Goal: Transaction & Acquisition: Obtain resource

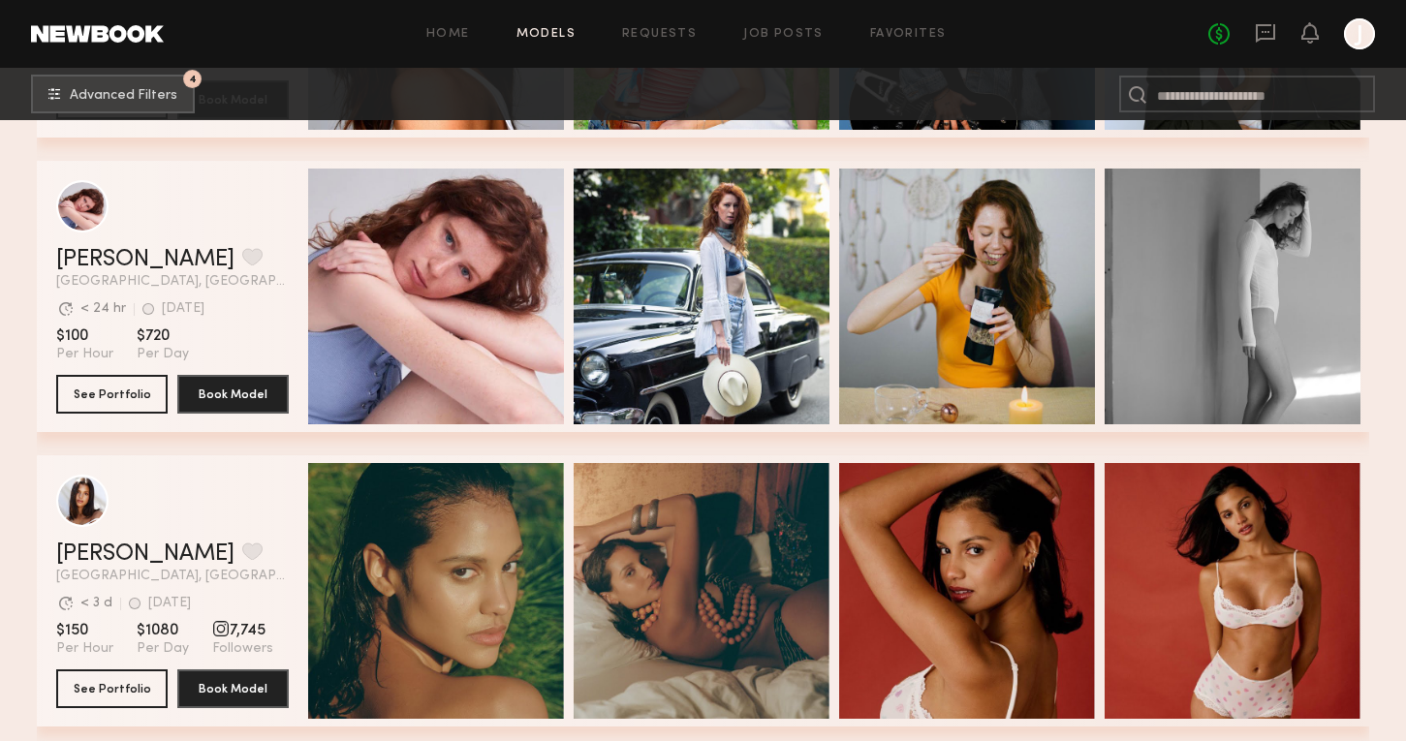
scroll to position [54196, 0]
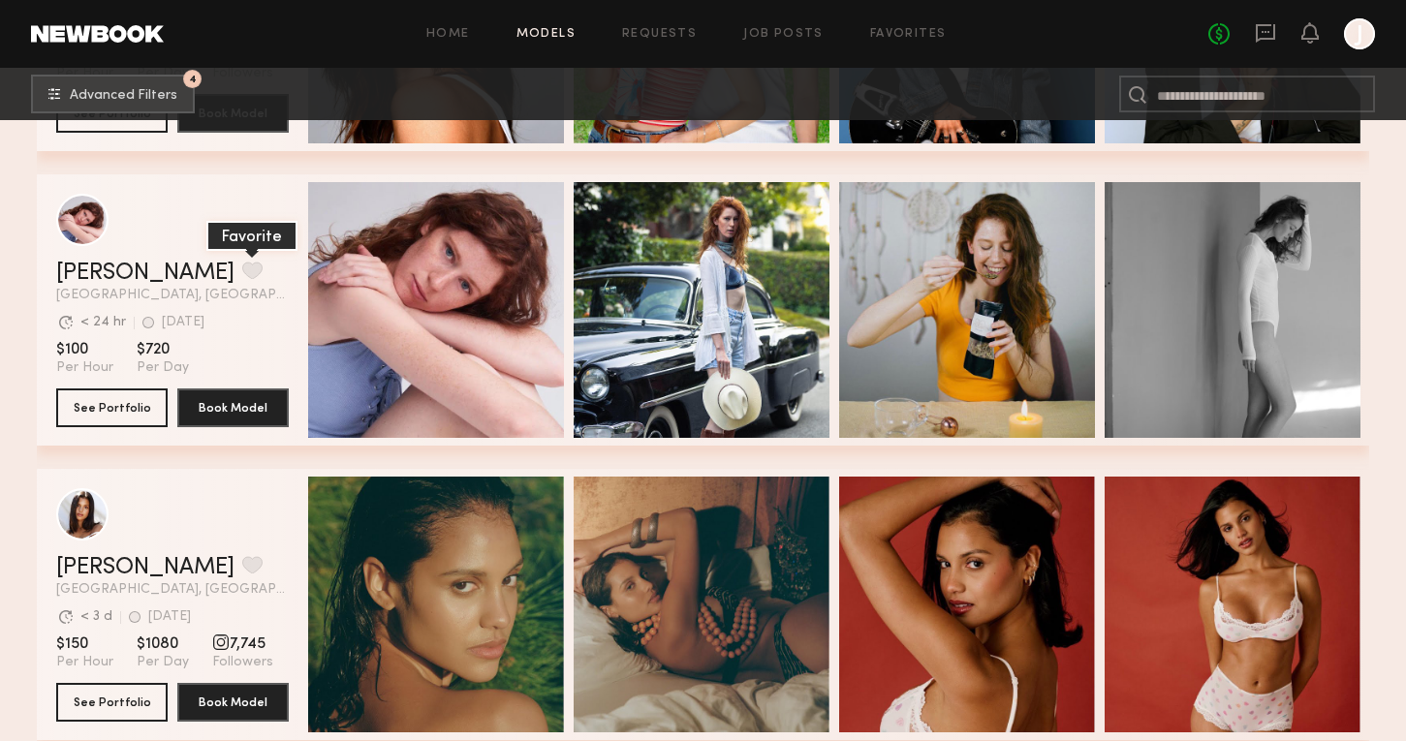
click at [242, 271] on button "grid" at bounding box center [252, 270] width 20 height 17
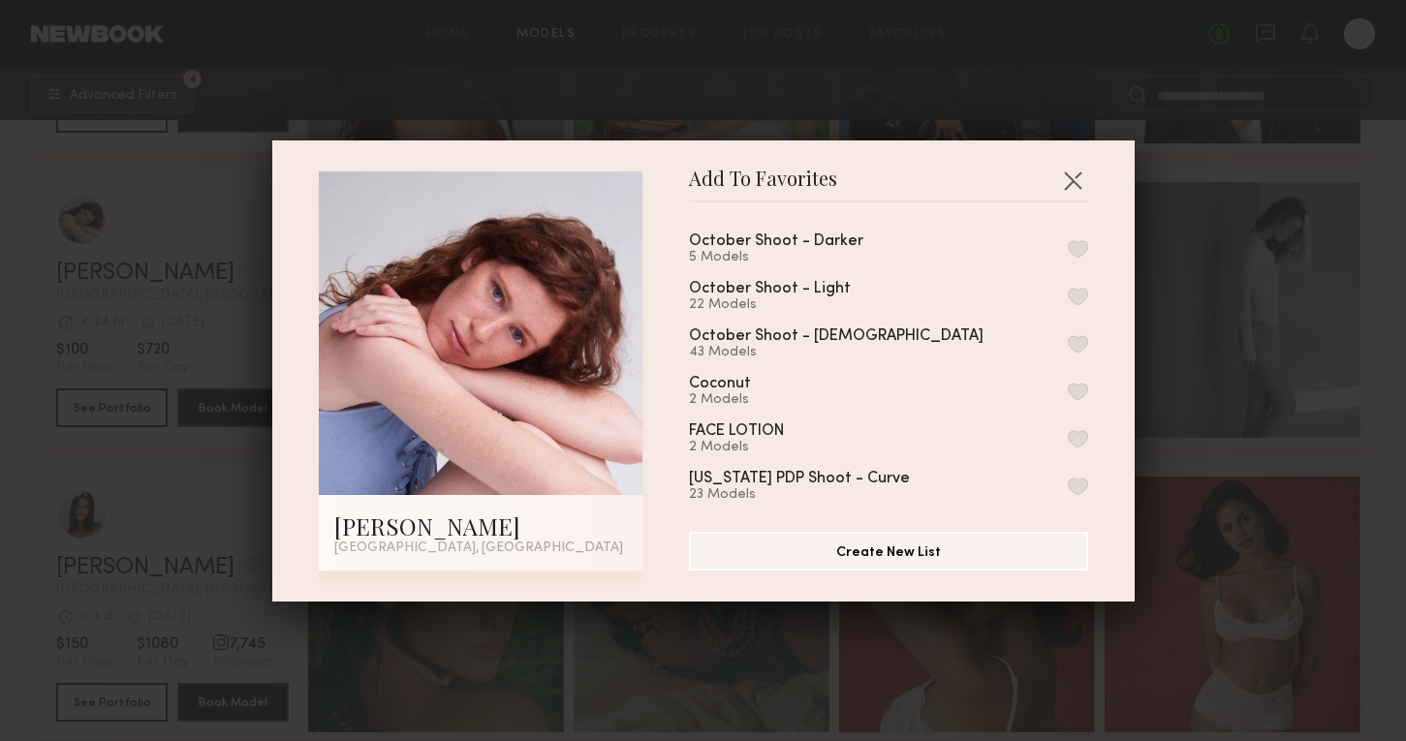
click at [1080, 246] on button "button" at bounding box center [1078, 248] width 20 height 17
click at [1080, 246] on button "Remove from favorite list" at bounding box center [1078, 248] width 20 height 17
click at [1080, 294] on button "button" at bounding box center [1078, 296] width 20 height 17
click at [1154, 321] on div "Add To Favorites Polina Y. Los Angeles, CA Add To Favorites October Shoot - Dar…" at bounding box center [703, 370] width 1406 height 741
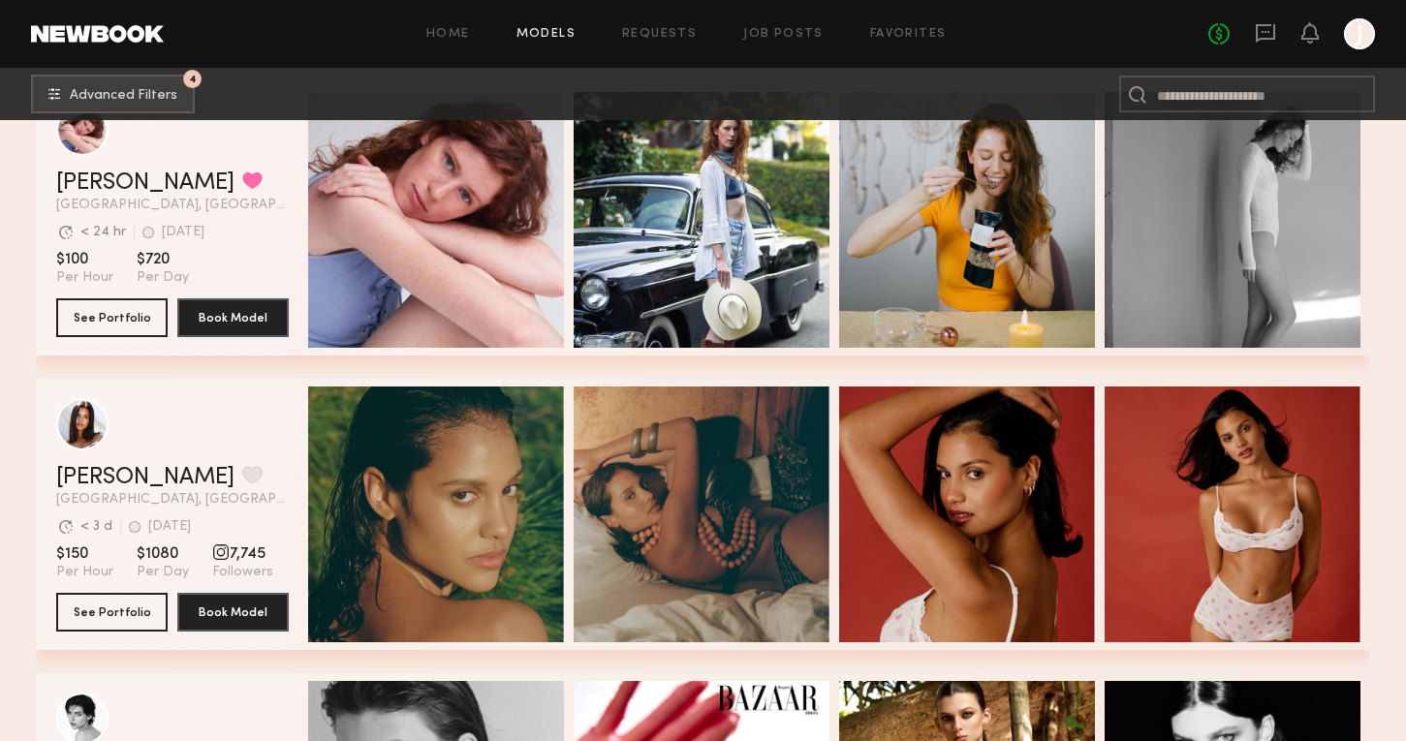
scroll to position [54288, 0]
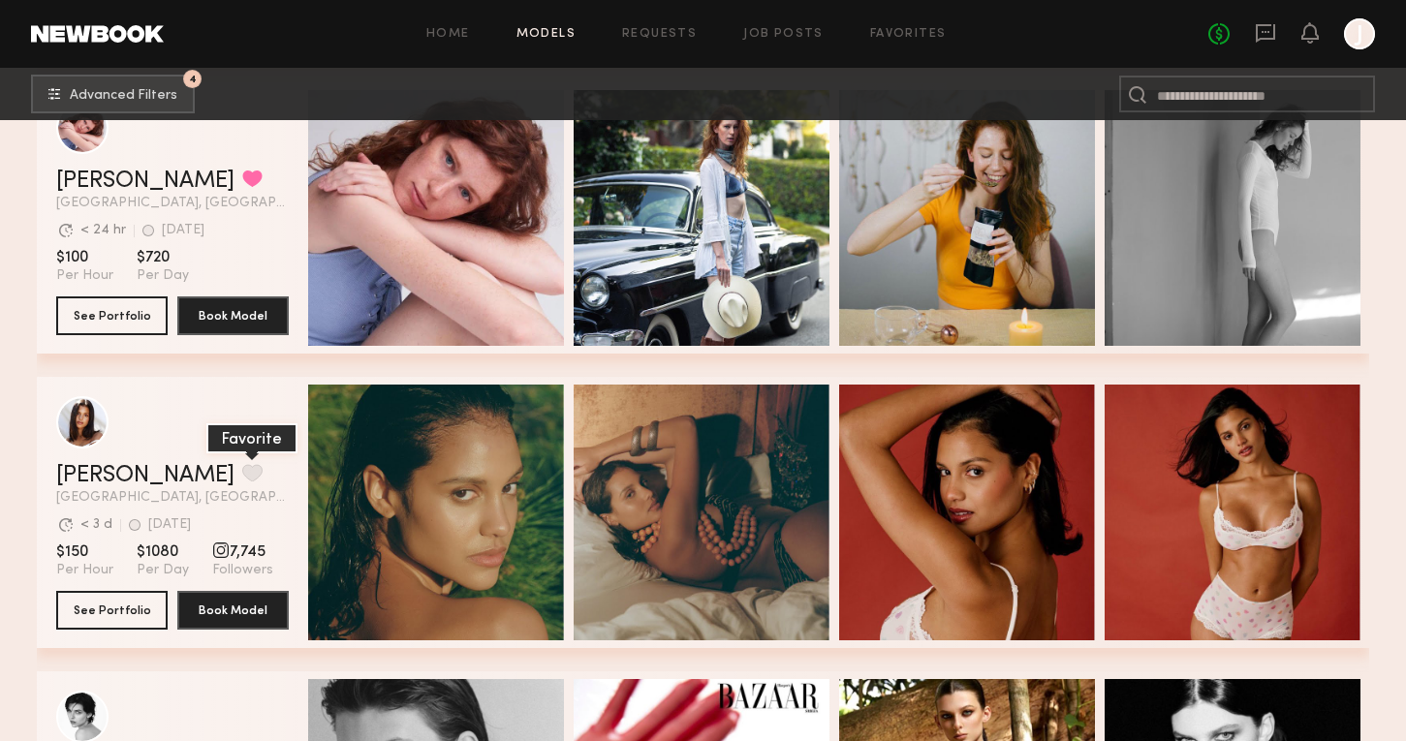
click at [242, 473] on button "grid" at bounding box center [252, 472] width 20 height 17
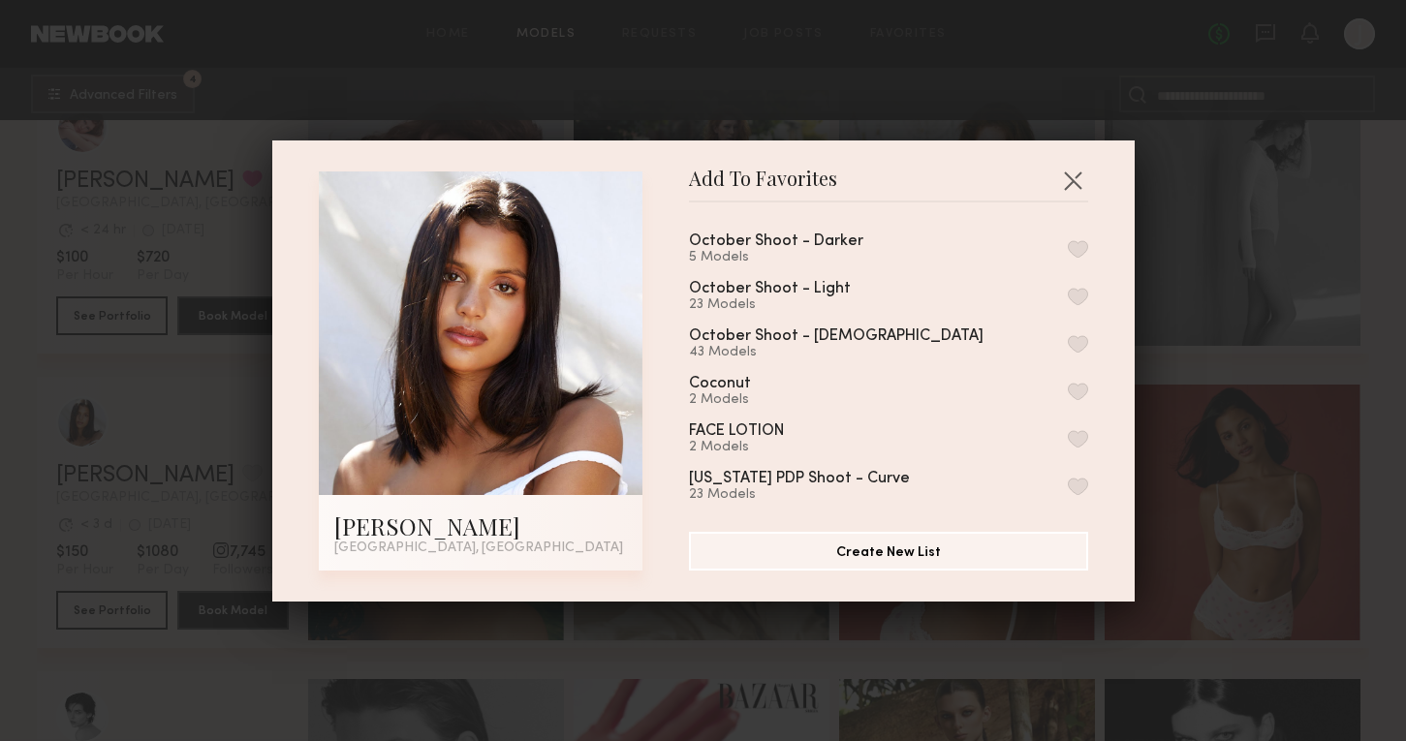
click at [1076, 252] on button "button" at bounding box center [1078, 248] width 20 height 17
click at [1300, 364] on div "Add To Favorites Michaela B. Los Angeles, CA Add To Favorites October Shoot - D…" at bounding box center [703, 370] width 1406 height 741
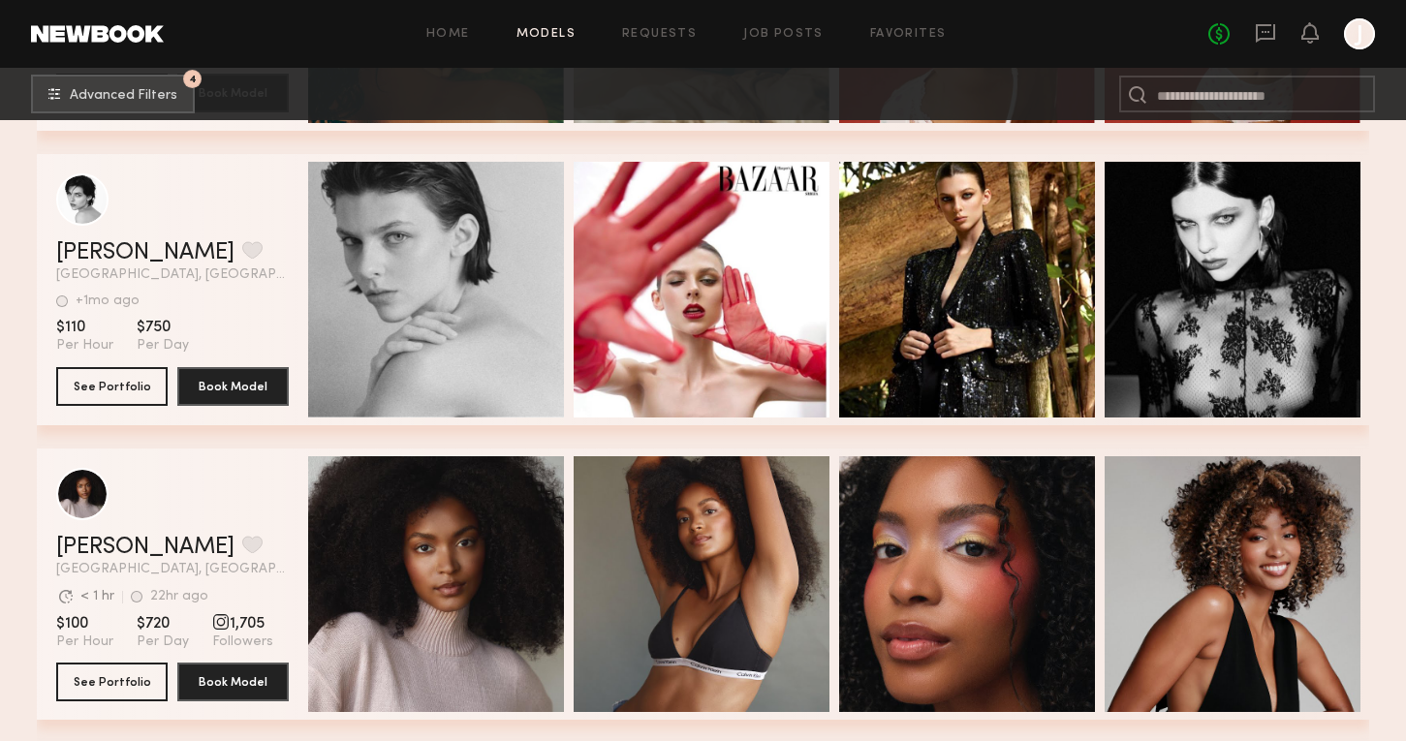
scroll to position [54904, 0]
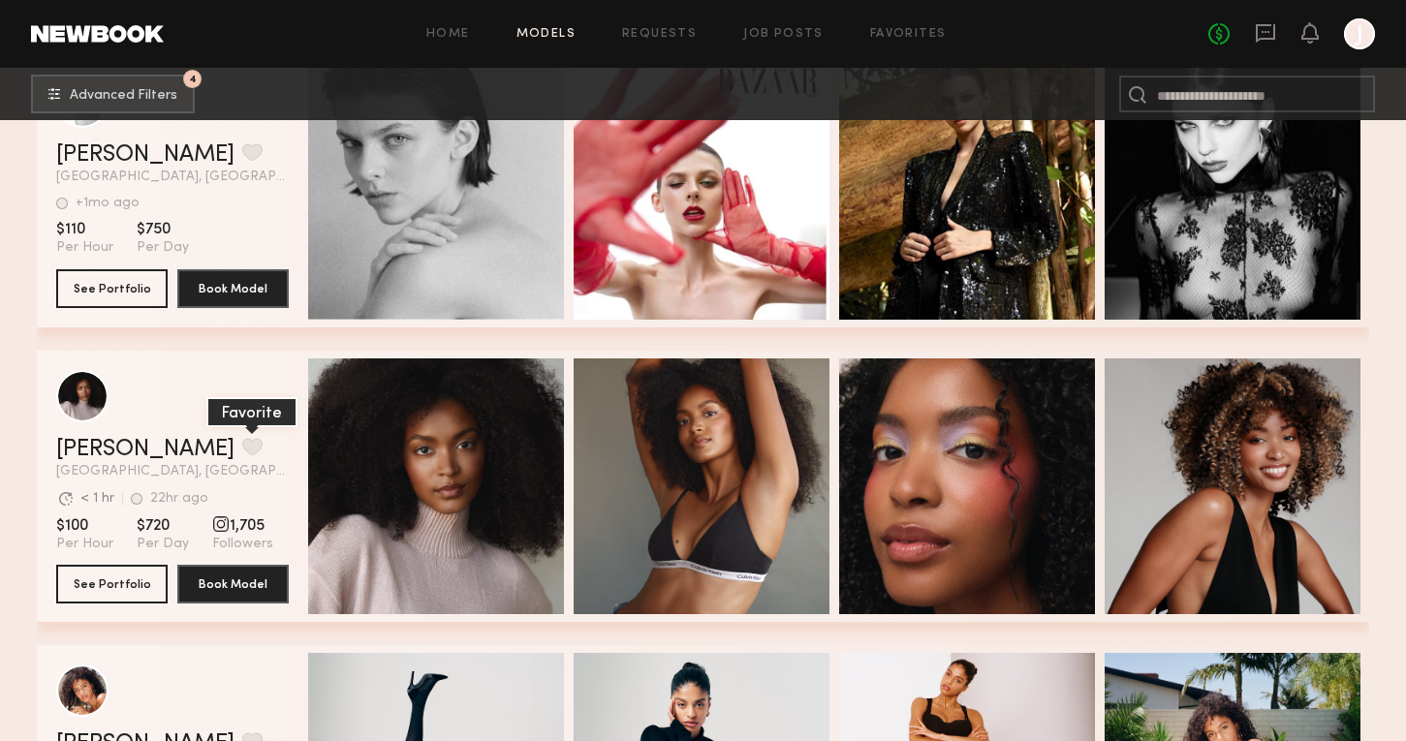
click at [242, 441] on button "grid" at bounding box center [252, 446] width 20 height 17
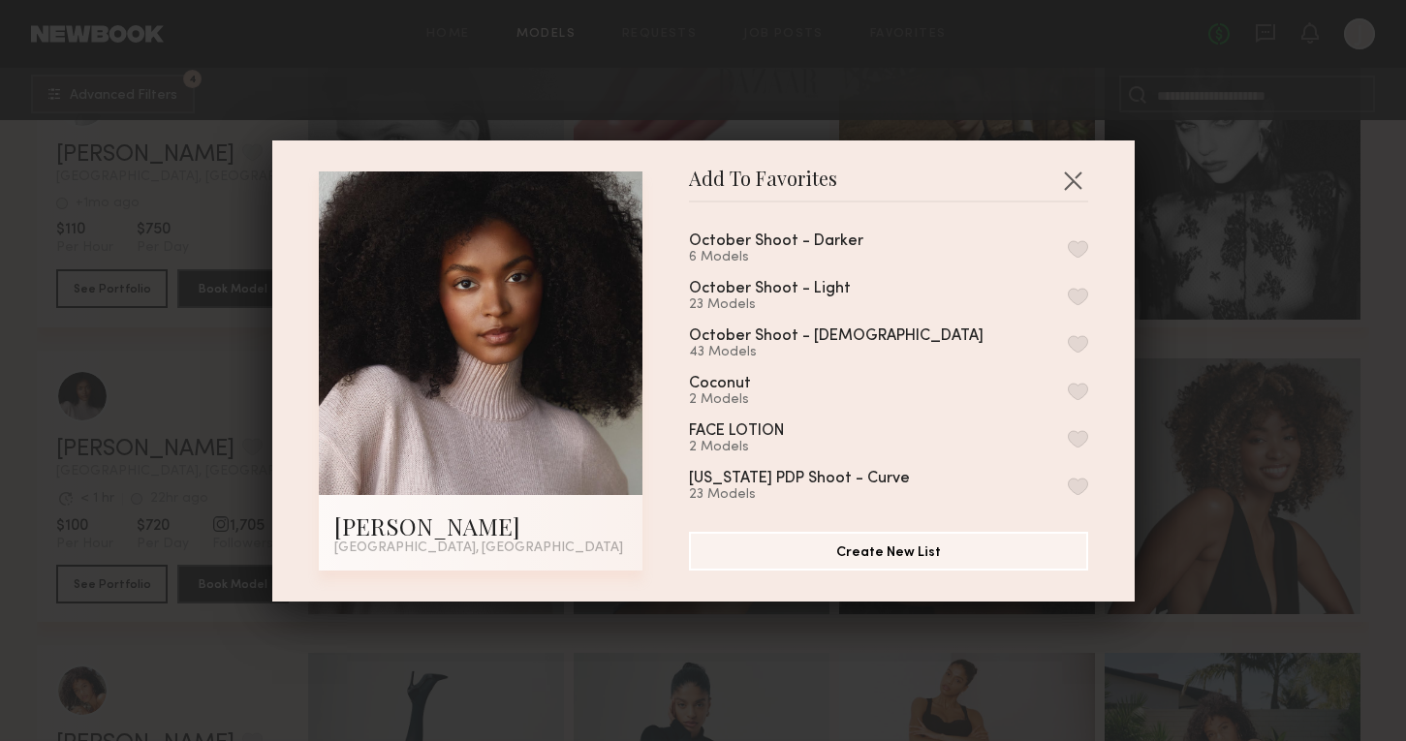
click at [1081, 248] on button "button" at bounding box center [1078, 248] width 20 height 17
click at [1251, 352] on div "Add To Favorites Jade B. Los Angeles, CA Add To Favorites October Shoot - Darke…" at bounding box center [703, 370] width 1406 height 741
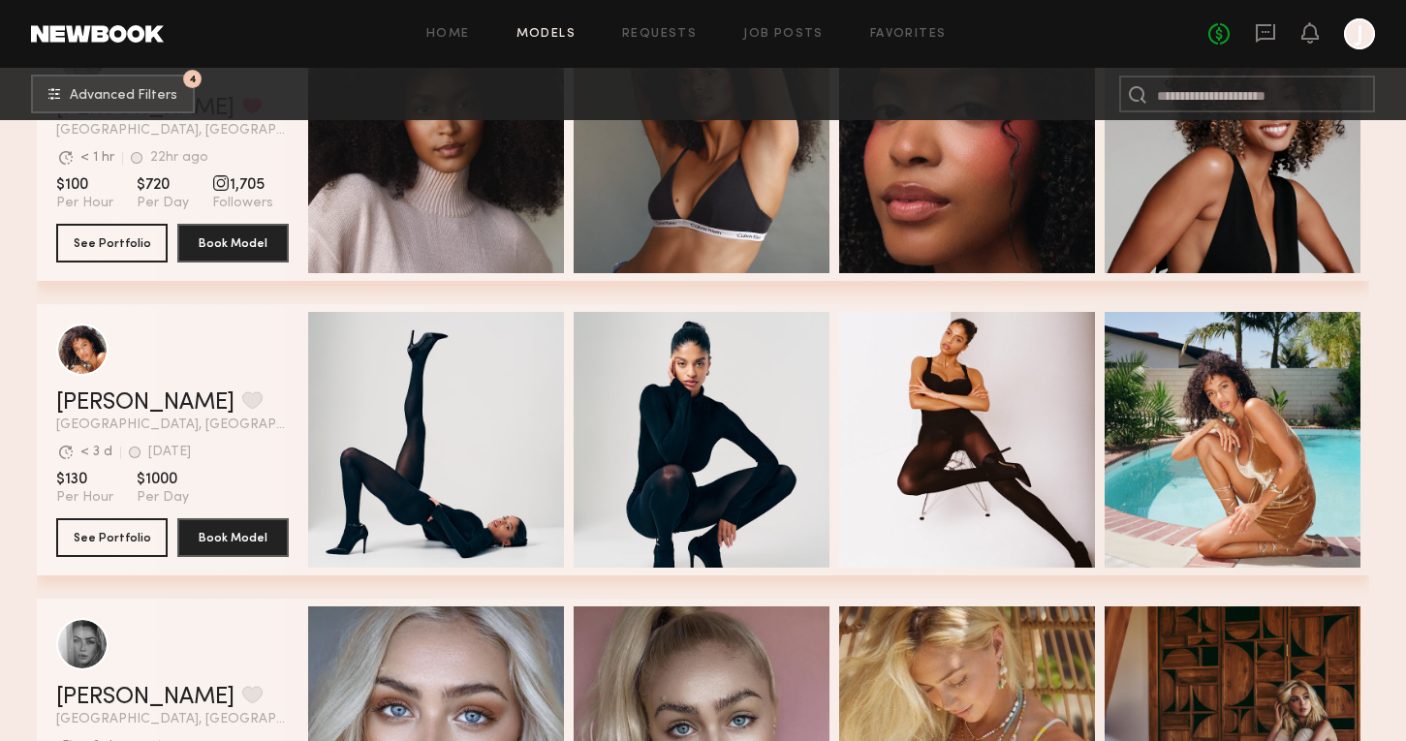
scroll to position [55275, 0]
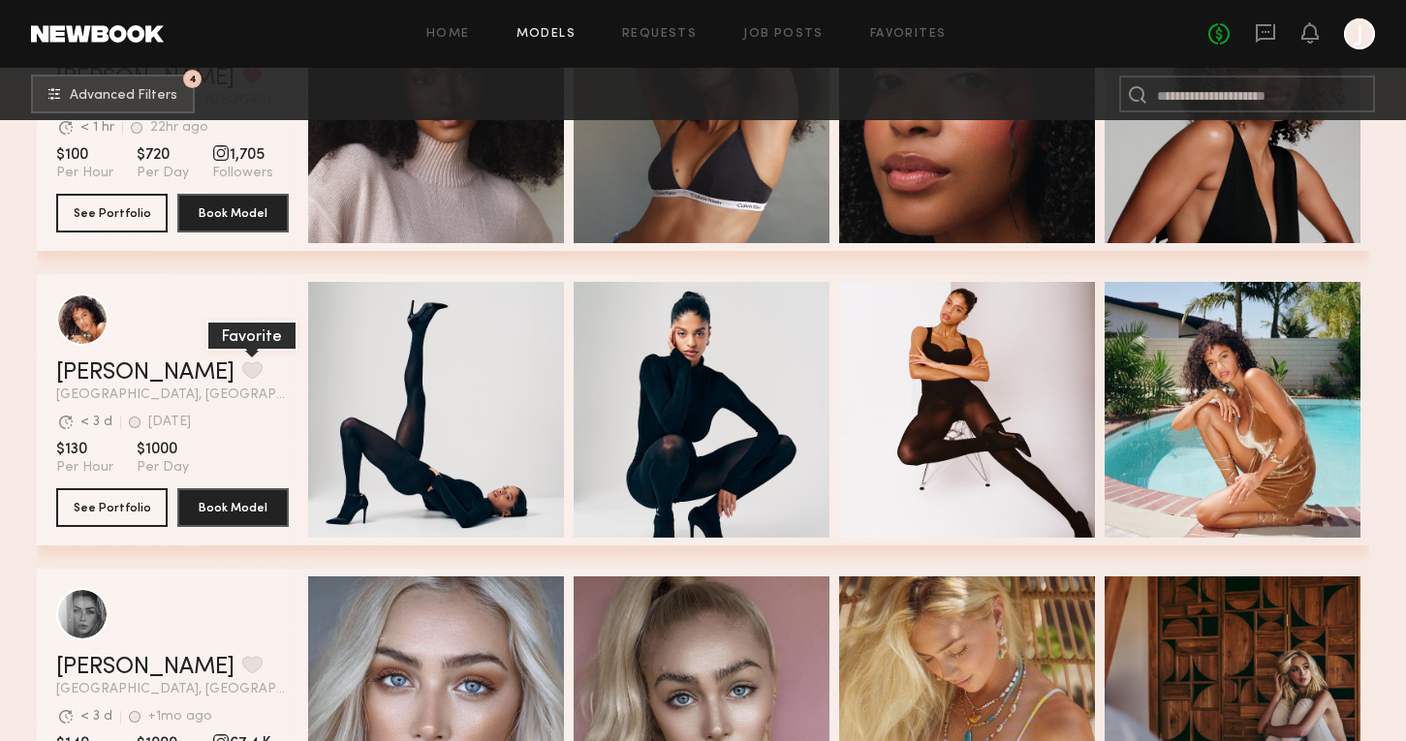
click at [242, 368] on button "grid" at bounding box center [252, 370] width 20 height 17
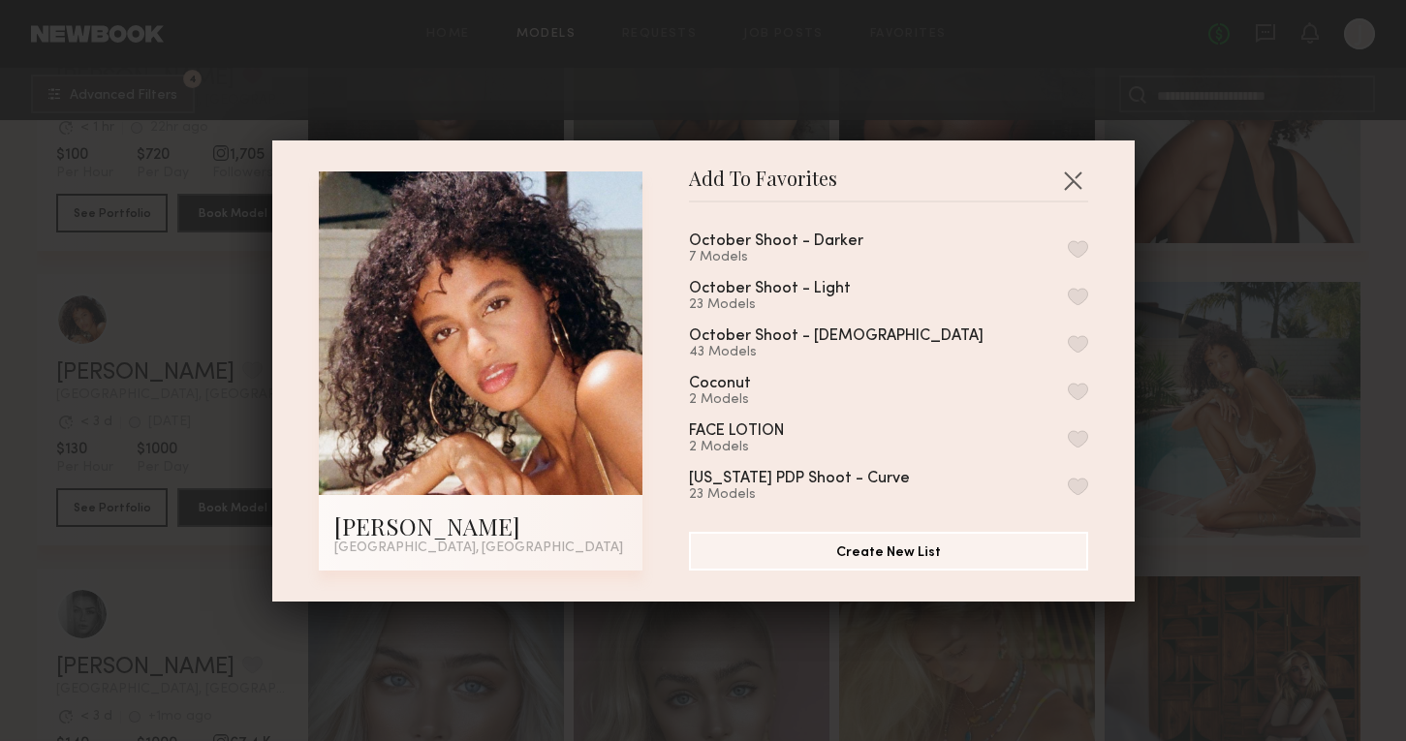
click at [1079, 234] on div "October Shoot - Darker 7 Models" at bounding box center [888, 250] width 399 height 32
click at [1079, 240] on button "button" at bounding box center [1078, 248] width 20 height 17
click at [1200, 449] on div "Add To Favorites Hoda E. Los Angeles, CA Add To Favorites October Shoot - Darke…" at bounding box center [703, 370] width 1406 height 741
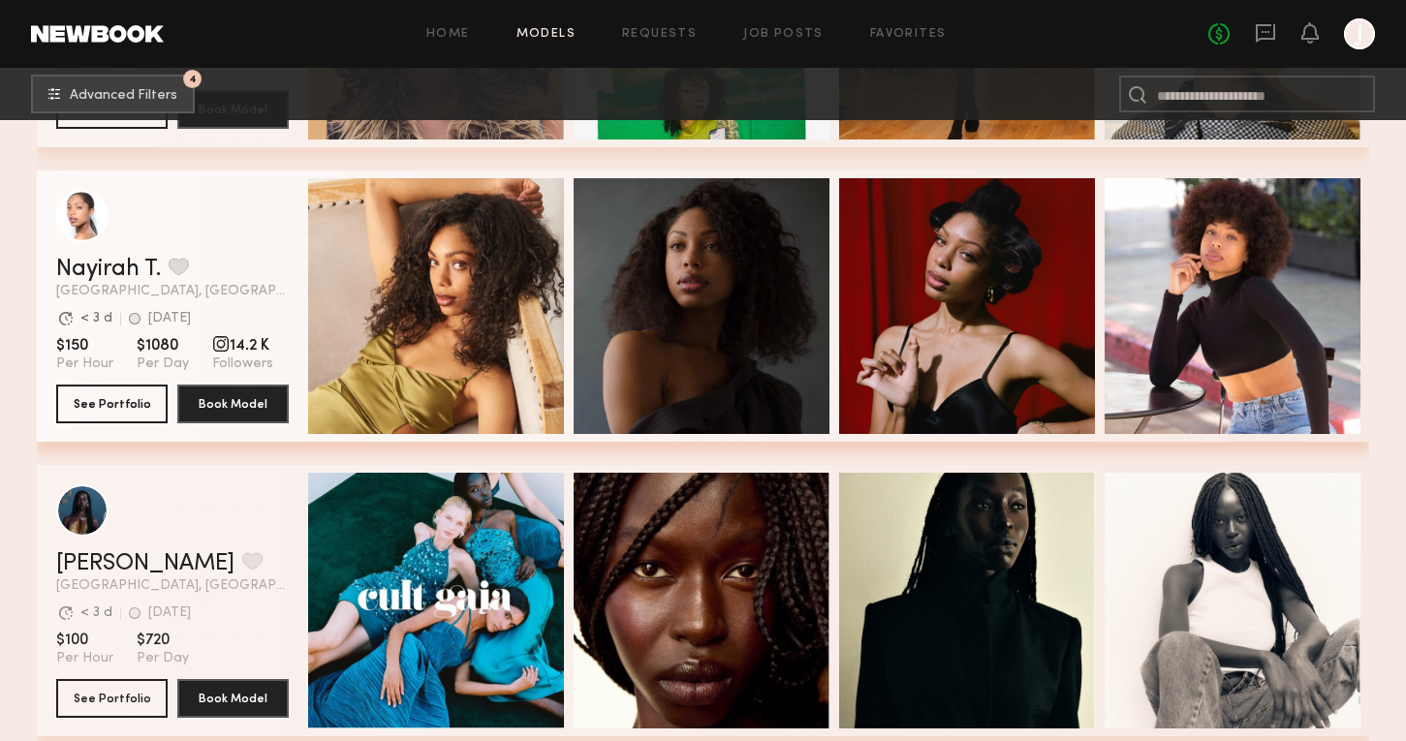
scroll to position [56651, 0]
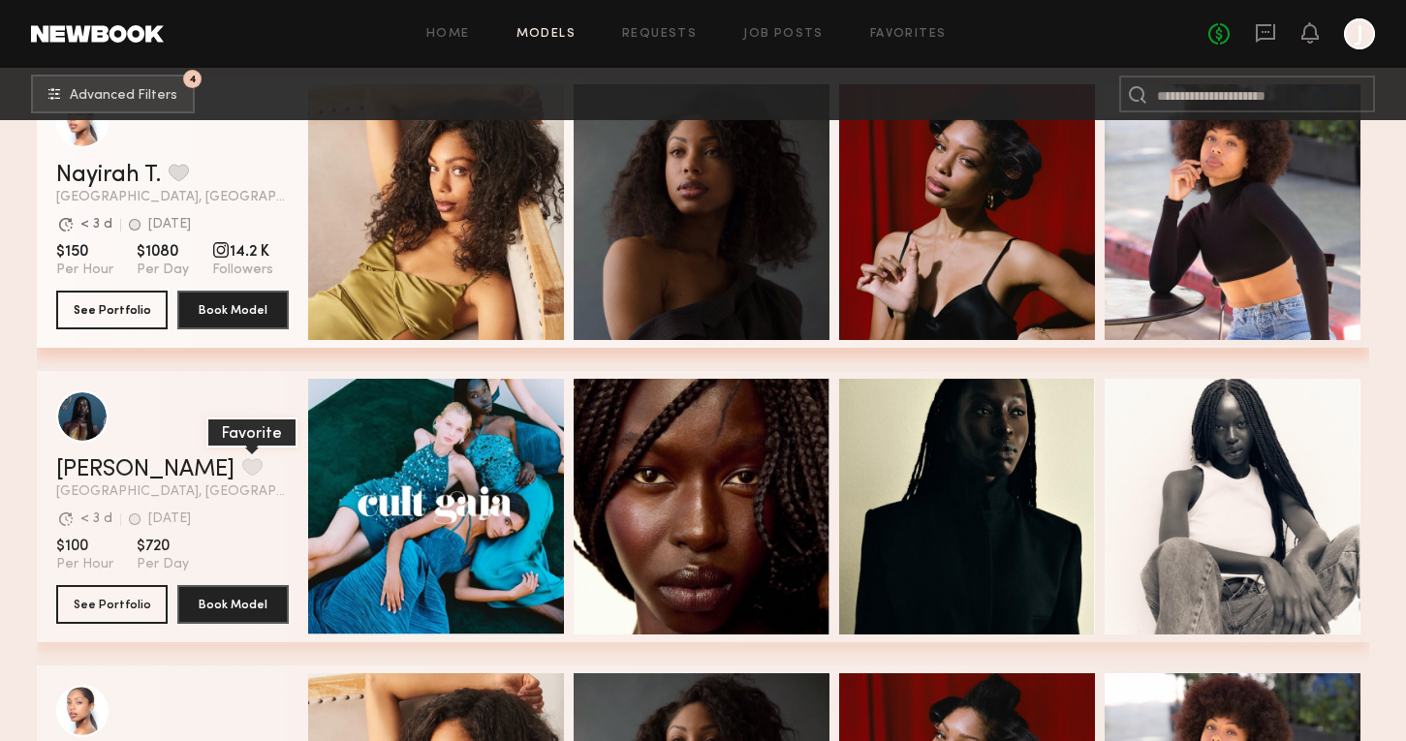
click at [242, 470] on button "grid" at bounding box center [252, 466] width 20 height 17
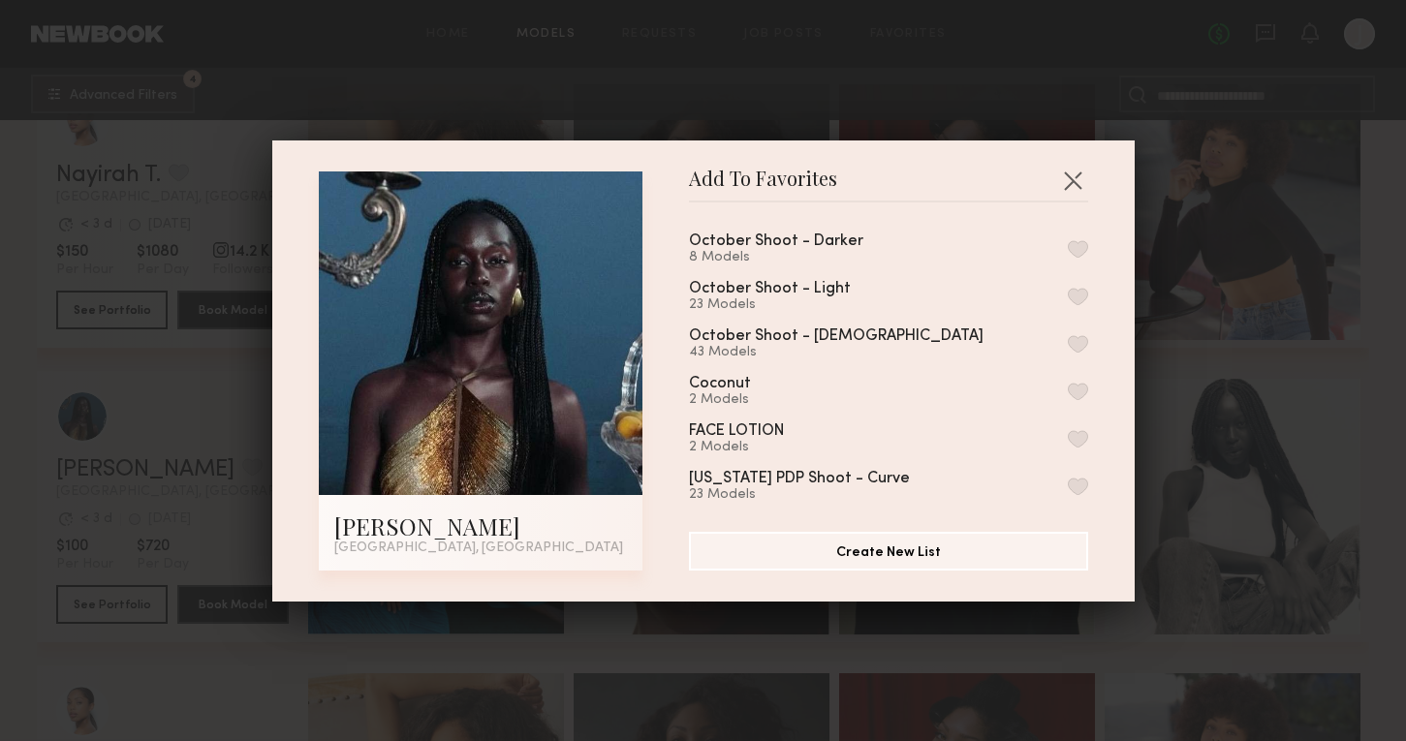
click at [1068, 255] on button "button" at bounding box center [1078, 248] width 20 height 17
click at [1208, 357] on div "Add To Favorites Nyawuta C. Los Angeles, CA Add To Favorites October Shoot - Da…" at bounding box center [703, 370] width 1406 height 741
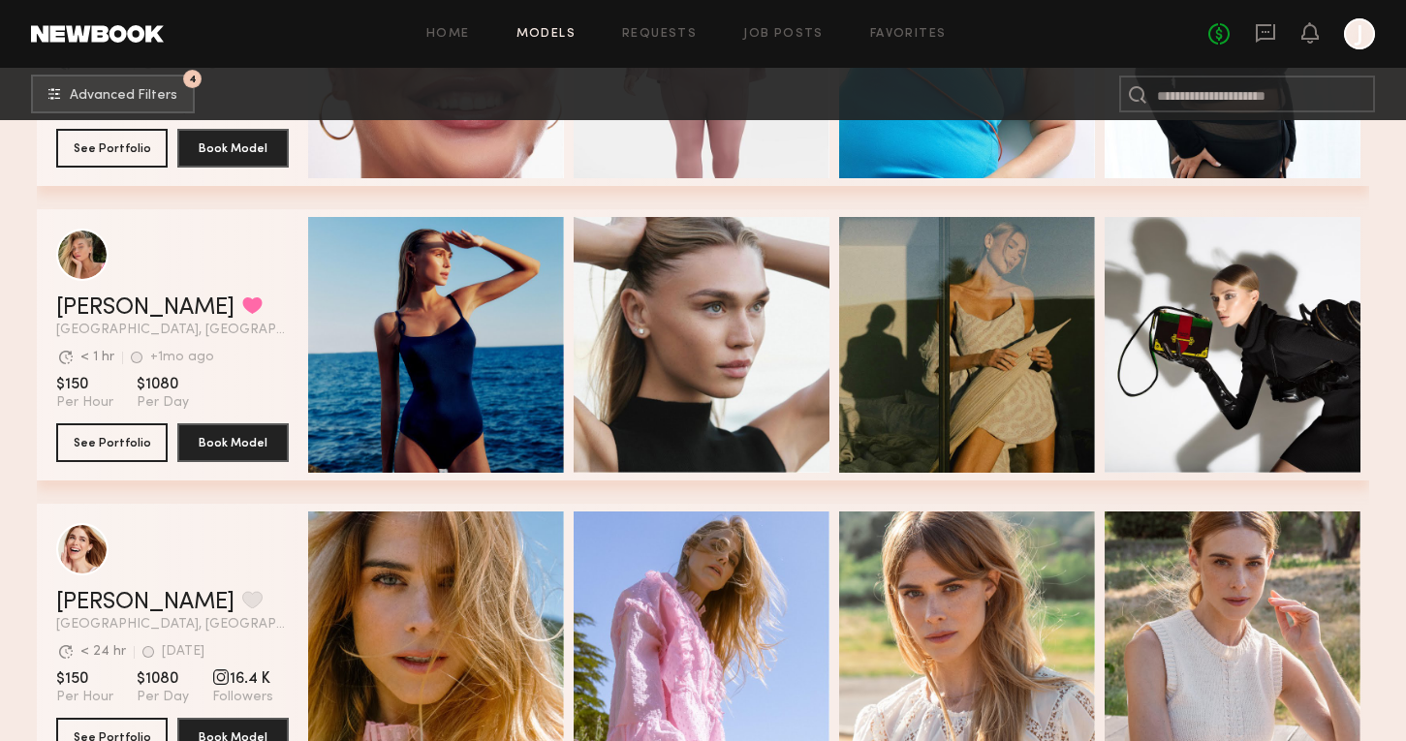
scroll to position [57698, 0]
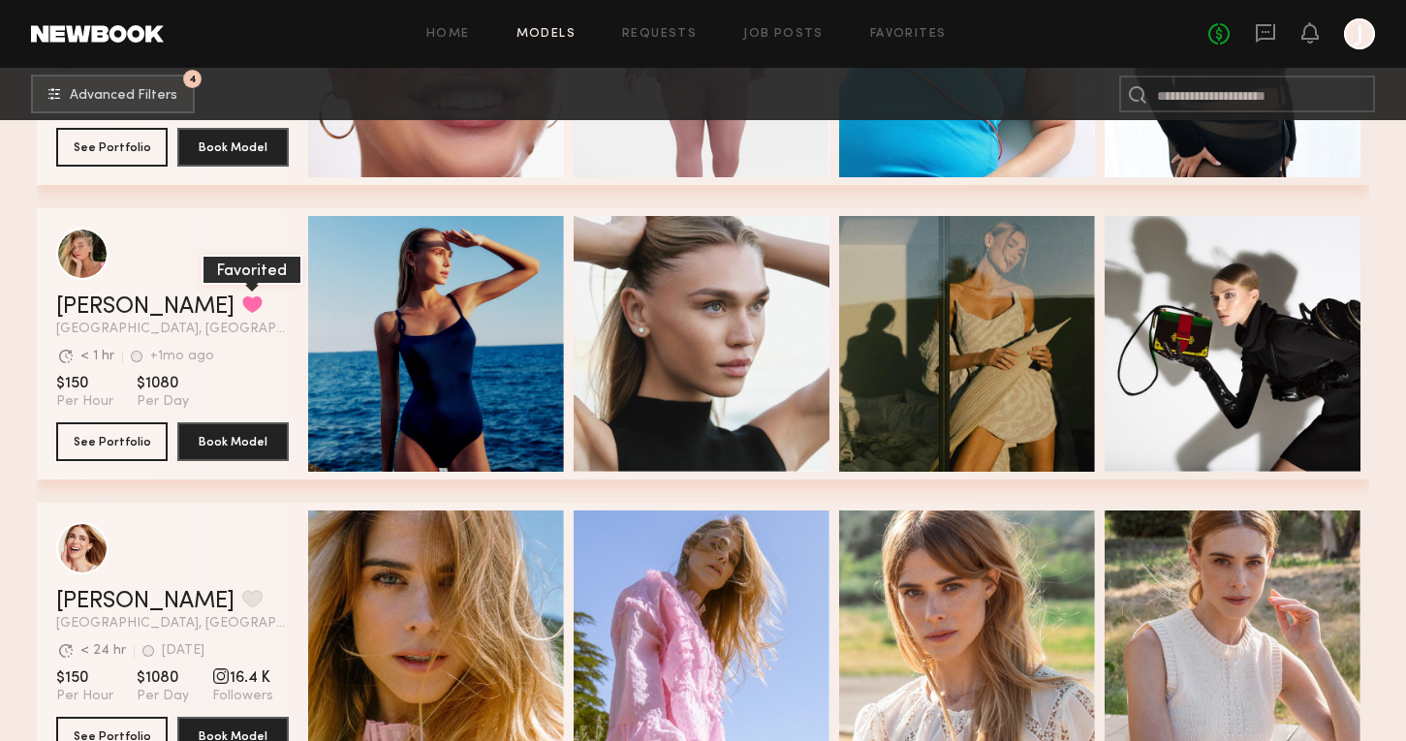
click at [242, 301] on button "grid" at bounding box center [252, 304] width 20 height 17
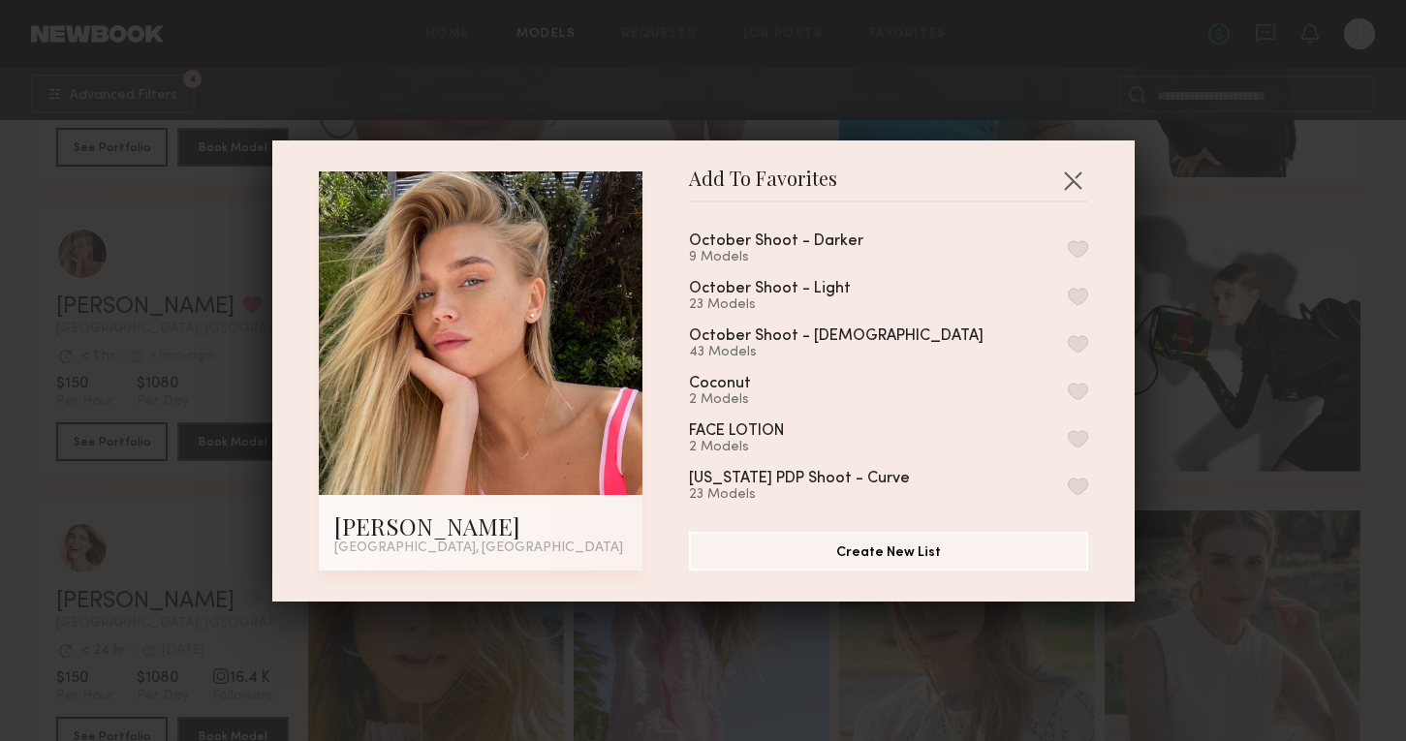
click at [1074, 288] on button "button" at bounding box center [1078, 296] width 20 height 17
click at [1208, 343] on div "Add To Favorites Anastasiia V. Los Angeles, CA Add To Favorites October Shoot -…" at bounding box center [703, 370] width 1406 height 741
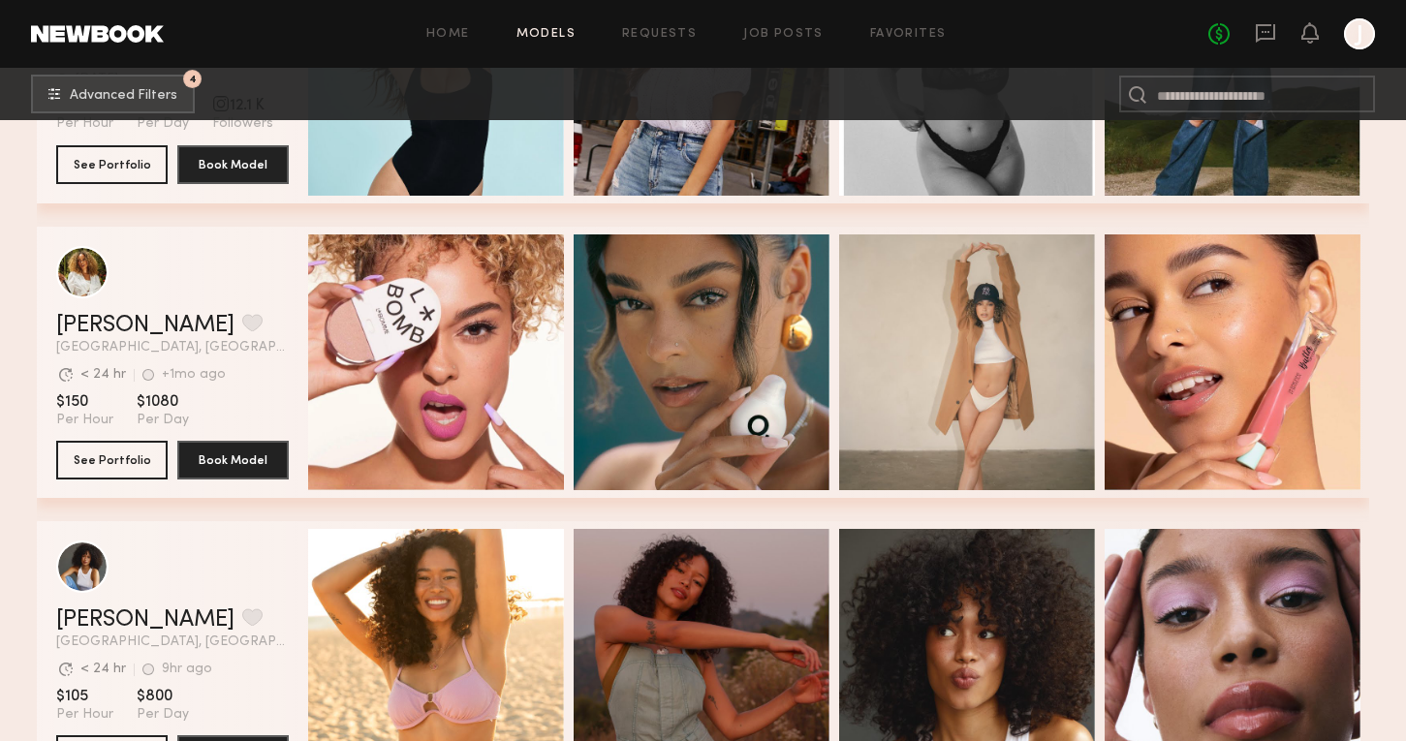
scroll to position [61231, 0]
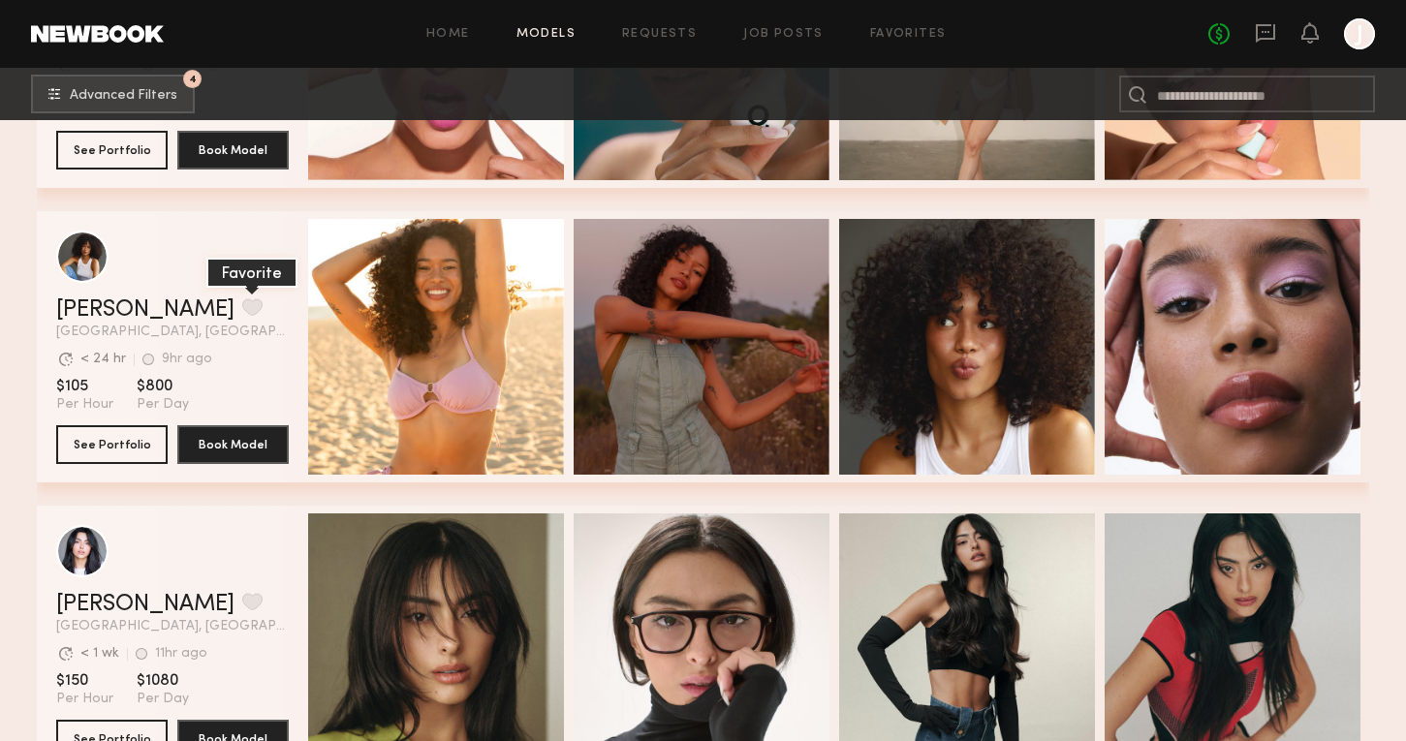
click at [242, 304] on button "grid" at bounding box center [252, 307] width 20 height 17
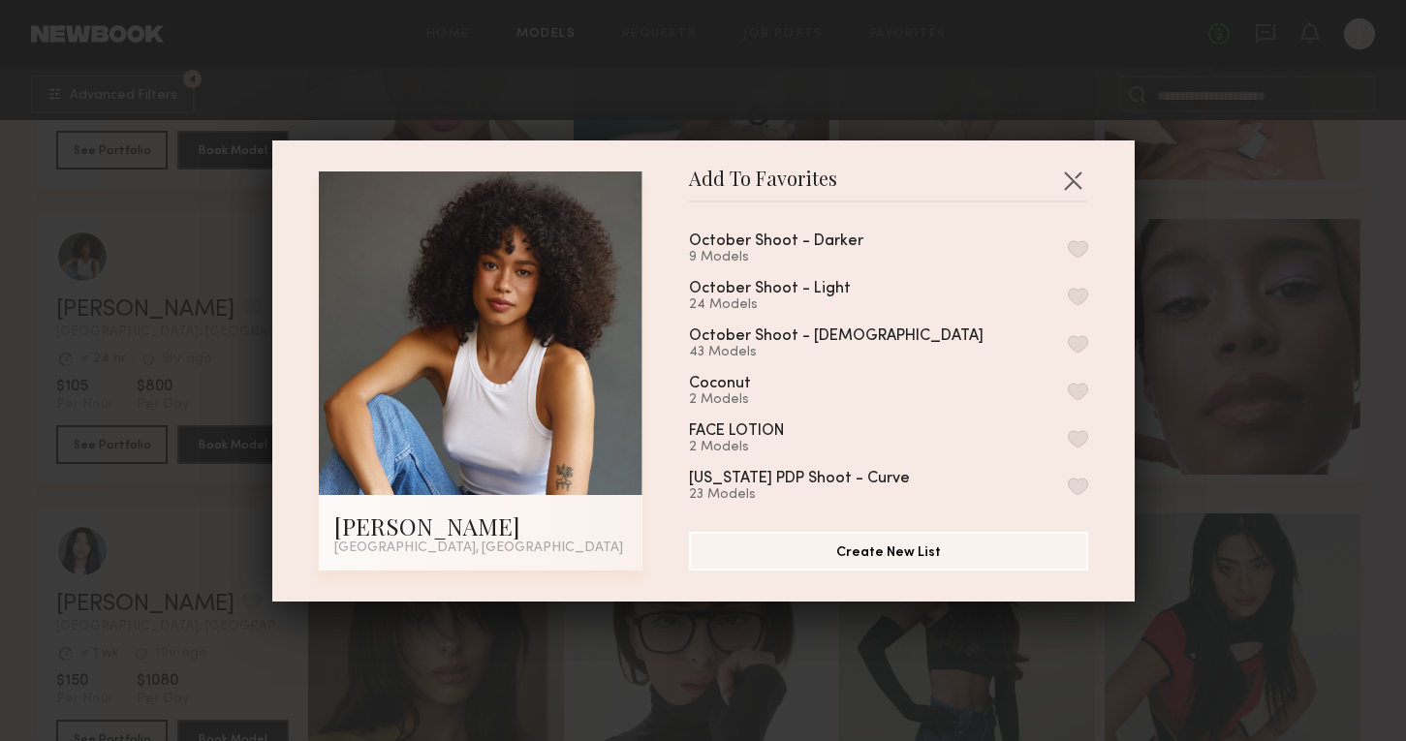
click at [1069, 246] on button "button" at bounding box center [1078, 248] width 20 height 17
click at [1208, 383] on div "Add To Favorites Cyan C. Los Angeles, CA Add To Favorites October Shoot - Darke…" at bounding box center [703, 370] width 1406 height 741
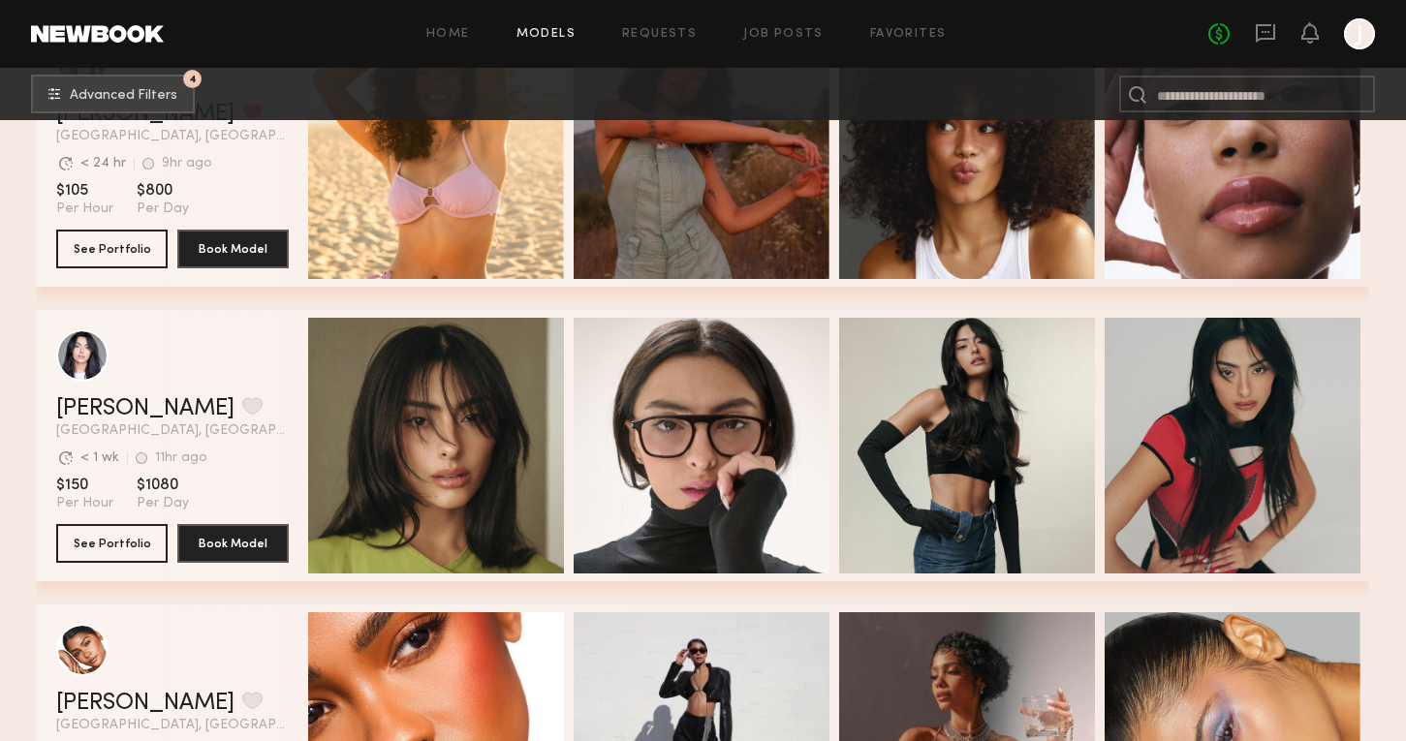
scroll to position [61471, 0]
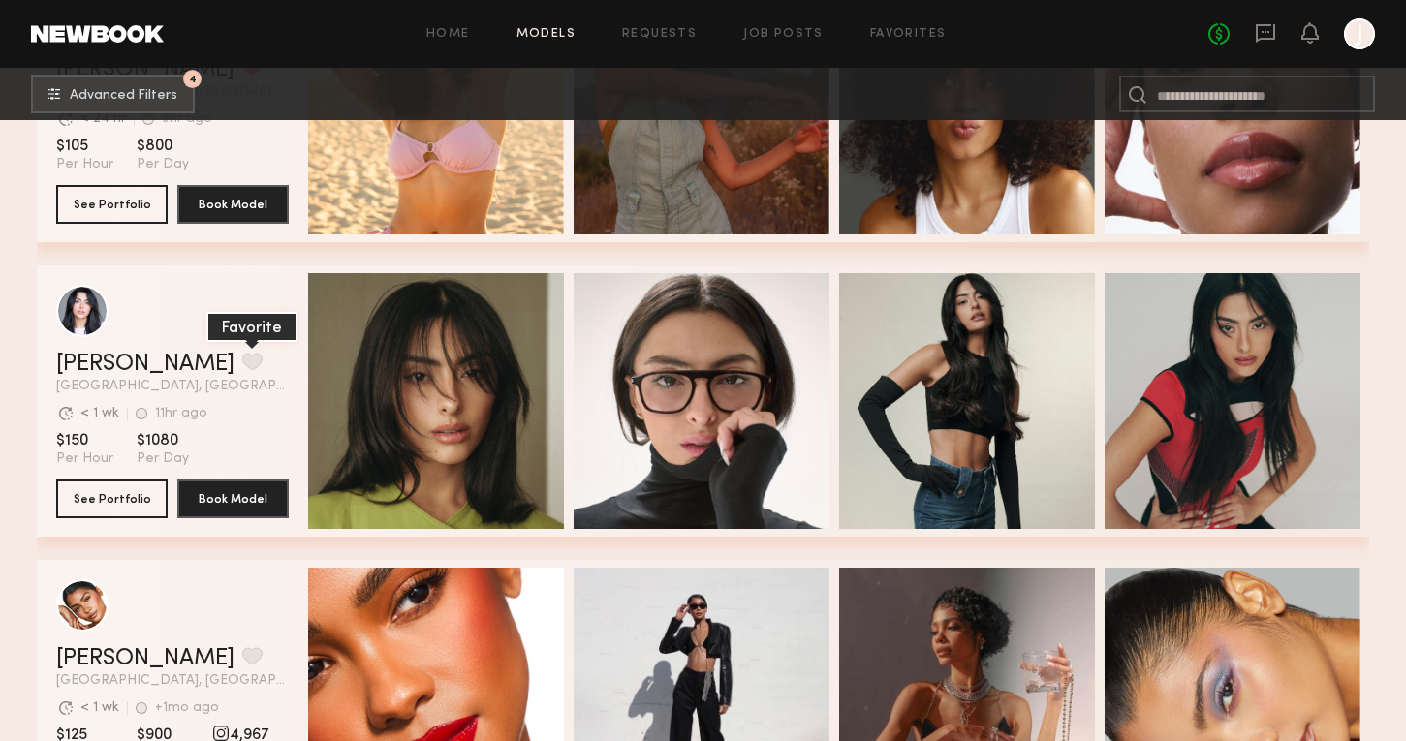
click at [242, 362] on button "grid" at bounding box center [252, 361] width 20 height 17
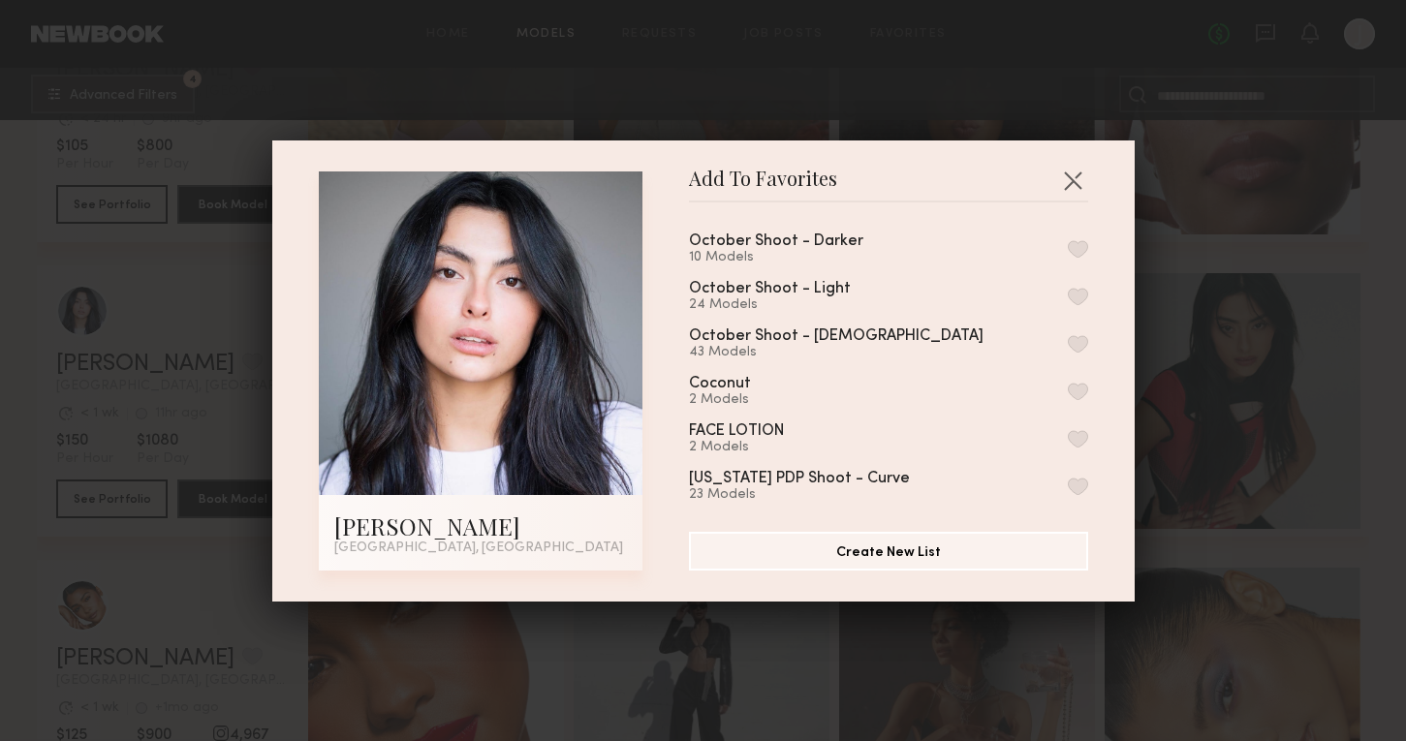
click at [1081, 245] on button "button" at bounding box center [1078, 248] width 20 height 17
click at [1177, 361] on div "Add To Favorites Fifi K. Los Angeles, CA Add To Favorites October Shoot - Darke…" at bounding box center [703, 370] width 1406 height 741
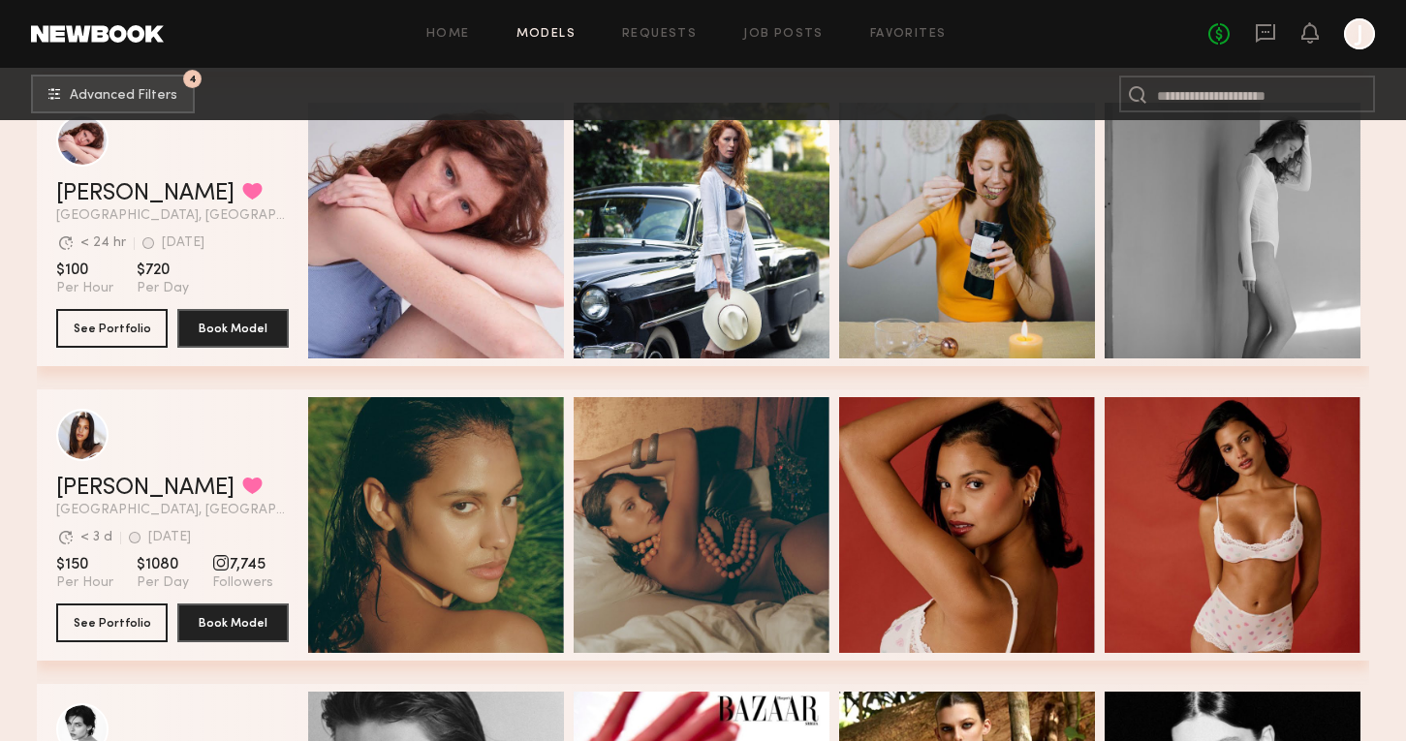
scroll to position [54335, 0]
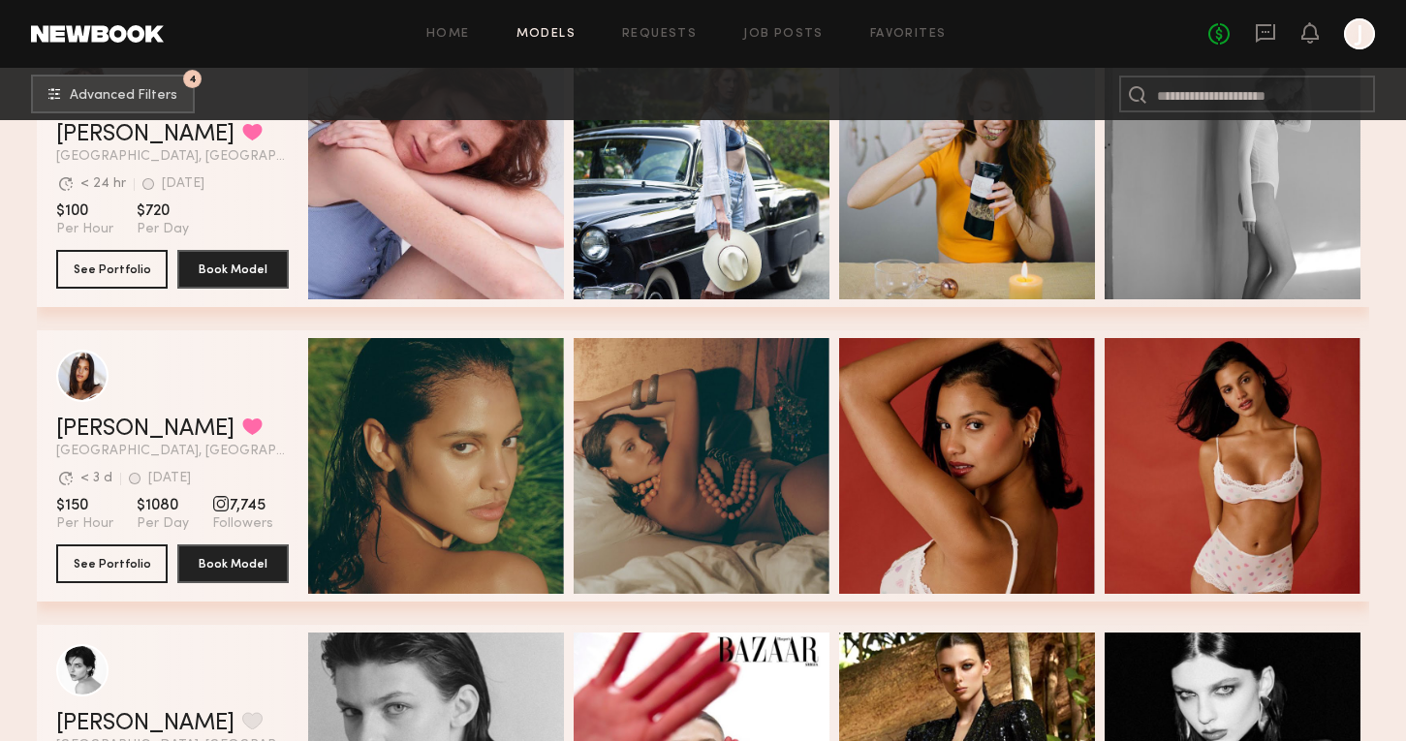
click at [236, 502] on span "7,745" at bounding box center [242, 505] width 61 height 19
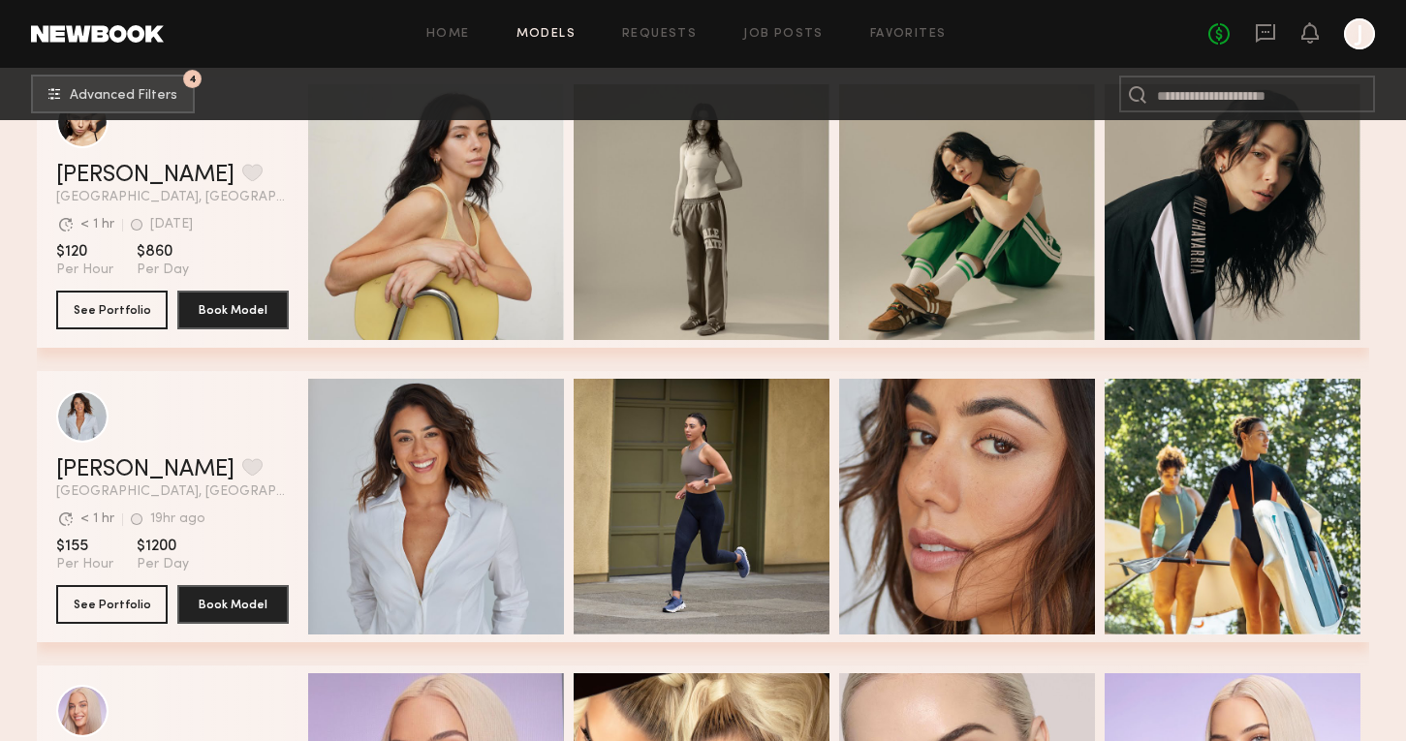
scroll to position [62520, 0]
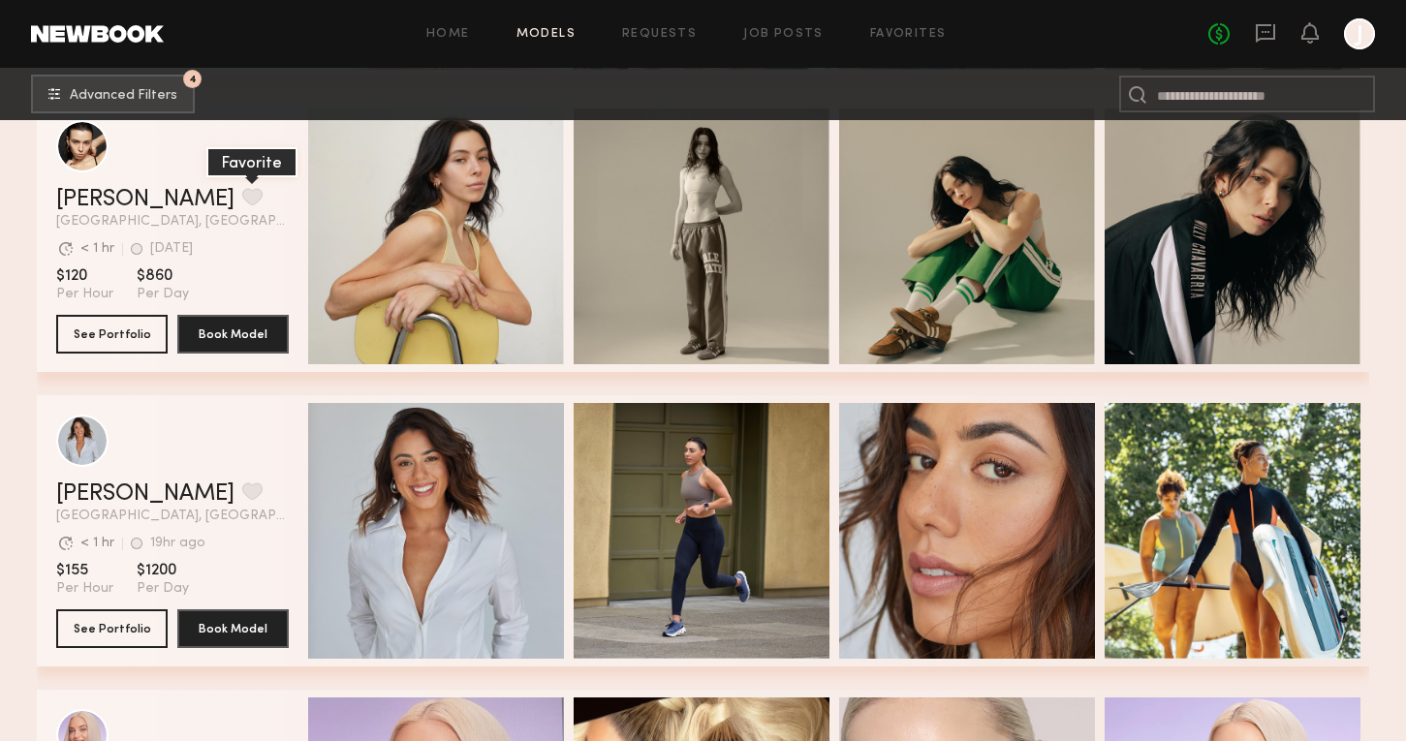
click at [242, 196] on button "grid" at bounding box center [252, 196] width 20 height 17
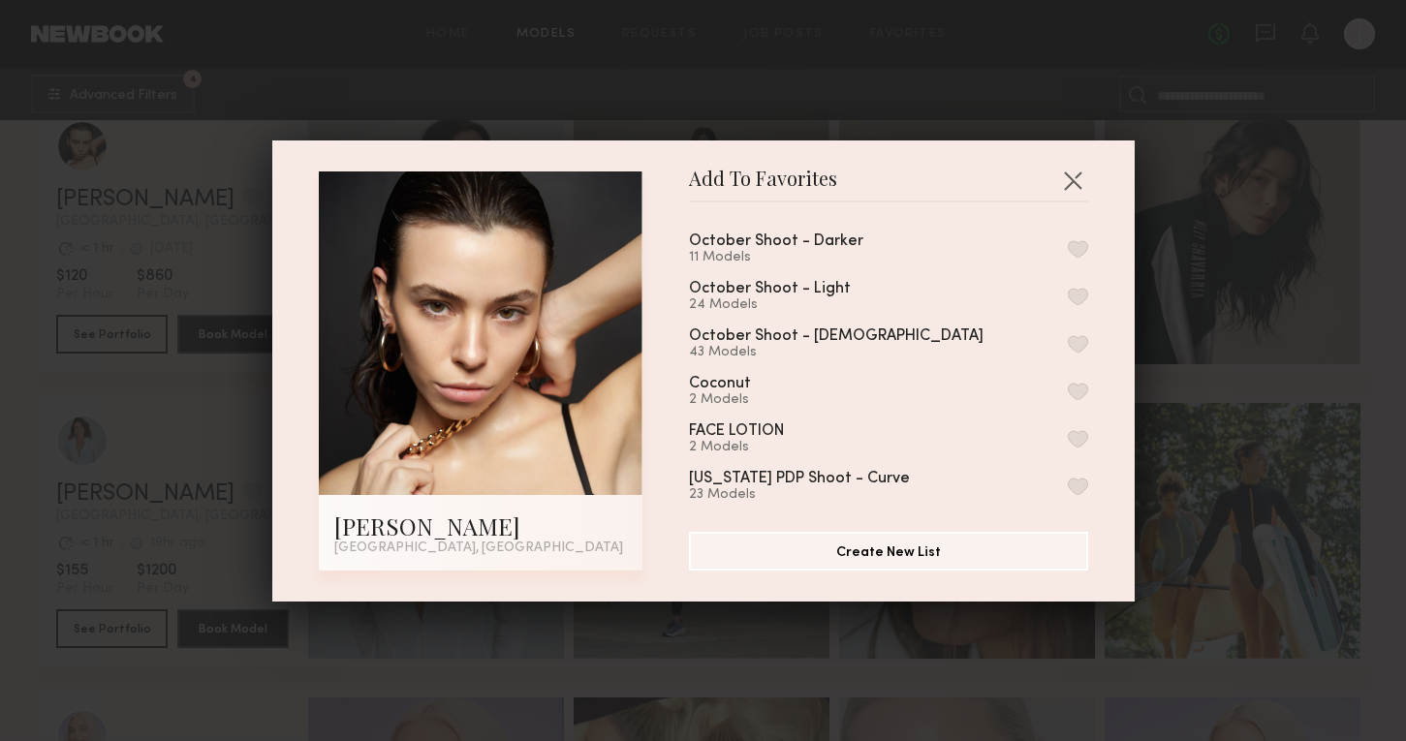
click at [1076, 298] on button "button" at bounding box center [1078, 296] width 20 height 17
click at [1198, 363] on div "Add To Favorites Riley H. Los Angeles, CA Add To Favorites October Shoot - Dark…" at bounding box center [703, 370] width 1406 height 741
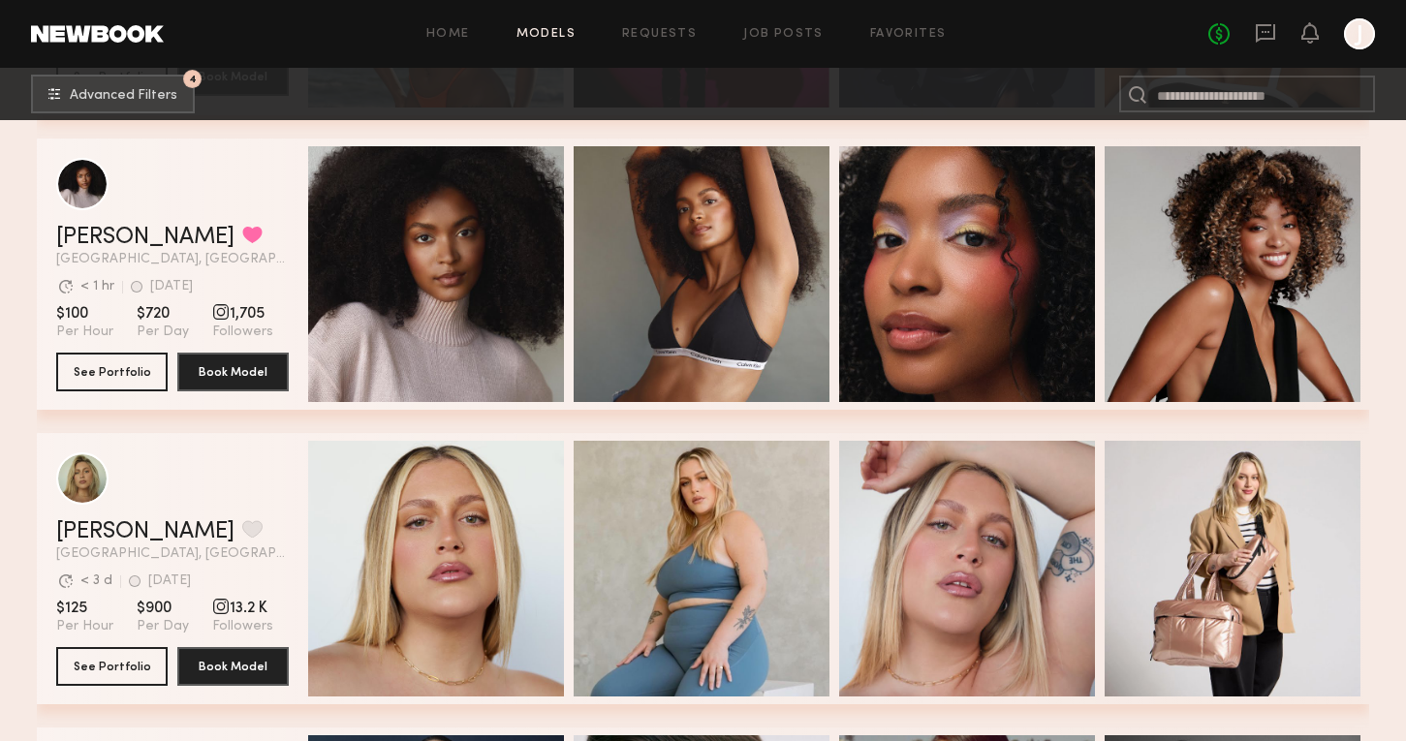
scroll to position [65729, 0]
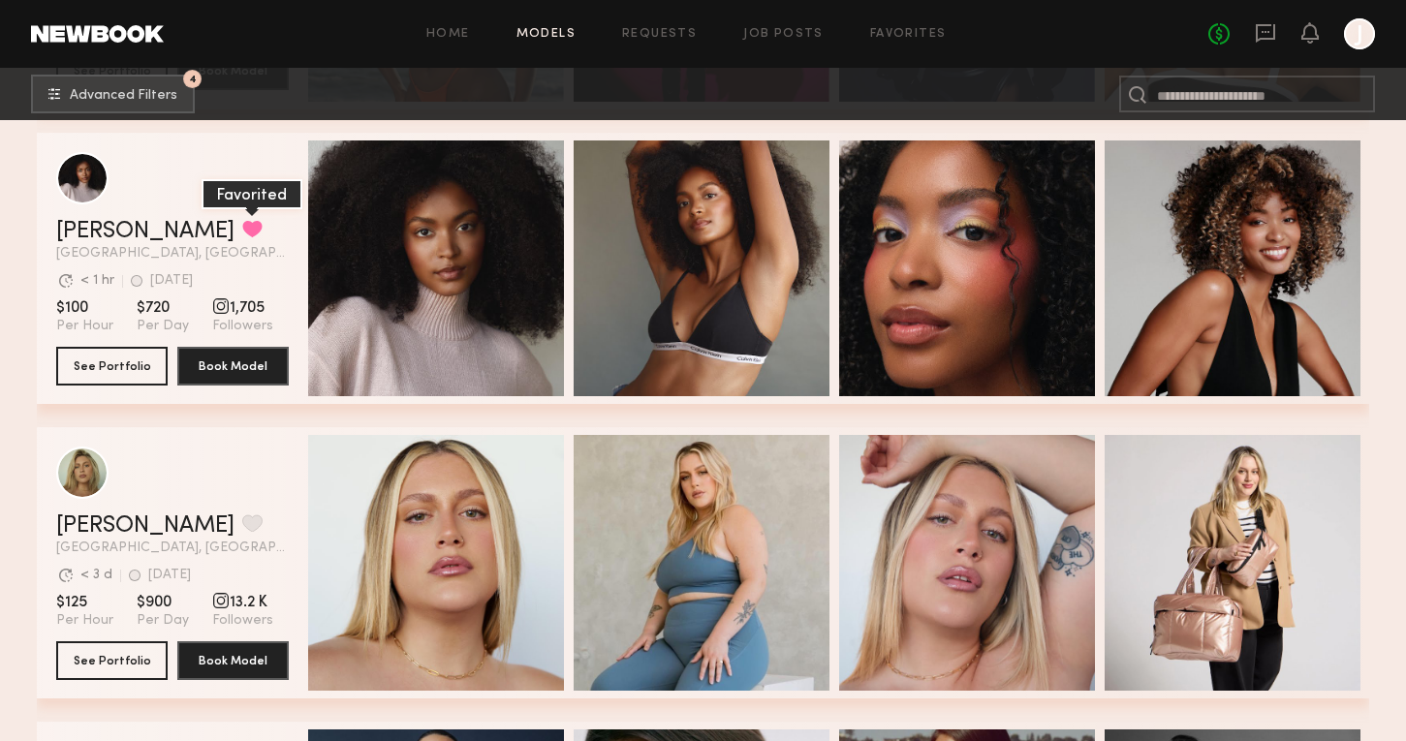
click at [242, 234] on button "grid" at bounding box center [252, 228] width 20 height 17
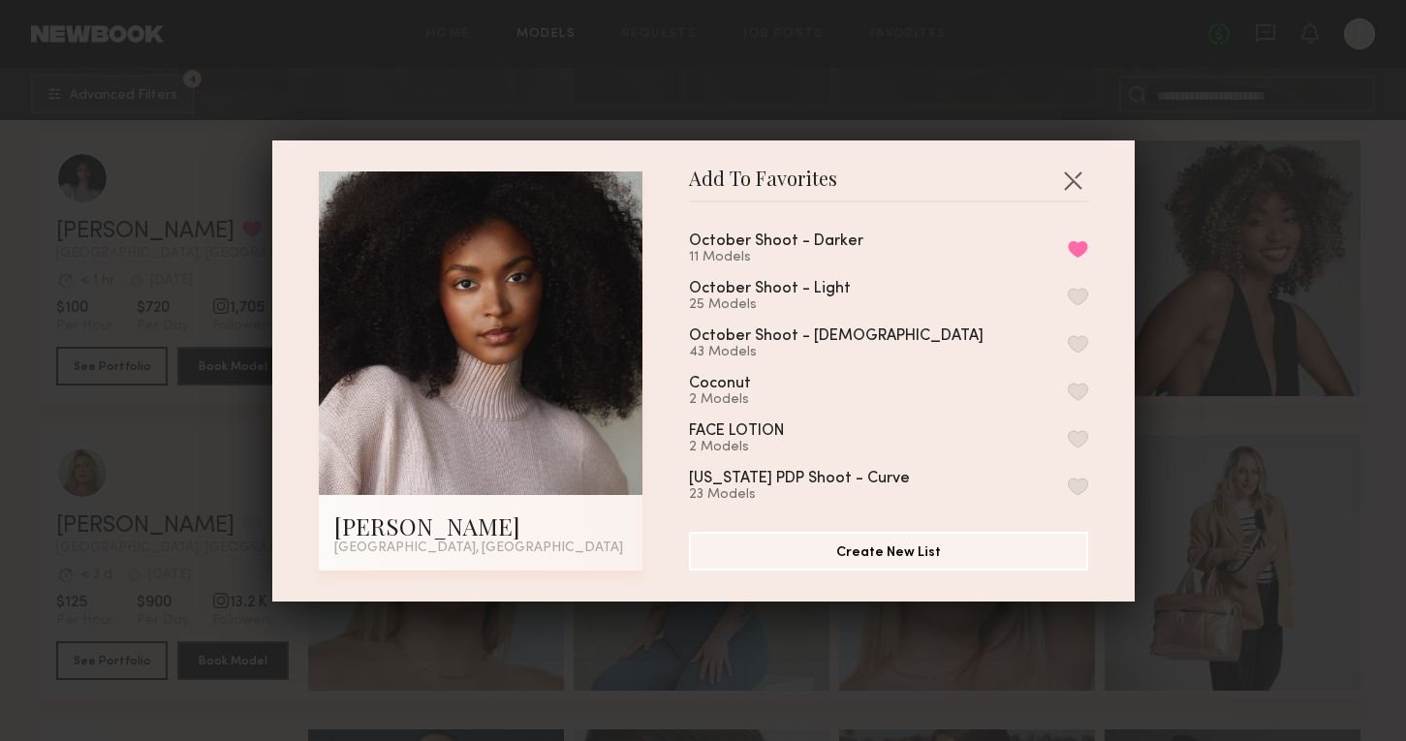
click at [1172, 325] on div "Add To Favorites Jade B. Los Angeles, CA Add To Favorites October Shoot - Darke…" at bounding box center [703, 370] width 1406 height 741
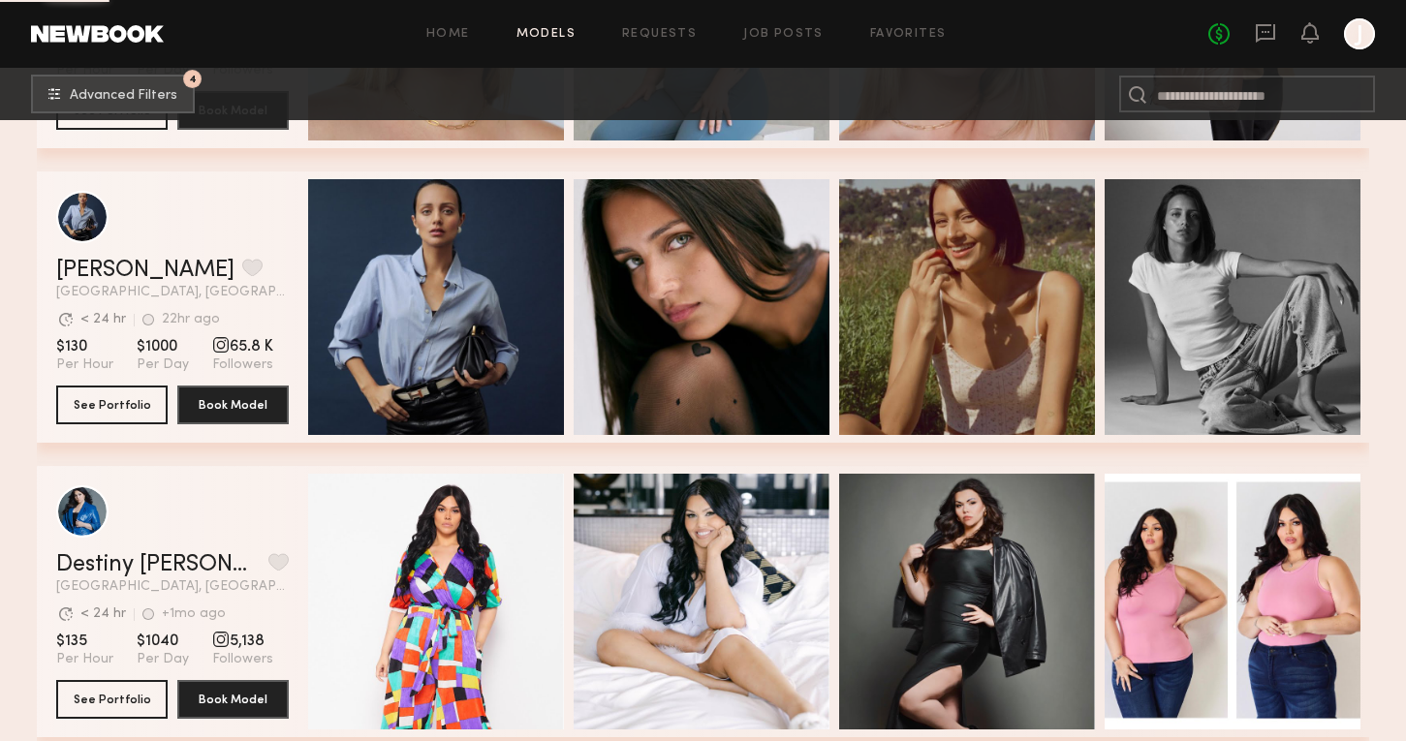
scroll to position [66281, 0]
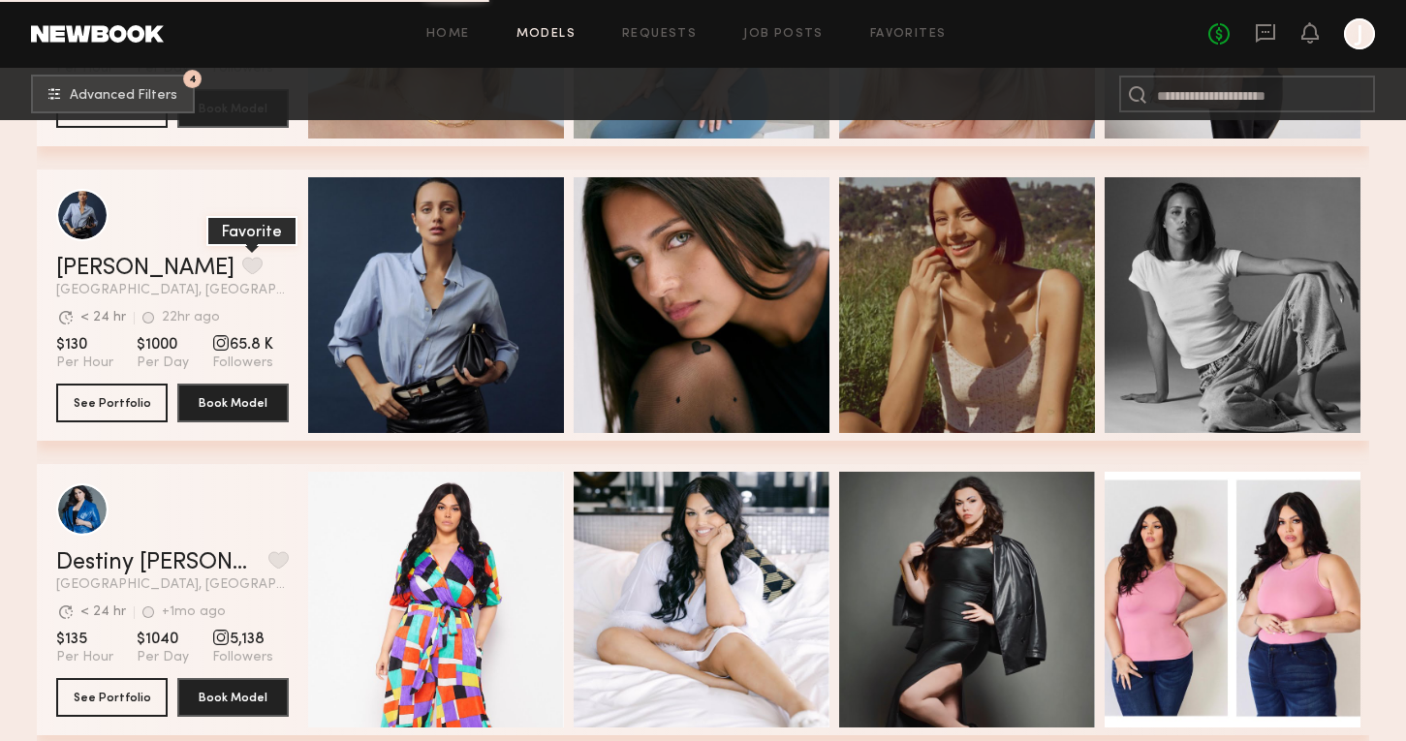
click at [242, 272] on button "grid" at bounding box center [252, 265] width 20 height 17
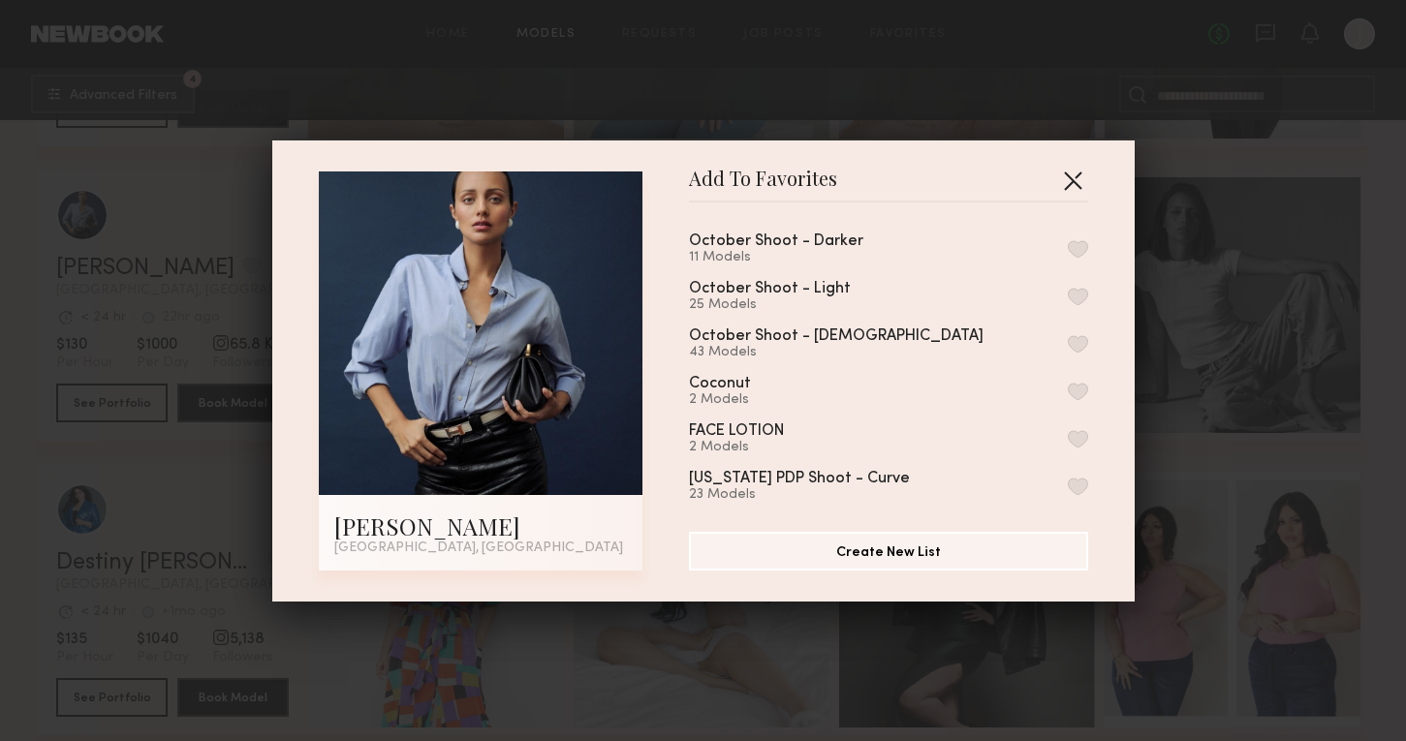
click at [1069, 187] on button "button" at bounding box center [1072, 180] width 31 height 31
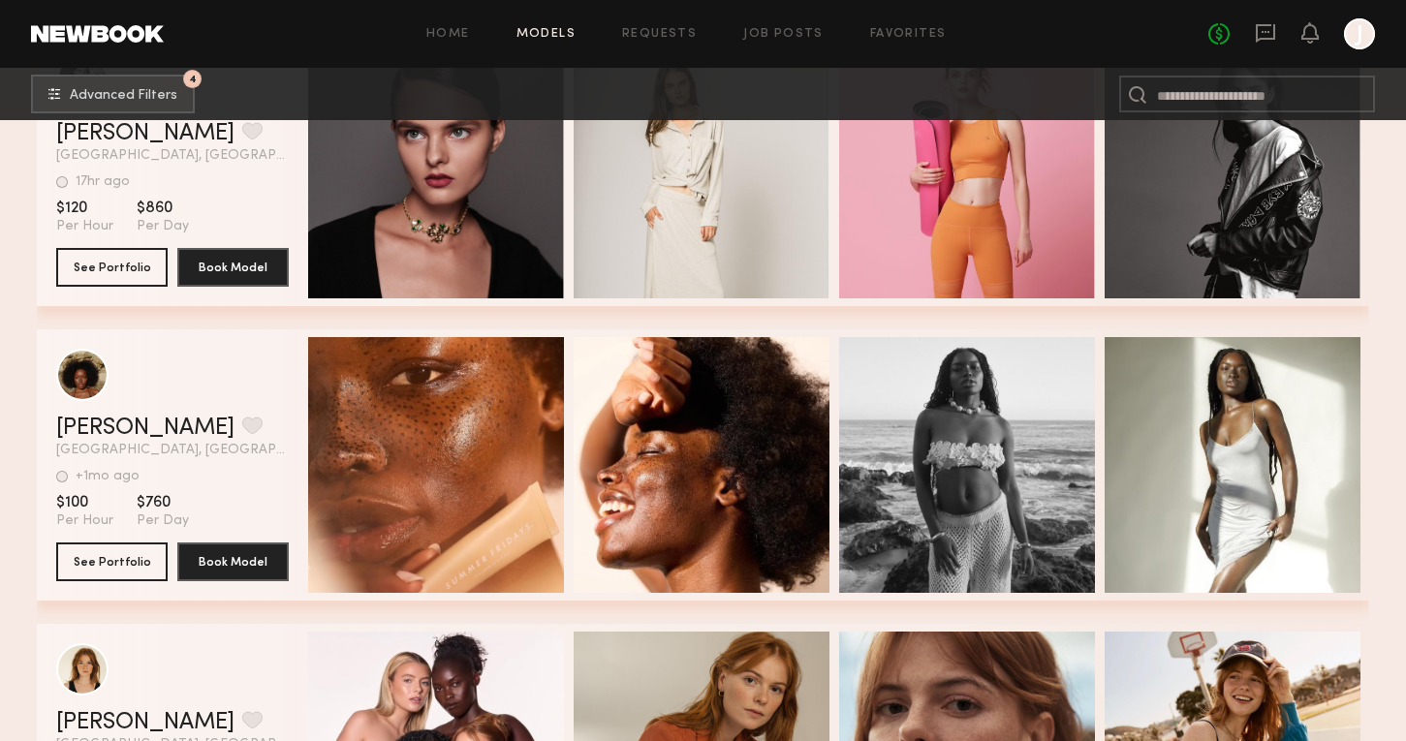
scroll to position [67087, 0]
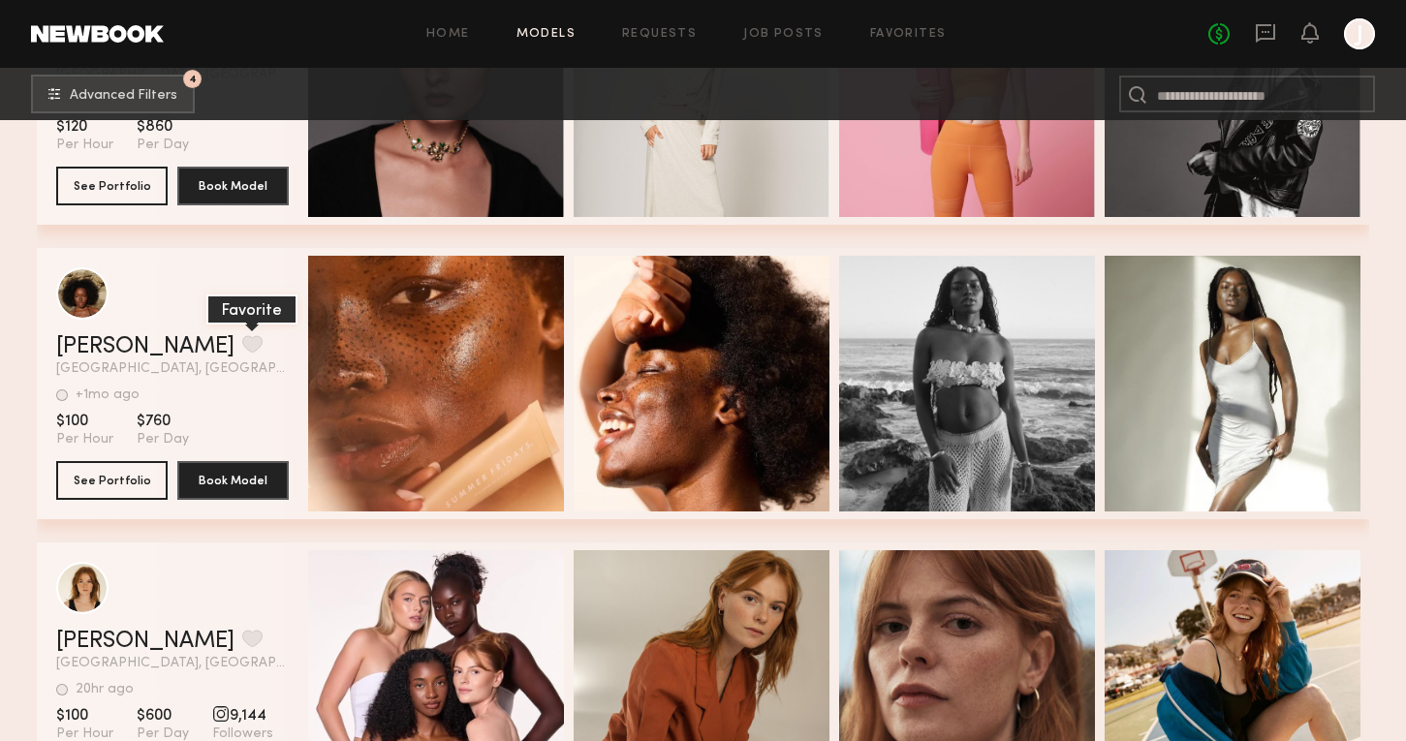
click at [242, 336] on button "grid" at bounding box center [252, 343] width 20 height 17
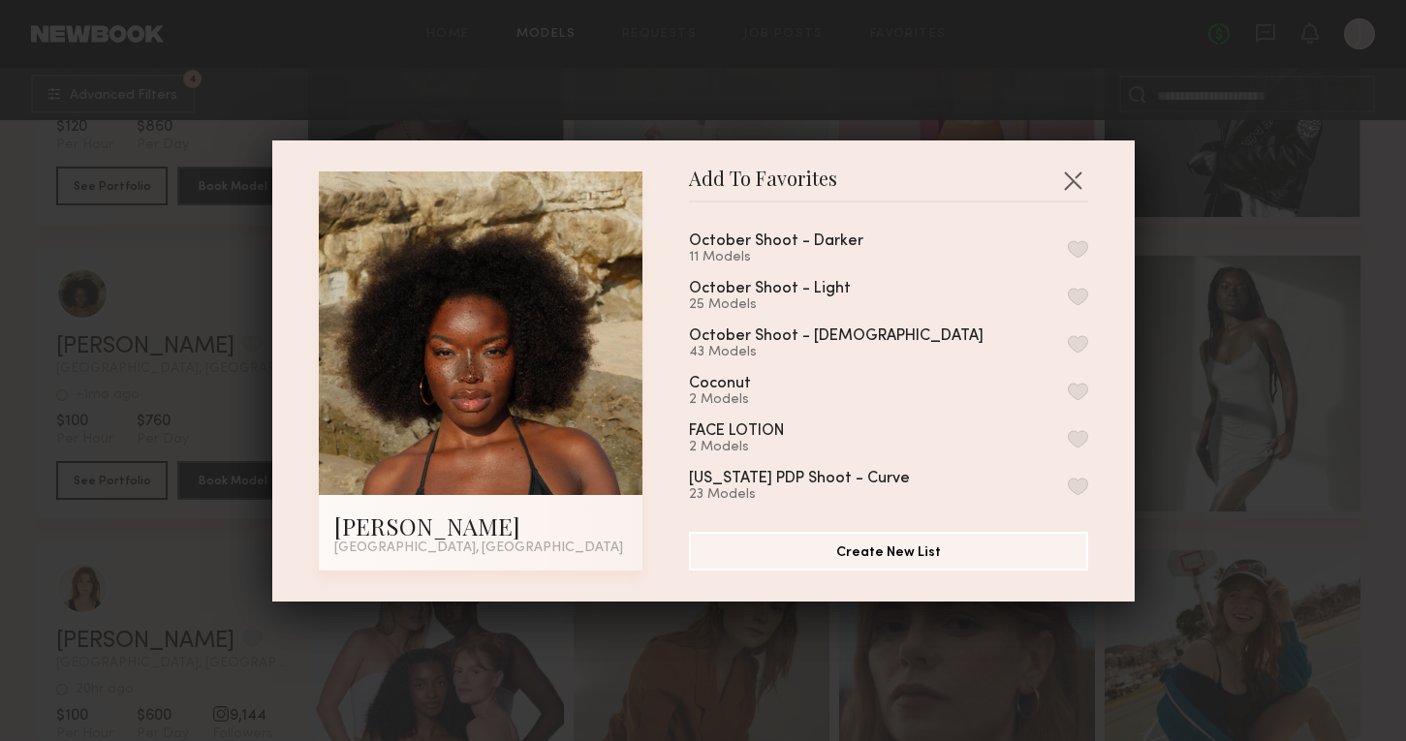
click at [1072, 244] on button "button" at bounding box center [1078, 248] width 20 height 17
click at [1191, 310] on div "Add To Favorites Cassandra P. Los Angeles, CA Add To Favorites October Shoot - …" at bounding box center [703, 370] width 1406 height 741
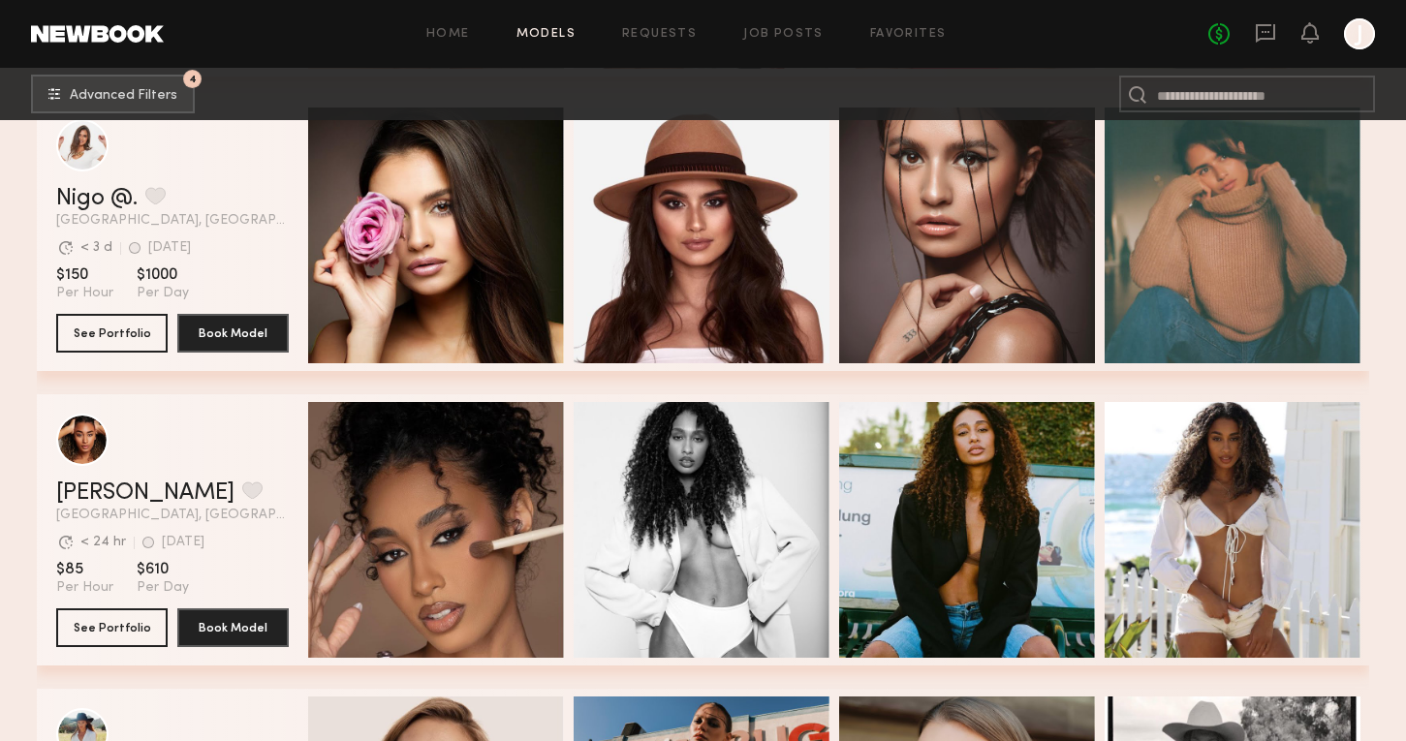
scroll to position [68121, 0]
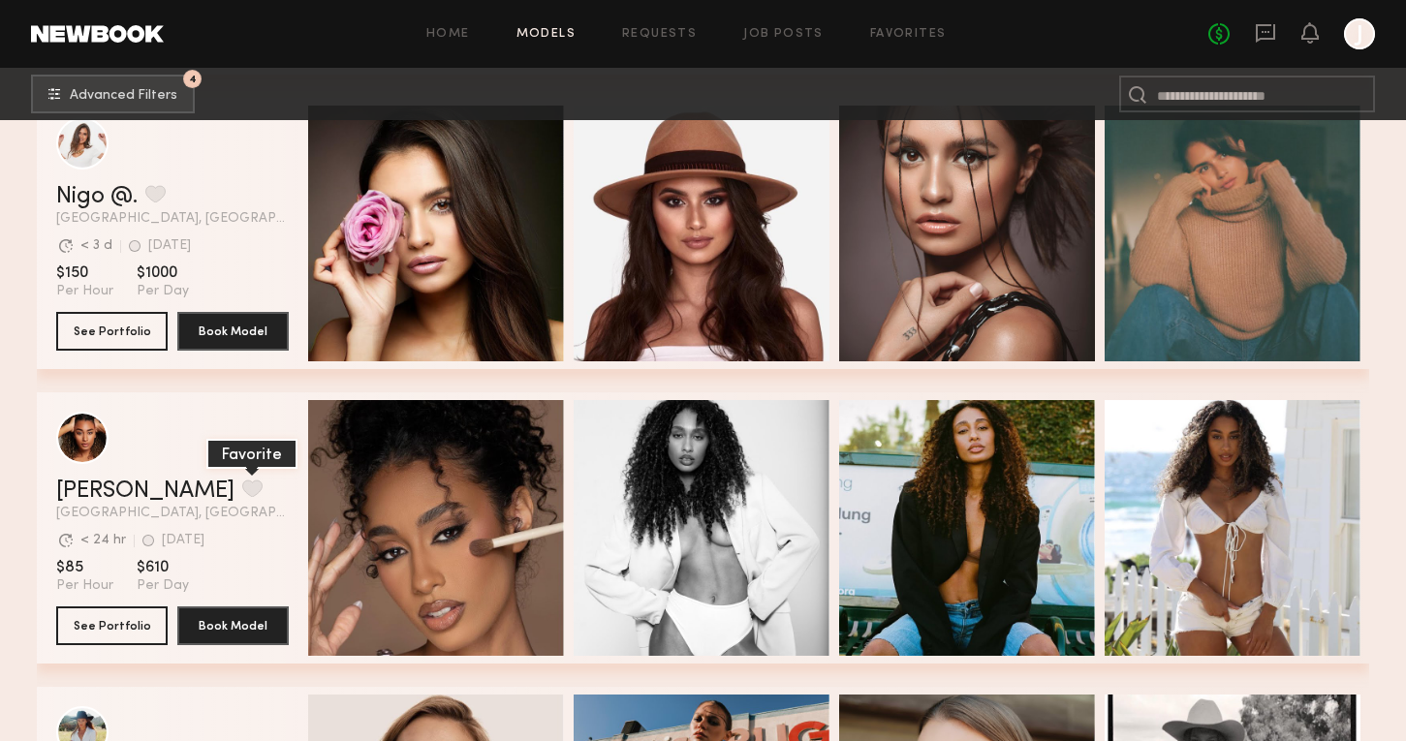
click at [242, 491] on button "grid" at bounding box center [252, 488] width 20 height 17
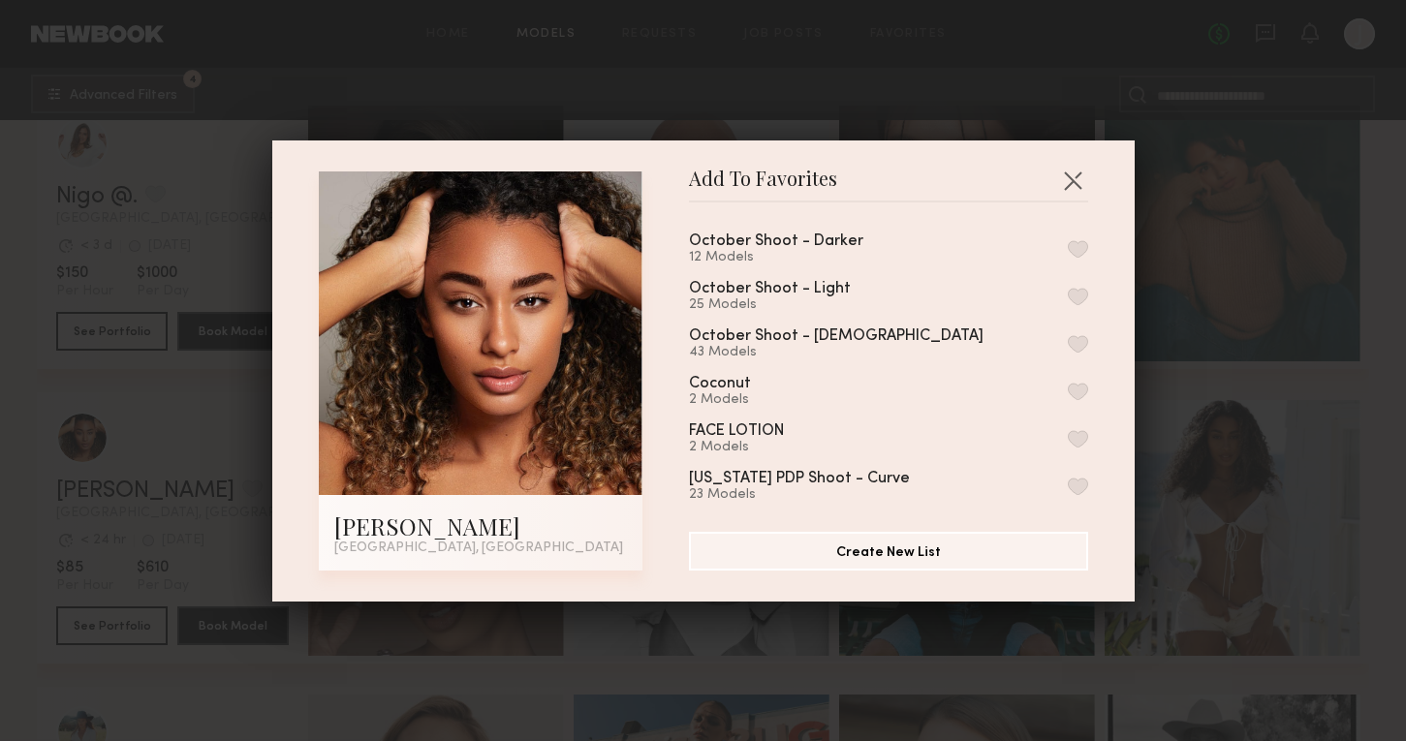
click at [1077, 253] on button "button" at bounding box center [1078, 248] width 20 height 17
click at [1183, 378] on div "Add To Favorites Desree H. Los Angeles, CA Add To Favorites October Shoot - Dar…" at bounding box center [703, 370] width 1406 height 741
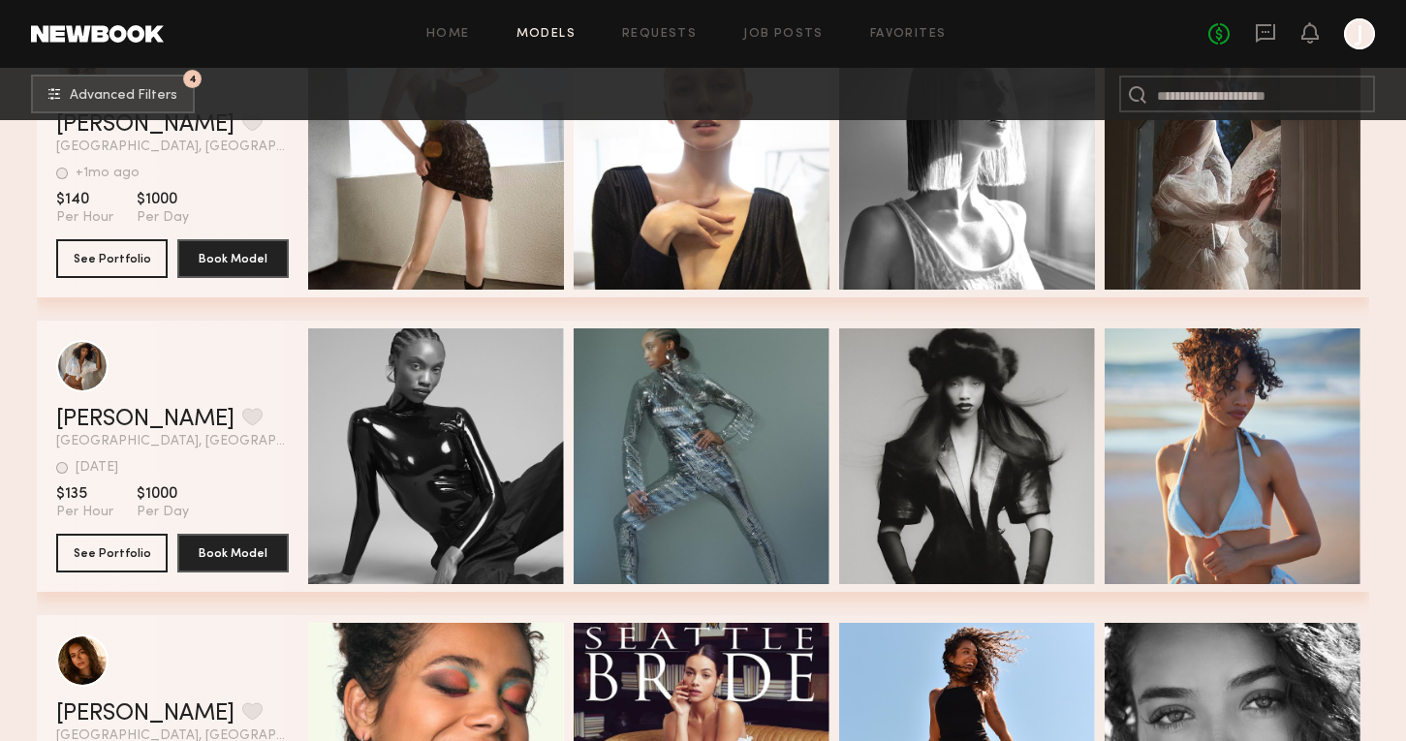
scroll to position [69077, 0]
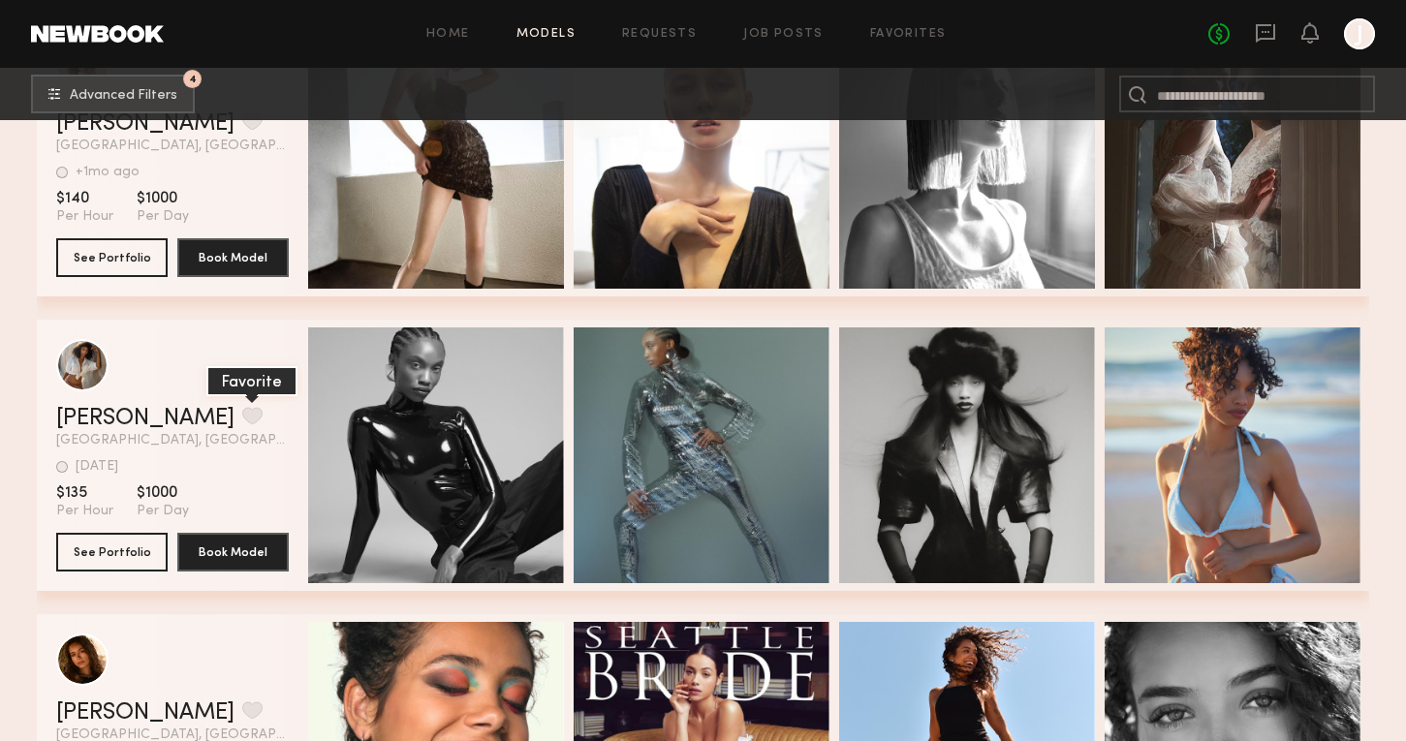
click at [242, 422] on button "grid" at bounding box center [252, 415] width 20 height 17
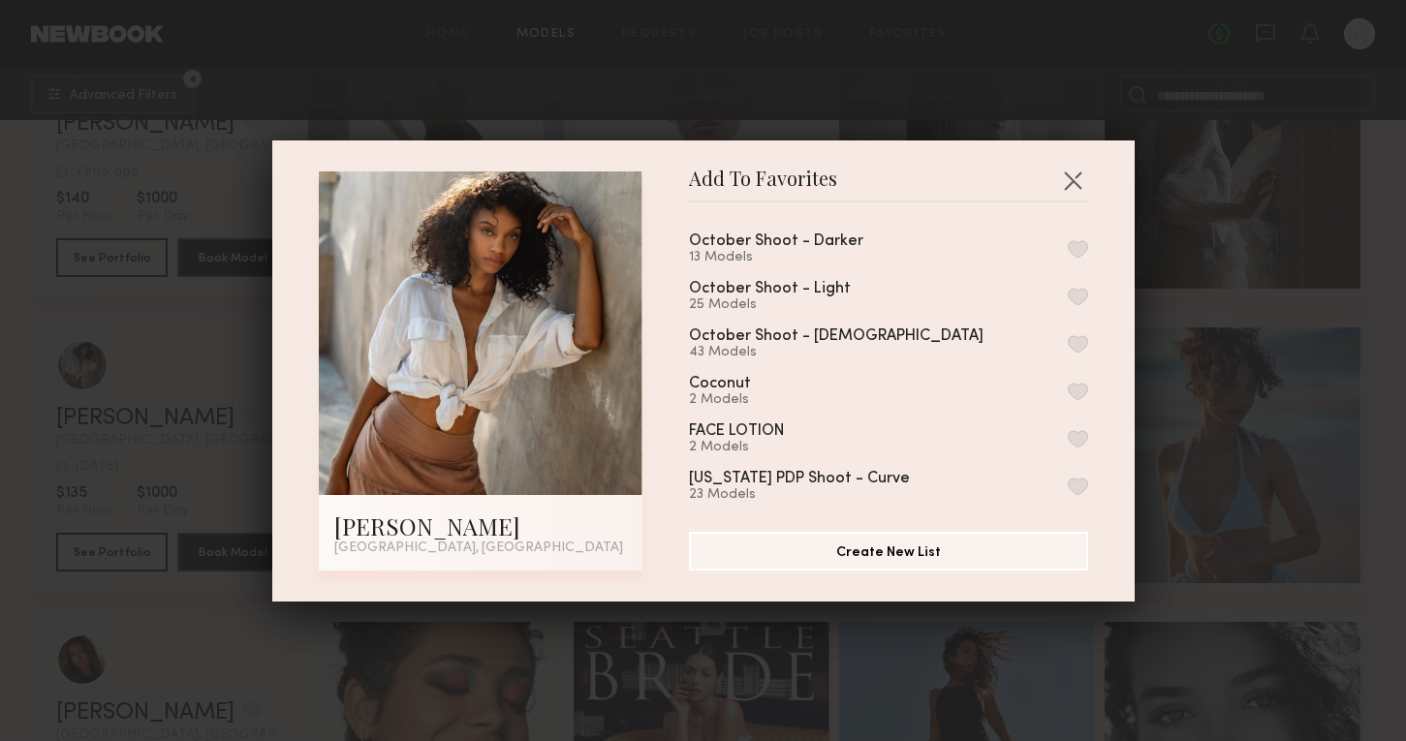
click at [1077, 251] on button "button" at bounding box center [1078, 248] width 20 height 17
click at [1142, 320] on div "Add To Favorites Lucci R. Los Angeles, CA Add To Favorites October Shoot - Dark…" at bounding box center [703, 370] width 1406 height 741
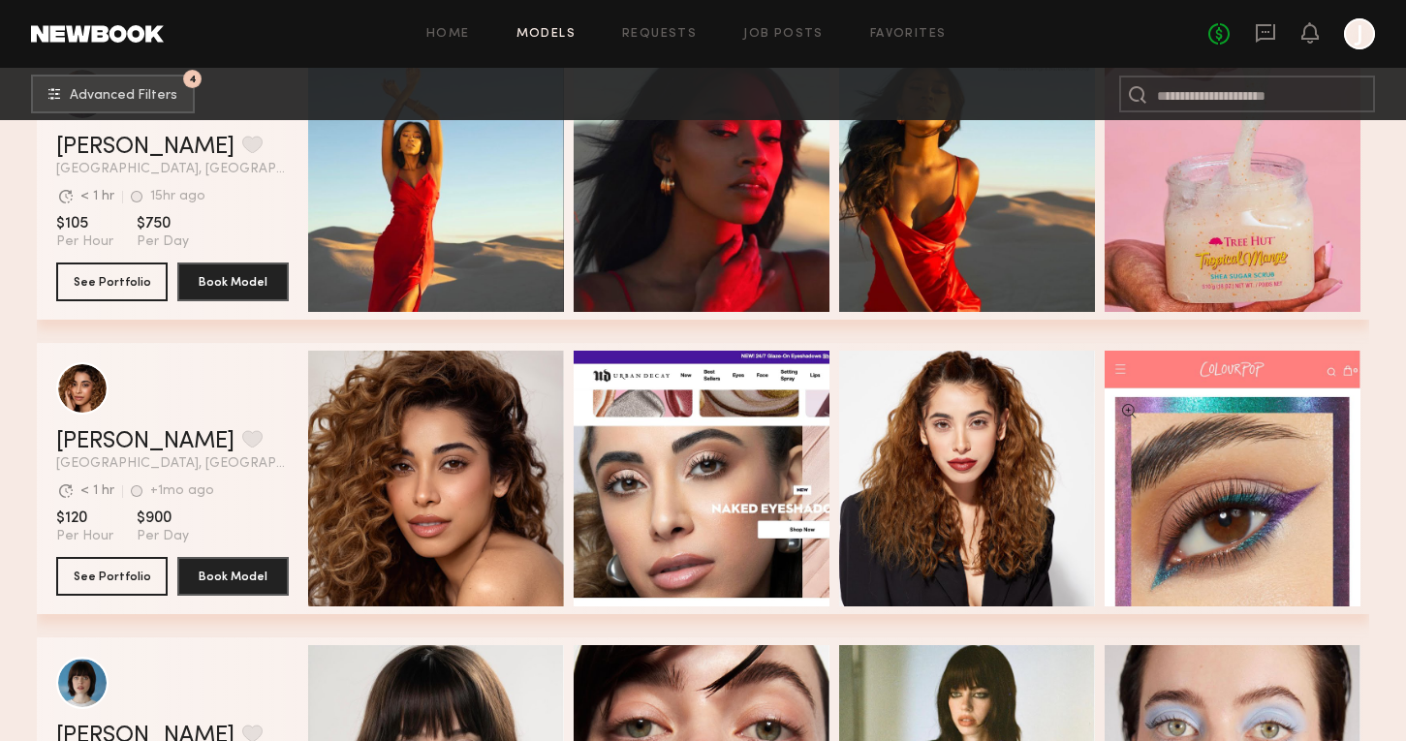
scroll to position [70991, 0]
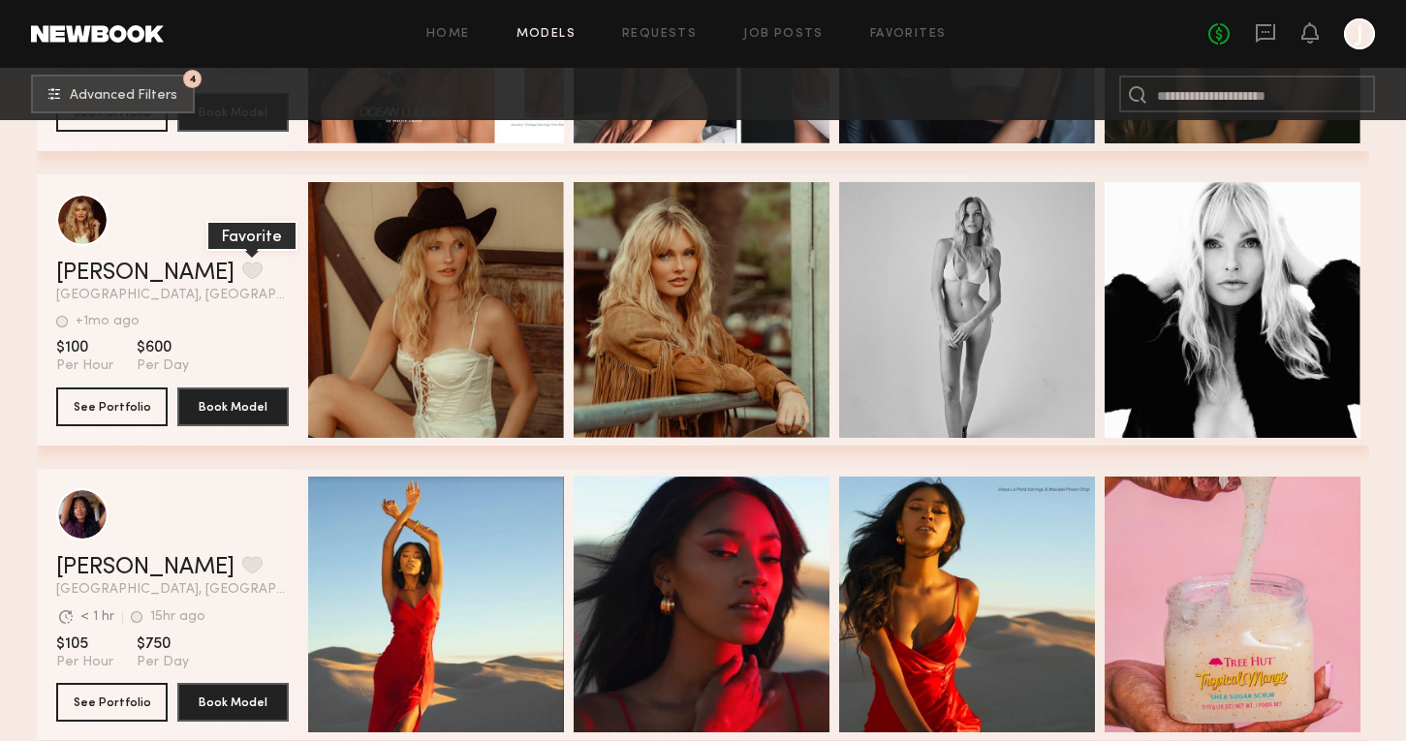
click at [242, 274] on button "grid" at bounding box center [252, 270] width 20 height 17
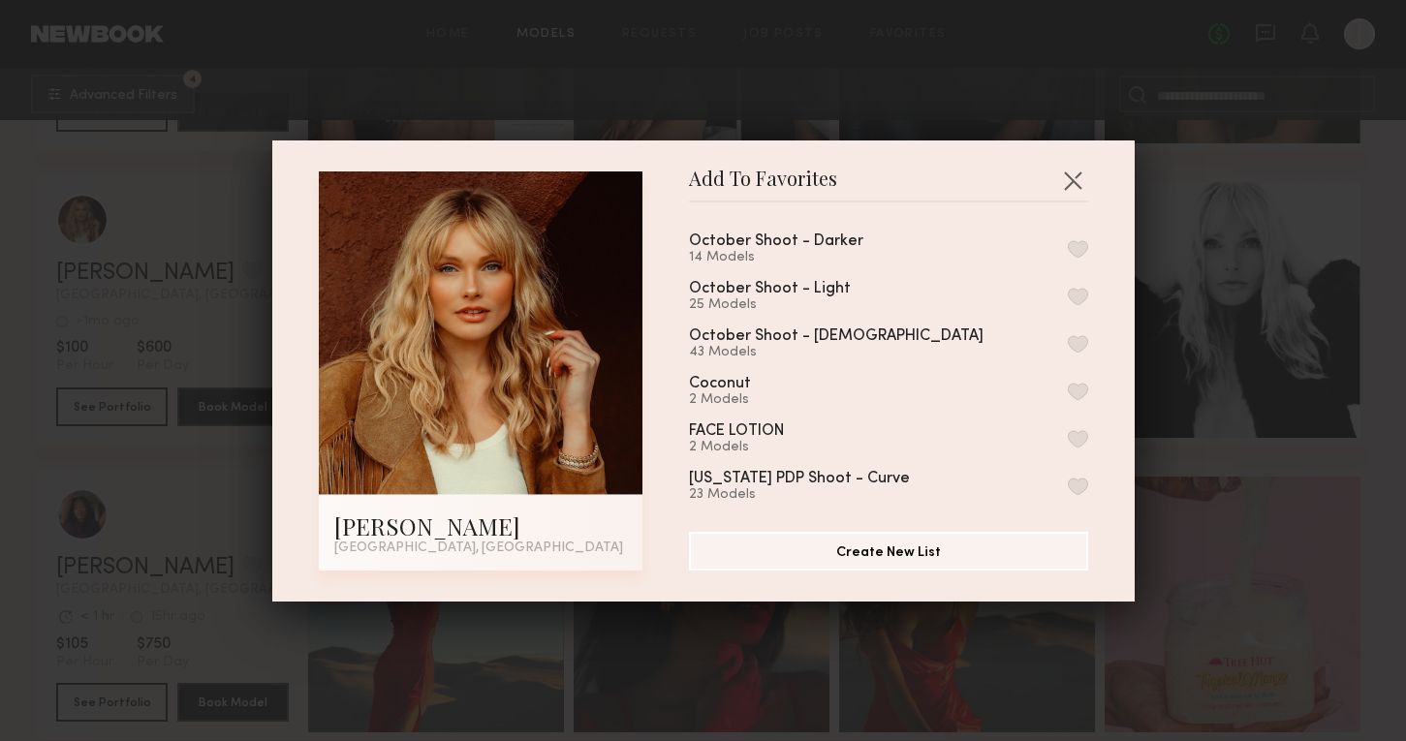
click at [1074, 298] on button "button" at bounding box center [1078, 296] width 20 height 17
click at [1154, 431] on div "Add To Favorites Kira M. Los Angeles, CA Add To Favorites October Shoot - Darke…" at bounding box center [703, 370] width 1406 height 741
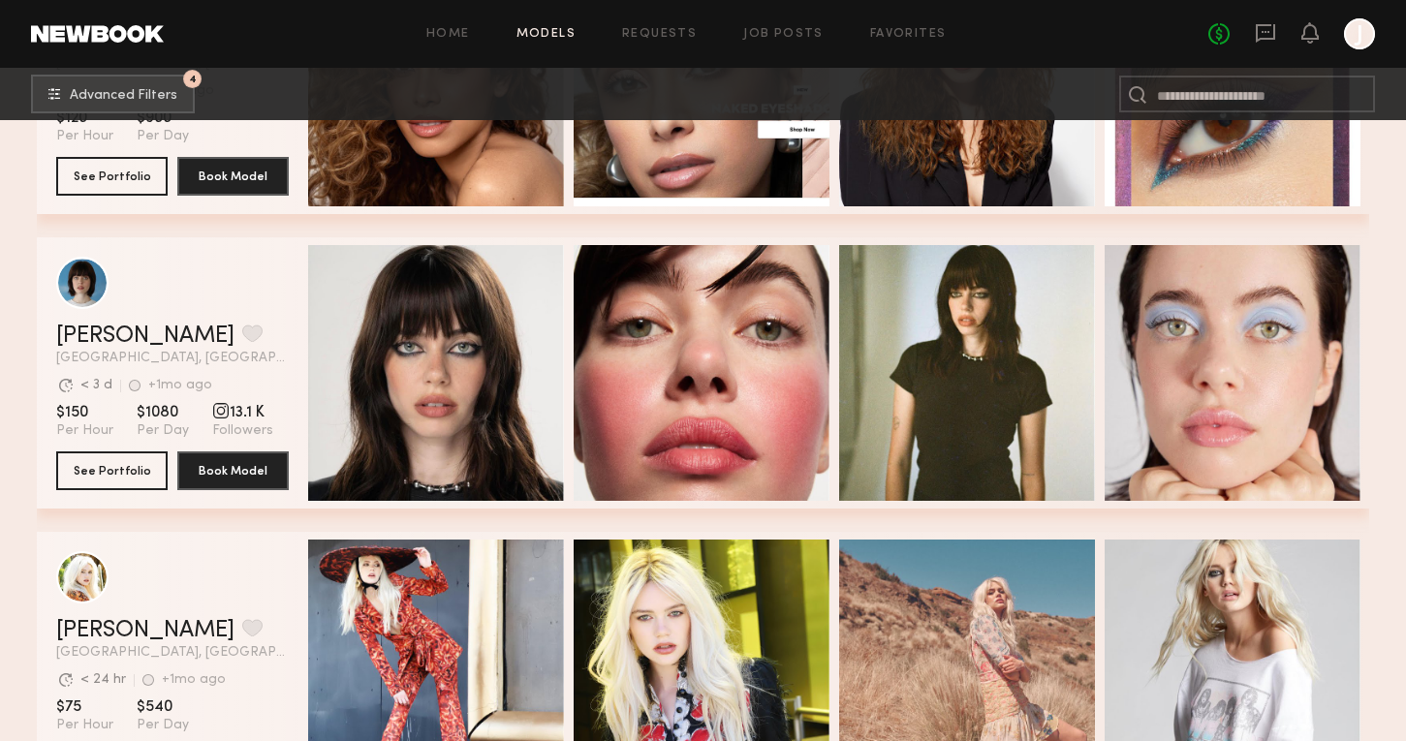
scroll to position [71806, 0]
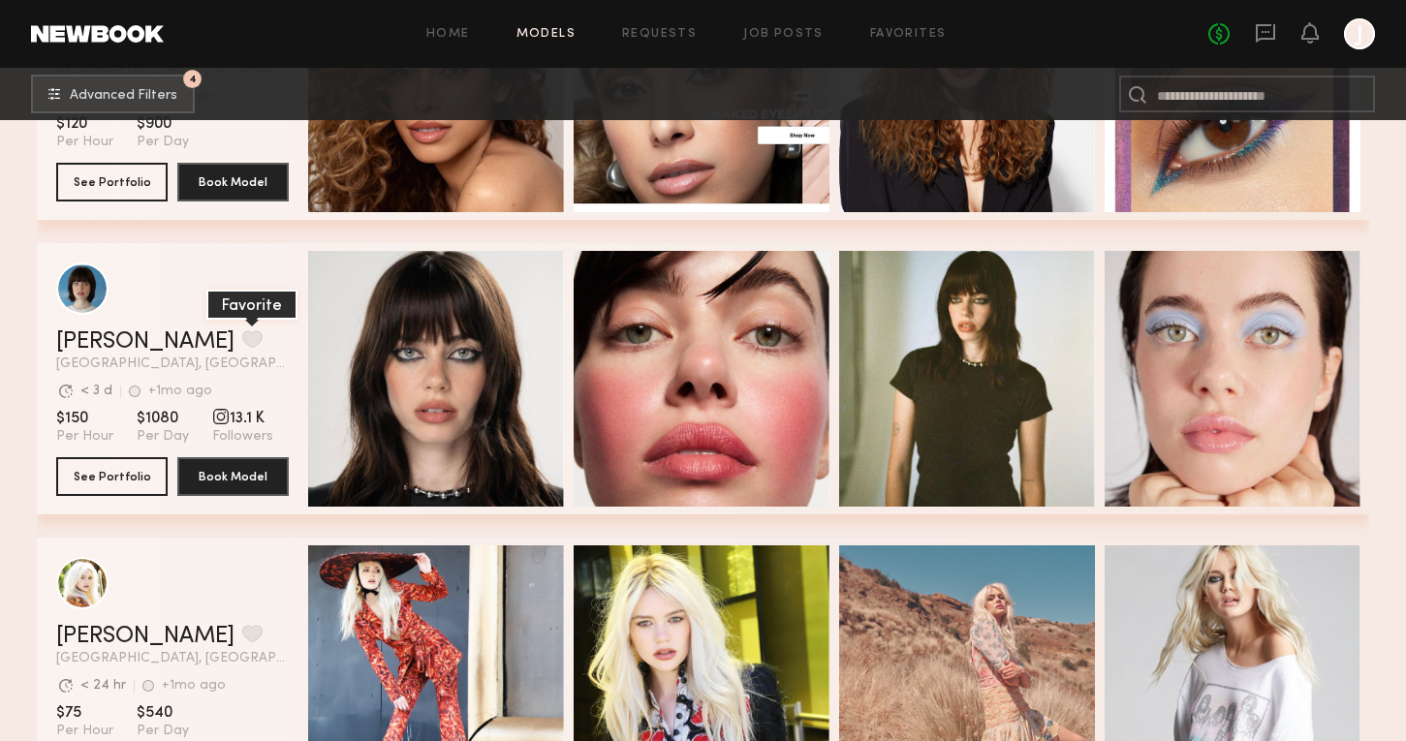
click at [242, 339] on button "grid" at bounding box center [252, 338] width 20 height 17
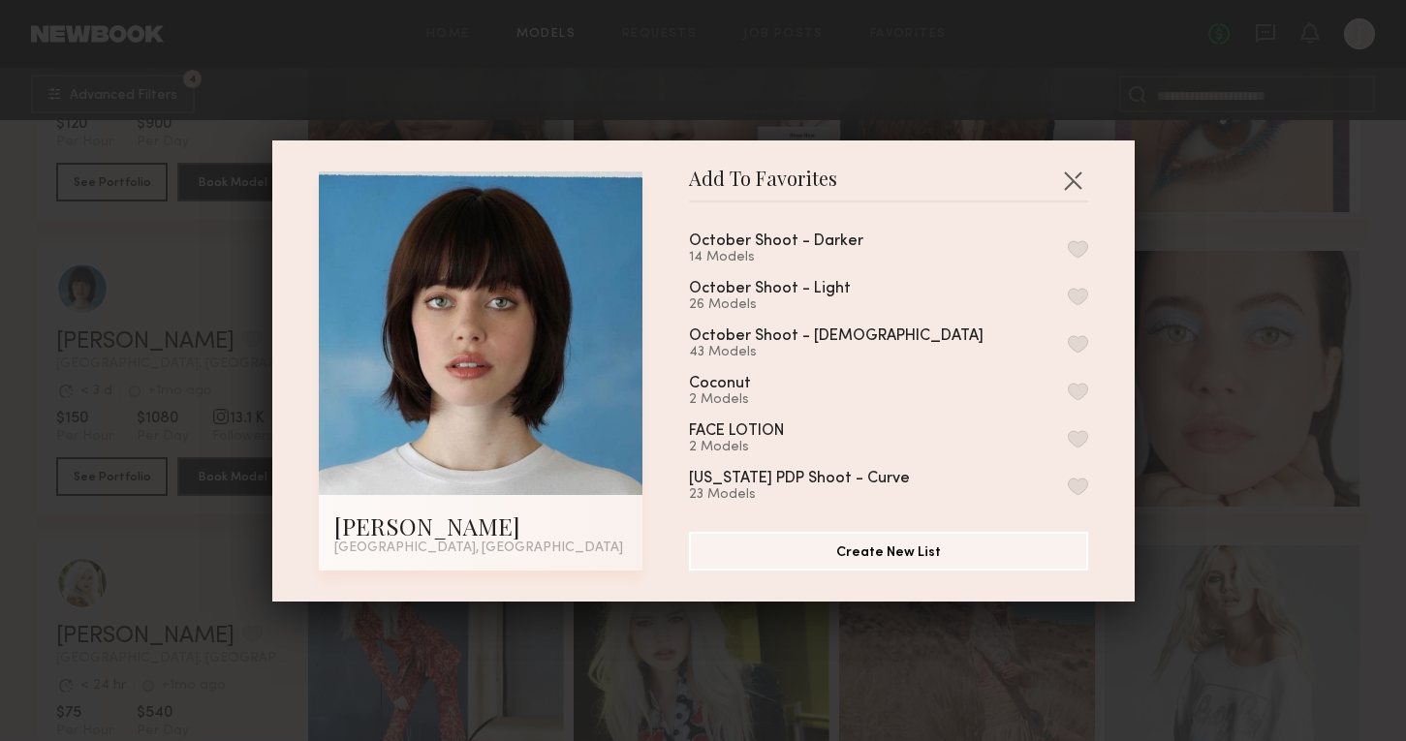
click at [1080, 297] on button "button" at bounding box center [1078, 296] width 20 height 17
click at [1220, 390] on div "Add To Favorites Aurora d. Los Angeles, CA Add To Favorites October Shoot - Dar…" at bounding box center [703, 370] width 1406 height 741
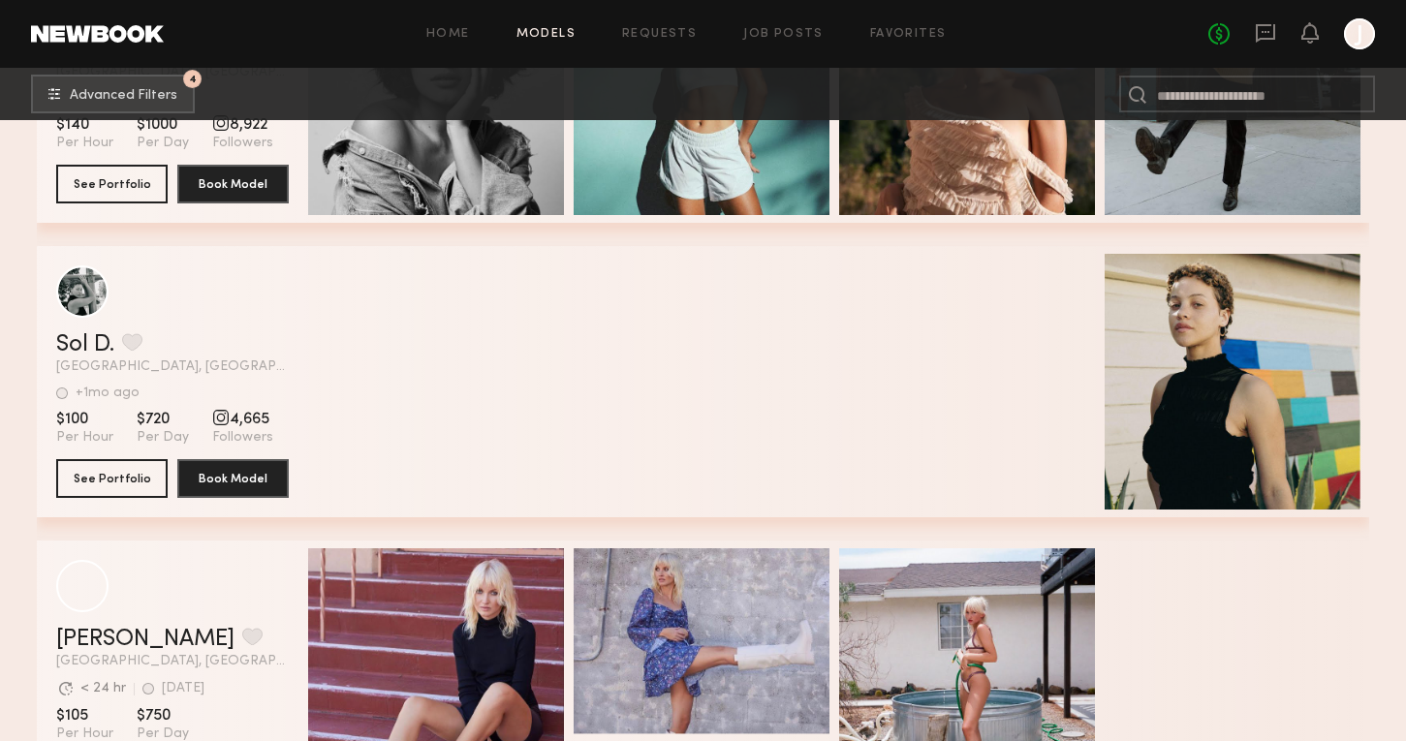
scroll to position [75049, 0]
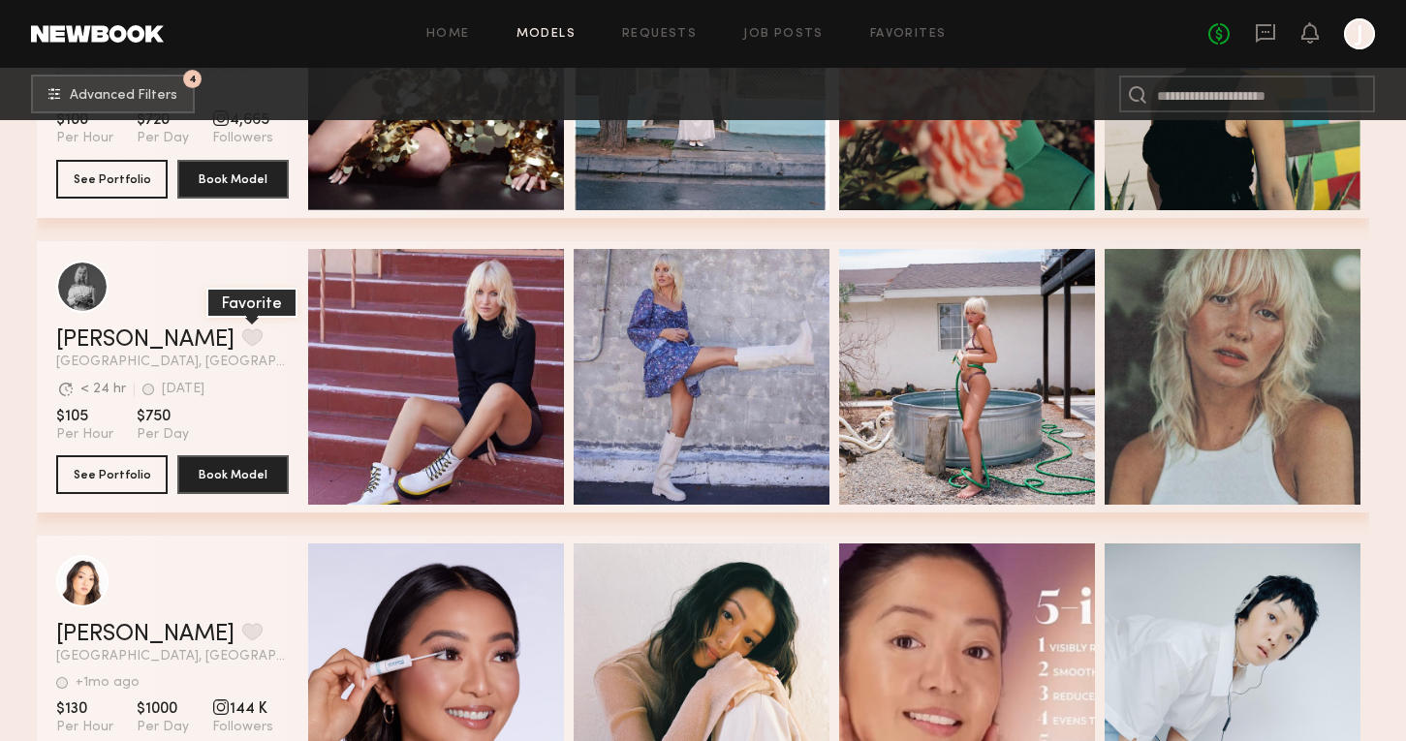
click at [242, 335] on button "grid" at bounding box center [252, 337] width 20 height 17
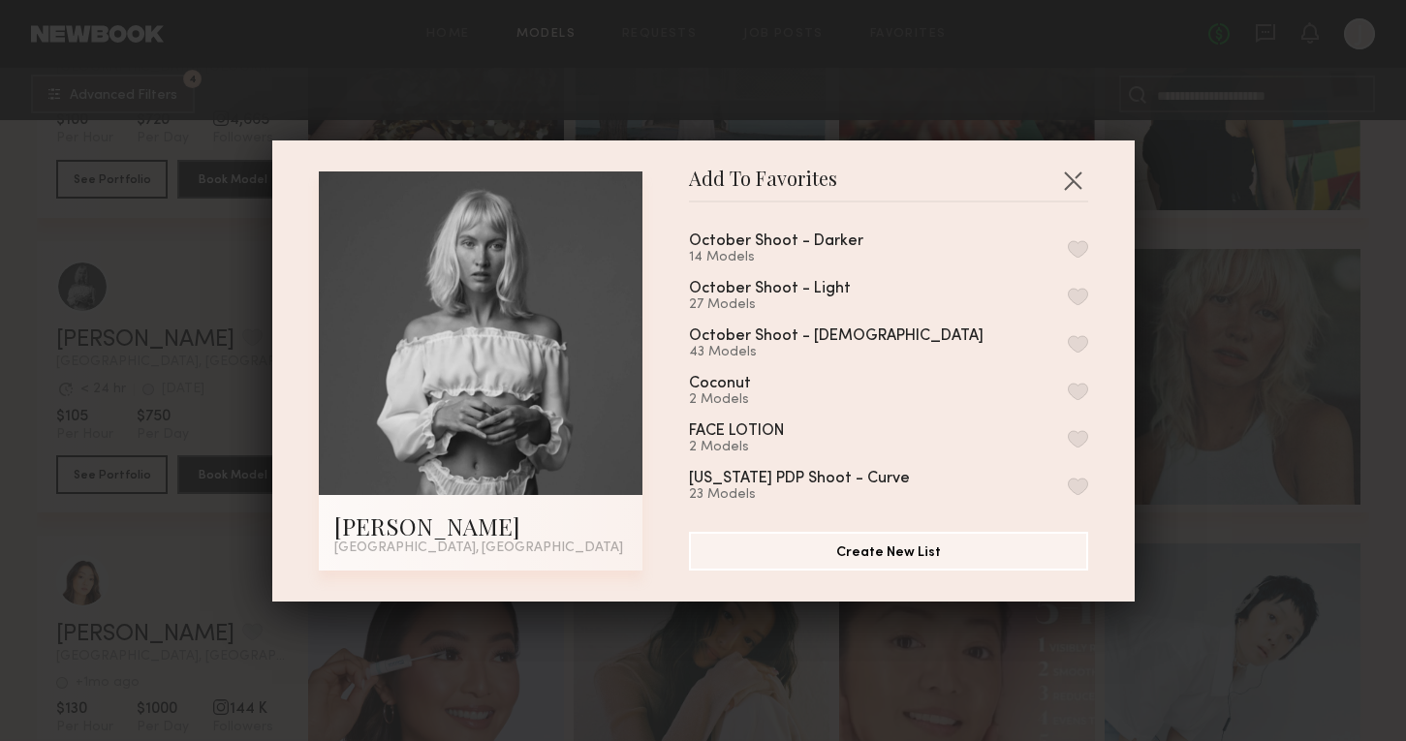
click at [1078, 299] on button "button" at bounding box center [1078, 296] width 20 height 17
click at [1214, 444] on div "Add To Favorites Emilia A. Los Angeles, CA Add To Favorites October Shoot - Dar…" at bounding box center [703, 370] width 1406 height 741
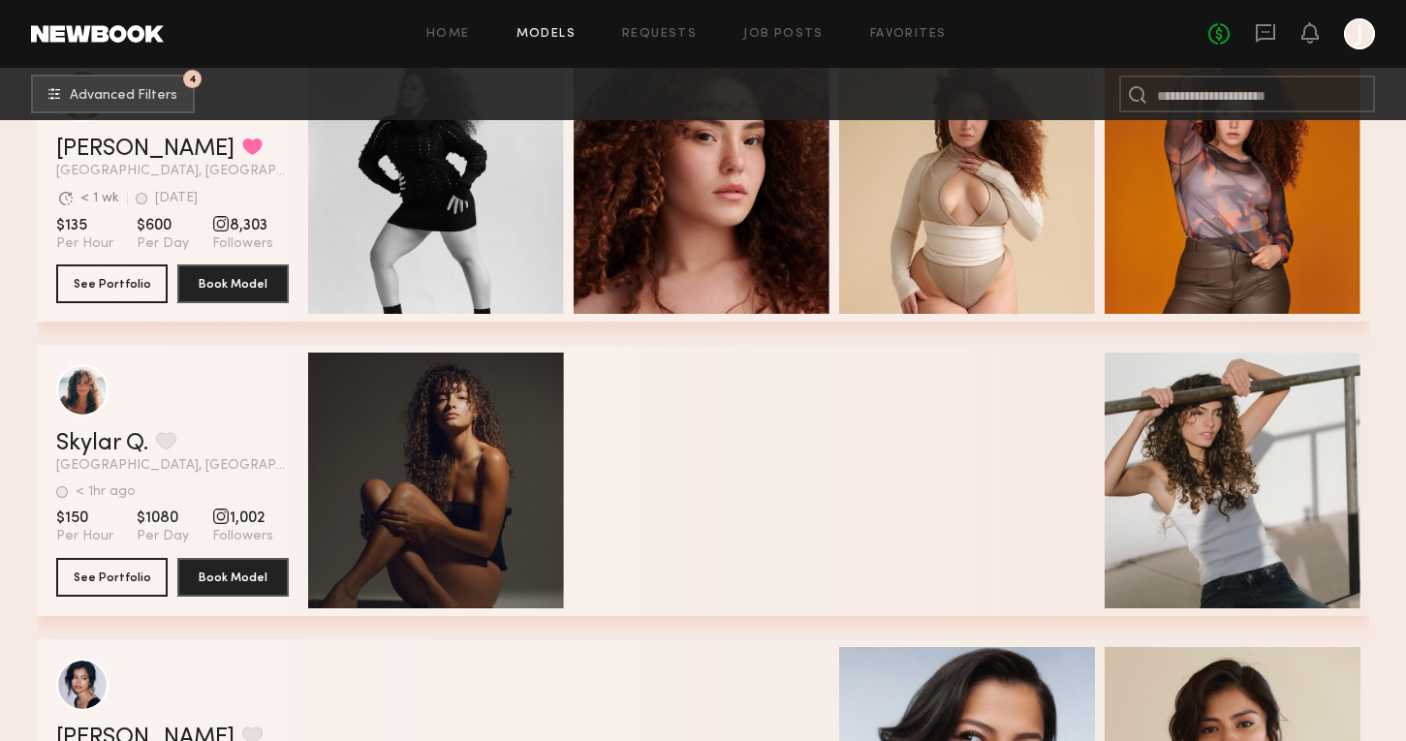
scroll to position [79660, 0]
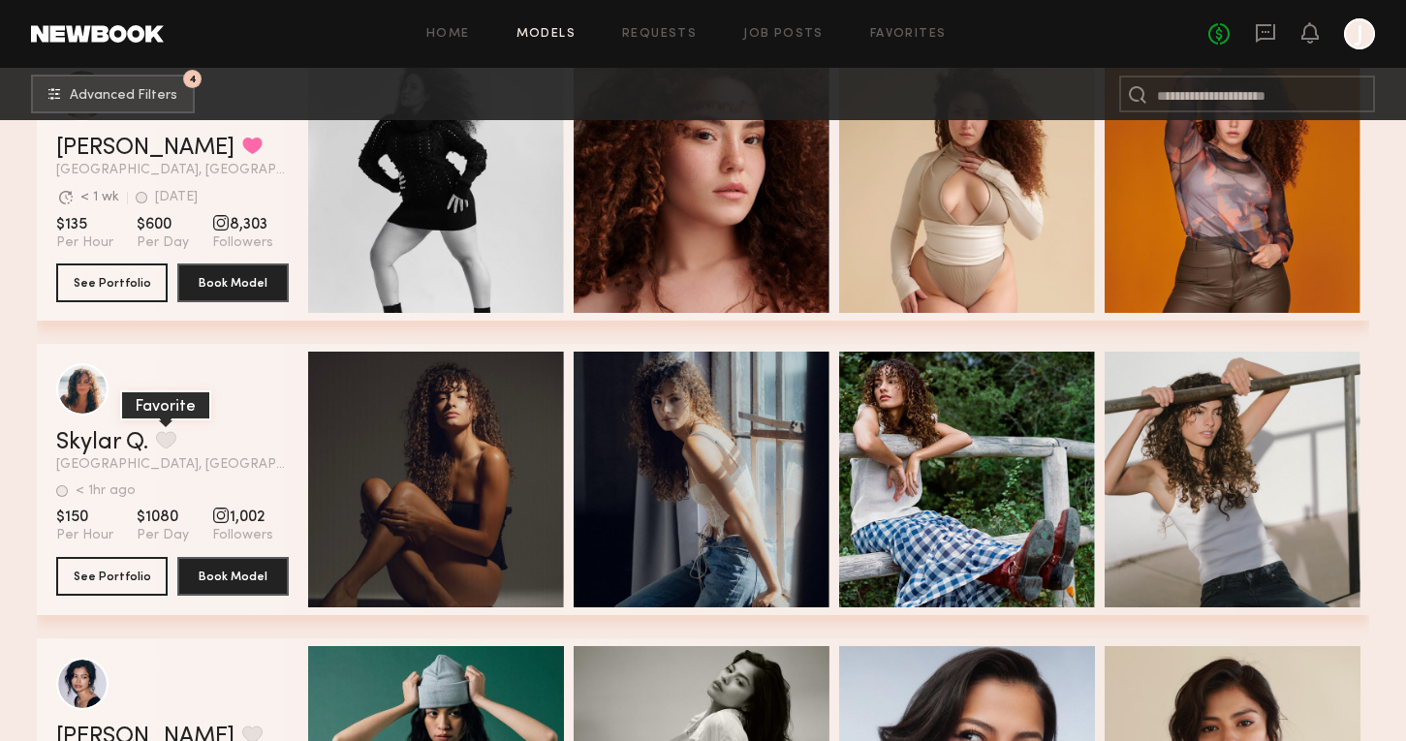
click at [173, 438] on button "grid" at bounding box center [166, 439] width 20 height 17
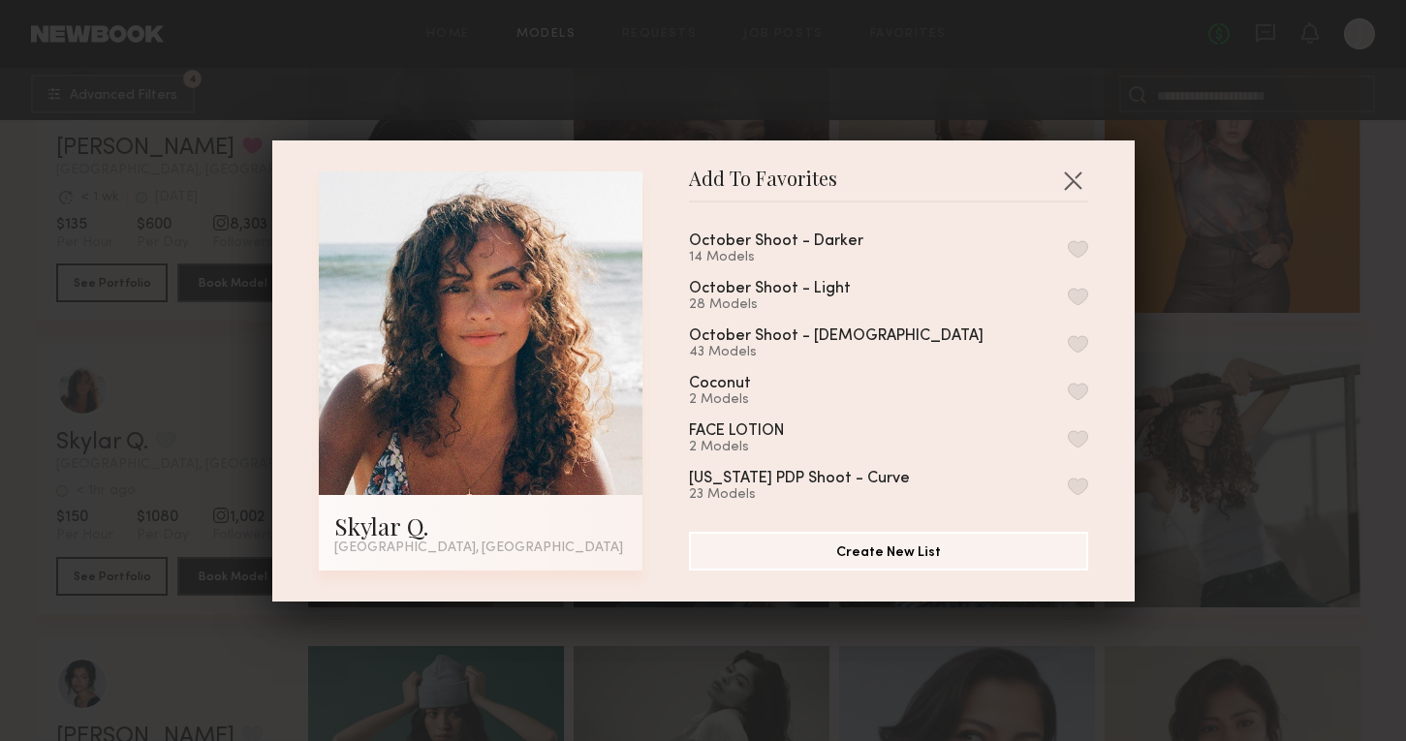
click at [1080, 298] on button "button" at bounding box center [1078, 296] width 20 height 17
click at [1193, 321] on div "Add To Favorites Skylar Q. Los Angeles, CA Add To Favorites October Shoot - Dar…" at bounding box center [703, 370] width 1406 height 741
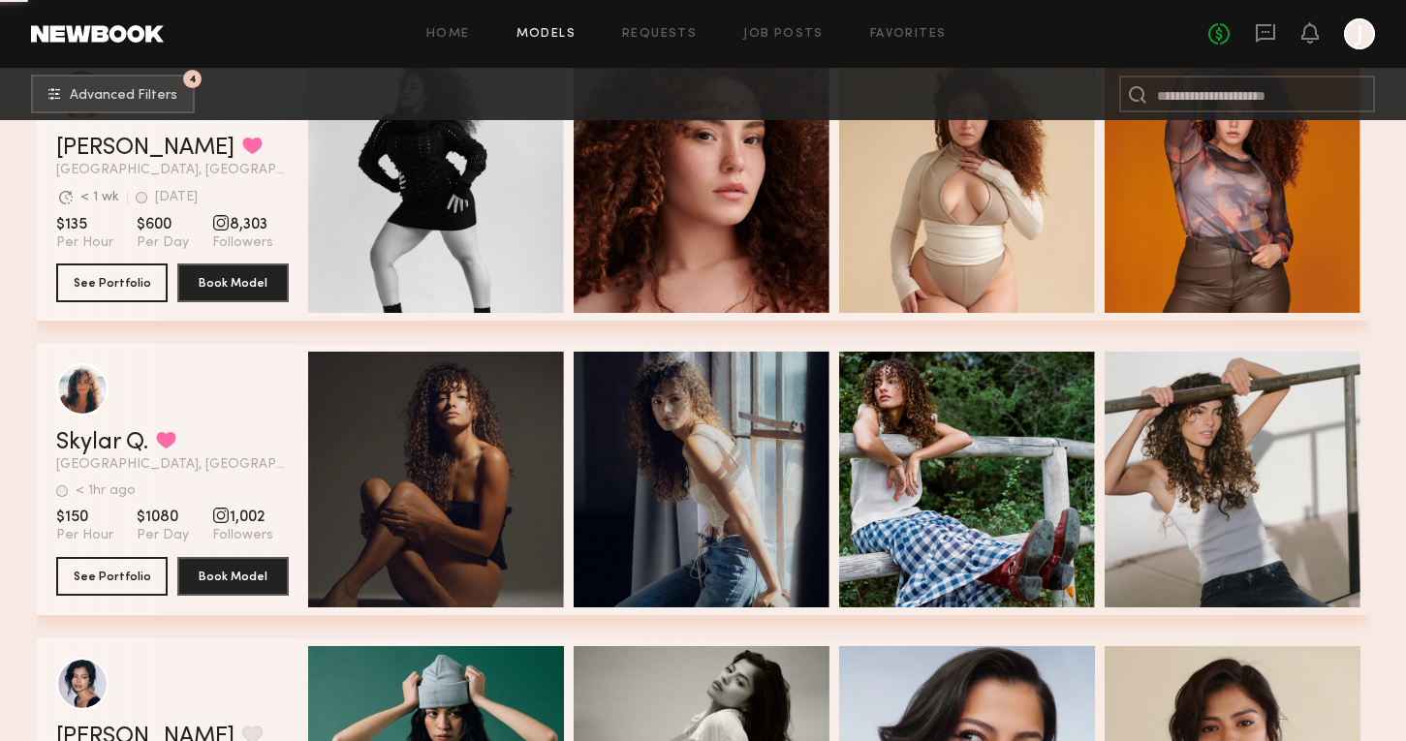
scroll to position [80181, 0]
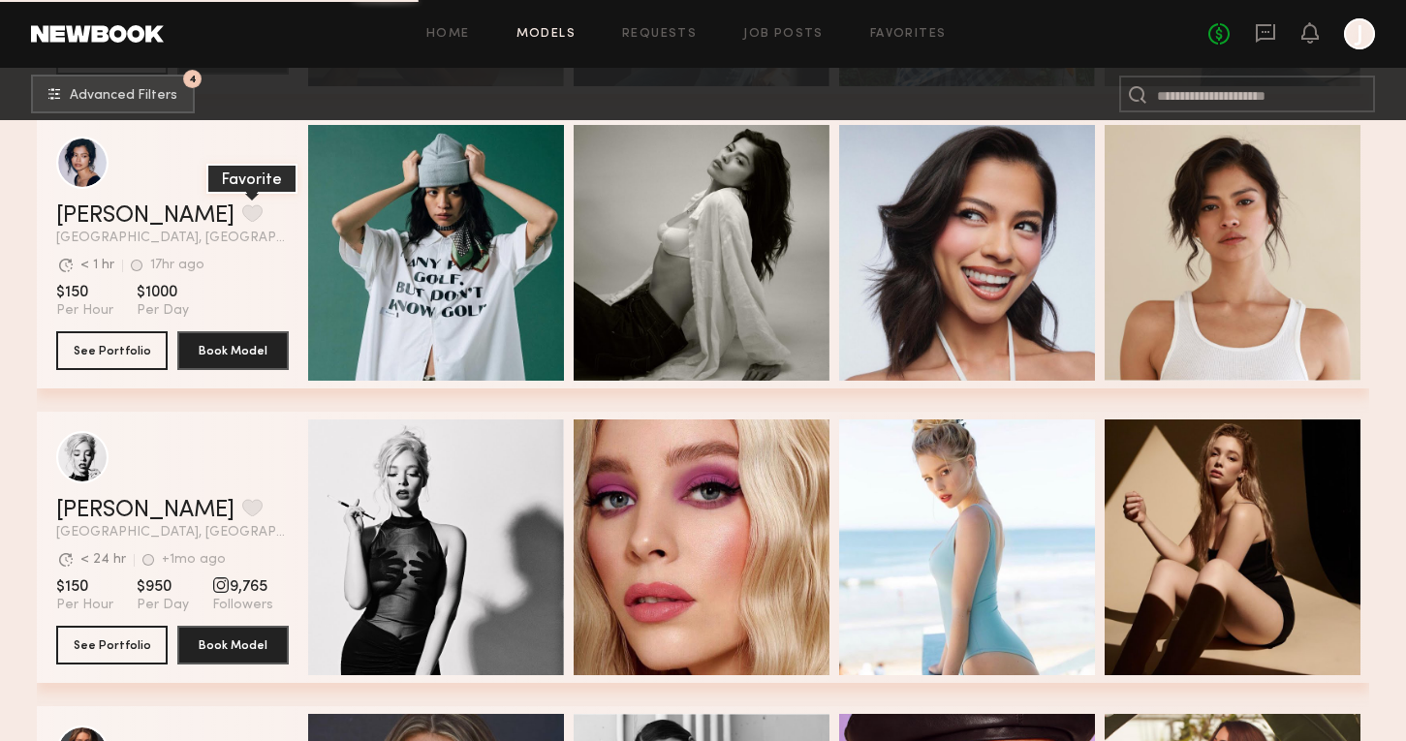
click at [242, 210] on button "grid" at bounding box center [252, 213] width 20 height 17
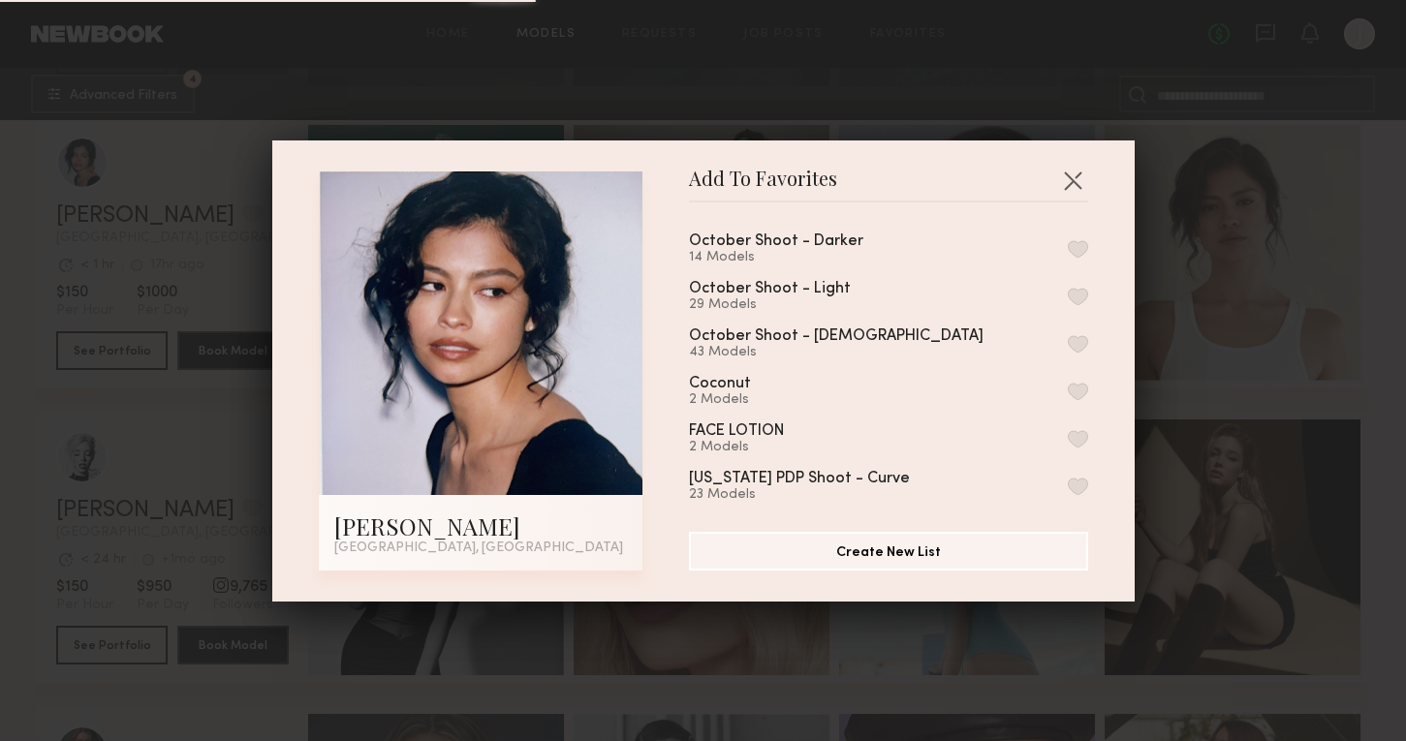
click at [1082, 298] on button "button" at bounding box center [1078, 296] width 20 height 17
click at [1230, 403] on div "Add To Favorites Vallerie K. Los Angeles, CA Add To Favorites October Shoot - D…" at bounding box center [703, 370] width 1406 height 741
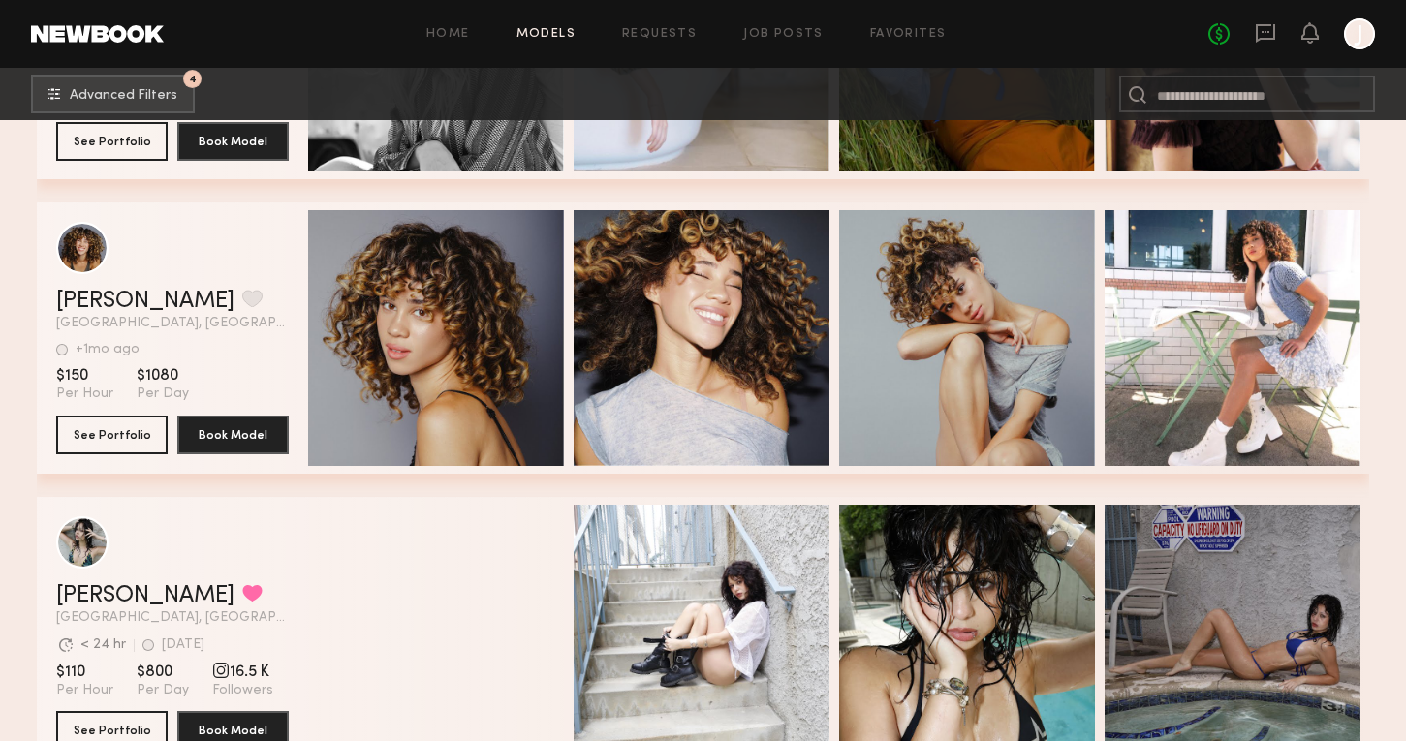
scroll to position [81280, 0]
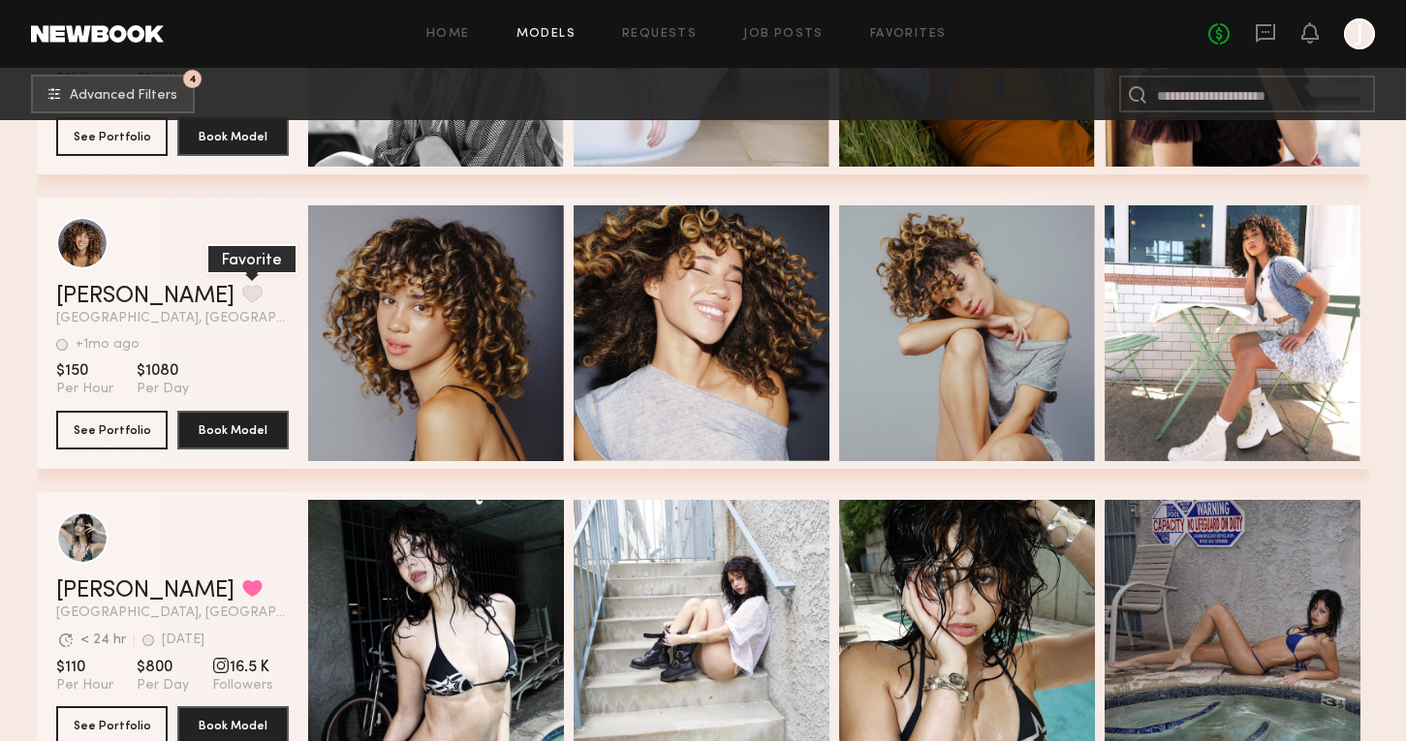
click at [242, 289] on button "grid" at bounding box center [252, 293] width 20 height 17
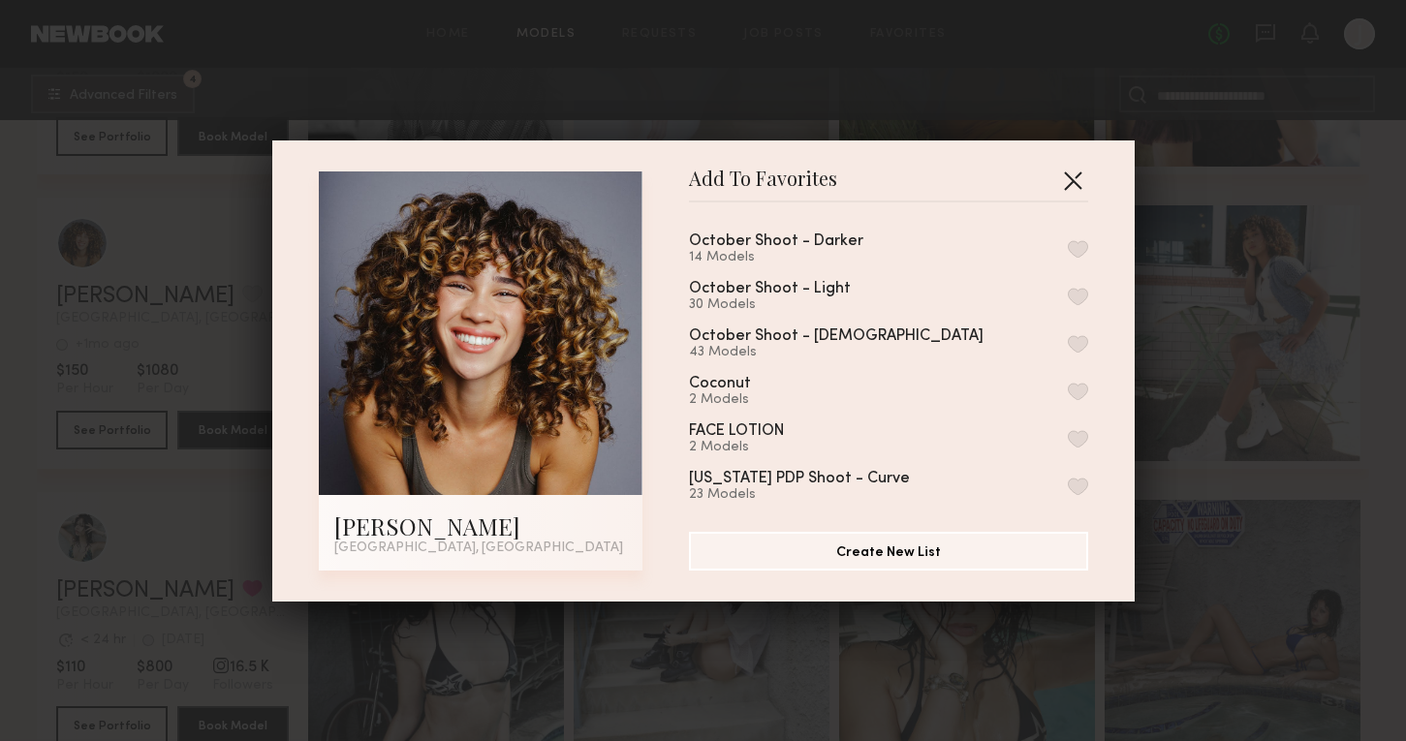
click at [1073, 177] on button "button" at bounding box center [1072, 180] width 31 height 31
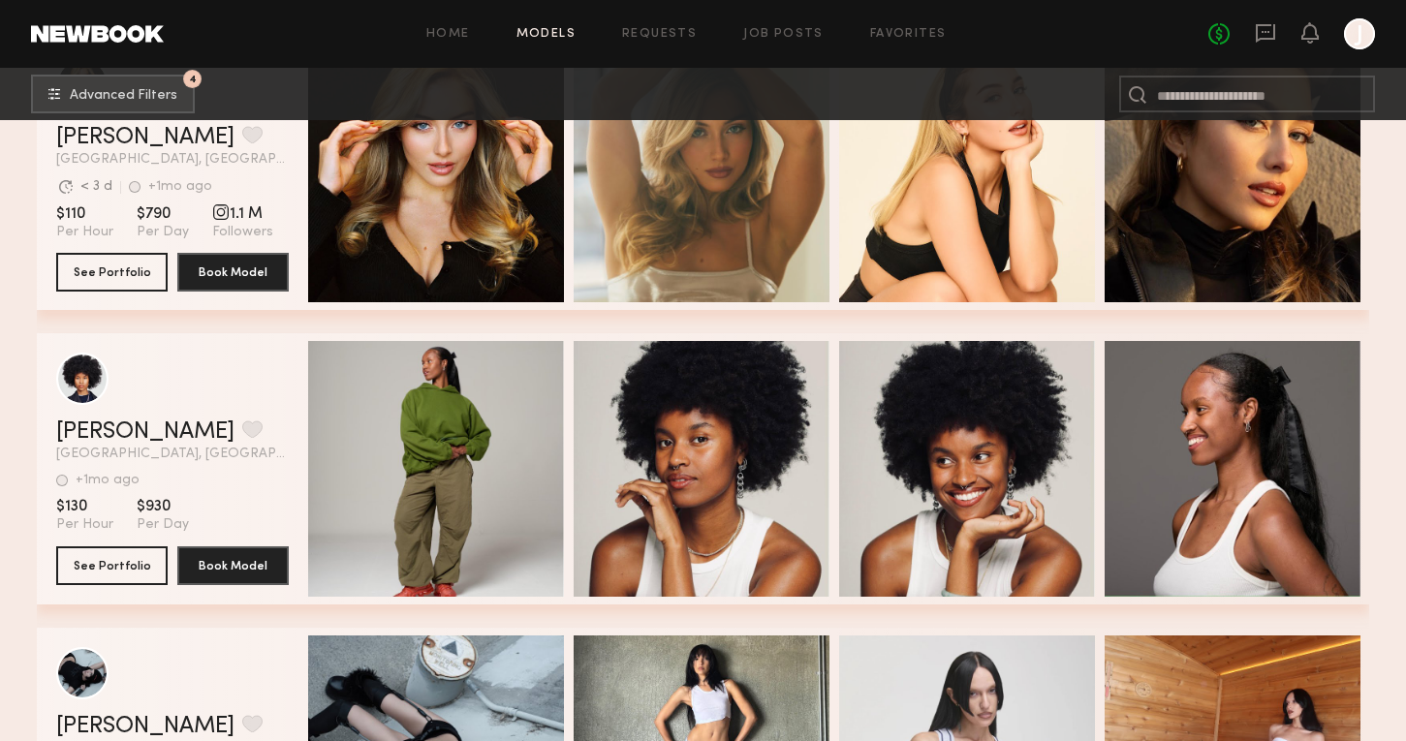
scroll to position [82913, 0]
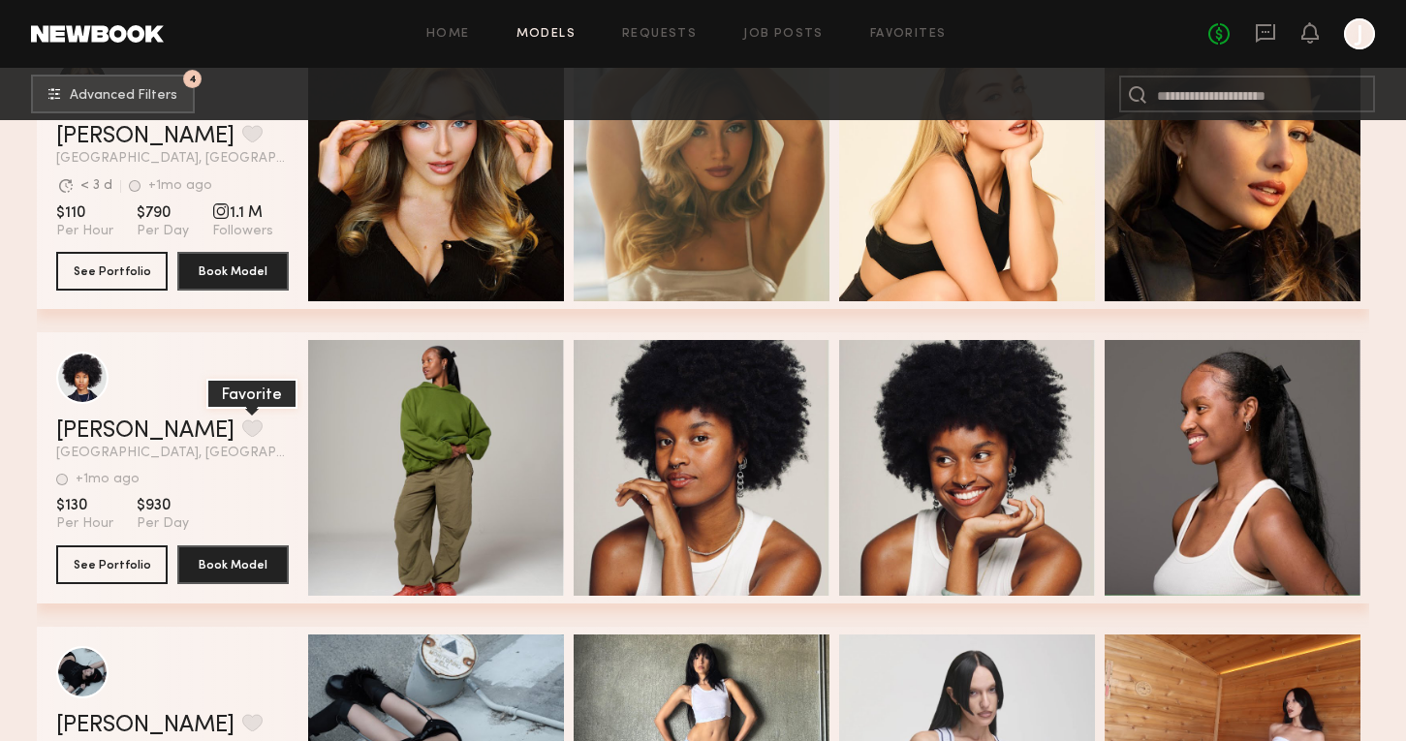
click at [242, 426] on button "grid" at bounding box center [252, 428] width 20 height 17
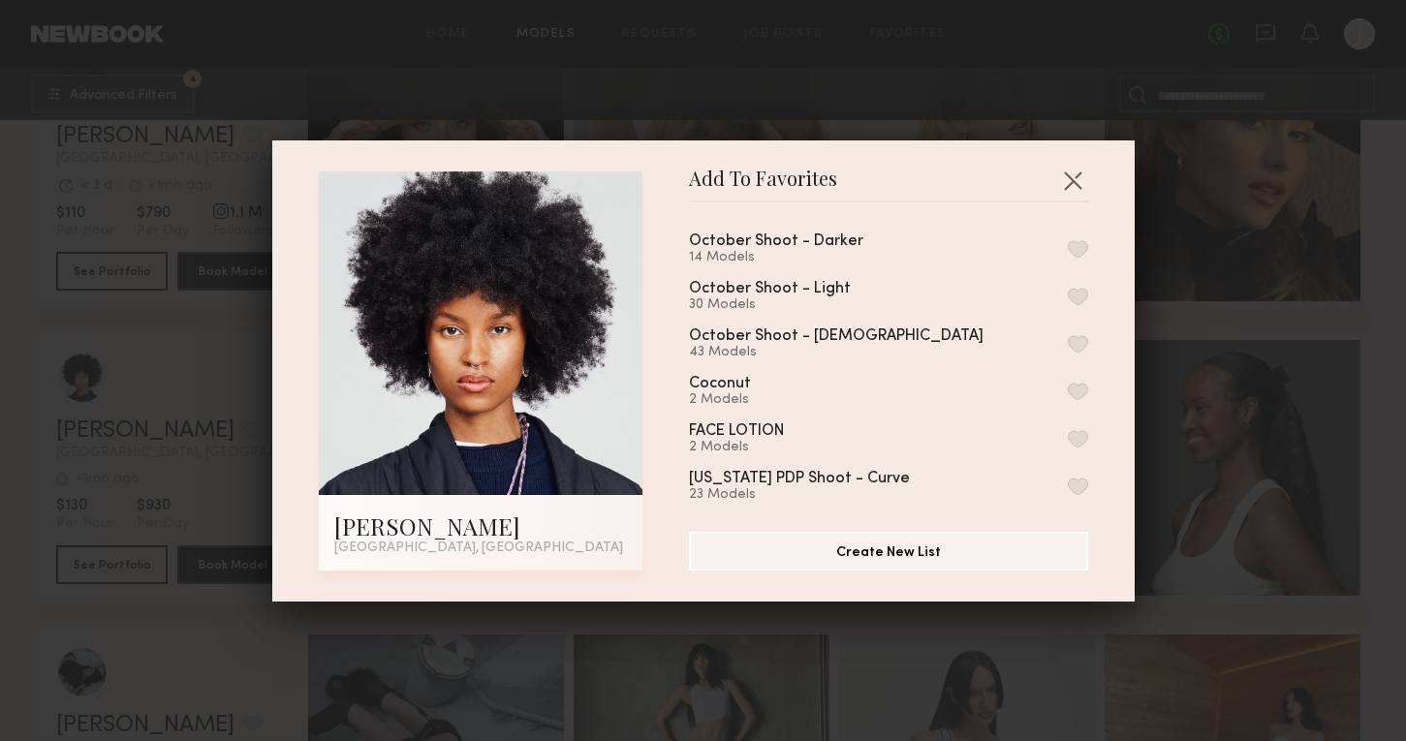
click at [1074, 247] on button "button" at bounding box center [1078, 248] width 20 height 17
click at [1152, 301] on div "Add To Favorites McKayla C. Los Angeles, CA Add To Favorites October Shoot - Da…" at bounding box center [703, 370] width 1406 height 741
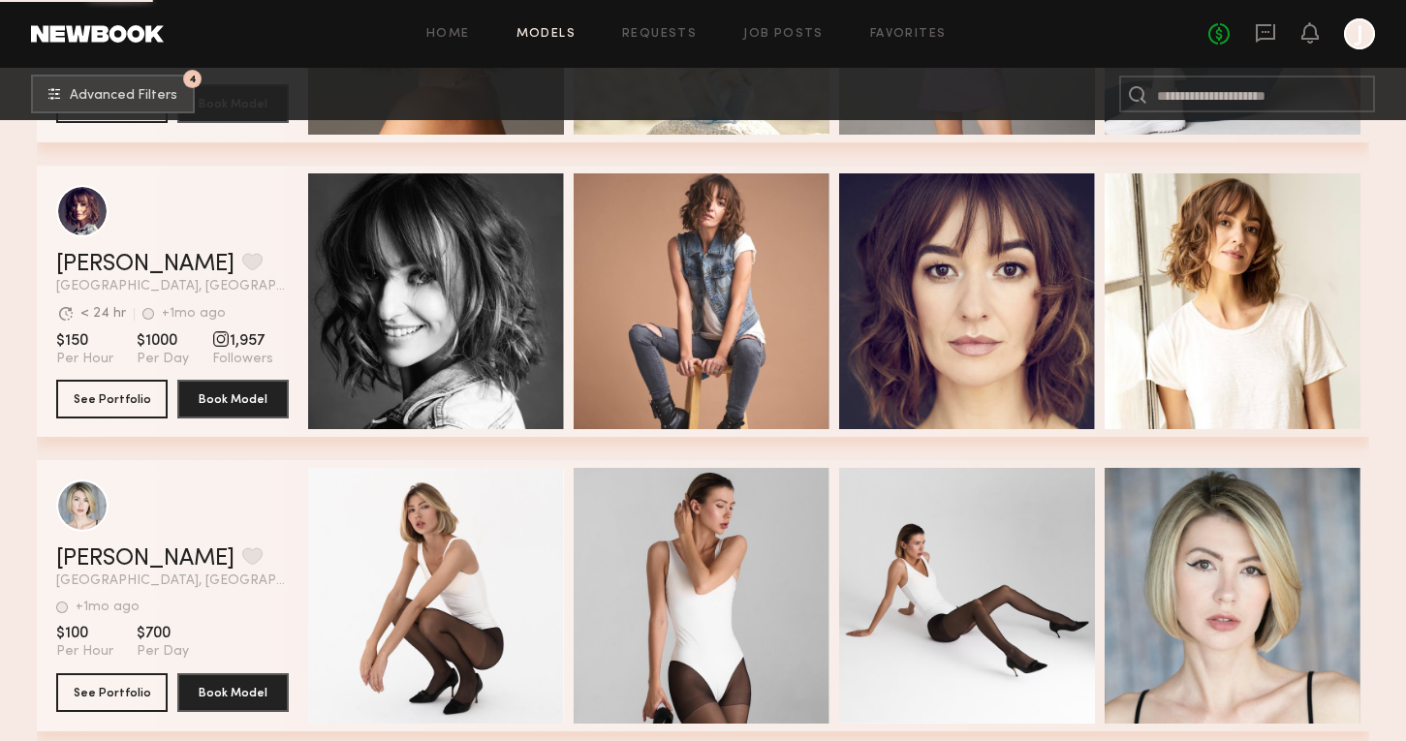
scroll to position [84616, 0]
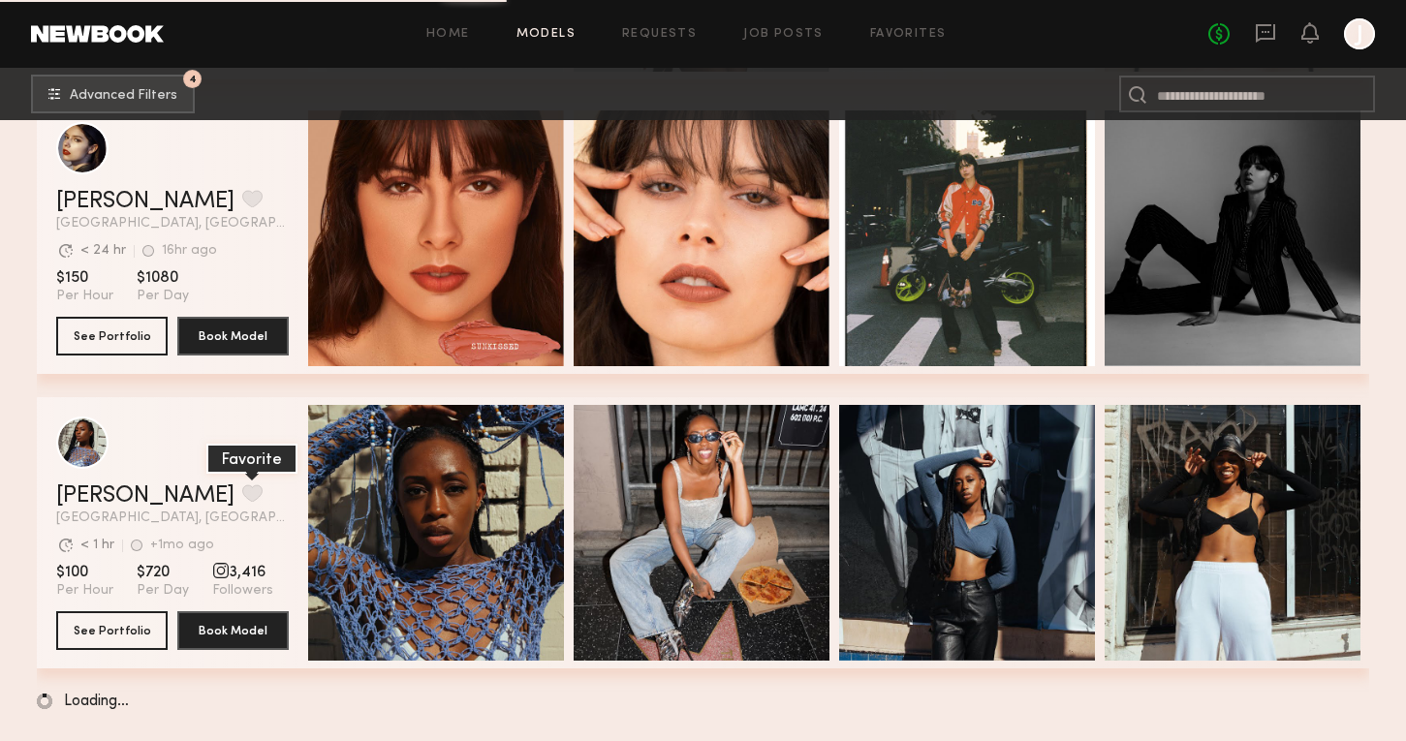
click at [242, 488] on button "grid" at bounding box center [252, 493] width 20 height 17
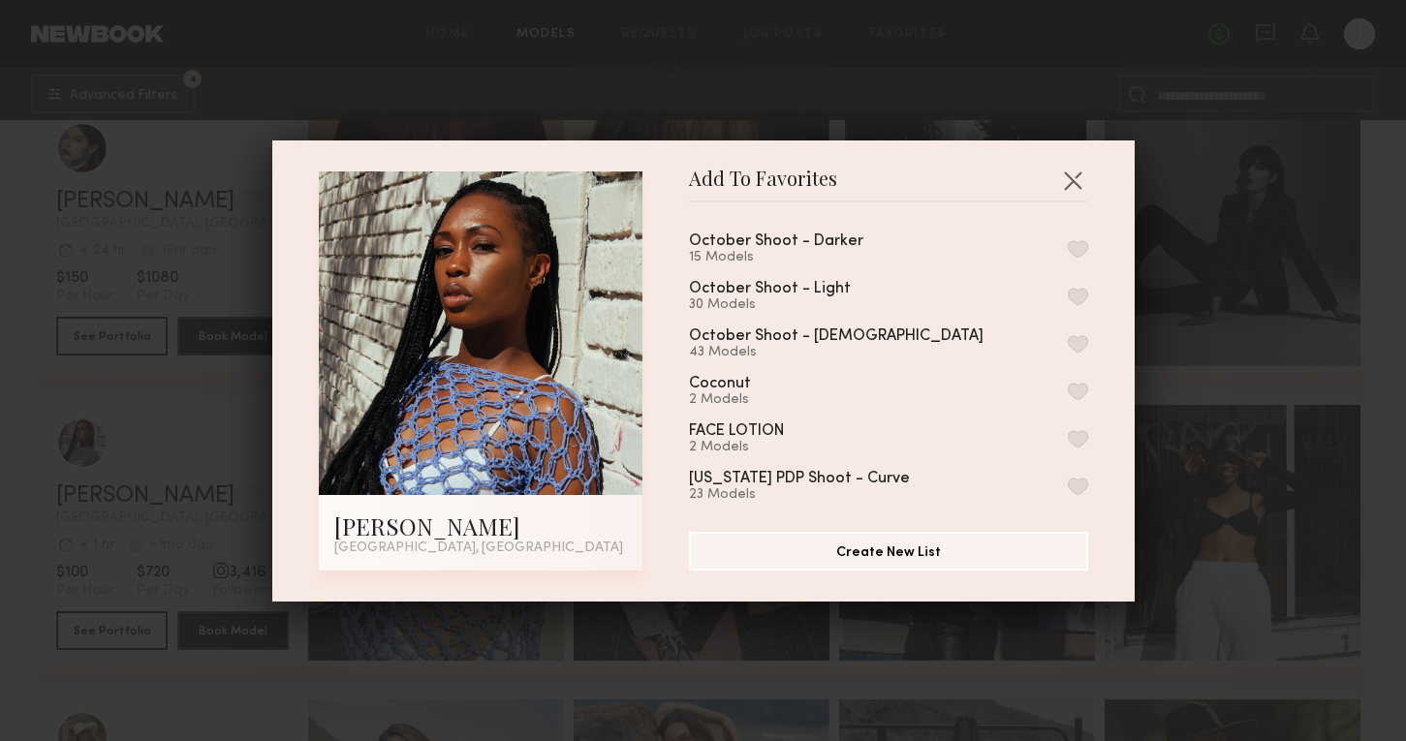
click at [1079, 250] on button "button" at bounding box center [1078, 248] width 20 height 17
click at [1223, 390] on div "Add To Favorites Brea M. Los Angeles, CA Add To Favorites October Shoot - Darke…" at bounding box center [703, 370] width 1406 height 741
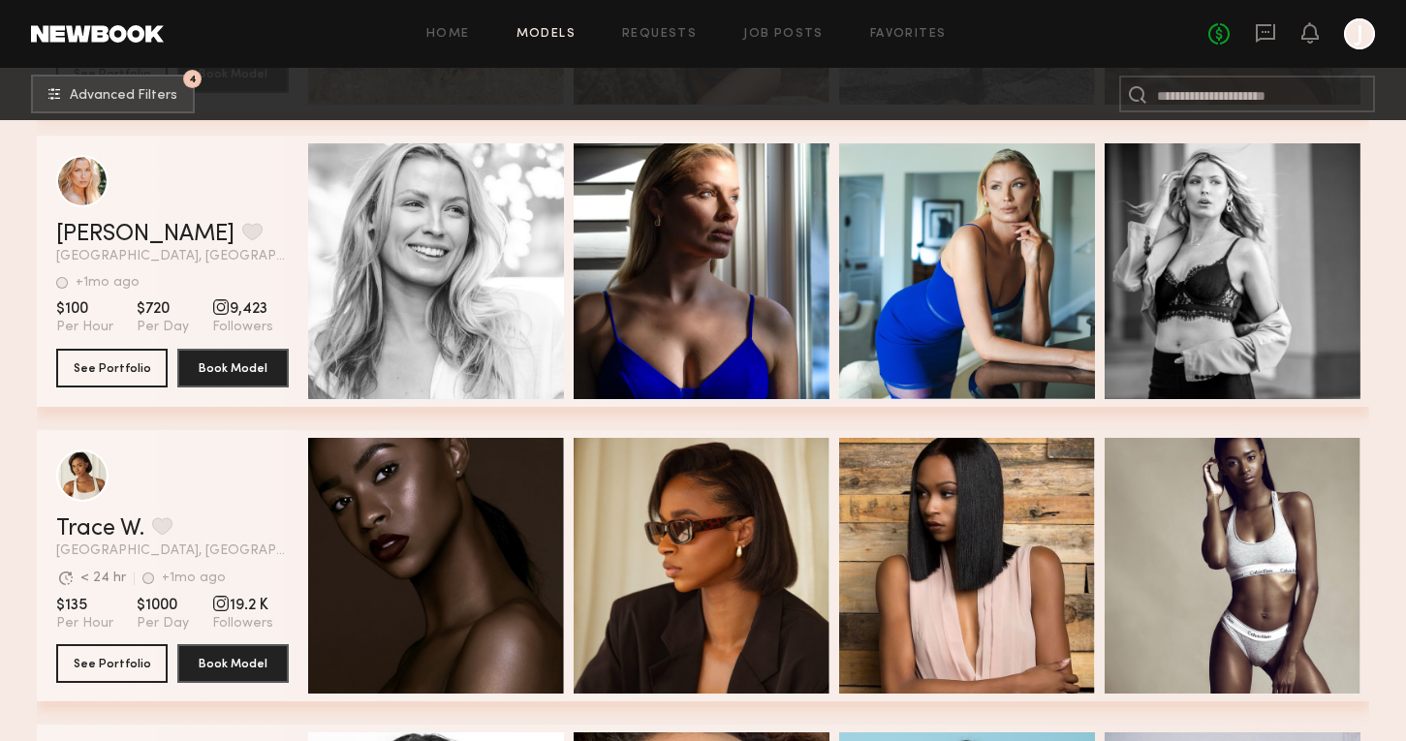
scroll to position [85468, 0]
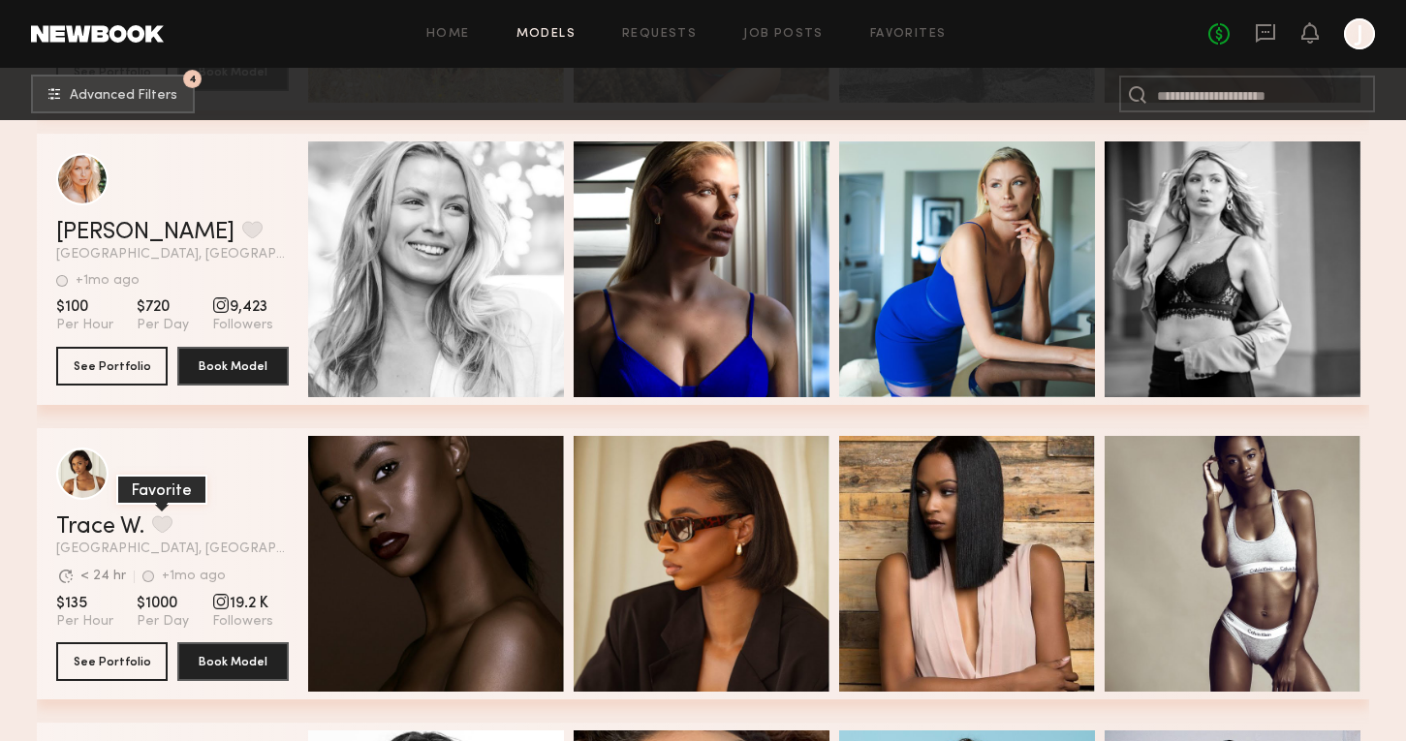
click at [160, 527] on button "grid" at bounding box center [162, 524] width 20 height 17
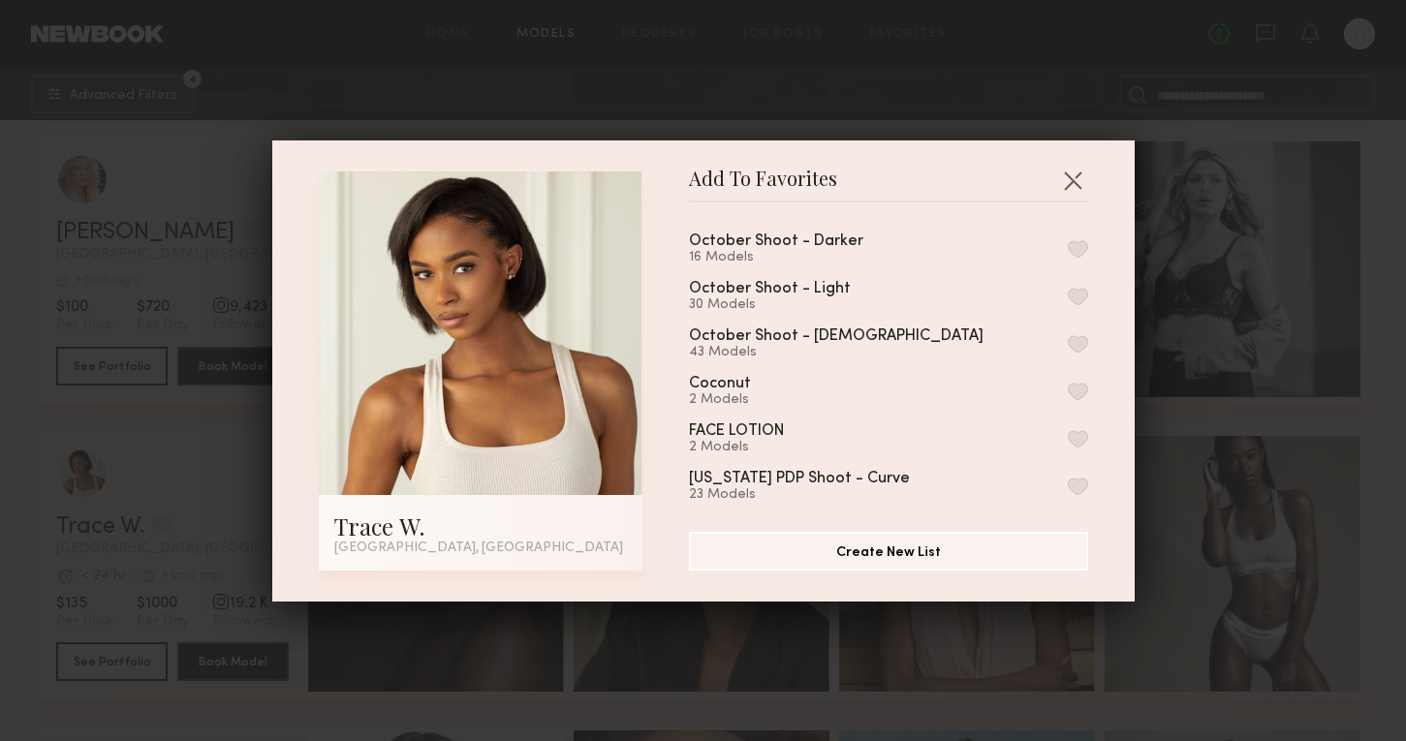
click at [1073, 256] on button "button" at bounding box center [1078, 248] width 20 height 17
click at [1258, 403] on div "Add To Favorites Trace W. Los Angeles, CA Add To Favorites October Shoot - Dark…" at bounding box center [703, 370] width 1406 height 741
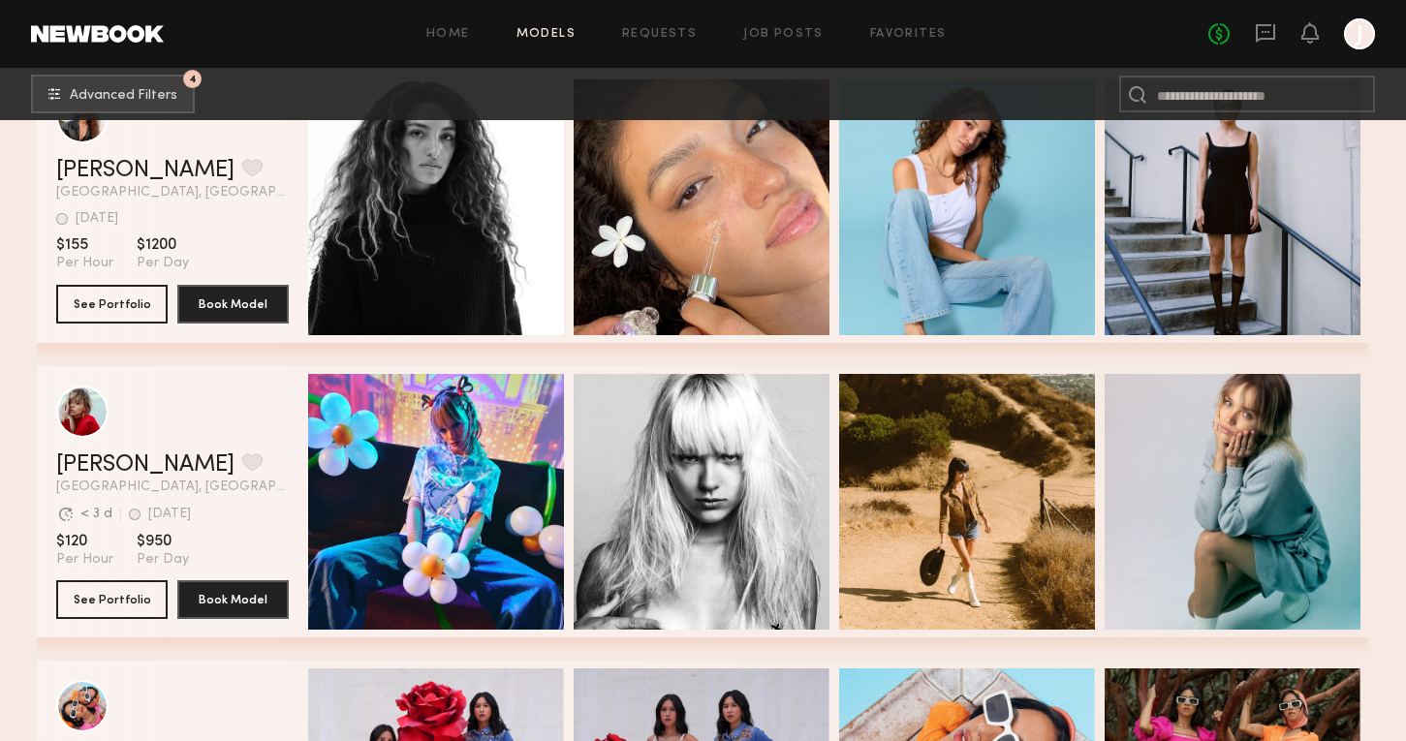
scroll to position [86076, 0]
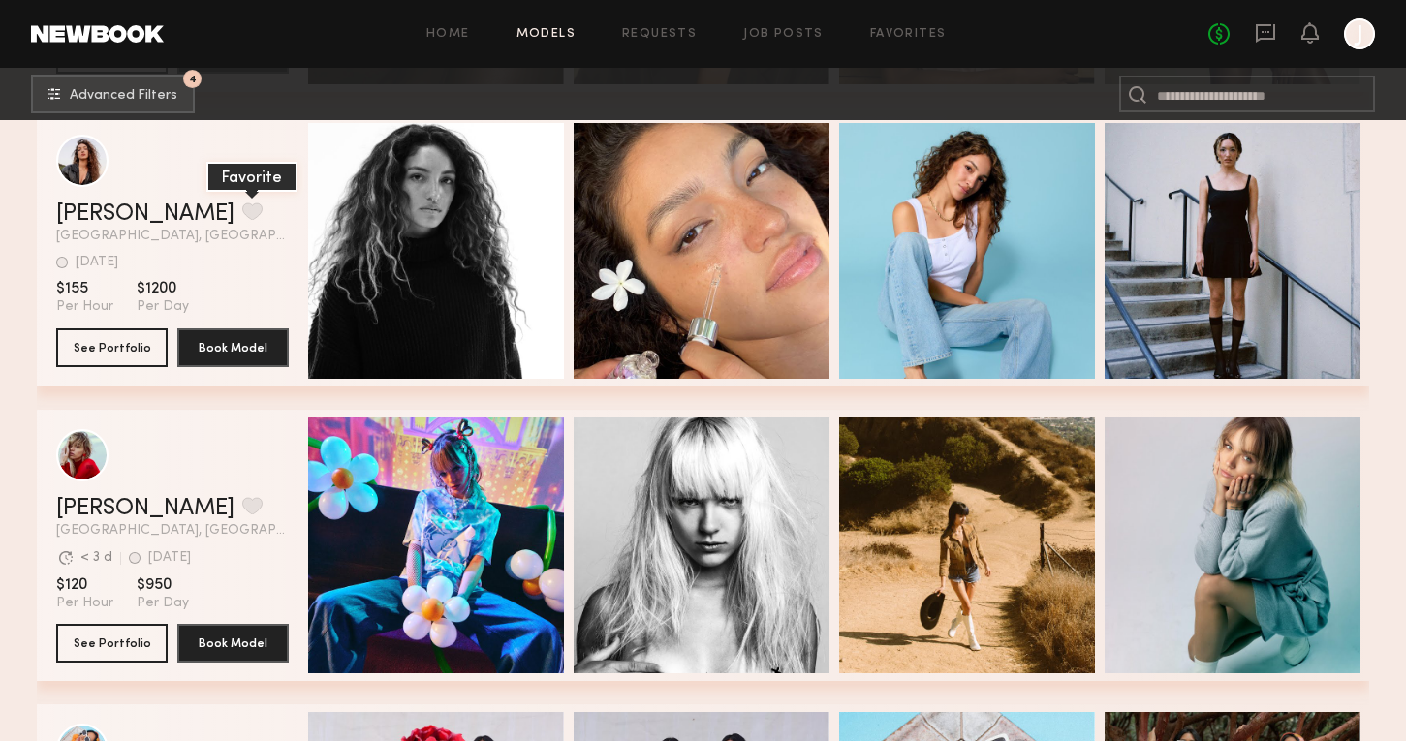
click at [242, 211] on button "grid" at bounding box center [252, 211] width 20 height 17
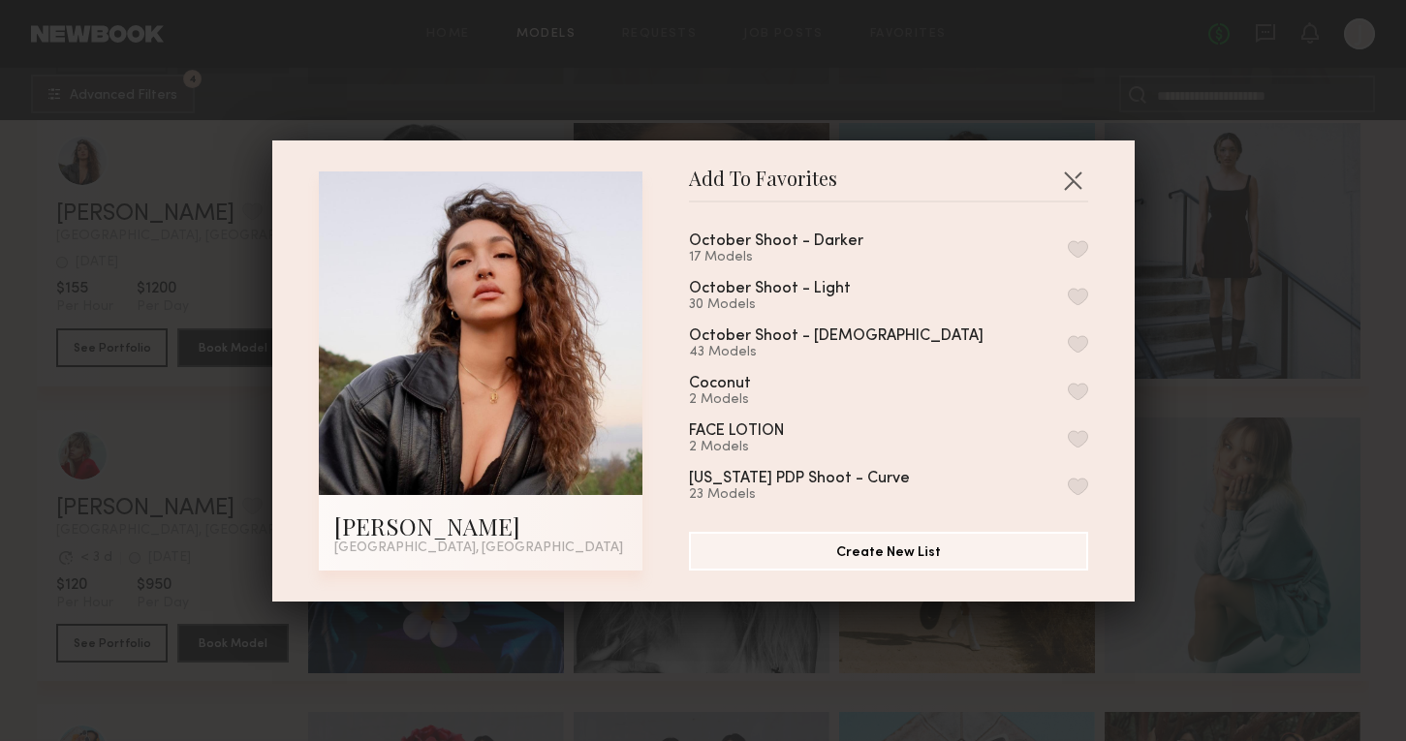
click at [1076, 298] on button "button" at bounding box center [1078, 296] width 20 height 17
click at [1256, 374] on div "Add To Favorites Yamili B. Los Angeles, CA Add To Favorites October Shoot - Dar…" at bounding box center [703, 370] width 1406 height 741
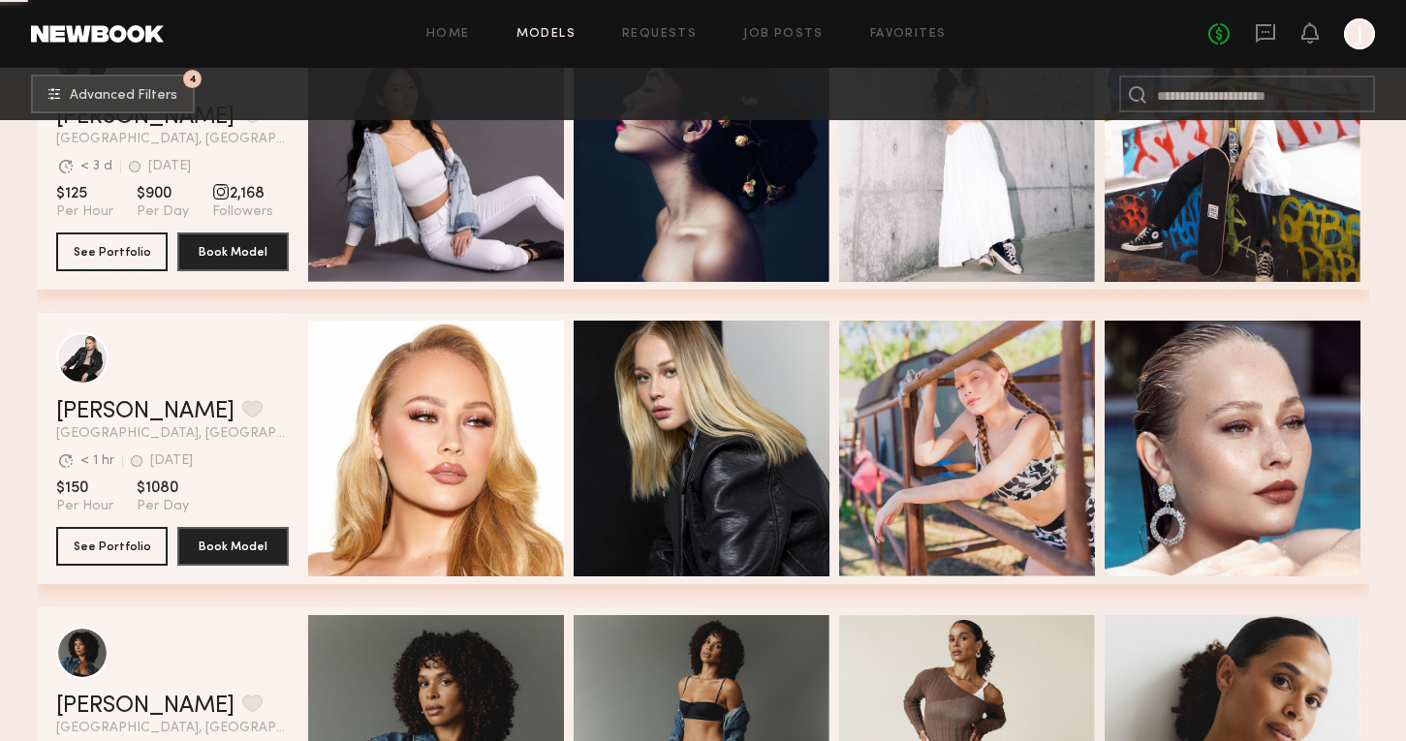
scroll to position [87363, 0]
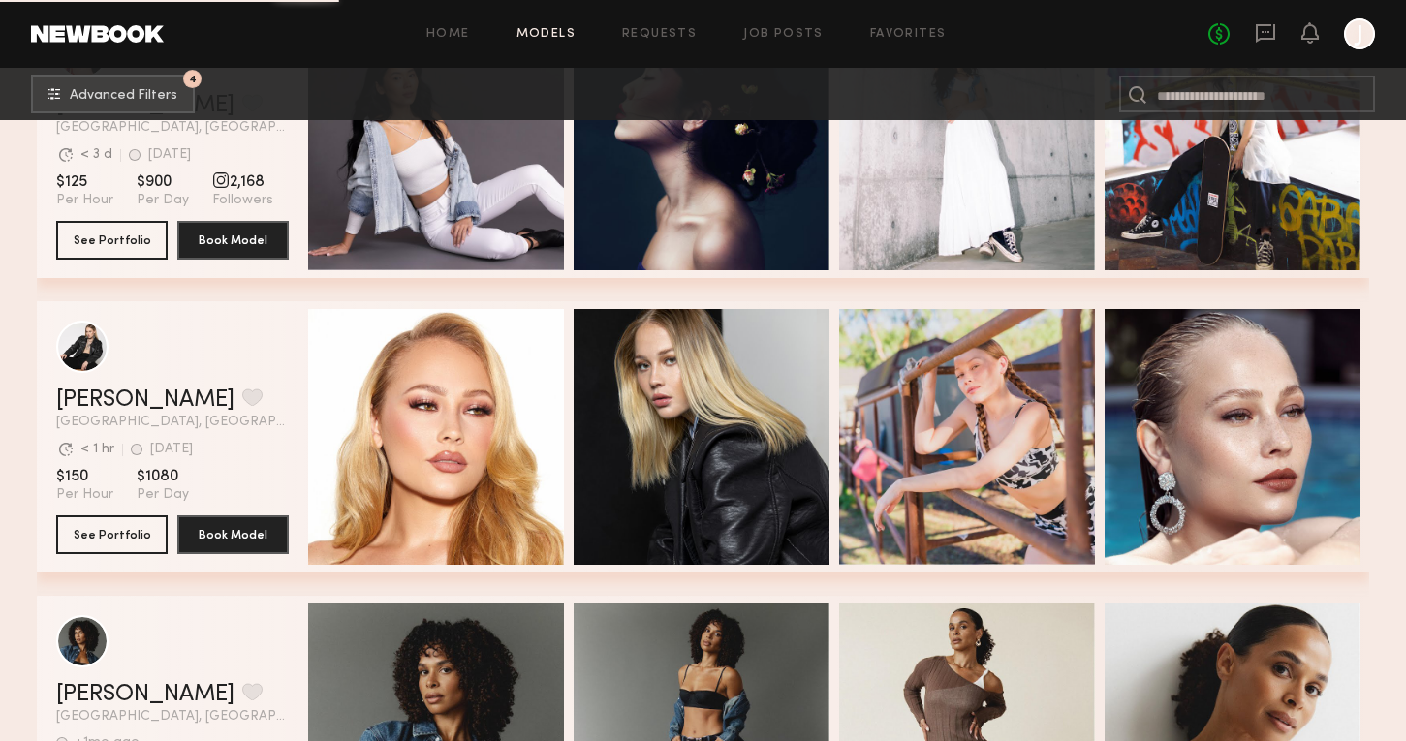
click at [1357, 23] on div at bounding box center [1359, 33] width 31 height 31
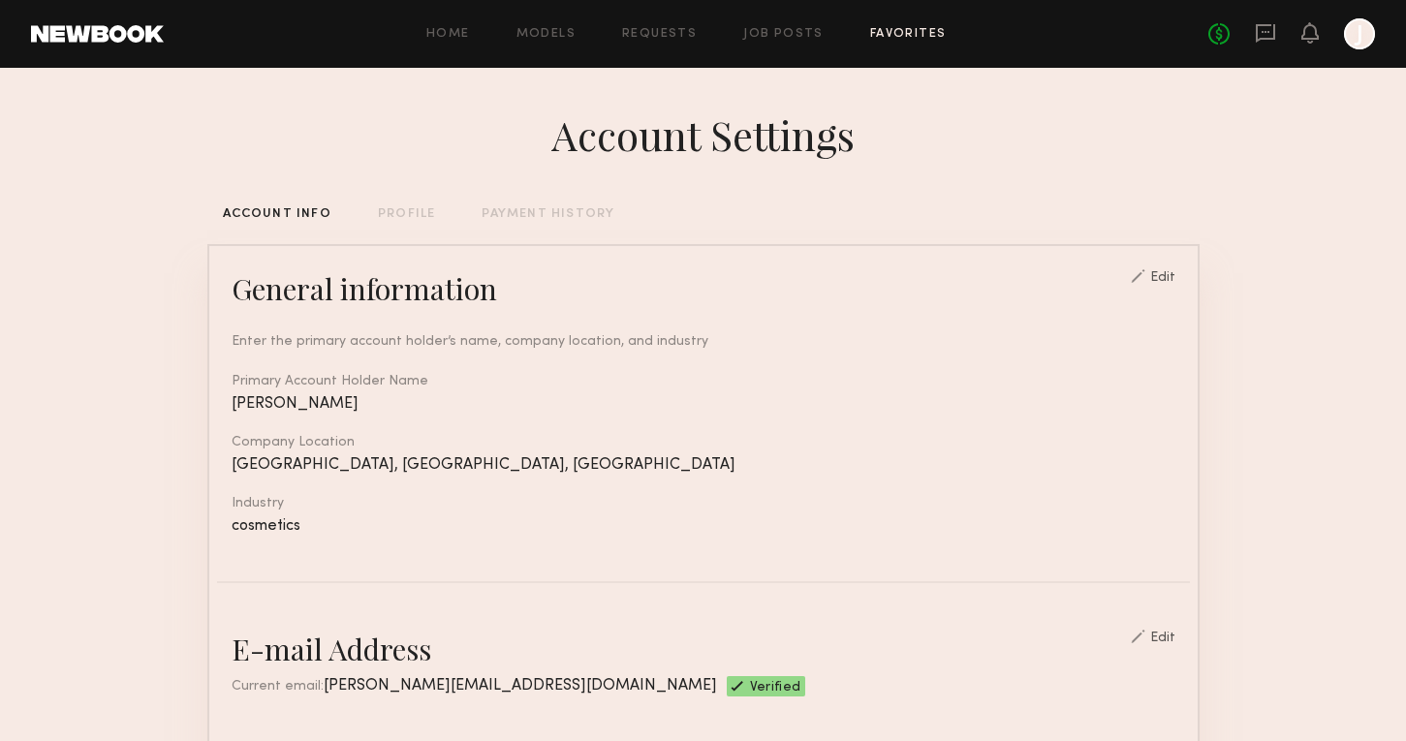
click at [895, 31] on link "Favorites" at bounding box center [908, 34] width 77 height 13
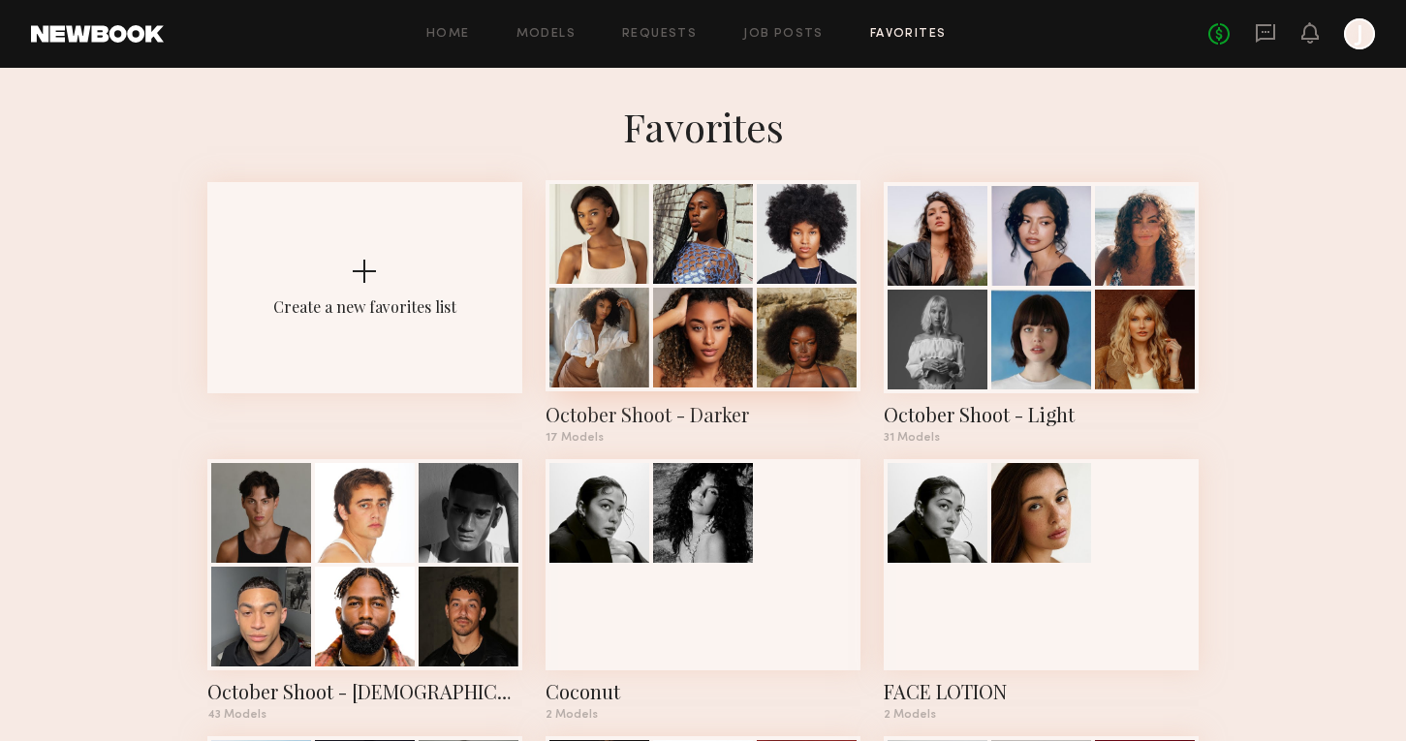
click at [692, 412] on div "October Shoot - Darker" at bounding box center [703, 414] width 315 height 27
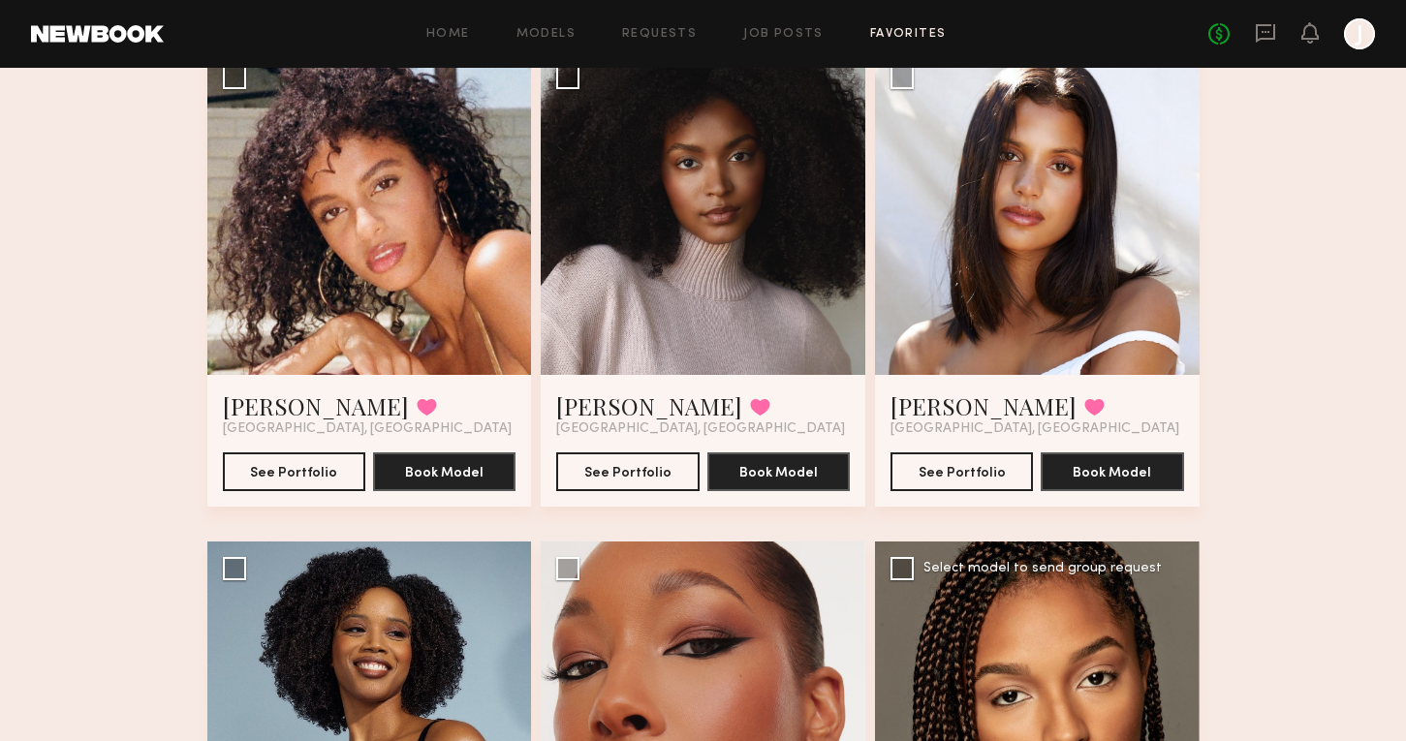
scroll to position [1636, 0]
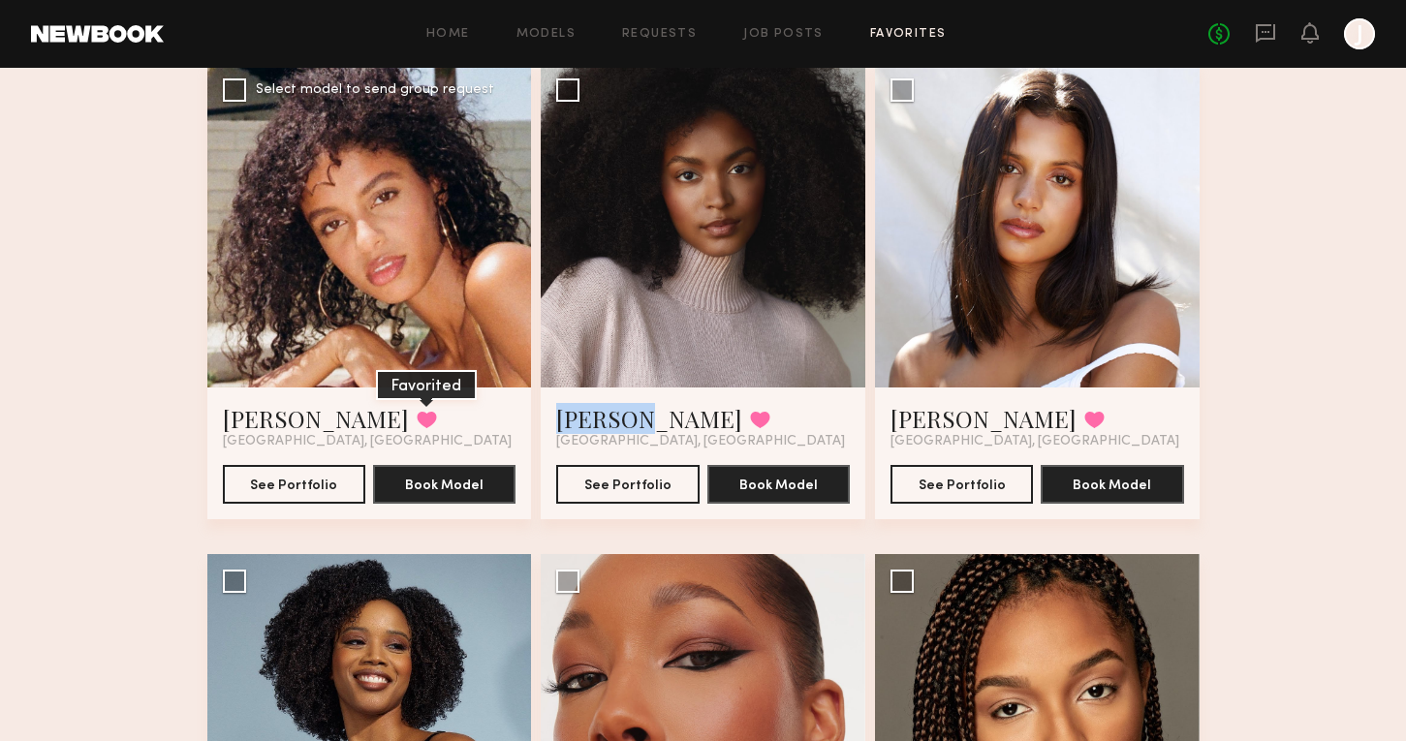
click at [417, 413] on button at bounding box center [427, 419] width 20 height 17
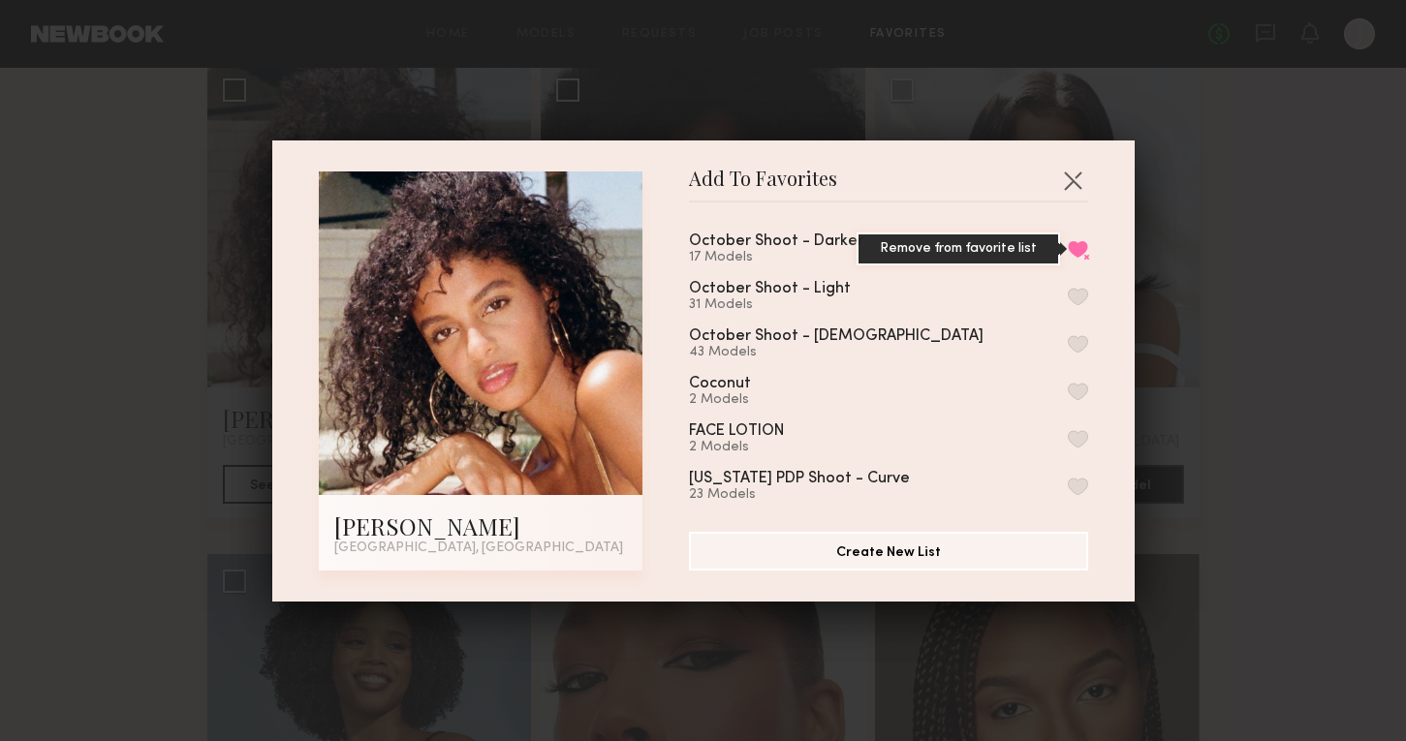
click at [1078, 251] on button "Remove from favorite list" at bounding box center [1078, 248] width 20 height 17
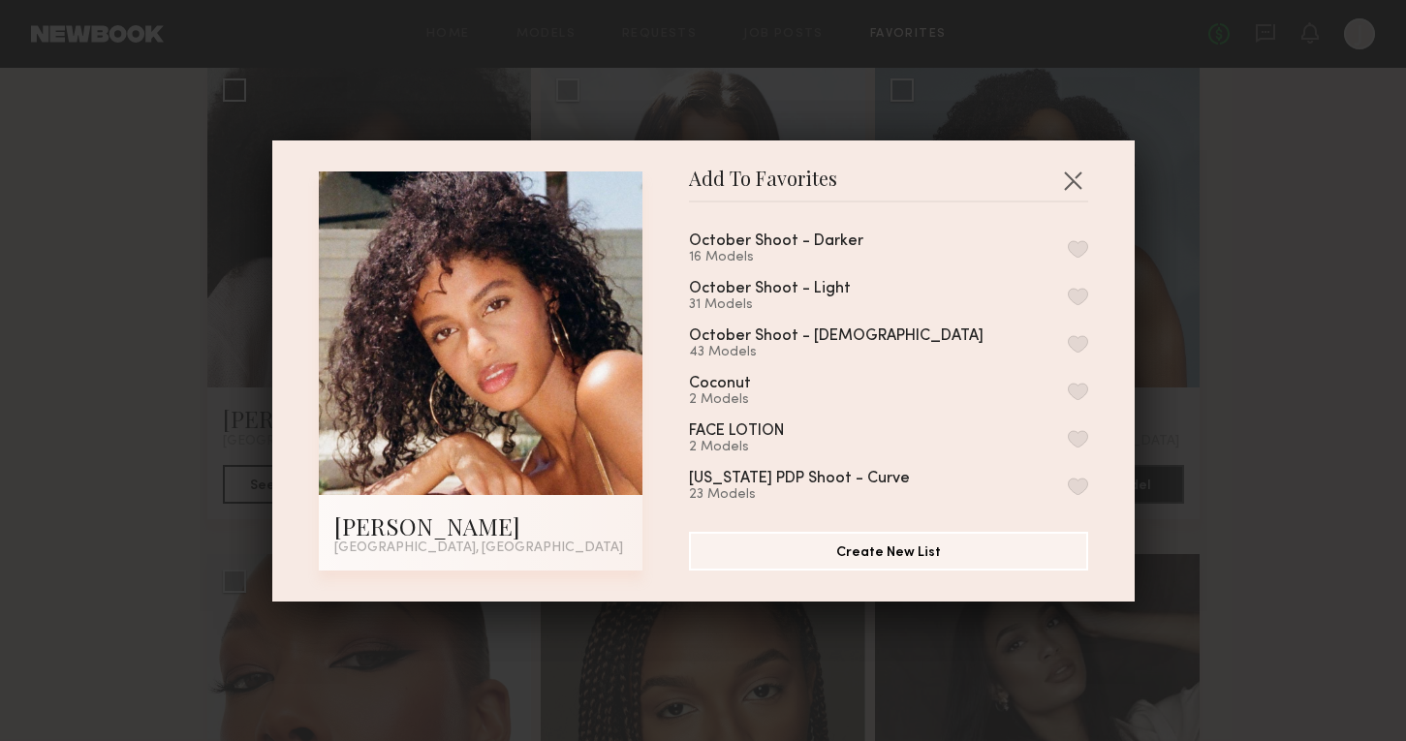
click at [1192, 399] on div "Add To Favorites Hoda E. Los Angeles, CA Add To Favorites October Shoot - Darke…" at bounding box center [703, 370] width 1406 height 741
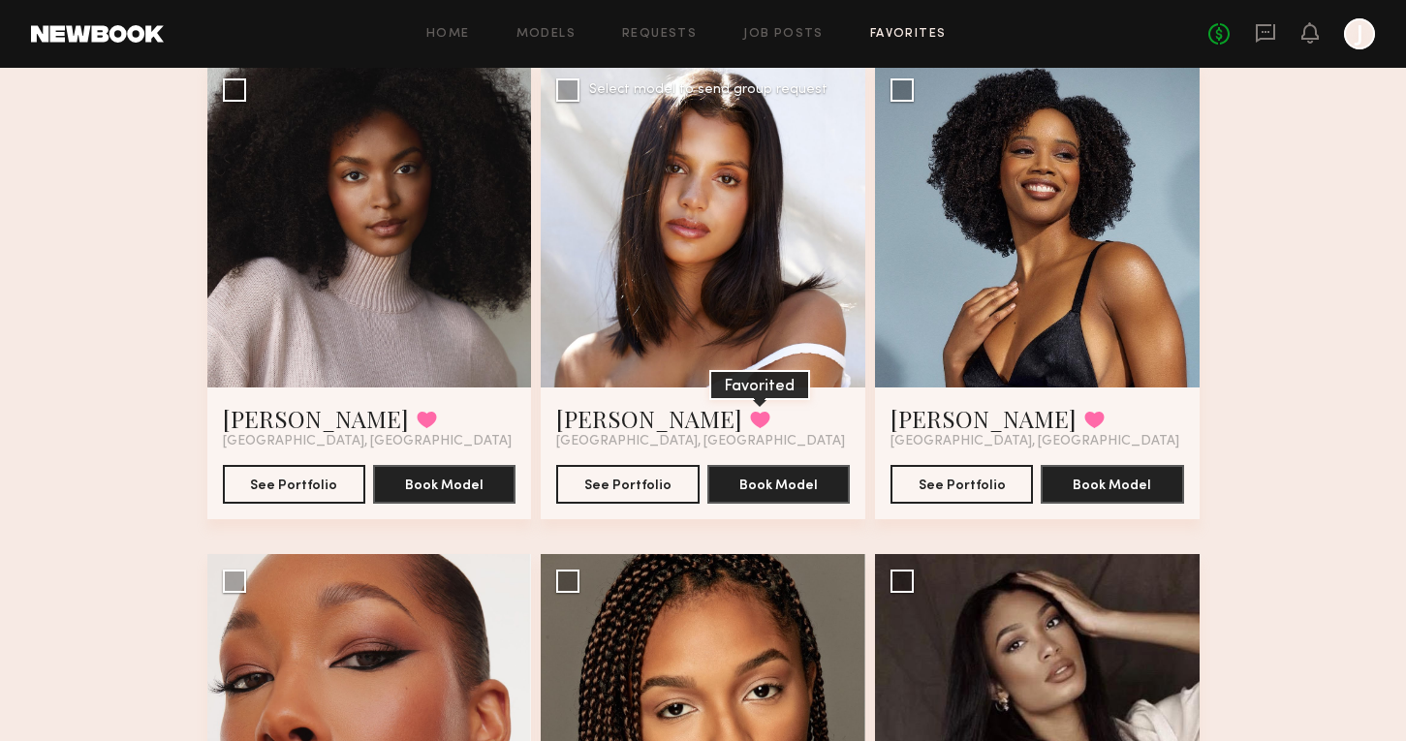
click at [750, 421] on button at bounding box center [760, 419] width 20 height 17
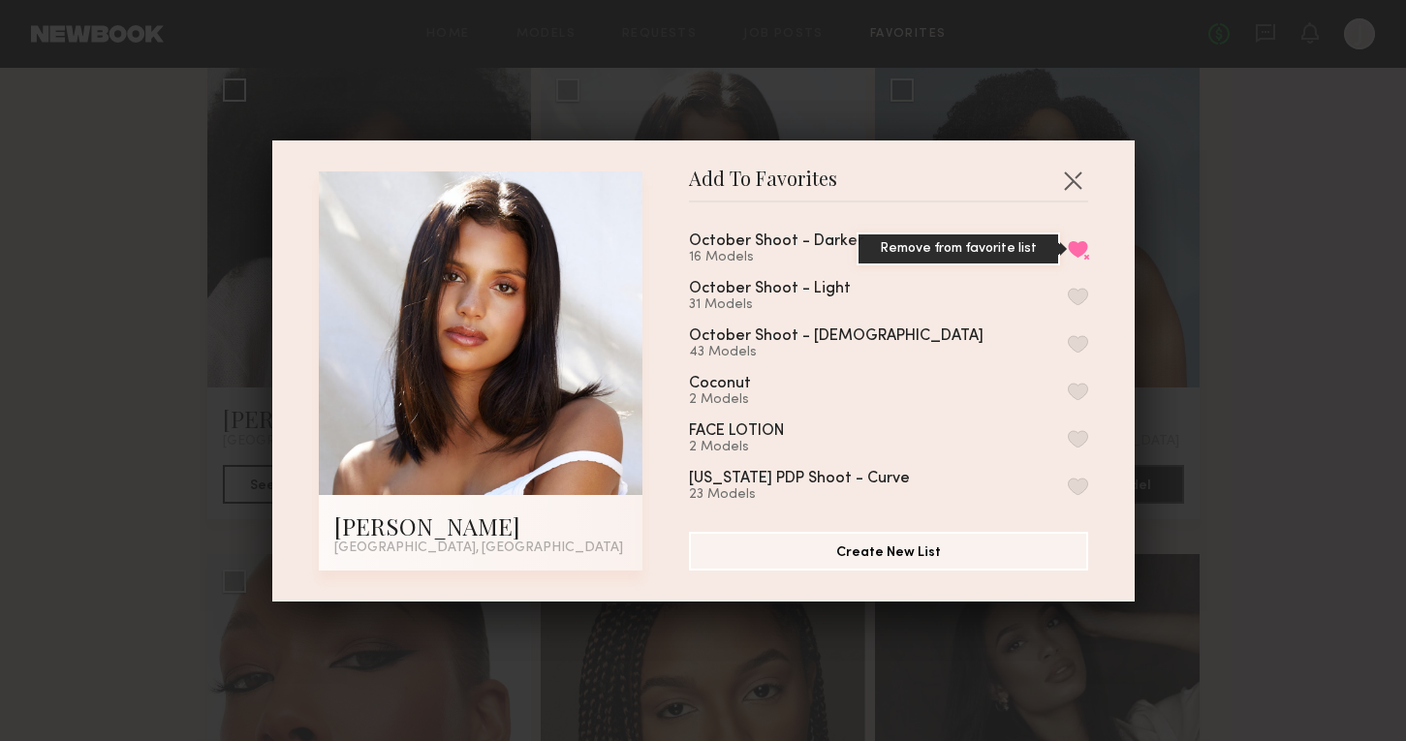
click at [1071, 245] on button "Remove from favorite list" at bounding box center [1078, 248] width 20 height 17
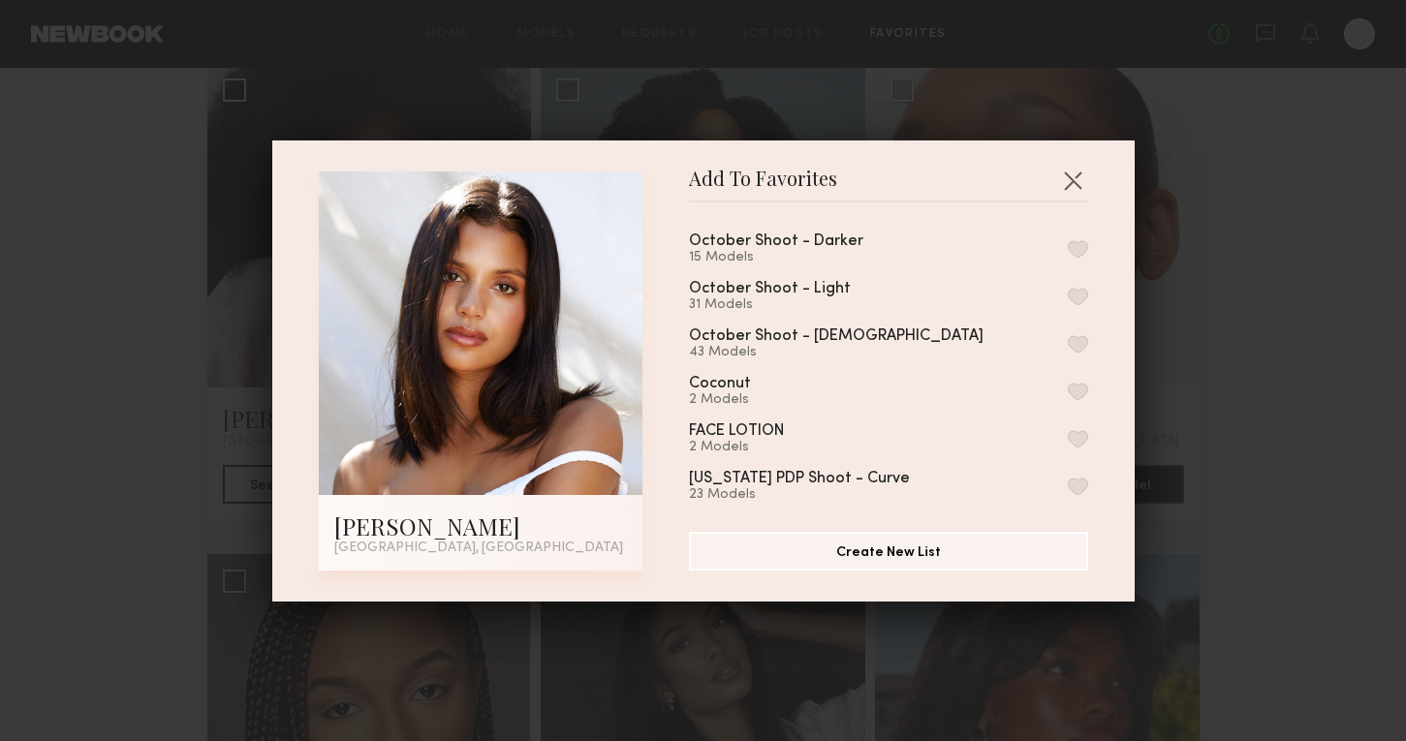
click at [1381, 265] on div "Add To Favorites Michaela B. Los Angeles, CA Add To Favorites October Shoot - D…" at bounding box center [703, 370] width 1406 height 741
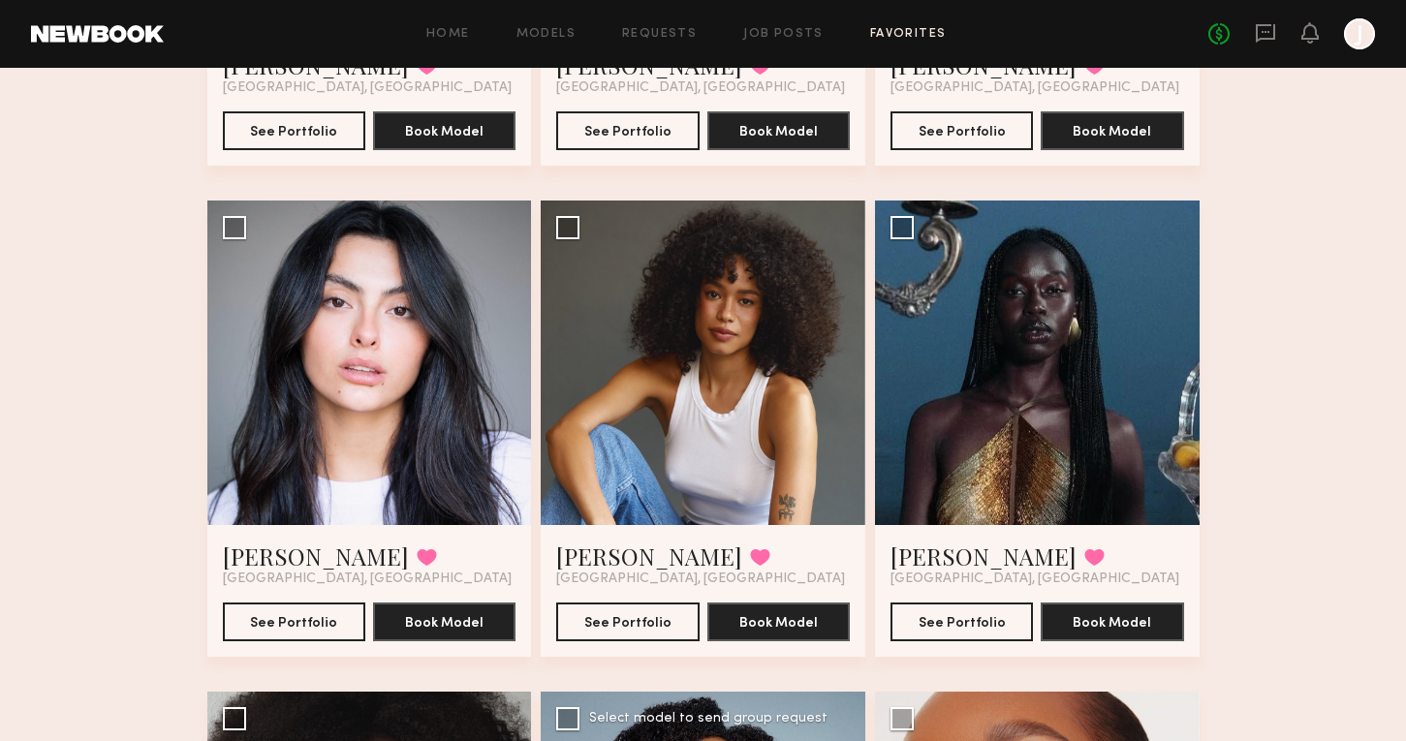
scroll to position [1001, 0]
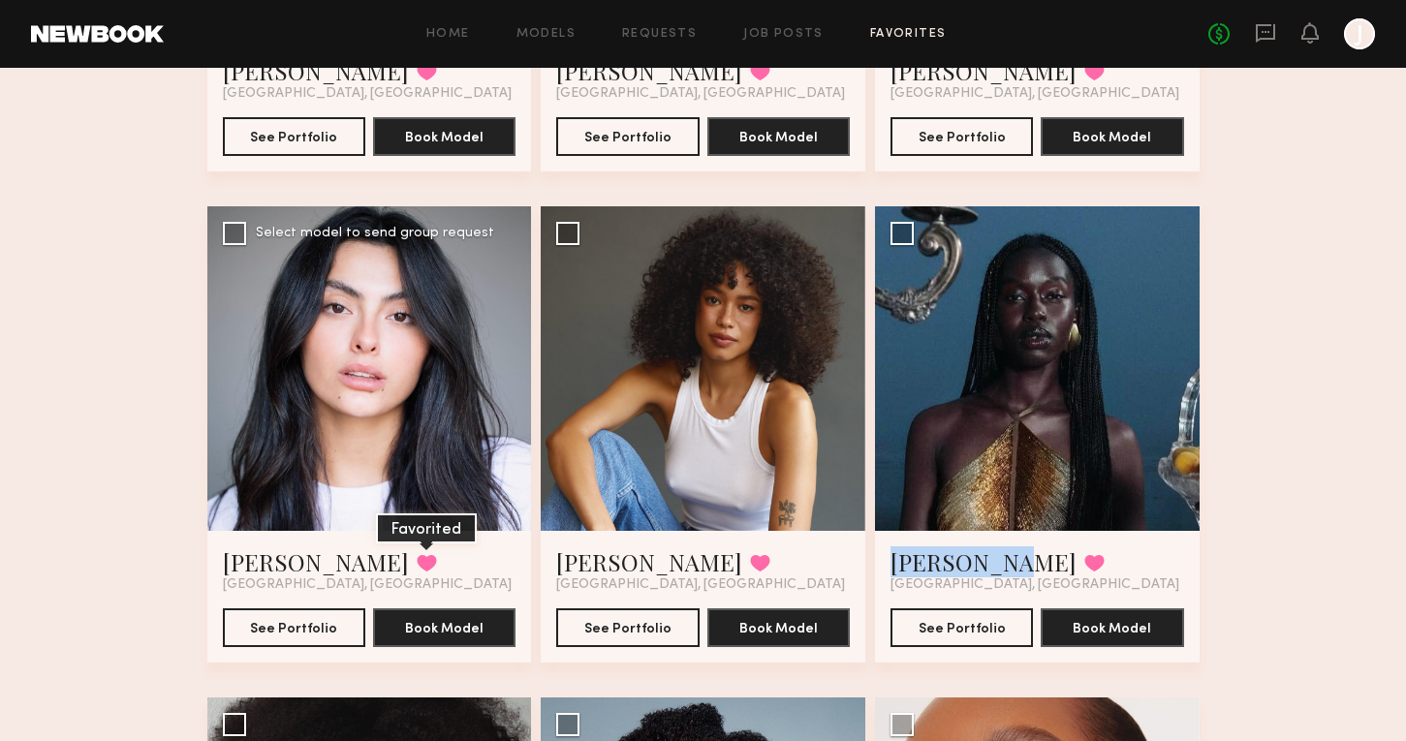
click at [417, 561] on button at bounding box center [427, 562] width 20 height 17
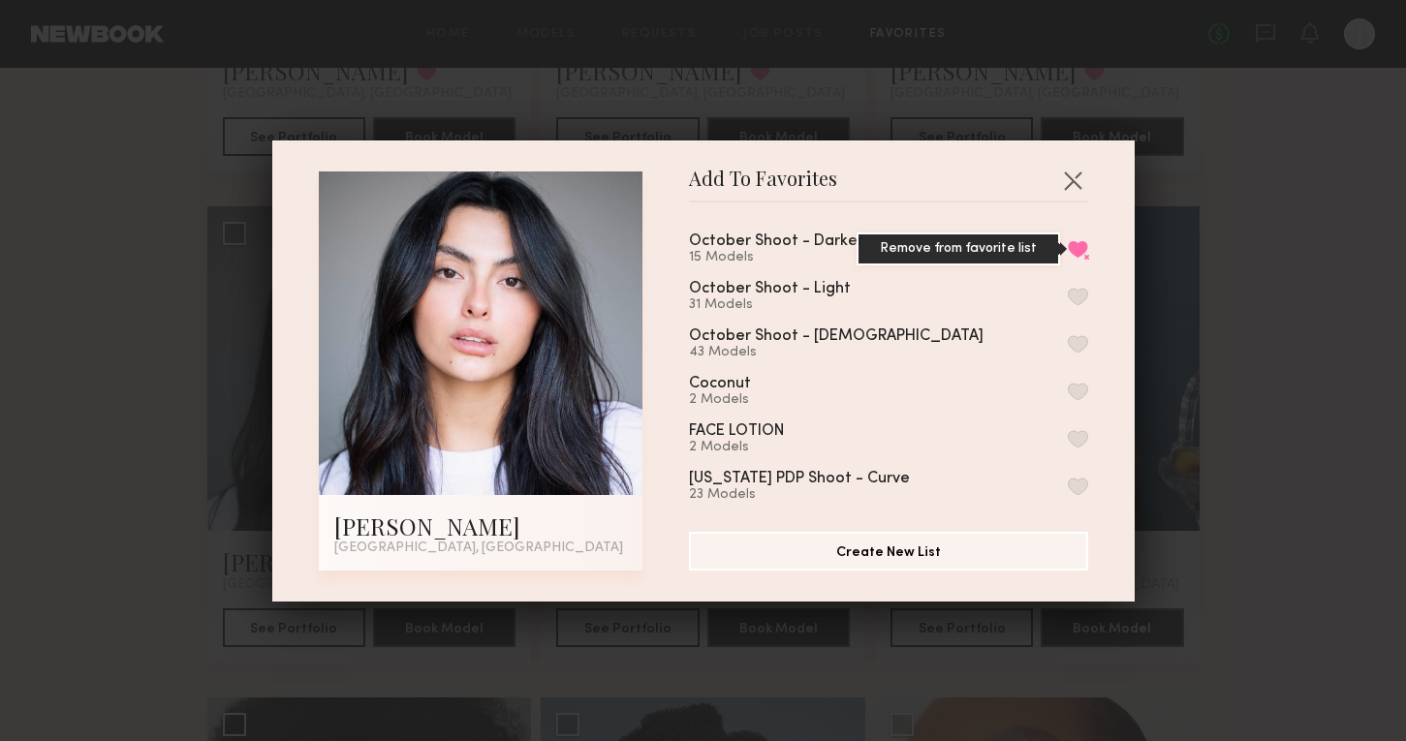
click at [1084, 257] on button "Remove from favorite list" at bounding box center [1078, 248] width 20 height 17
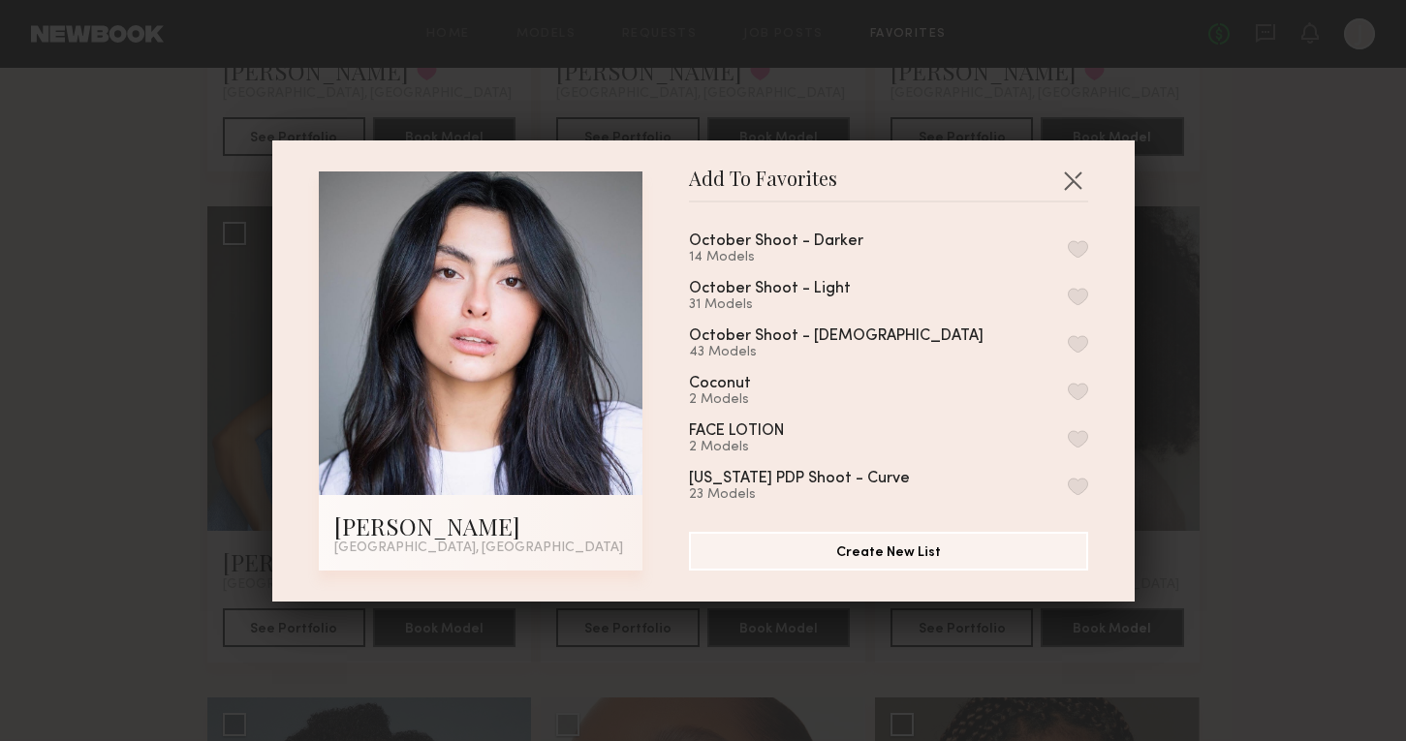
click at [1267, 268] on div "Add To Favorites Fifi K. Los Angeles, CA Add To Favorites October Shoot - Darke…" at bounding box center [703, 370] width 1406 height 741
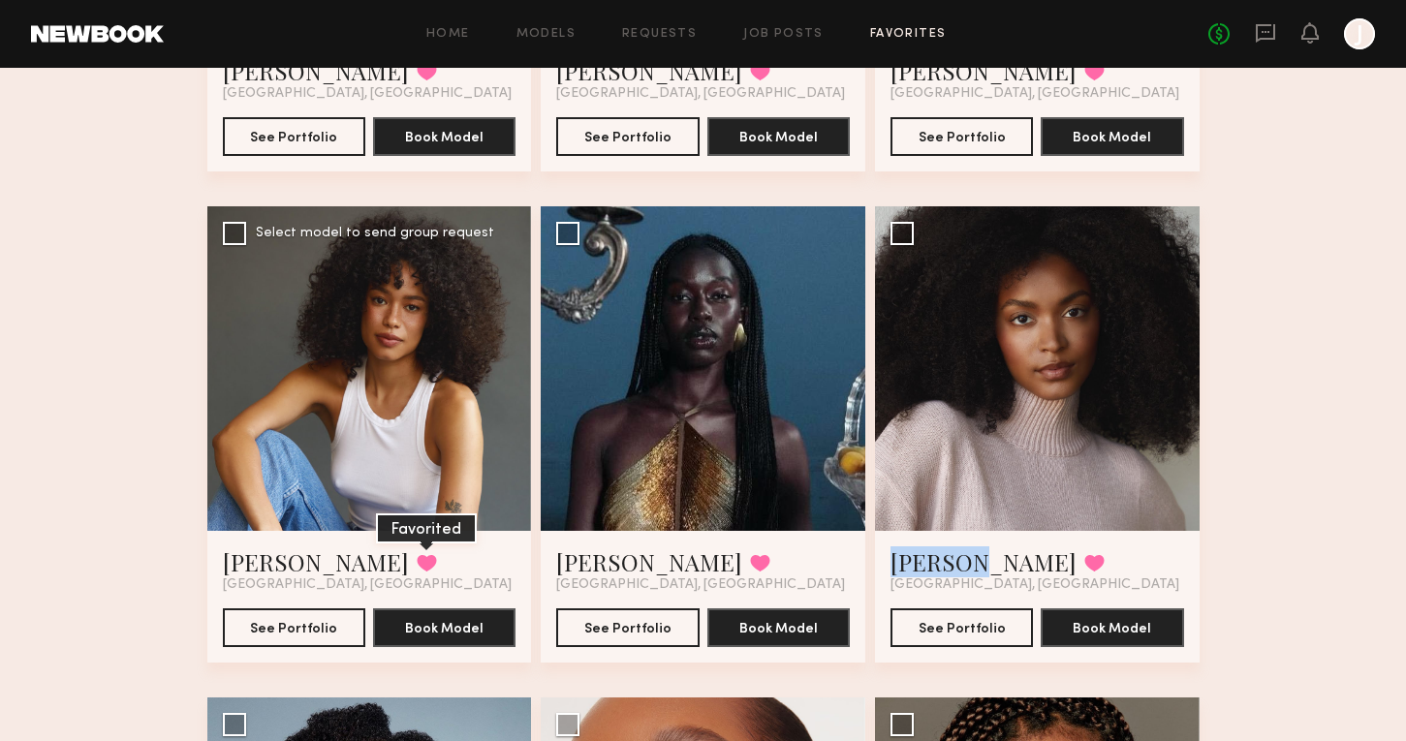
click at [417, 557] on button at bounding box center [427, 562] width 20 height 17
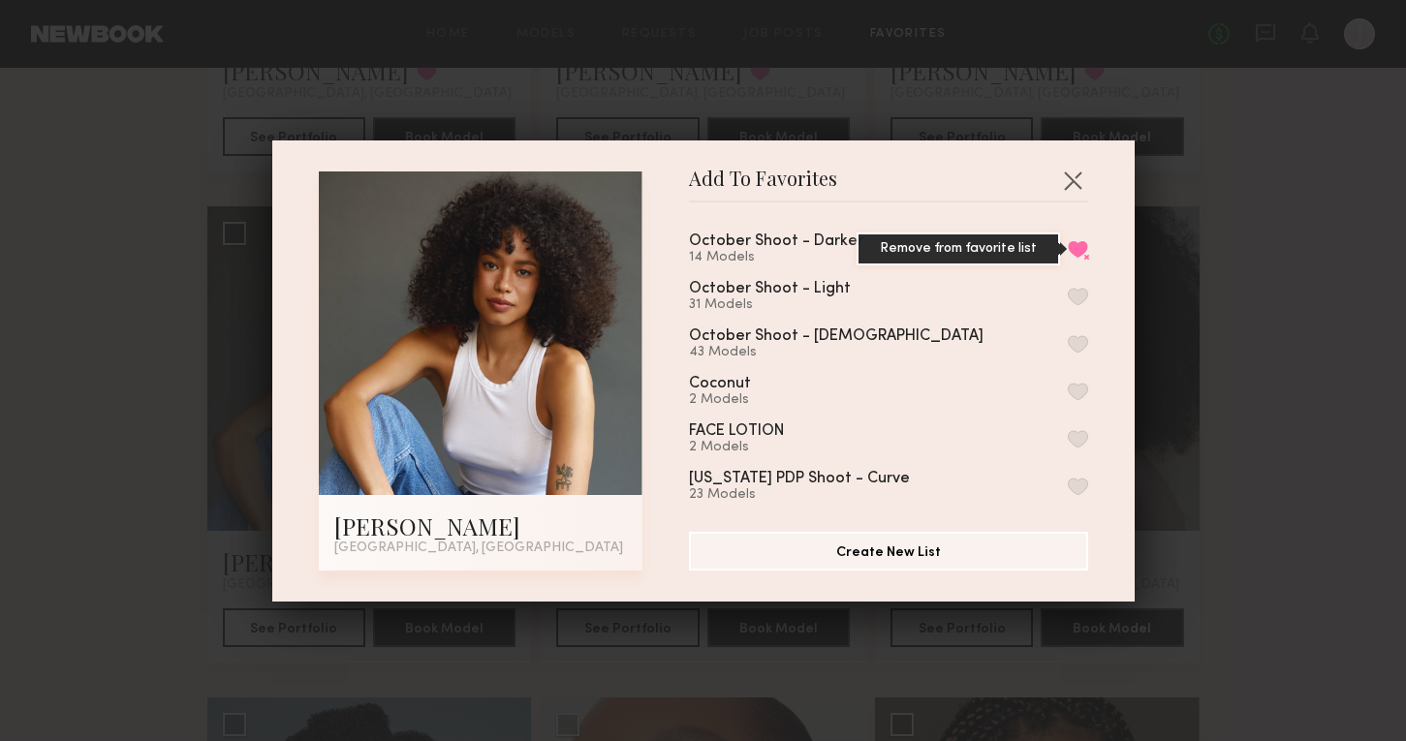
click at [1077, 244] on button "Remove from favorite list" at bounding box center [1078, 248] width 20 height 17
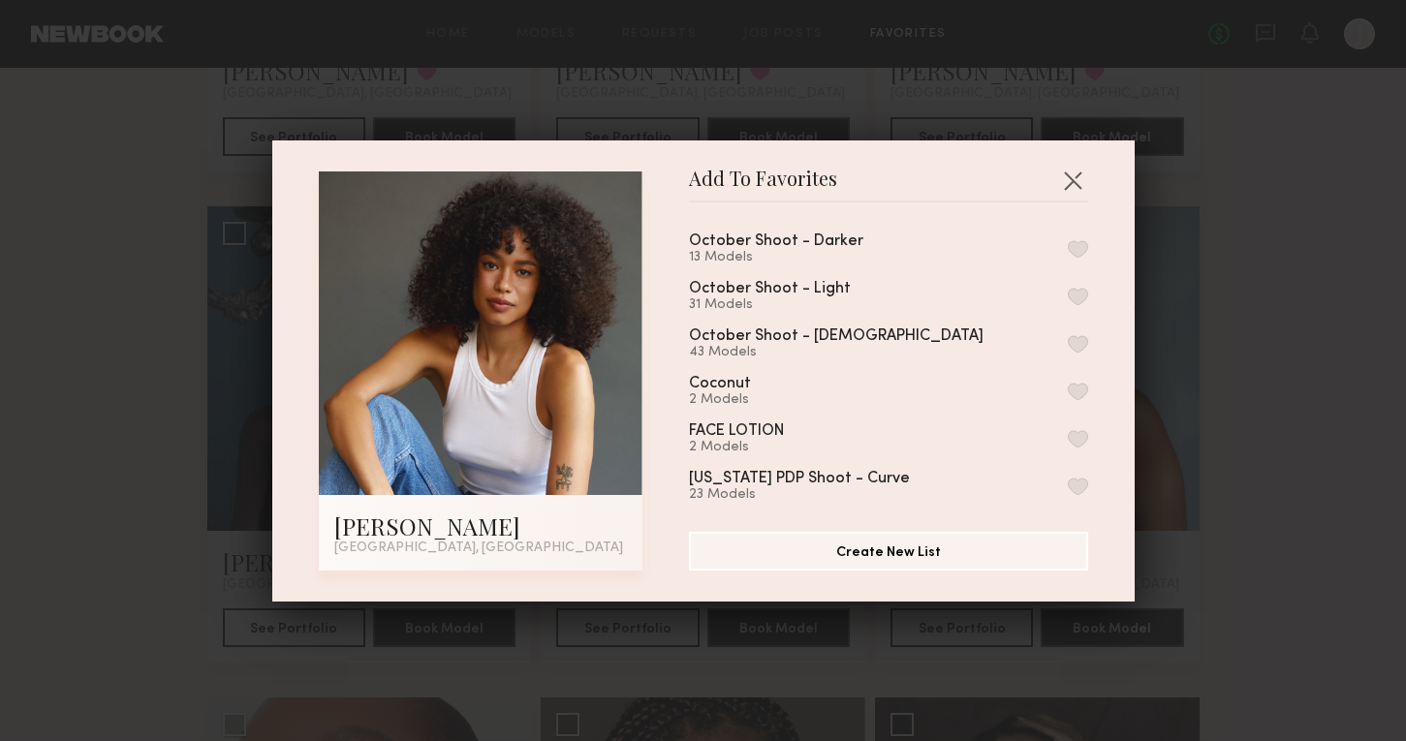
click at [1221, 213] on div "Add To Favorites Cyan C. Los Angeles, CA Add To Favorites October Shoot - Darke…" at bounding box center [703, 370] width 1406 height 741
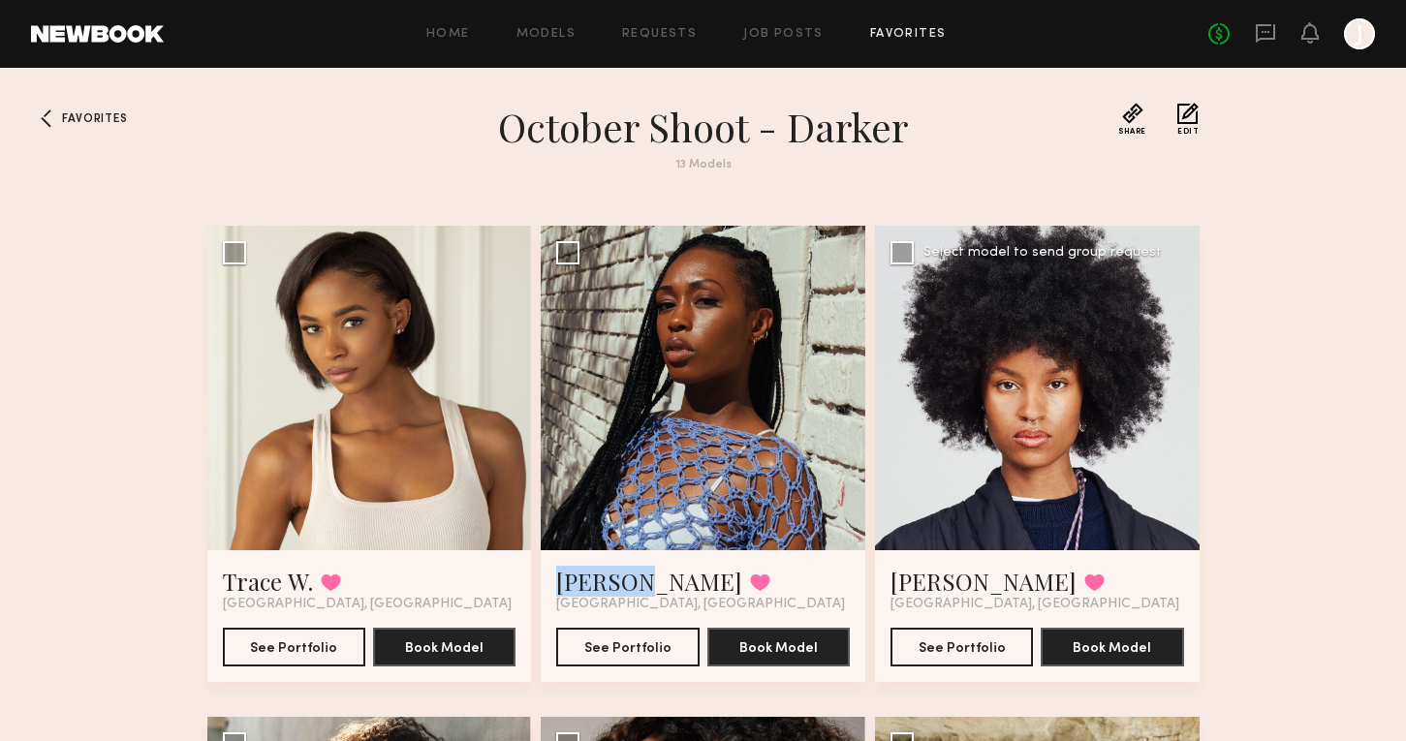
scroll to position [0, 0]
click at [82, 113] on span "Favorites" at bounding box center [94, 119] width 65 height 12
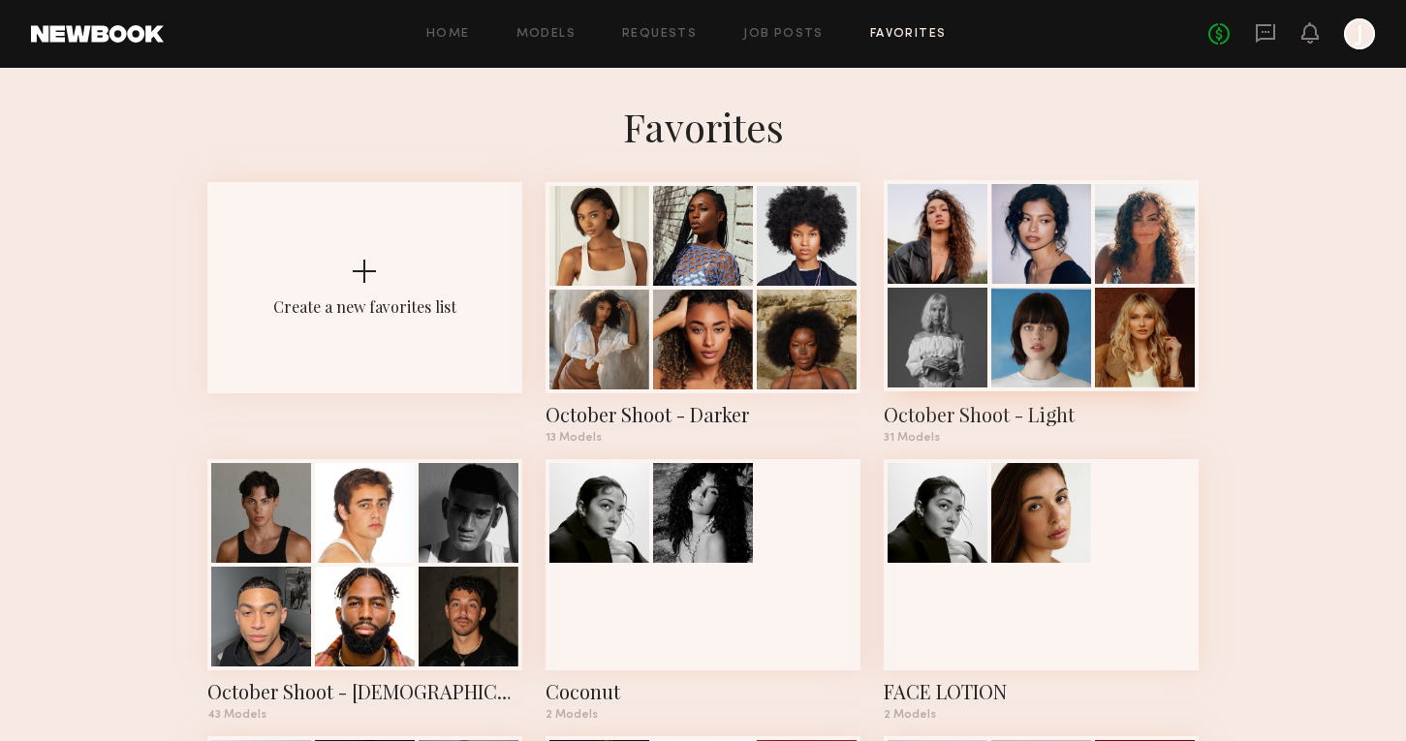
click at [1027, 435] on div "31 Models" at bounding box center [1041, 438] width 315 height 12
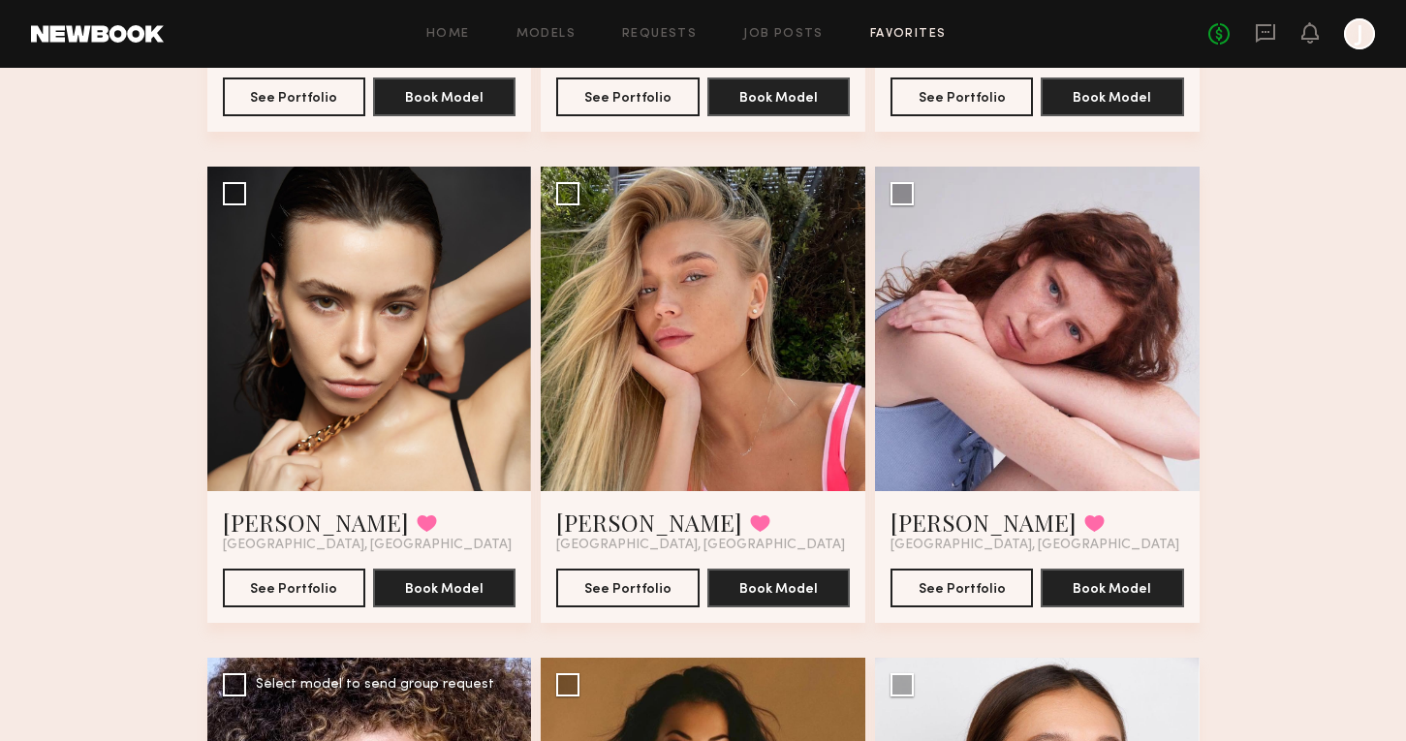
scroll to position [1042, 0]
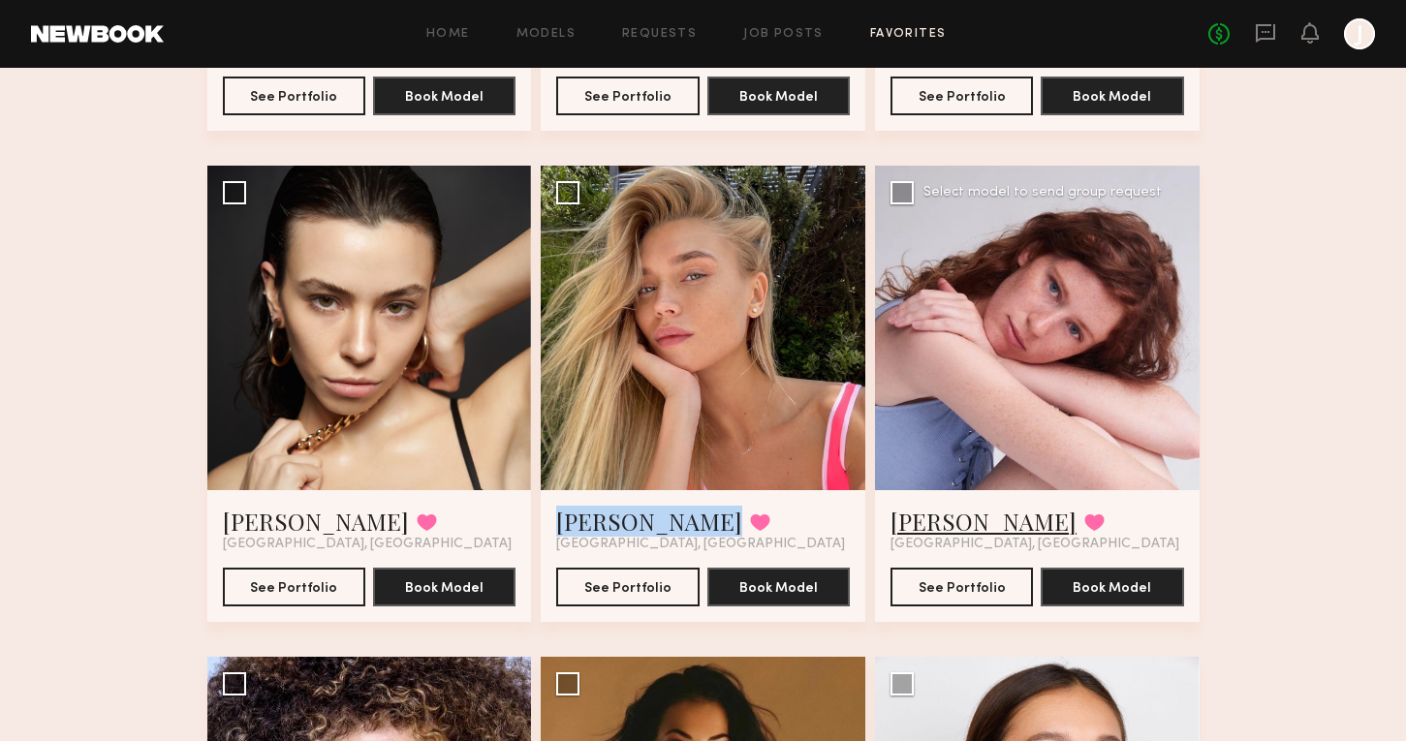
click at [913, 517] on link "Polina Y." at bounding box center [984, 521] width 186 height 31
click at [250, 520] on link "Riley H." at bounding box center [316, 521] width 186 height 31
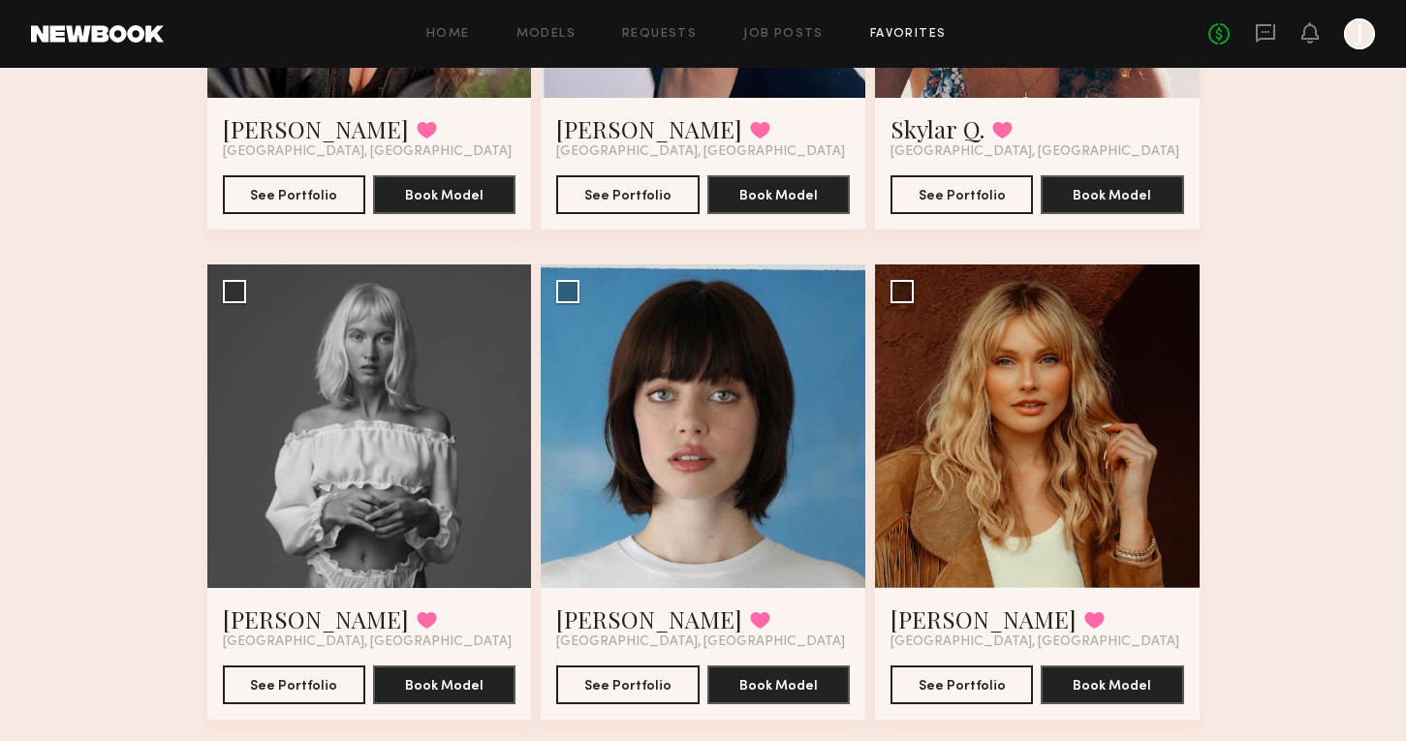
scroll to position [452, 0]
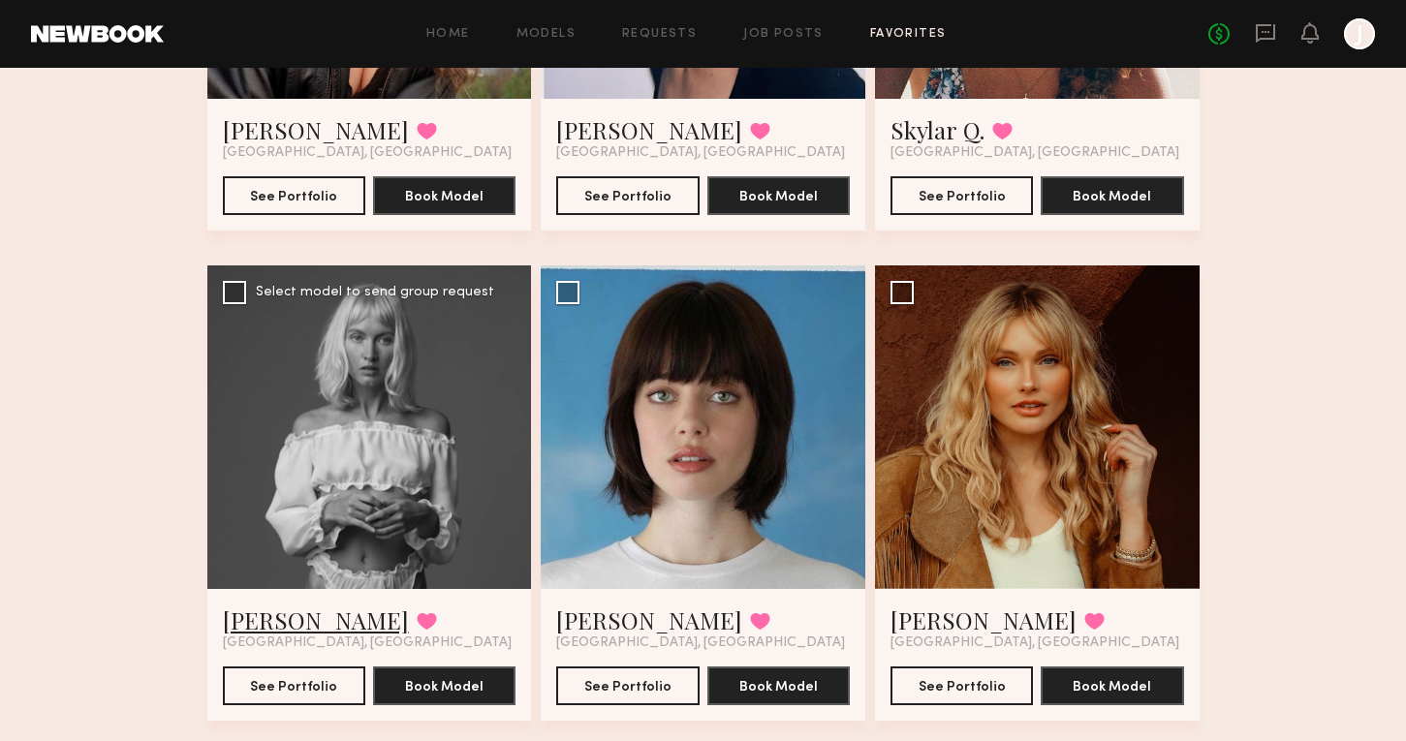
click at [263, 622] on link "Emilia A." at bounding box center [316, 620] width 186 height 31
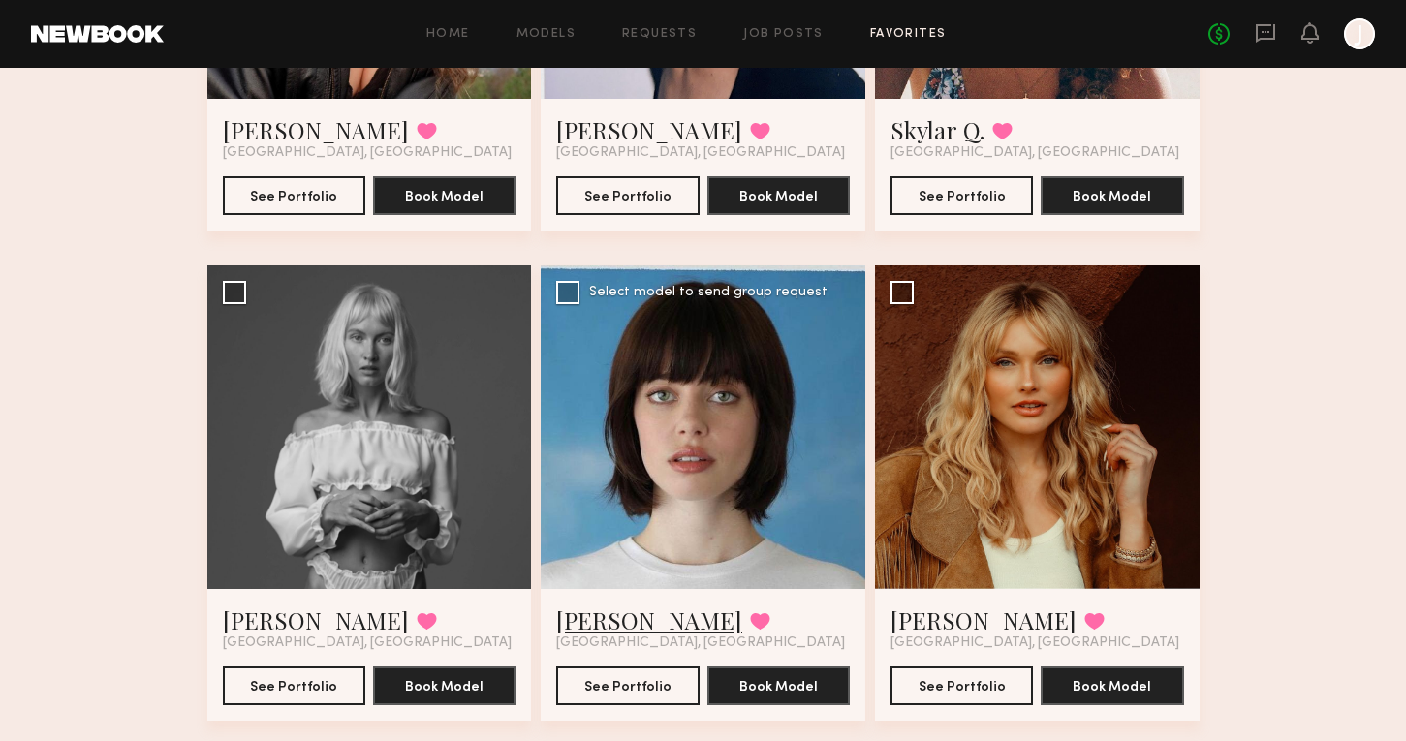
click at [624, 612] on link "Aurora d." at bounding box center [649, 620] width 186 height 31
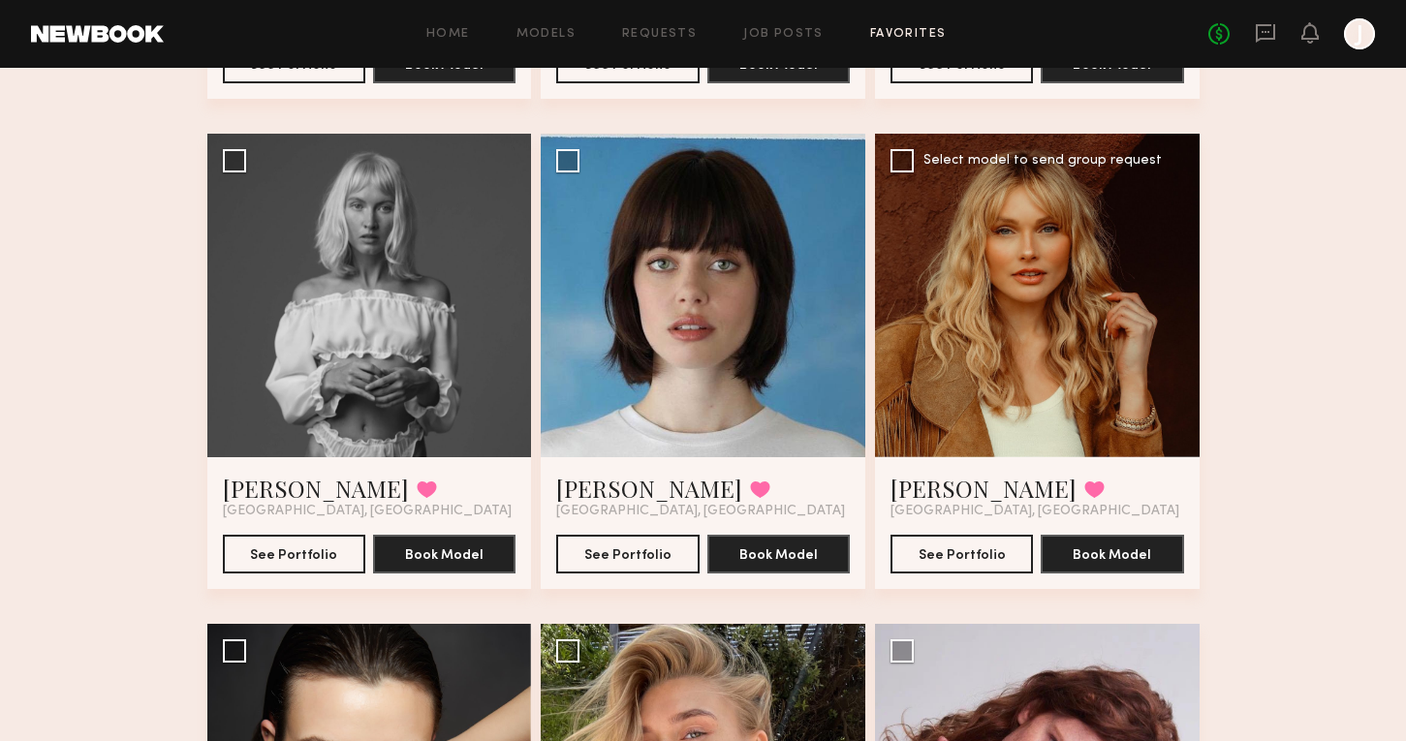
scroll to position [584, 0]
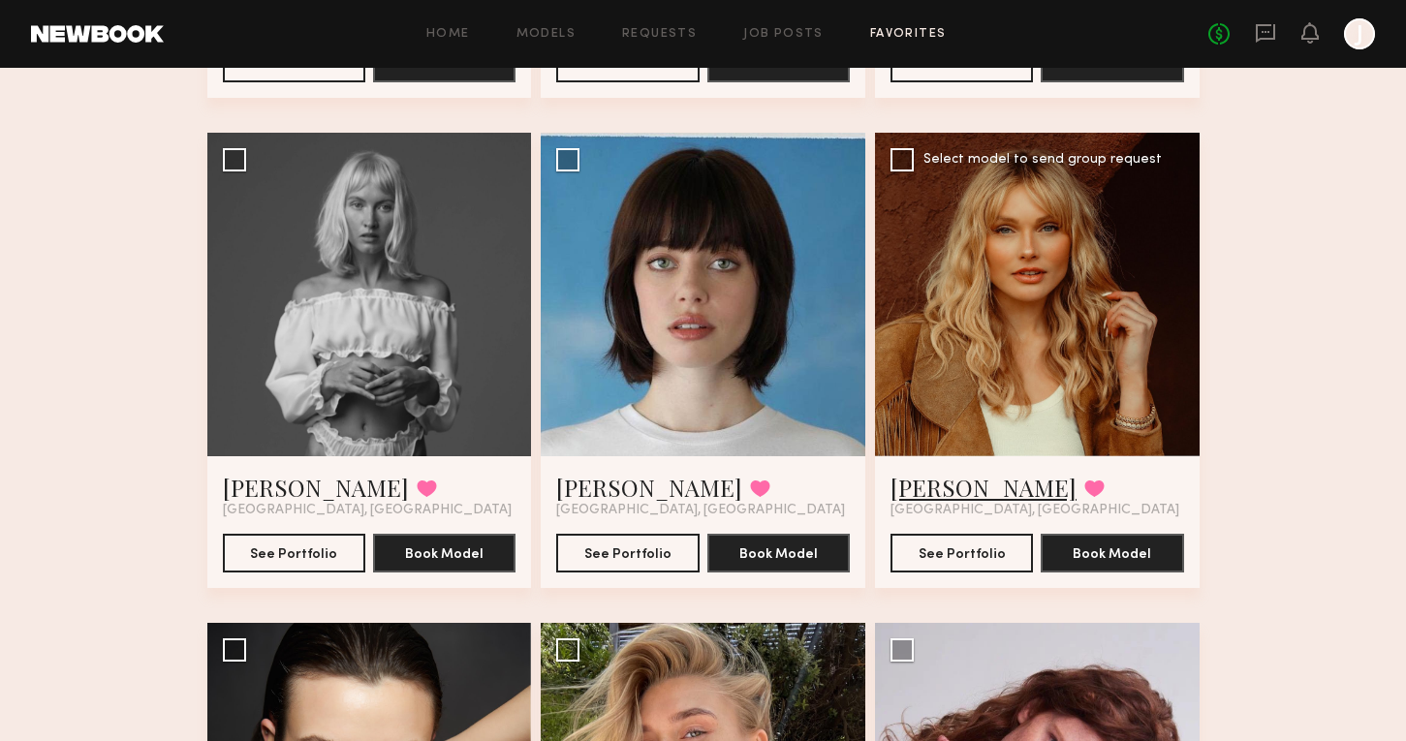
click at [930, 486] on link "Kira M." at bounding box center [984, 487] width 186 height 31
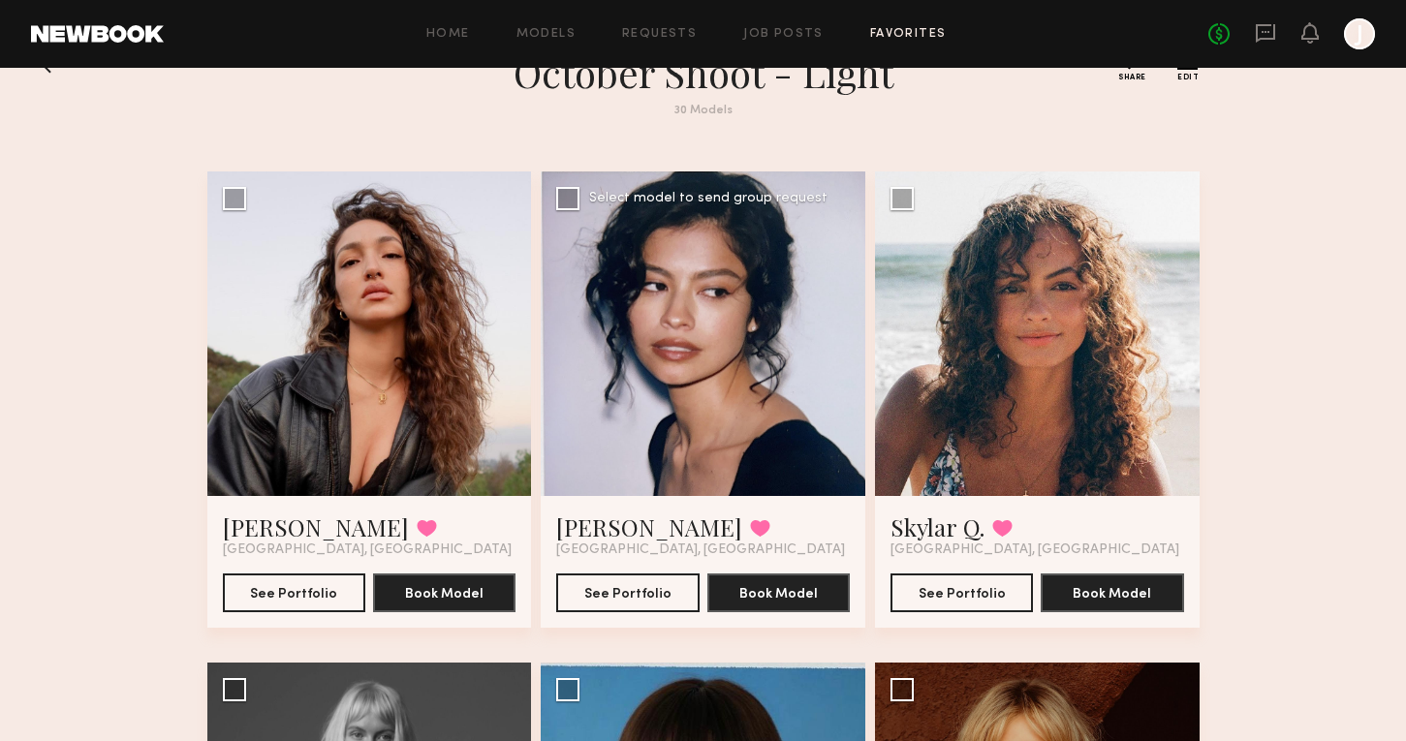
scroll to position [55, 0]
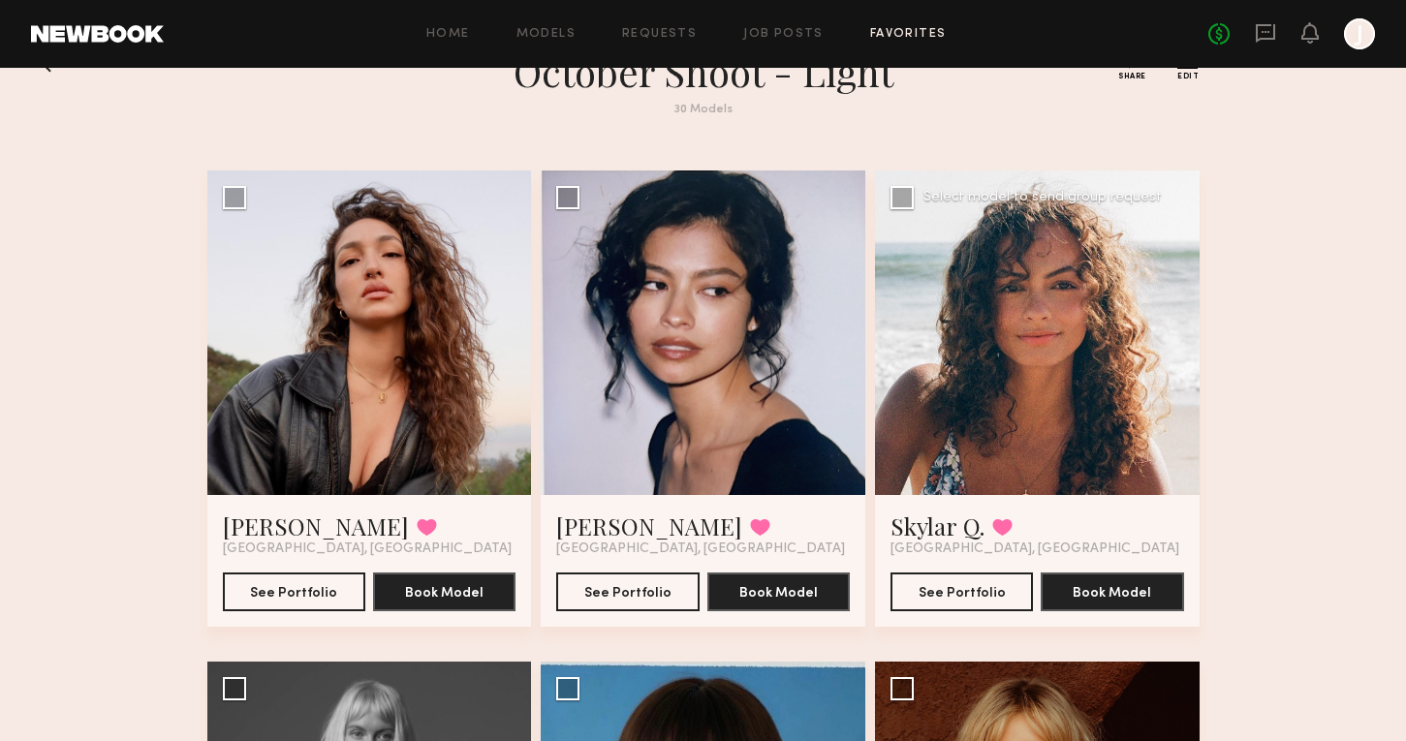
click at [943, 542] on span "[GEOGRAPHIC_DATA], [GEOGRAPHIC_DATA]" at bounding box center [1035, 550] width 289 height 16
click at [945, 526] on link "Skylar Q." at bounding box center [938, 526] width 94 height 31
click at [620, 522] on link "Vallerie K." at bounding box center [649, 526] width 186 height 31
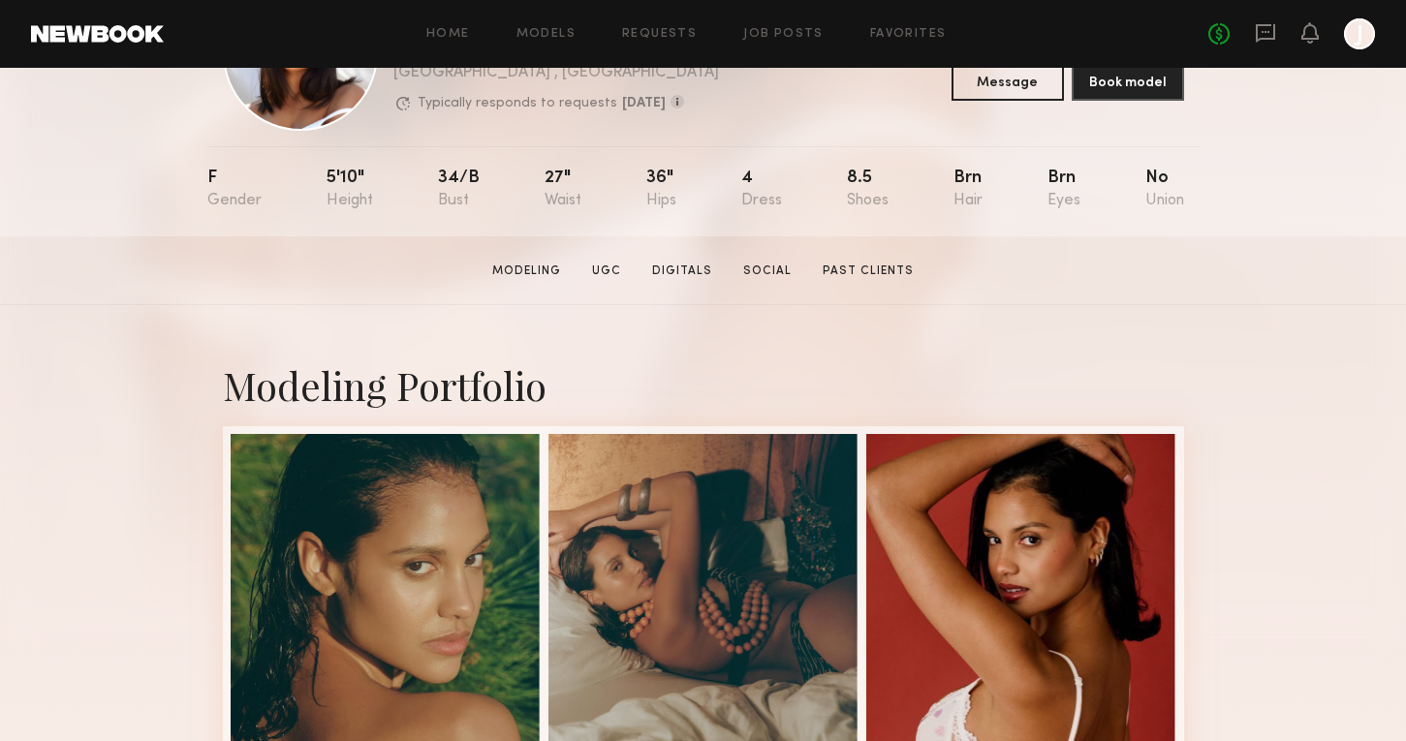
scroll to position [173, 0]
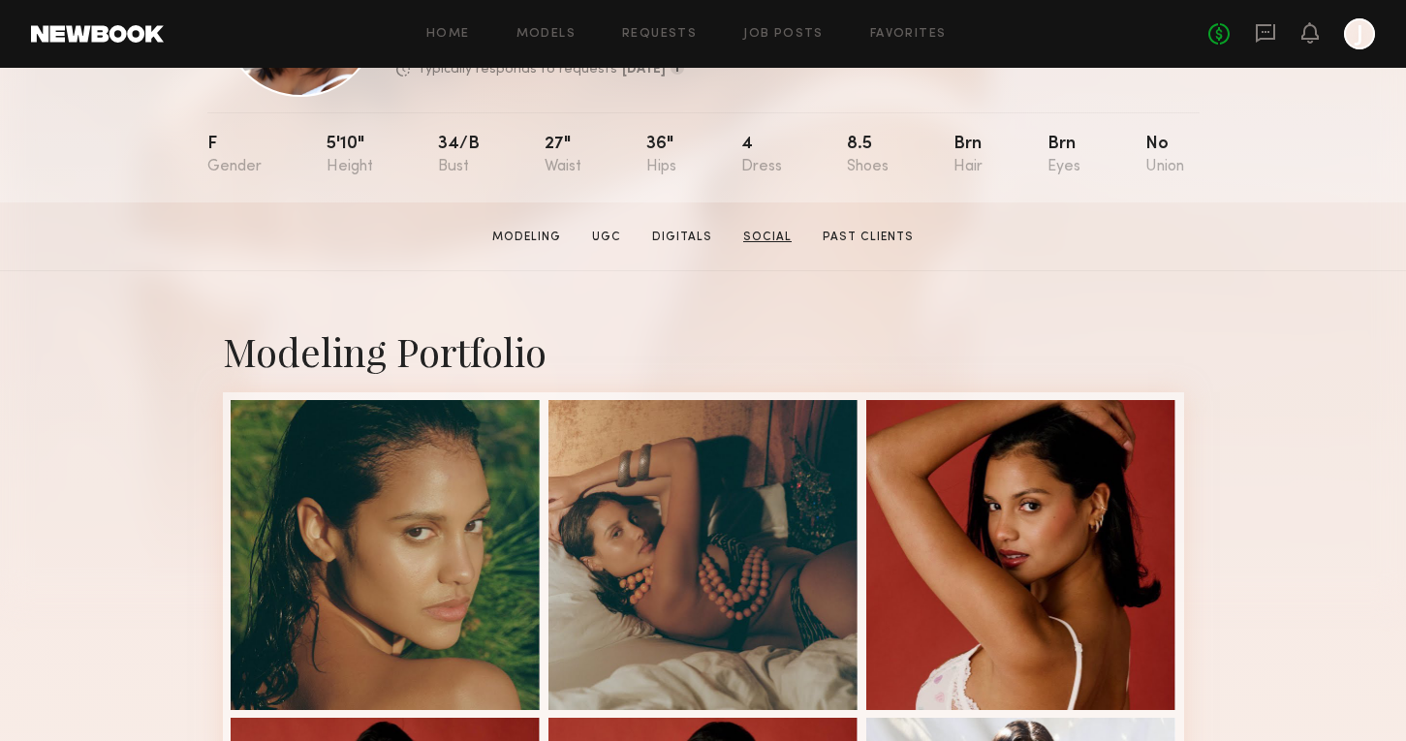
click at [772, 237] on link "Social" at bounding box center [768, 237] width 64 height 17
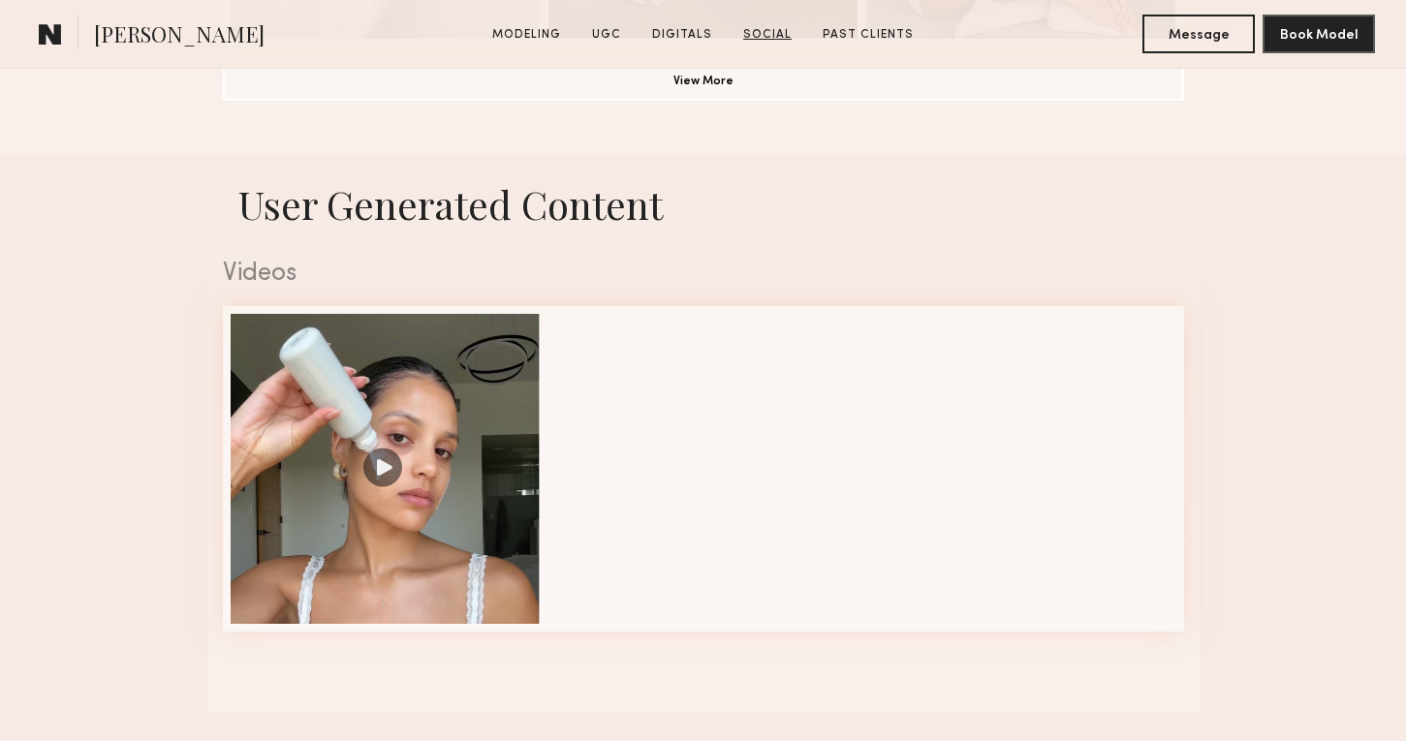
scroll to position [3213, 0]
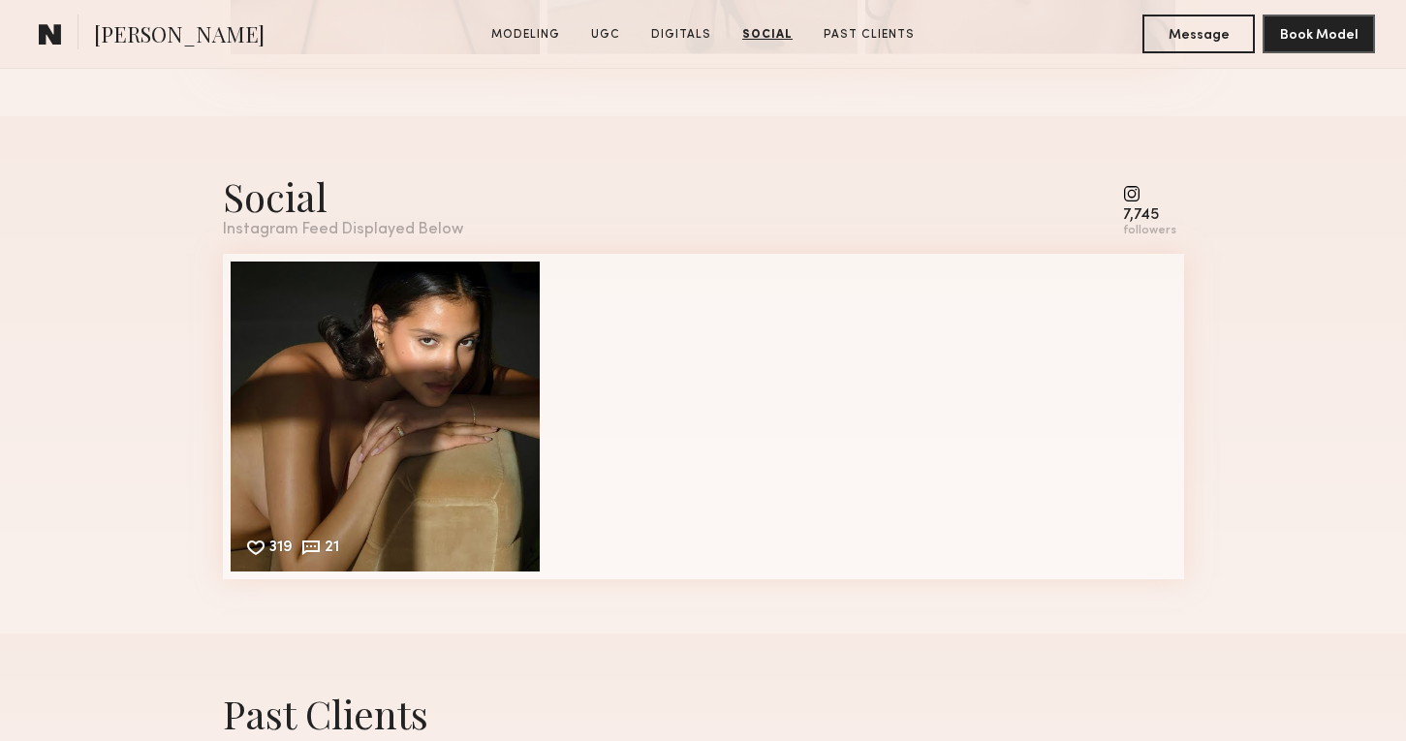
click at [1130, 205] on div "7,745 followers" at bounding box center [1149, 211] width 53 height 53
click at [1130, 186] on common-icon at bounding box center [1149, 193] width 53 height 17
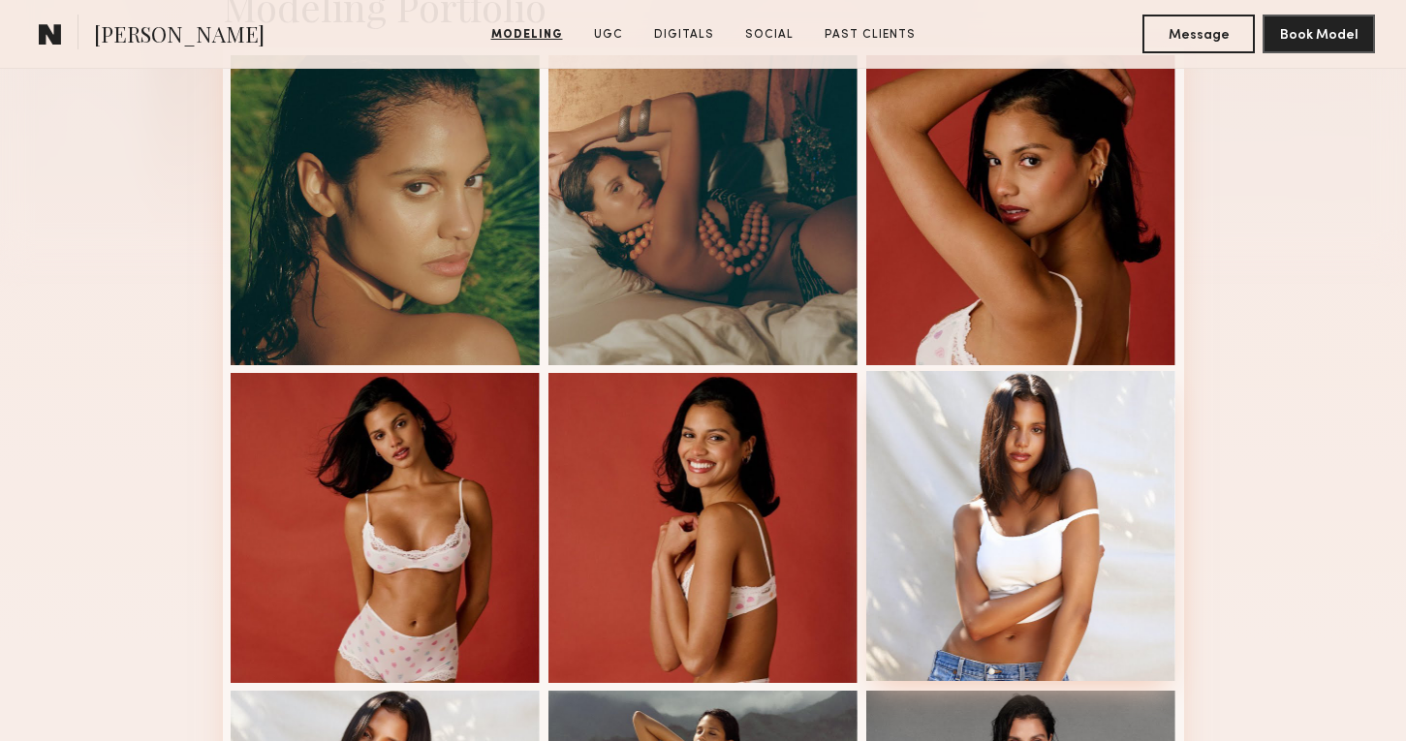
scroll to position [0, 0]
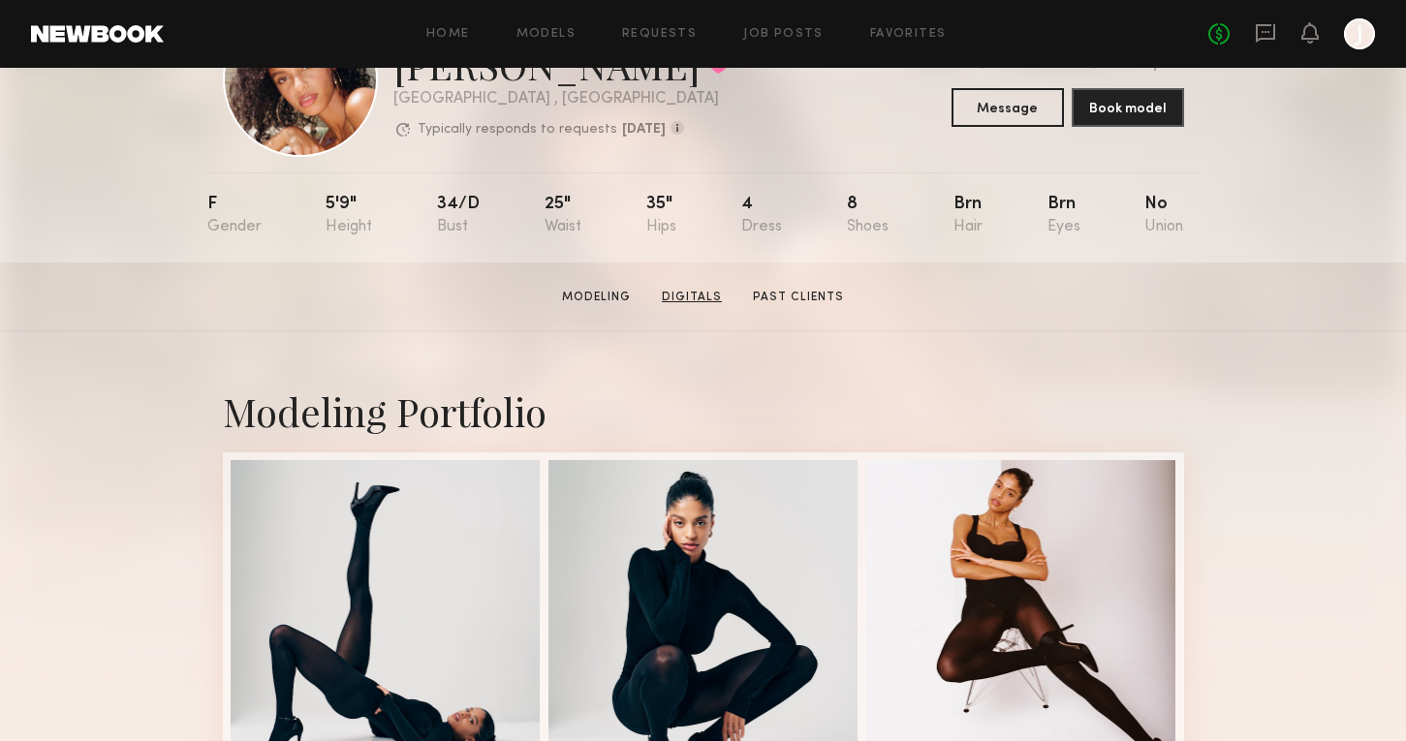
click at [706, 298] on link "Digitals" at bounding box center [692, 297] width 76 height 17
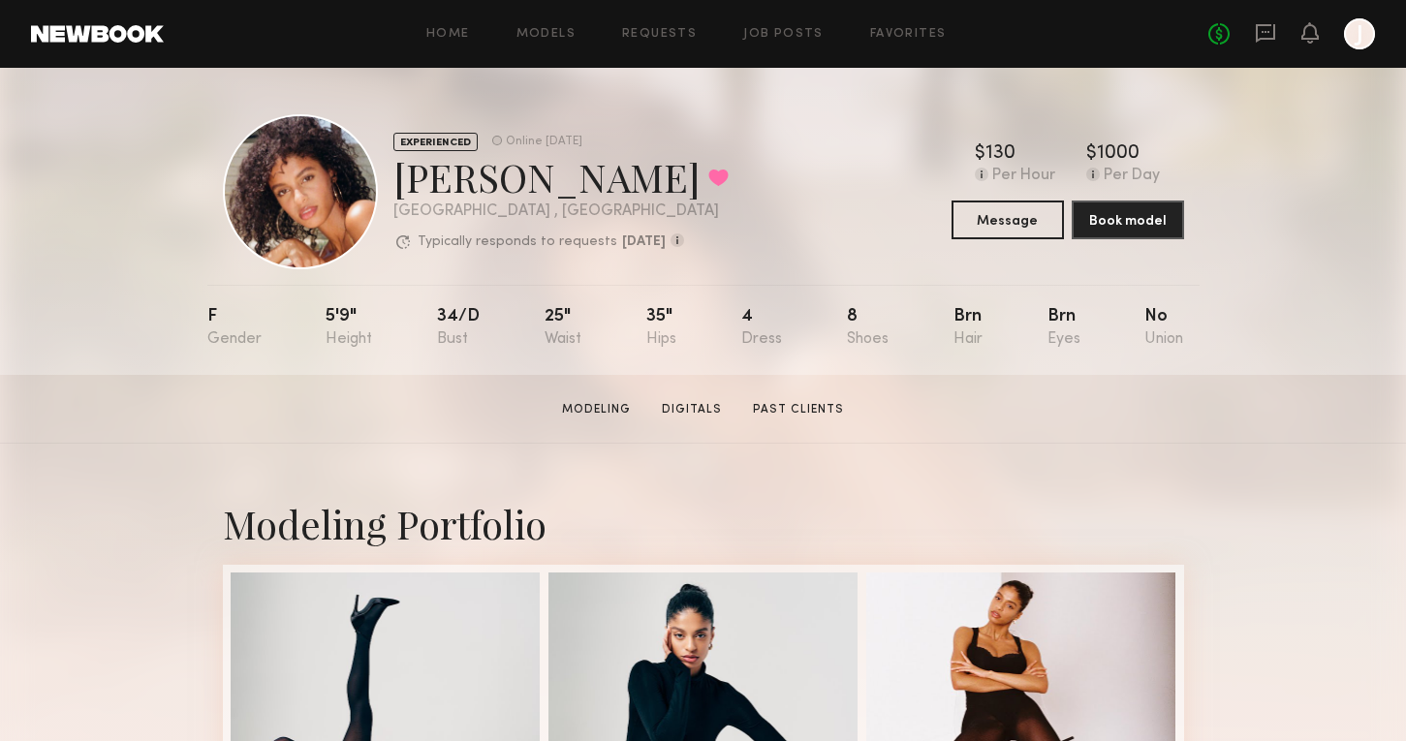
click at [724, 160] on div "EXPERIENCED Online 2wk ago Hoda E. Favorited Los Angeles , CA Typically respond…" at bounding box center [703, 191] width 961 height 155
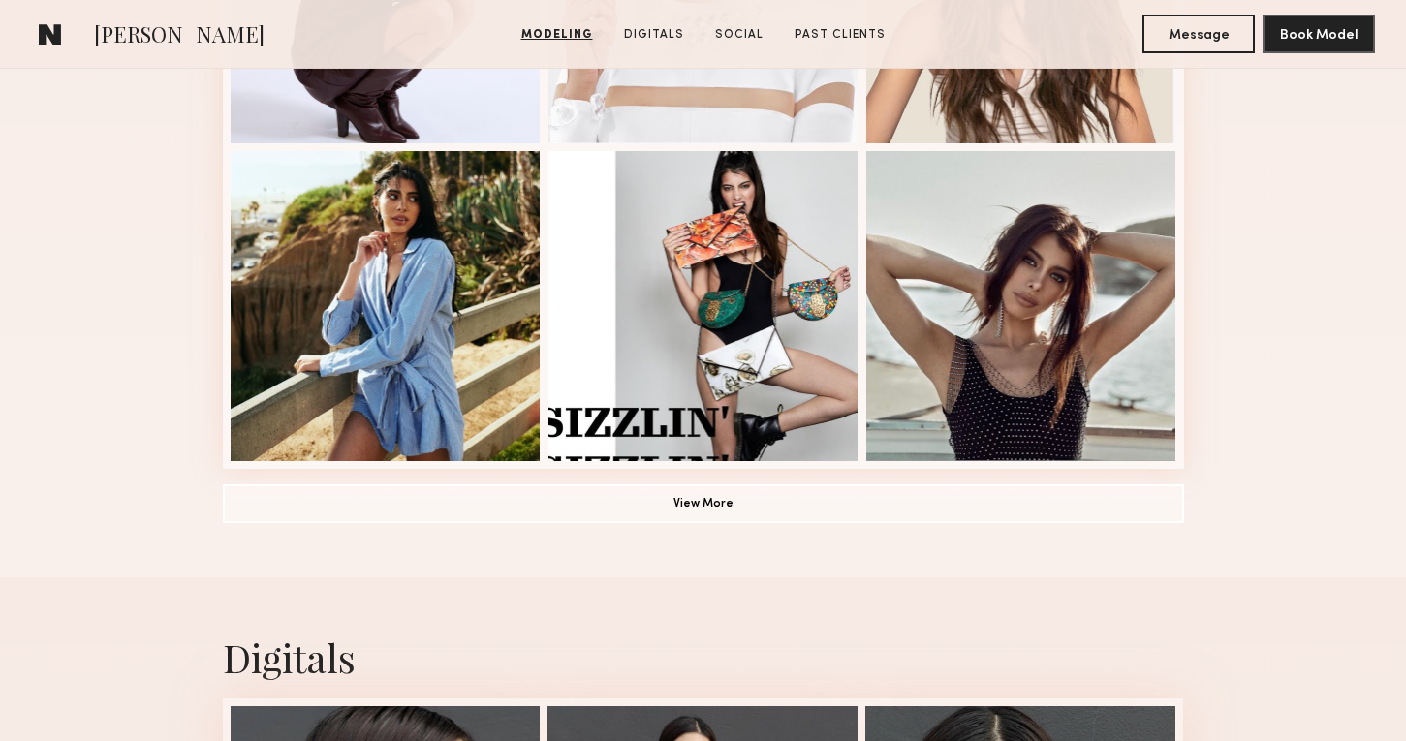
scroll to position [1141, 0]
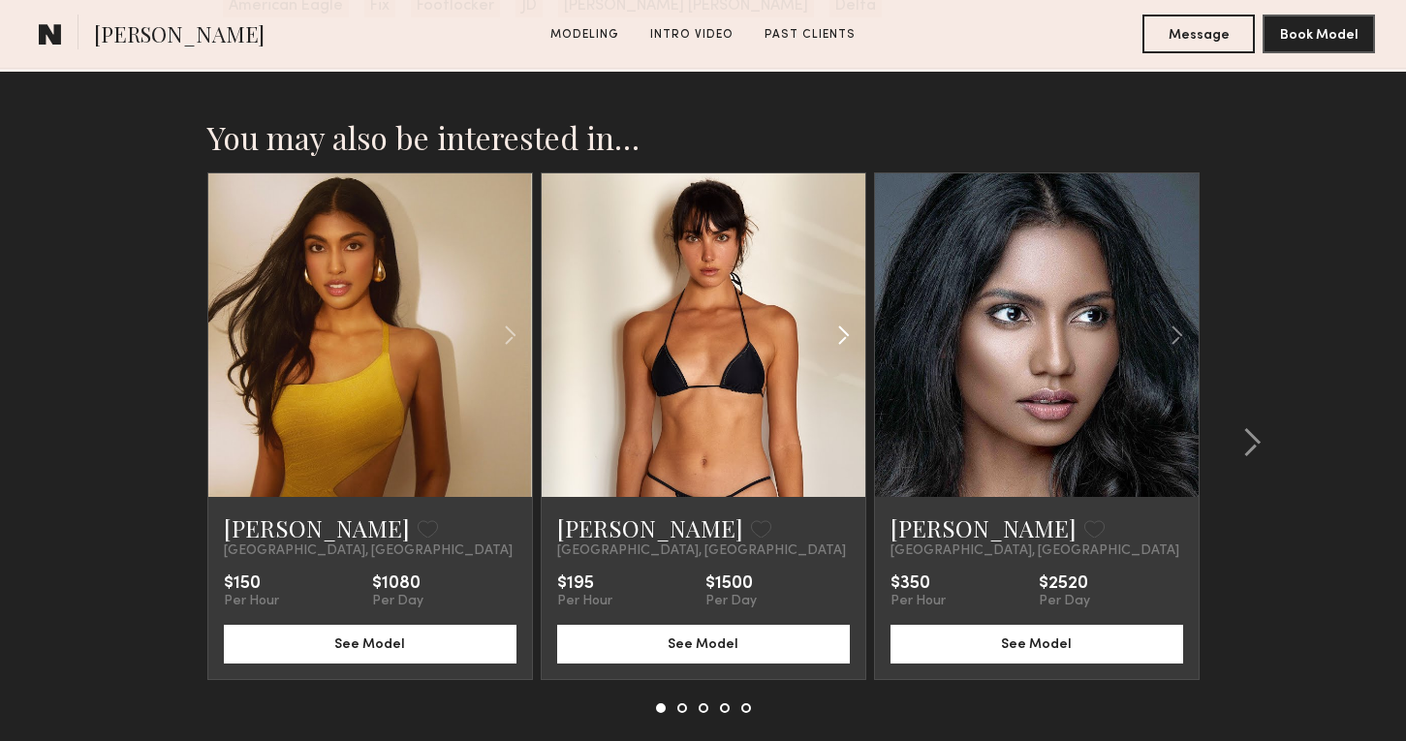
scroll to position [2808, 0]
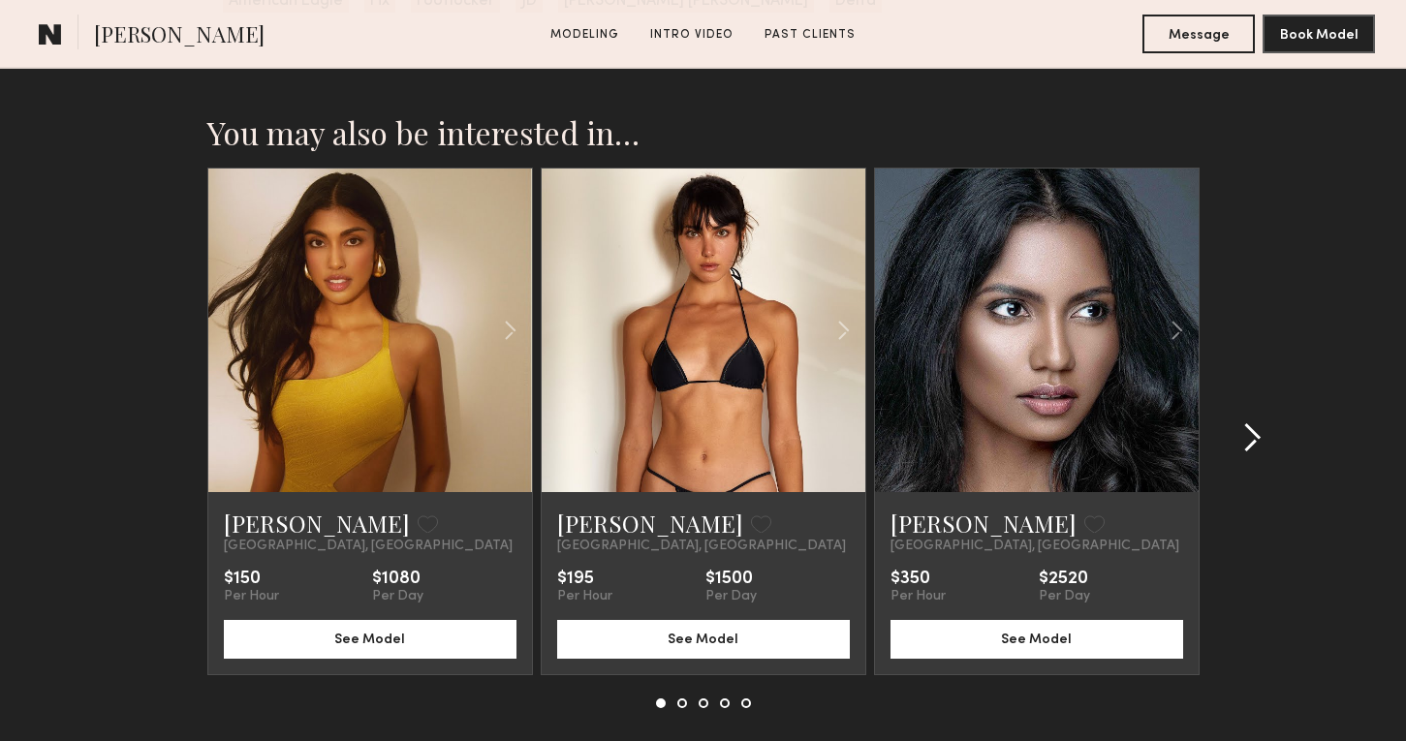
click at [1261, 447] on div at bounding box center [1246, 438] width 93 height 541
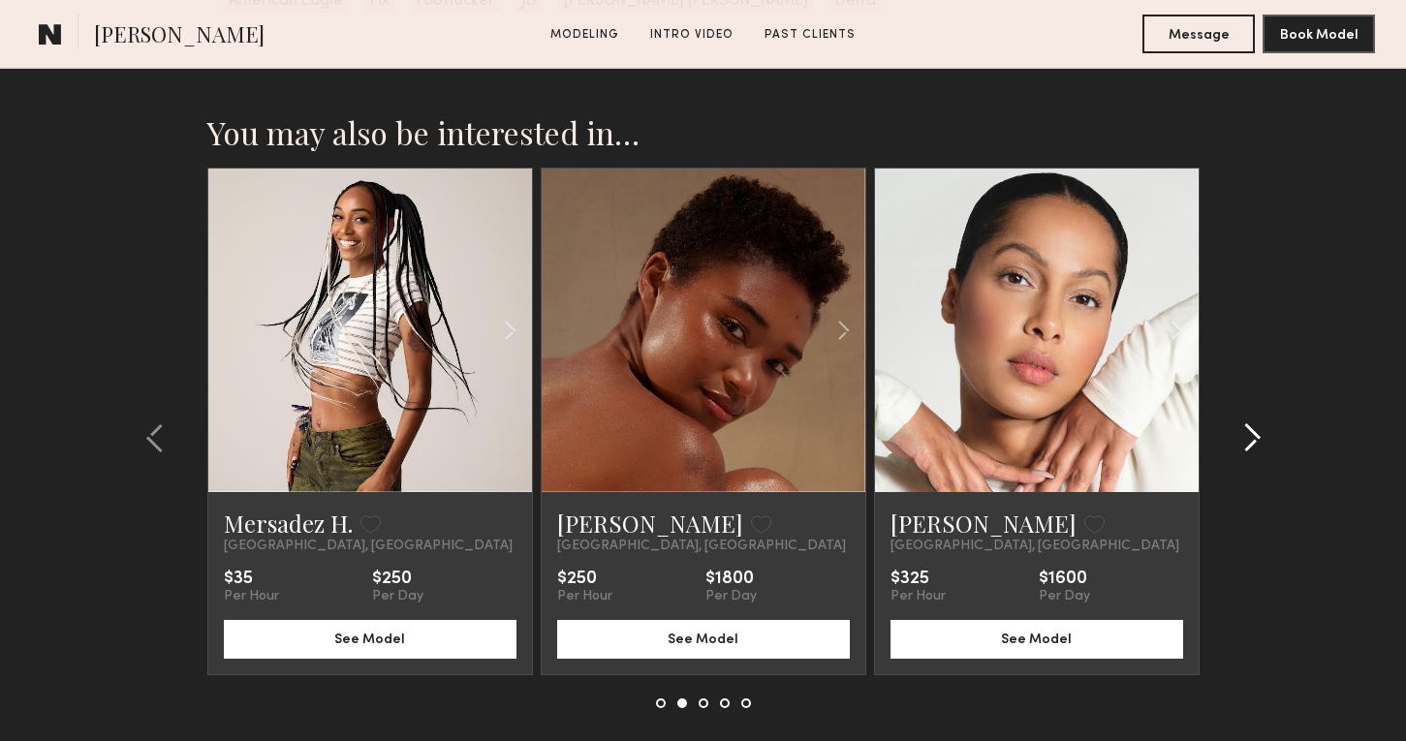
click at [1261, 440] on div at bounding box center [1246, 438] width 93 height 541
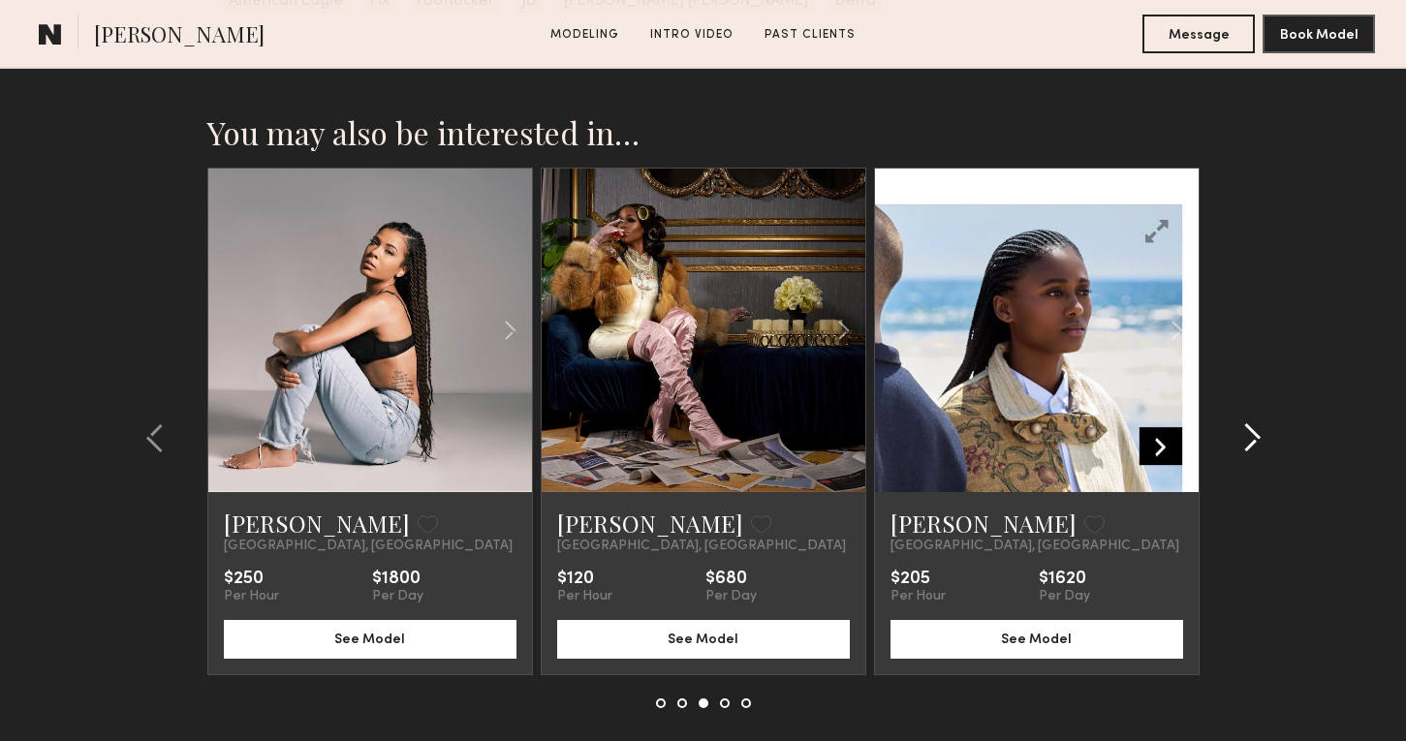
click at [1257, 448] on common-icon at bounding box center [1252, 438] width 19 height 31
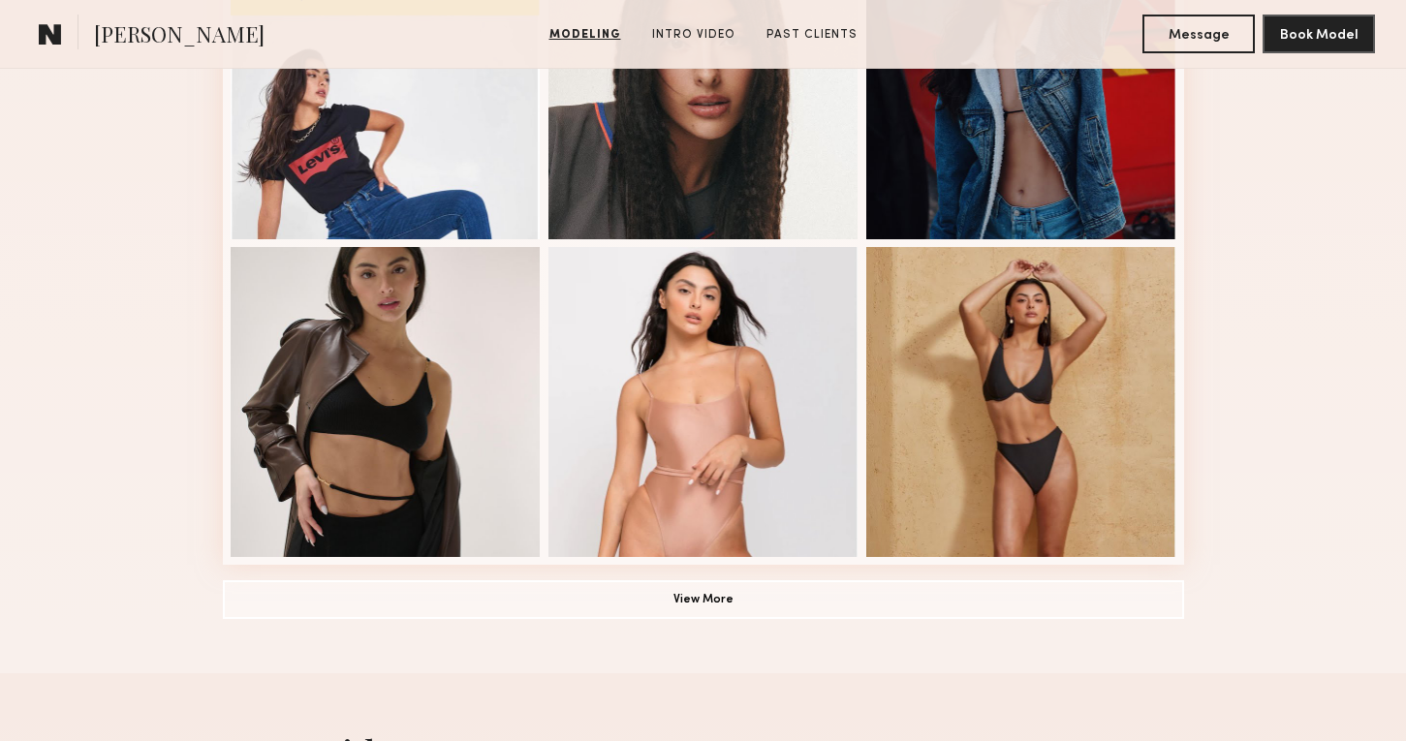
scroll to position [1283, 0]
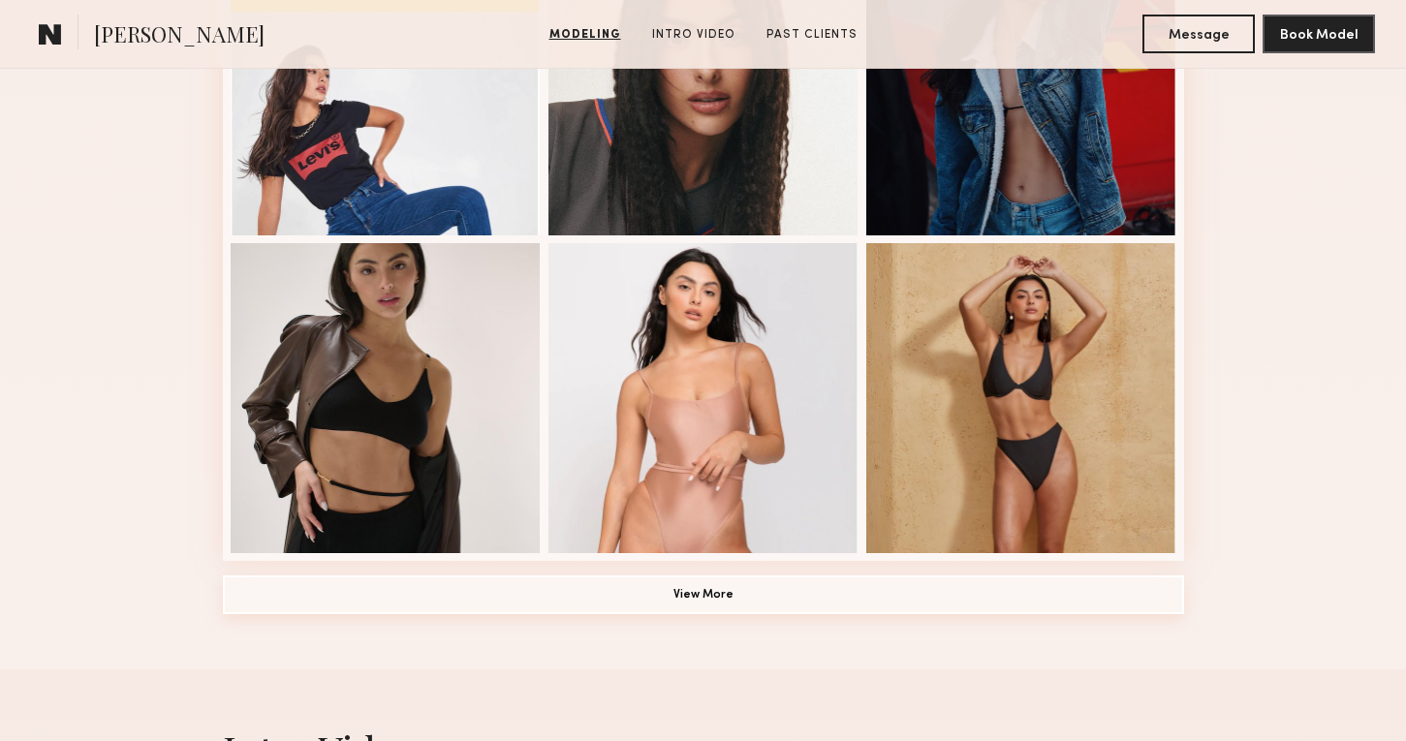
click at [777, 606] on button "View More" at bounding box center [703, 595] width 961 height 39
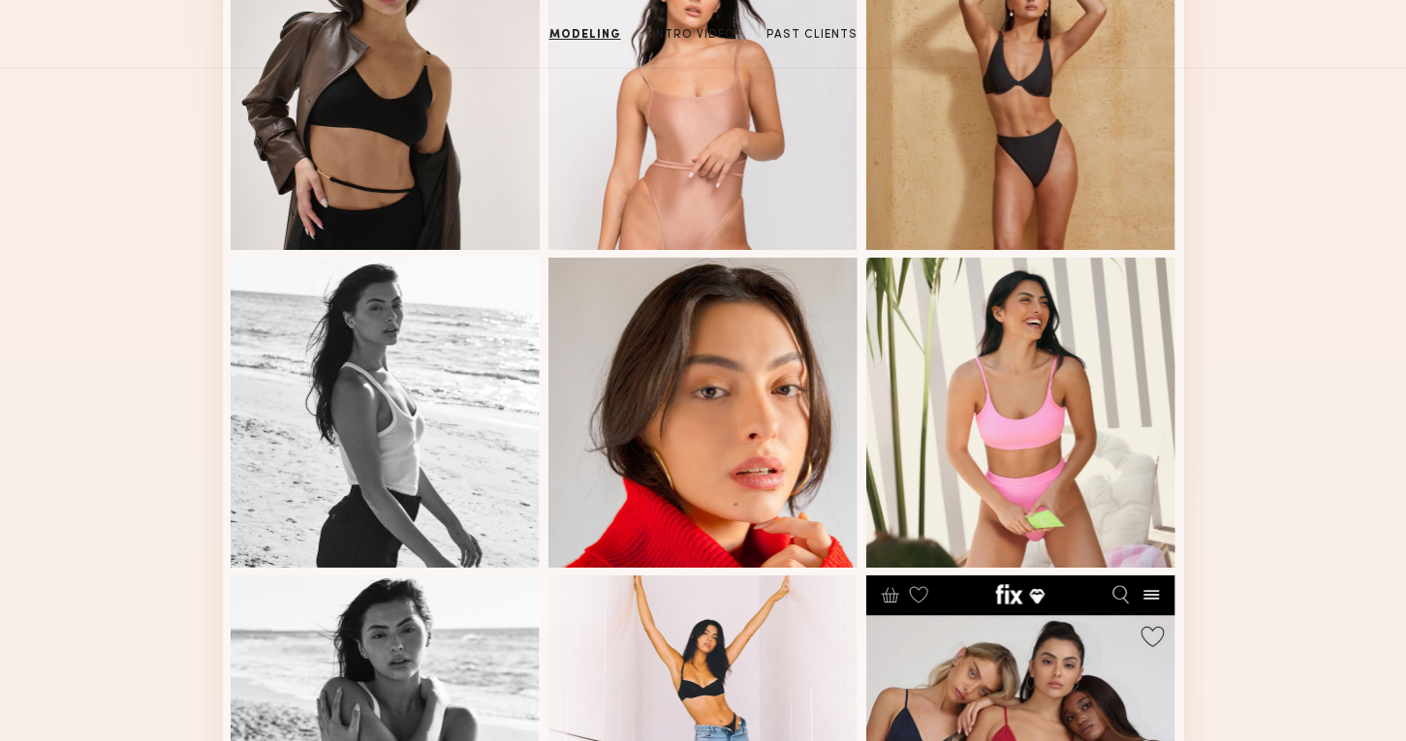
scroll to position [0, 0]
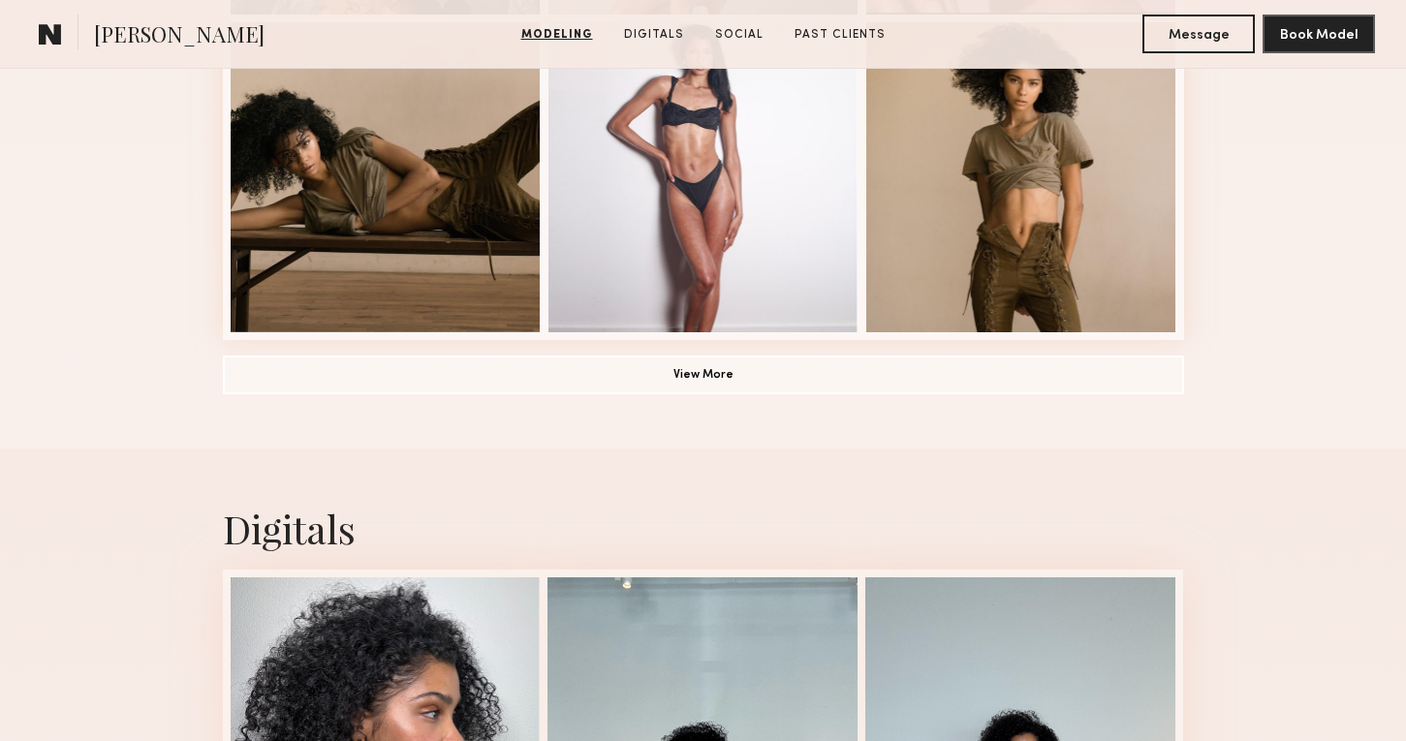
scroll to position [1543, 0]
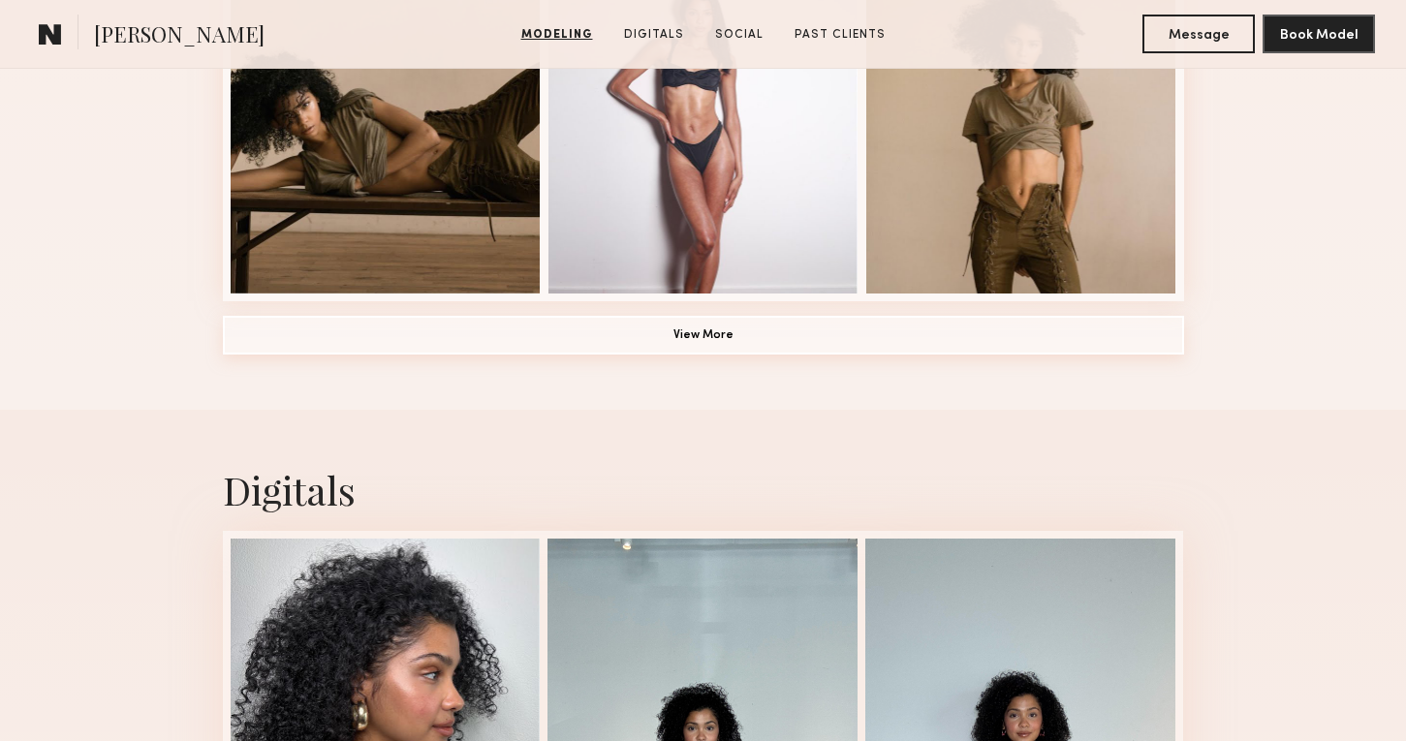
click at [727, 333] on button "View More" at bounding box center [703, 335] width 961 height 39
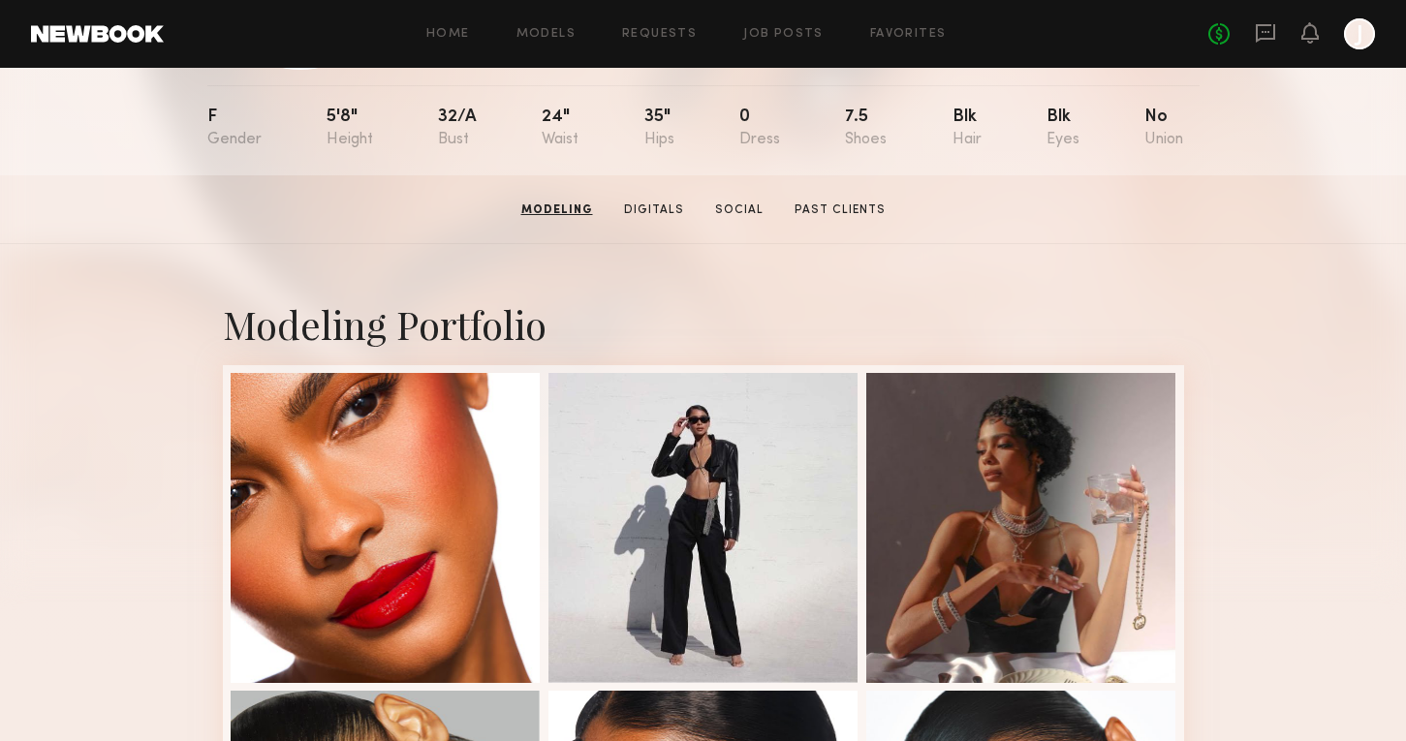
scroll to position [0, 0]
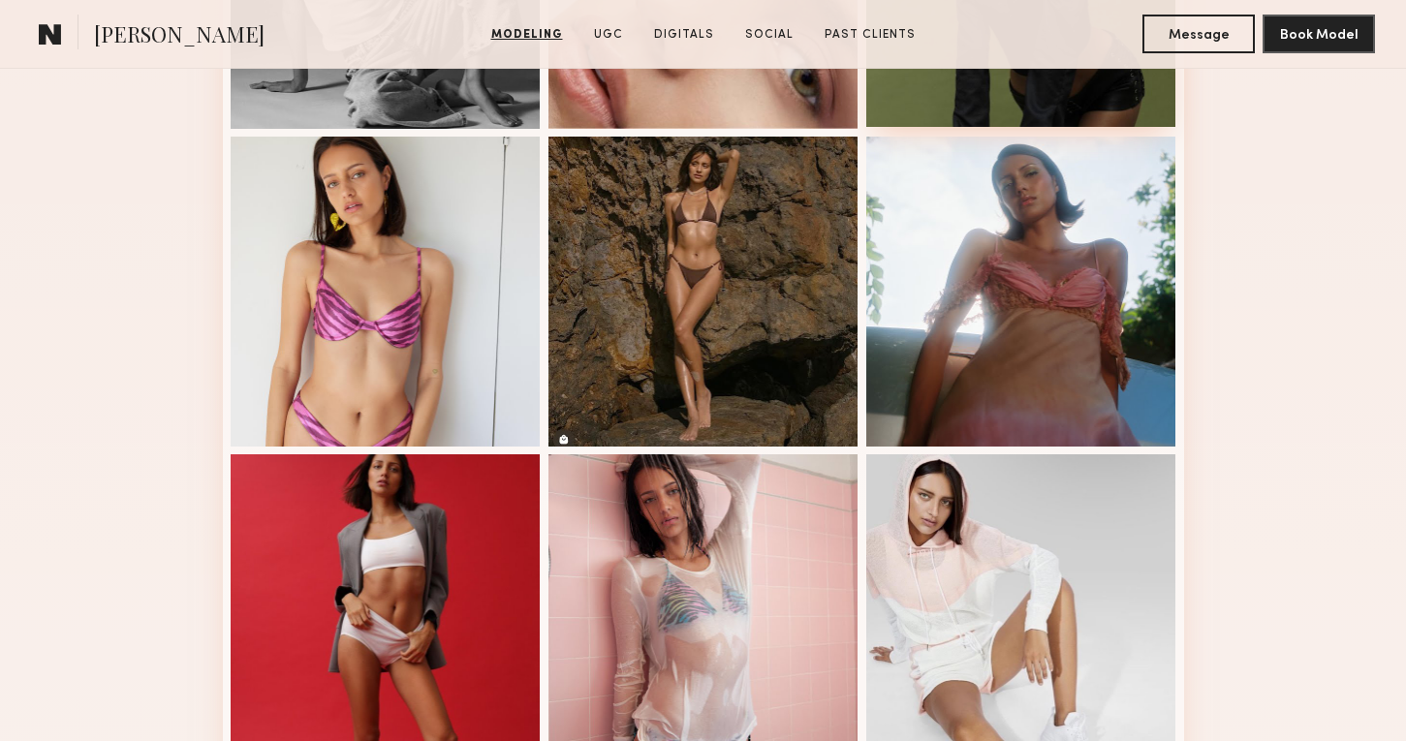
scroll to position [1071, 0]
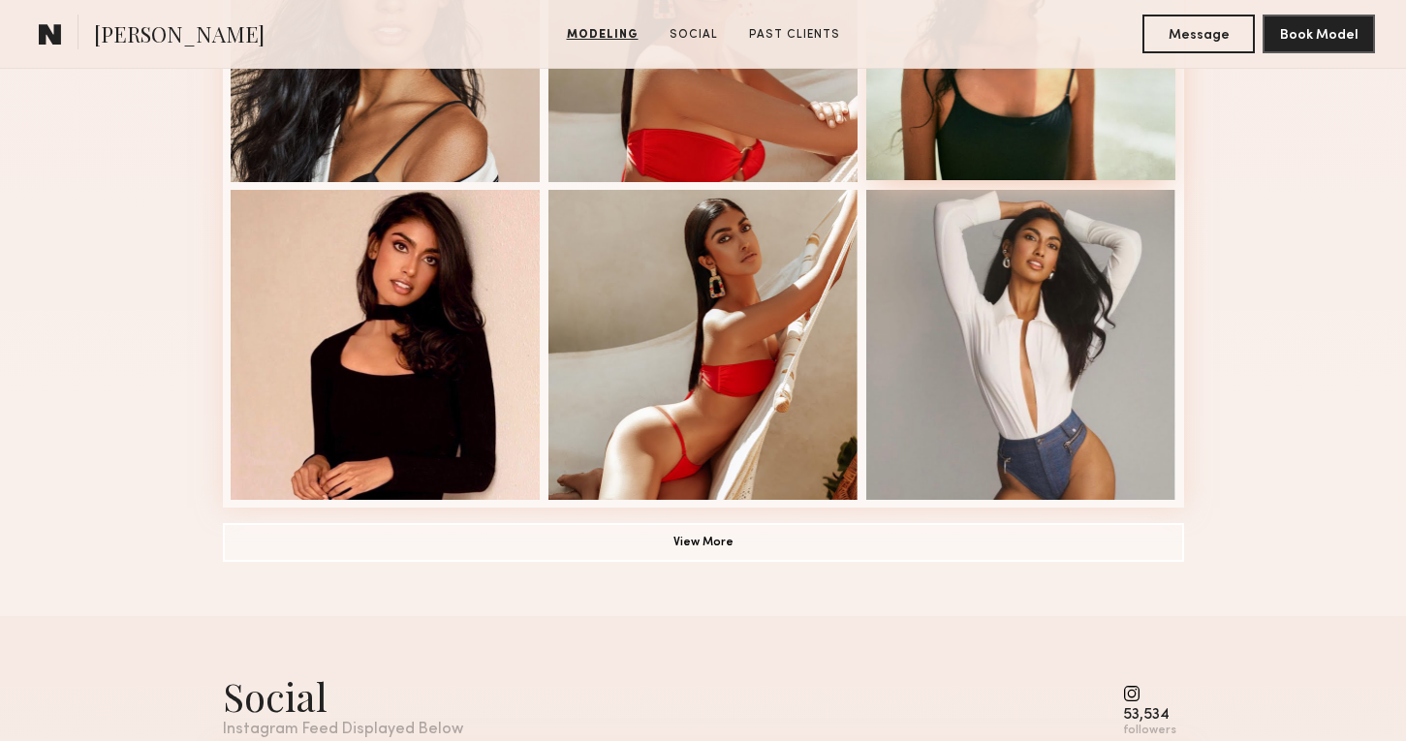
scroll to position [1377, 0]
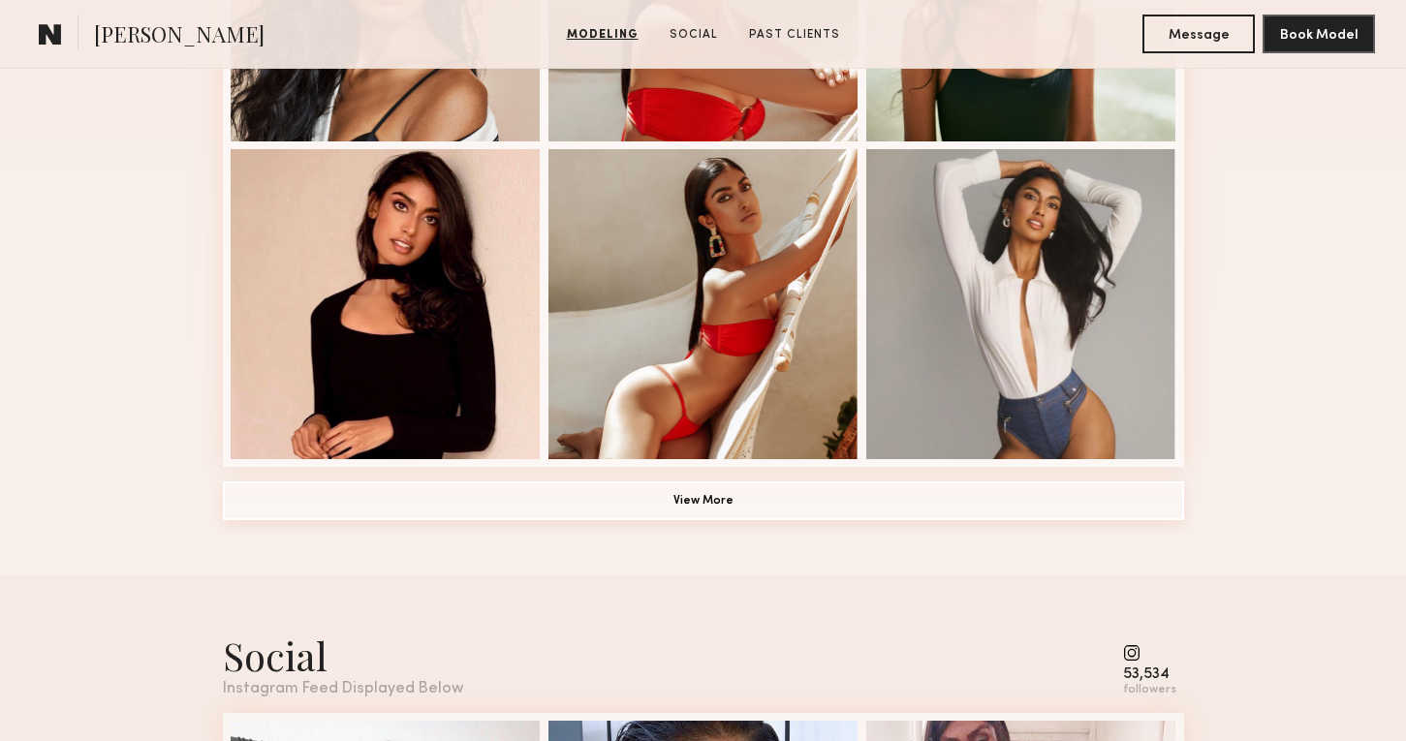
click at [808, 509] on button "View More" at bounding box center [703, 501] width 961 height 39
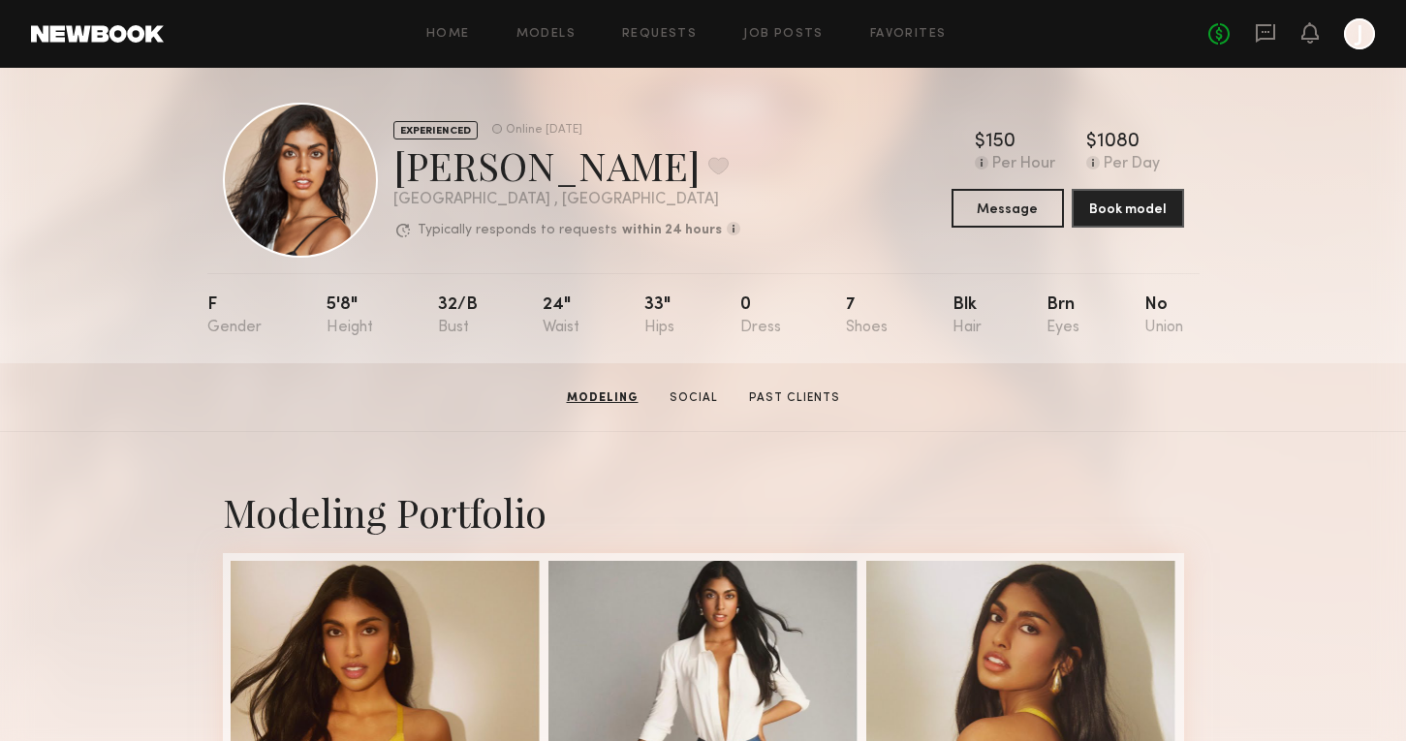
scroll to position [0, 0]
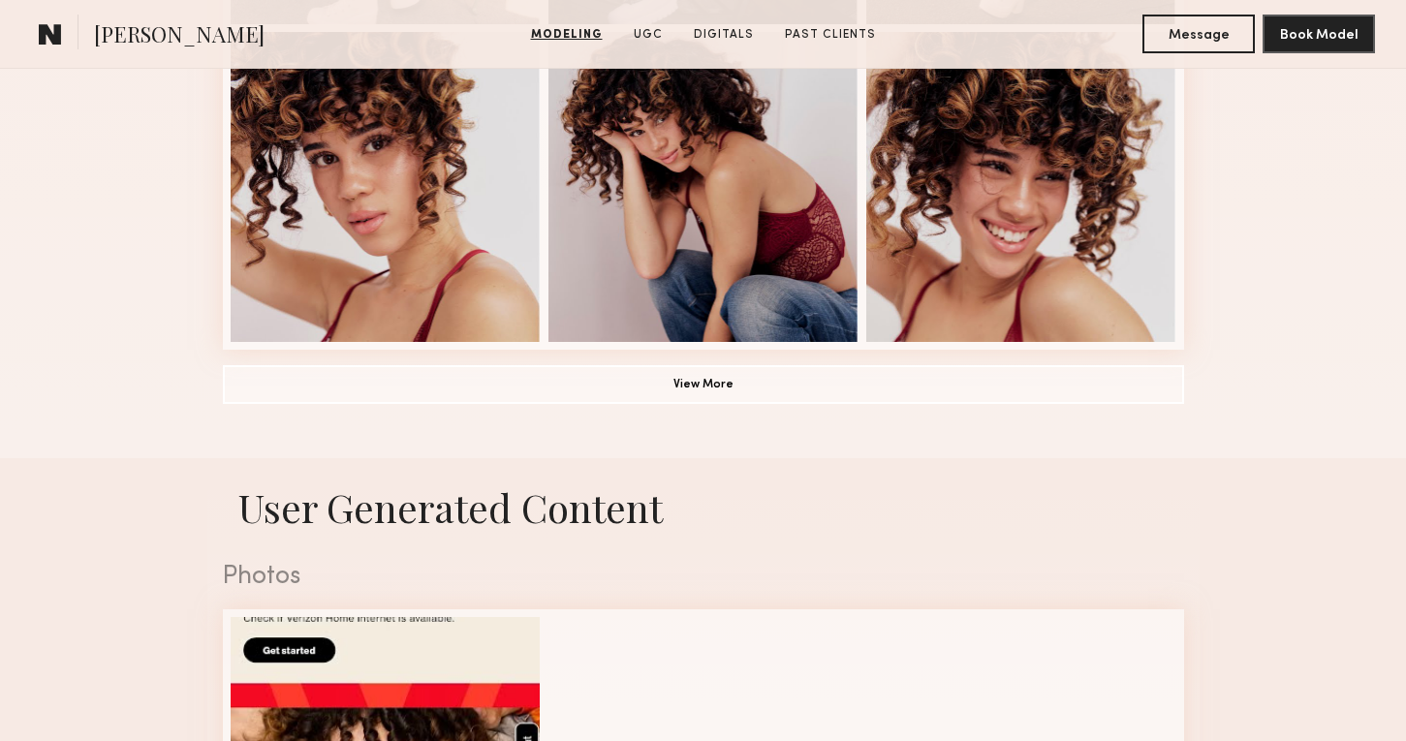
scroll to position [1179, 0]
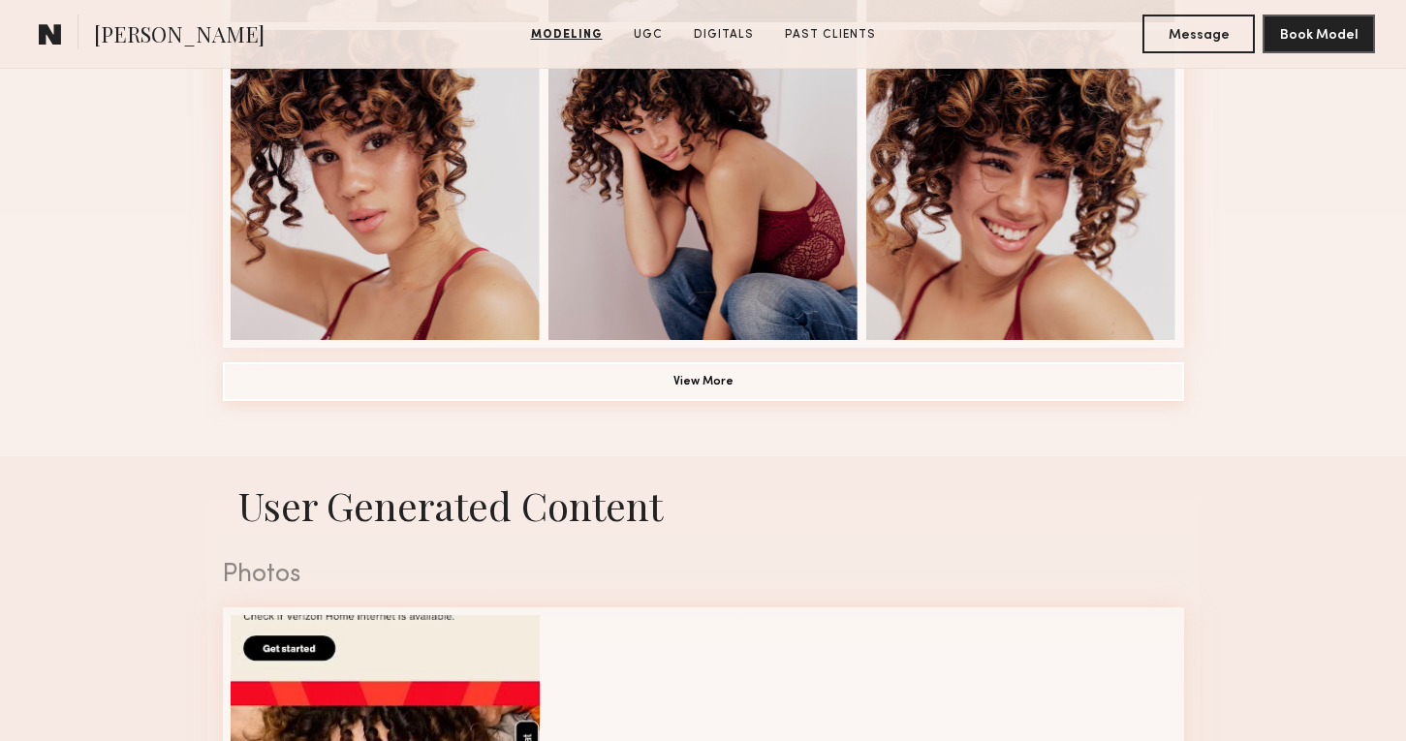
click at [786, 381] on button "View More" at bounding box center [703, 381] width 961 height 39
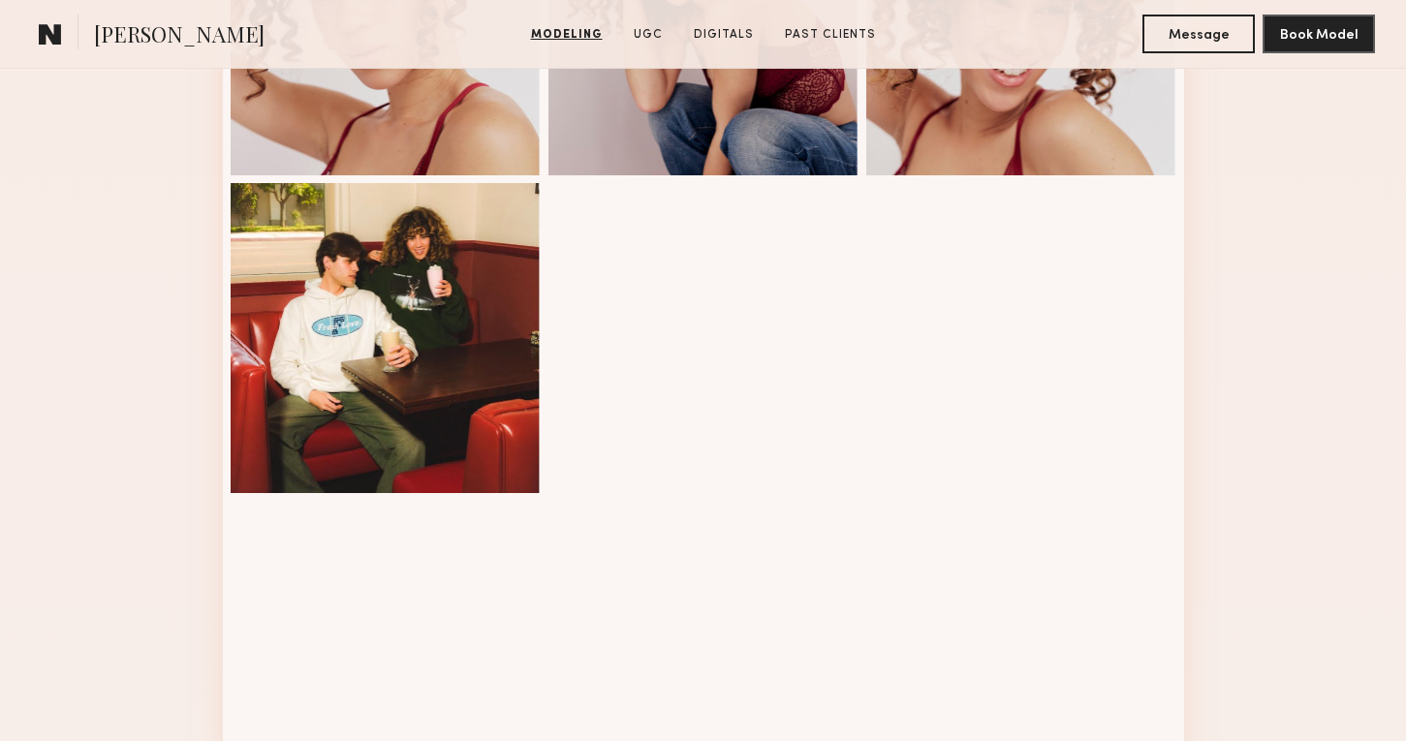
scroll to position [1344, 0]
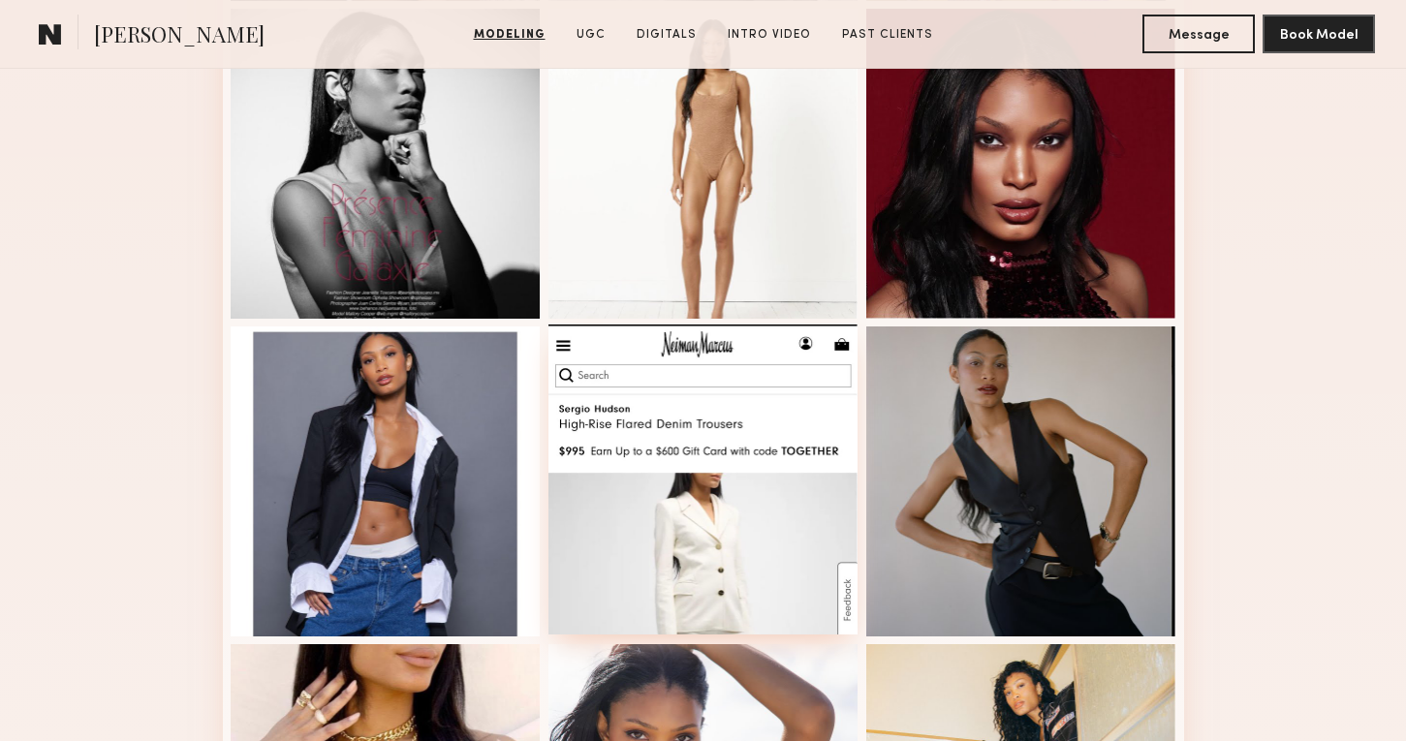
scroll to position [1040, 0]
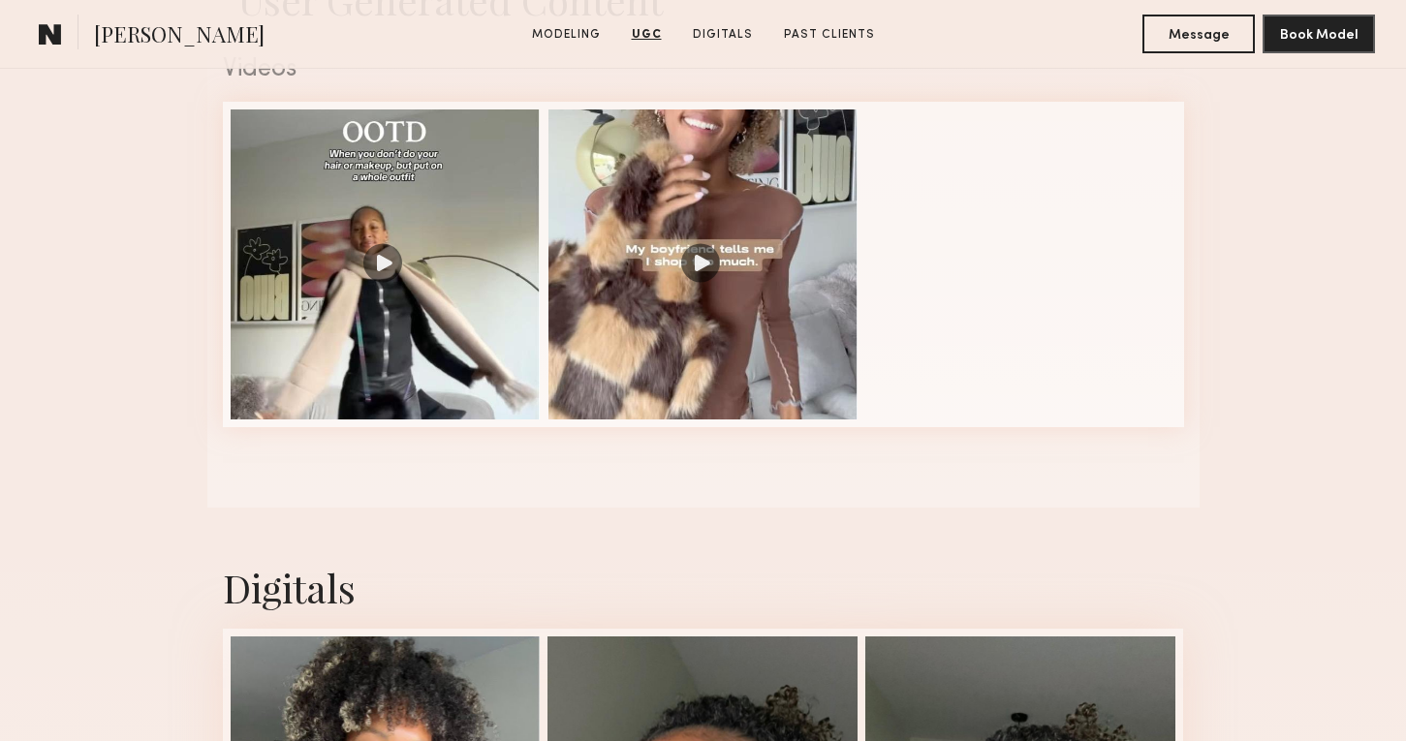
scroll to position [2003, 0]
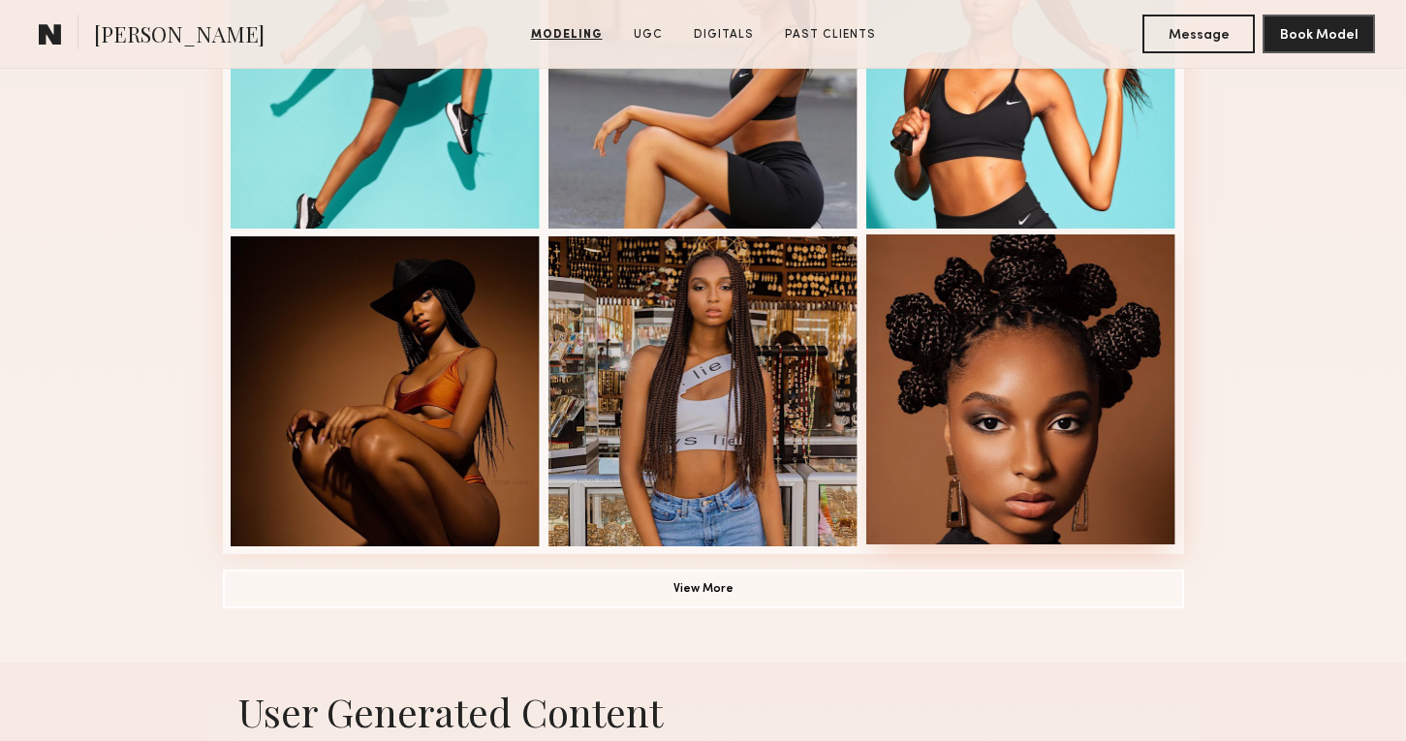
scroll to position [1302, 0]
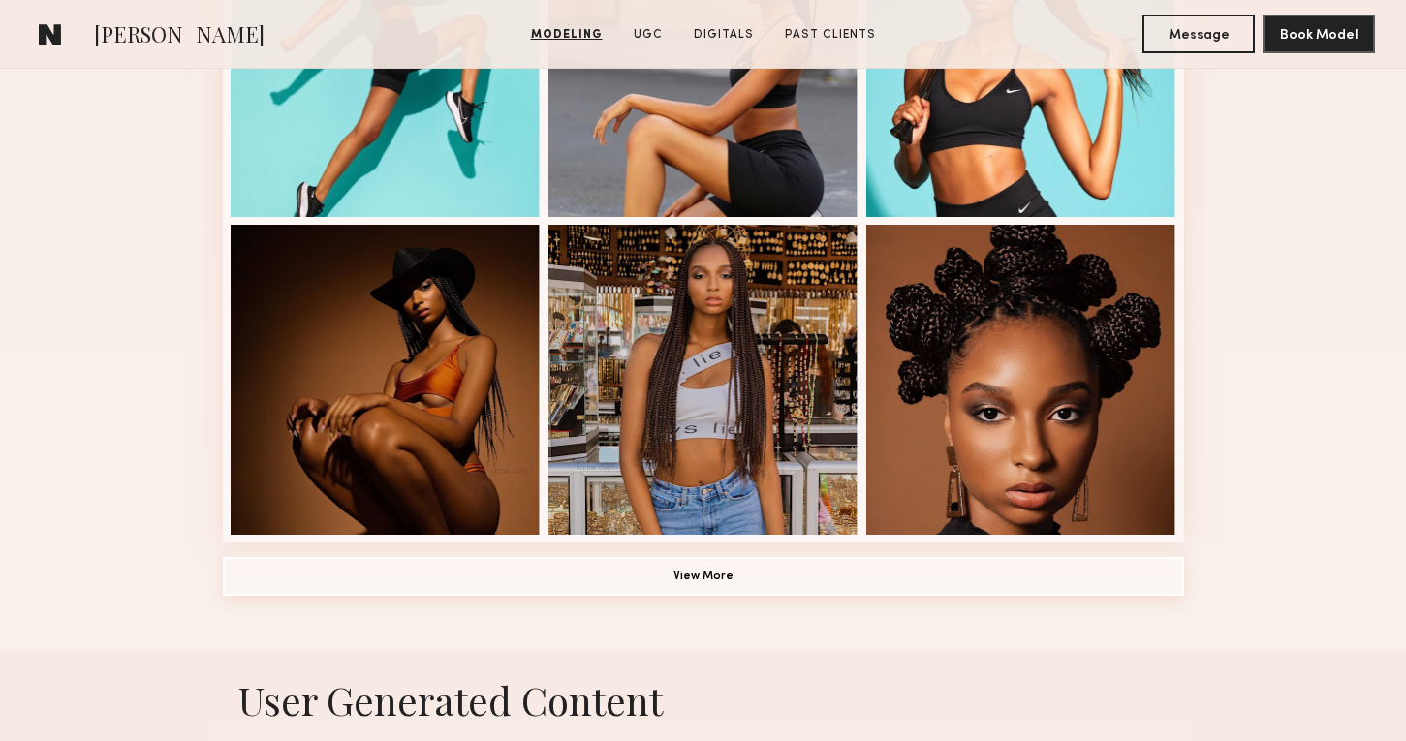
click at [966, 565] on button "View More" at bounding box center [703, 576] width 961 height 39
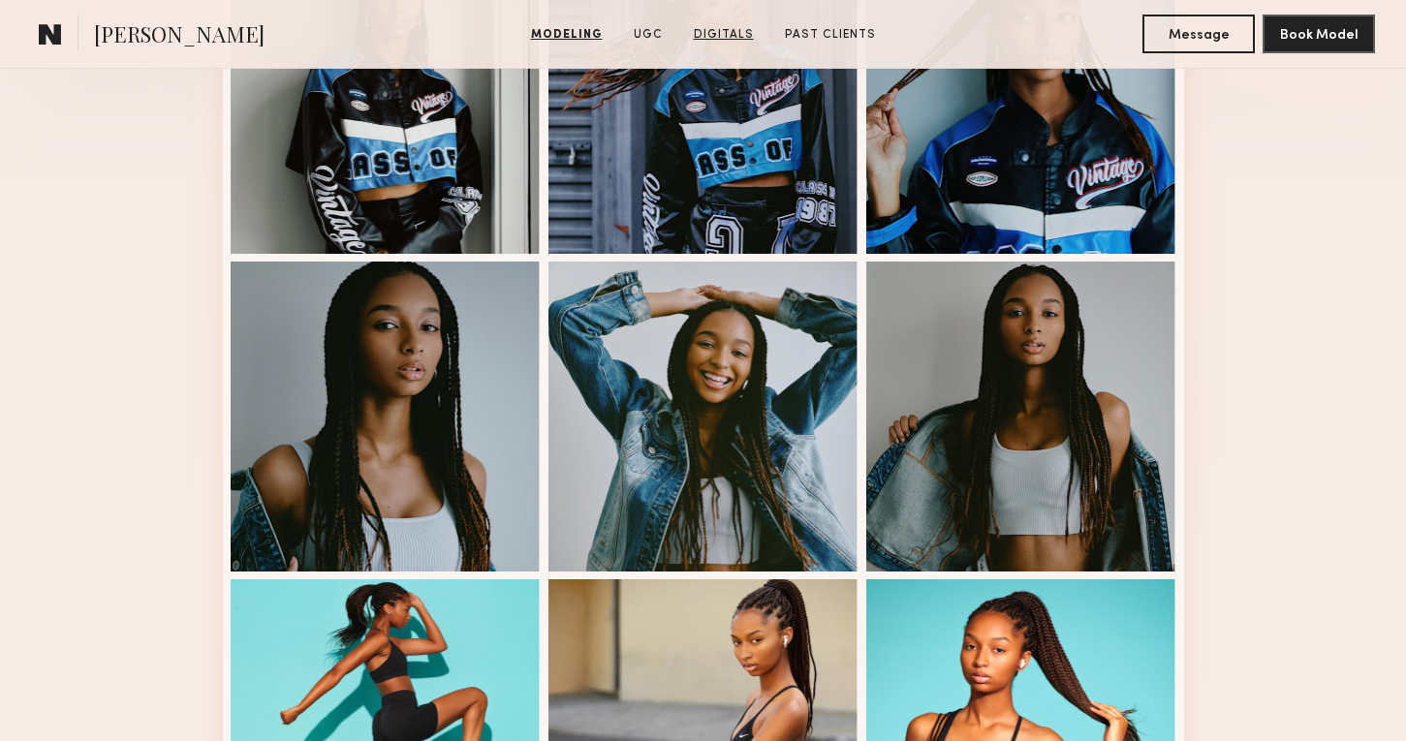
scroll to position [0, 0]
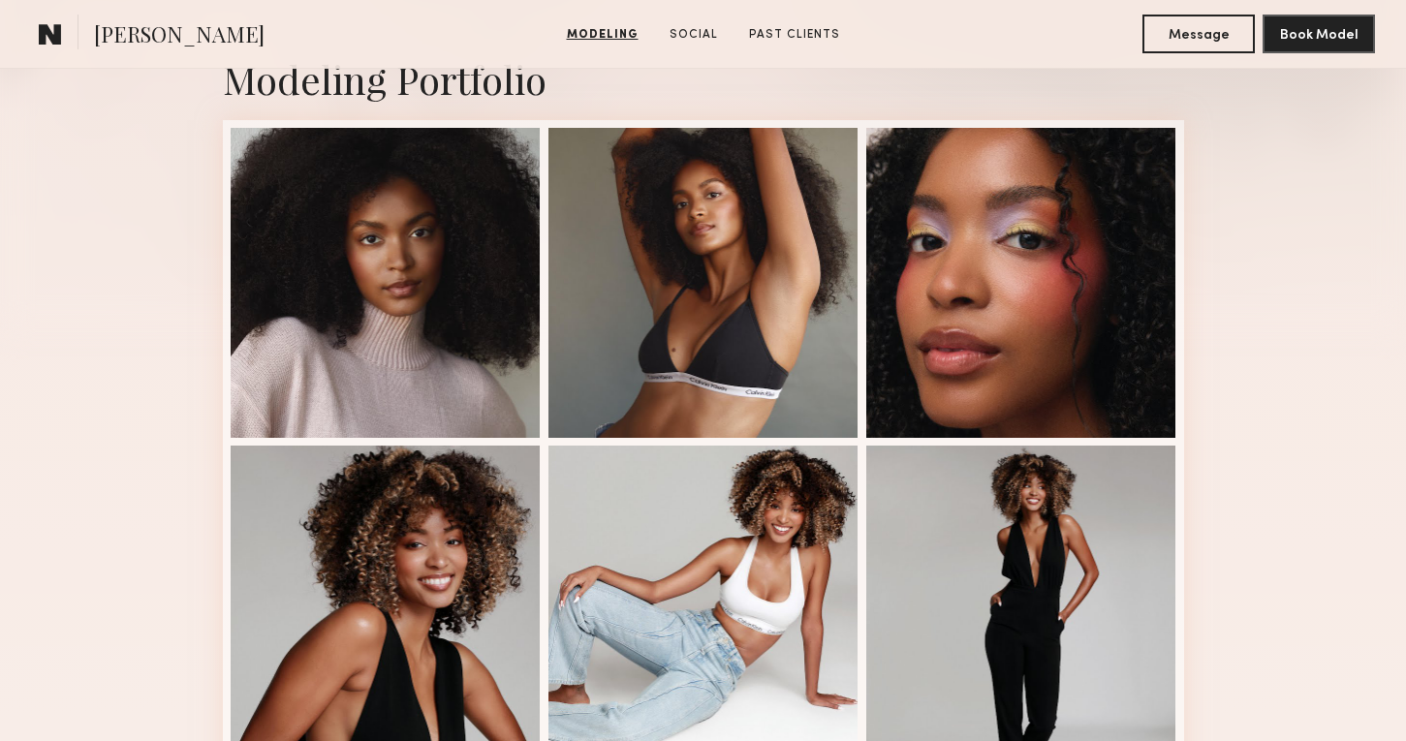
scroll to position [442, 0]
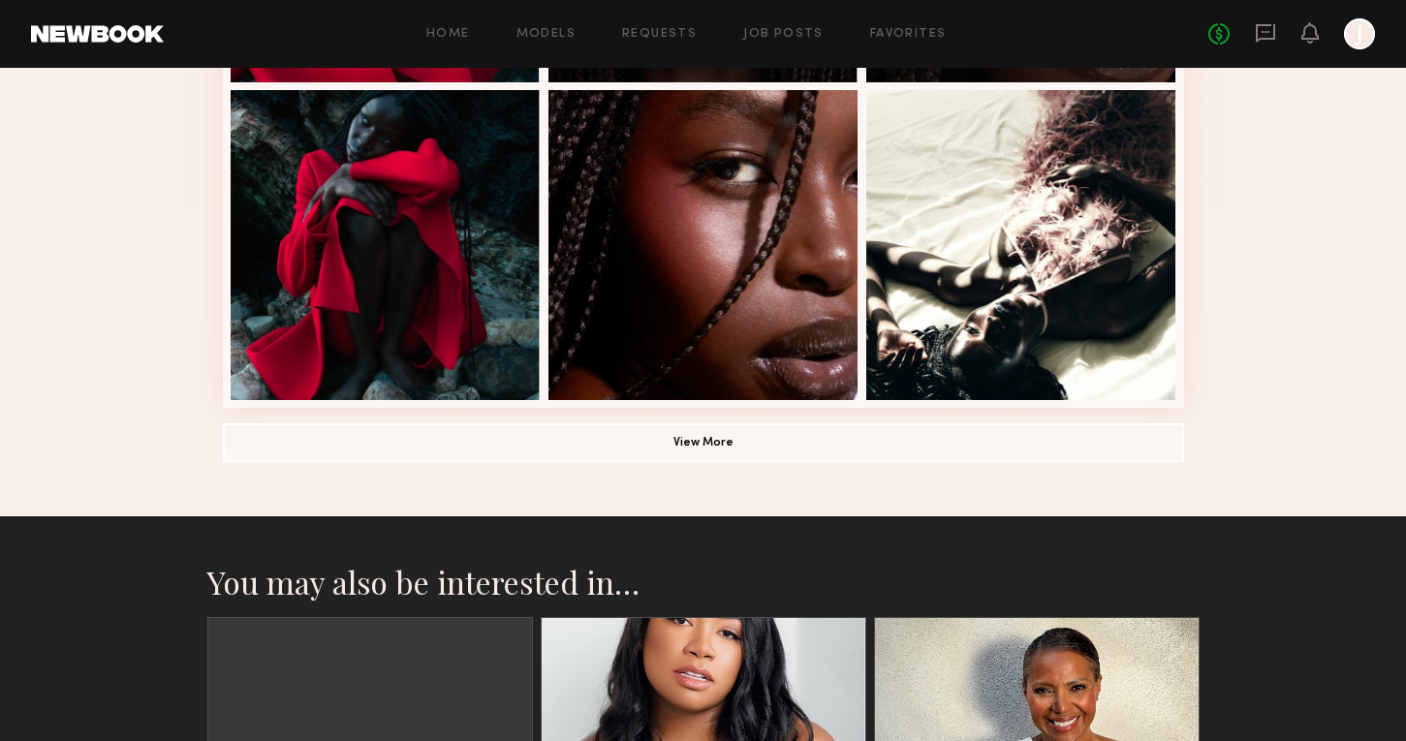
scroll to position [1366, 0]
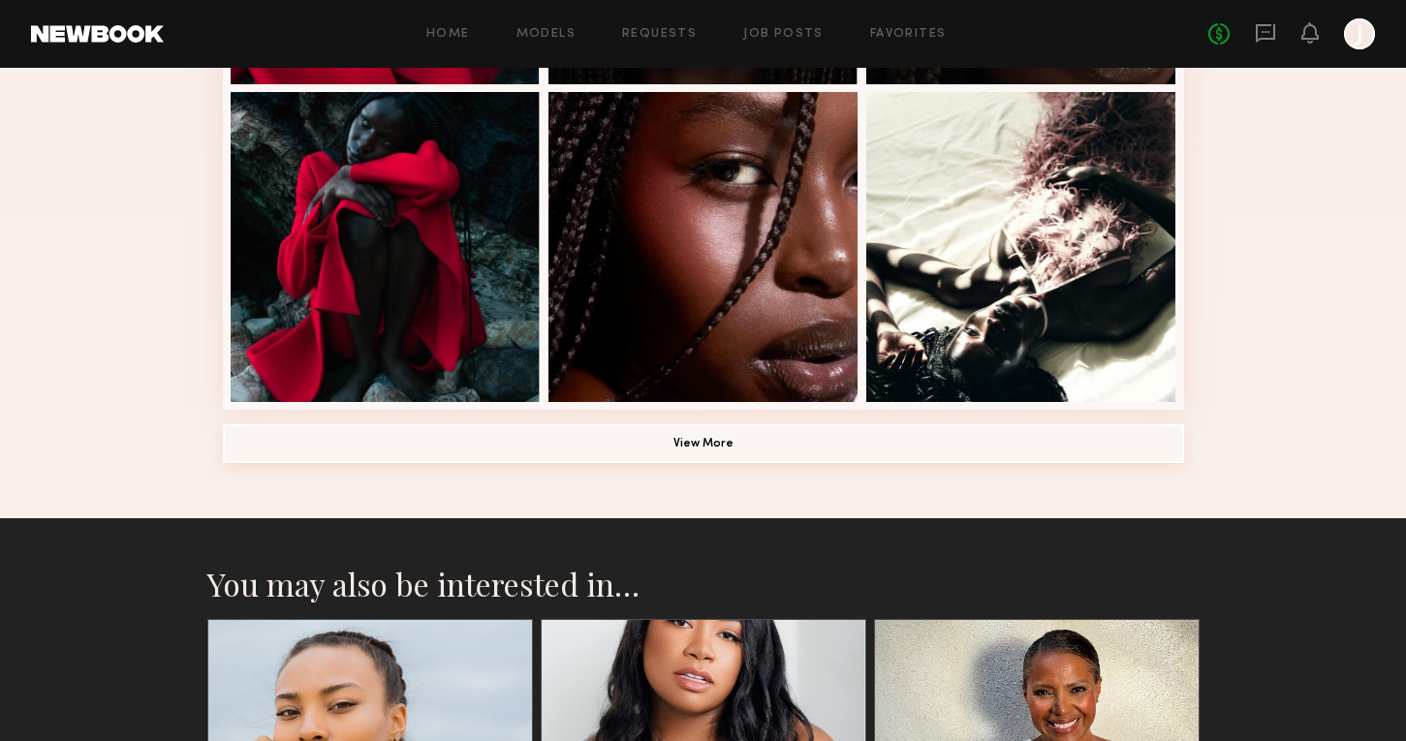
click at [747, 431] on button "View More" at bounding box center [703, 444] width 961 height 39
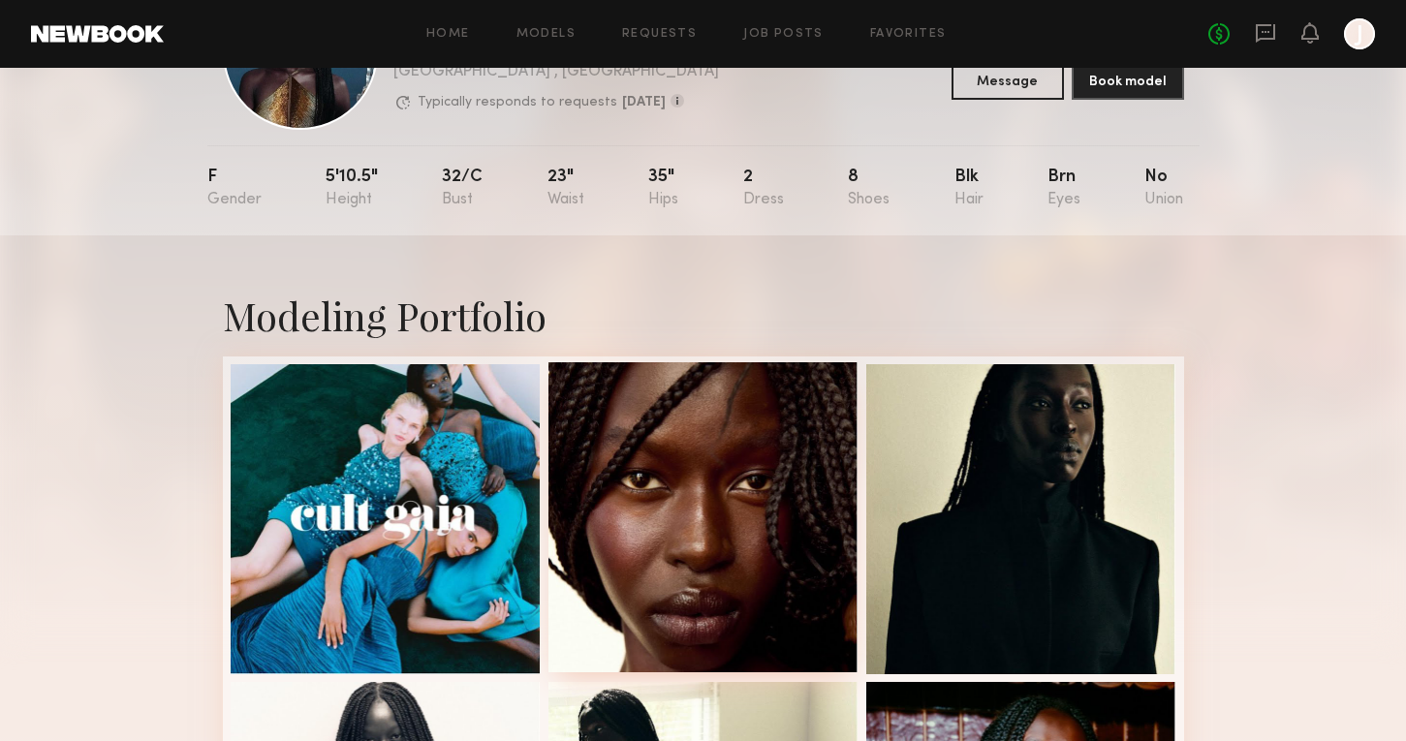
scroll to position [129, 0]
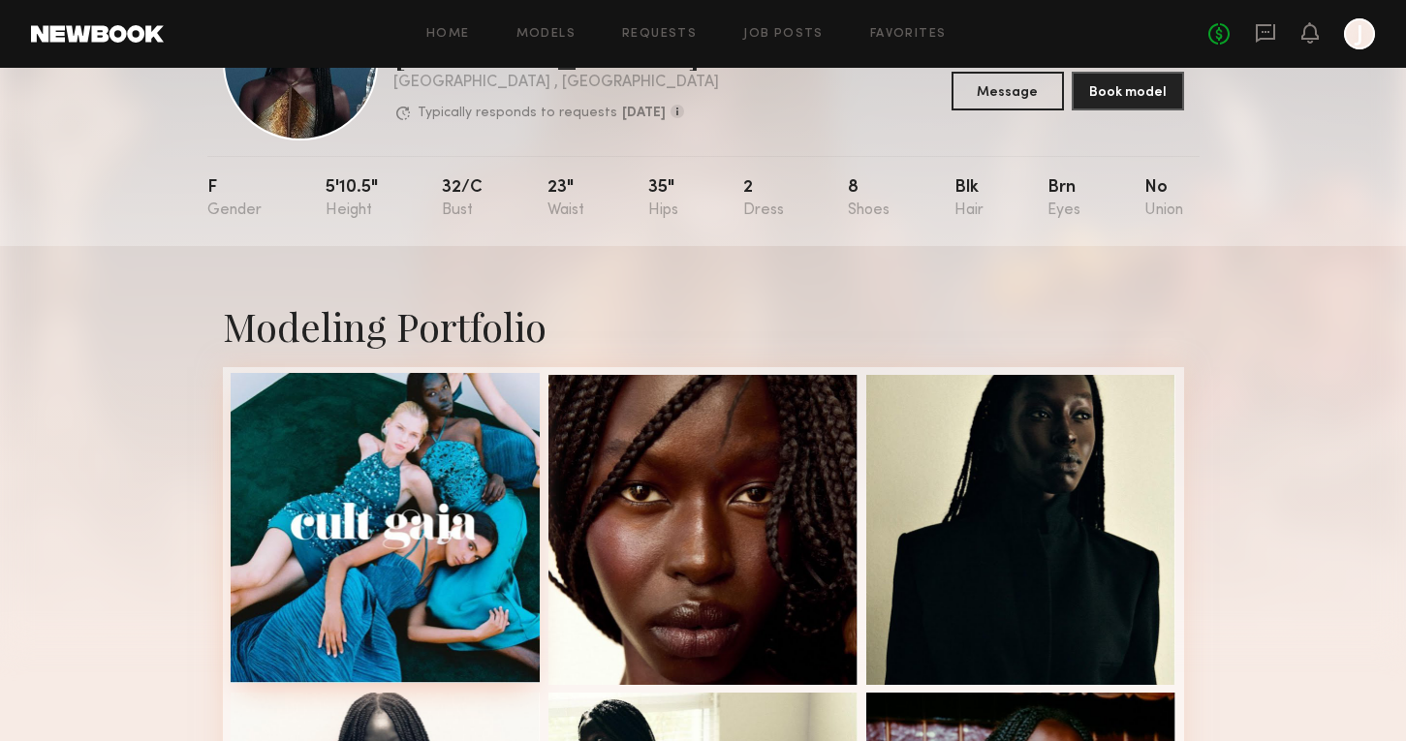
click at [506, 420] on div at bounding box center [386, 528] width 310 height 310
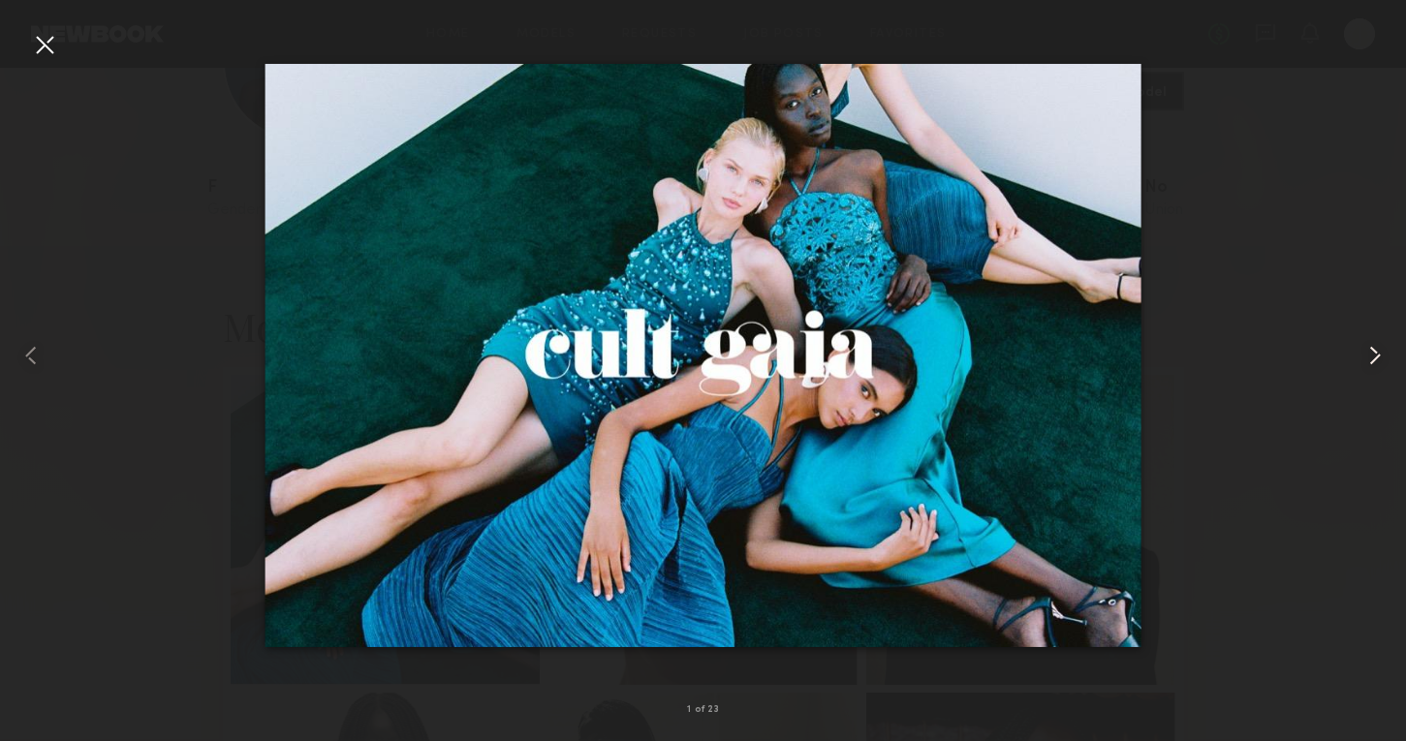
click at [1376, 354] on common-icon at bounding box center [1375, 355] width 31 height 31
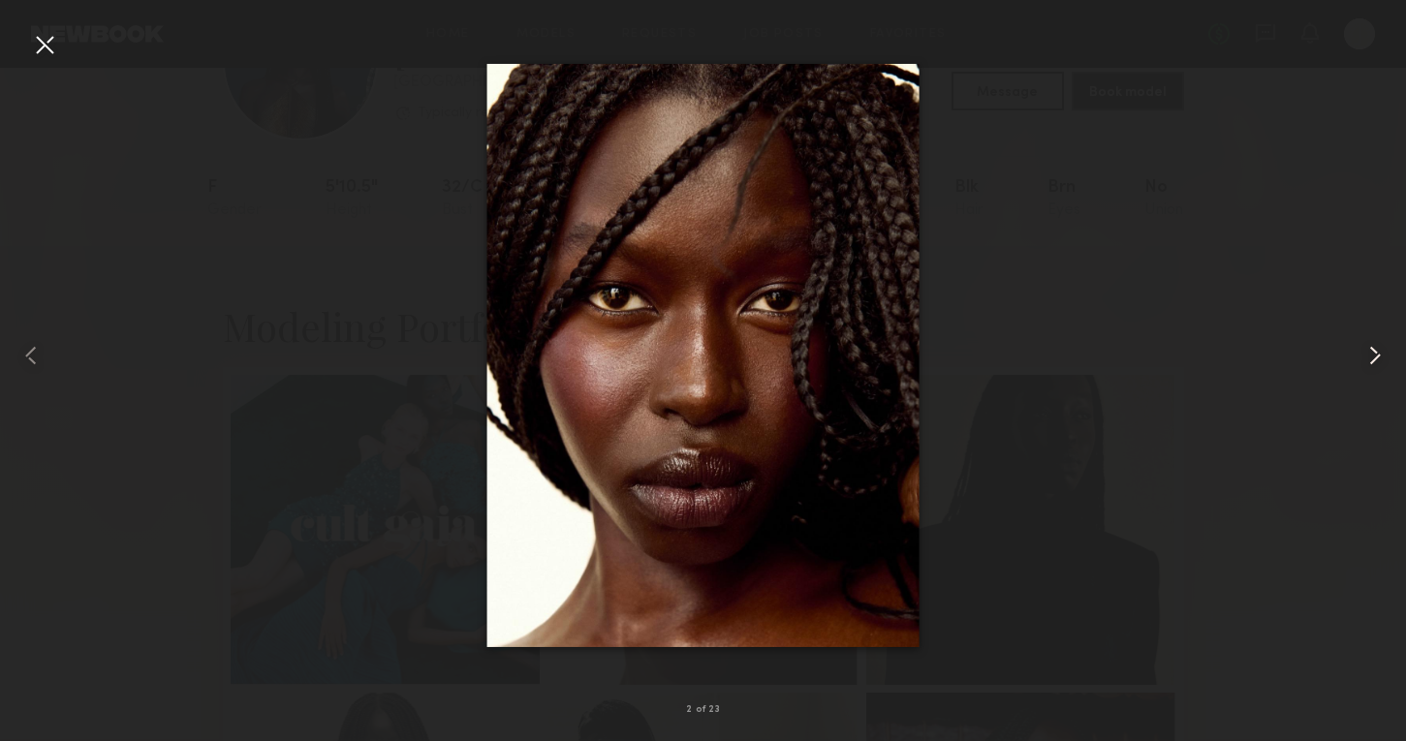
click at [1376, 354] on common-icon at bounding box center [1375, 355] width 31 height 31
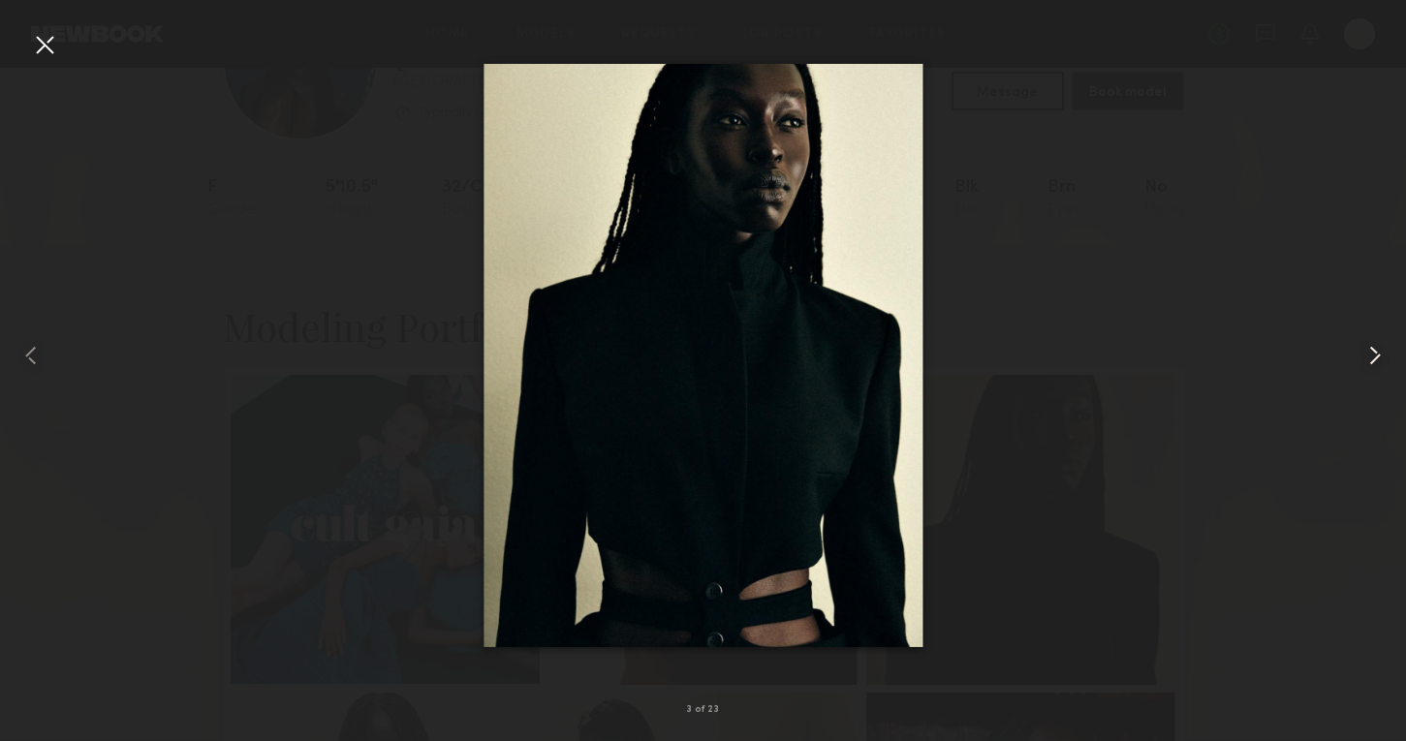
click at [1376, 354] on common-icon at bounding box center [1375, 355] width 31 height 31
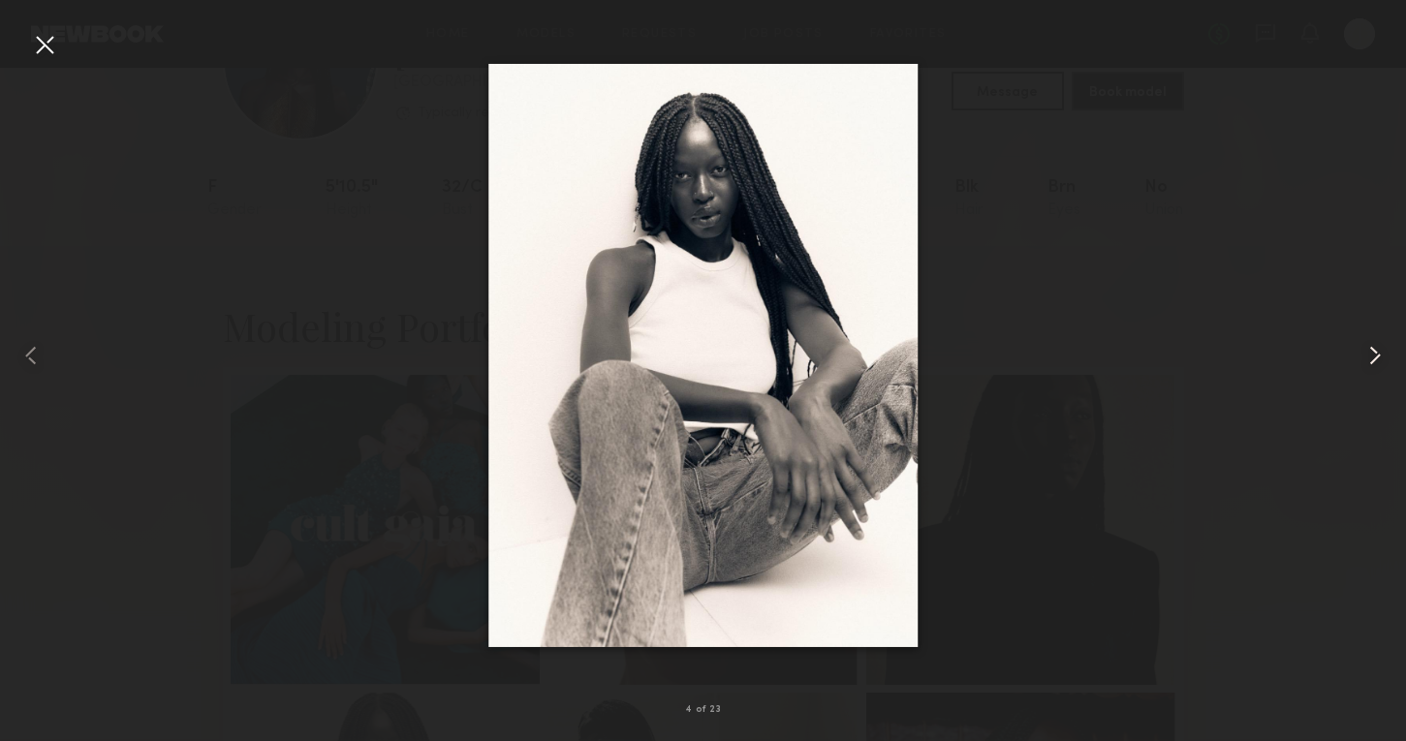
click at [1376, 354] on common-icon at bounding box center [1375, 355] width 31 height 31
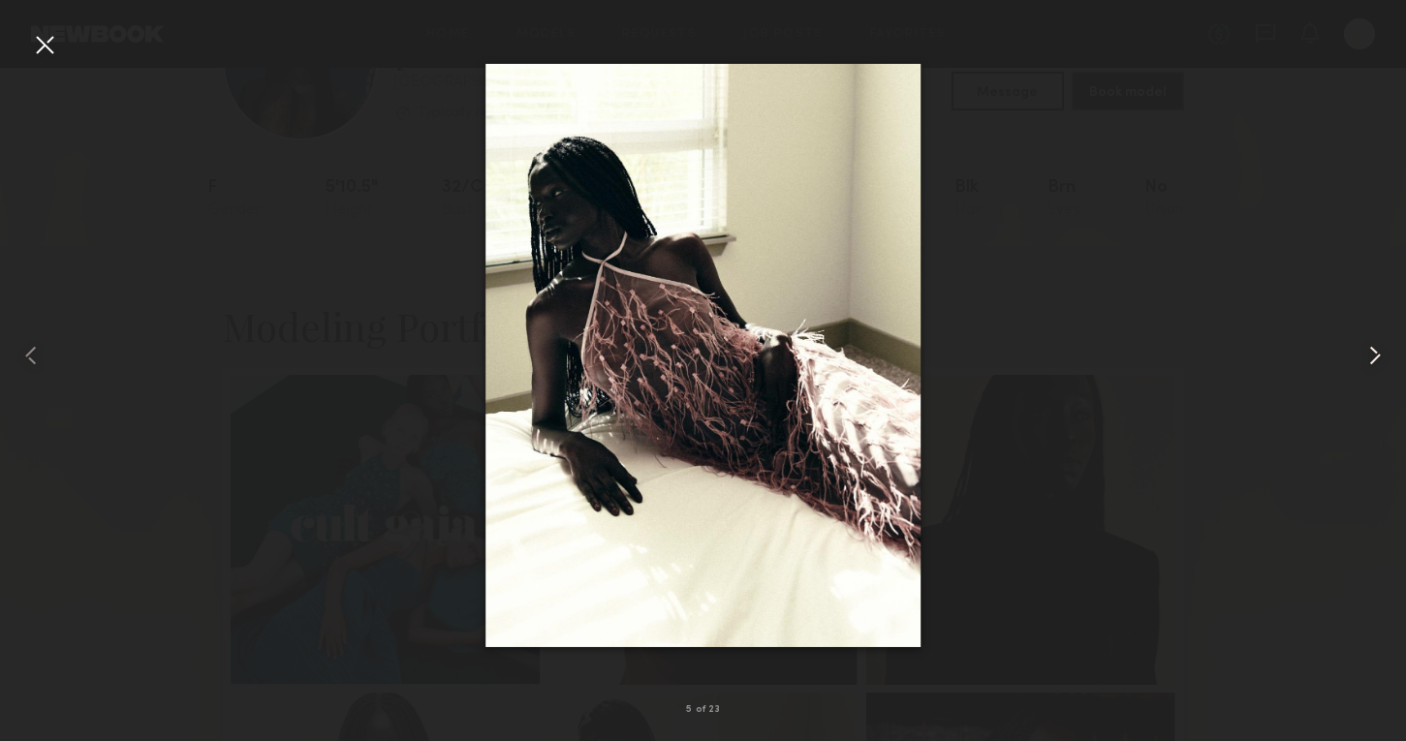
click at [1376, 354] on common-icon at bounding box center [1375, 355] width 31 height 31
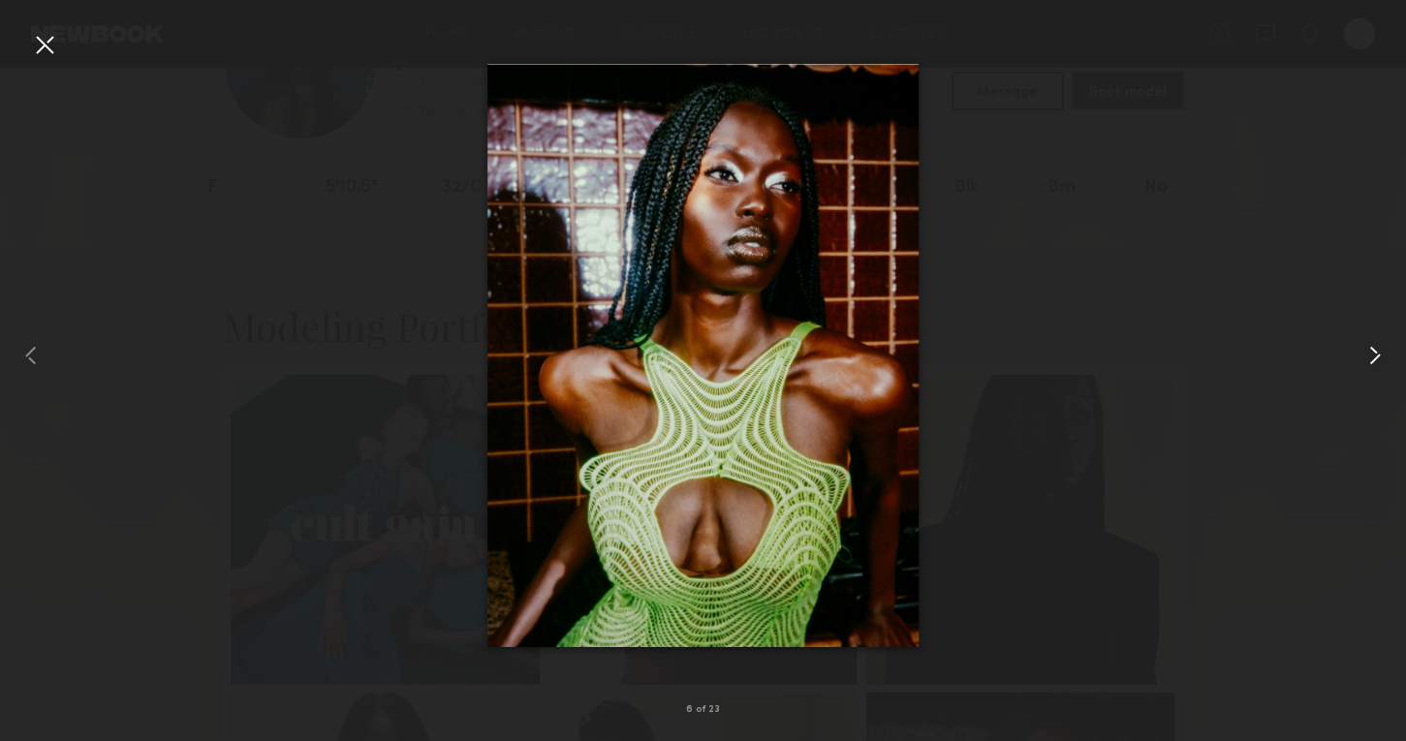
click at [1376, 354] on common-icon at bounding box center [1375, 355] width 31 height 31
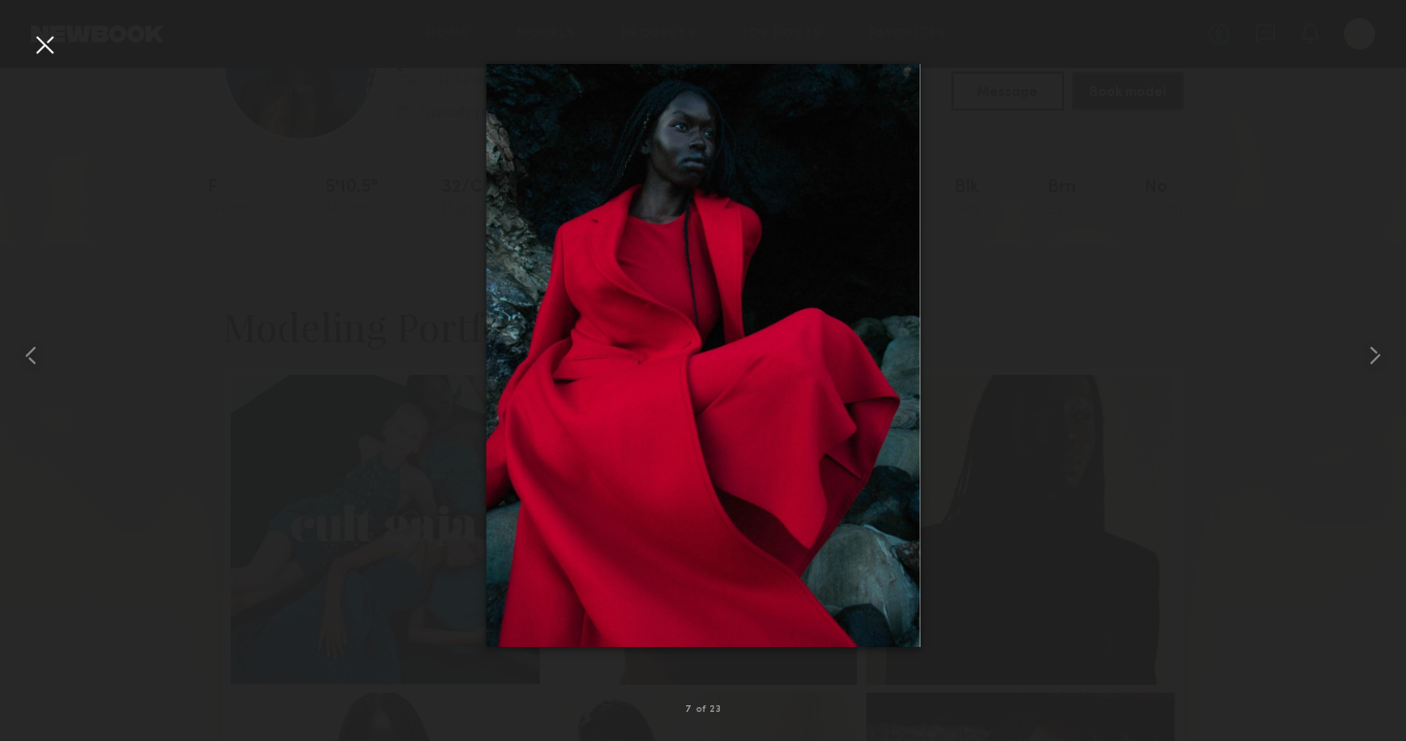
click at [1282, 366] on div at bounding box center [703, 355] width 1406 height 648
click at [1069, 351] on div at bounding box center [703, 355] width 1406 height 648
click at [39, 44] on div at bounding box center [44, 44] width 31 height 31
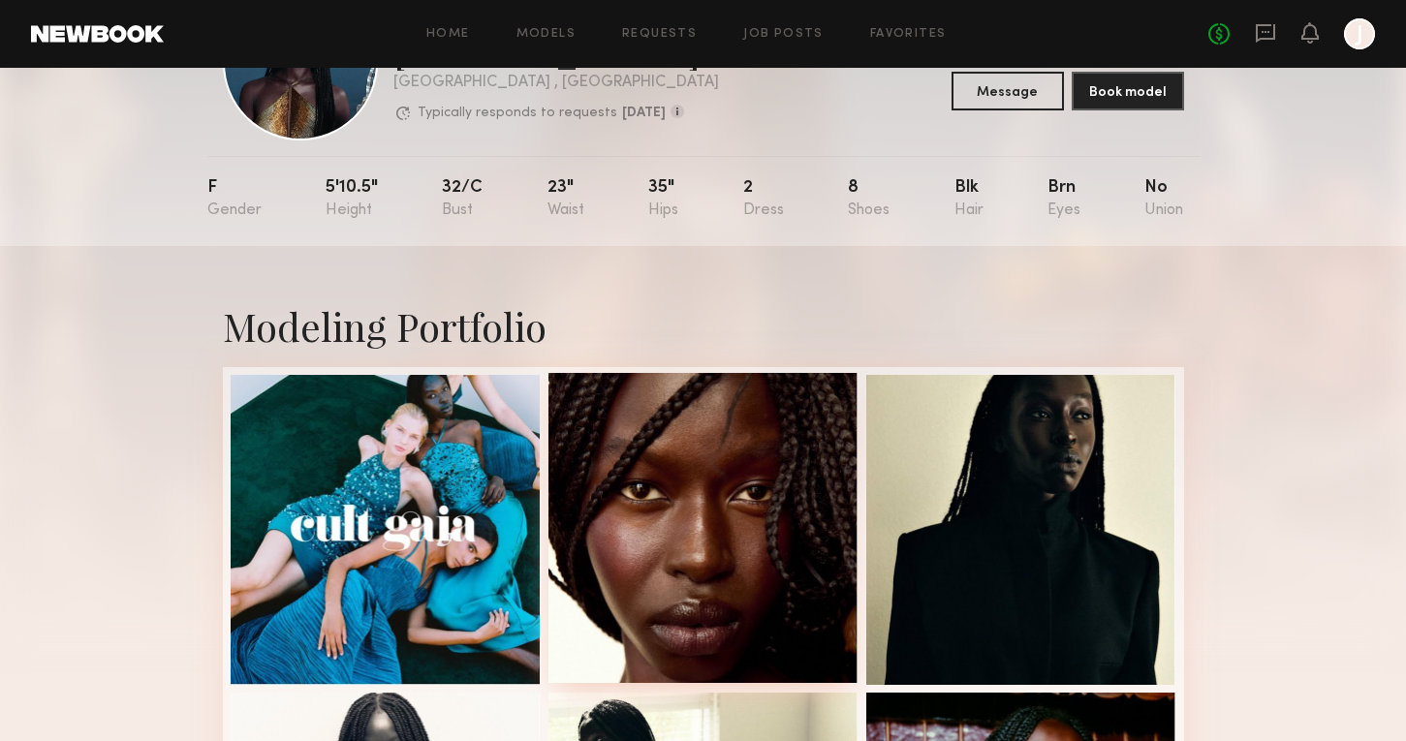
click at [743, 502] on div at bounding box center [704, 528] width 310 height 310
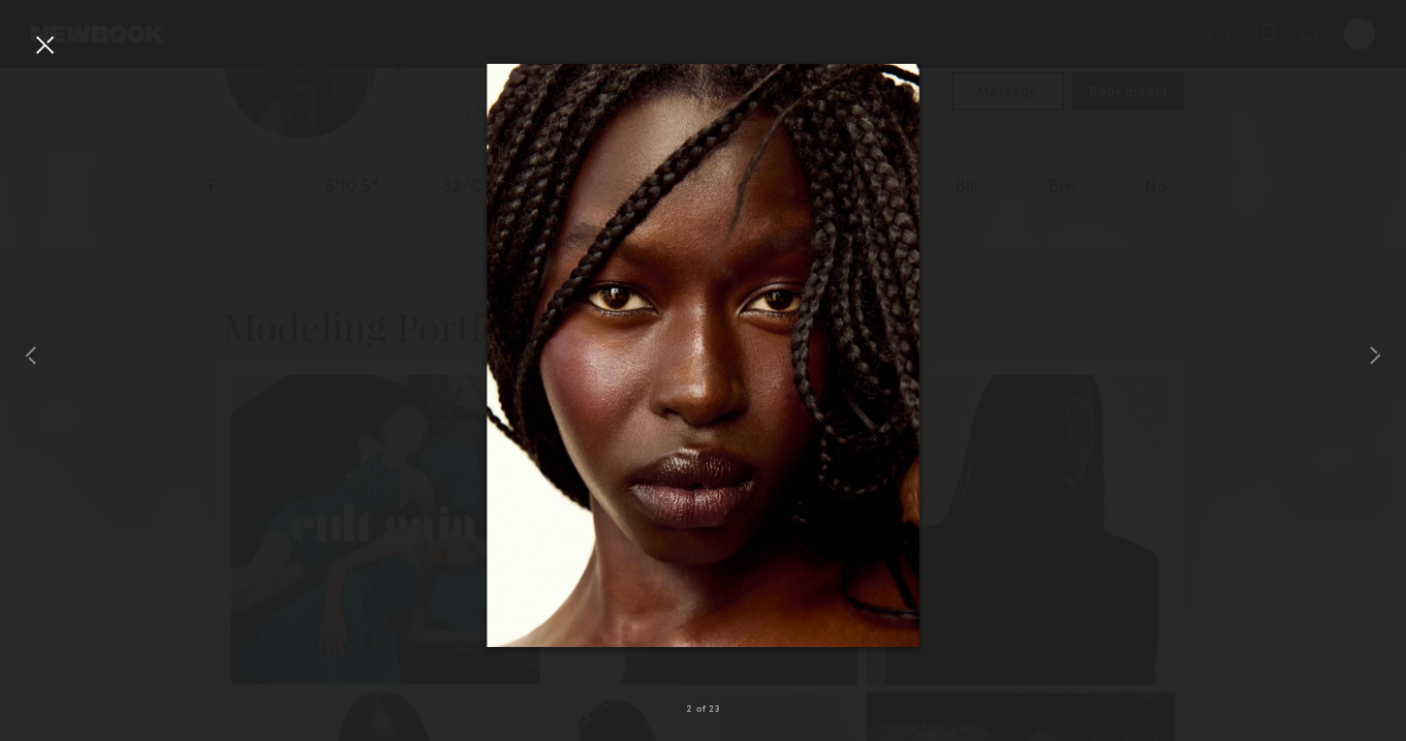
click at [771, 16] on nb-gallery-light "2 of 23" at bounding box center [703, 370] width 1406 height 741
click at [23, 48] on div at bounding box center [28, 355] width 56 height 648
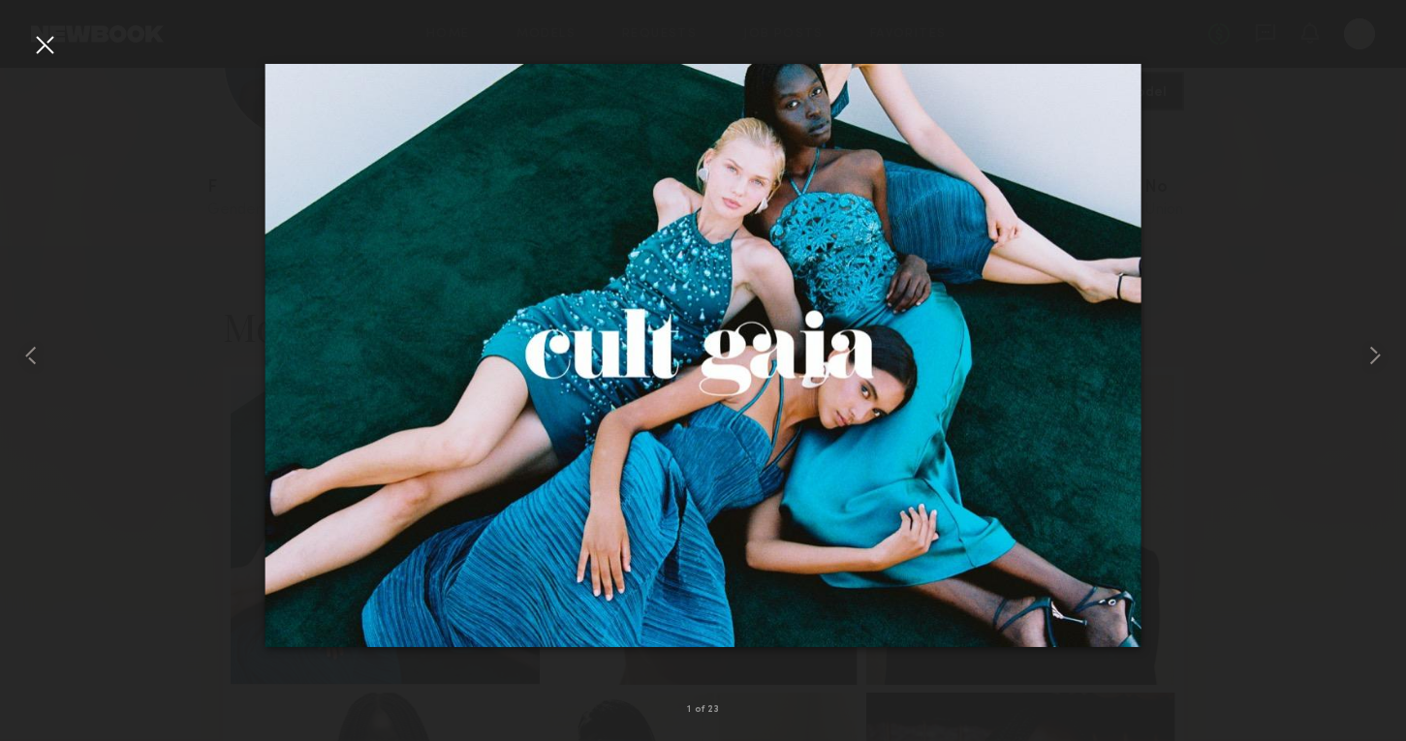
click at [46, 42] on div at bounding box center [44, 44] width 31 height 31
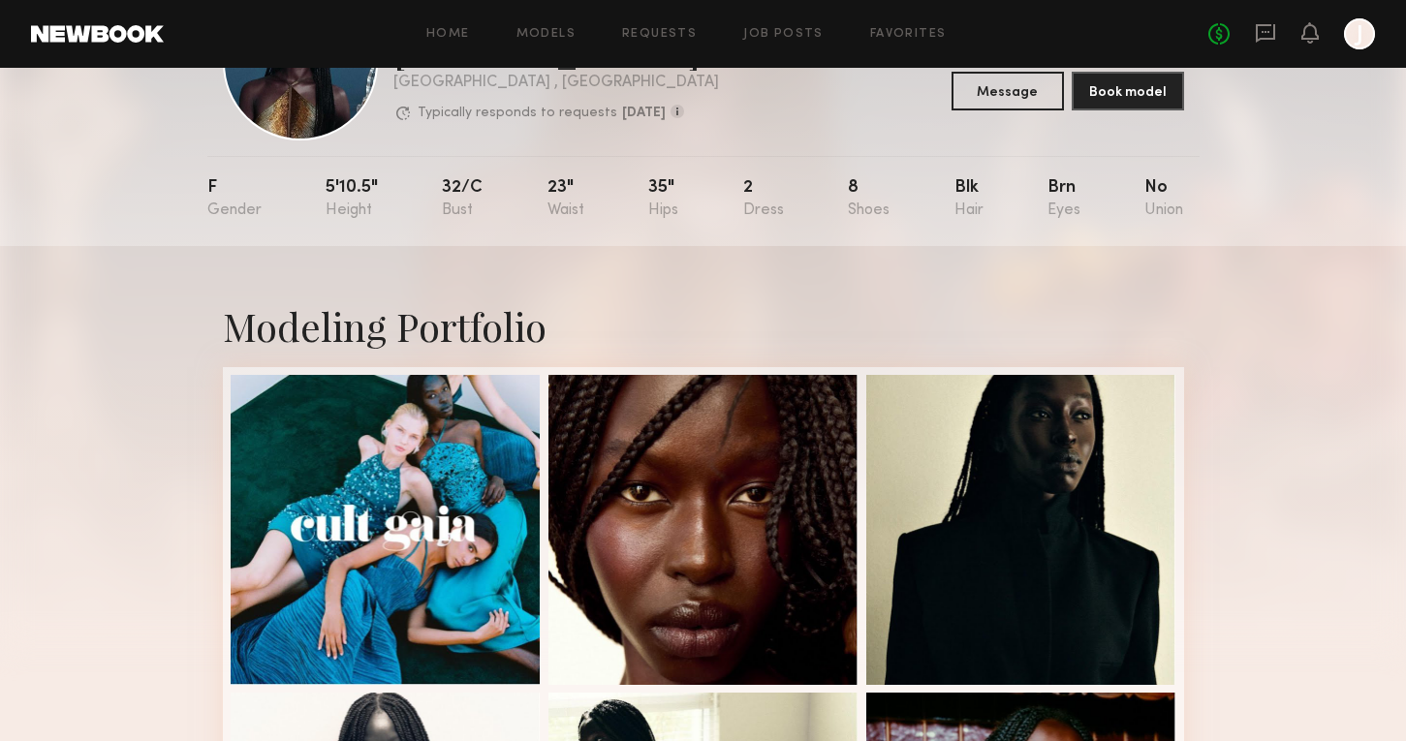
scroll to position [0, 0]
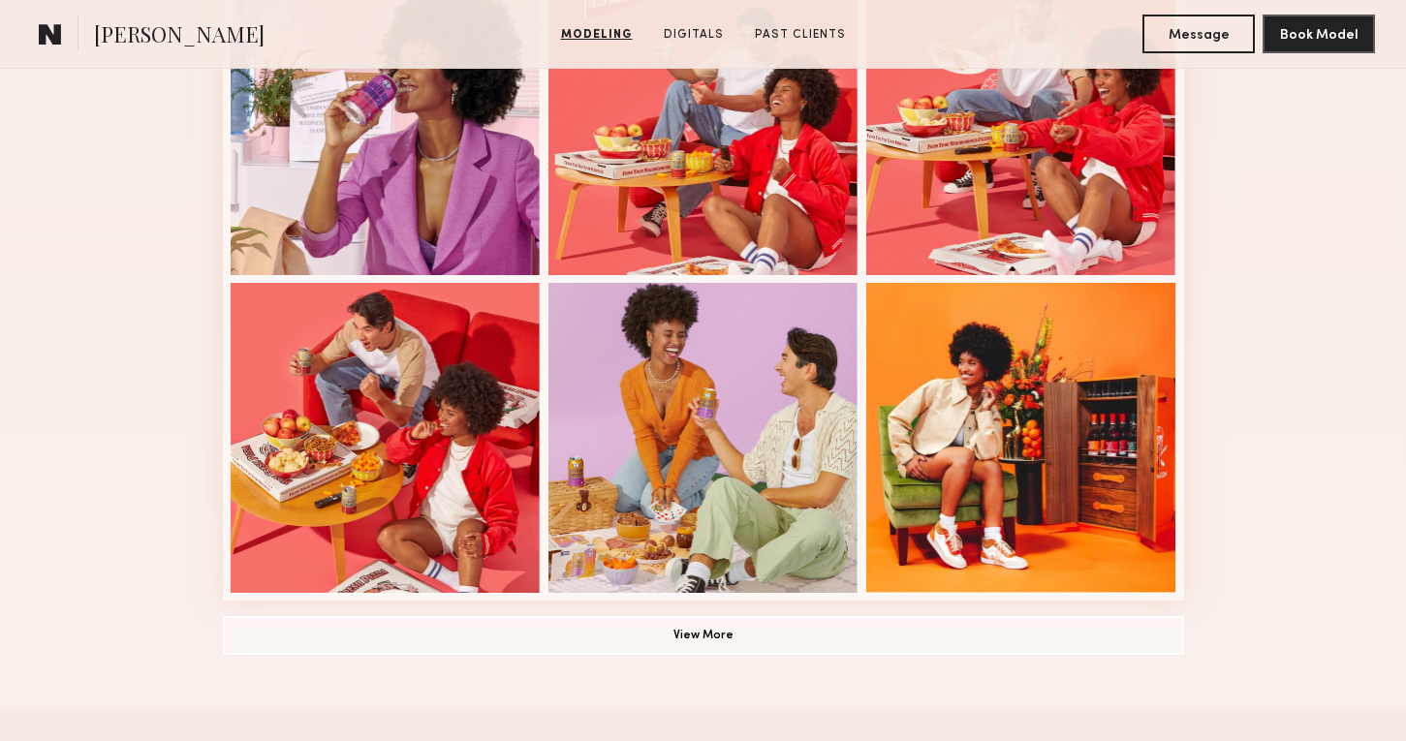
scroll to position [1245, 0]
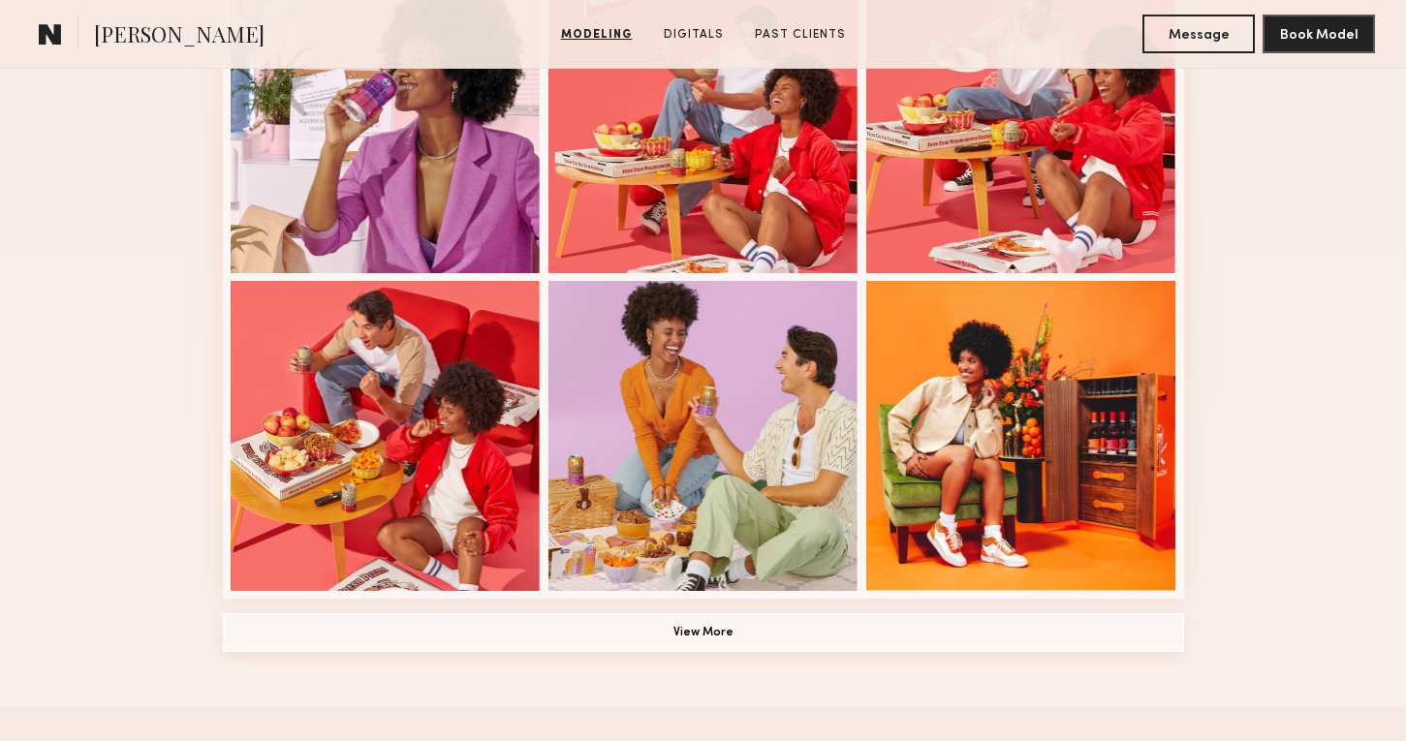
click at [692, 645] on button "View More" at bounding box center [703, 633] width 961 height 39
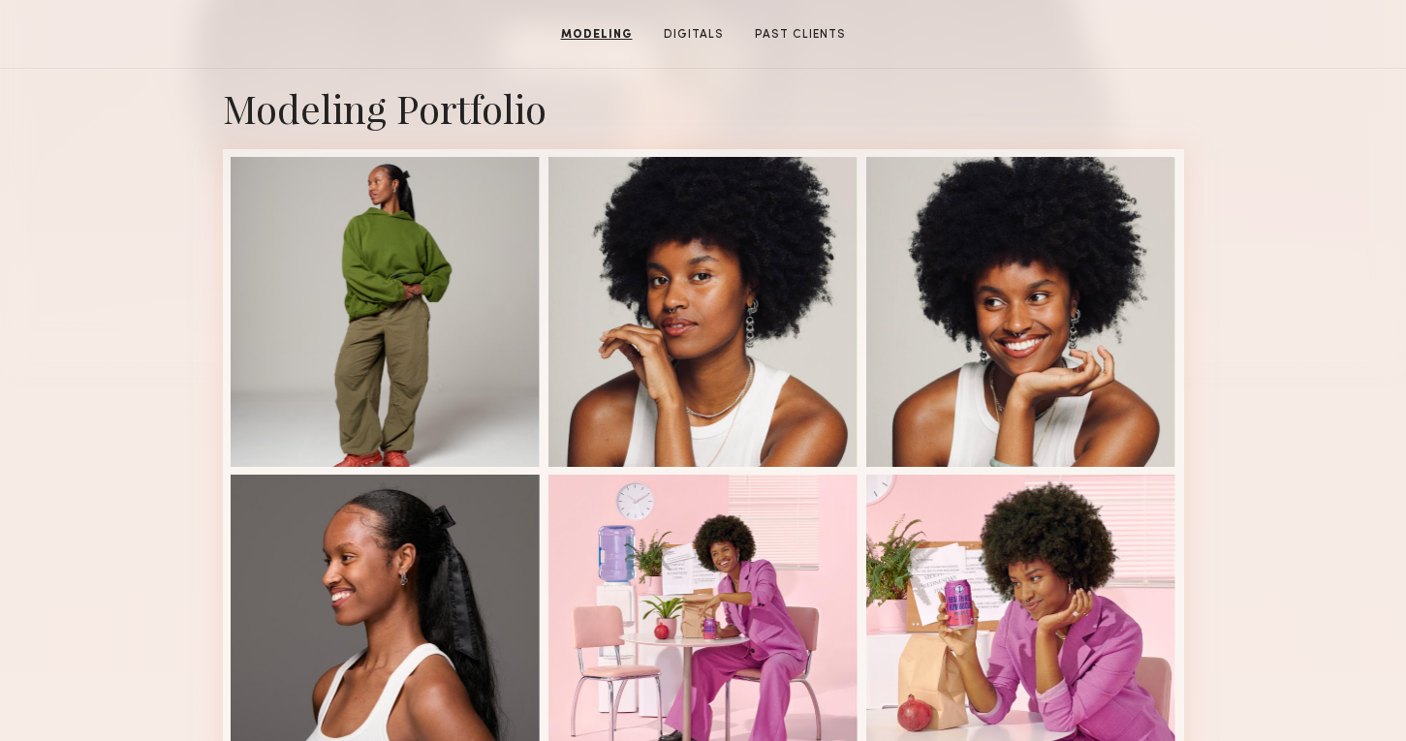
scroll to position [0, 0]
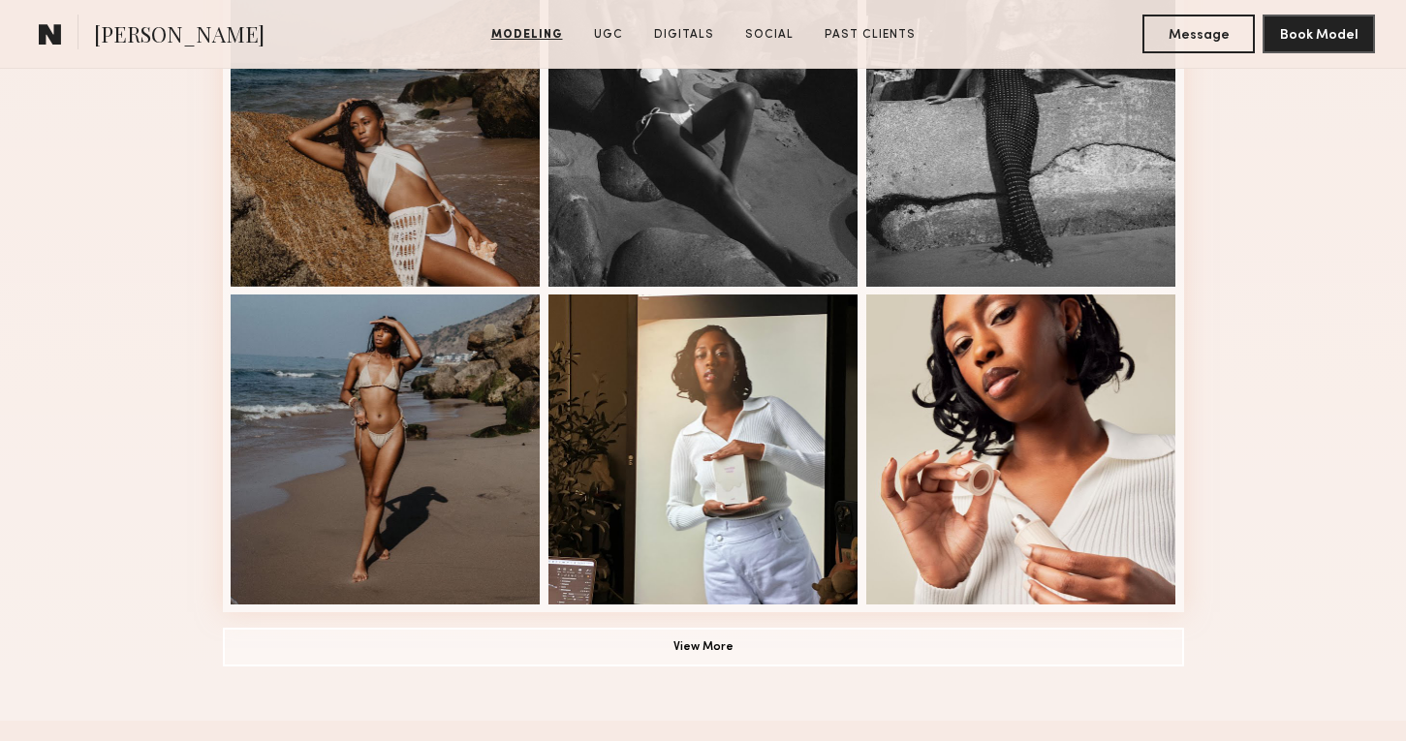
scroll to position [1420, 0]
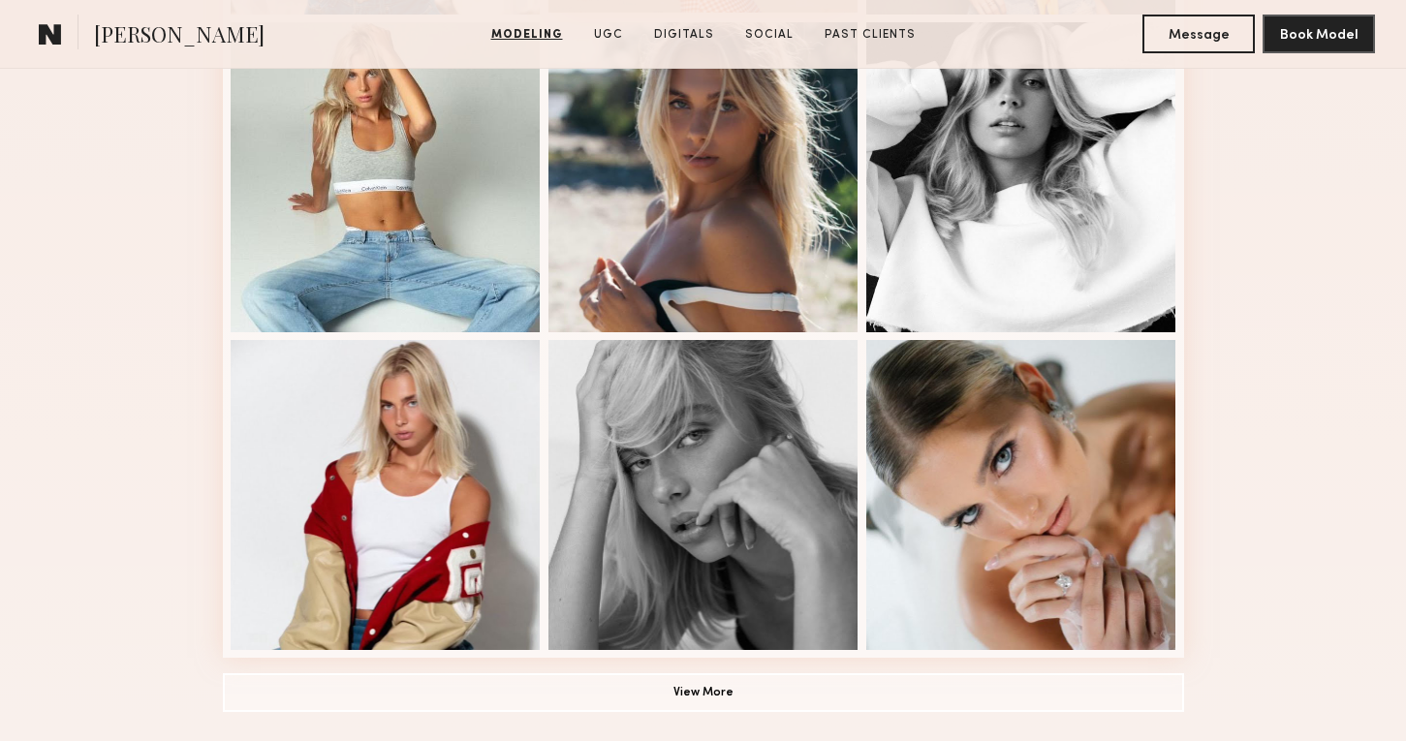
scroll to position [1300, 0]
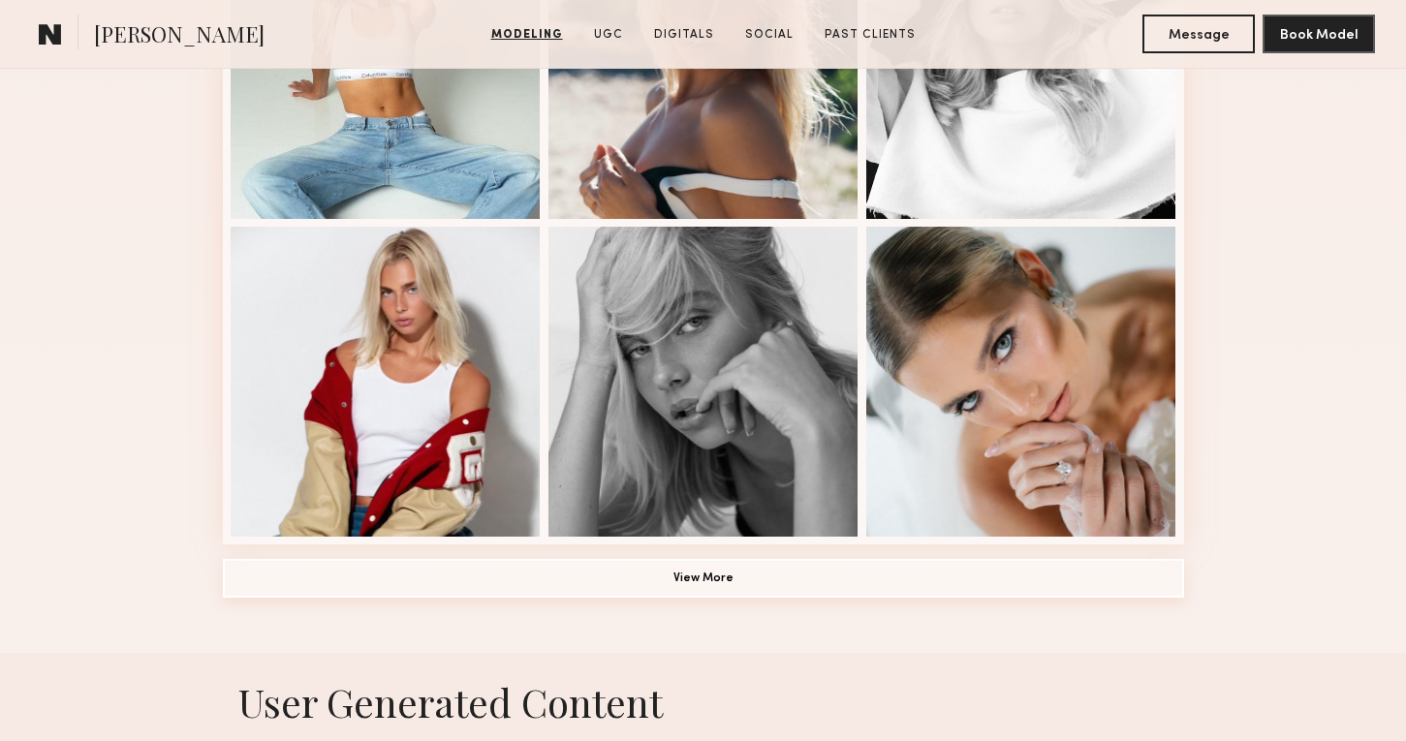
click at [783, 573] on button "View More" at bounding box center [703, 578] width 961 height 39
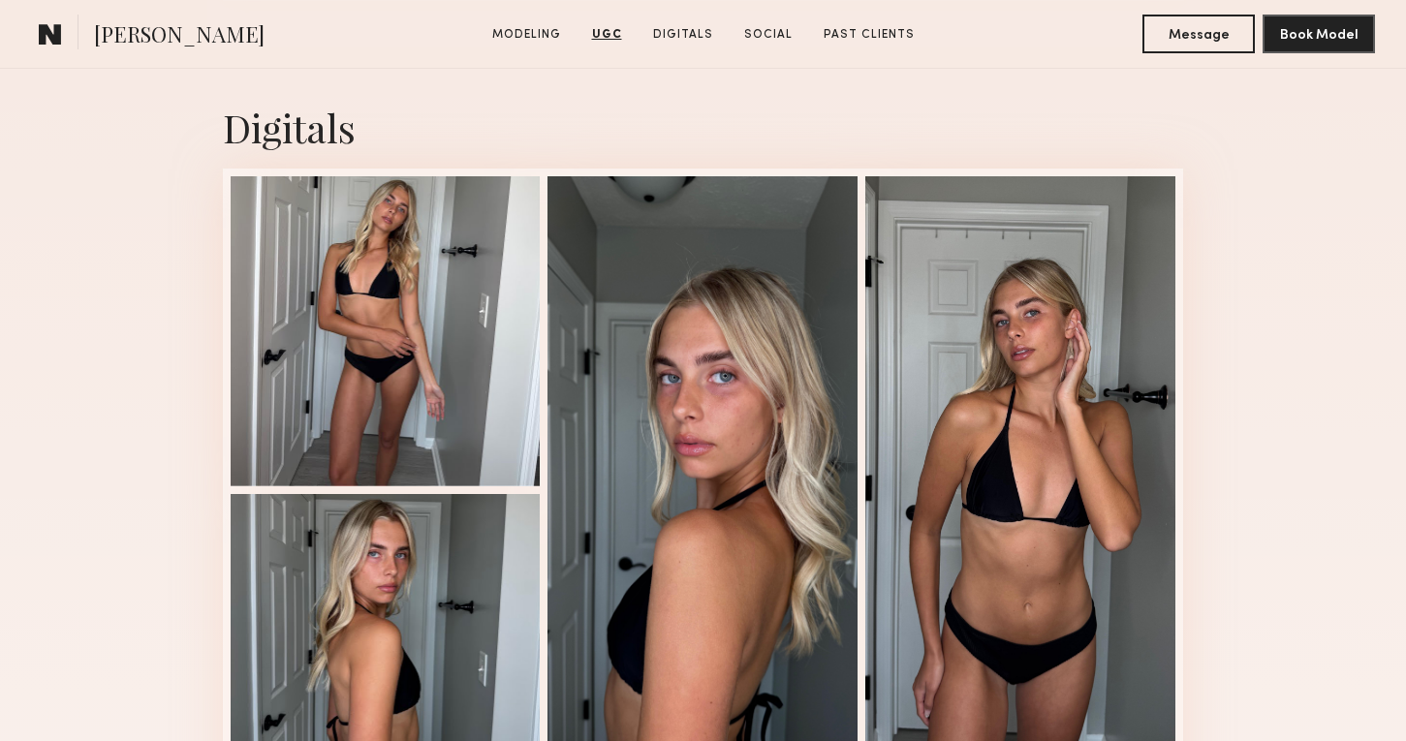
scroll to position [5984, 0]
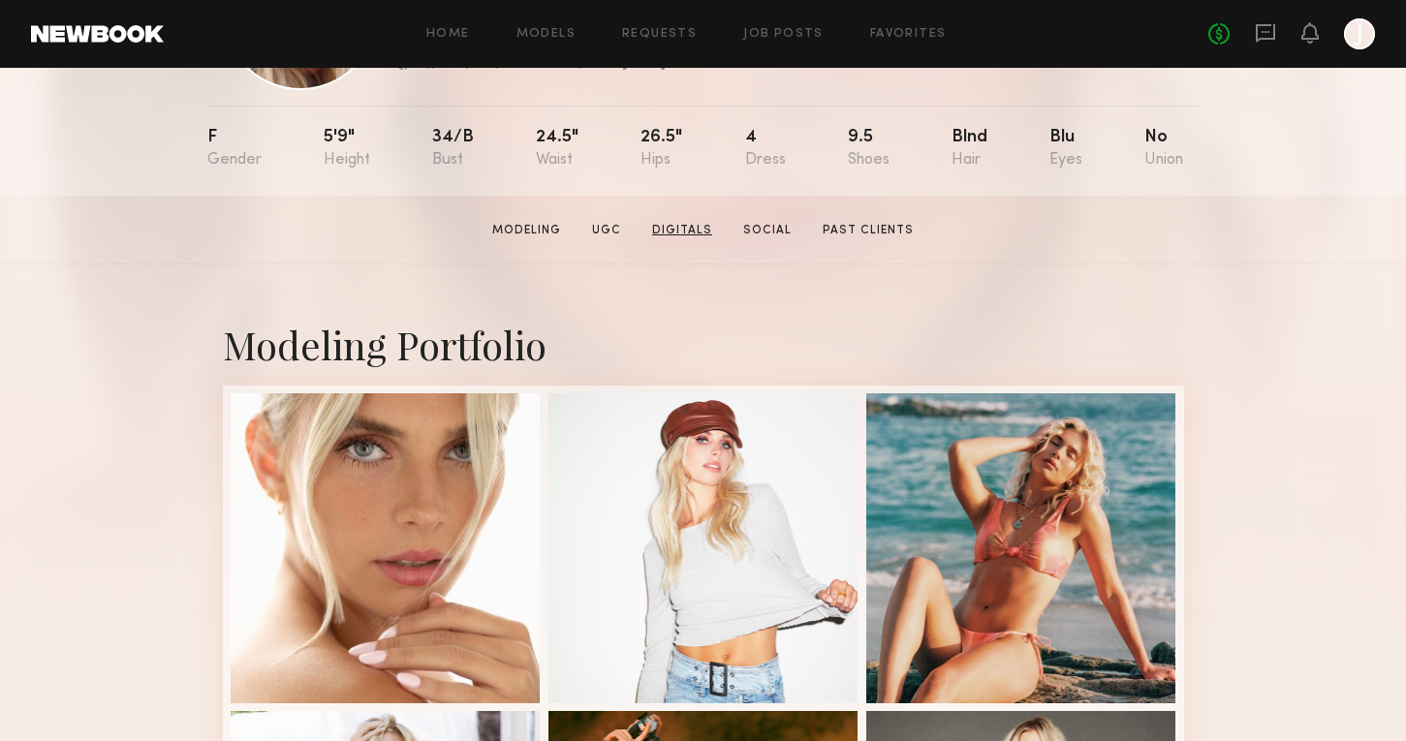
click at [711, 227] on link "Digitals" at bounding box center [683, 230] width 76 height 17
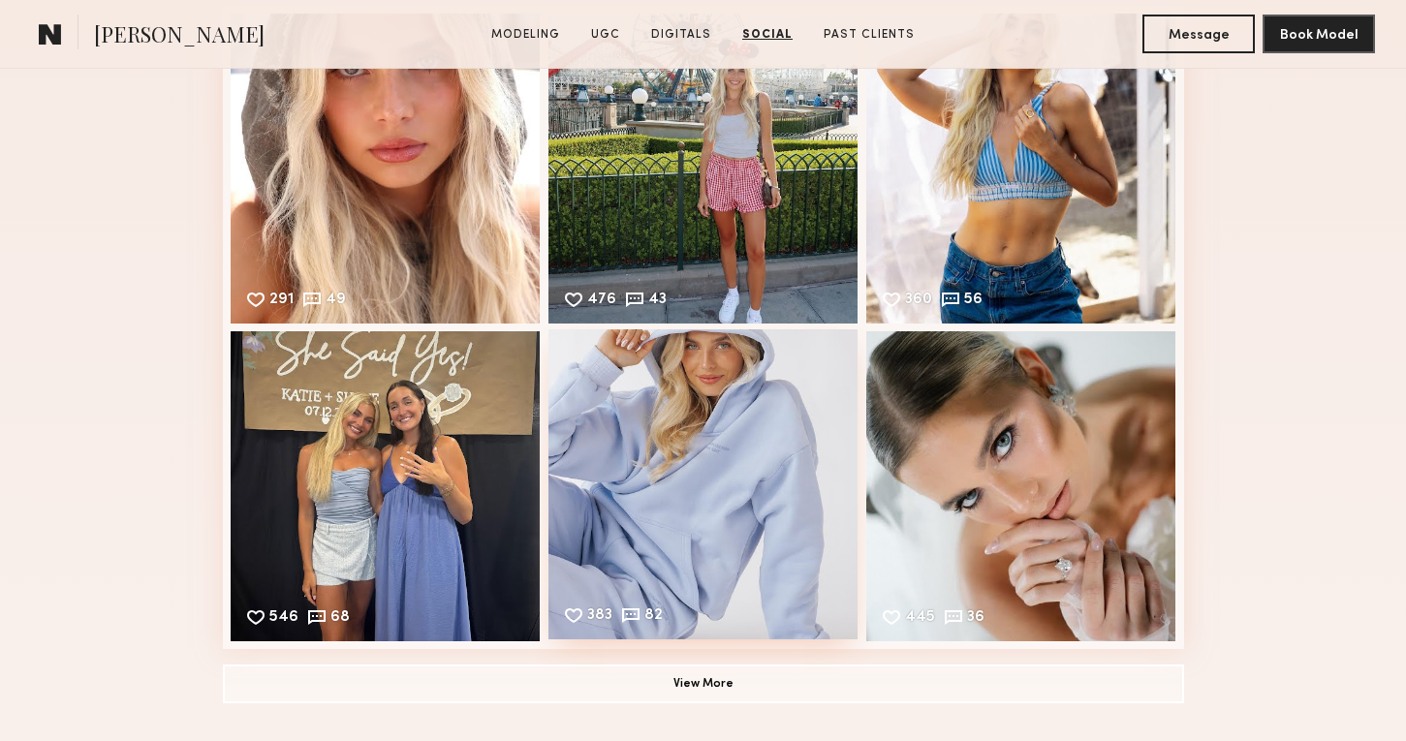
scroll to position [6985, 0]
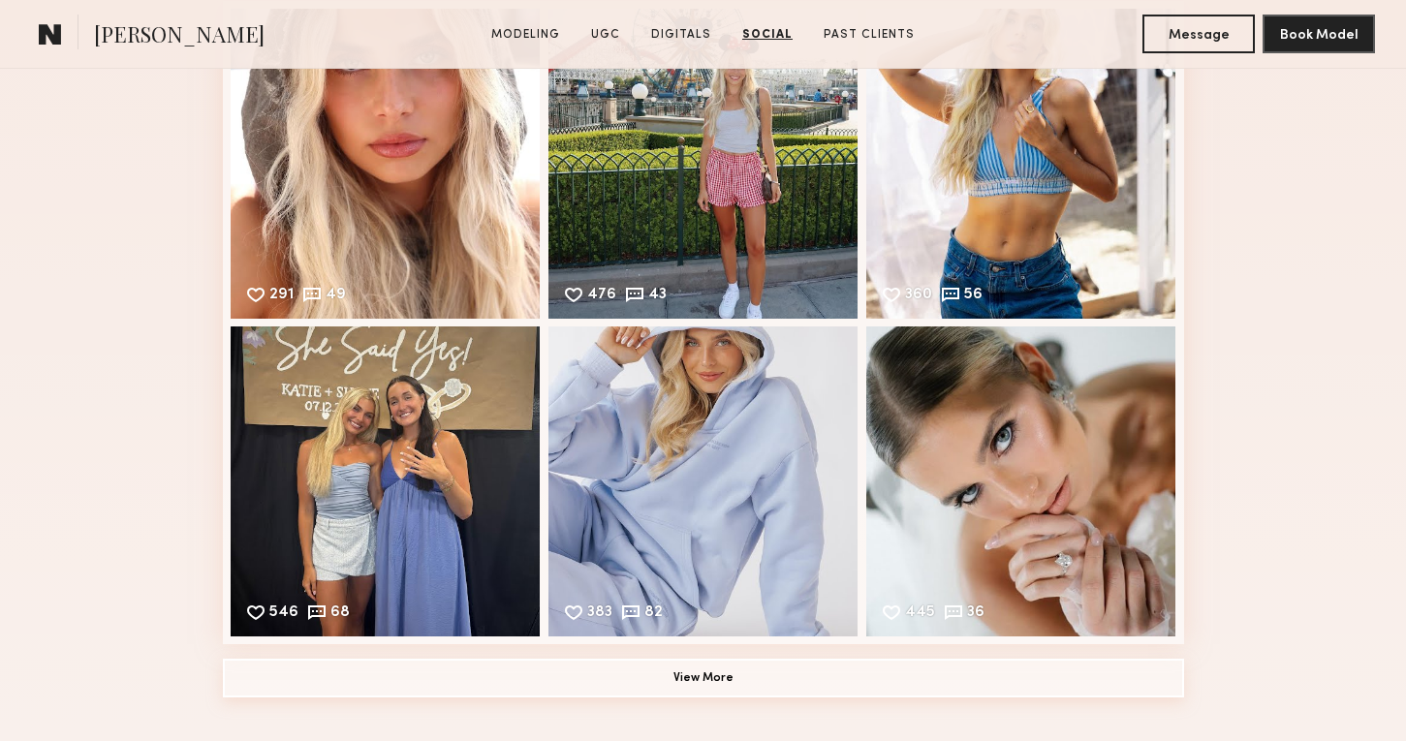
click at [683, 699] on common-button "View More" at bounding box center [703, 679] width 961 height 39
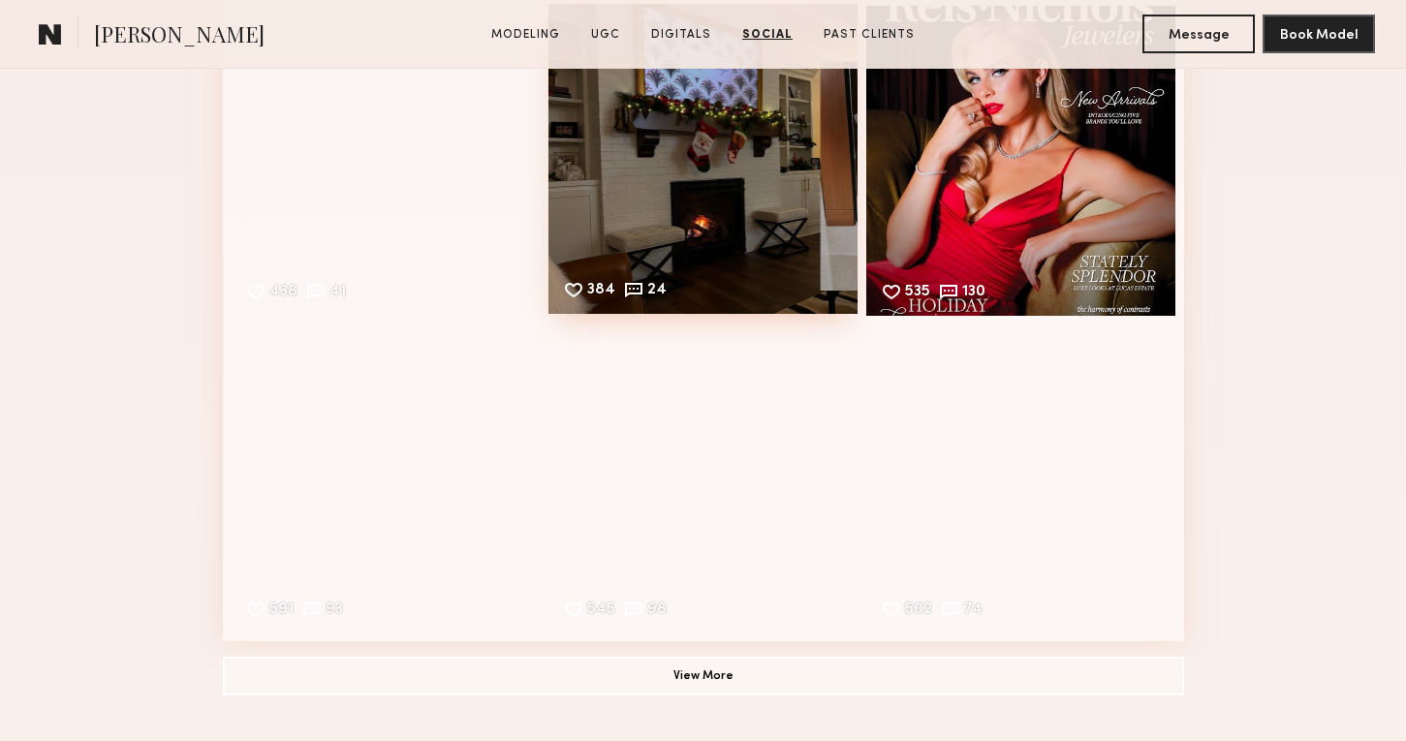
scroll to position [7738, 0]
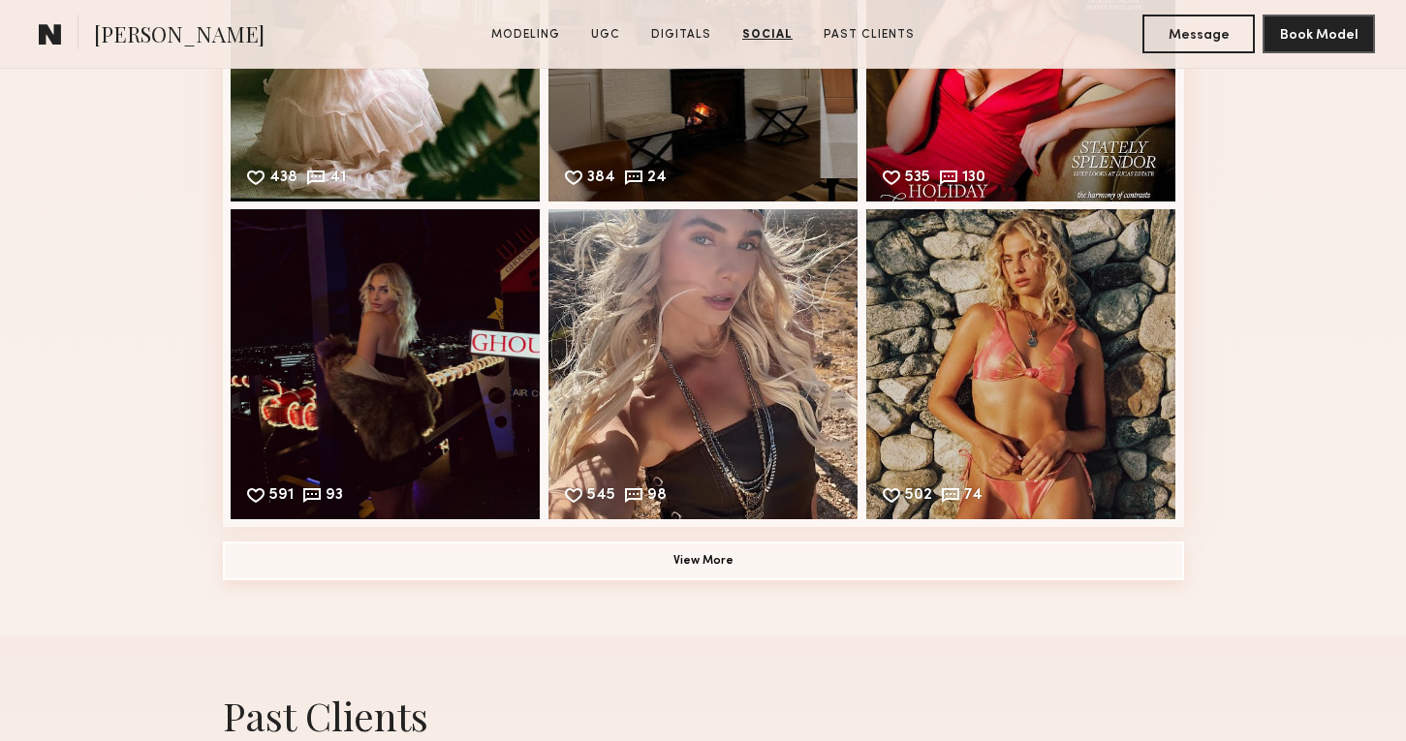
click at [783, 550] on button "View More" at bounding box center [703, 561] width 961 height 39
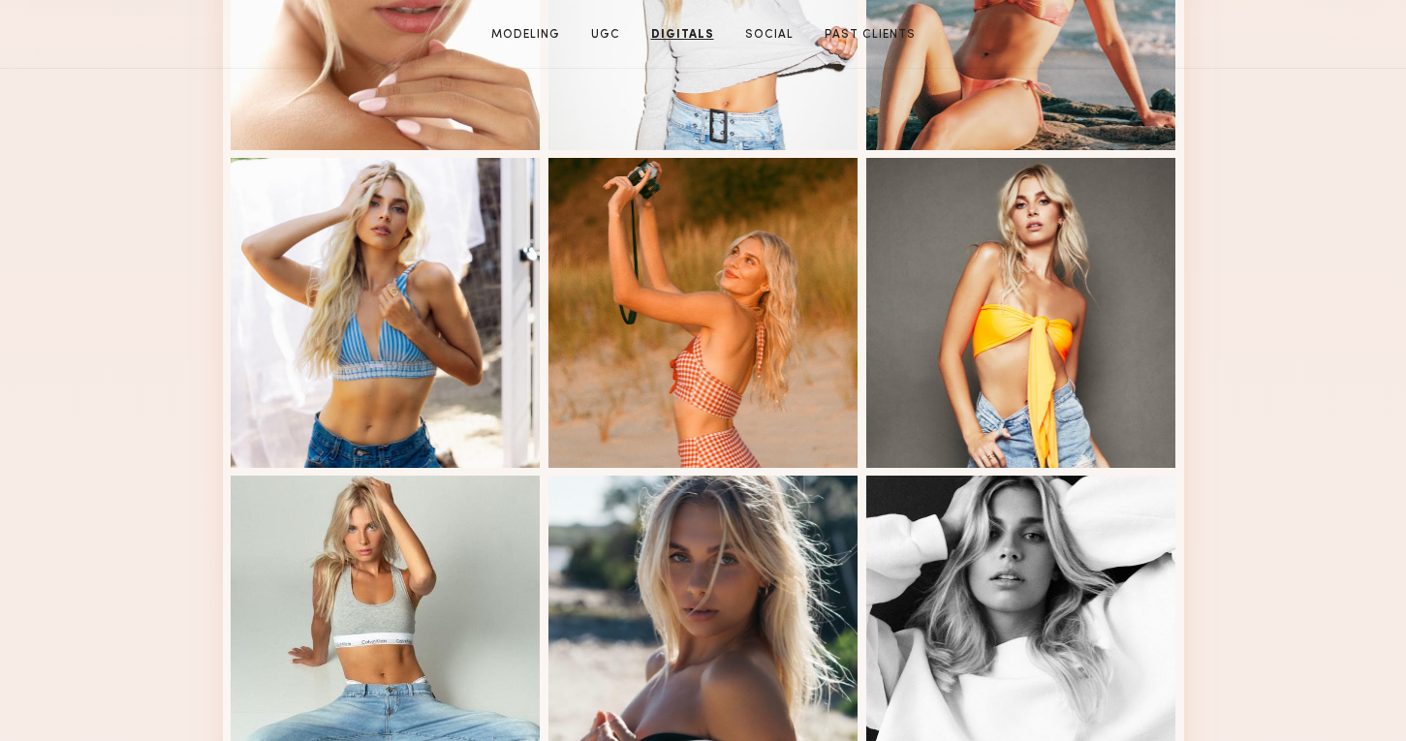
scroll to position [0, 0]
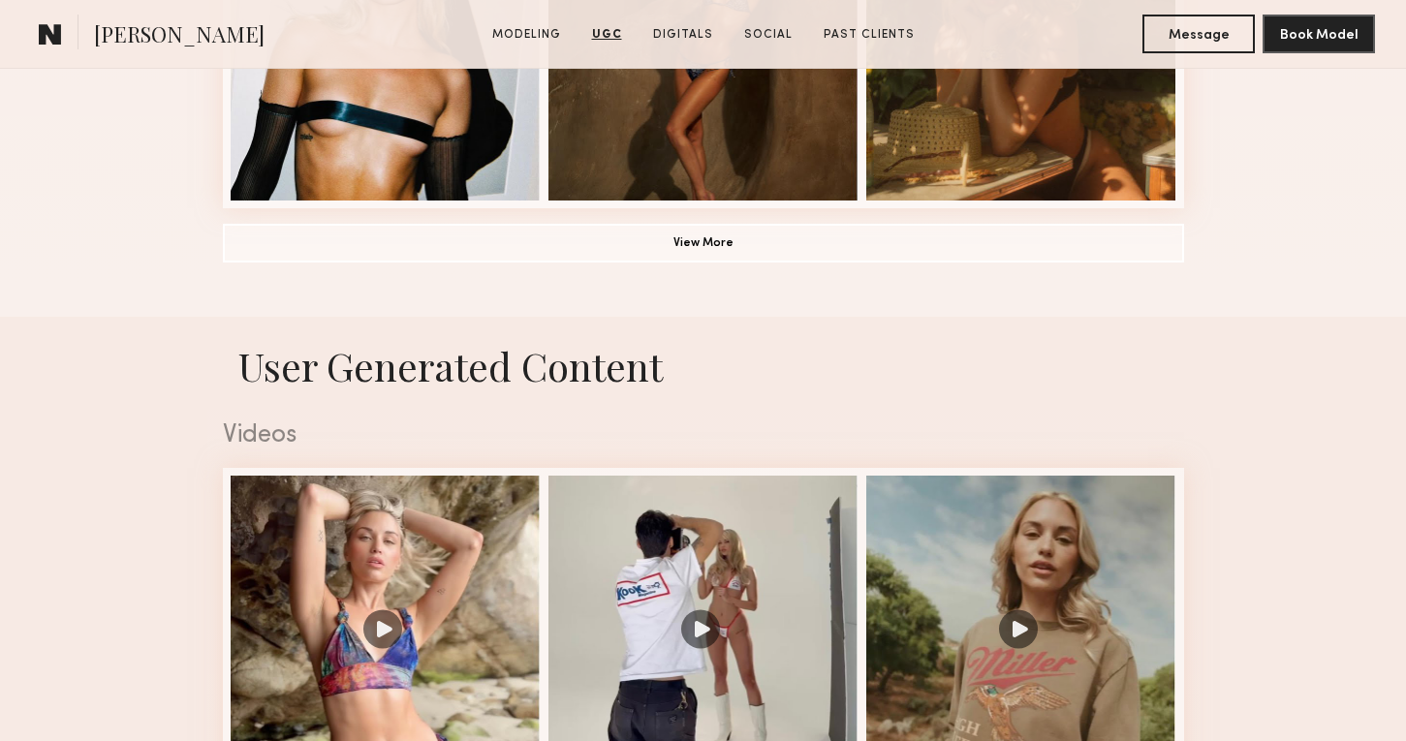
scroll to position [1637, 0]
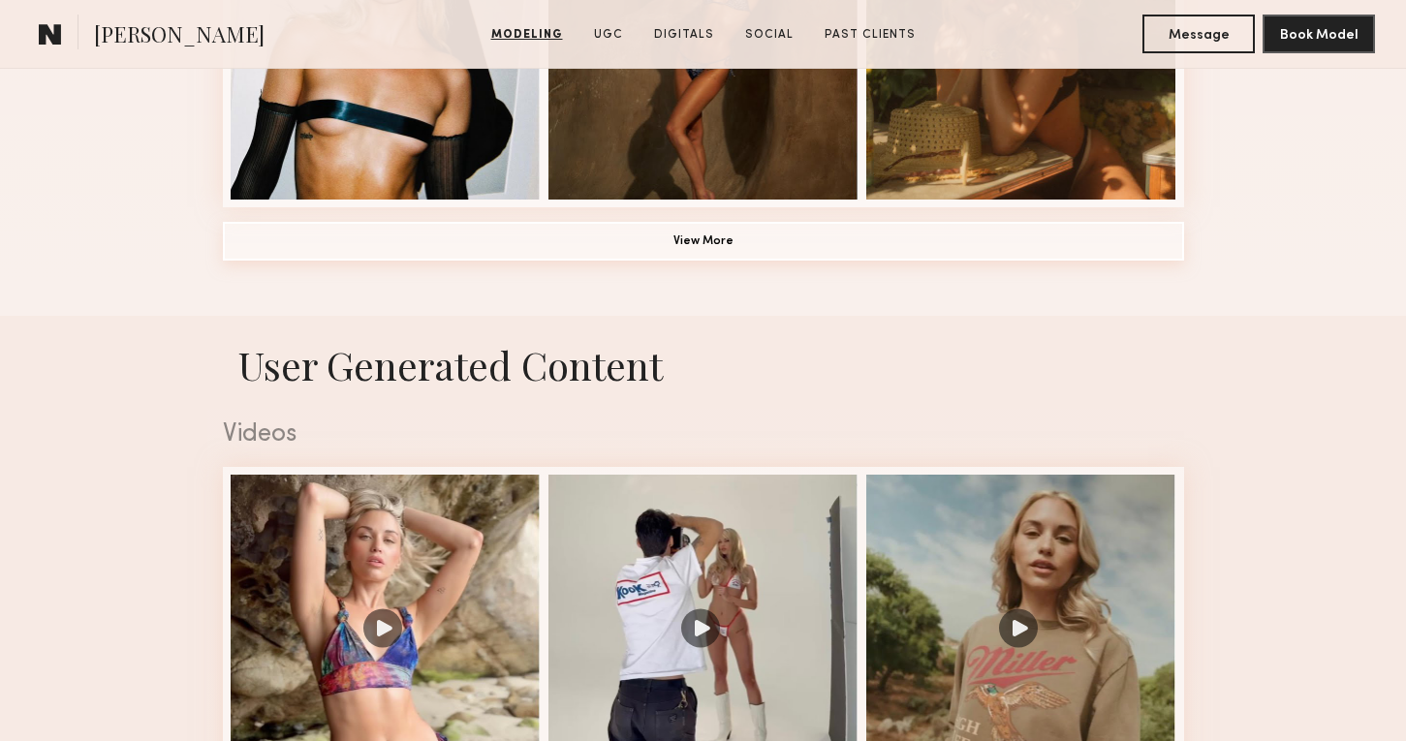
click at [702, 252] on button "View More" at bounding box center [703, 241] width 961 height 39
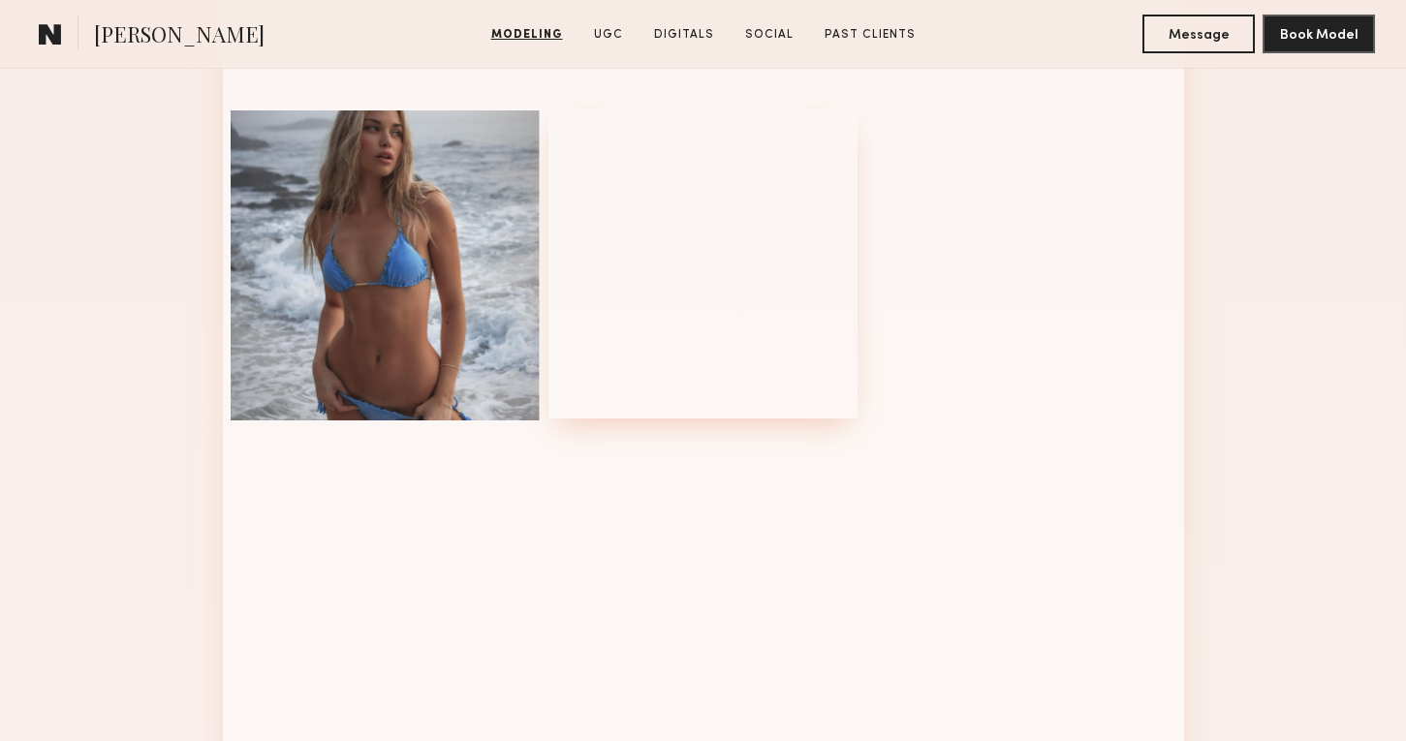
scroll to position [0, 0]
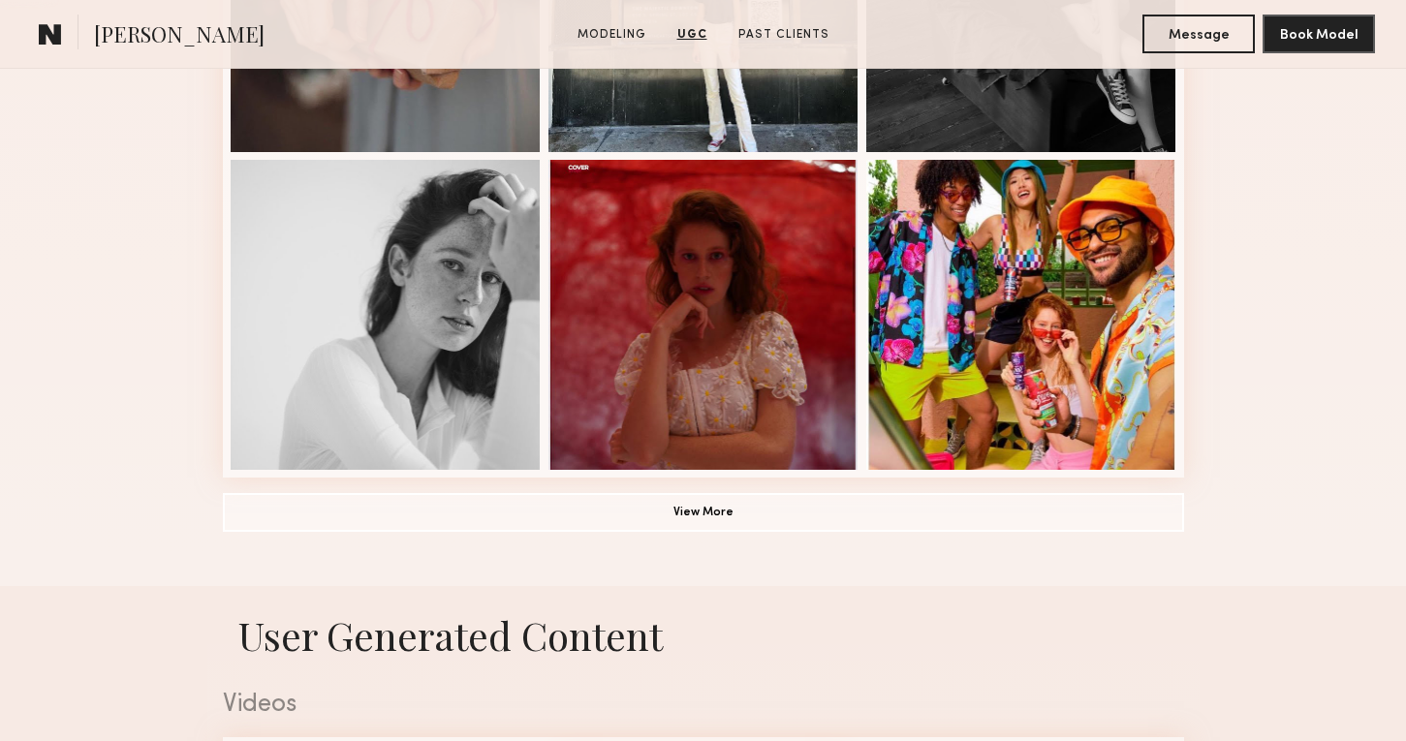
scroll to position [1358, 0]
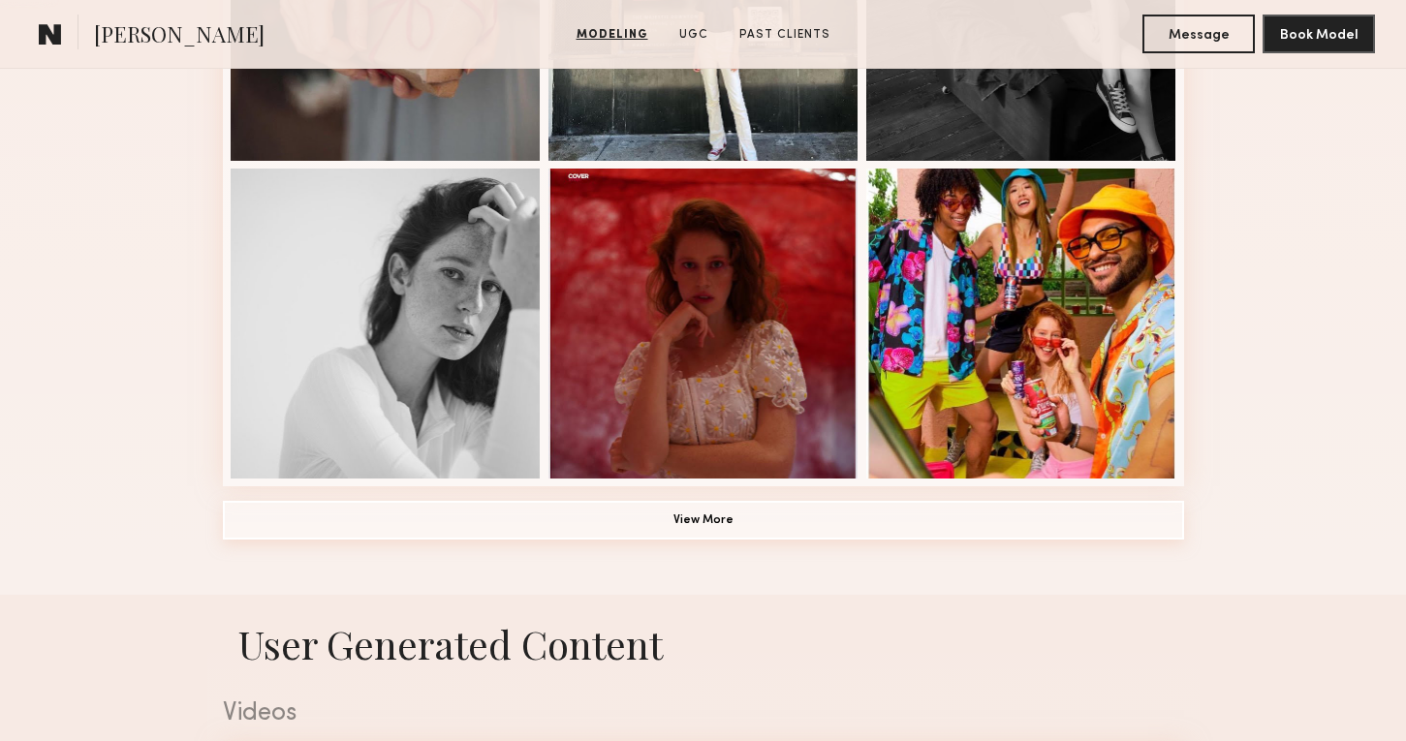
click at [646, 538] on button "View More" at bounding box center [703, 520] width 961 height 39
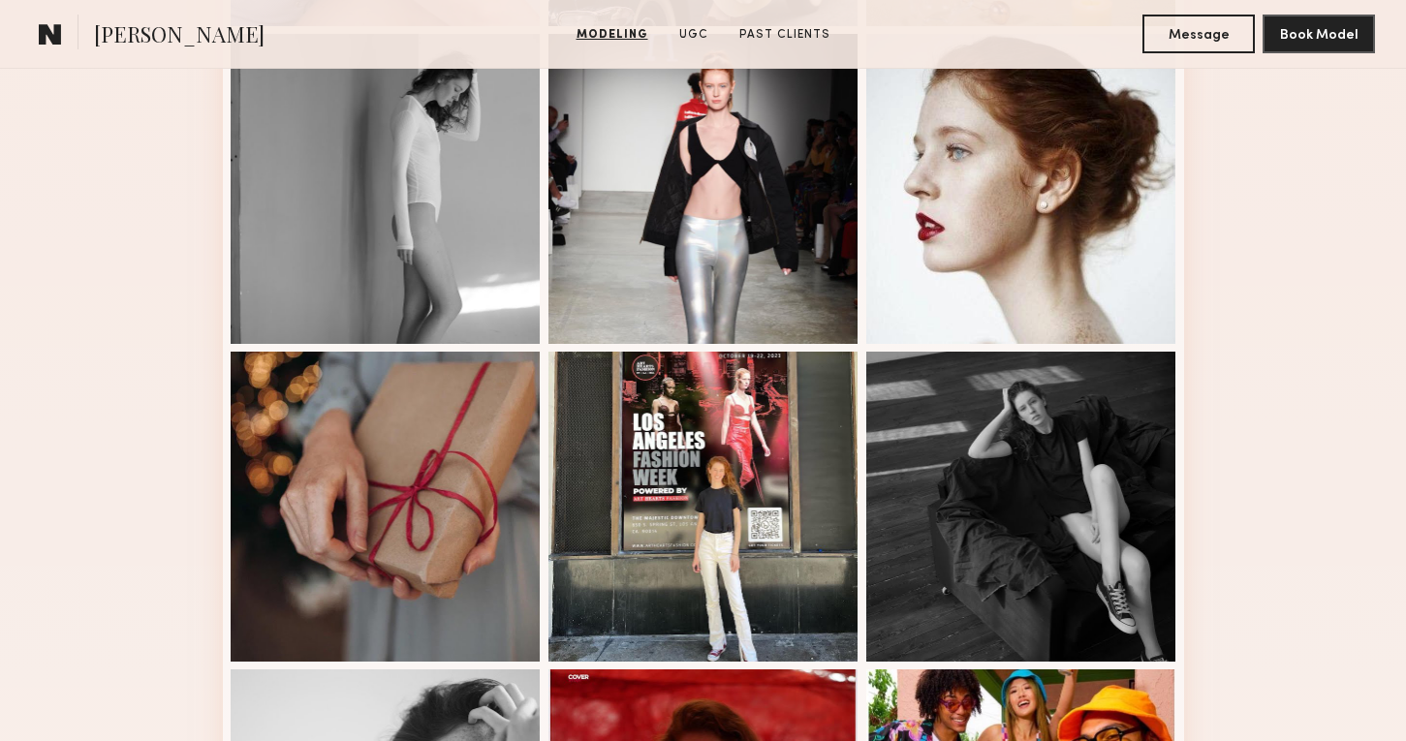
scroll to position [92, 0]
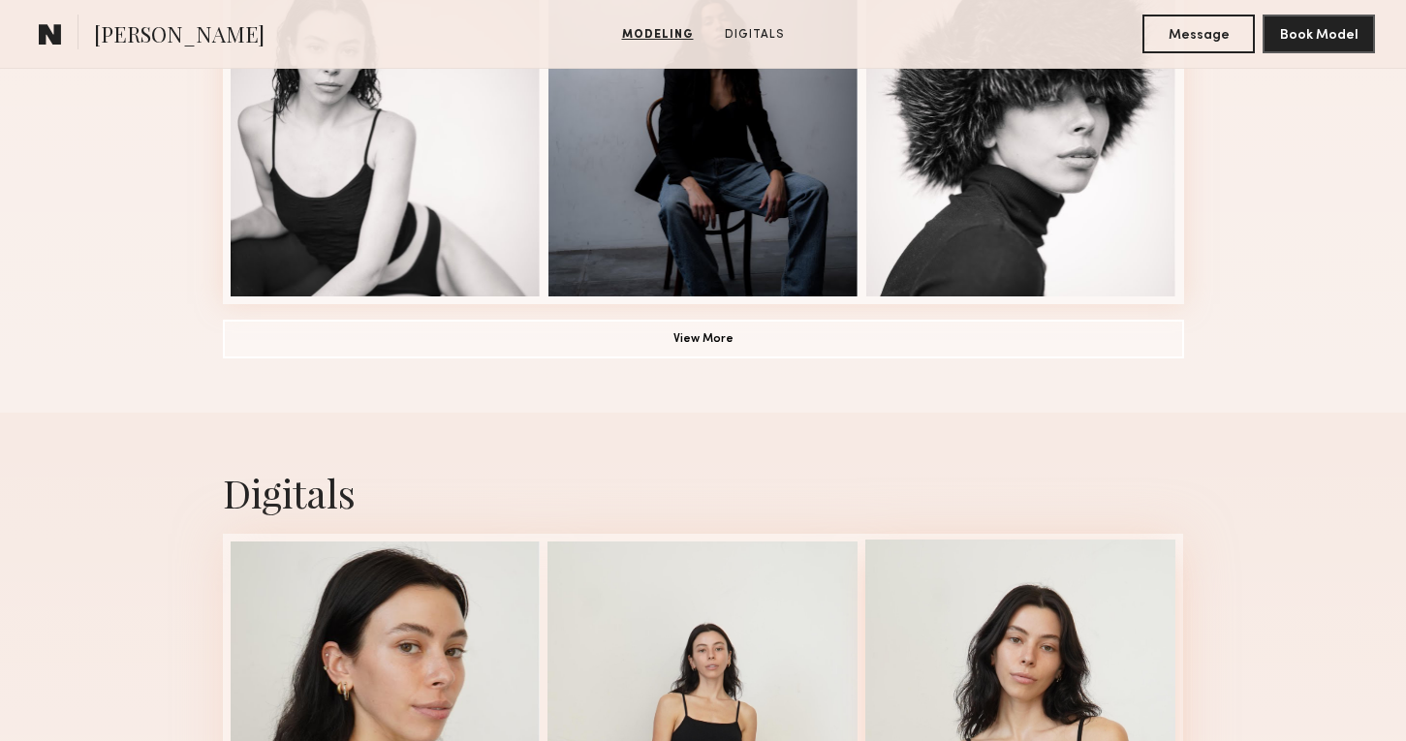
scroll to position [1475, 0]
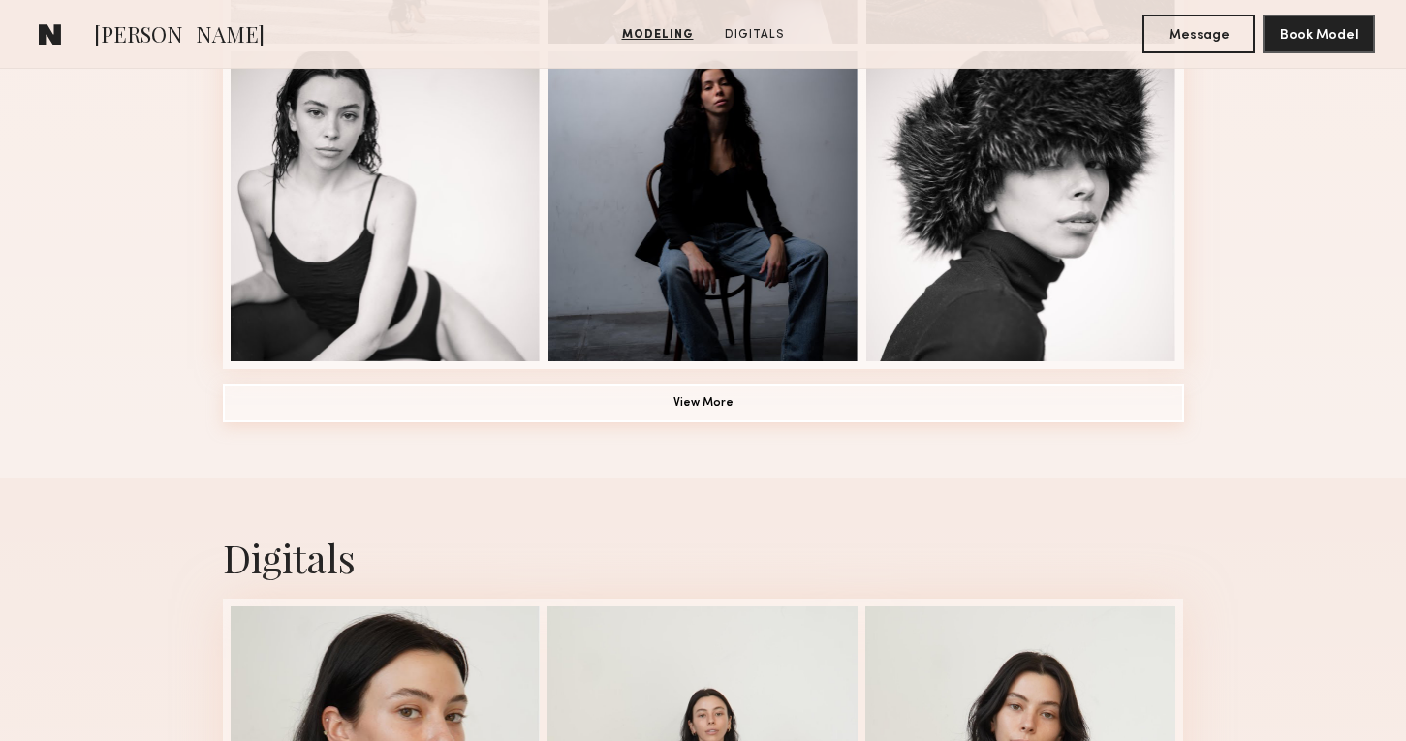
click at [1063, 415] on button "View More" at bounding box center [703, 403] width 961 height 39
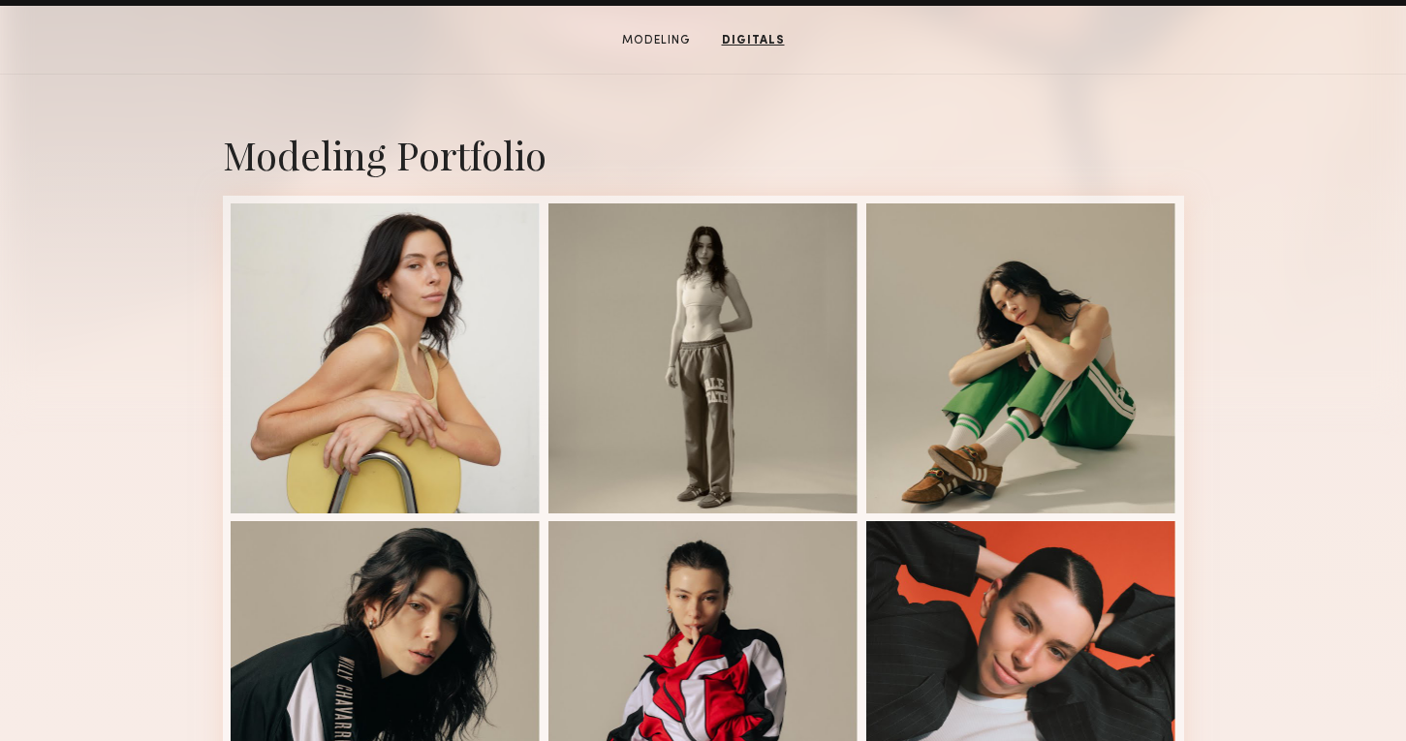
scroll to position [0, 0]
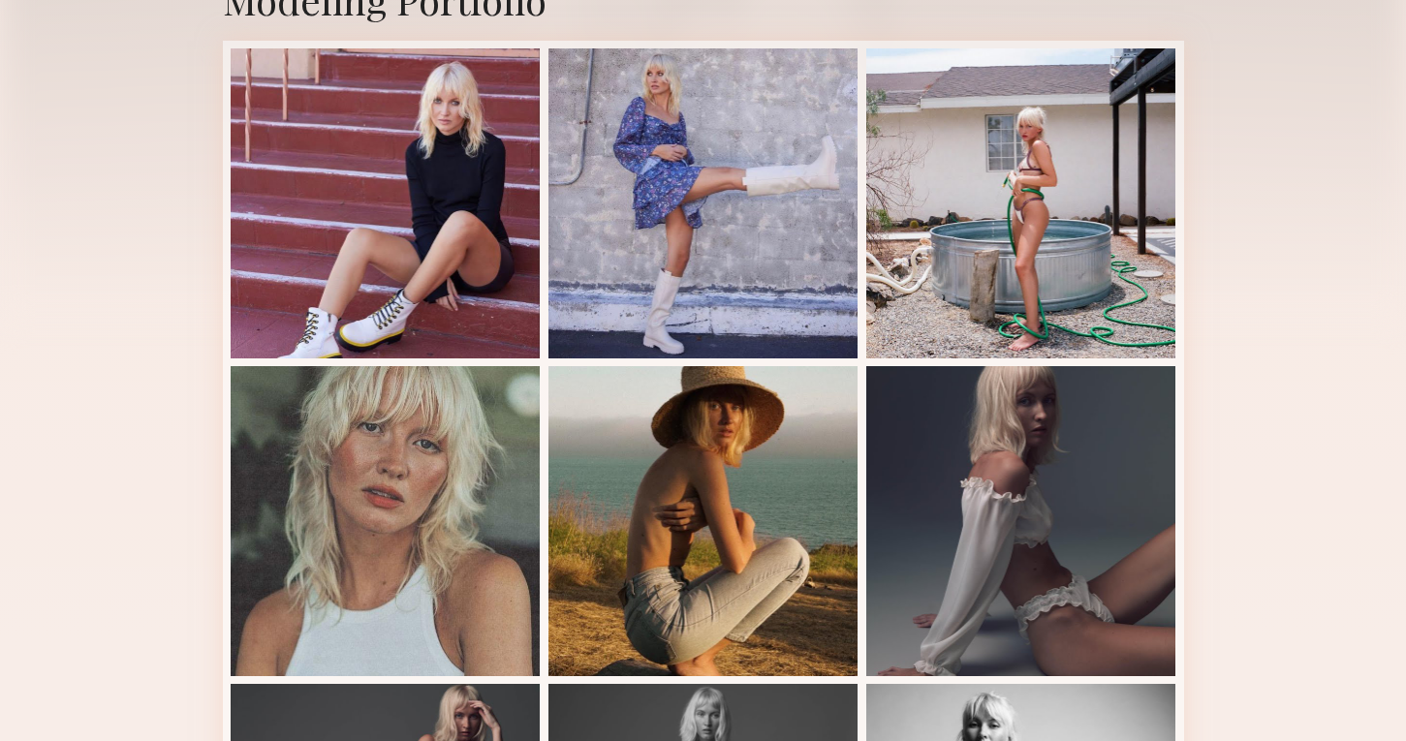
scroll to position [453, 0]
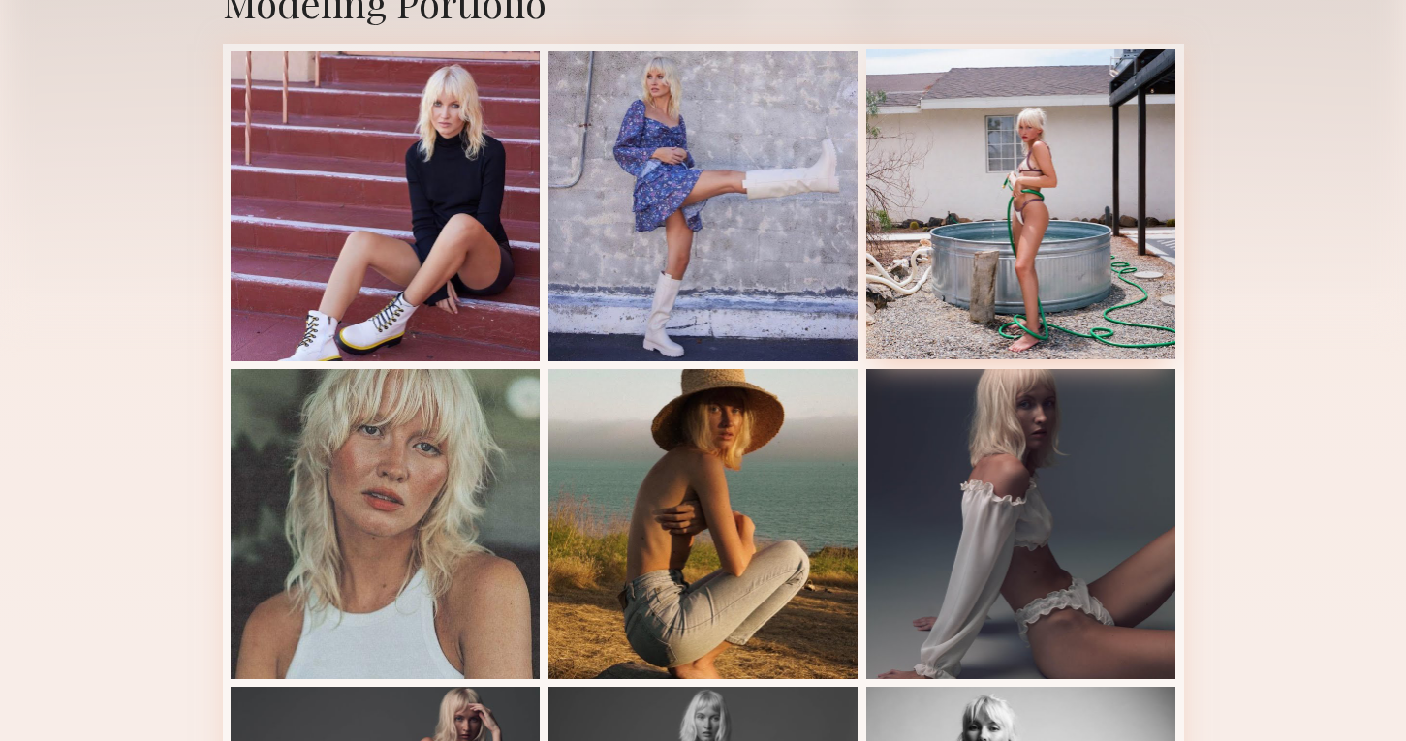
click at [1129, 298] on div at bounding box center [1021, 204] width 310 height 310
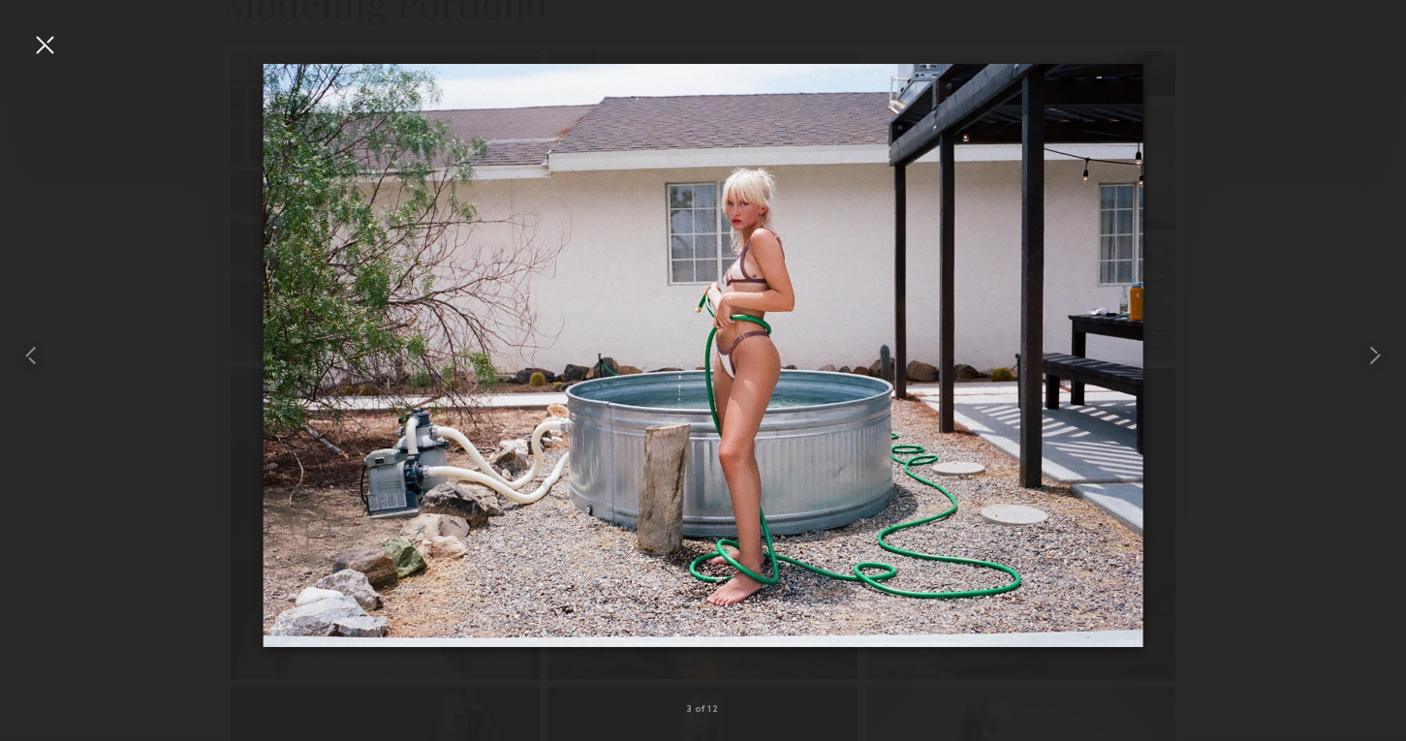
click at [1343, 121] on div at bounding box center [703, 355] width 1406 height 648
click at [37, 45] on div at bounding box center [44, 44] width 31 height 31
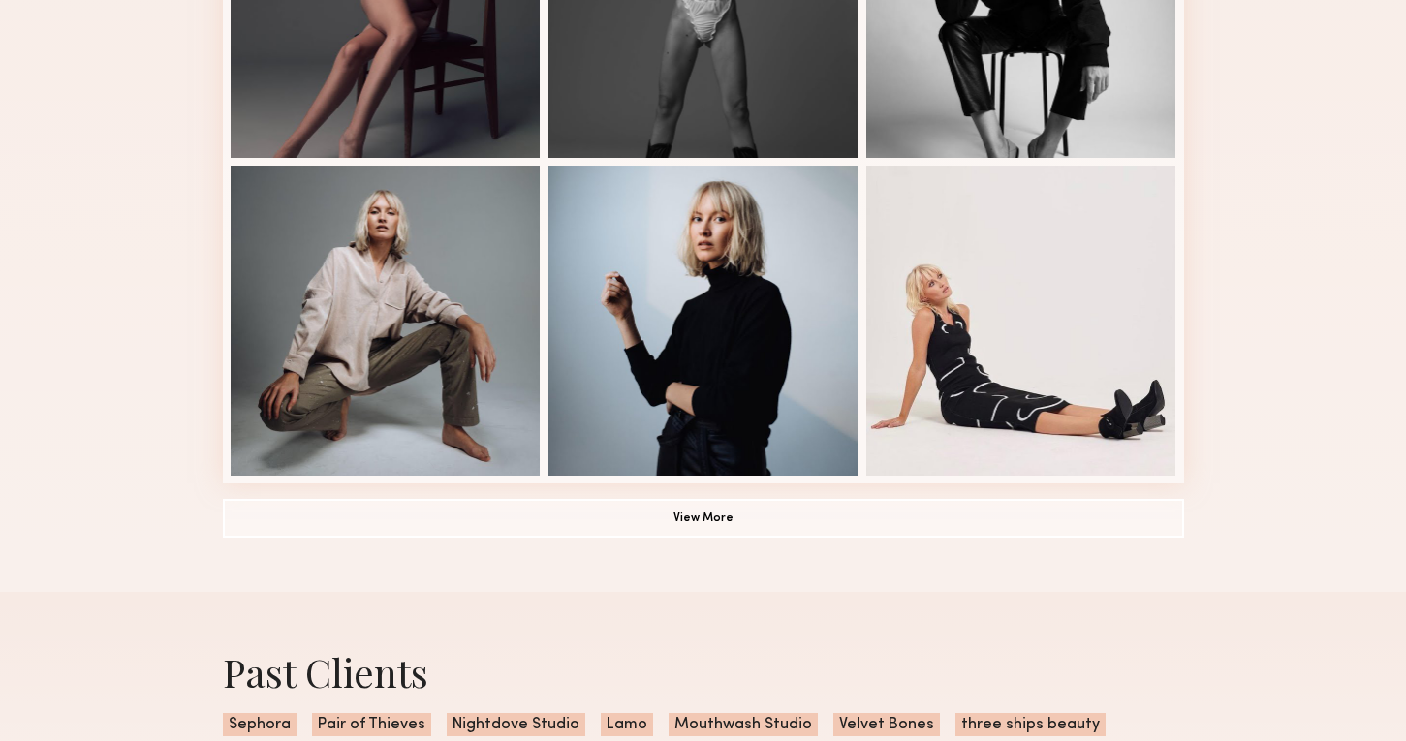
scroll to position [1290, 0]
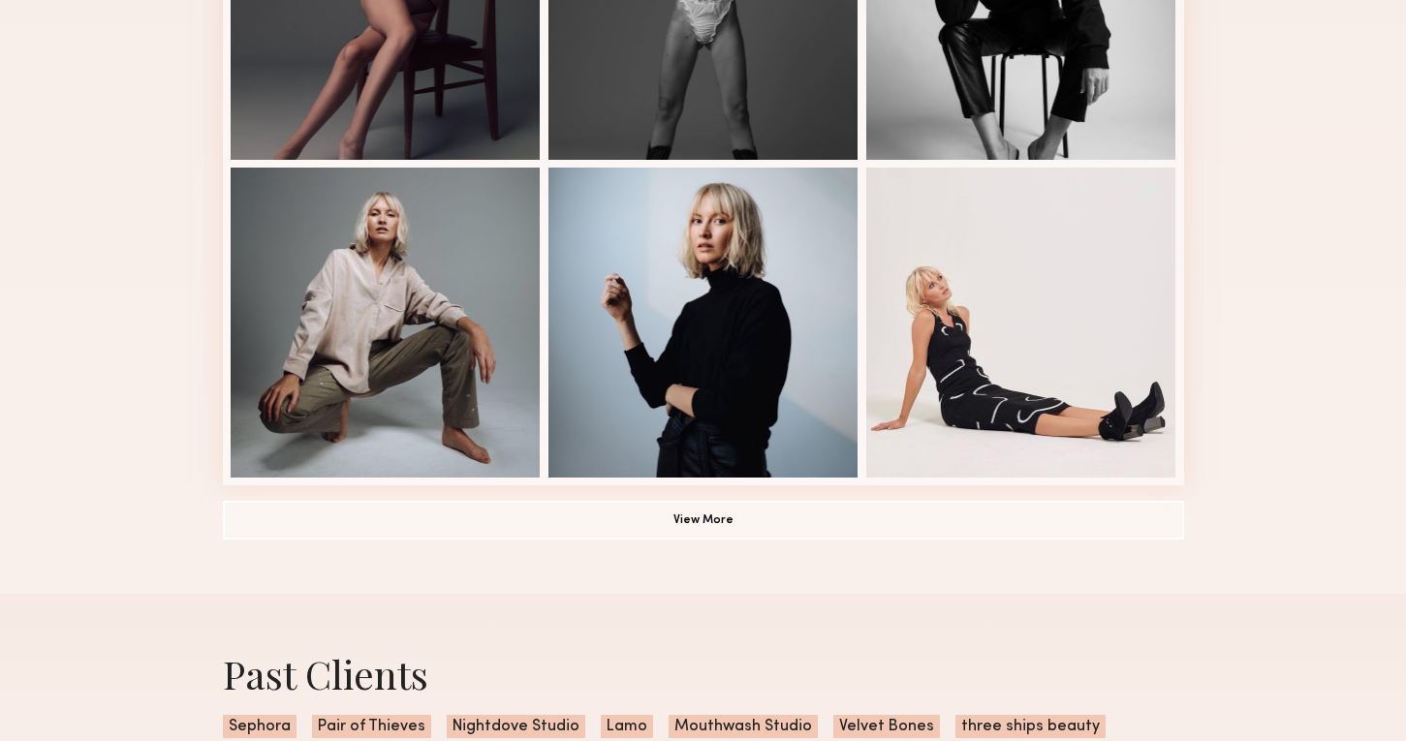
click at [524, 537] on button "View More" at bounding box center [703, 519] width 961 height 39
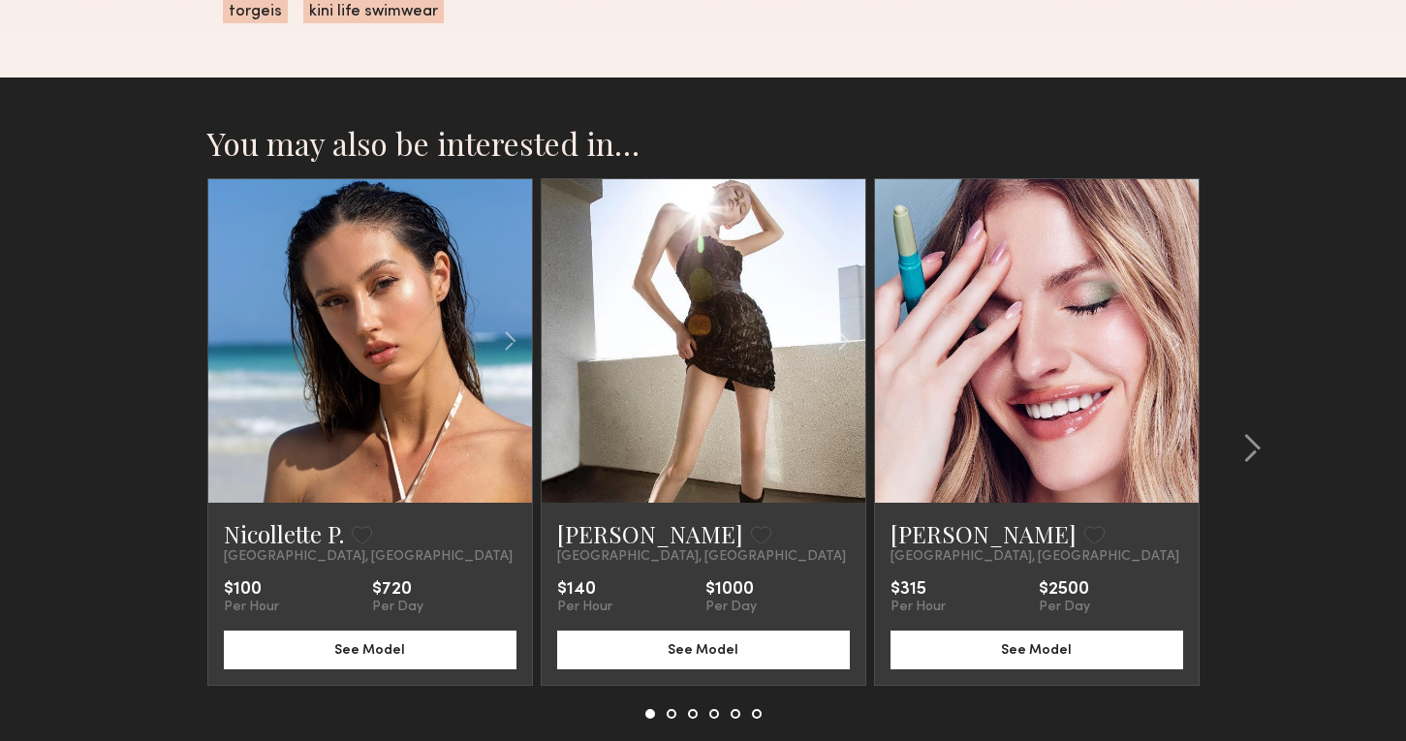
scroll to position [2945, 0]
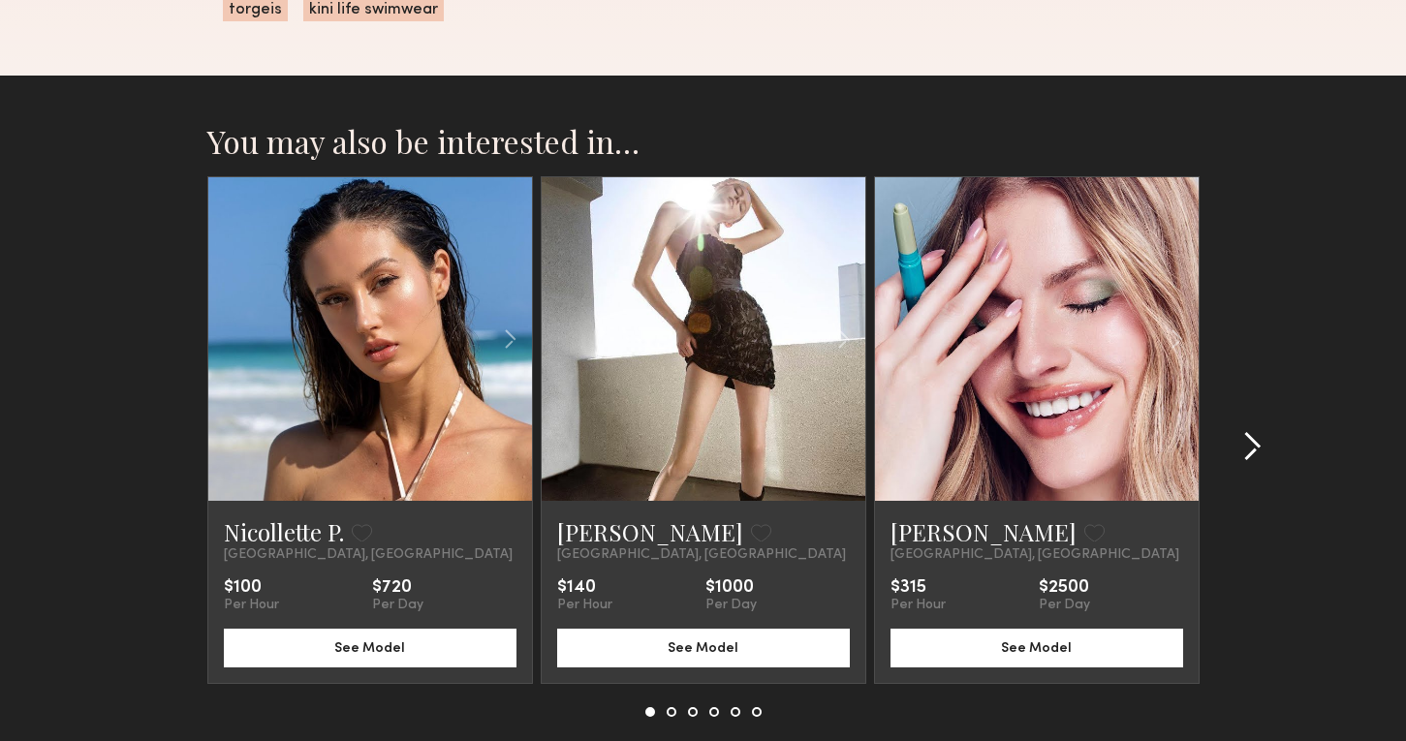
click at [1262, 447] on div at bounding box center [1246, 446] width 93 height 541
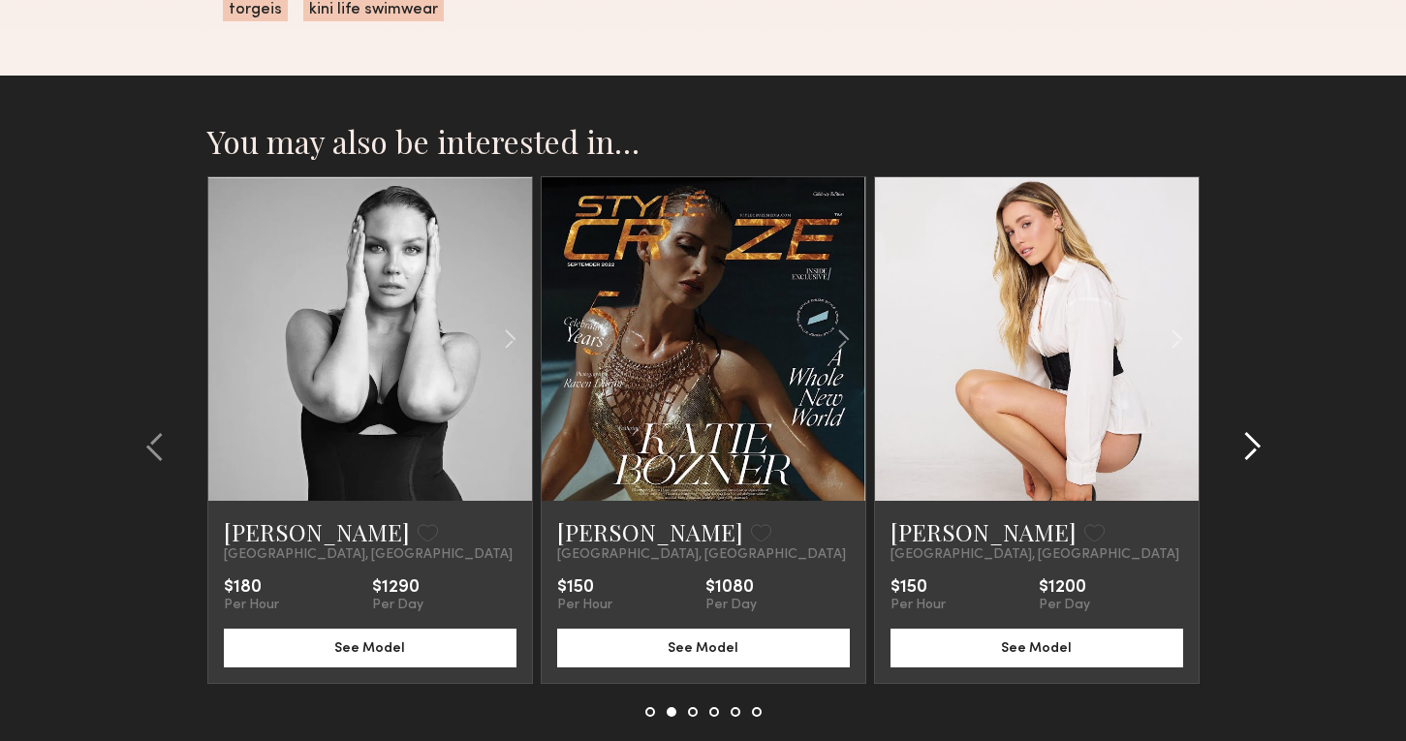
click at [1263, 449] on div at bounding box center [1246, 446] width 93 height 541
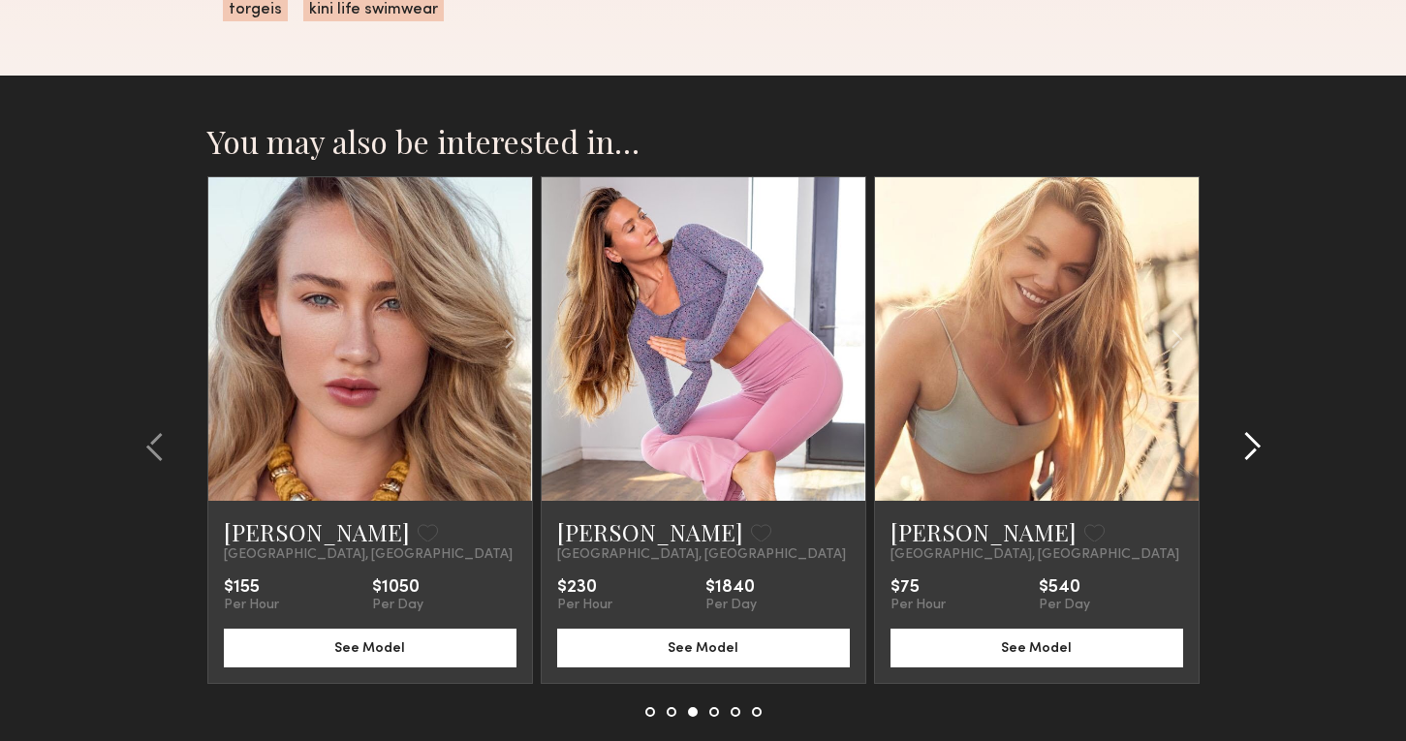
click at [1263, 449] on div at bounding box center [1246, 446] width 93 height 541
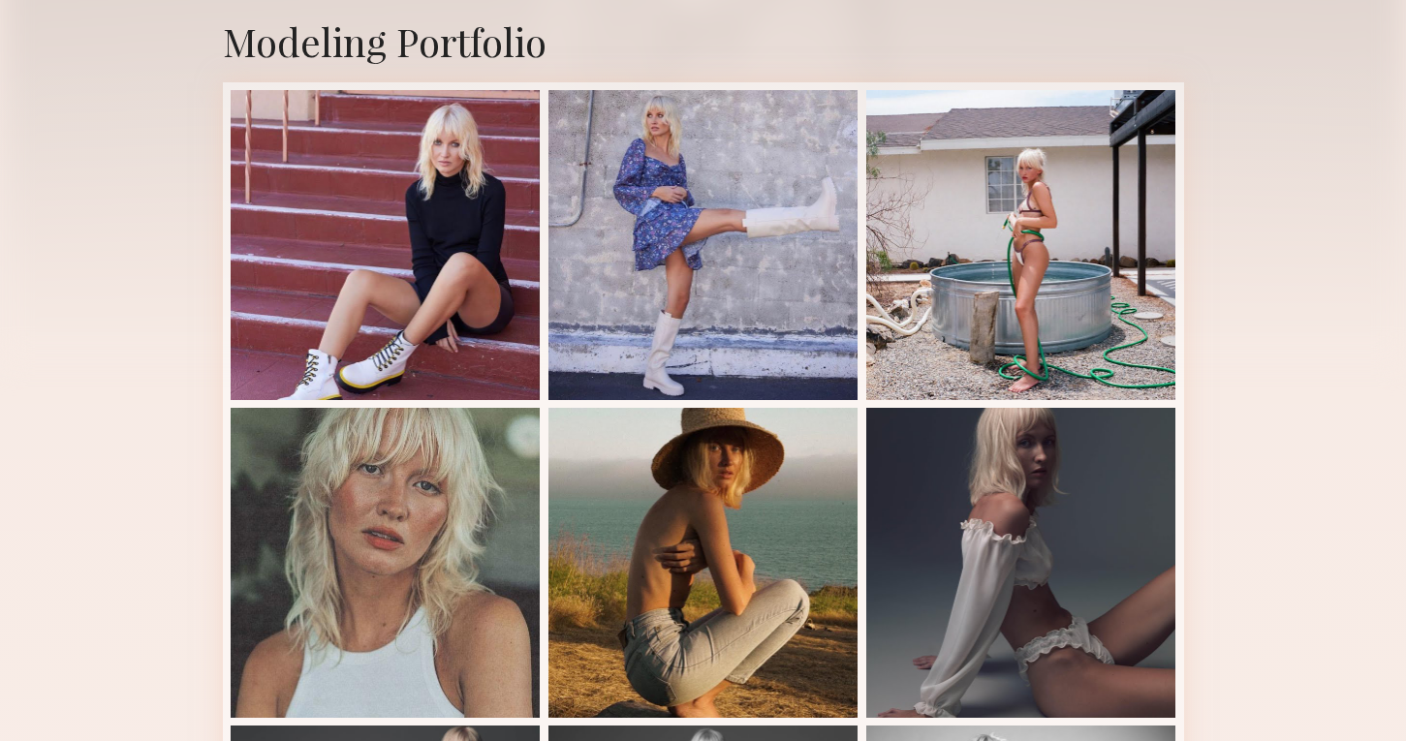
scroll to position [0, 0]
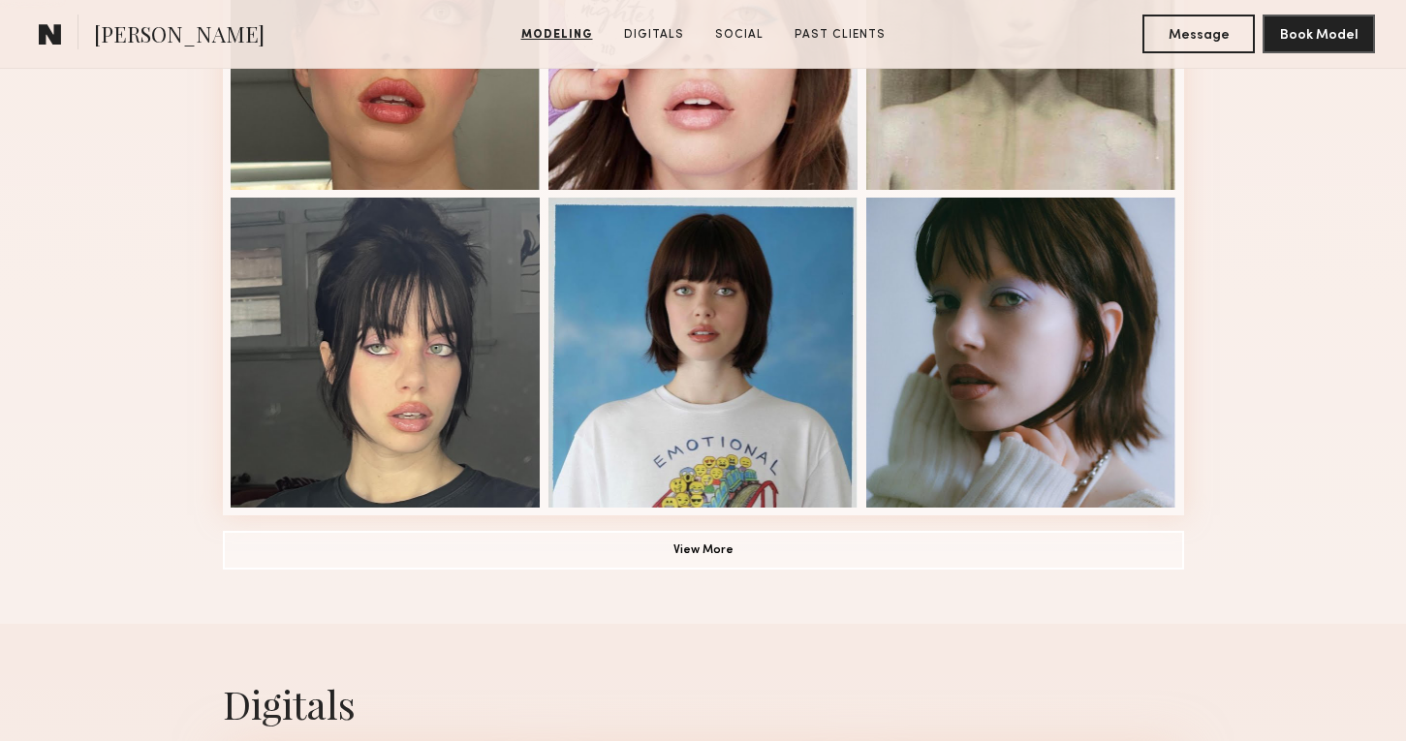
scroll to position [1333, 0]
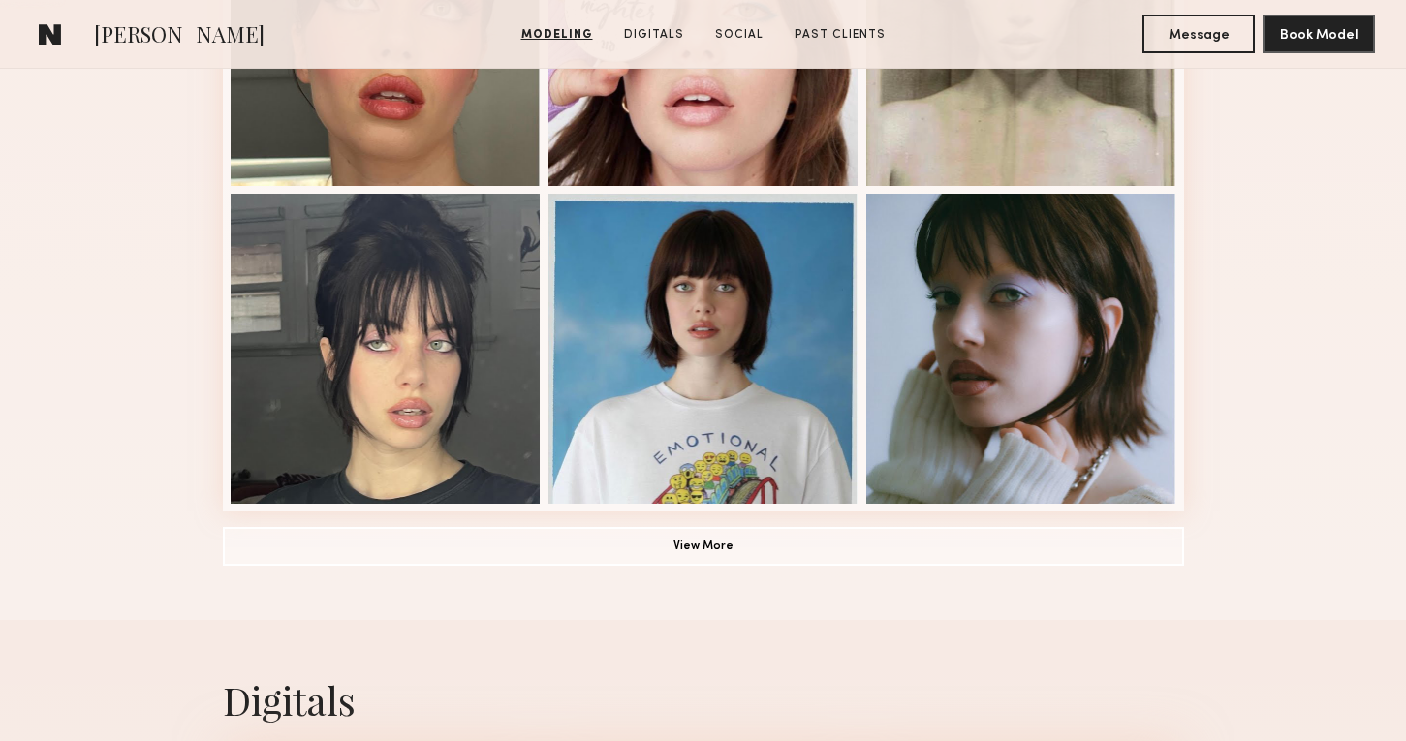
click at [897, 548] on button "View More" at bounding box center [703, 545] width 961 height 39
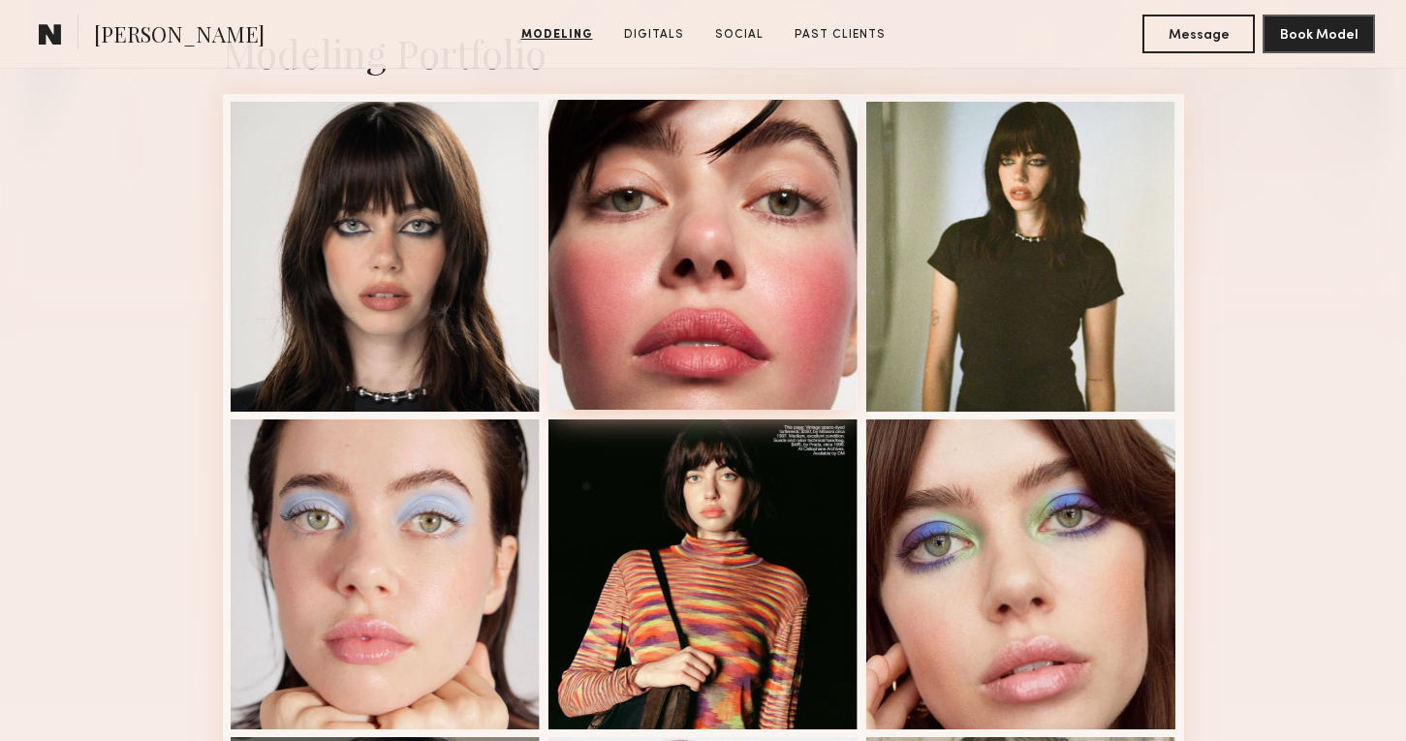
scroll to position [0, 0]
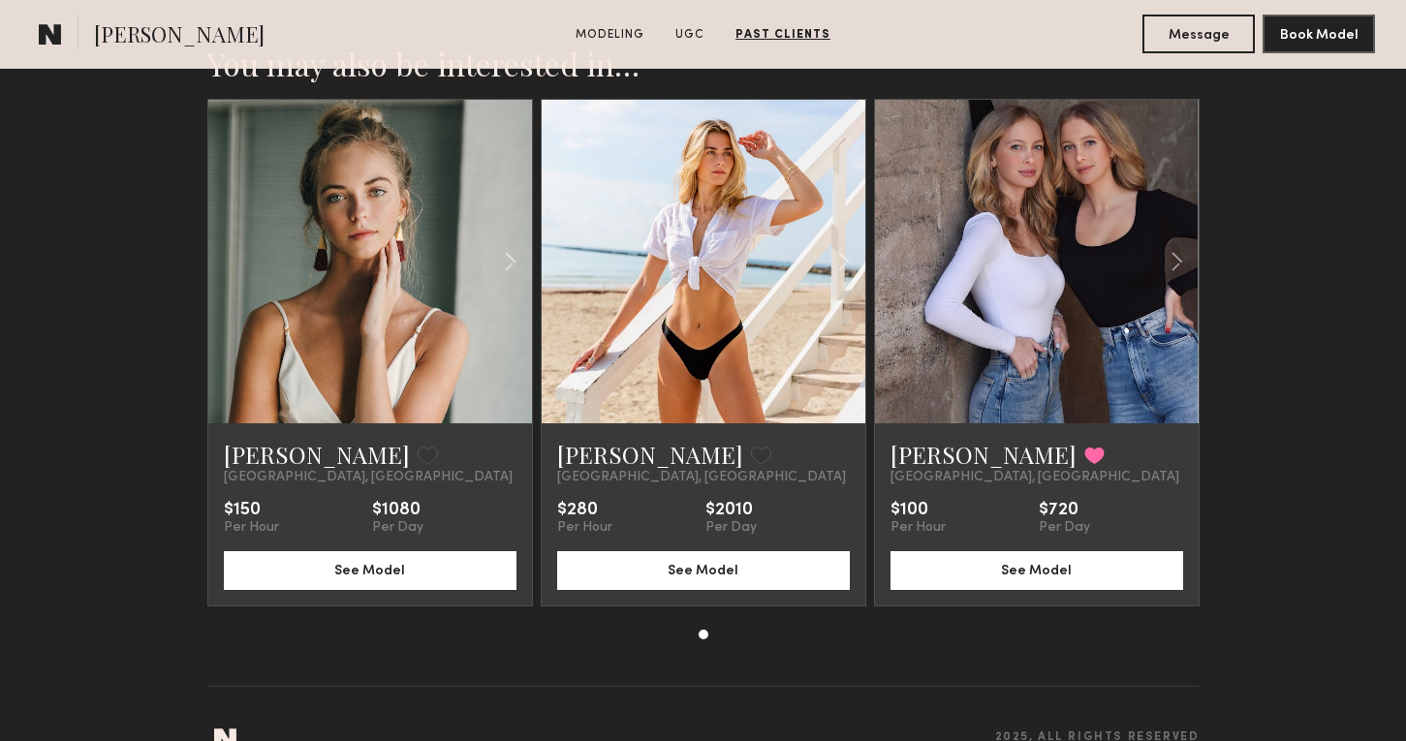
scroll to position [2719, 0]
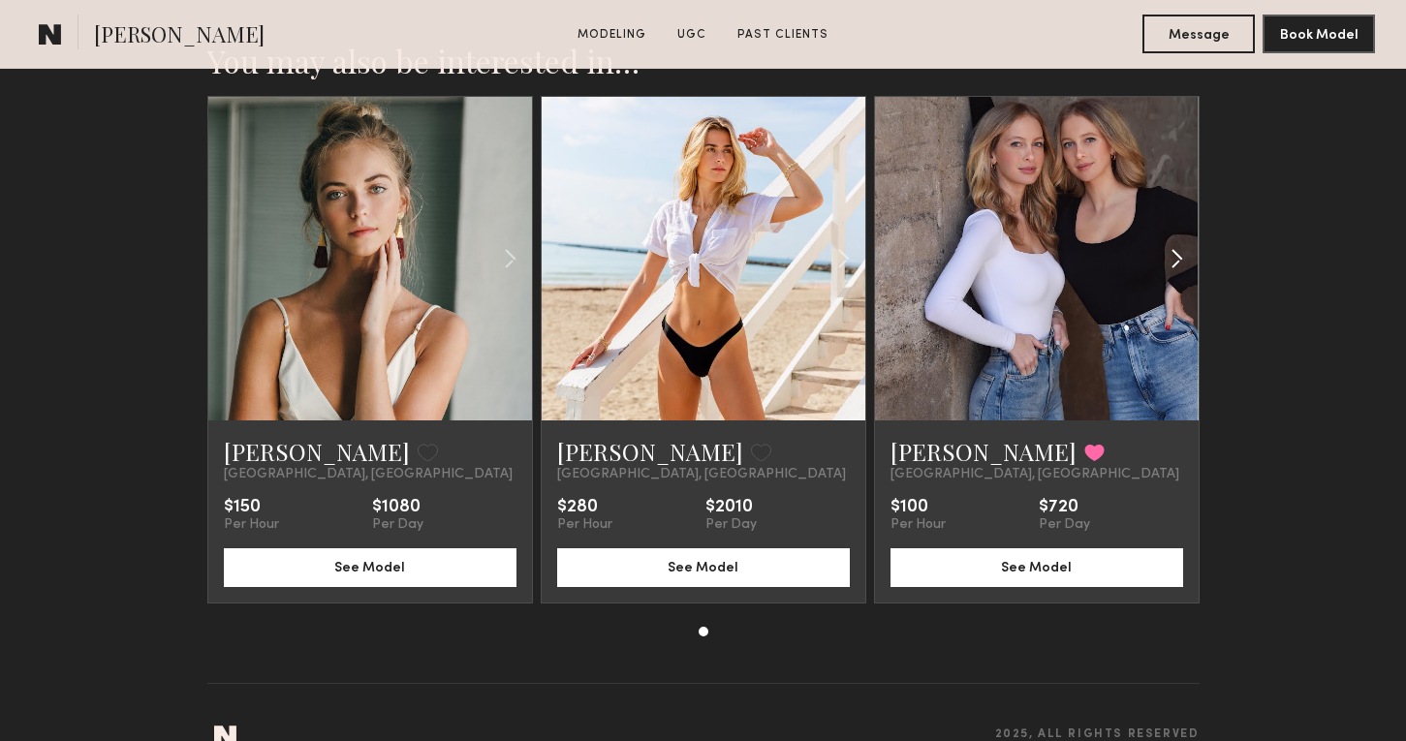
click at [1192, 231] on div at bounding box center [1144, 259] width 107 height 324
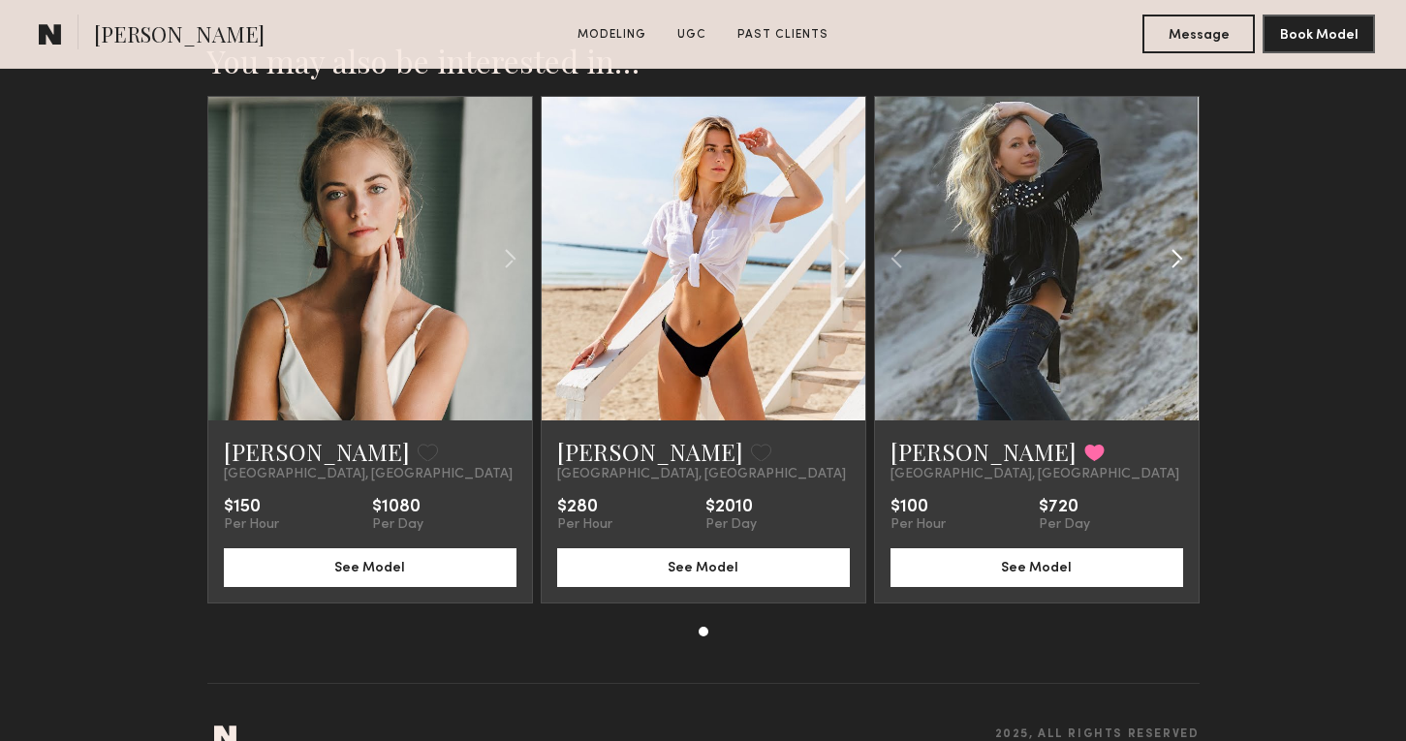
click at [1191, 227] on div at bounding box center [1144, 259] width 107 height 324
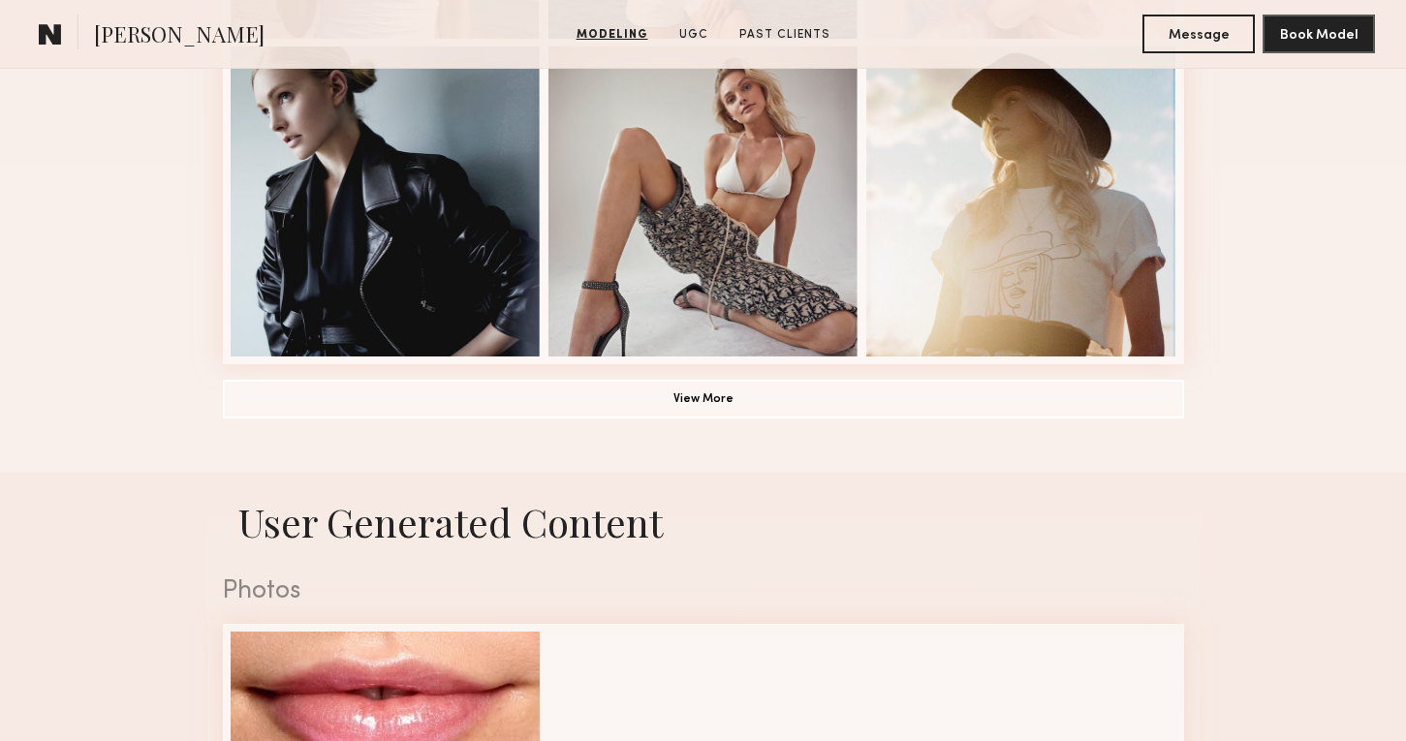
scroll to position [1481, 0]
click at [1005, 390] on button "View More" at bounding box center [703, 397] width 961 height 39
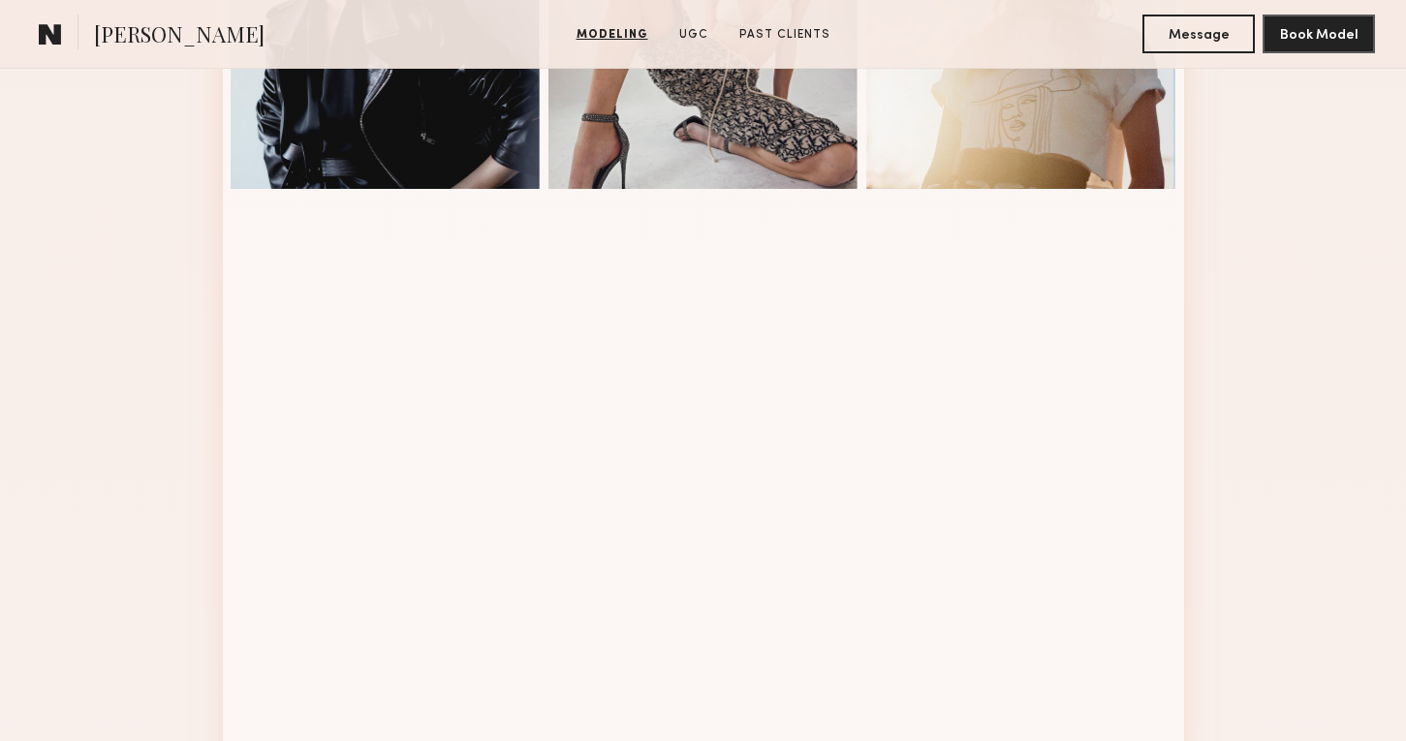
scroll to position [1682, 0]
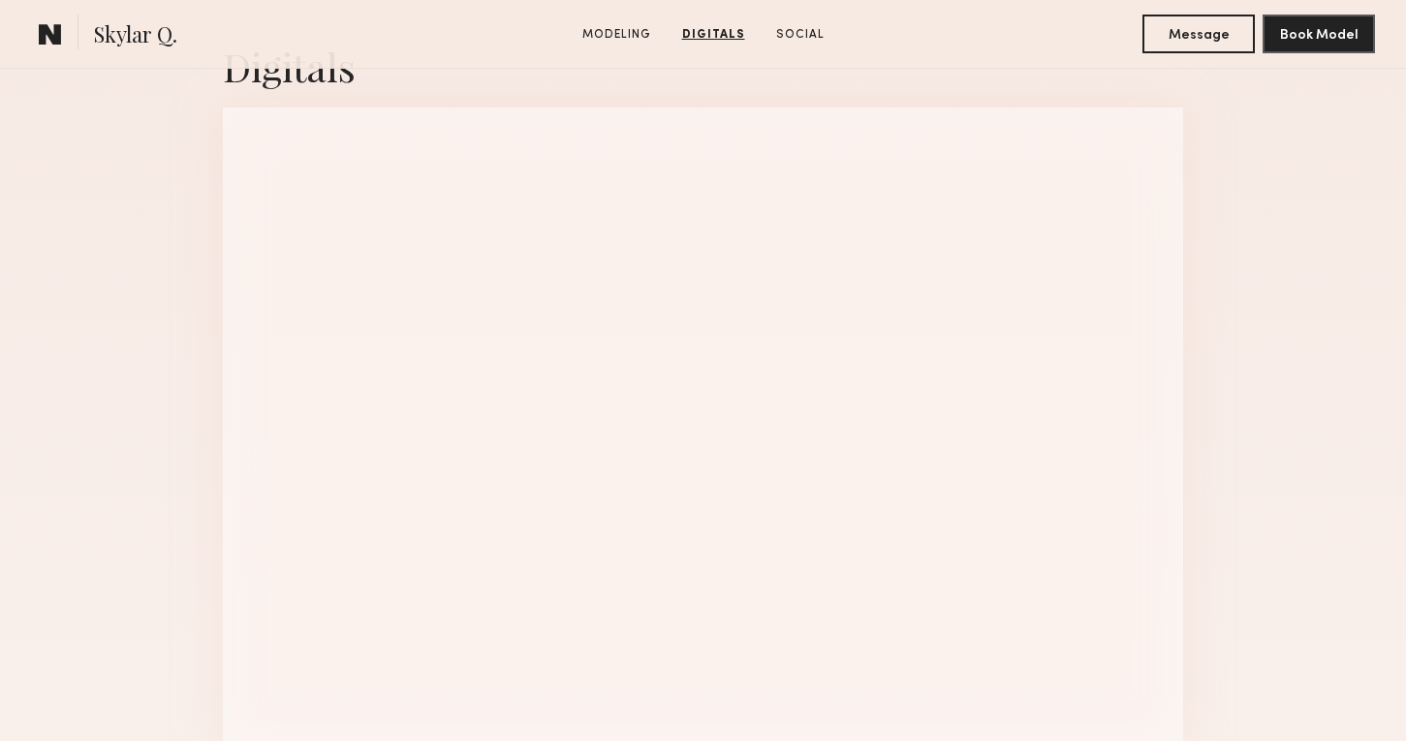
scroll to position [1971, 0]
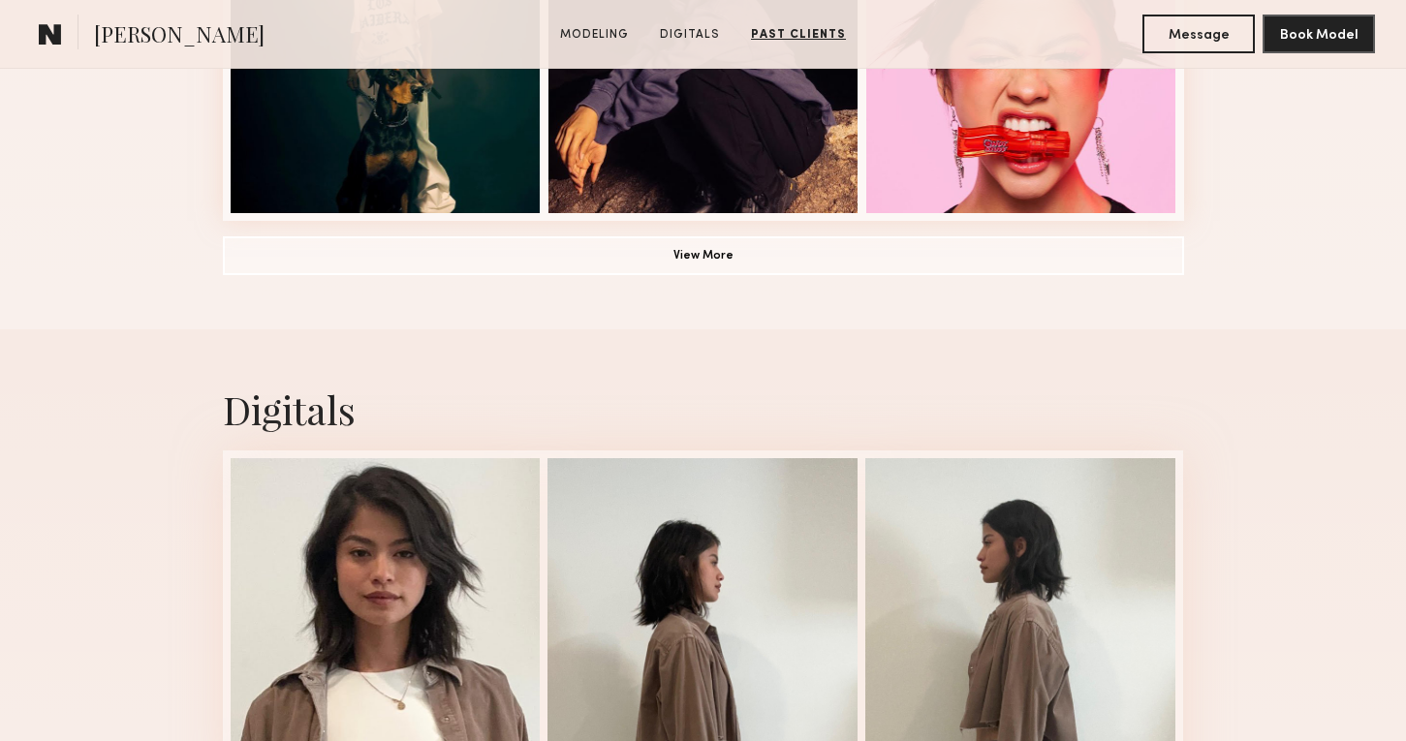
scroll to position [1627, 0]
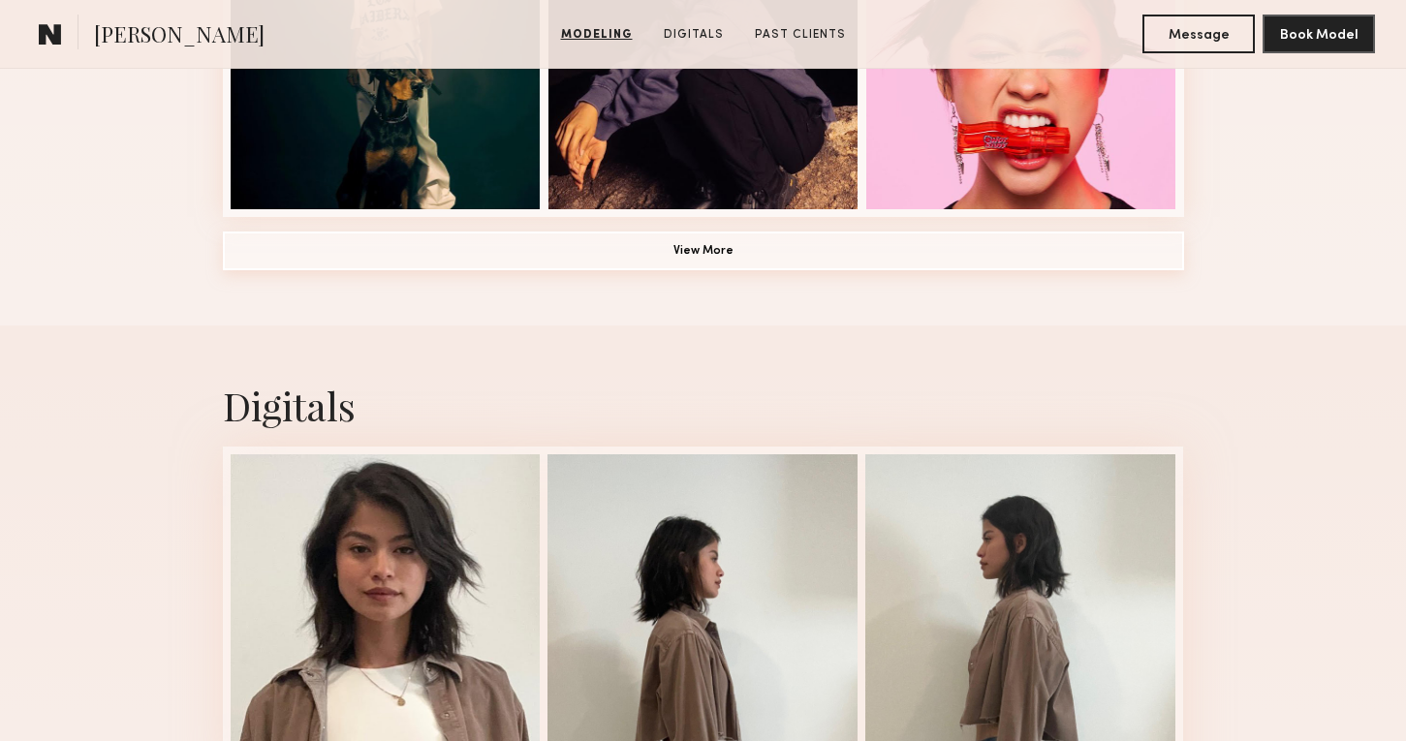
click at [662, 251] on button "View More" at bounding box center [703, 251] width 961 height 39
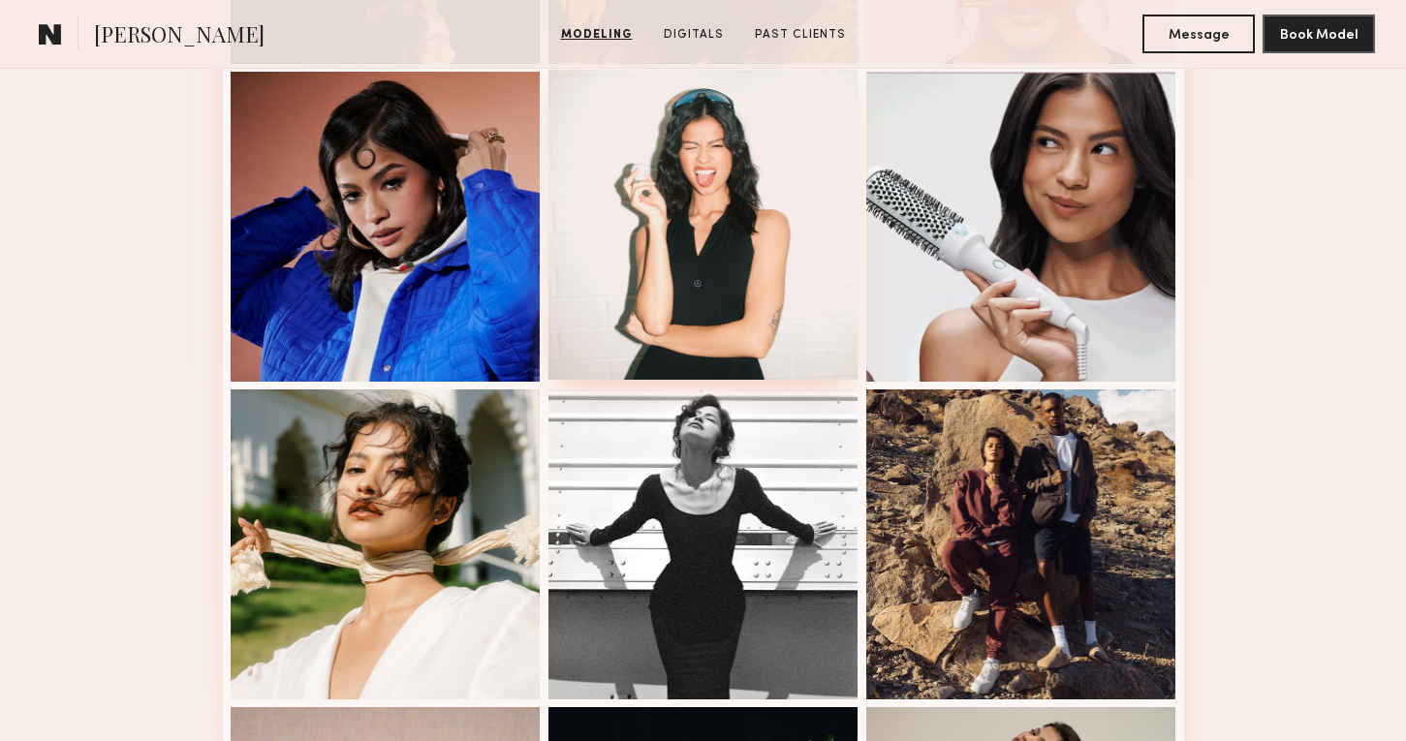
scroll to position [0, 0]
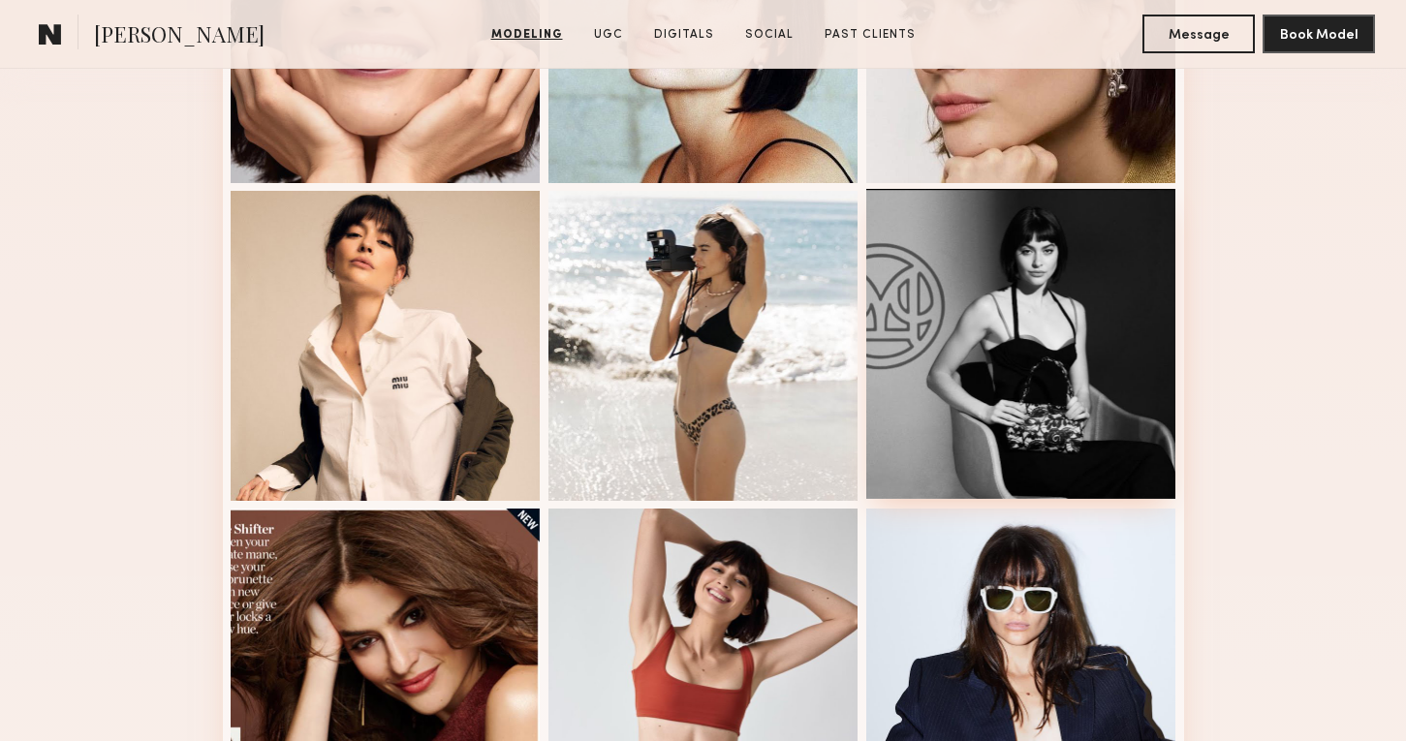
scroll to position [698, 0]
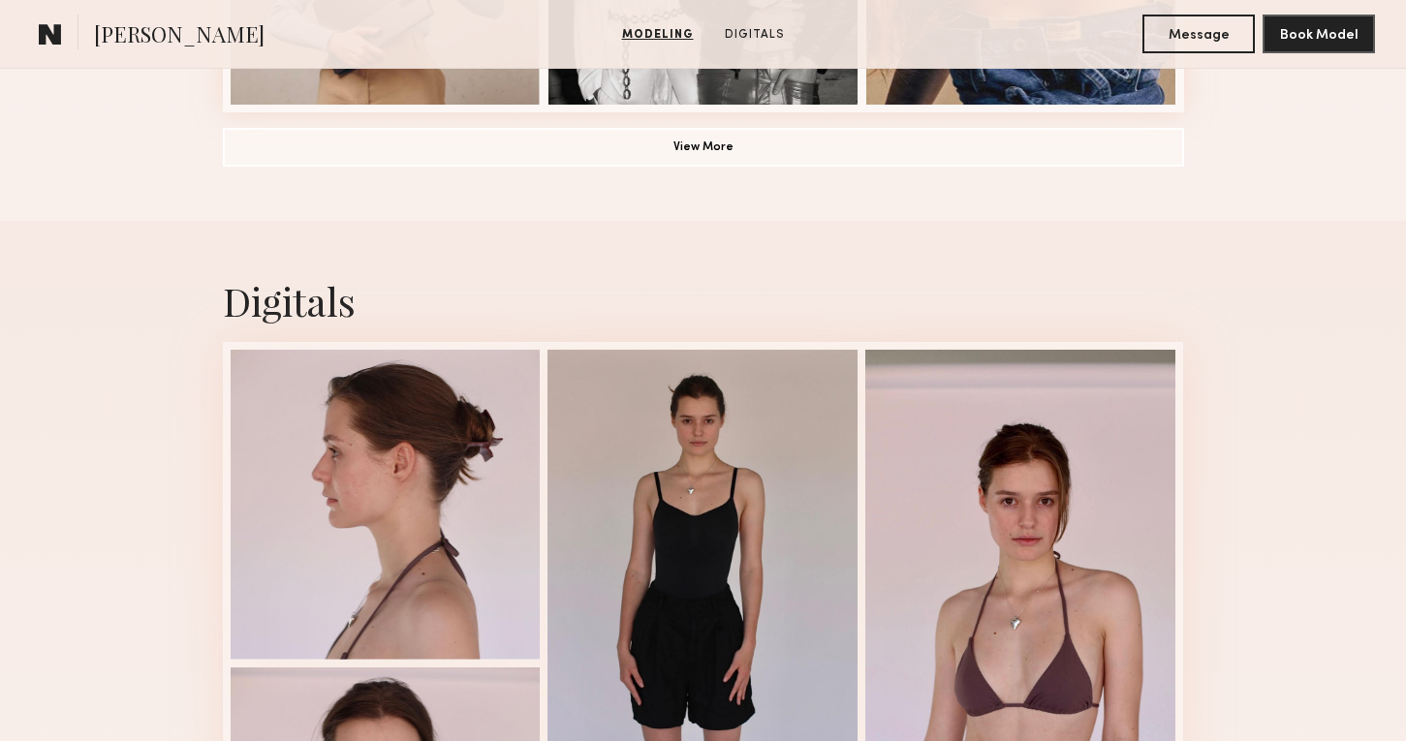
scroll to position [1750, 0]
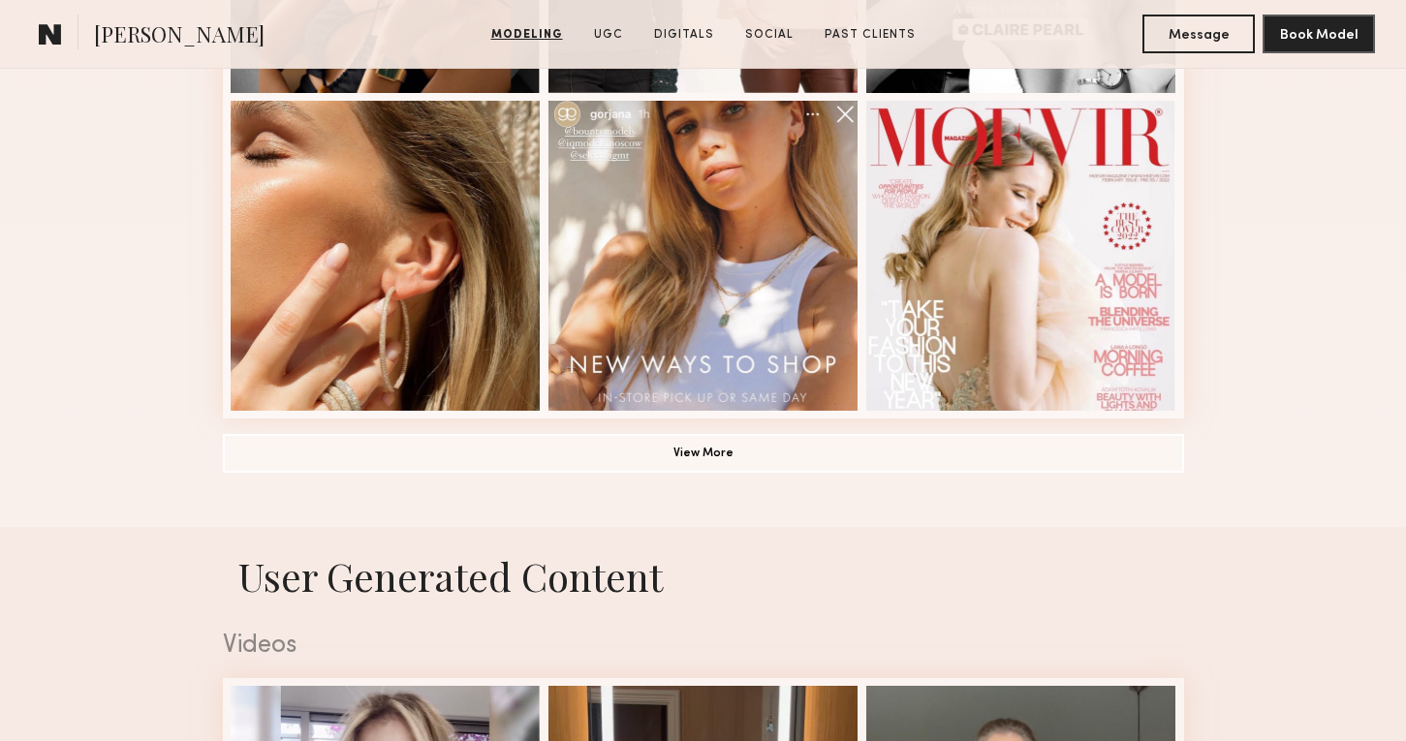
scroll to position [1429, 0]
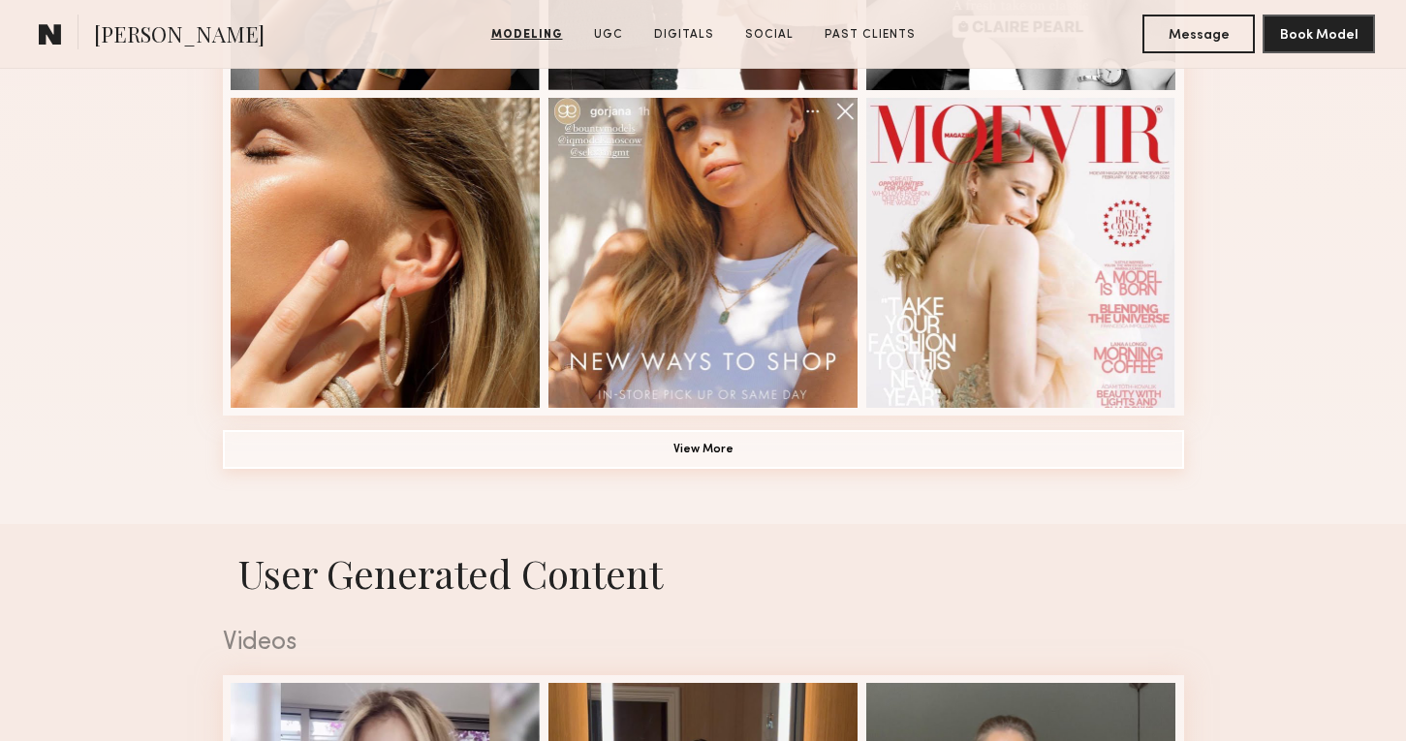
click at [676, 460] on button "View More" at bounding box center [703, 449] width 961 height 39
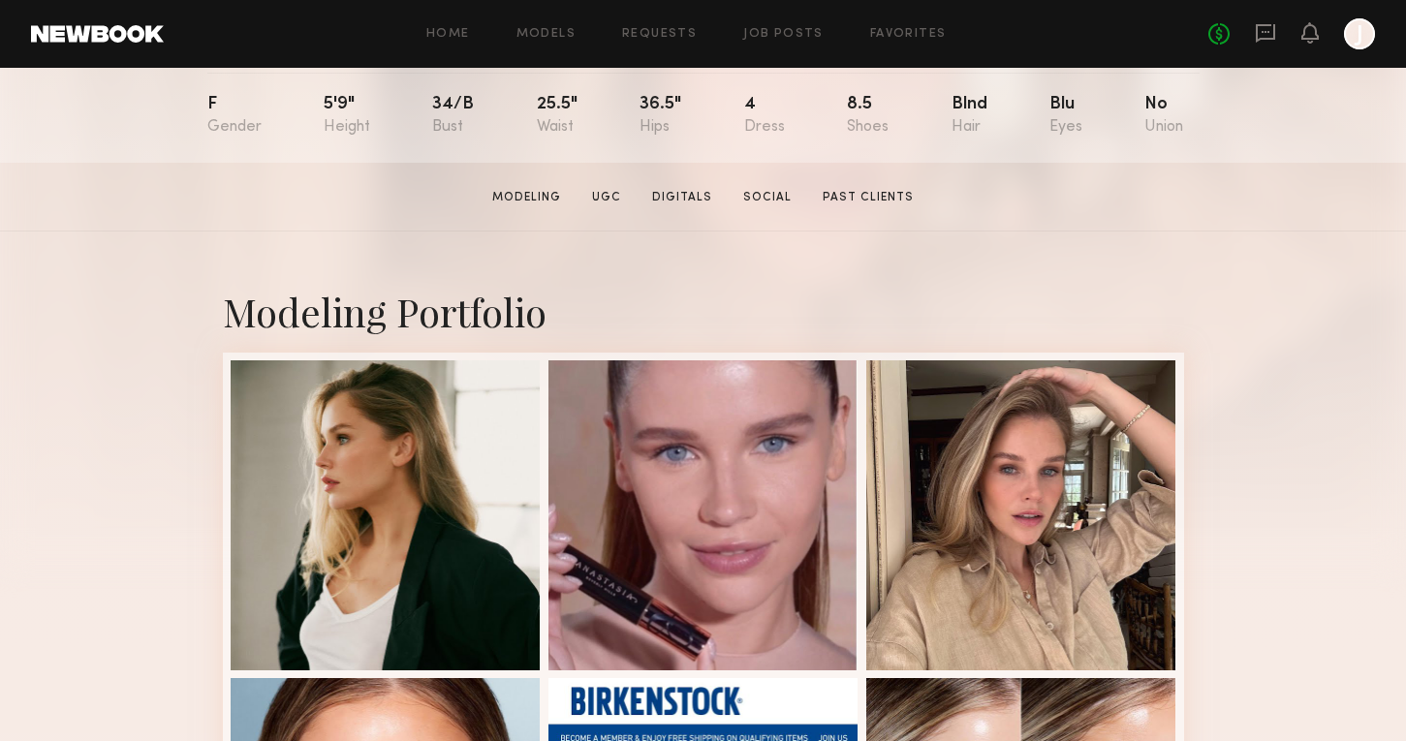
scroll to position [0, 0]
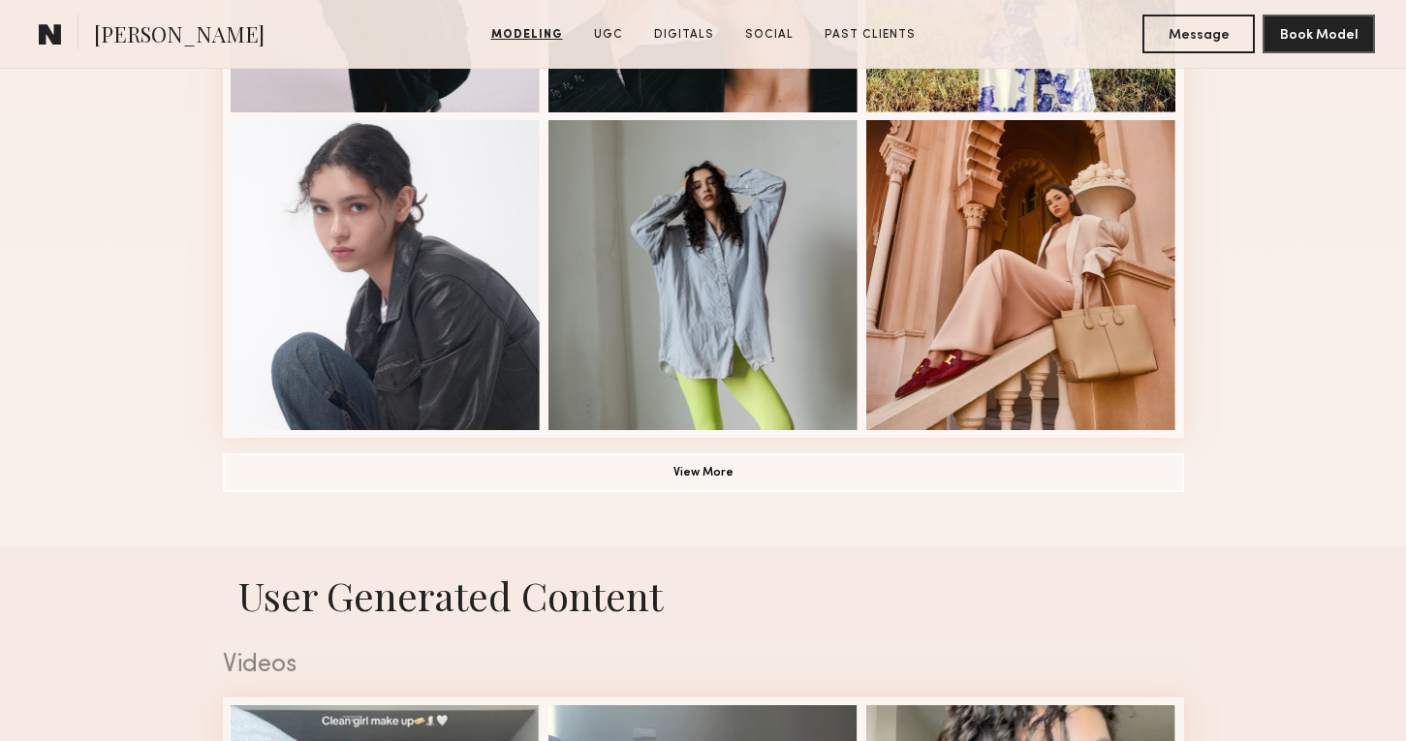
scroll to position [1408, 0]
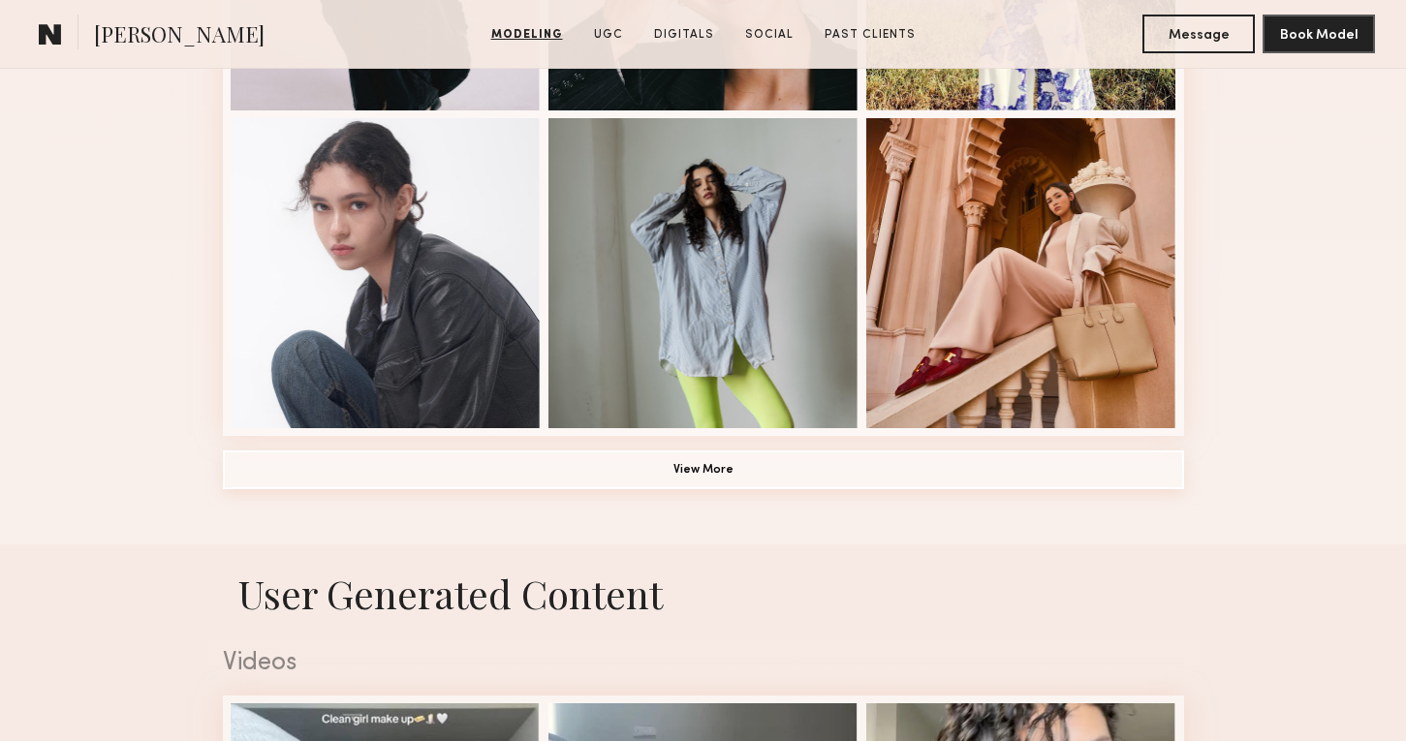
click at [656, 474] on button "View More" at bounding box center [703, 470] width 961 height 39
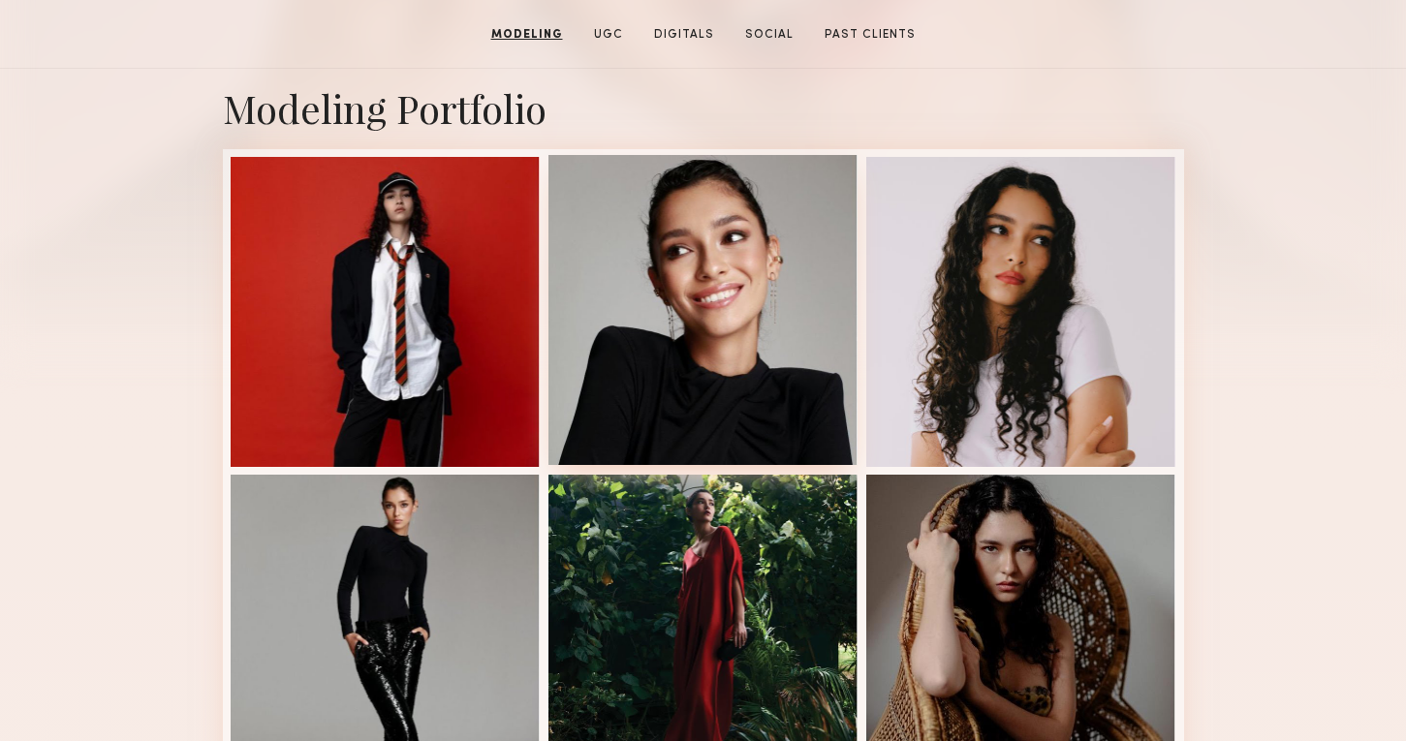
scroll to position [0, 0]
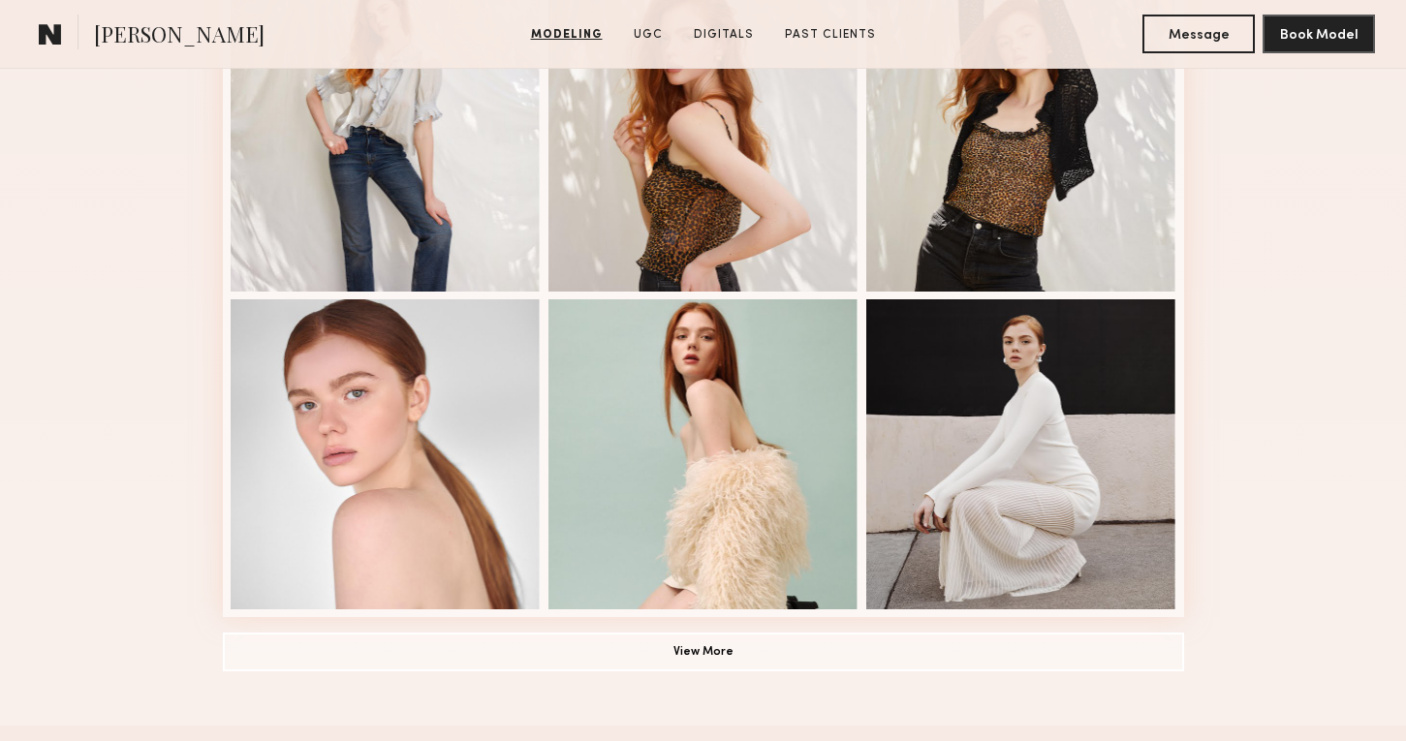
scroll to position [1215, 0]
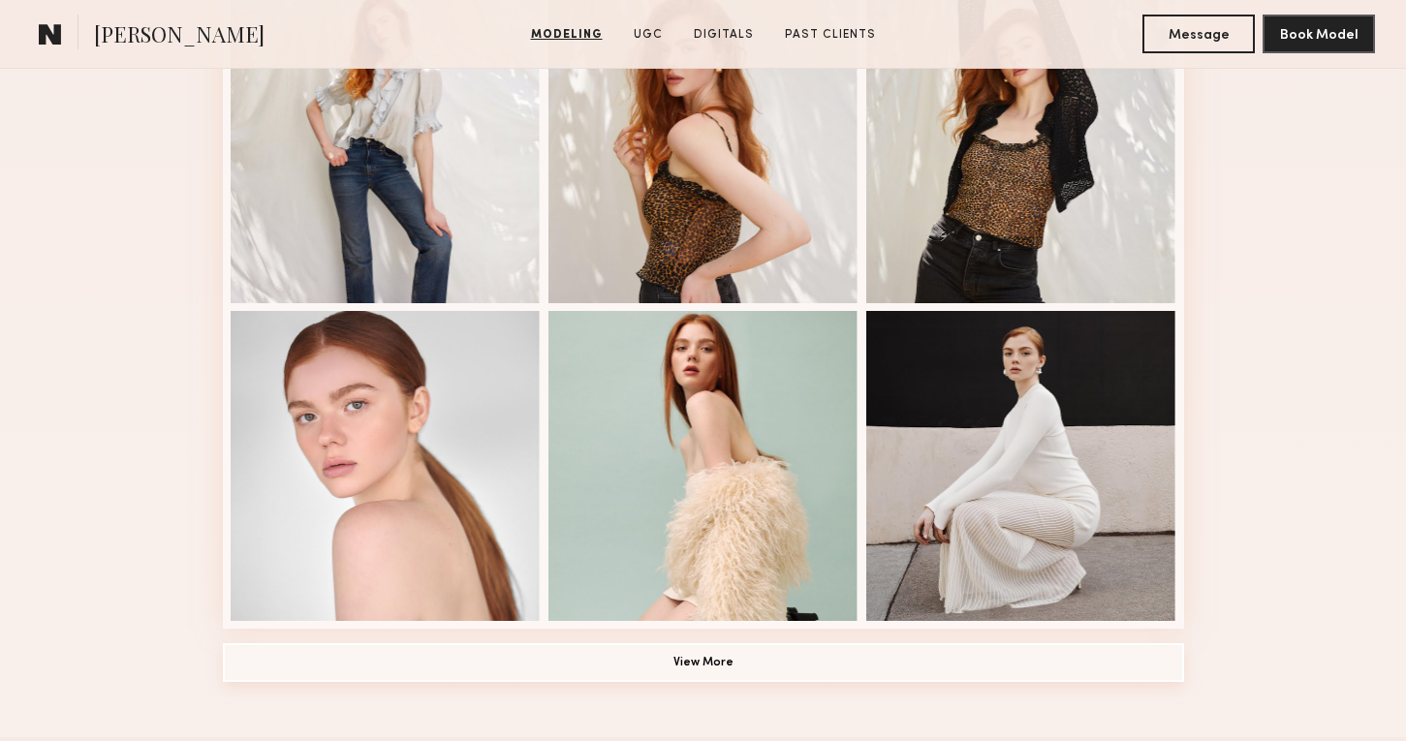
click at [771, 676] on button "View More" at bounding box center [703, 663] width 961 height 39
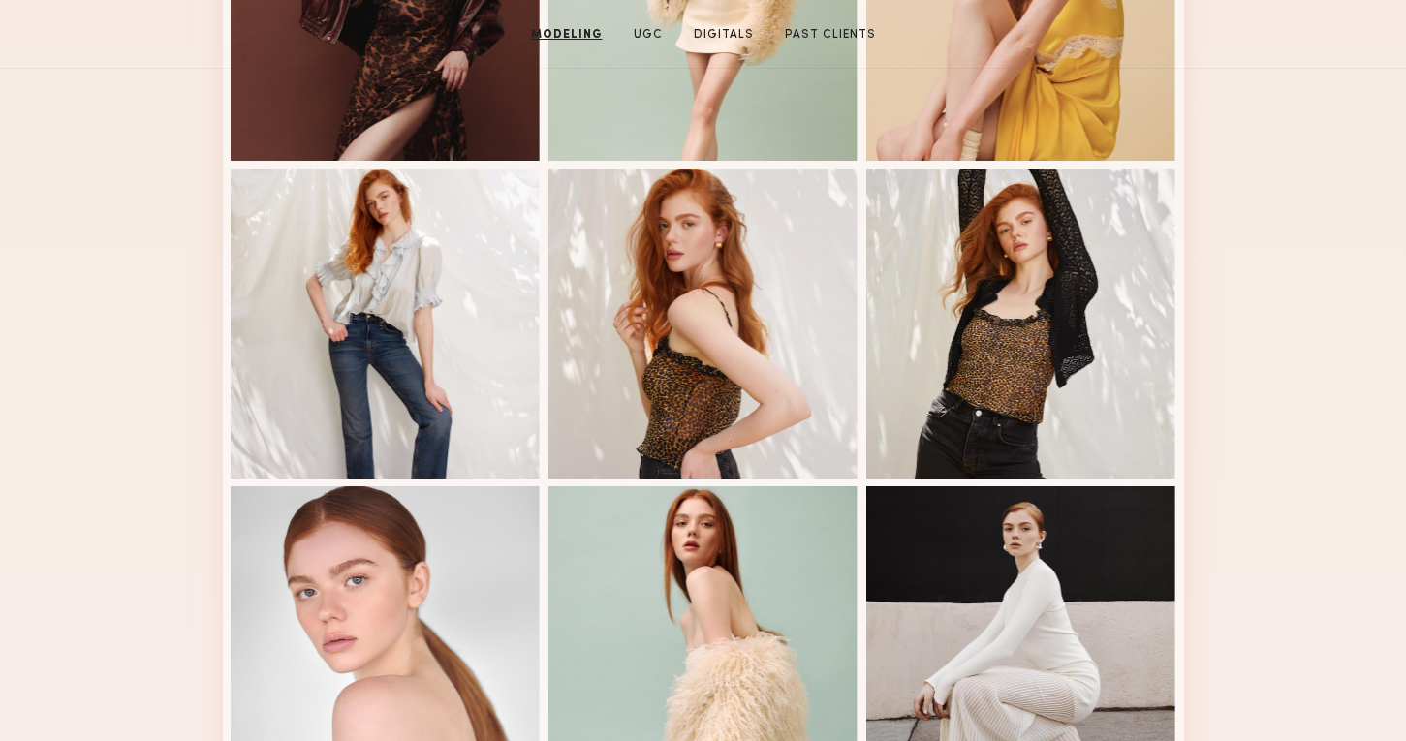
scroll to position [0, 0]
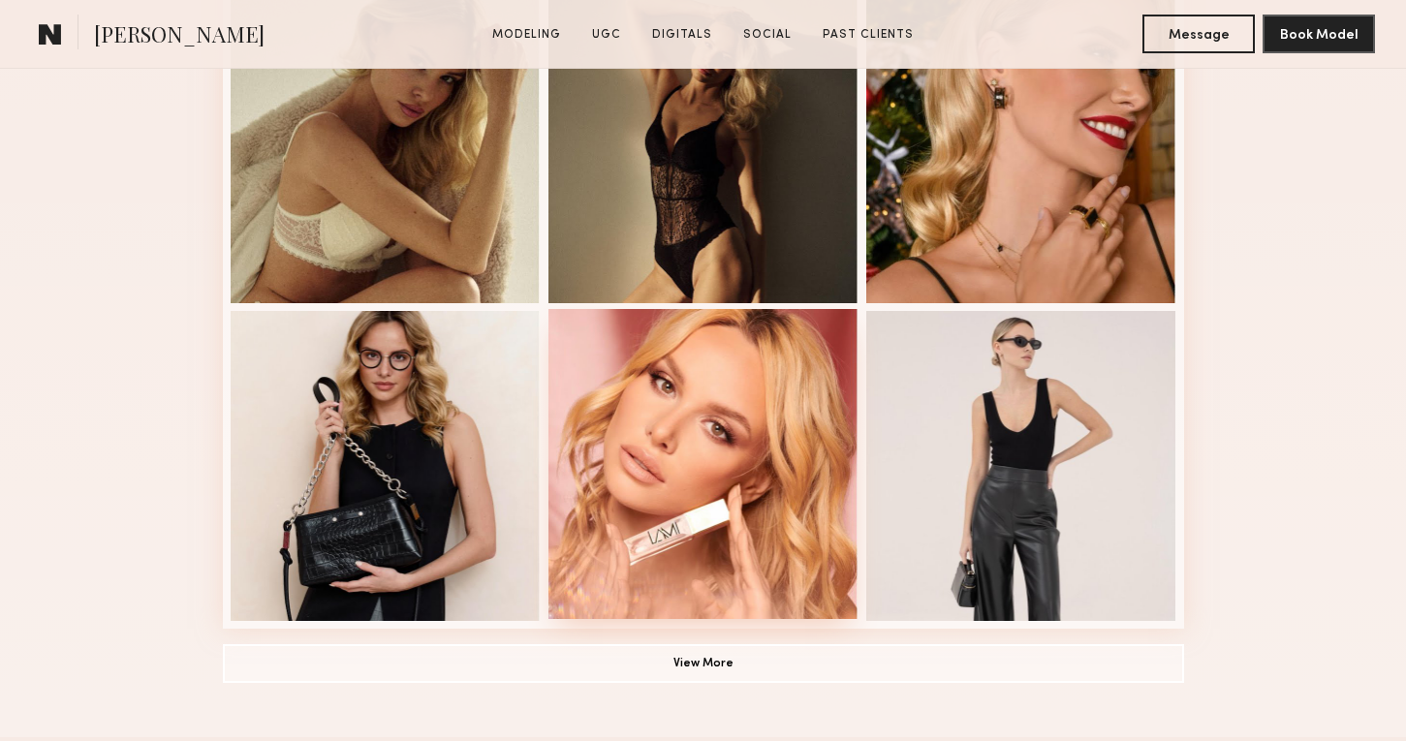
scroll to position [939, 0]
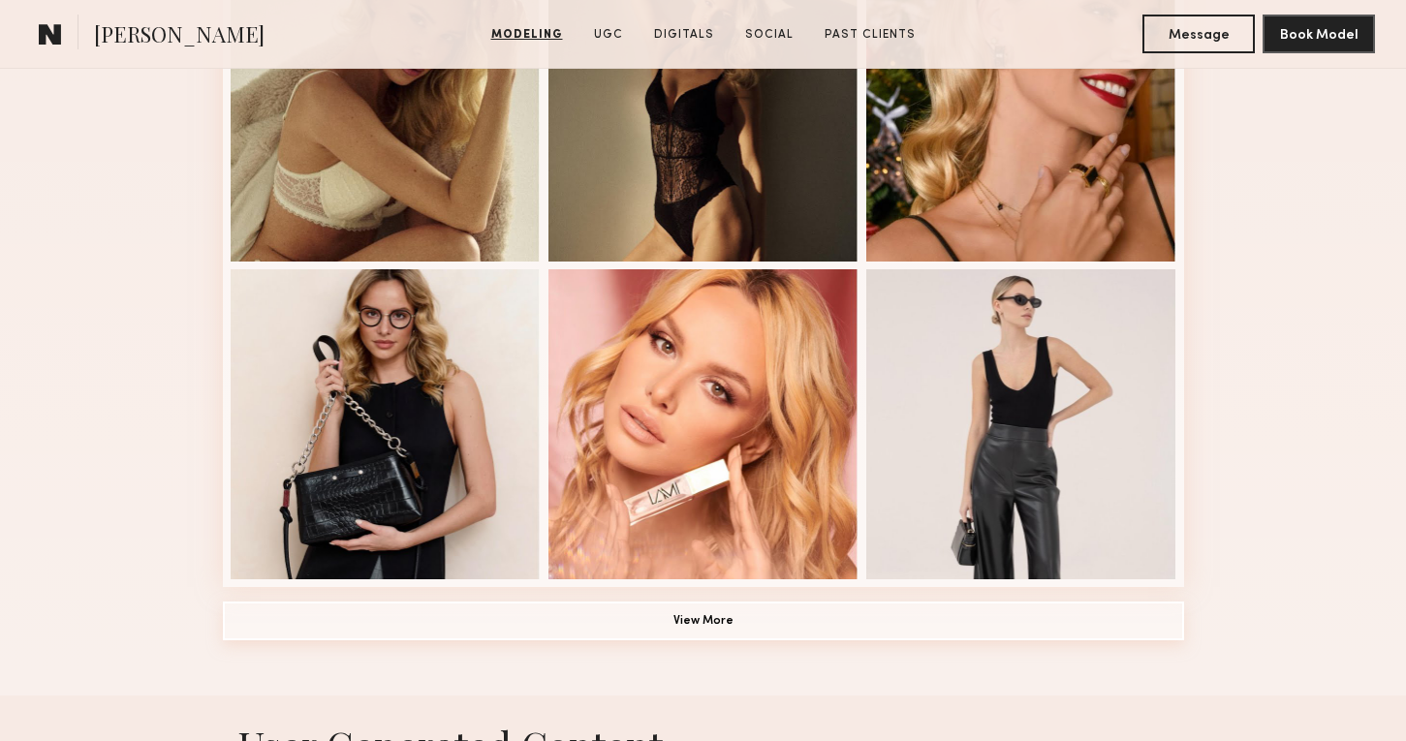
click at [649, 615] on button "View More" at bounding box center [703, 621] width 961 height 39
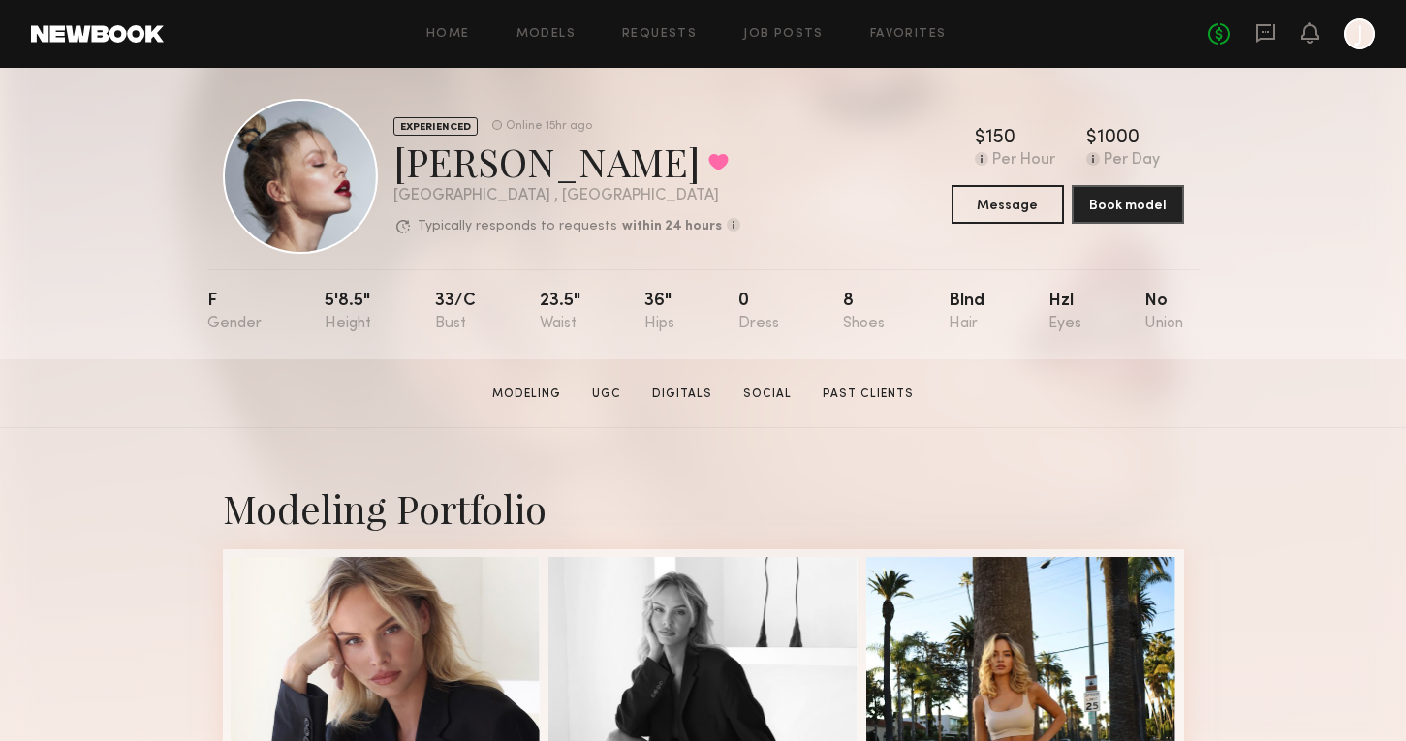
scroll to position [10, 0]
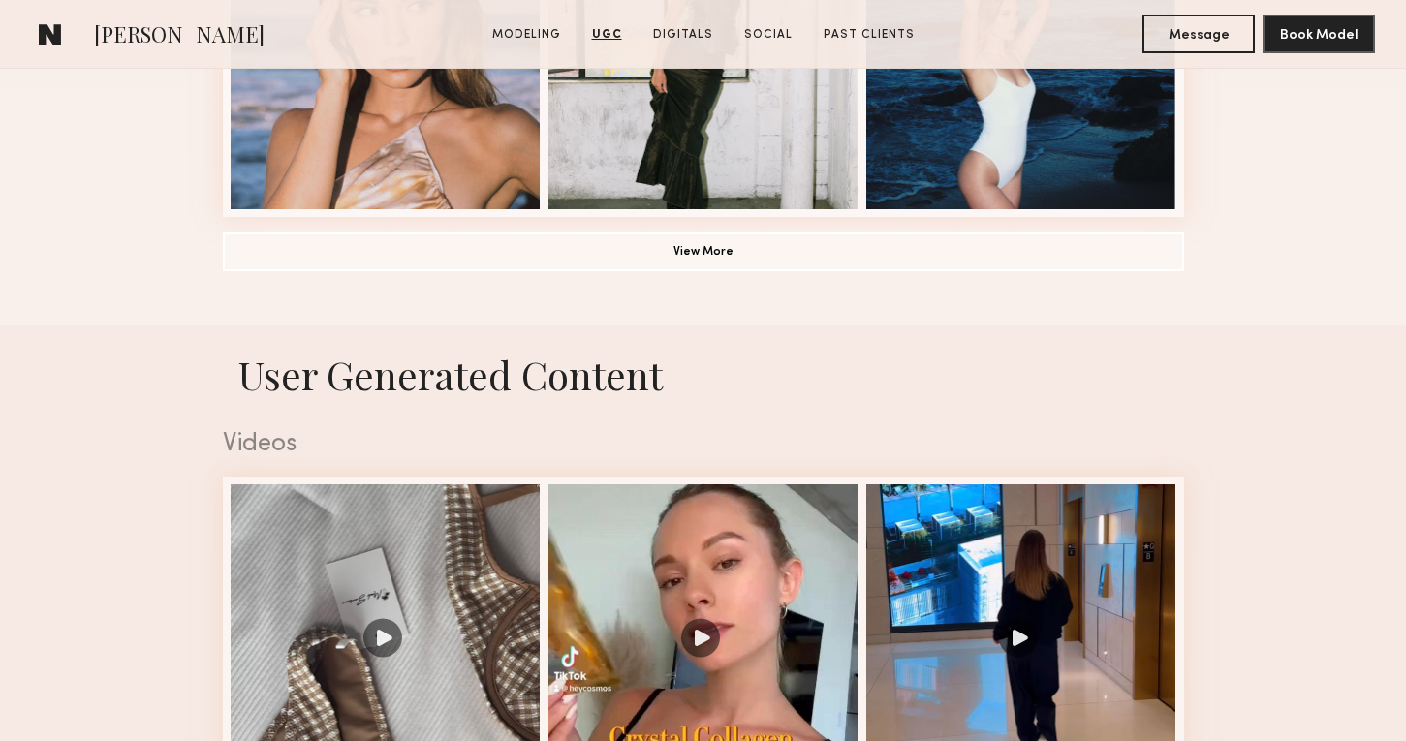
scroll to position [1227, 0]
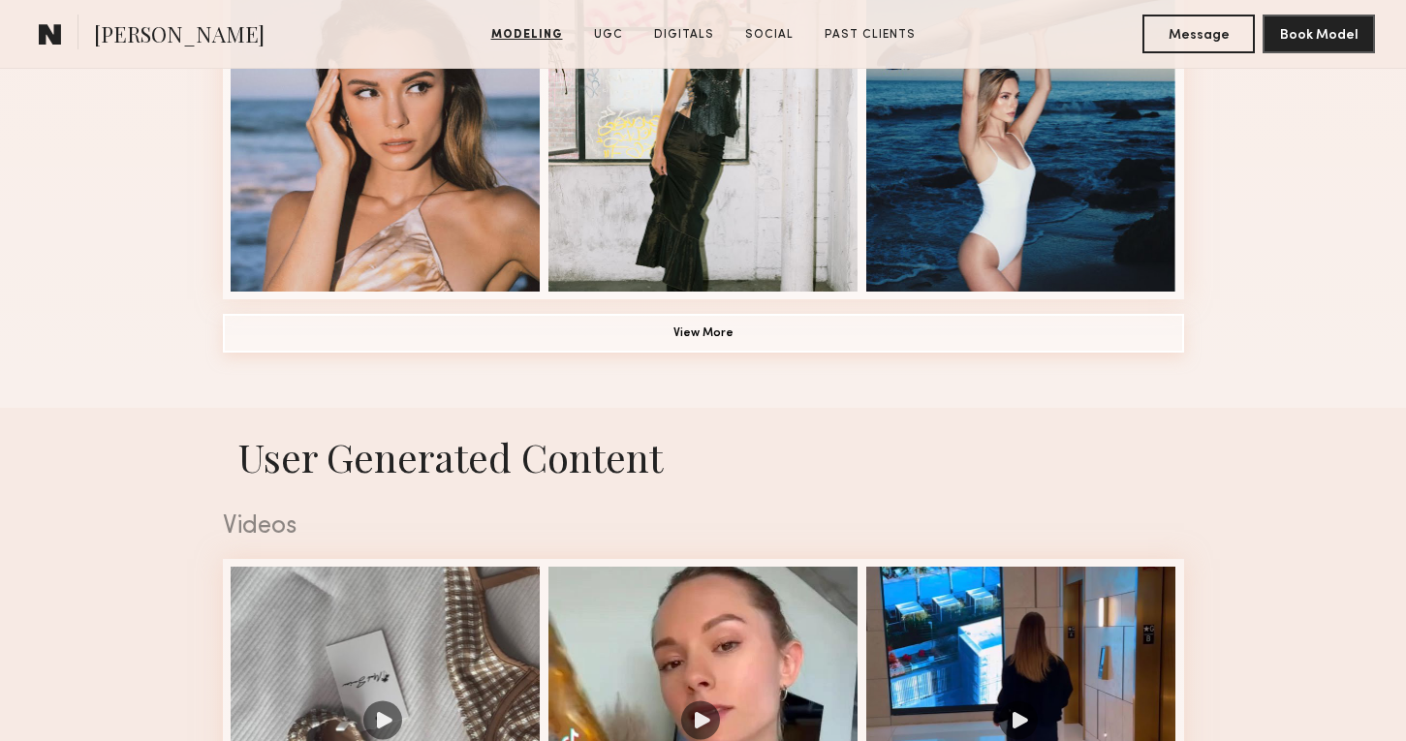
click at [698, 338] on button "View More" at bounding box center [703, 333] width 961 height 39
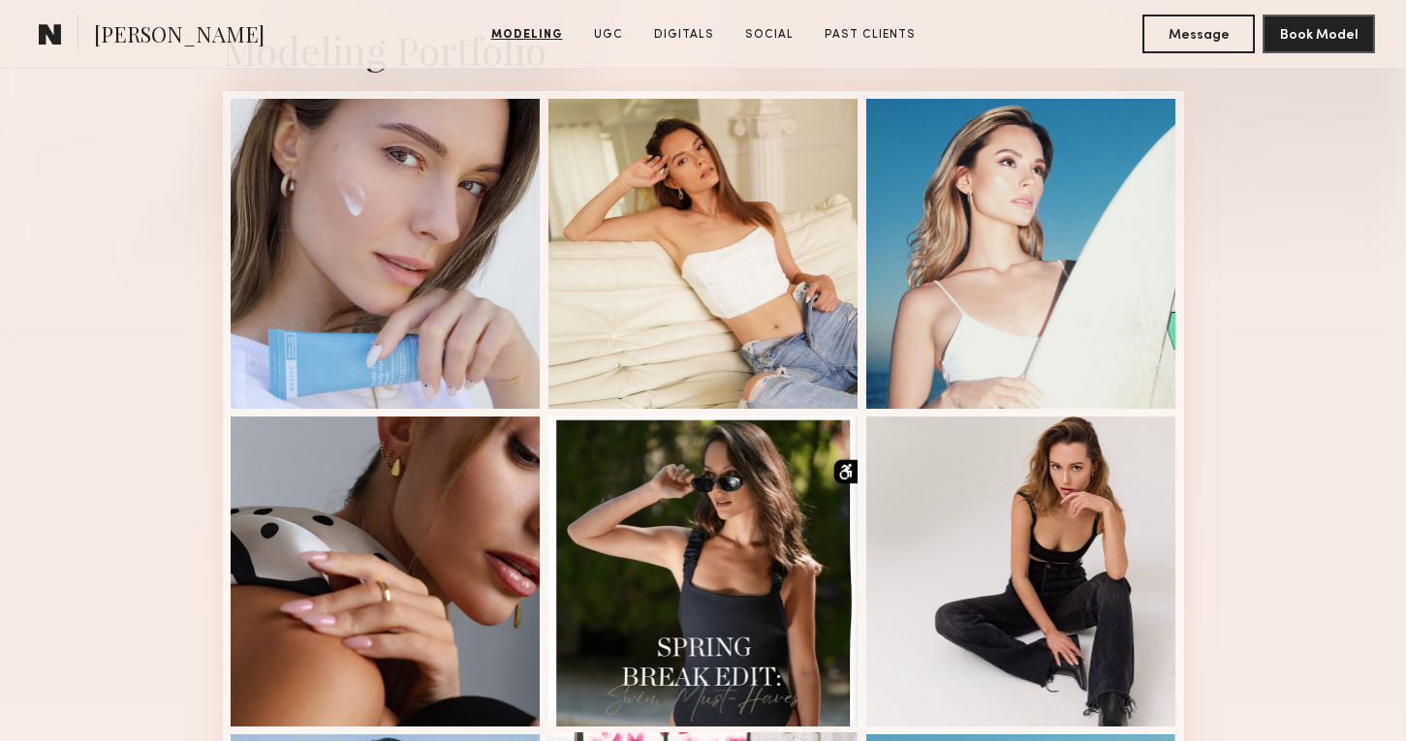
scroll to position [0, 0]
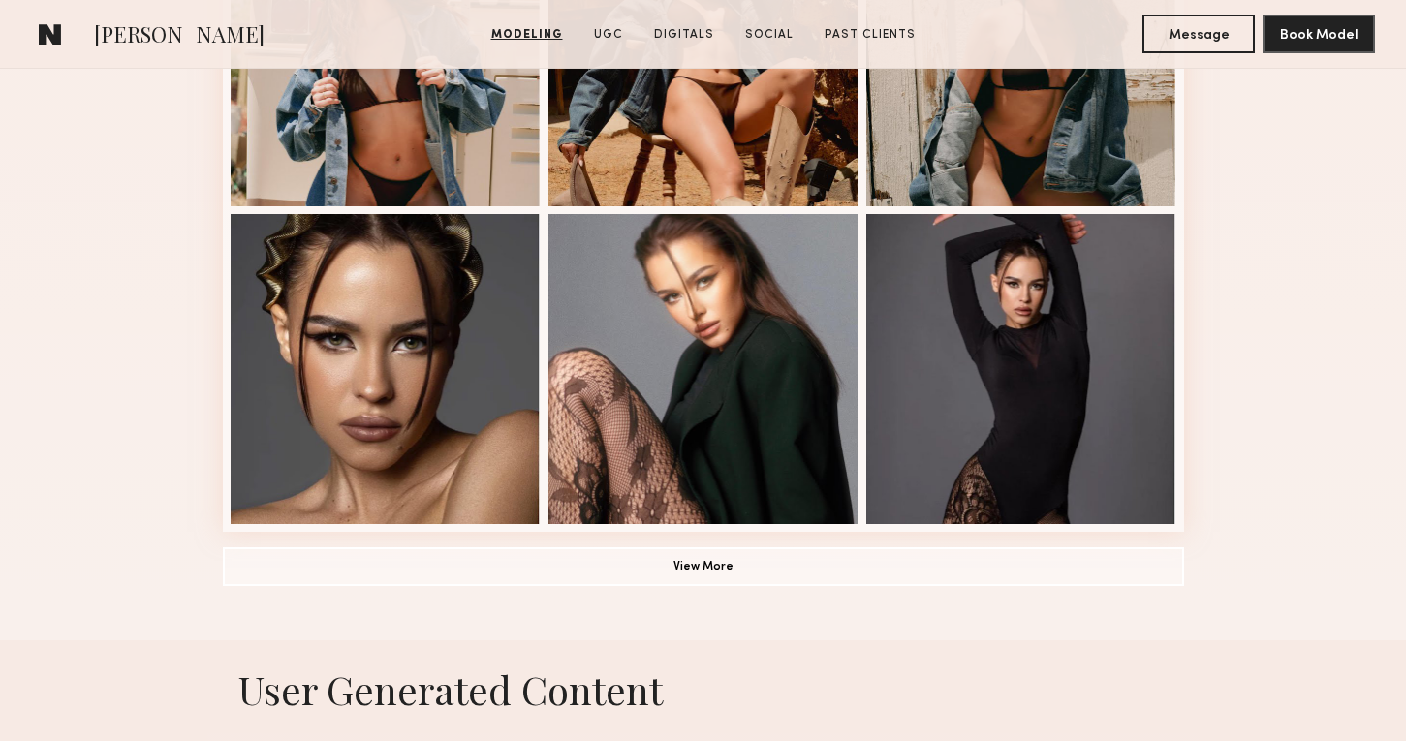
scroll to position [1307, 0]
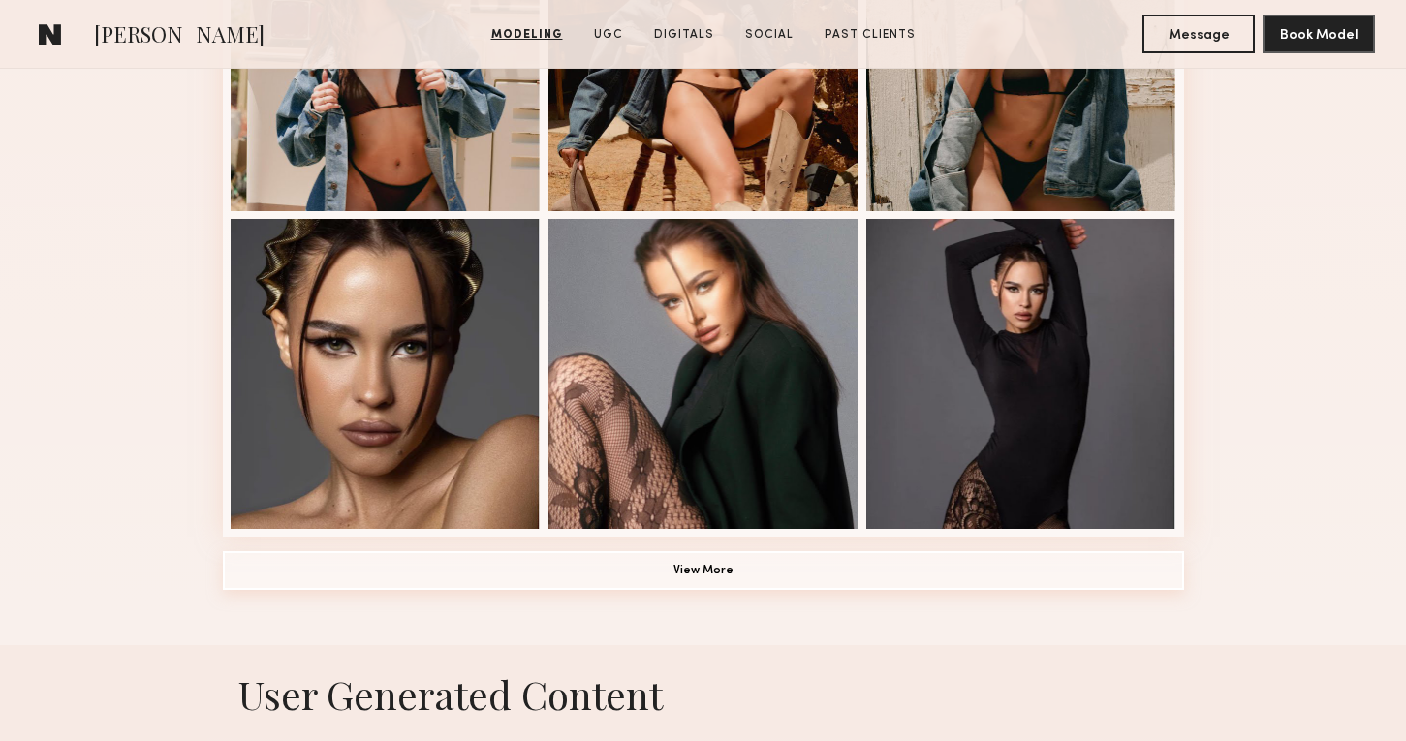
click at [778, 575] on button "View More" at bounding box center [703, 570] width 961 height 39
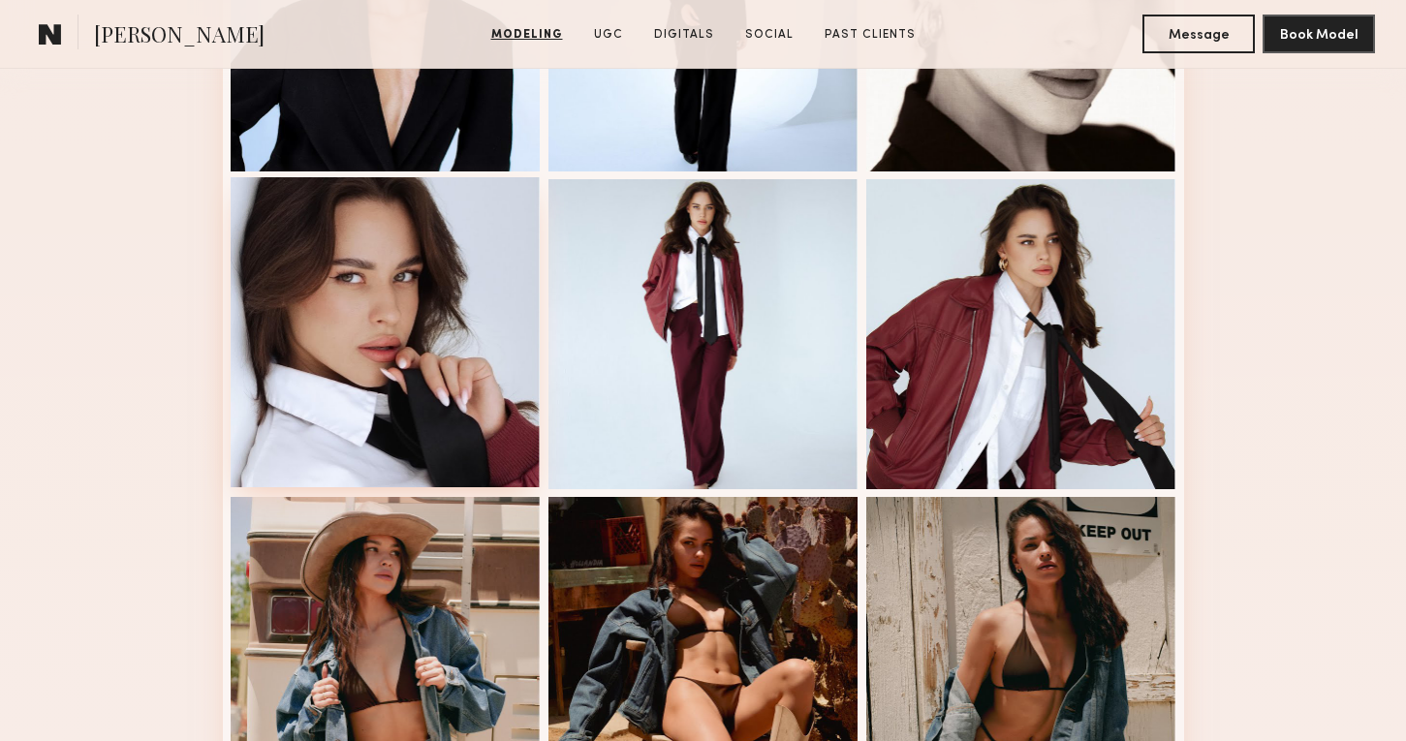
scroll to position [0, 0]
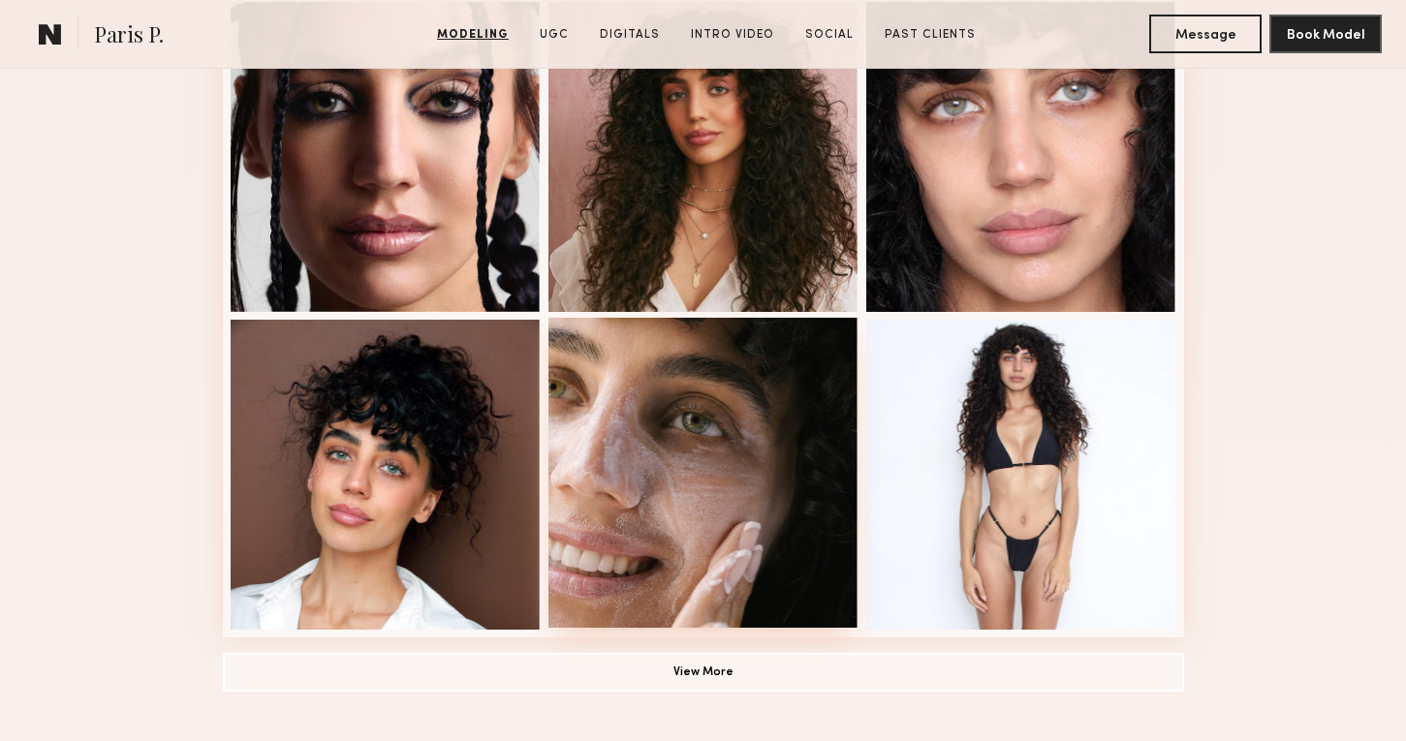
scroll to position [1337, 0]
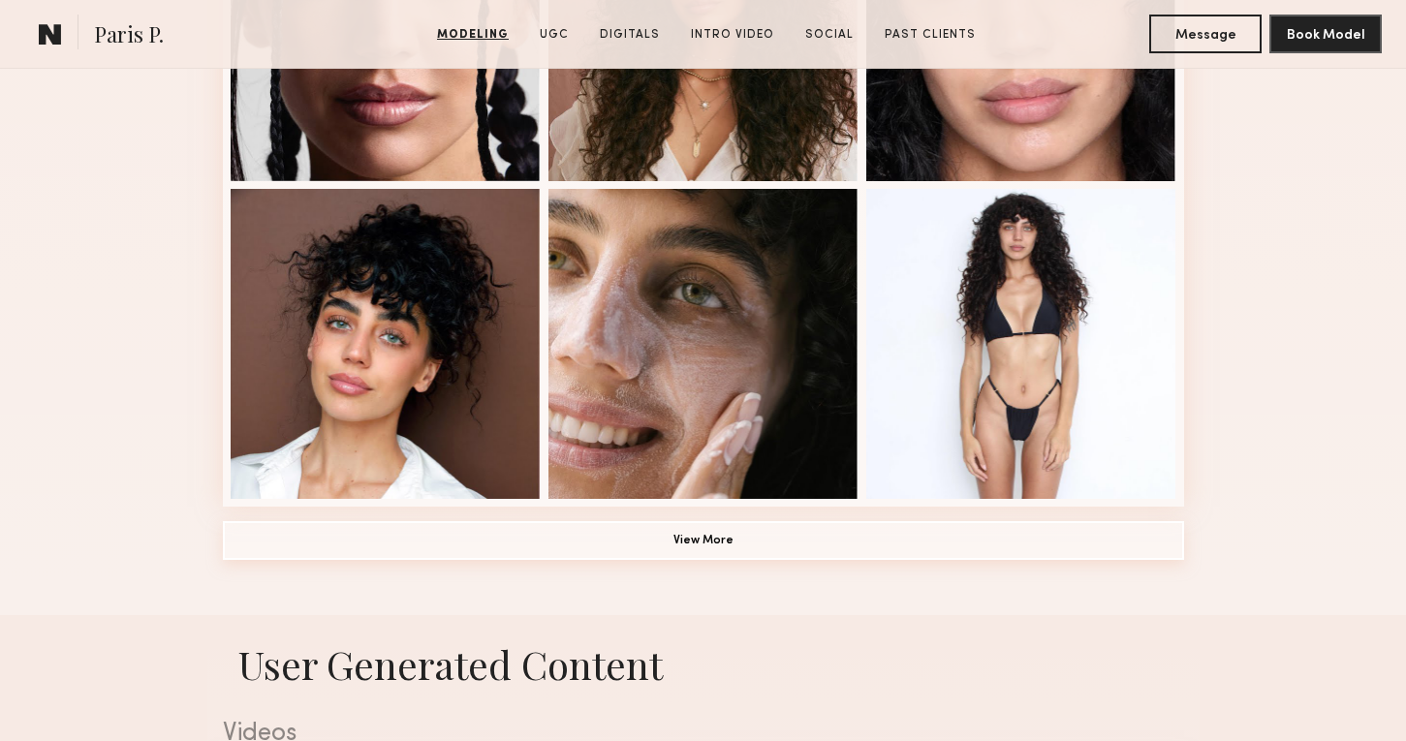
click at [804, 550] on button "View More" at bounding box center [703, 540] width 961 height 39
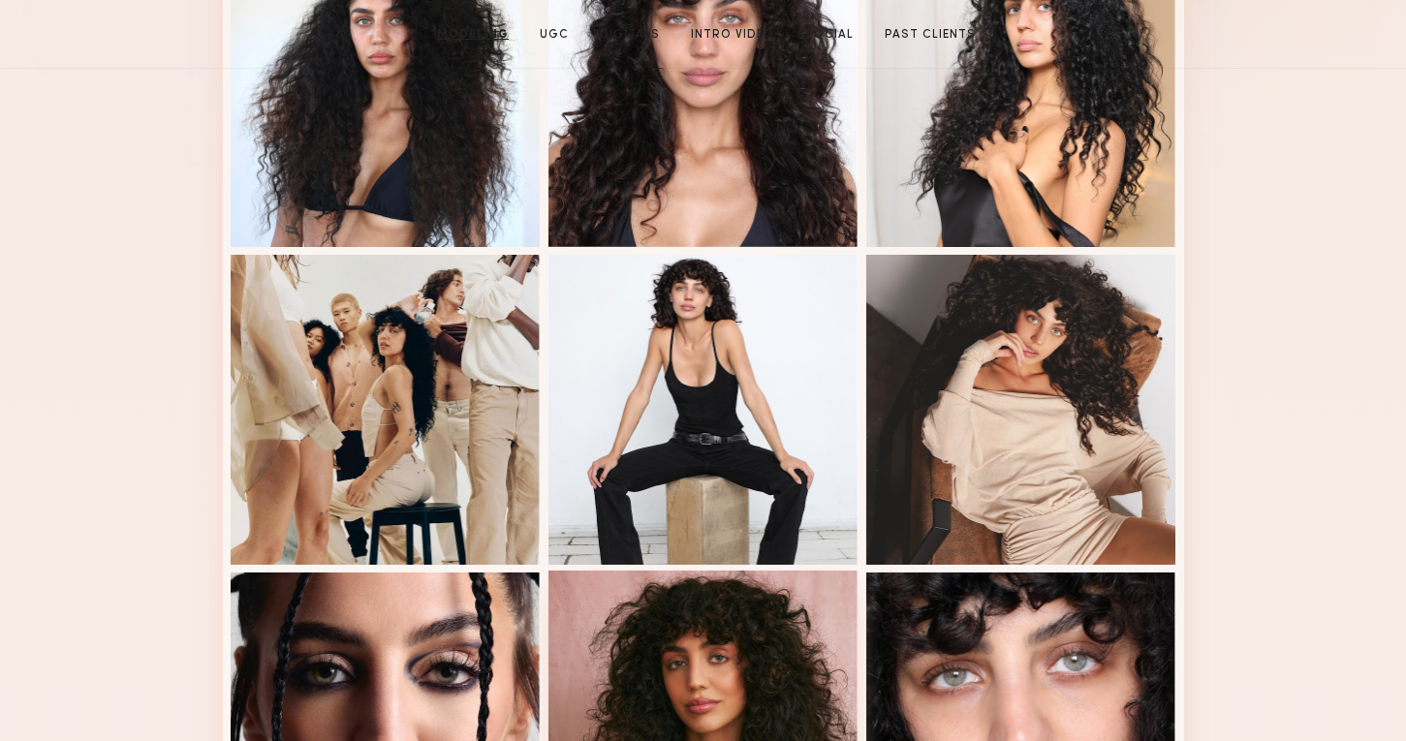
scroll to position [0, 0]
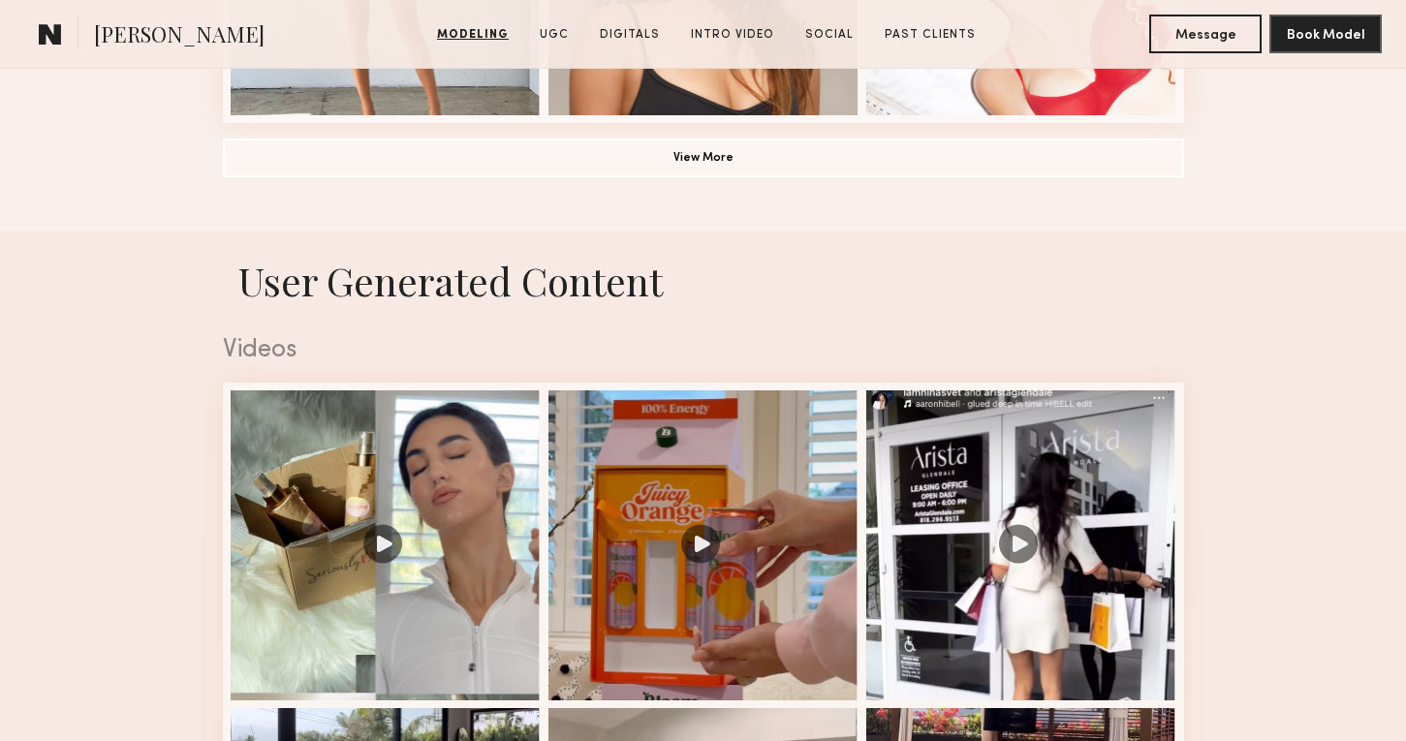
scroll to position [1727, 0]
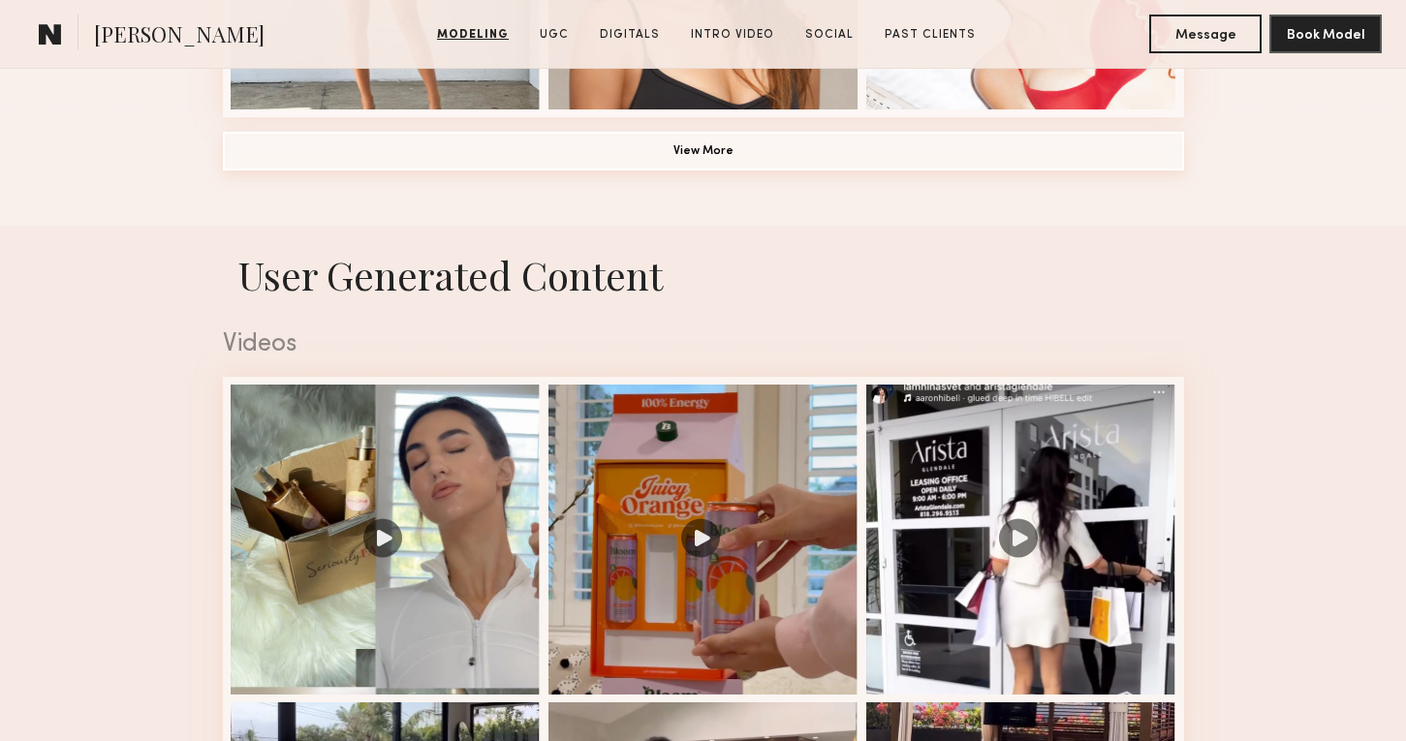
click at [692, 144] on button "View More" at bounding box center [703, 151] width 961 height 39
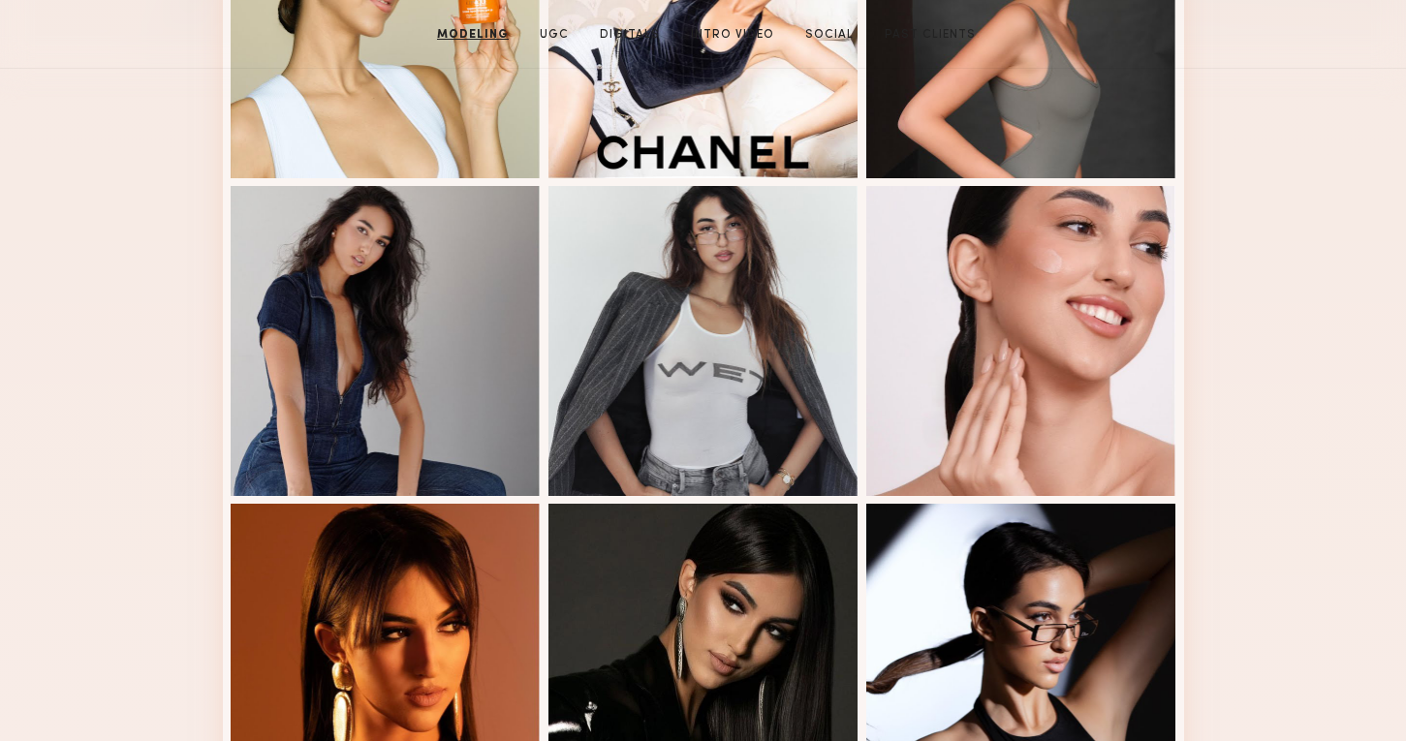
scroll to position [0, 0]
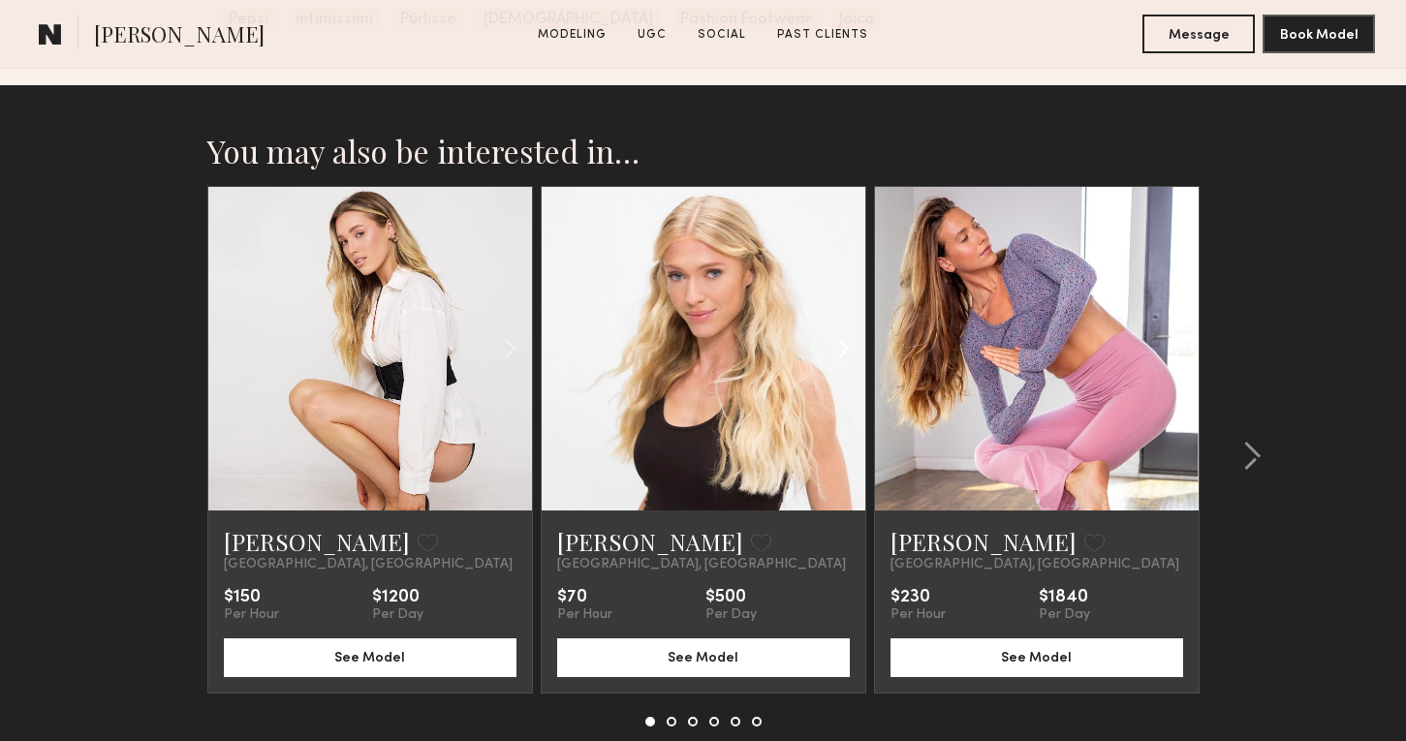
scroll to position [2818, 0]
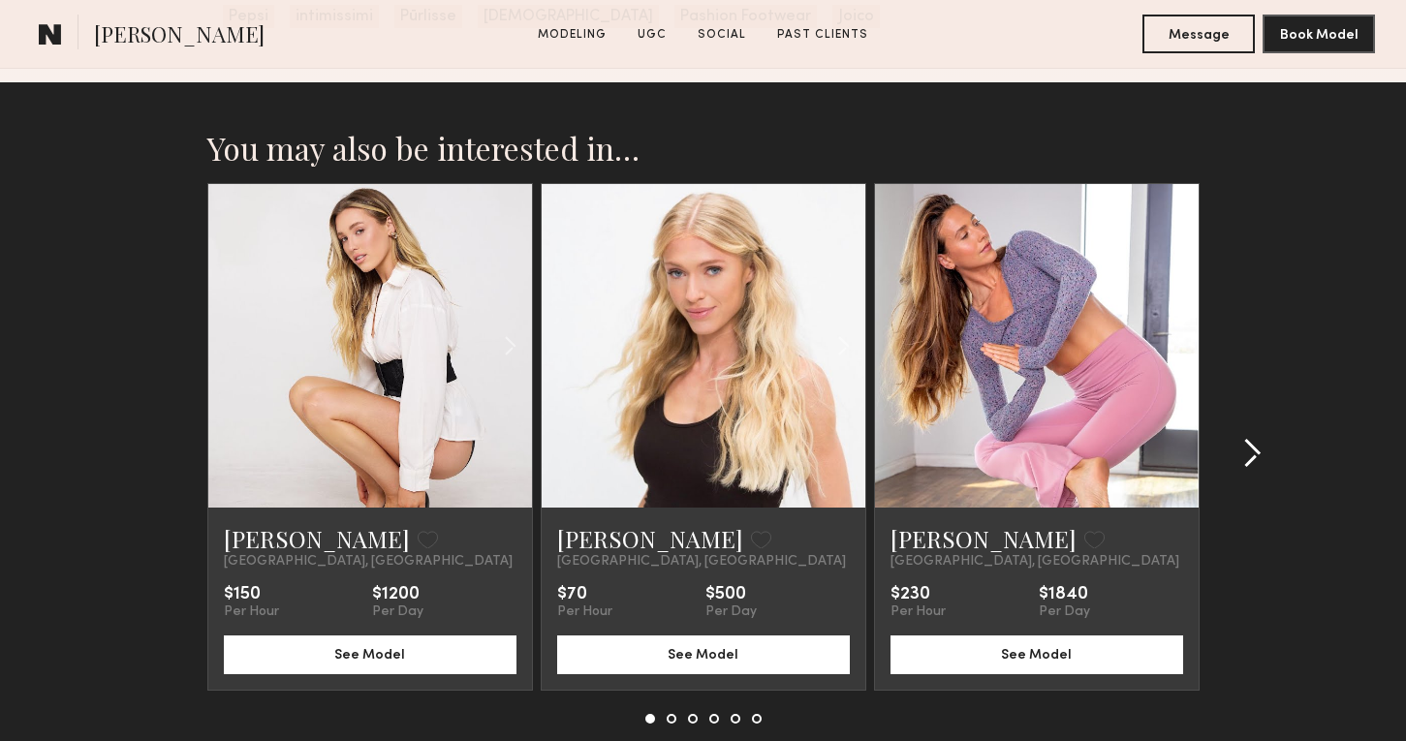
click at [1247, 467] on common-icon at bounding box center [1252, 453] width 19 height 31
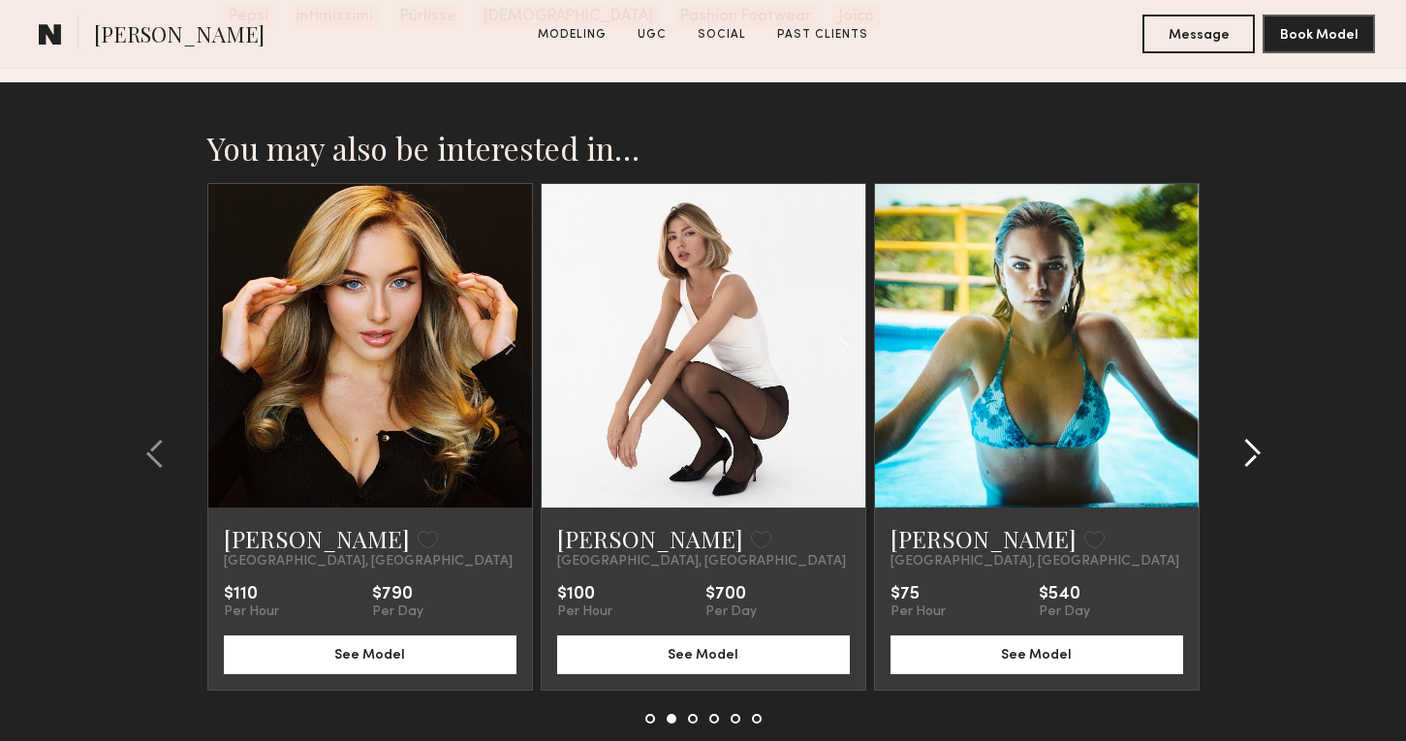
click at [1269, 439] on div at bounding box center [1246, 453] width 93 height 541
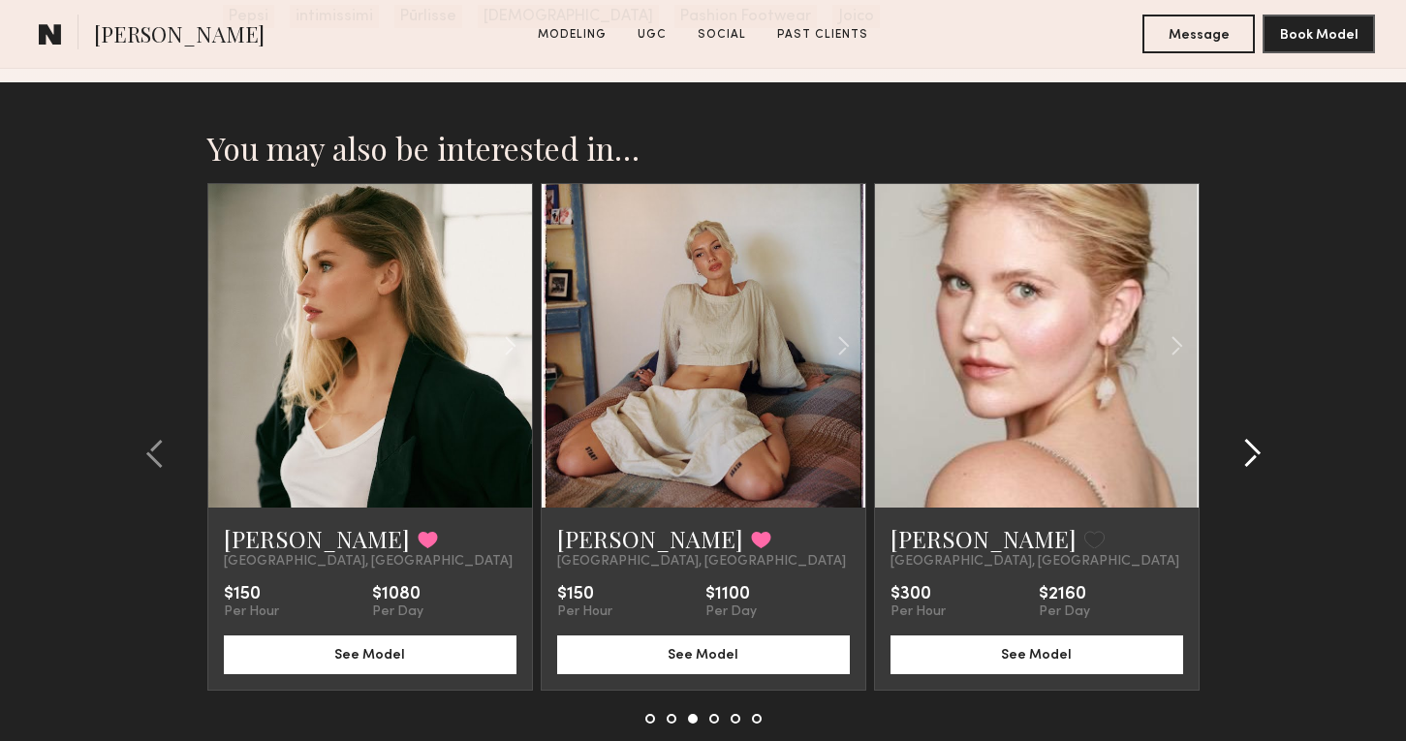
click at [1269, 439] on div at bounding box center [1246, 453] width 93 height 541
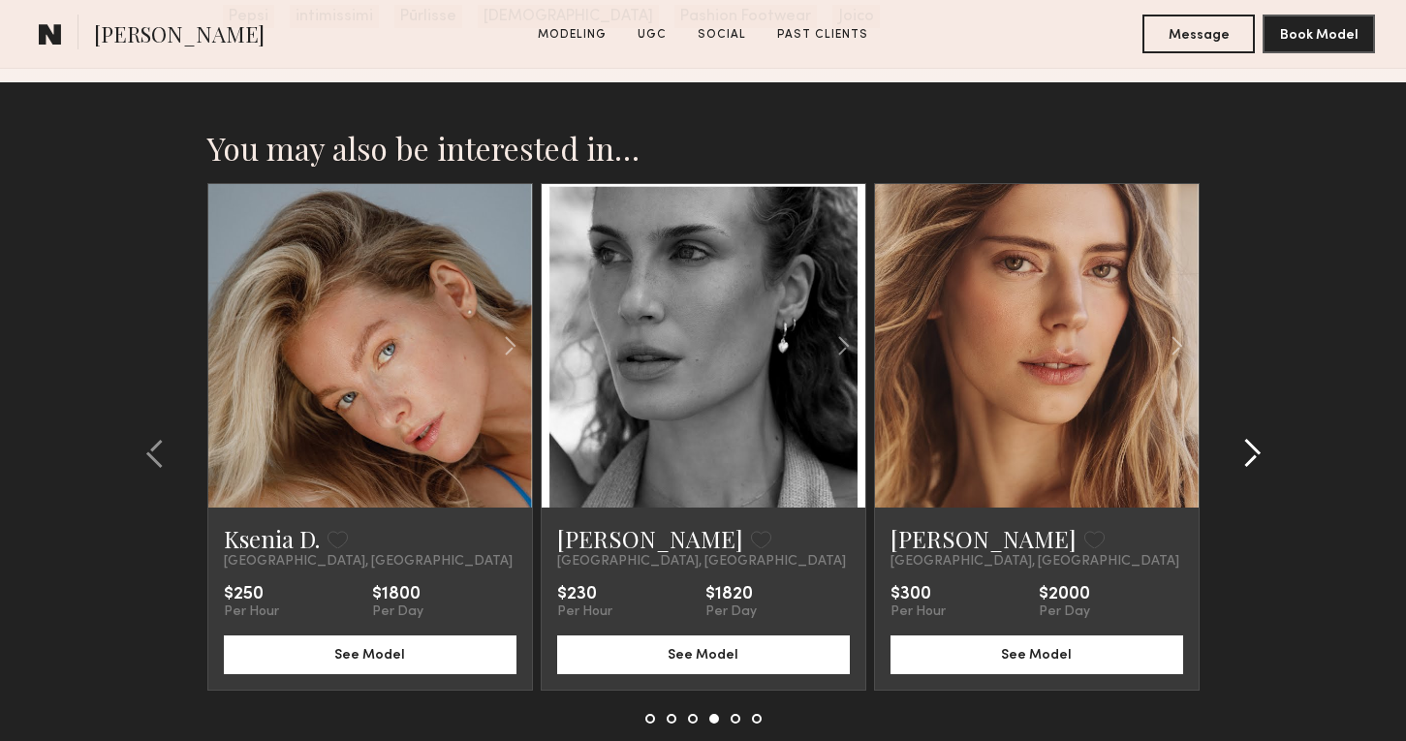
click at [1248, 462] on common-icon at bounding box center [1252, 453] width 19 height 31
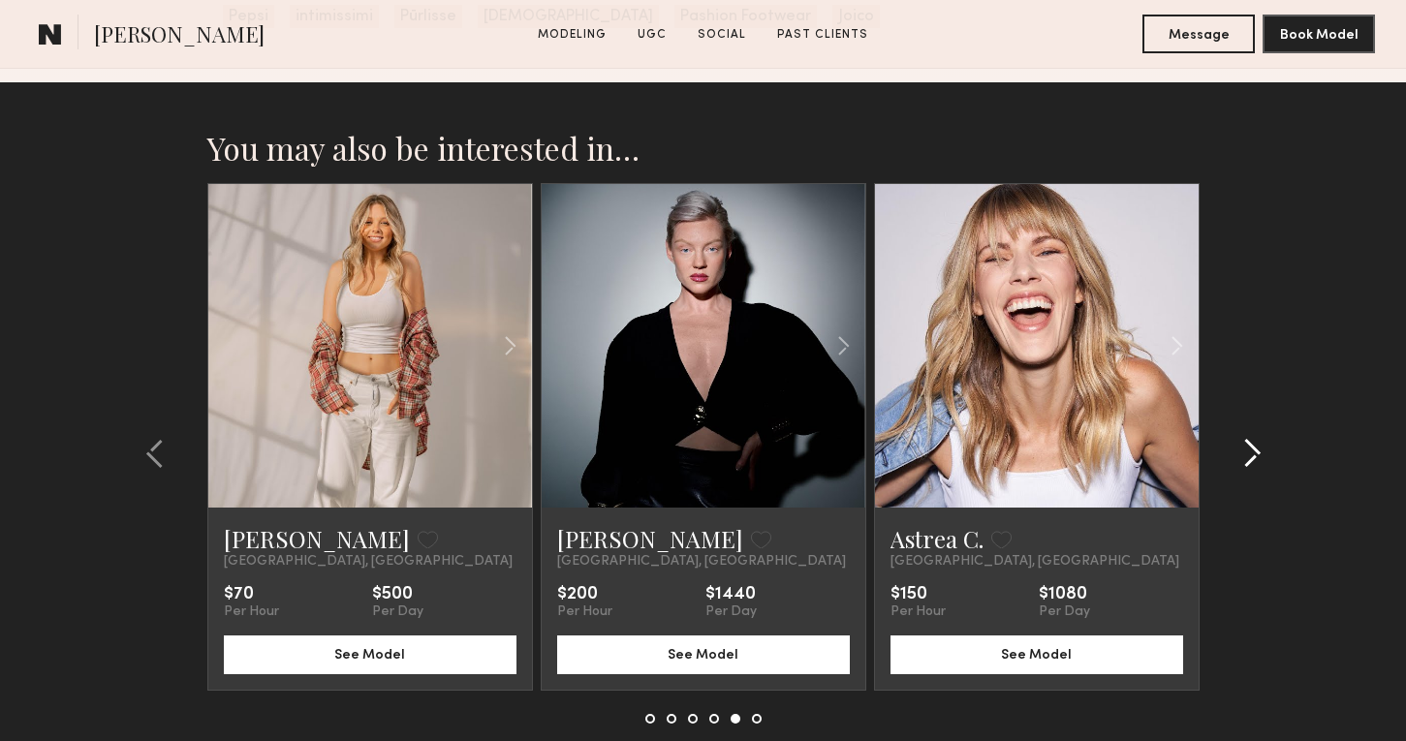
click at [1246, 457] on common-icon at bounding box center [1252, 453] width 19 height 31
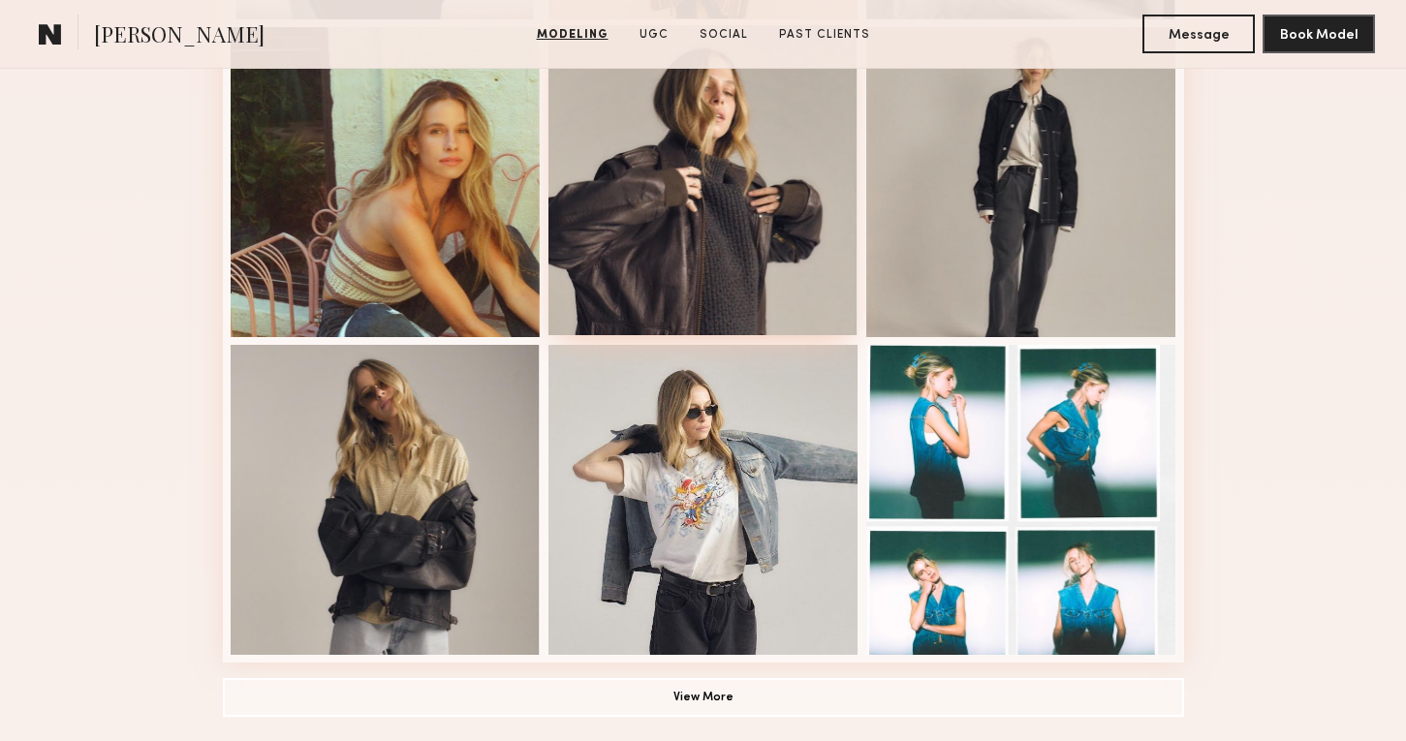
scroll to position [1182, 0]
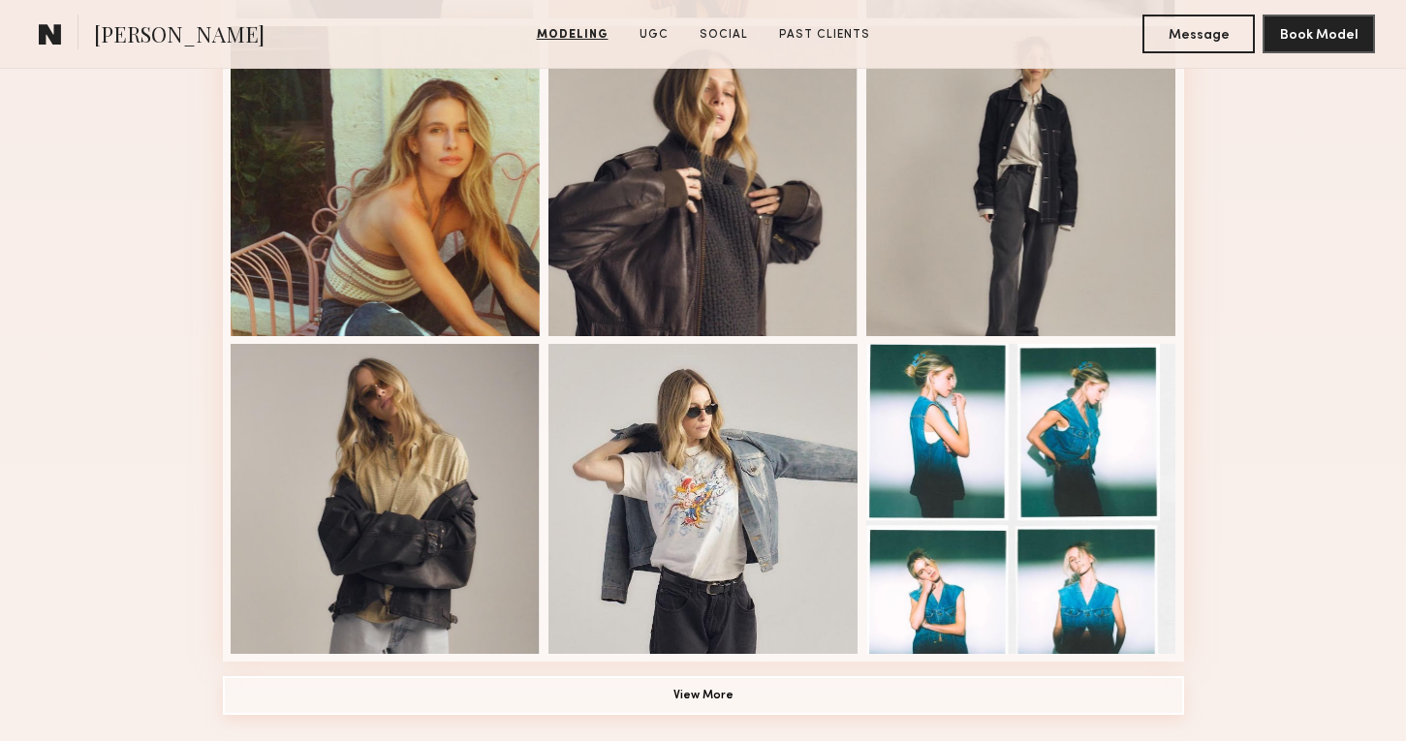
click at [774, 714] on button "View More" at bounding box center [703, 695] width 961 height 39
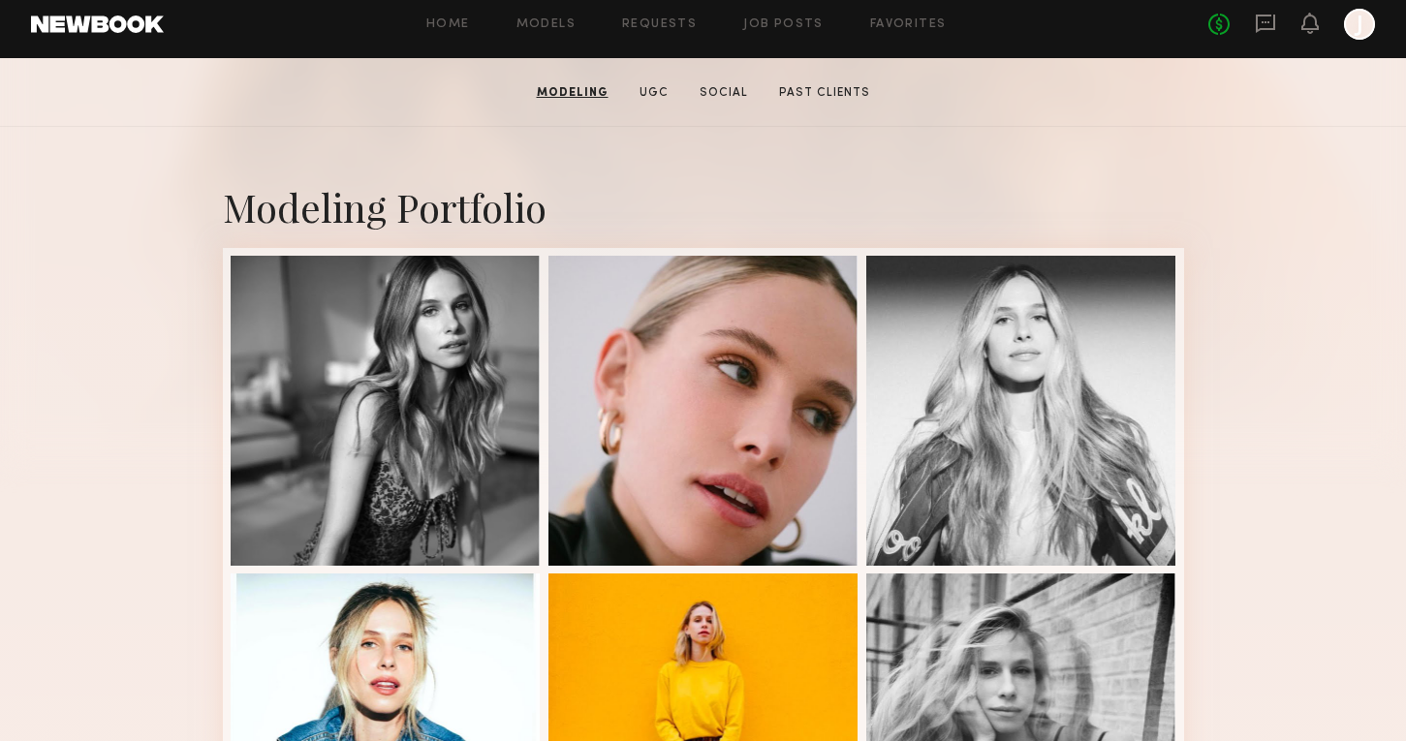
scroll to position [0, 0]
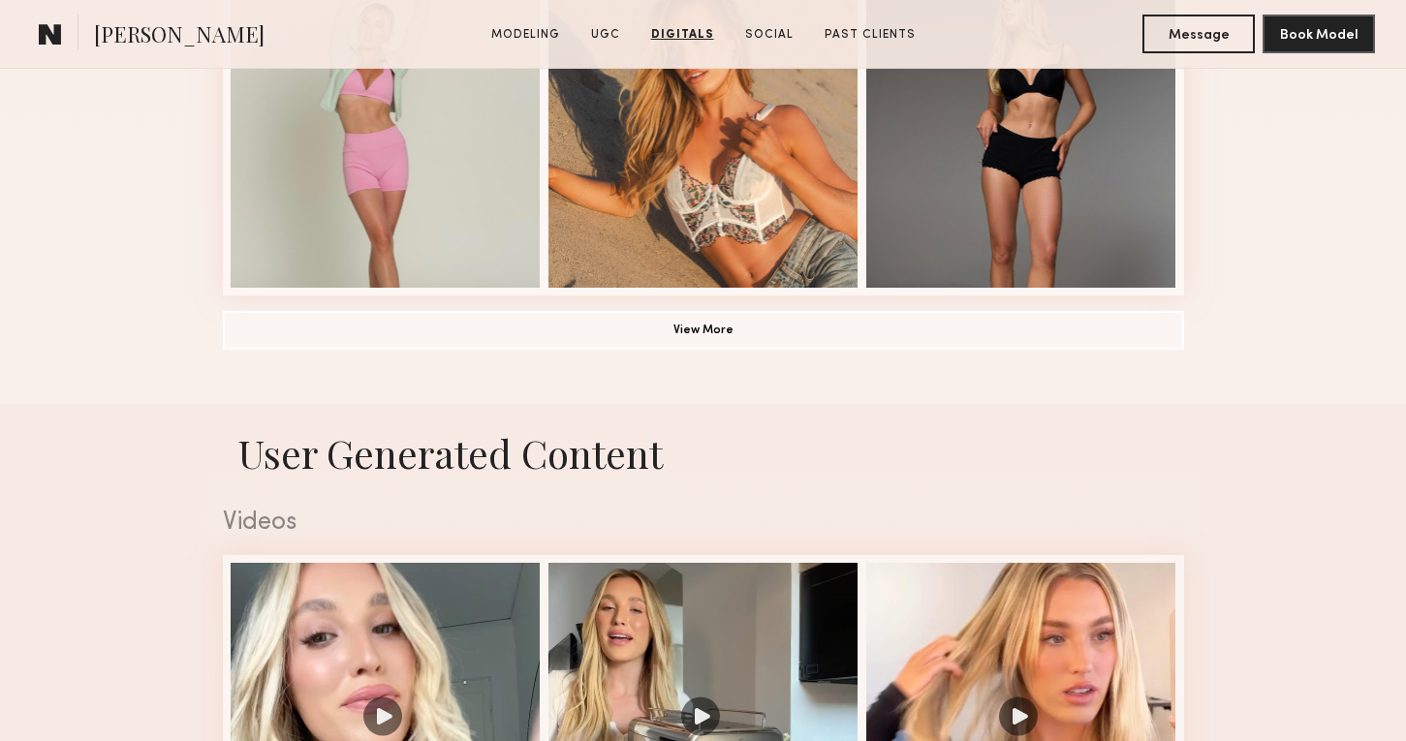
scroll to position [1002, 0]
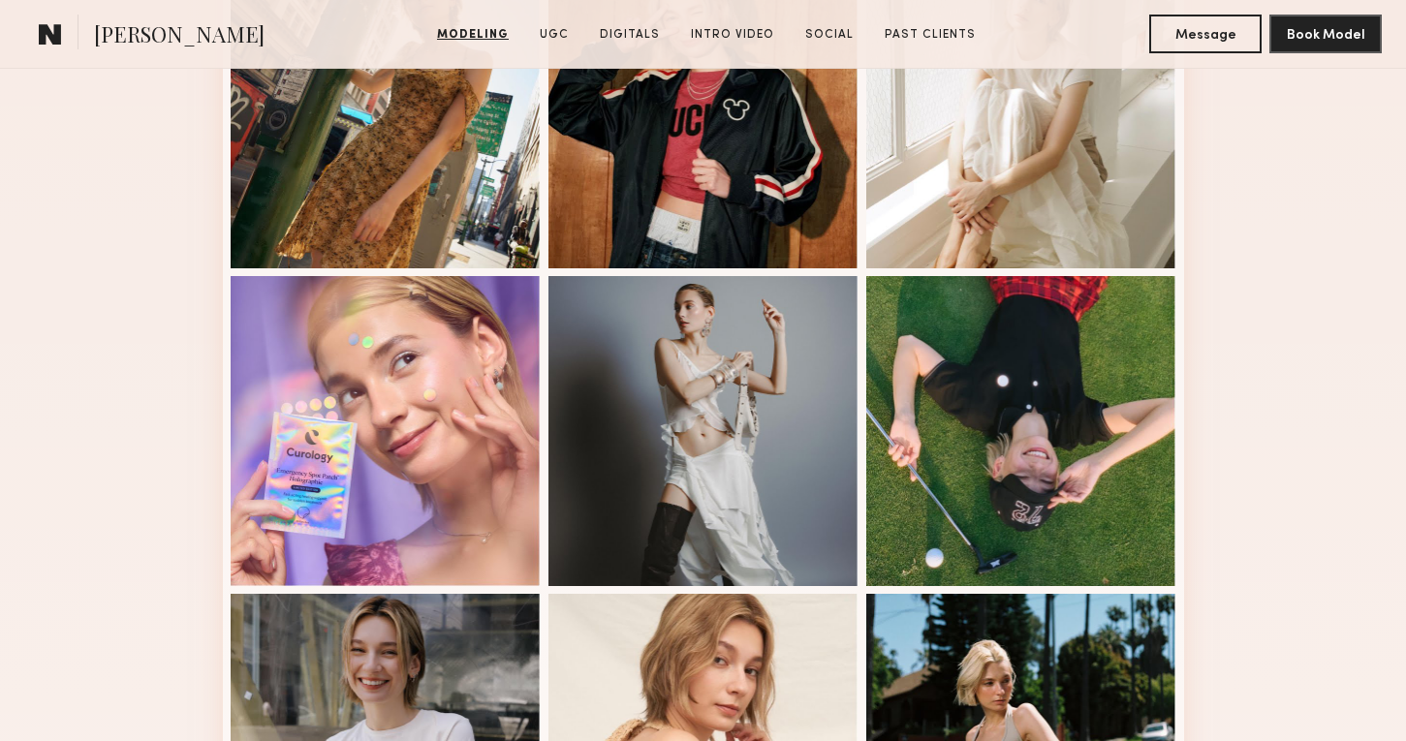
scroll to position [1401, 0]
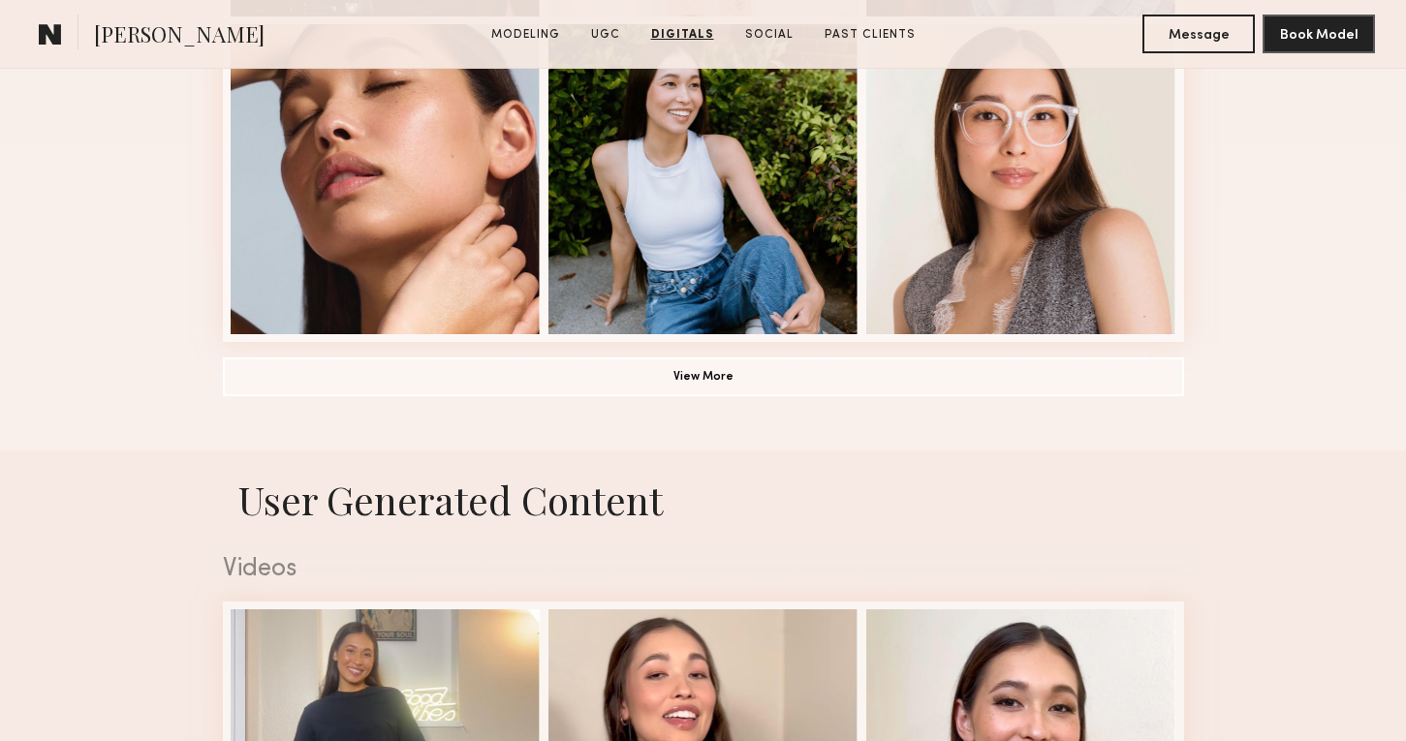
scroll to position [1221, 0]
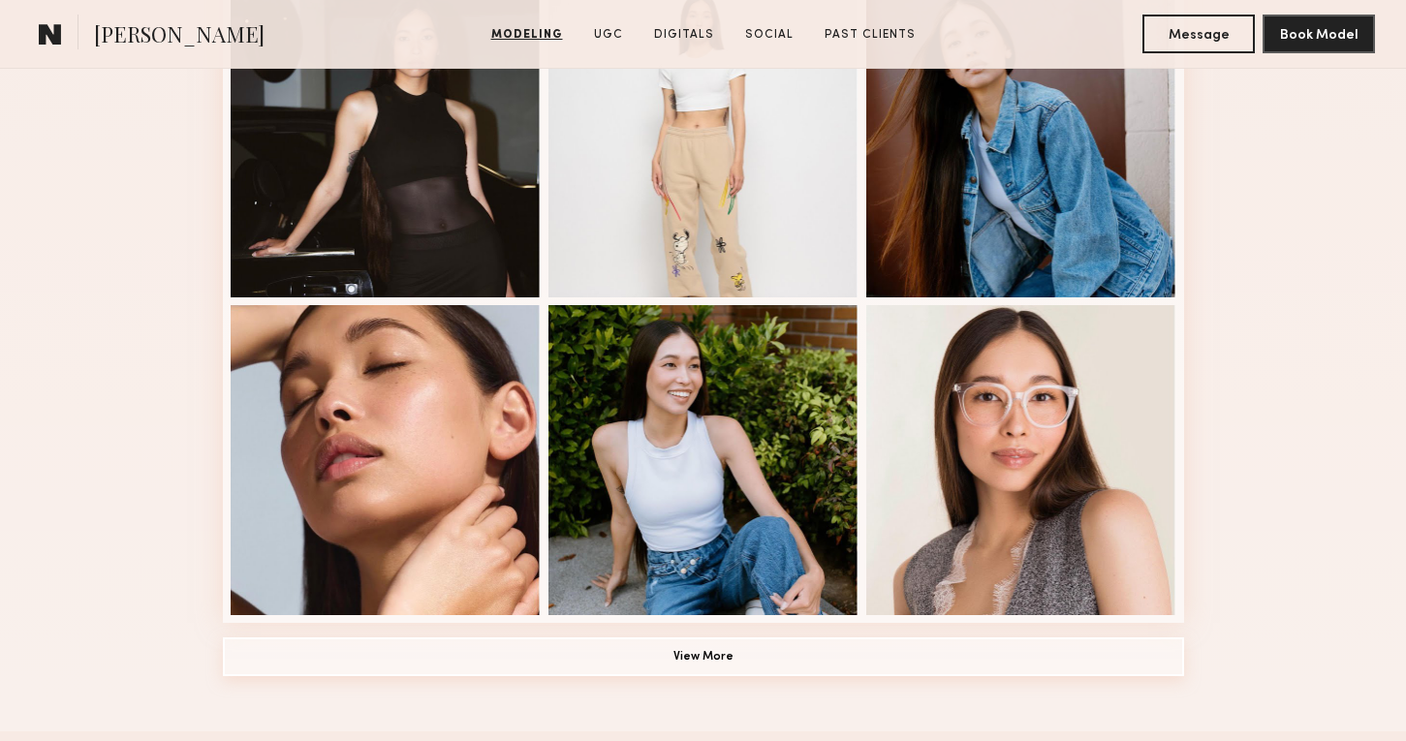
click at [770, 676] on common-button "View More" at bounding box center [703, 658] width 961 height 39
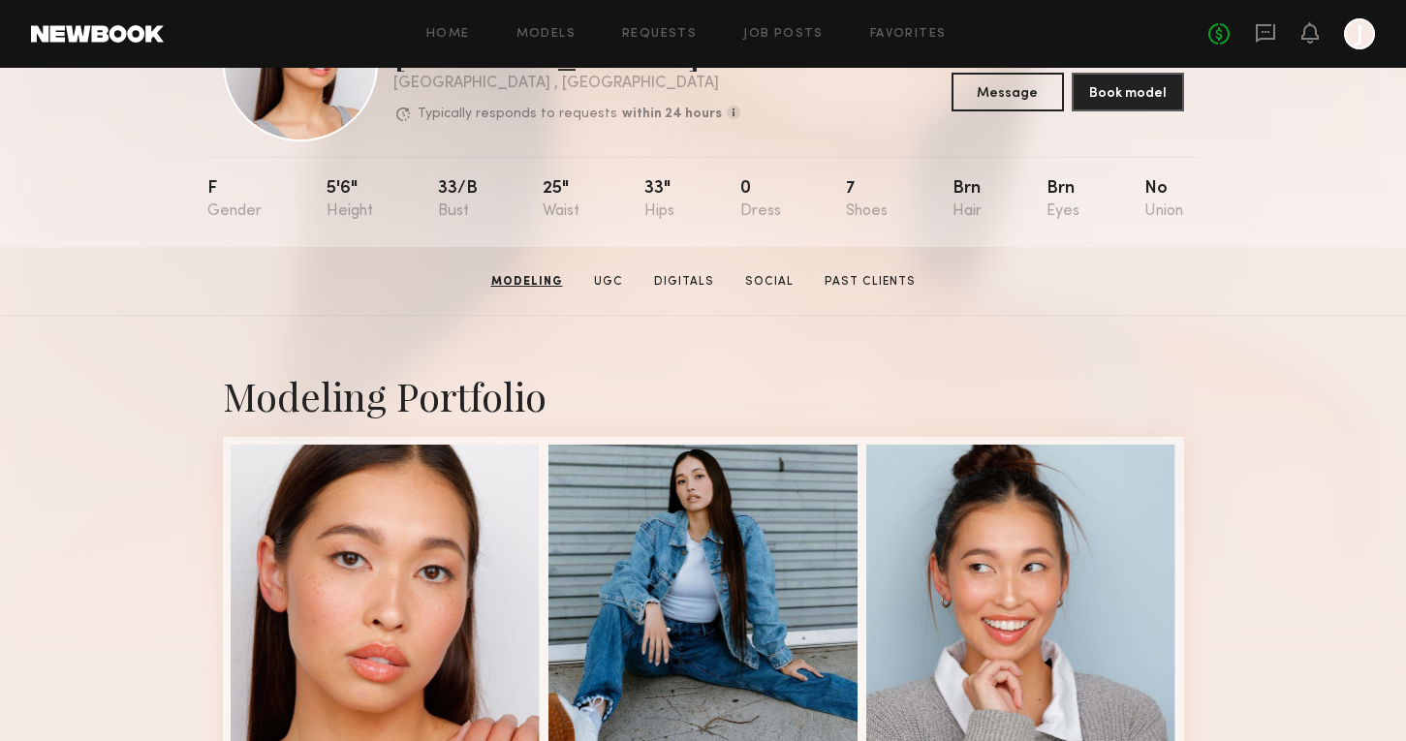
scroll to position [0, 0]
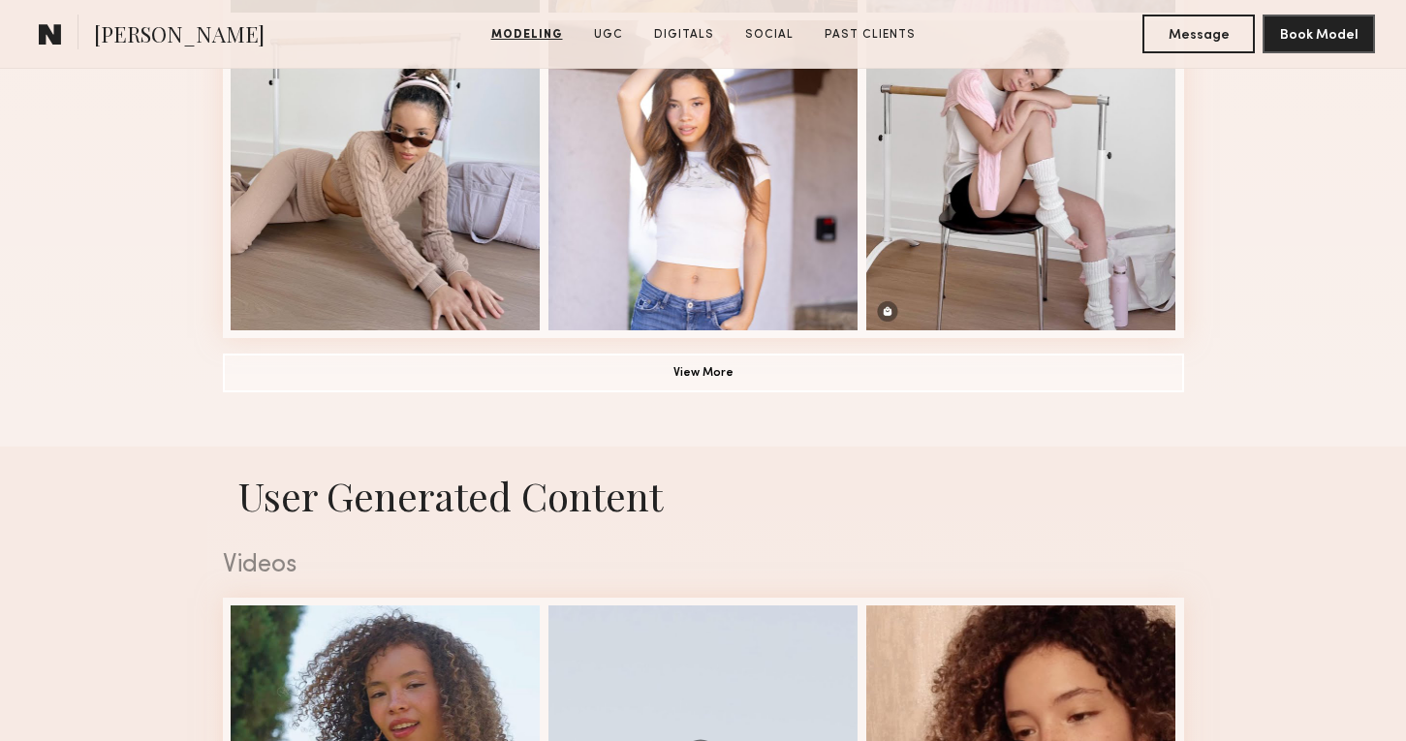
scroll to position [1513, 0]
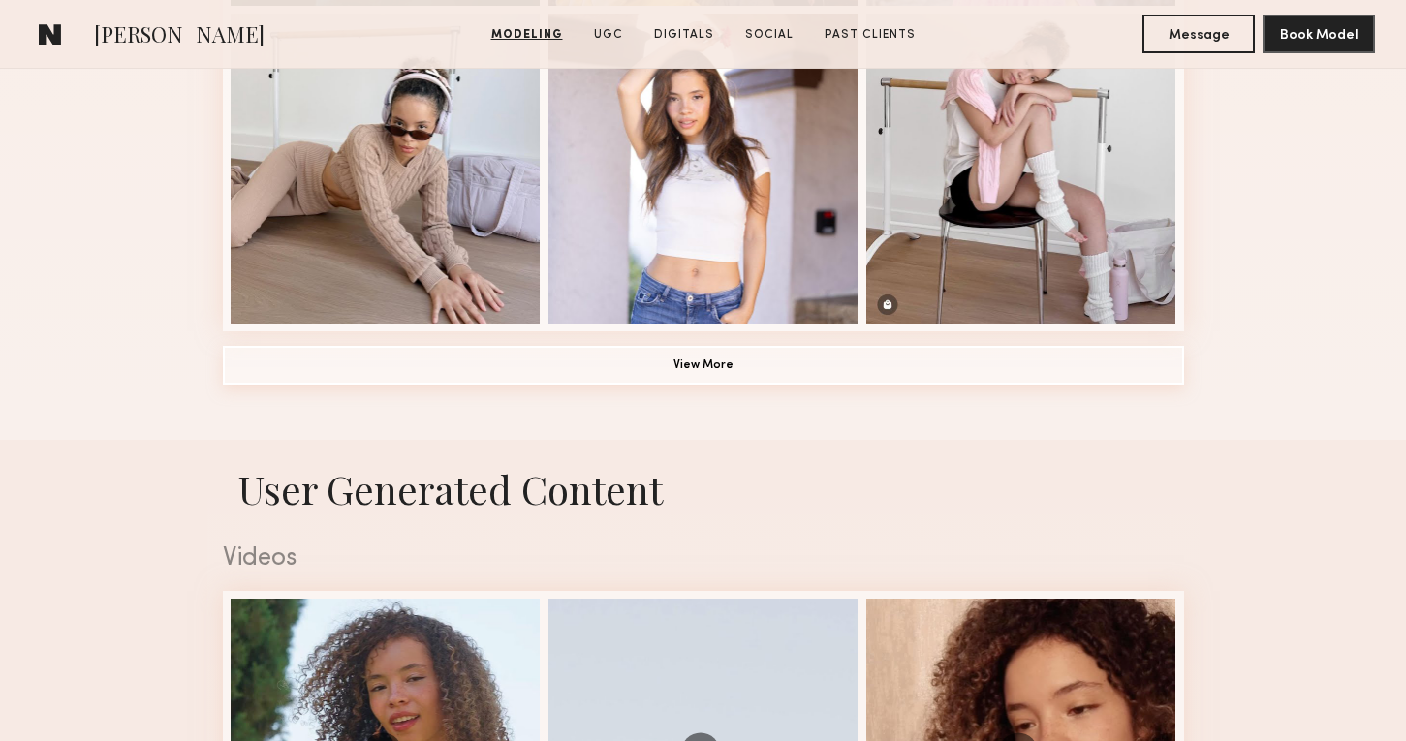
click at [925, 374] on button "View More" at bounding box center [703, 365] width 961 height 39
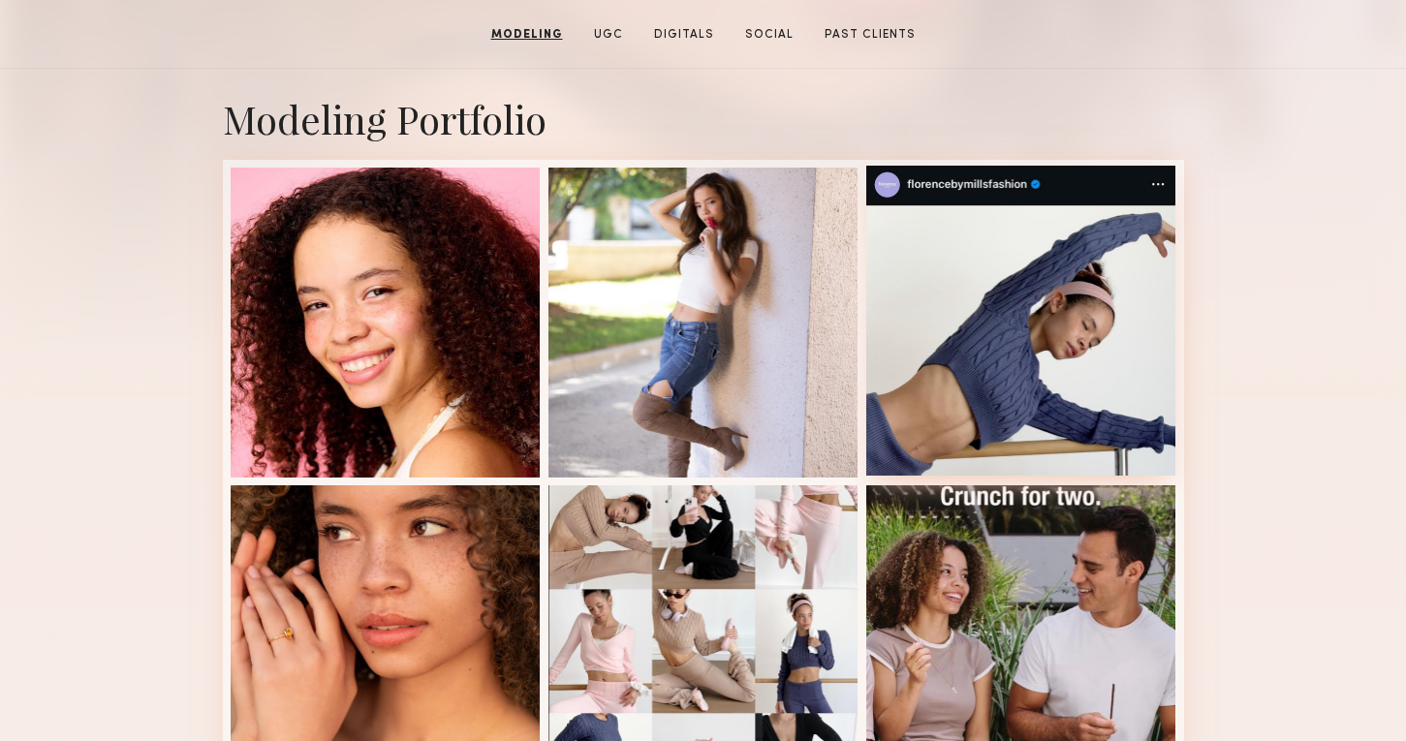
scroll to position [0, 0]
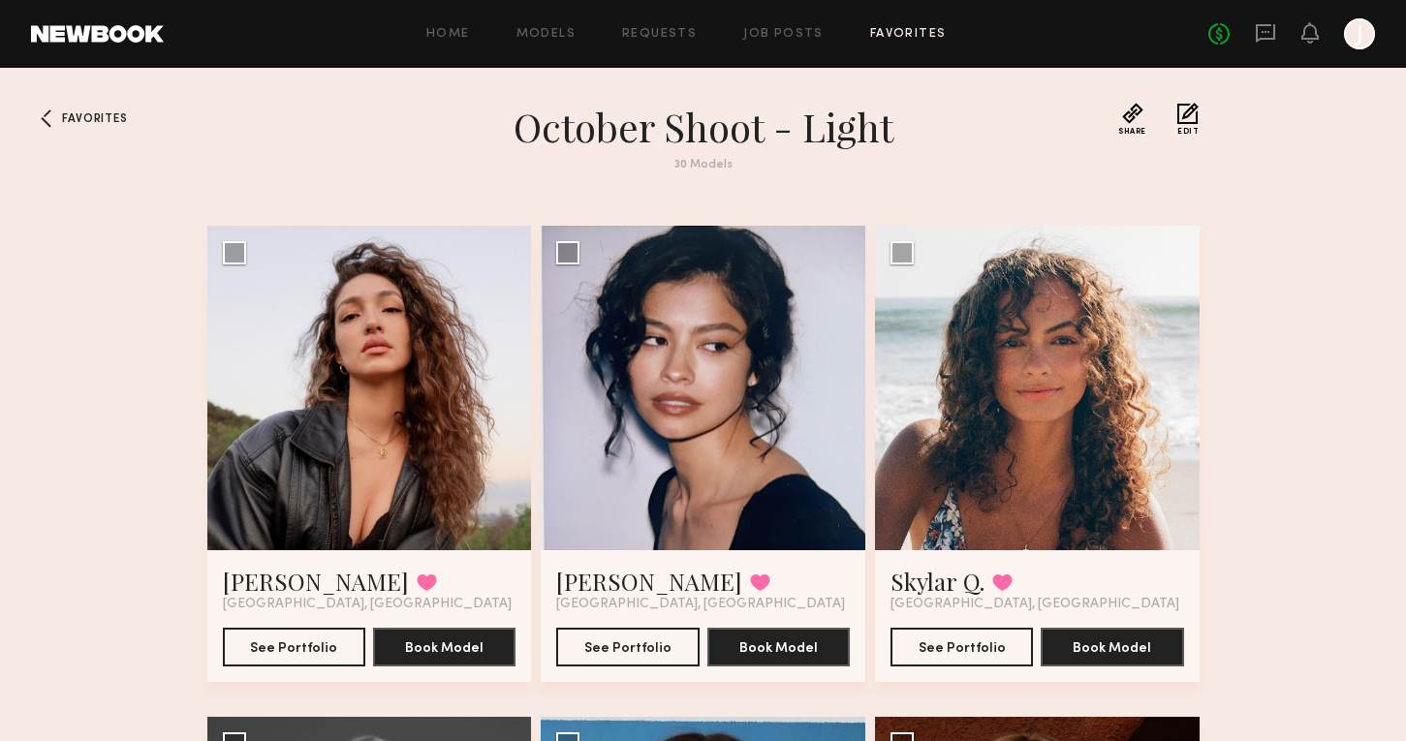
scroll to position [55, 0]
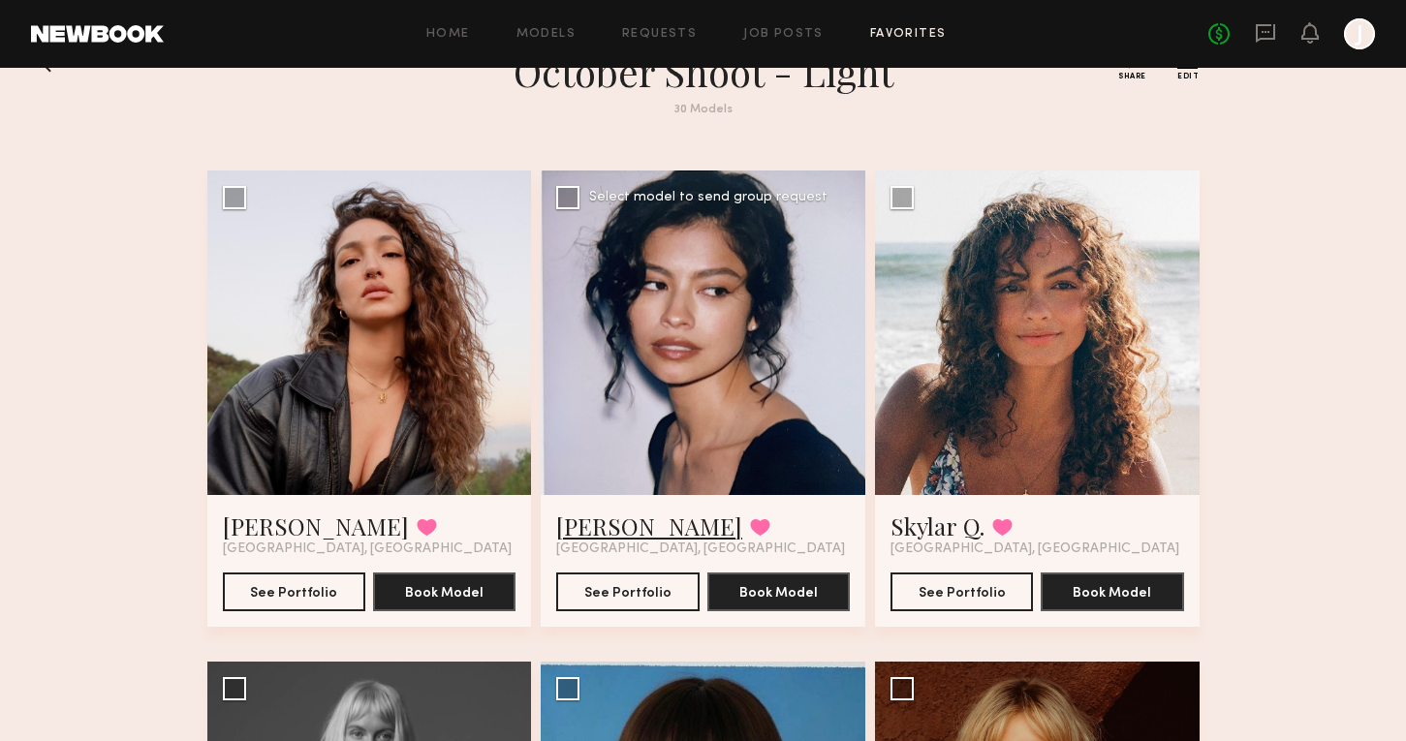
click at [635, 526] on link "Vallerie K." at bounding box center [649, 526] width 186 height 31
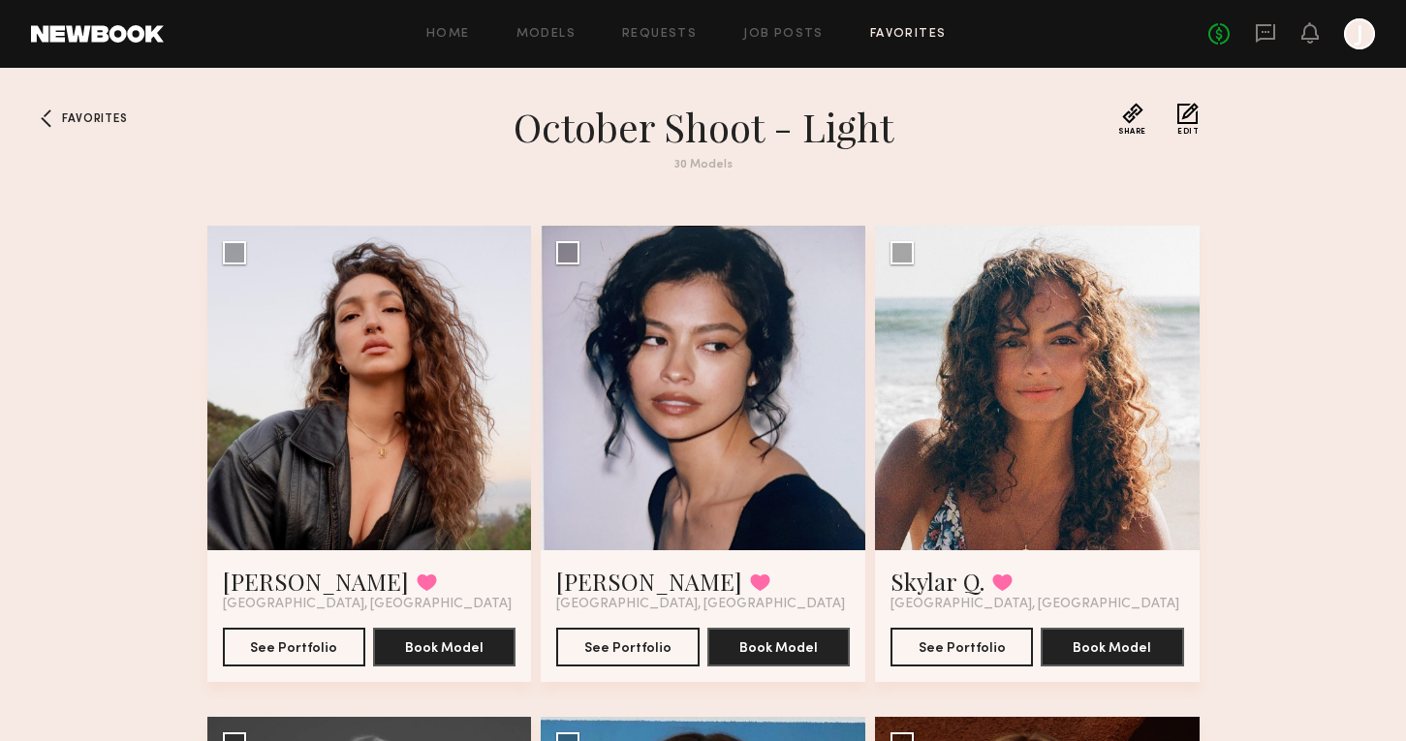
click at [911, 30] on link "Favorites" at bounding box center [908, 34] width 77 height 13
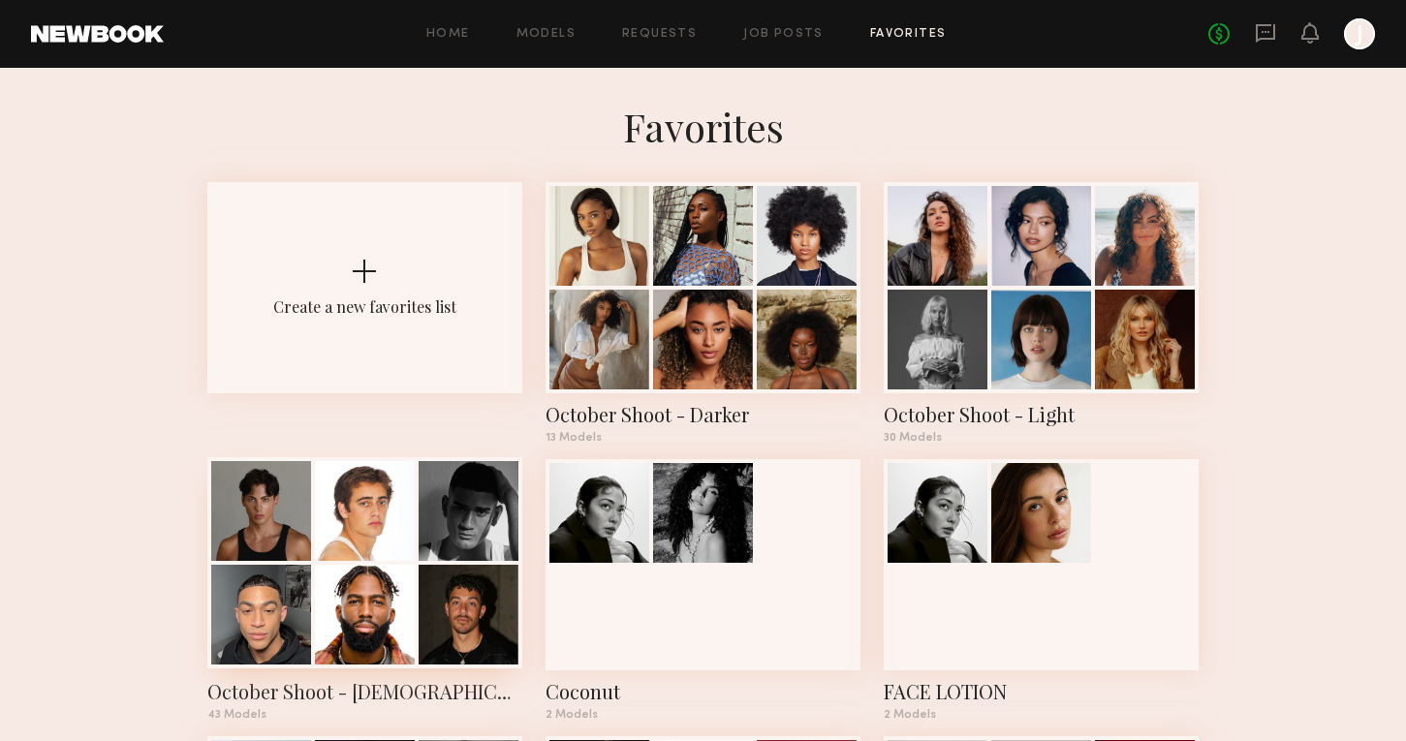
click at [422, 537] on div at bounding box center [469, 511] width 100 height 100
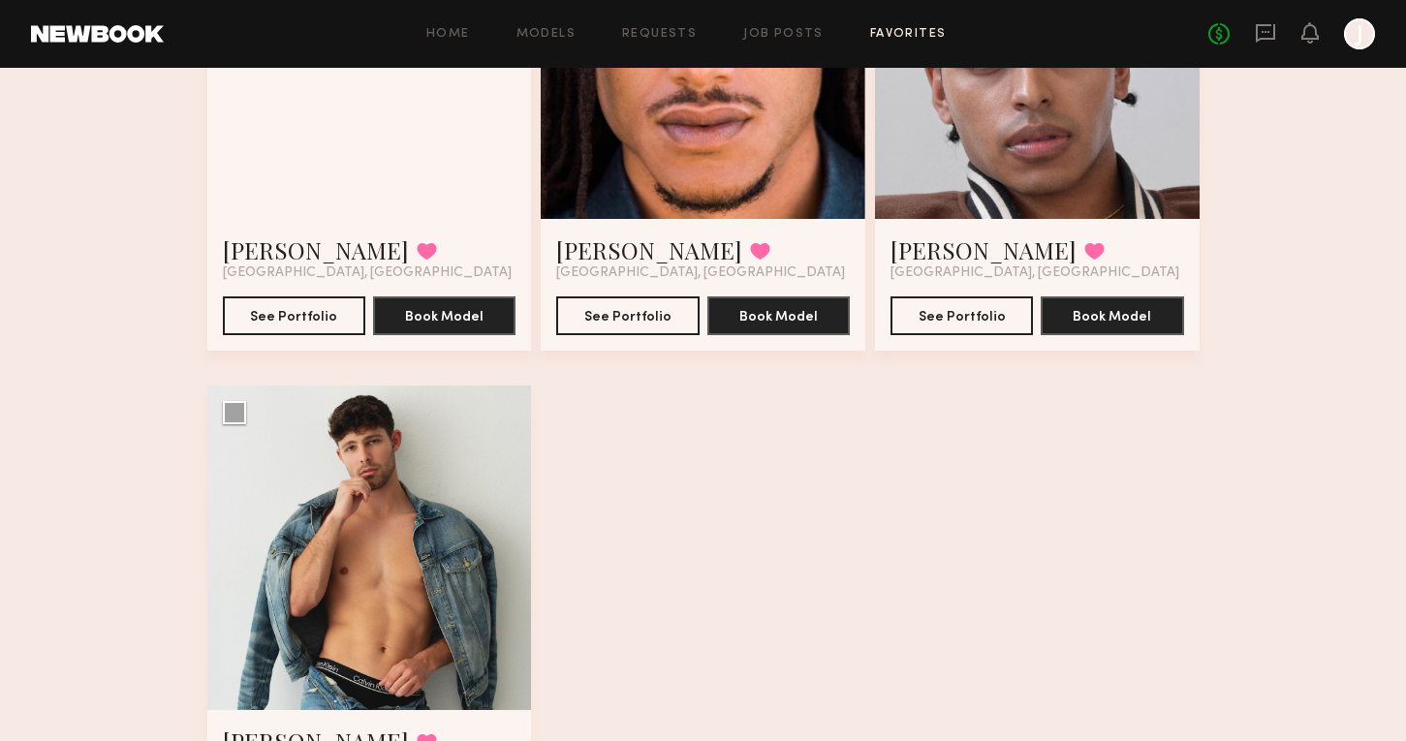
scroll to position [6762, 0]
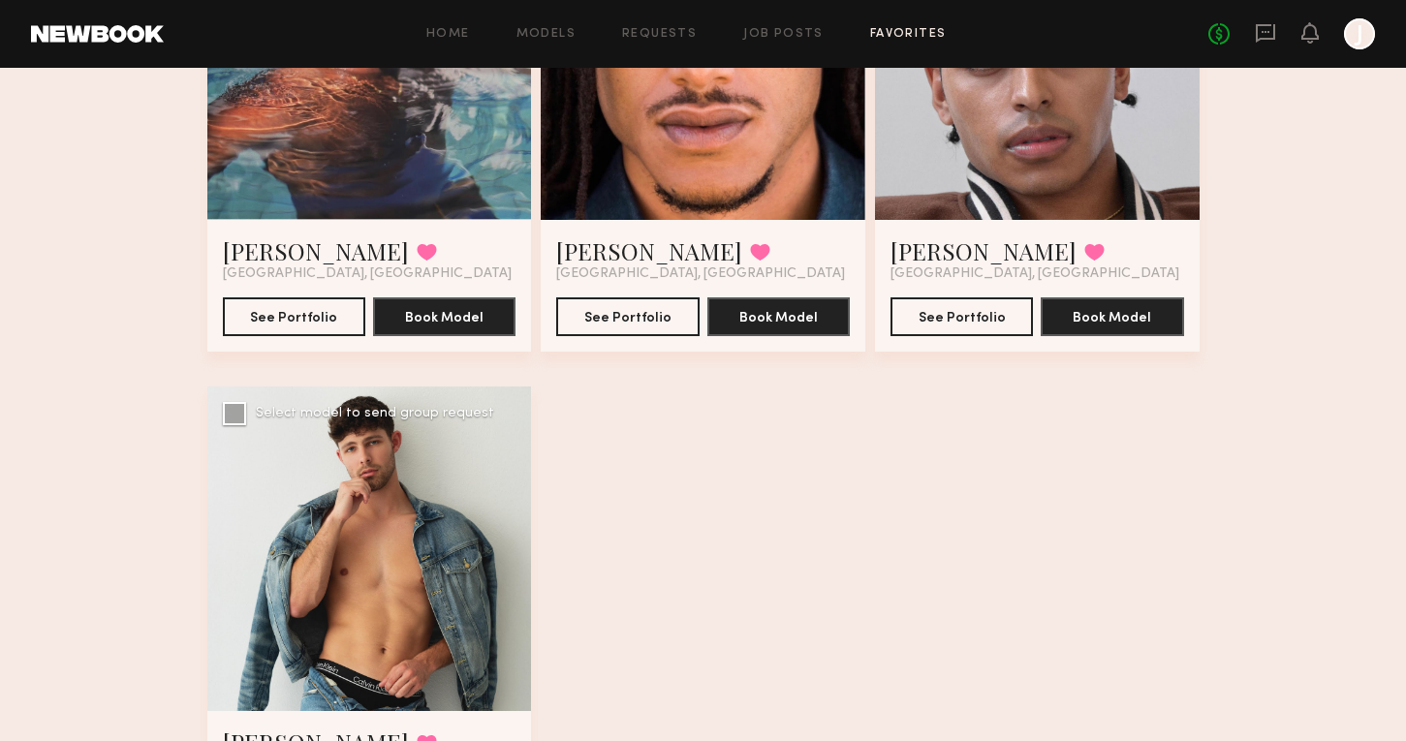
click at [282, 727] on link "Dylan W." at bounding box center [316, 742] width 186 height 31
click at [267, 236] on link "Kyle G." at bounding box center [316, 251] width 186 height 31
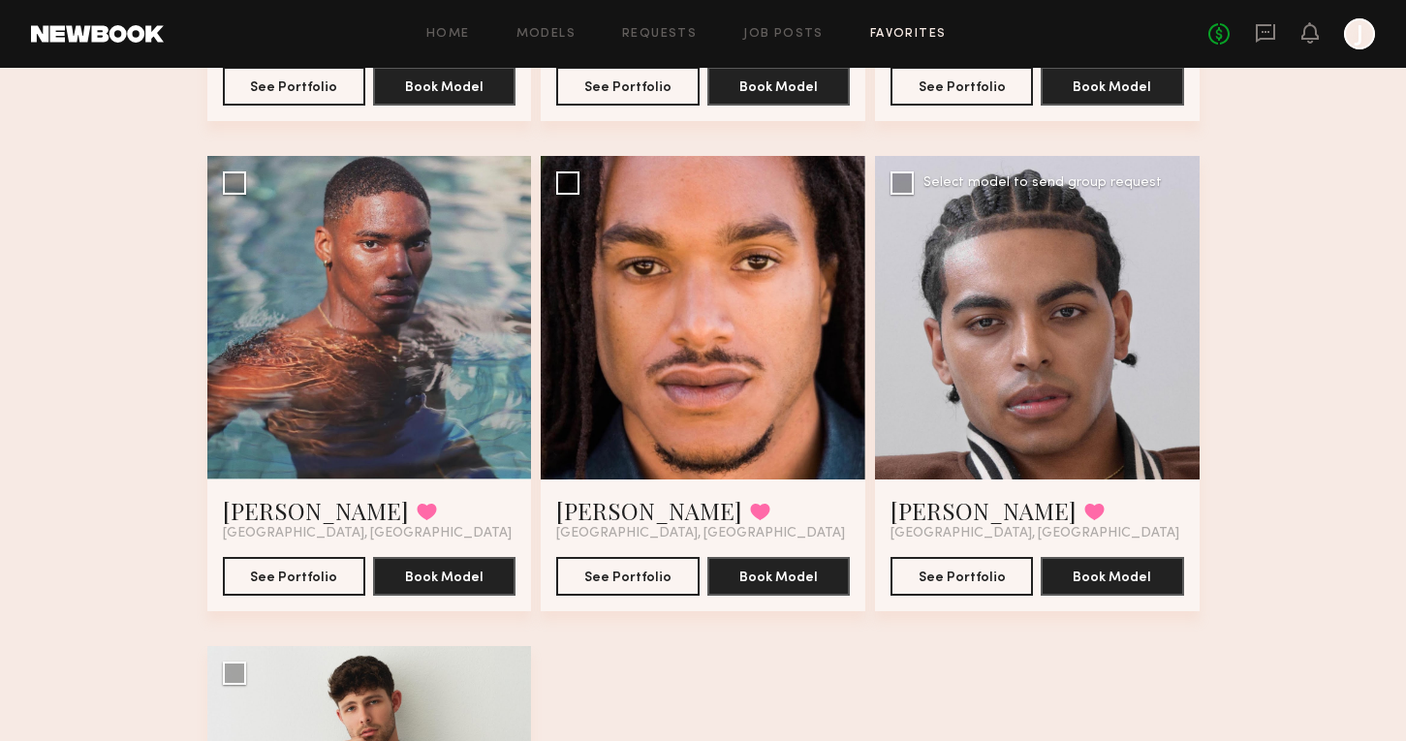
scroll to position [6498, 0]
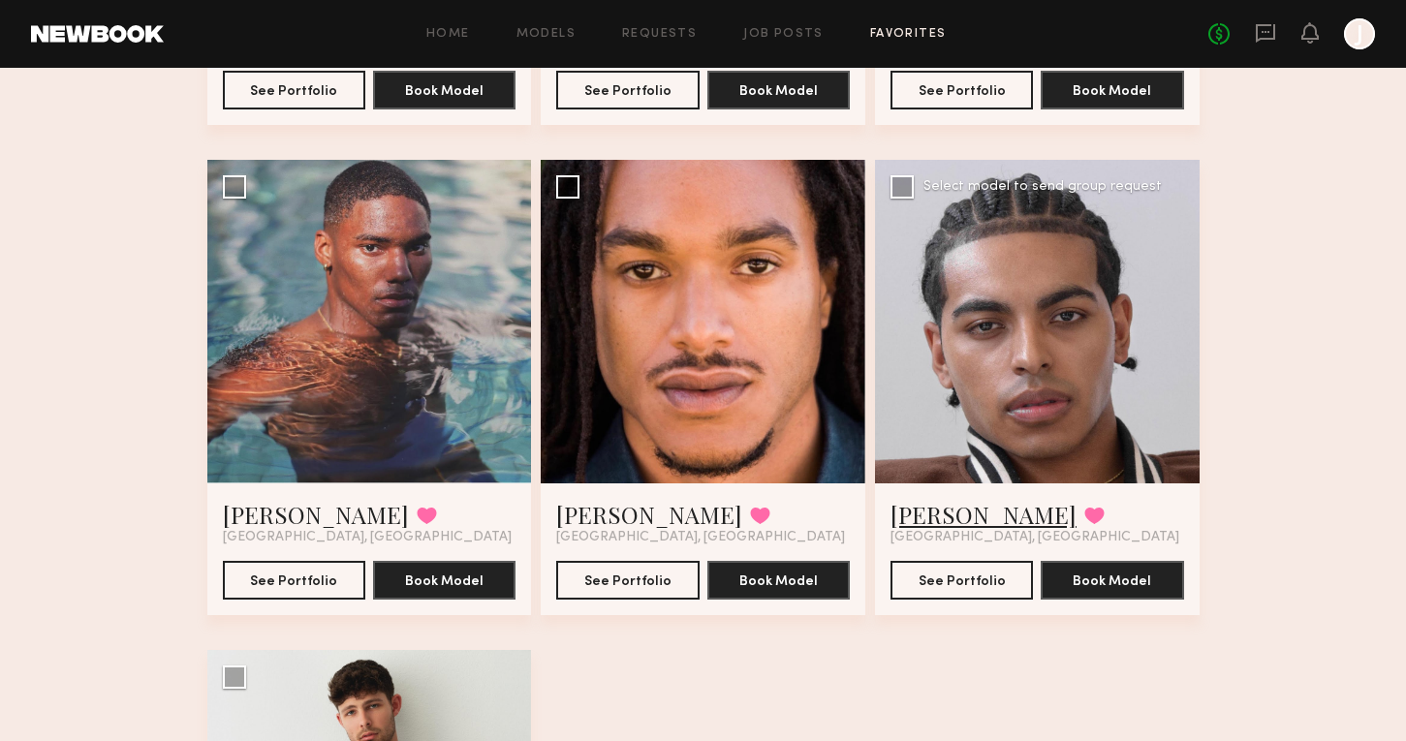
click at [927, 499] on link "Jaylin D." at bounding box center [984, 514] width 186 height 31
click at [631, 499] on link "Timothy H." at bounding box center [649, 514] width 186 height 31
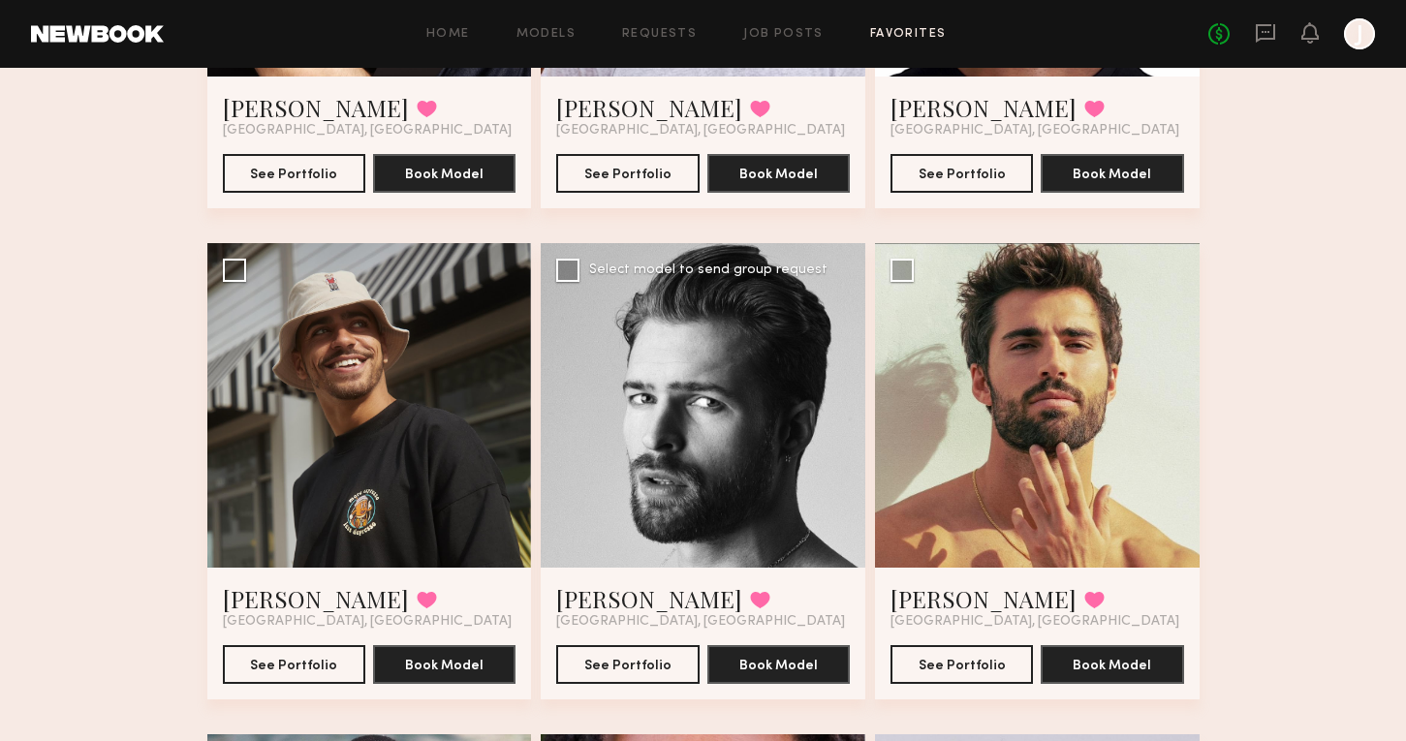
scroll to position [5928, 0]
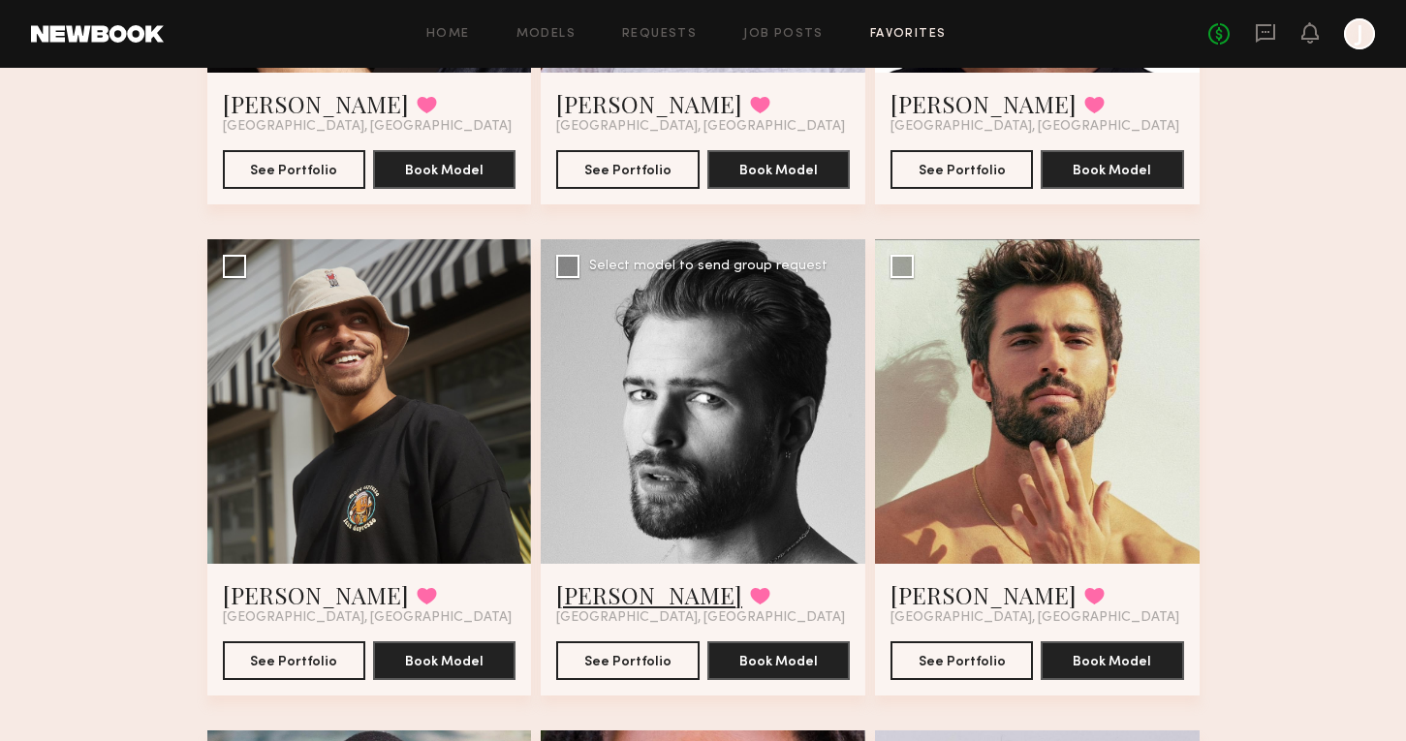
click at [596, 580] on link "Rhett W." at bounding box center [649, 595] width 186 height 31
click at [966, 580] on link "Alessandro M." at bounding box center [984, 595] width 186 height 31
click at [345, 580] on link "Christopher L." at bounding box center [316, 595] width 186 height 31
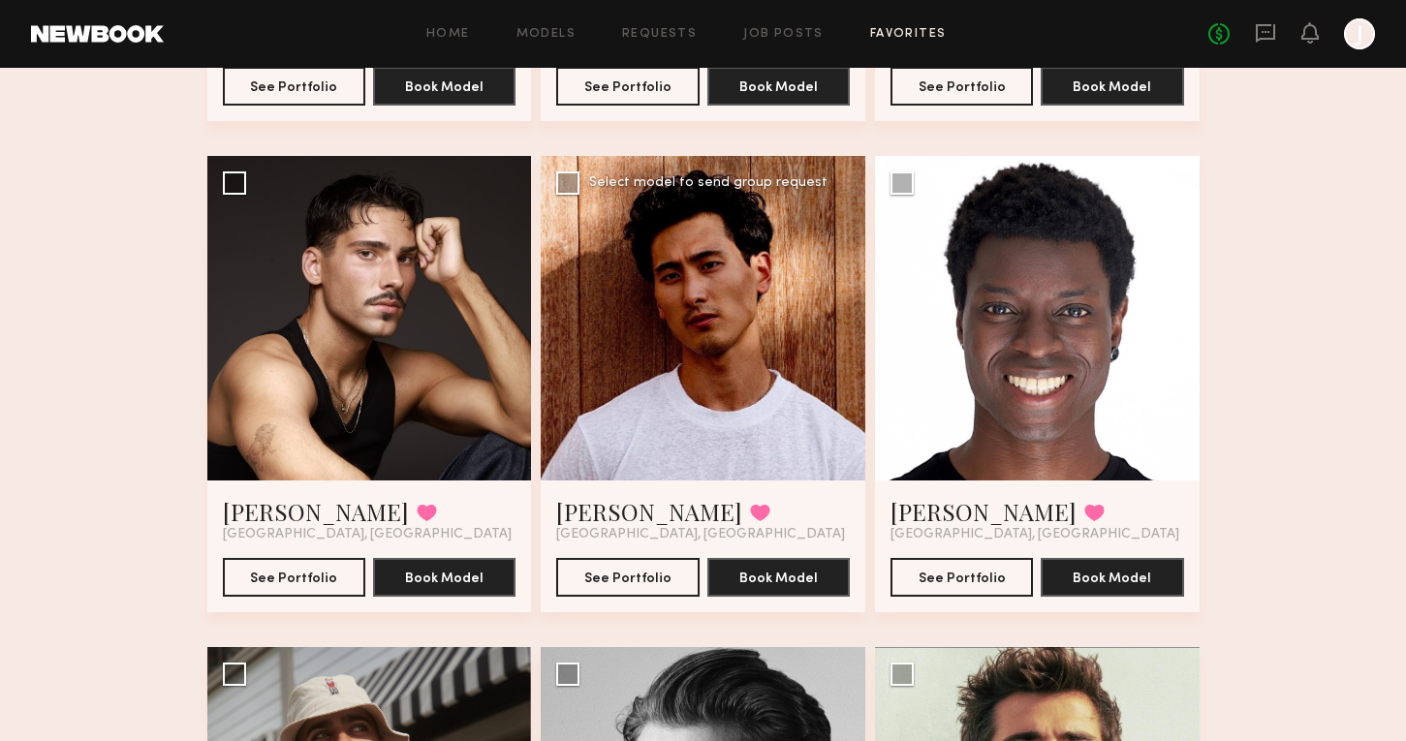
scroll to position [5502, 0]
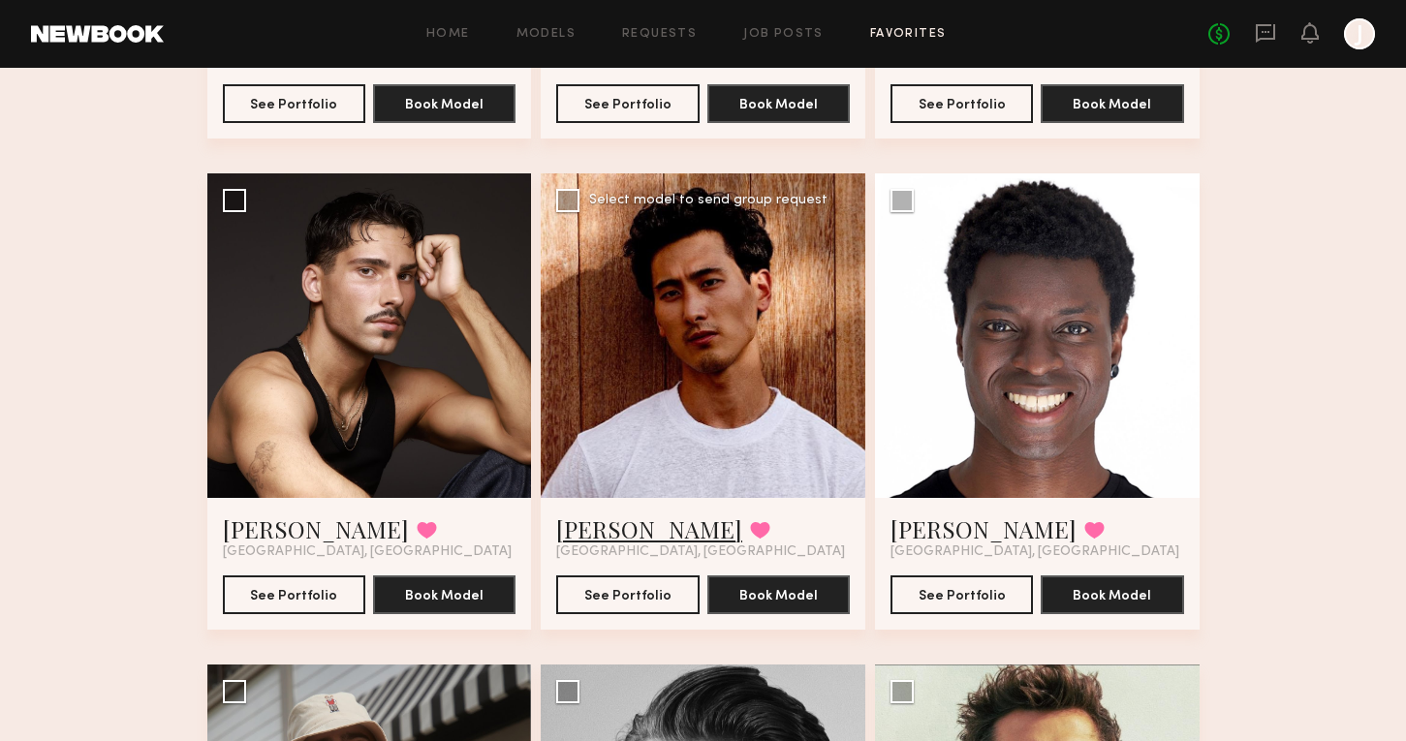
click at [630, 514] on link "[PERSON_NAME]" at bounding box center [649, 529] width 186 height 31
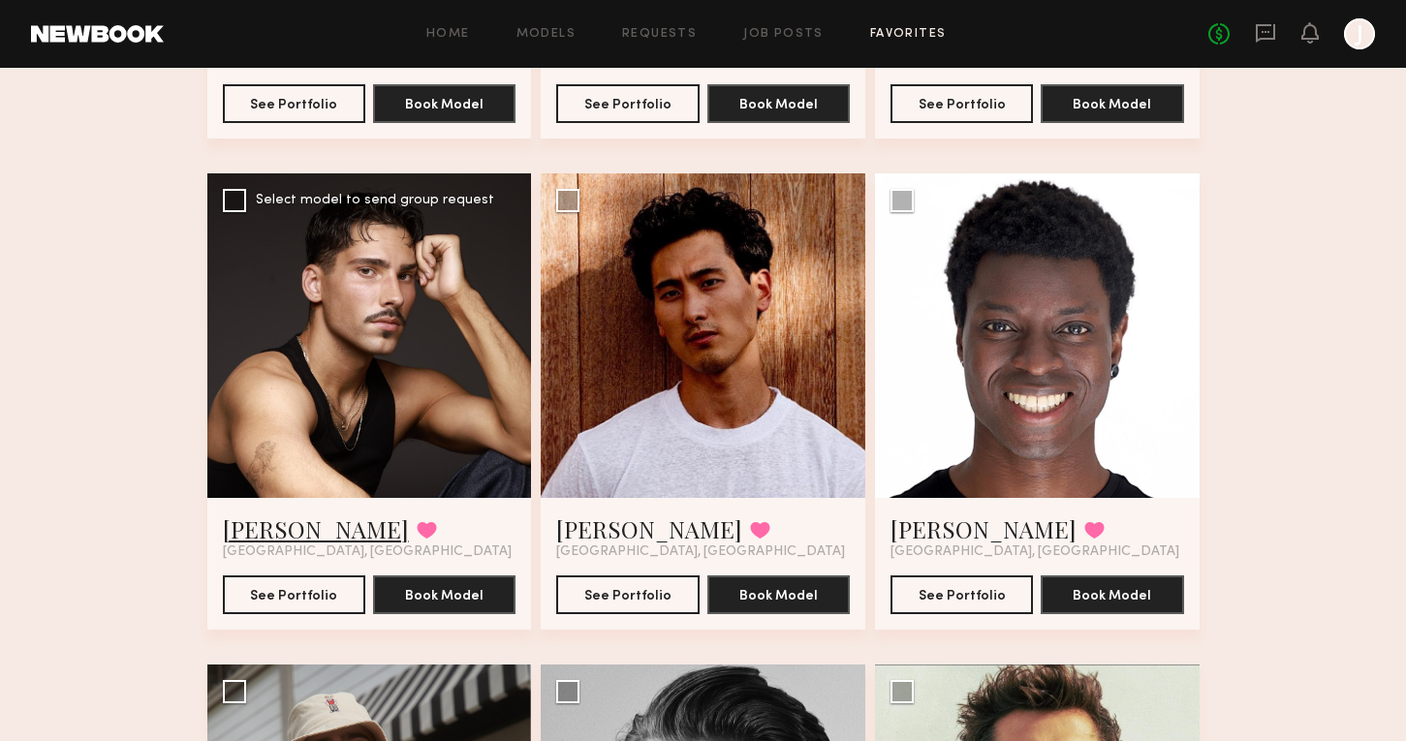
click at [272, 514] on link "Guy C." at bounding box center [316, 529] width 186 height 31
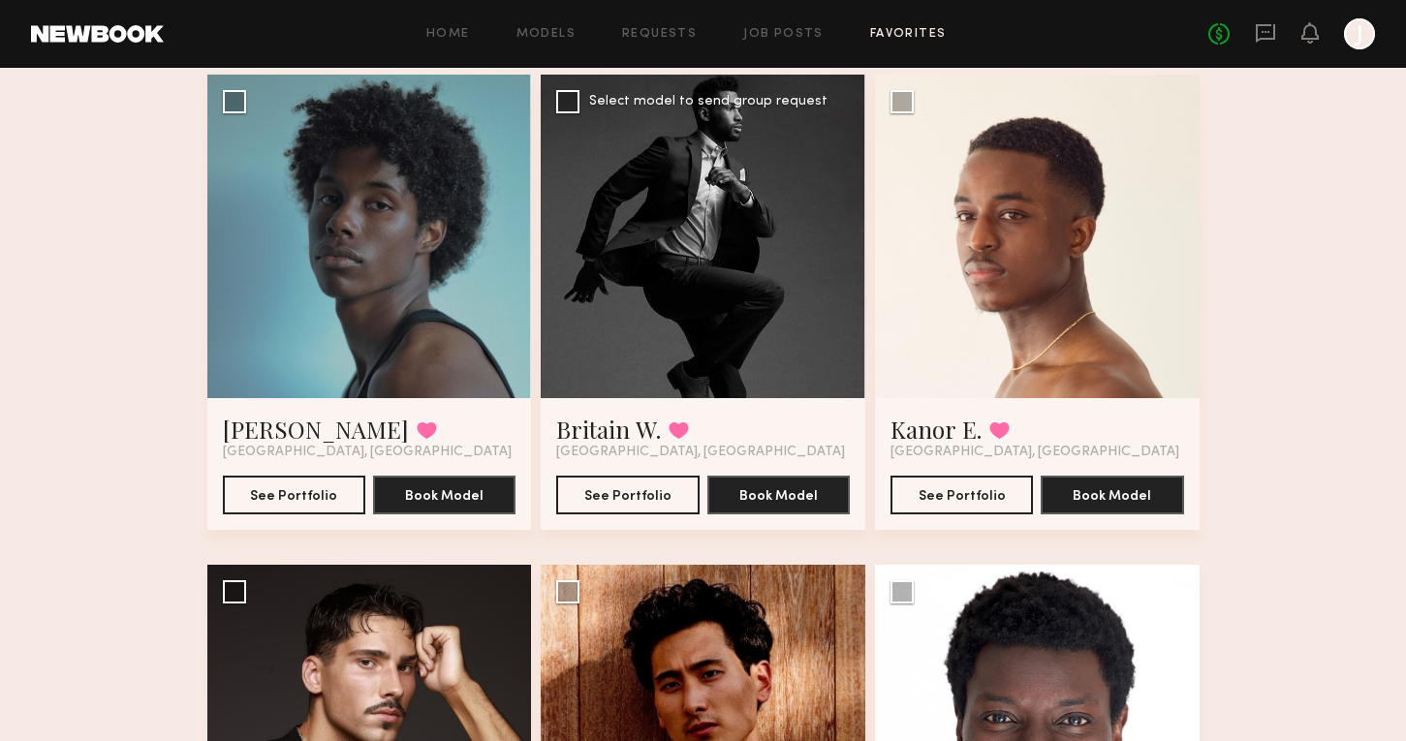
scroll to position [5094, 0]
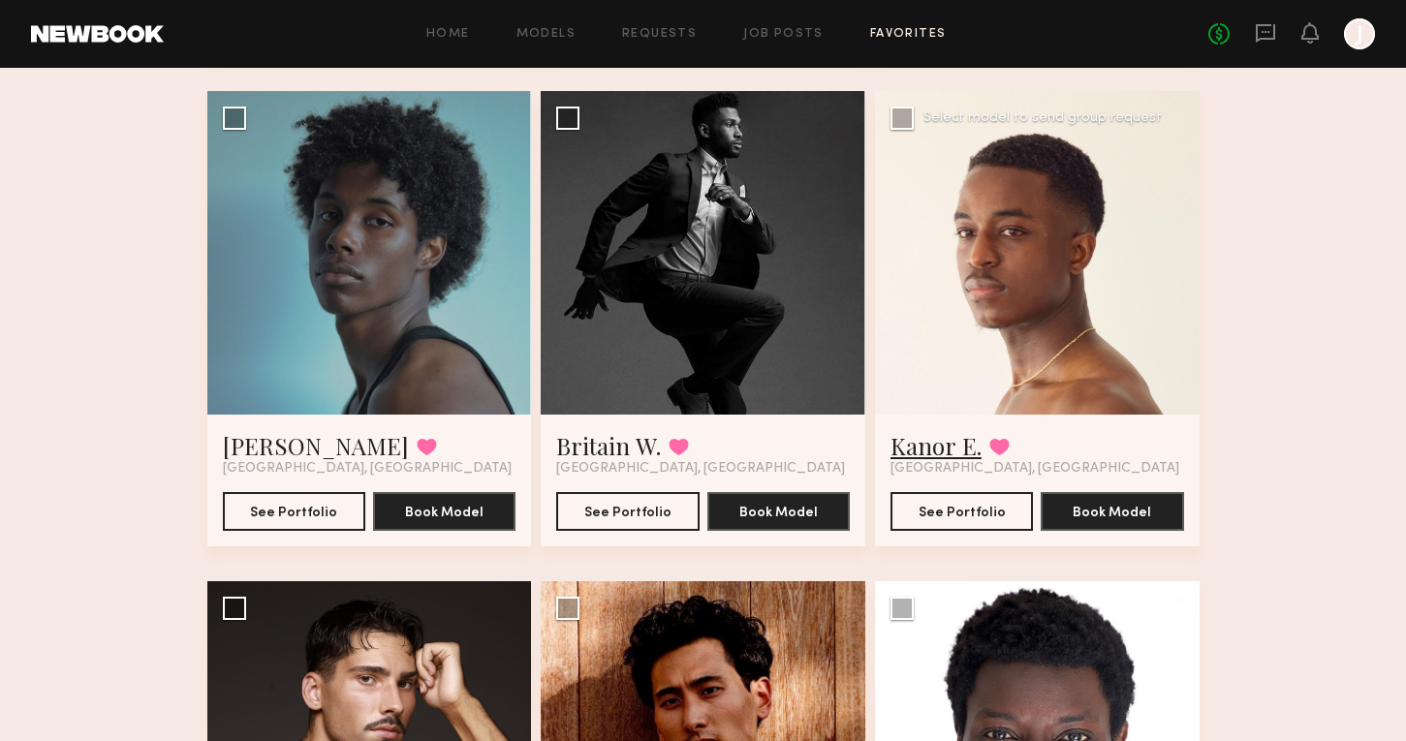
click at [919, 430] on link "Kanor E." at bounding box center [936, 445] width 91 height 31
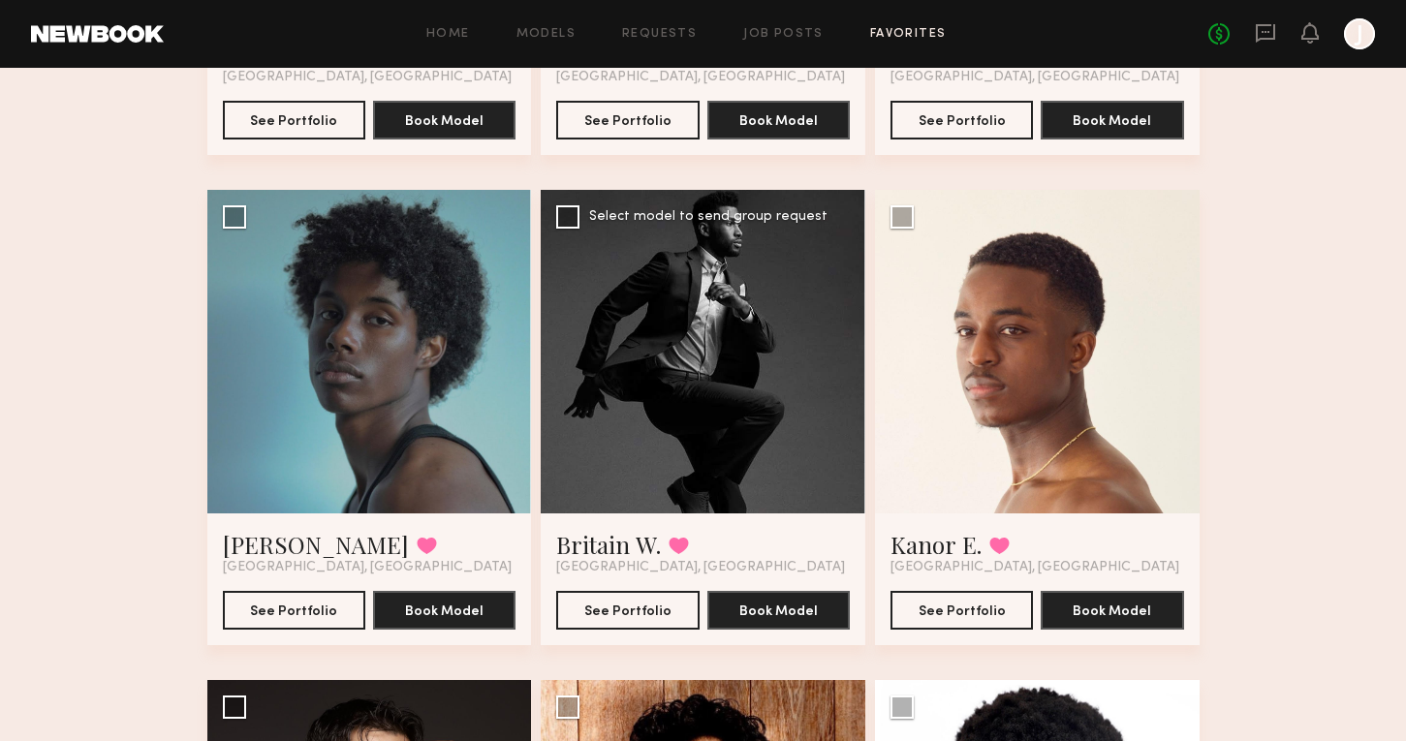
scroll to position [4984, 0]
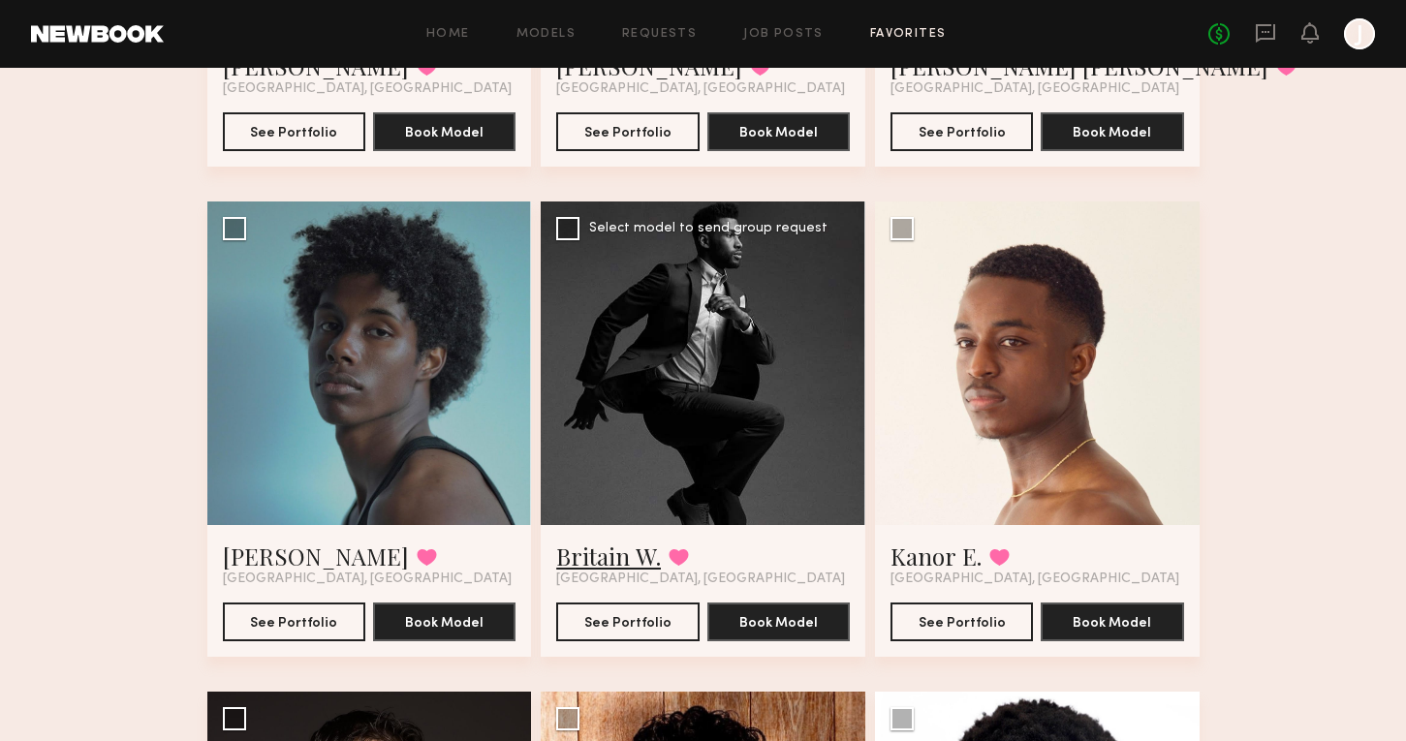
click at [599, 541] on link "Britain W." at bounding box center [608, 556] width 105 height 31
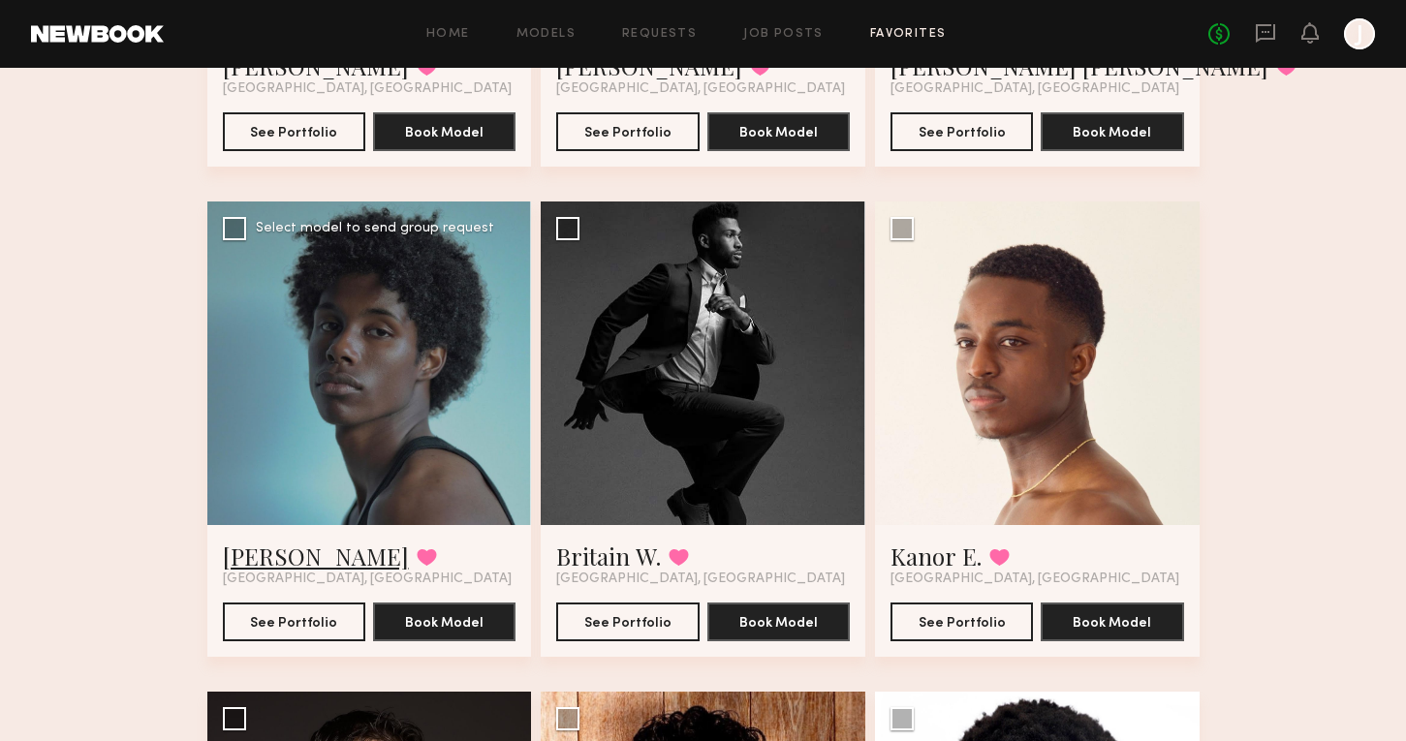
click at [275, 541] on link "David C." at bounding box center [316, 556] width 186 height 31
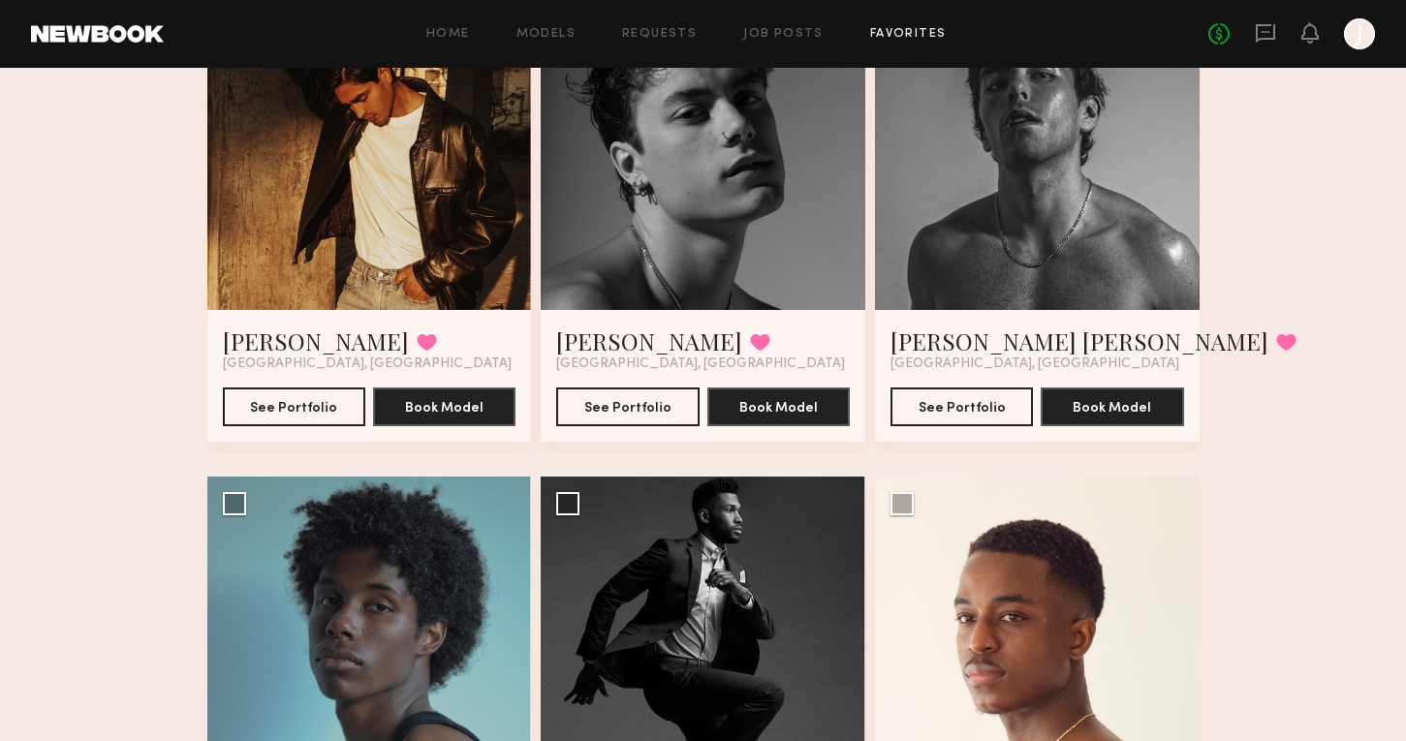
scroll to position [4622, 0]
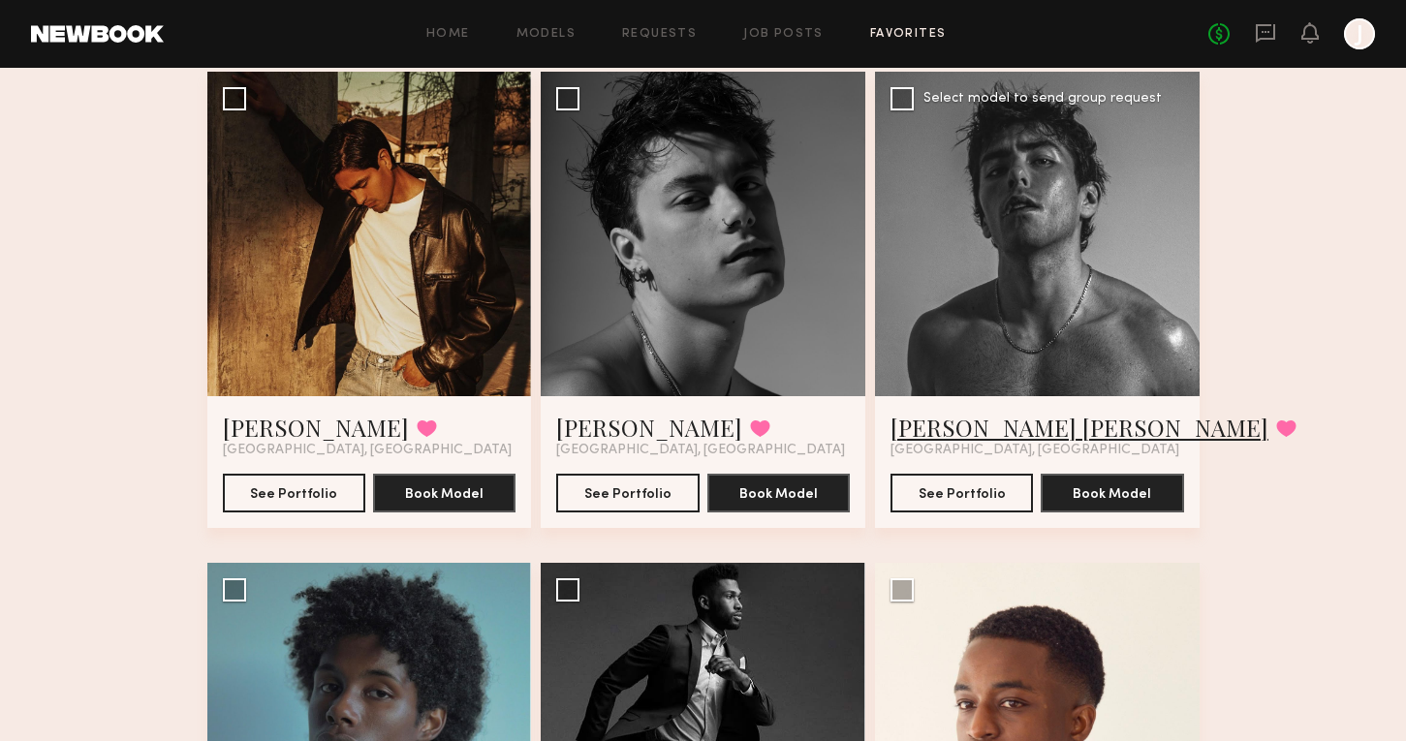
click at [961, 412] on link "Juan Paulo M." at bounding box center [1080, 427] width 378 height 31
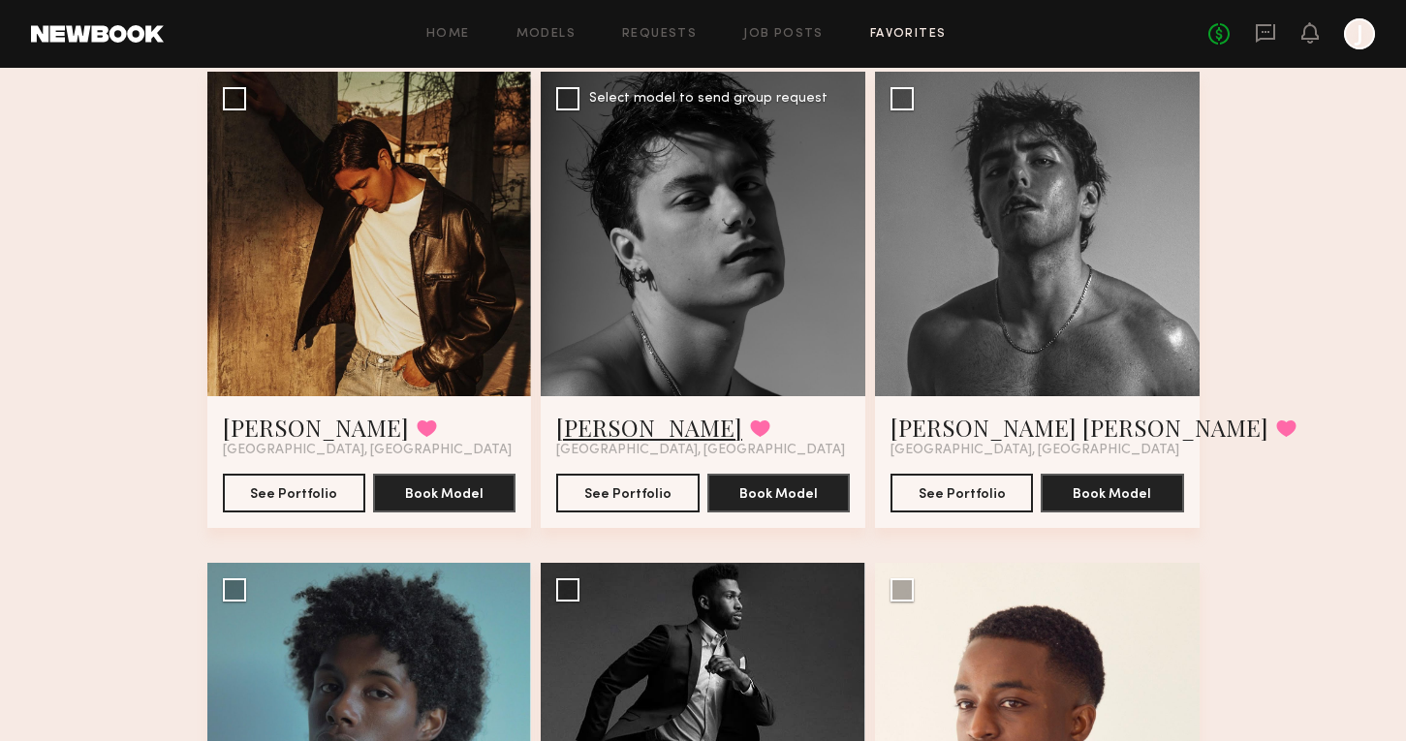
click at [611, 412] on link "Daniel F." at bounding box center [649, 427] width 186 height 31
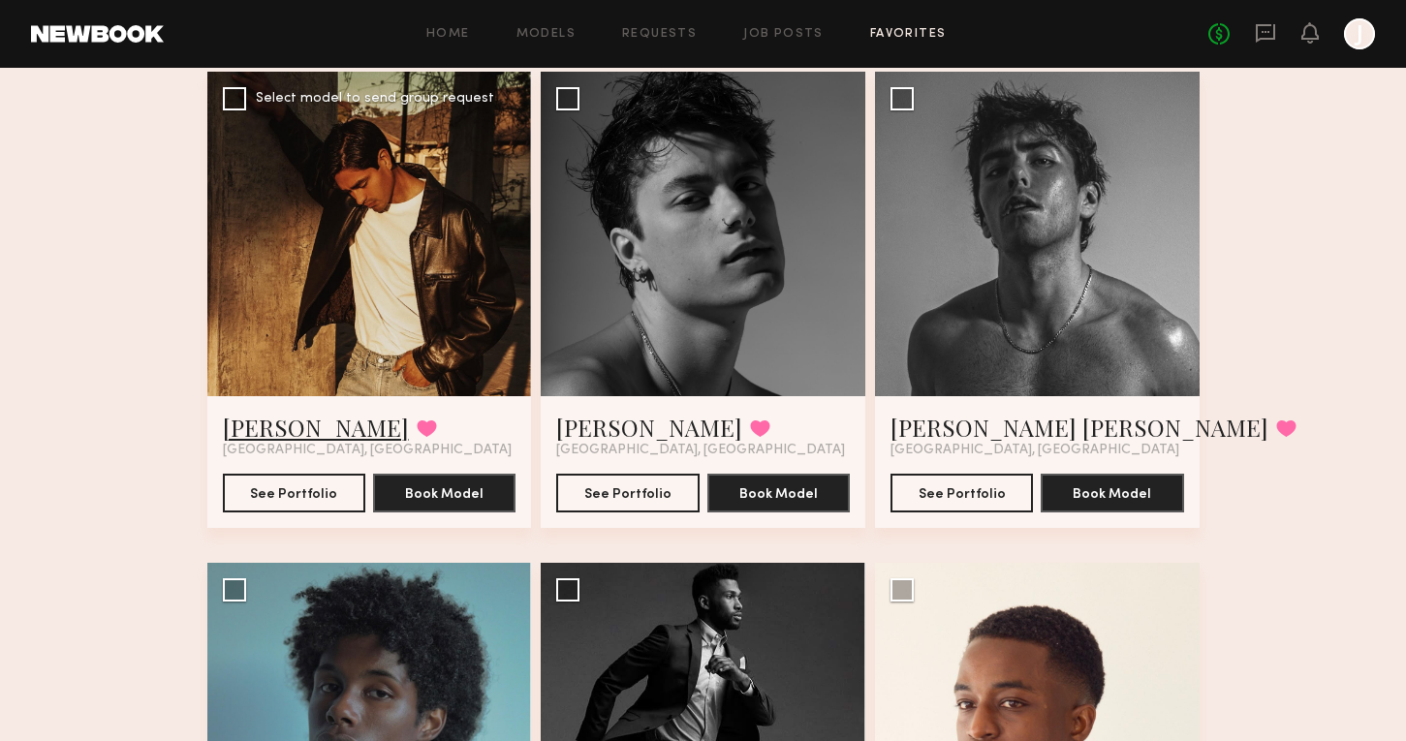
click at [260, 412] on link "Ernesto M." at bounding box center [316, 427] width 186 height 31
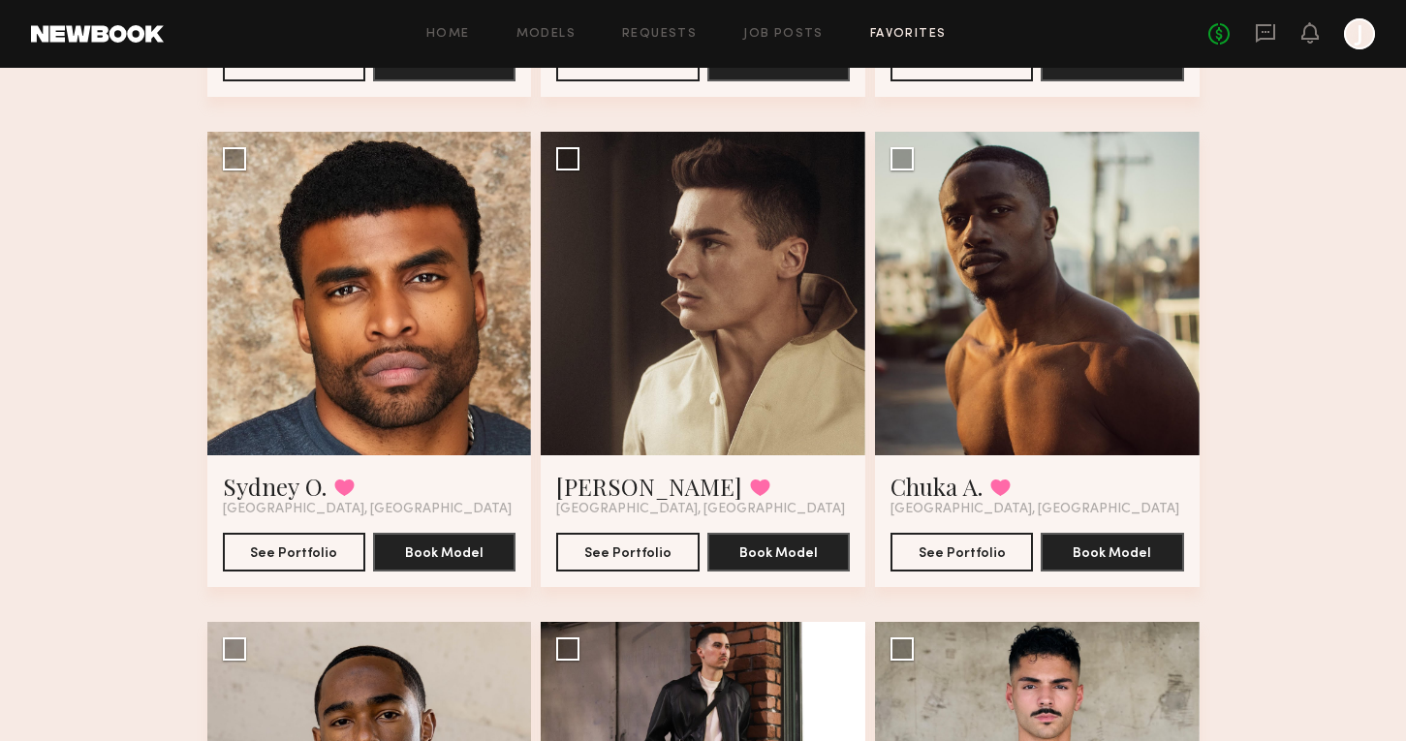
scroll to position [3579, 0]
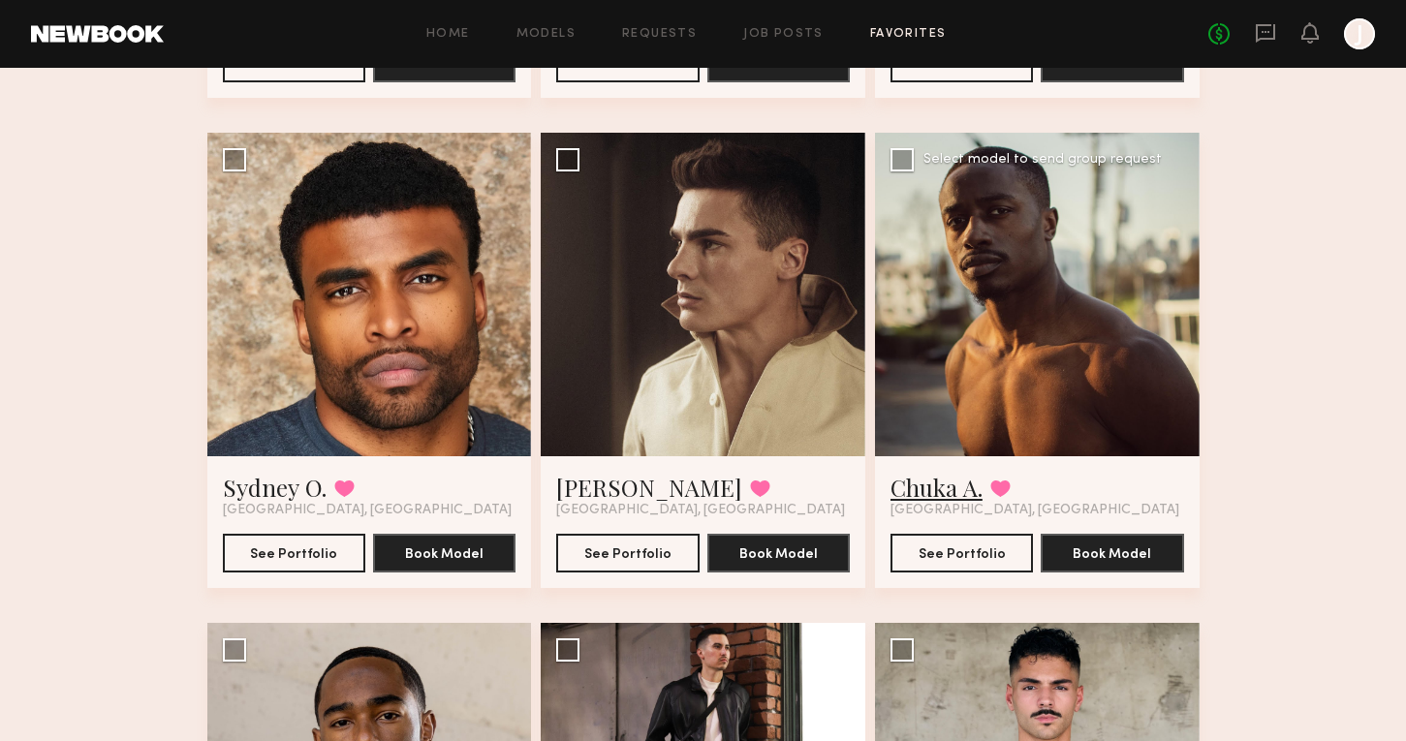
click at [948, 472] on link "Chuka A." at bounding box center [937, 487] width 92 height 31
click at [292, 472] on link "Sydney O." at bounding box center [275, 487] width 104 height 31
click at [624, 472] on link "Connell O." at bounding box center [649, 487] width 186 height 31
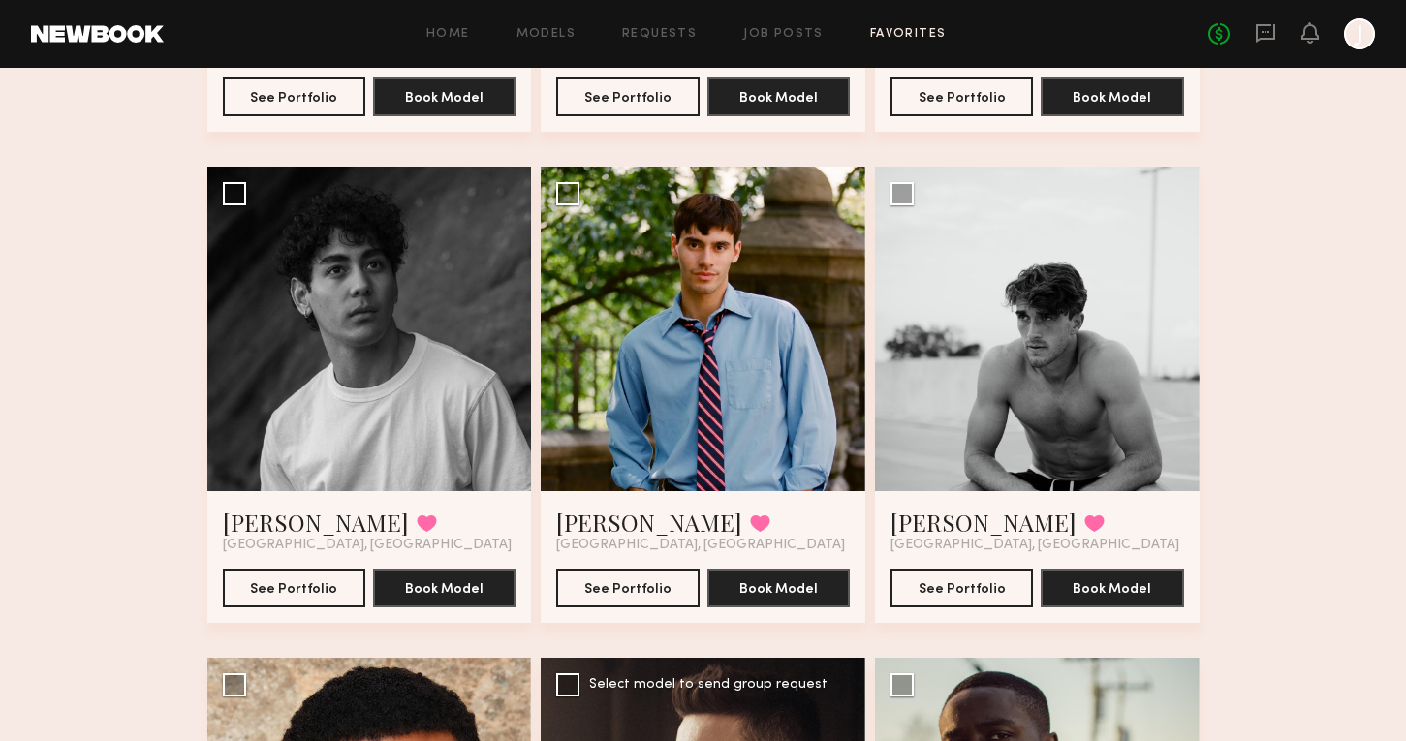
scroll to position [3084, 0]
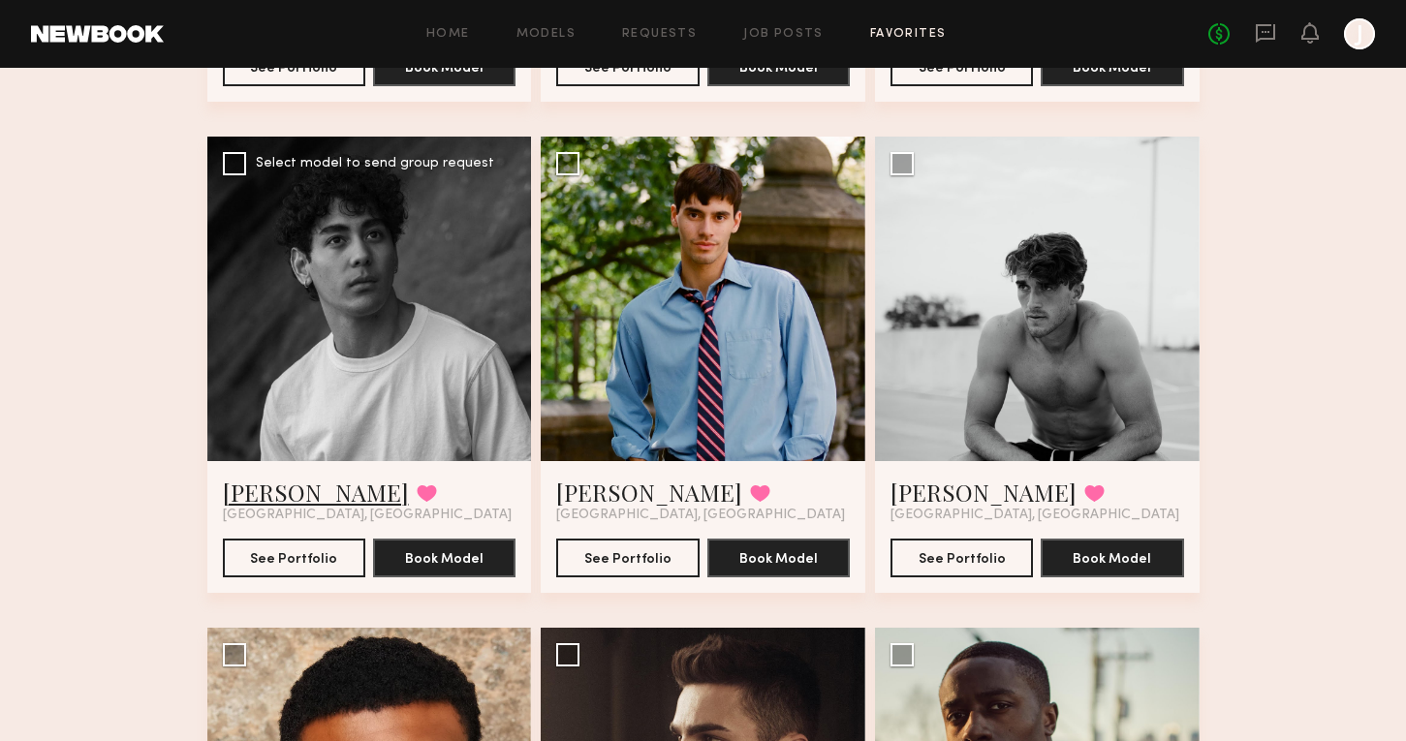
click at [257, 477] on link "Michael L." at bounding box center [316, 492] width 186 height 31
click at [956, 477] on link "Garrett B." at bounding box center [984, 492] width 186 height 31
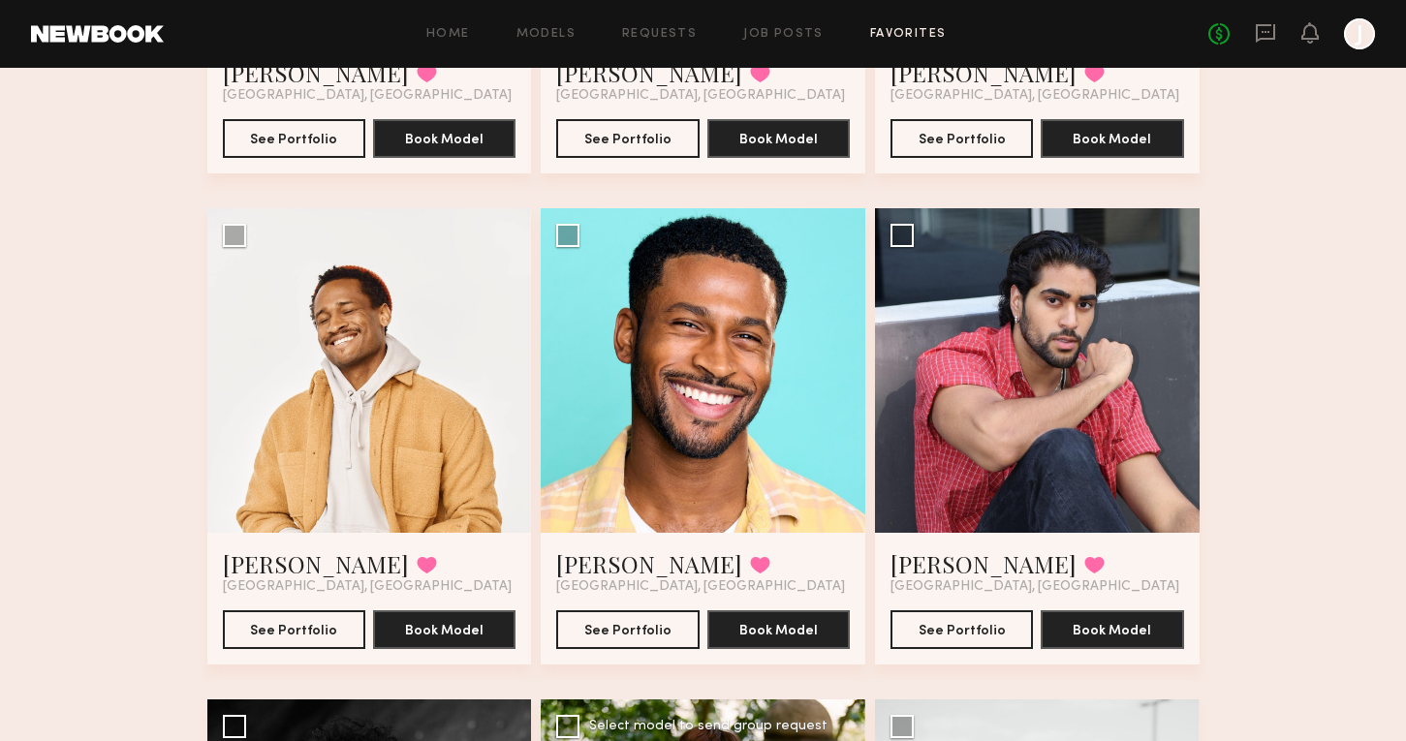
scroll to position [2525, 0]
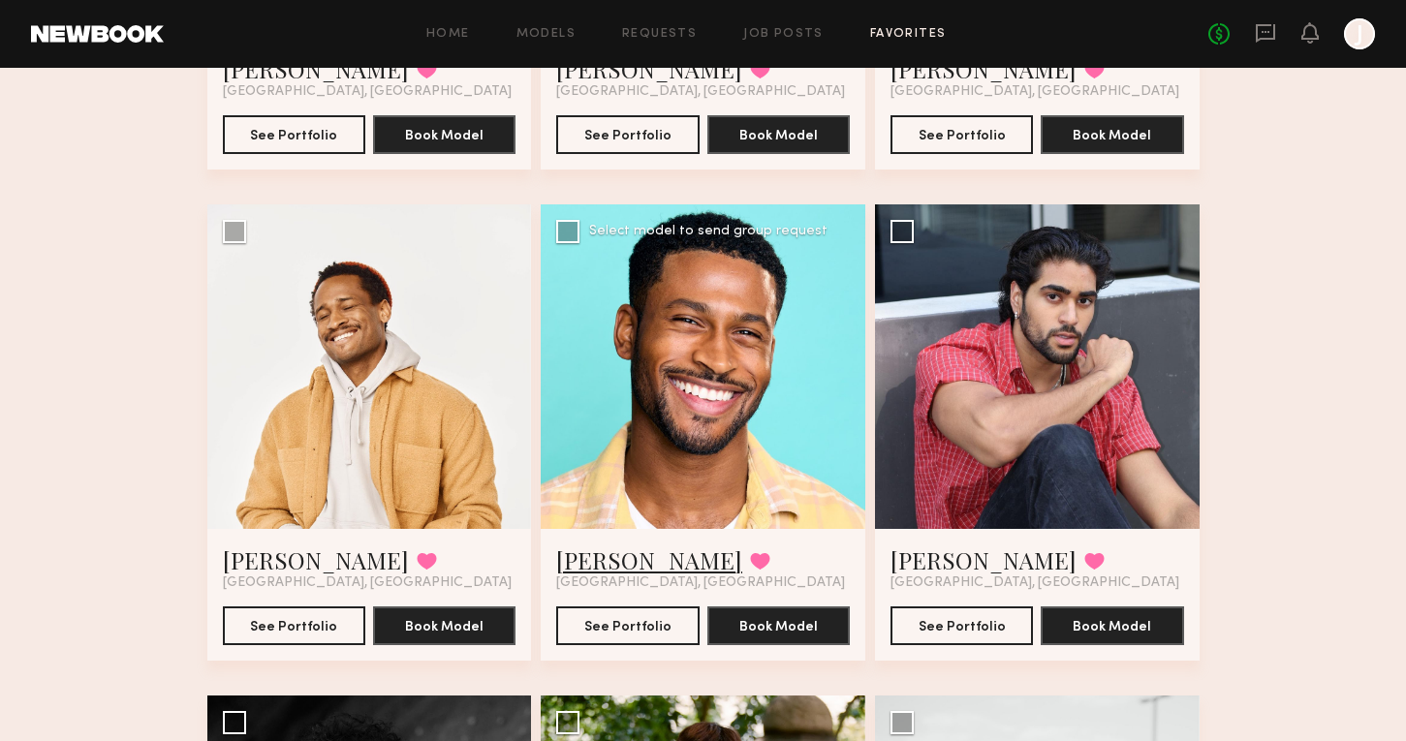
click at [655, 545] on link "Cameron C." at bounding box center [649, 560] width 186 height 31
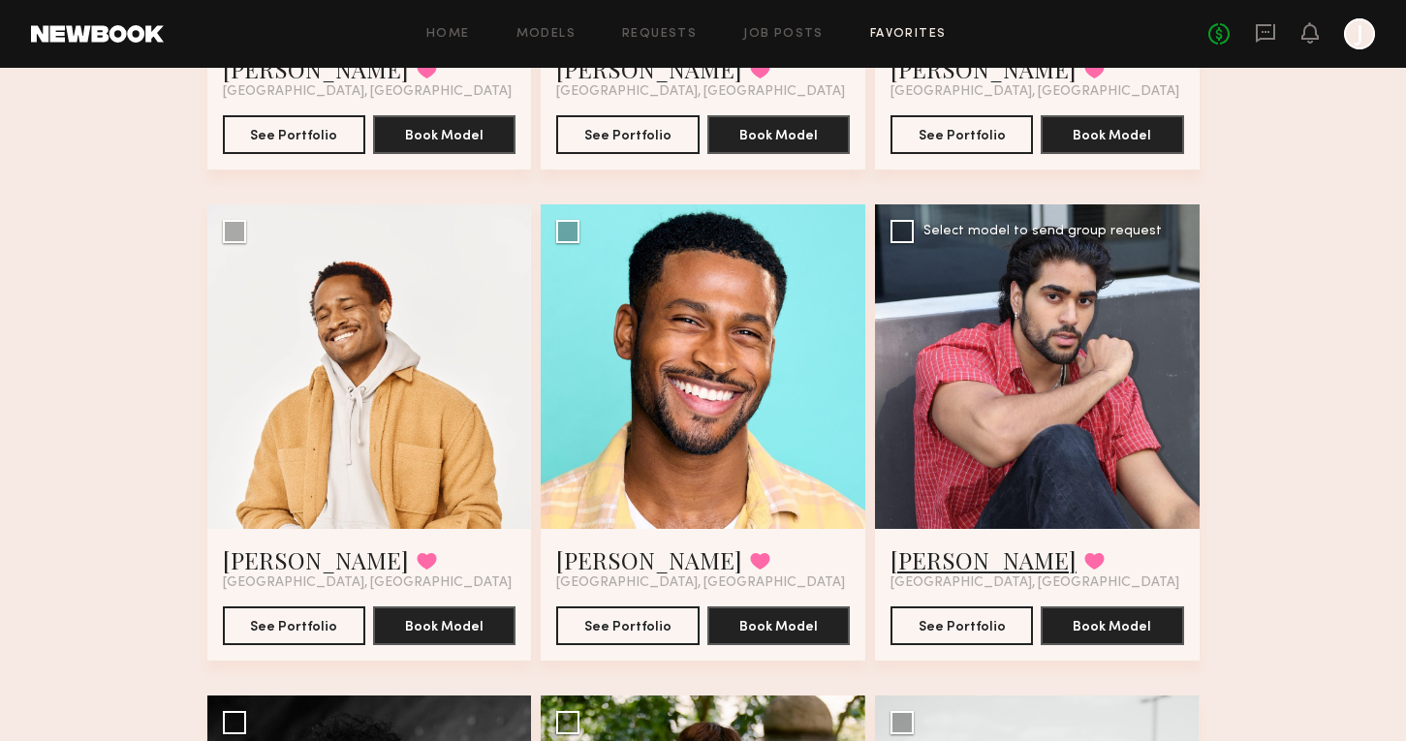
click at [948, 545] on link "Ravi B." at bounding box center [984, 560] width 186 height 31
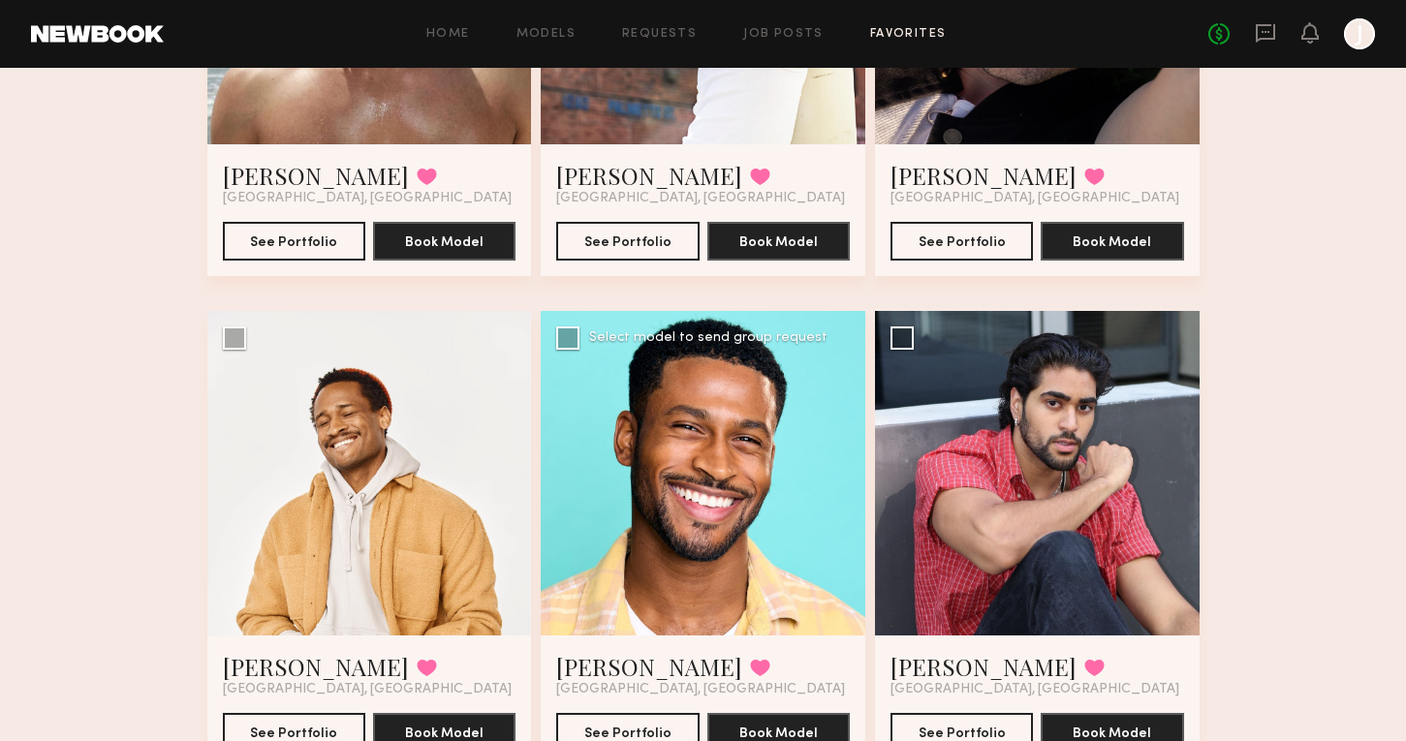
scroll to position [2047, 0]
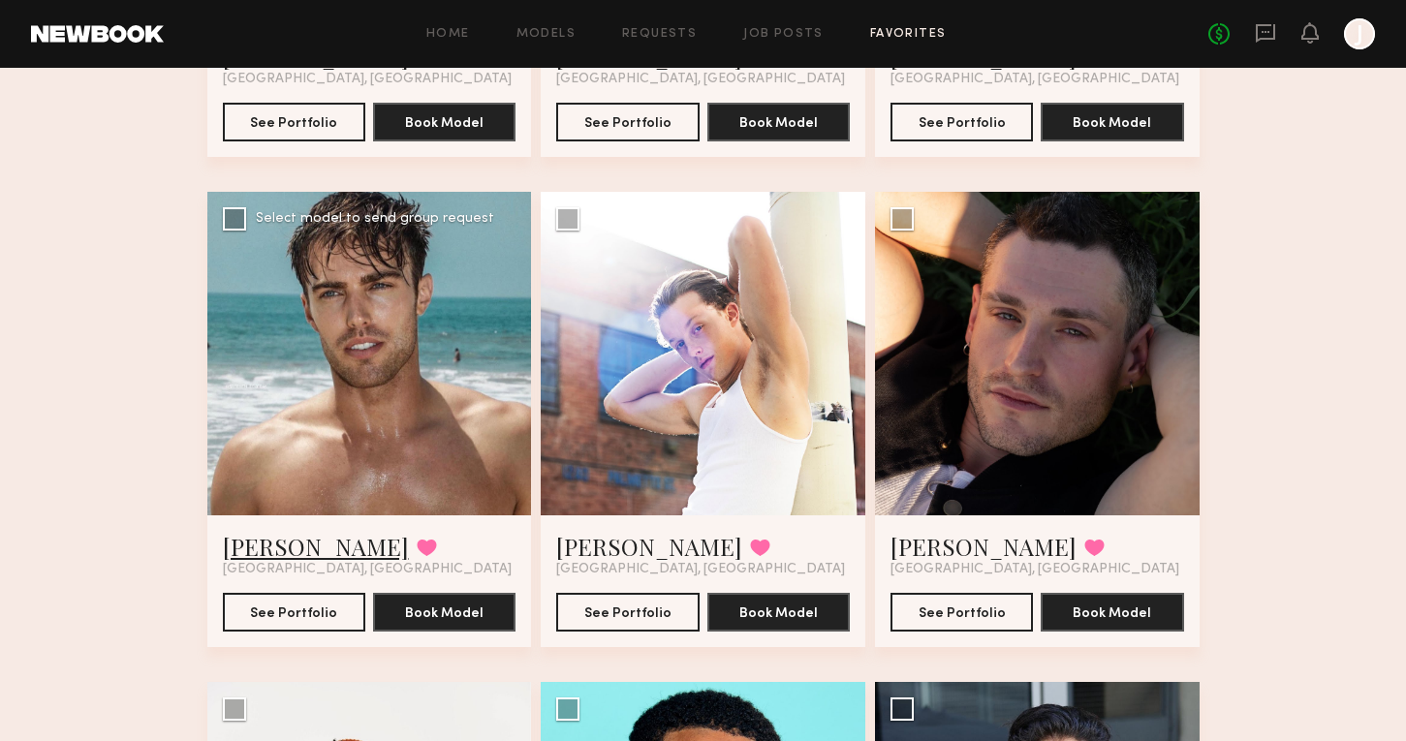
click at [268, 531] on link "Stephen F." at bounding box center [316, 546] width 186 height 31
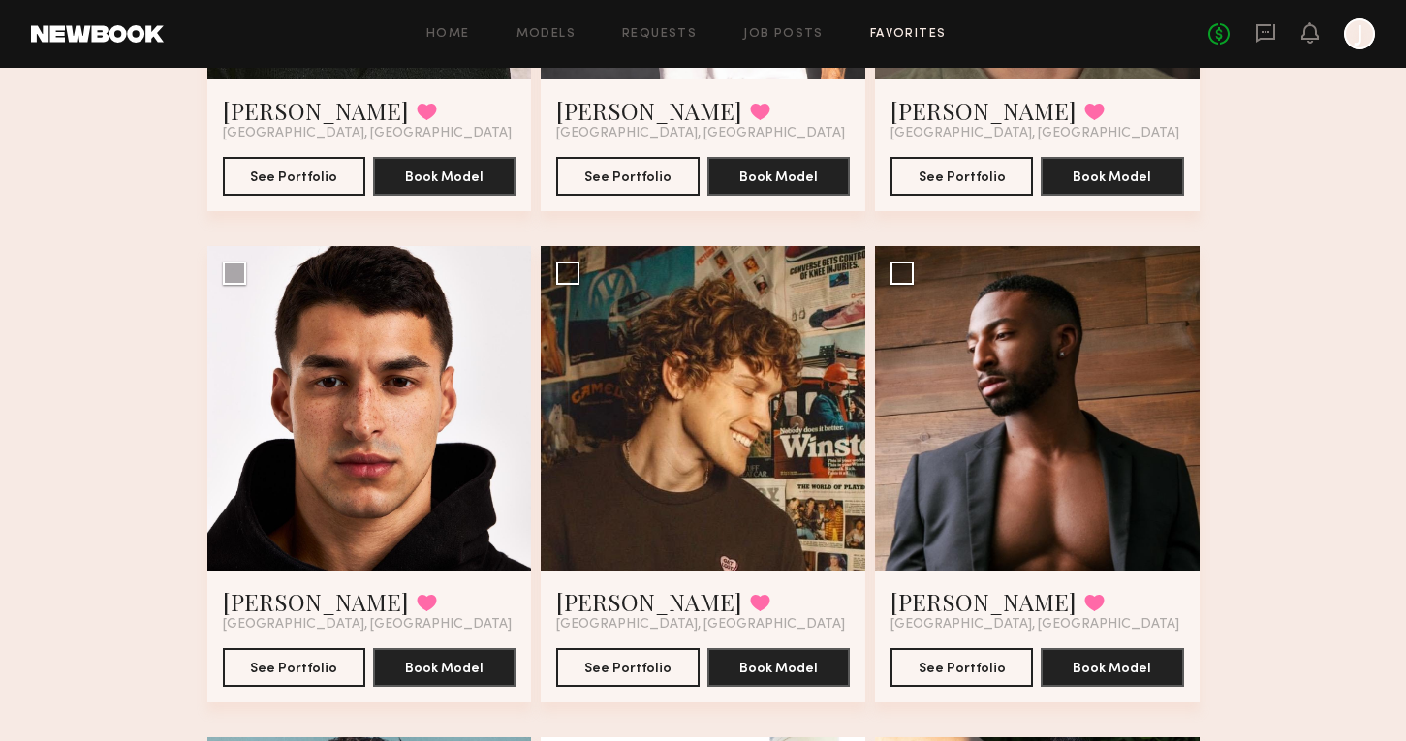
scroll to position [1490, 0]
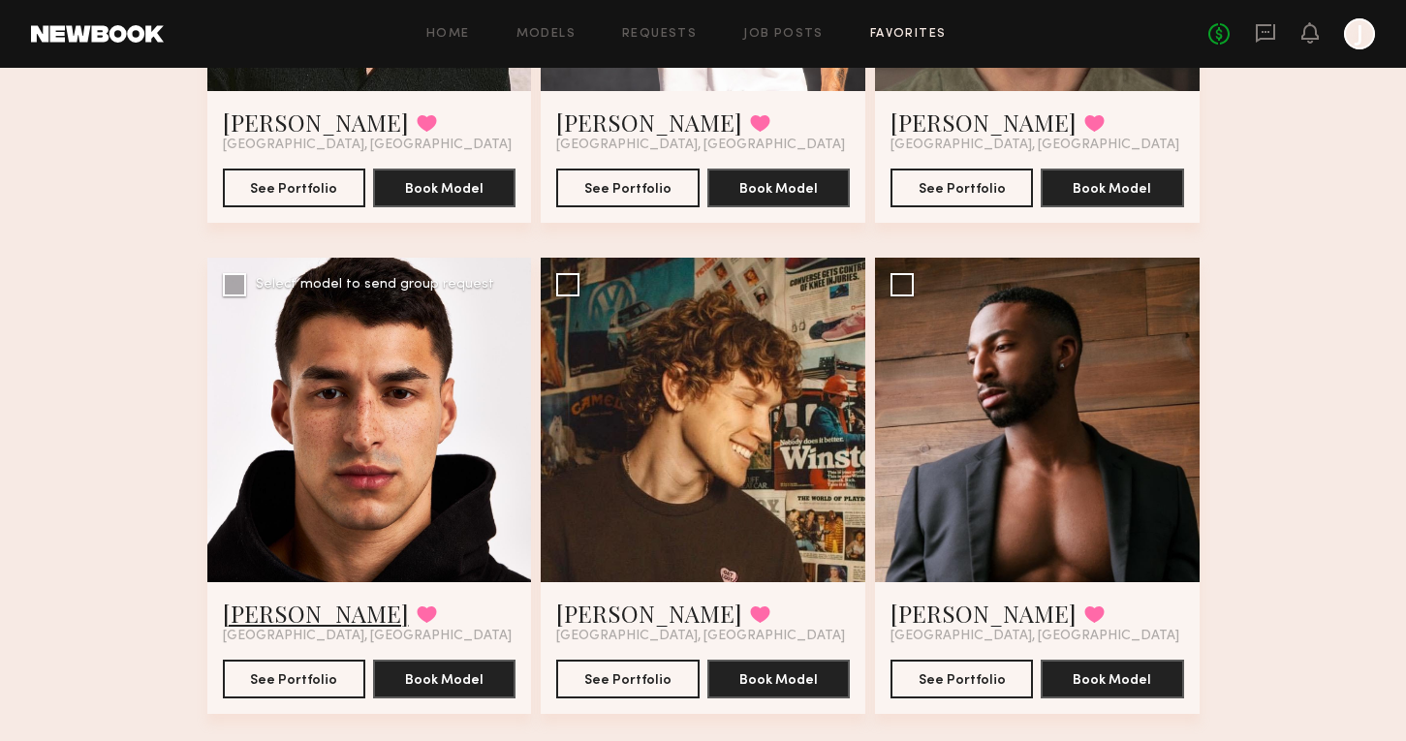
click at [277, 598] on link "Noah D." at bounding box center [316, 613] width 186 height 31
click at [603, 629] on span "[GEOGRAPHIC_DATA], [GEOGRAPHIC_DATA]" at bounding box center [700, 637] width 289 height 16
click at [588, 598] on link "Sean H." at bounding box center [649, 613] width 186 height 31
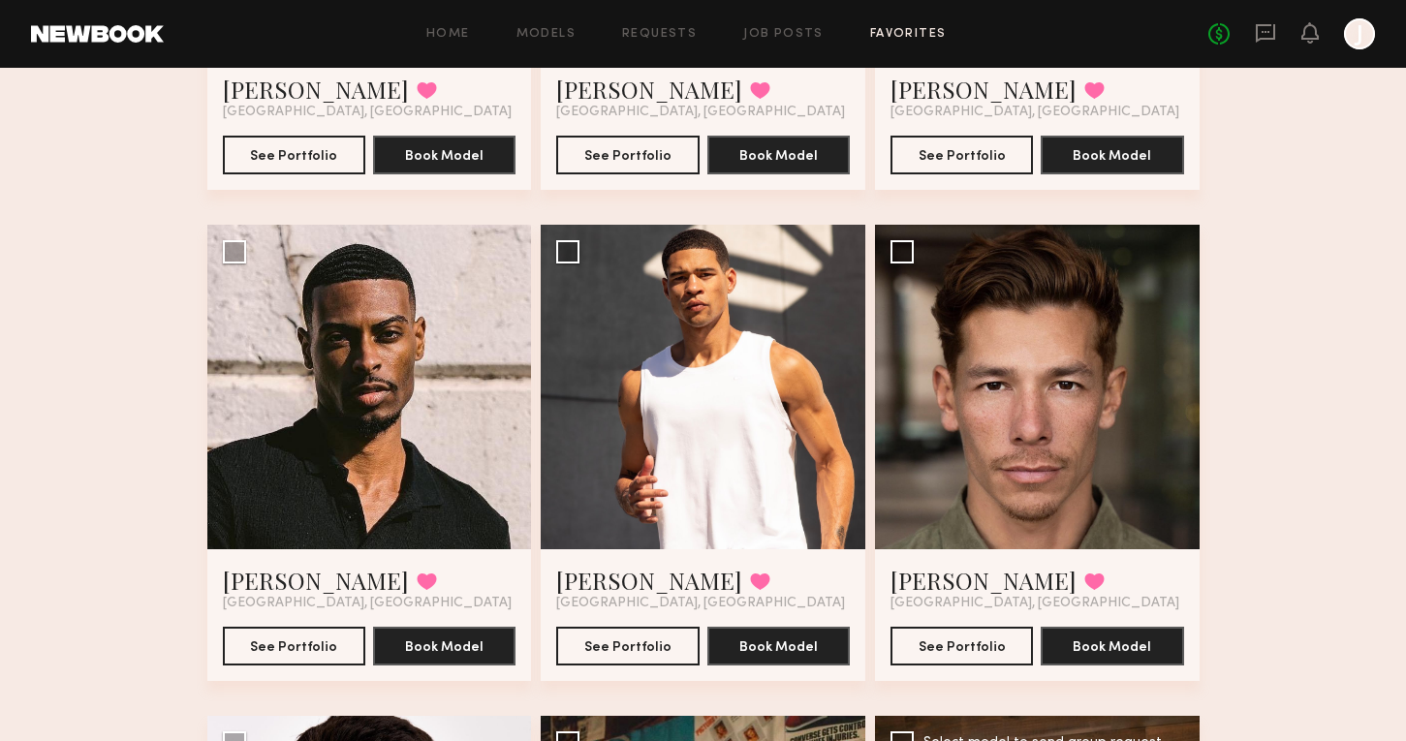
scroll to position [1018, 0]
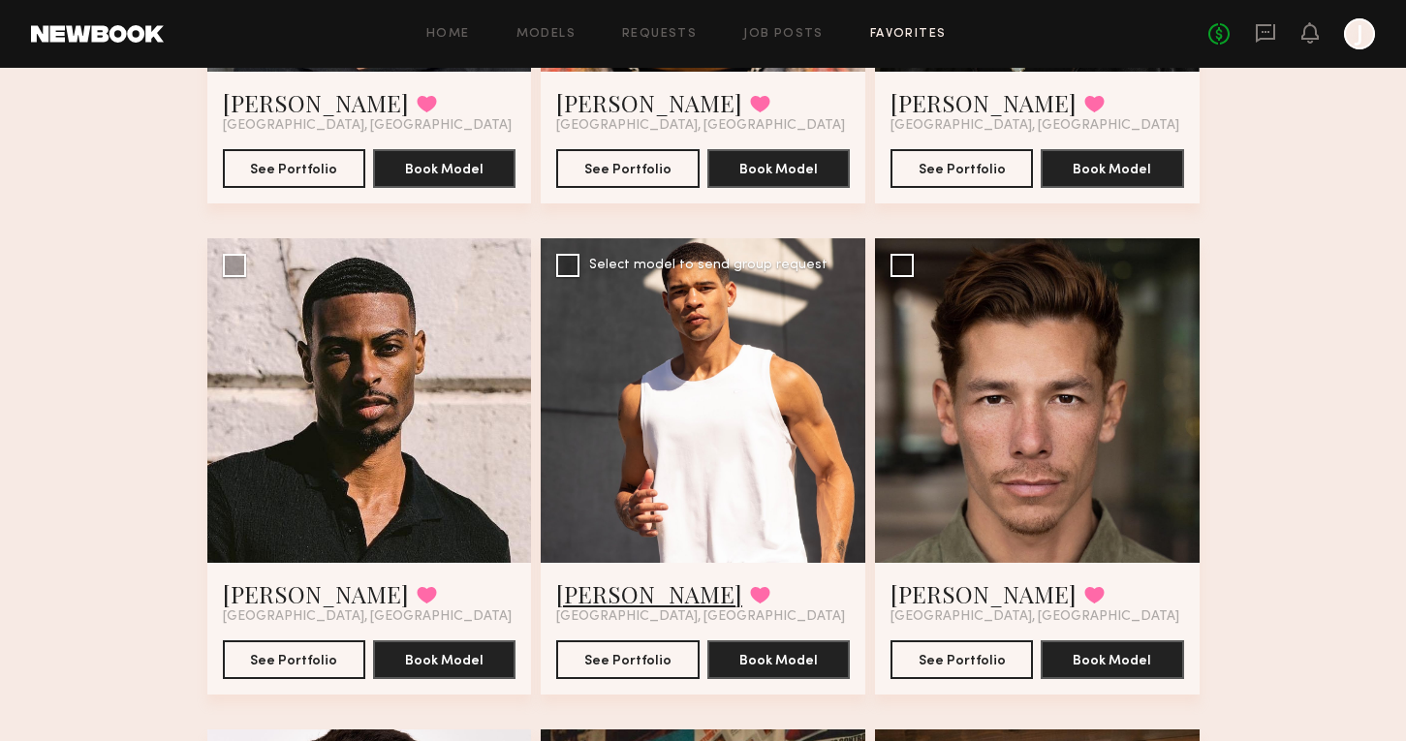
click at [588, 579] on link "Dillon H." at bounding box center [649, 594] width 186 height 31
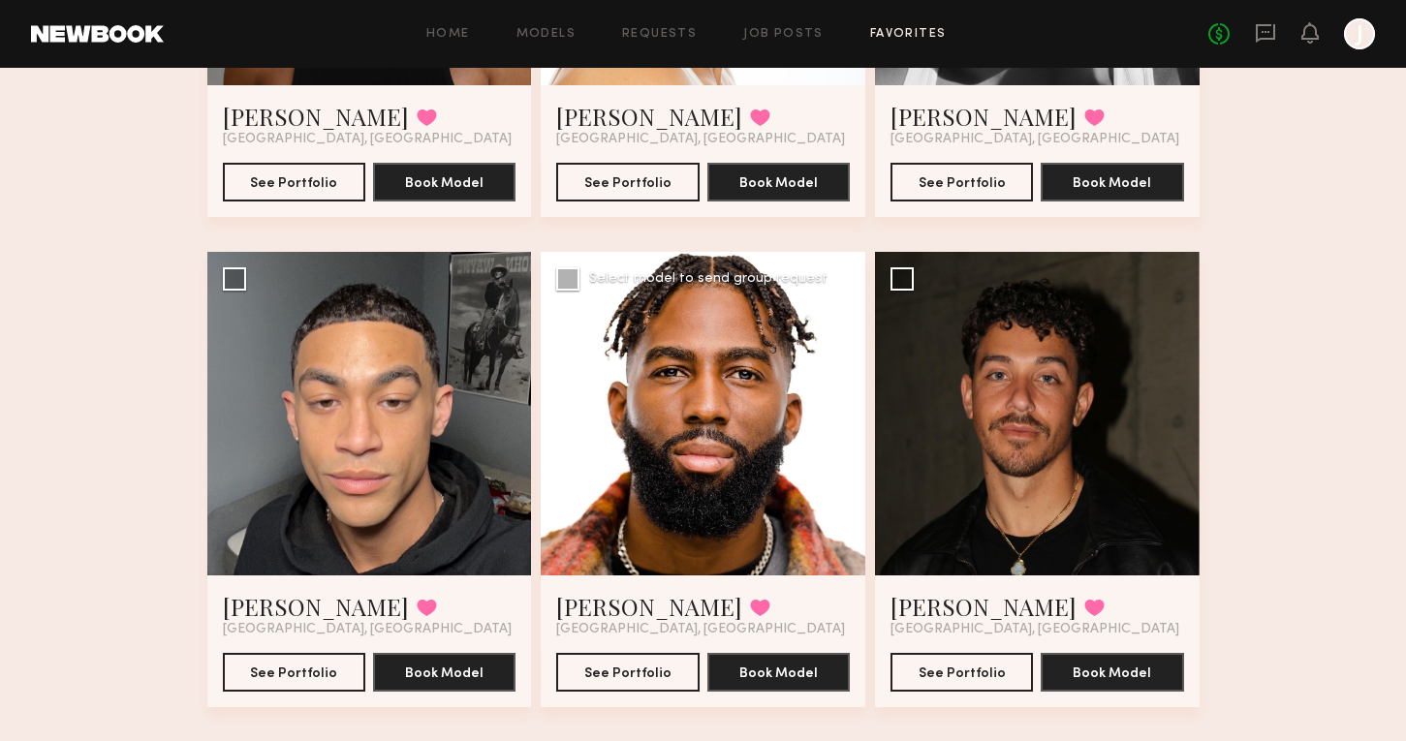
scroll to position [458, 0]
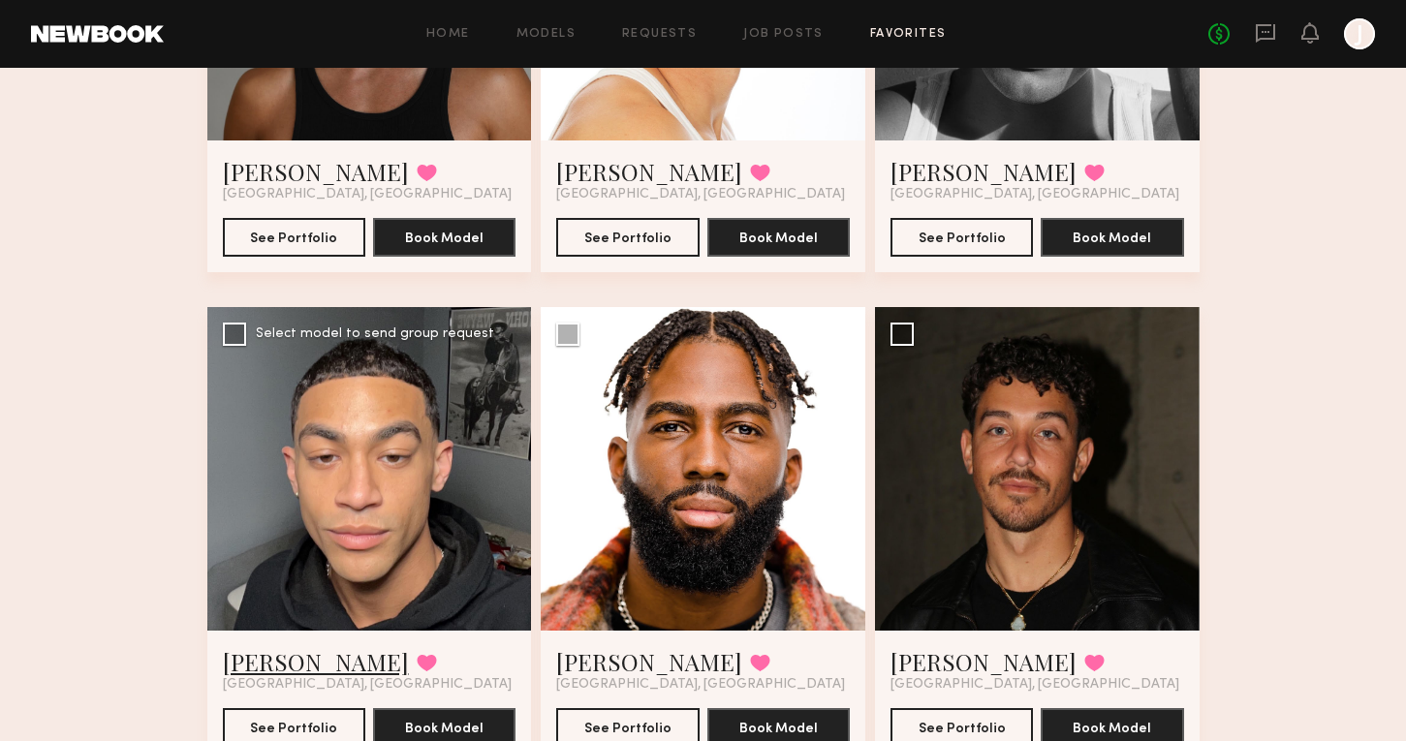
click at [286, 646] on link "Xavier E." at bounding box center [316, 661] width 186 height 31
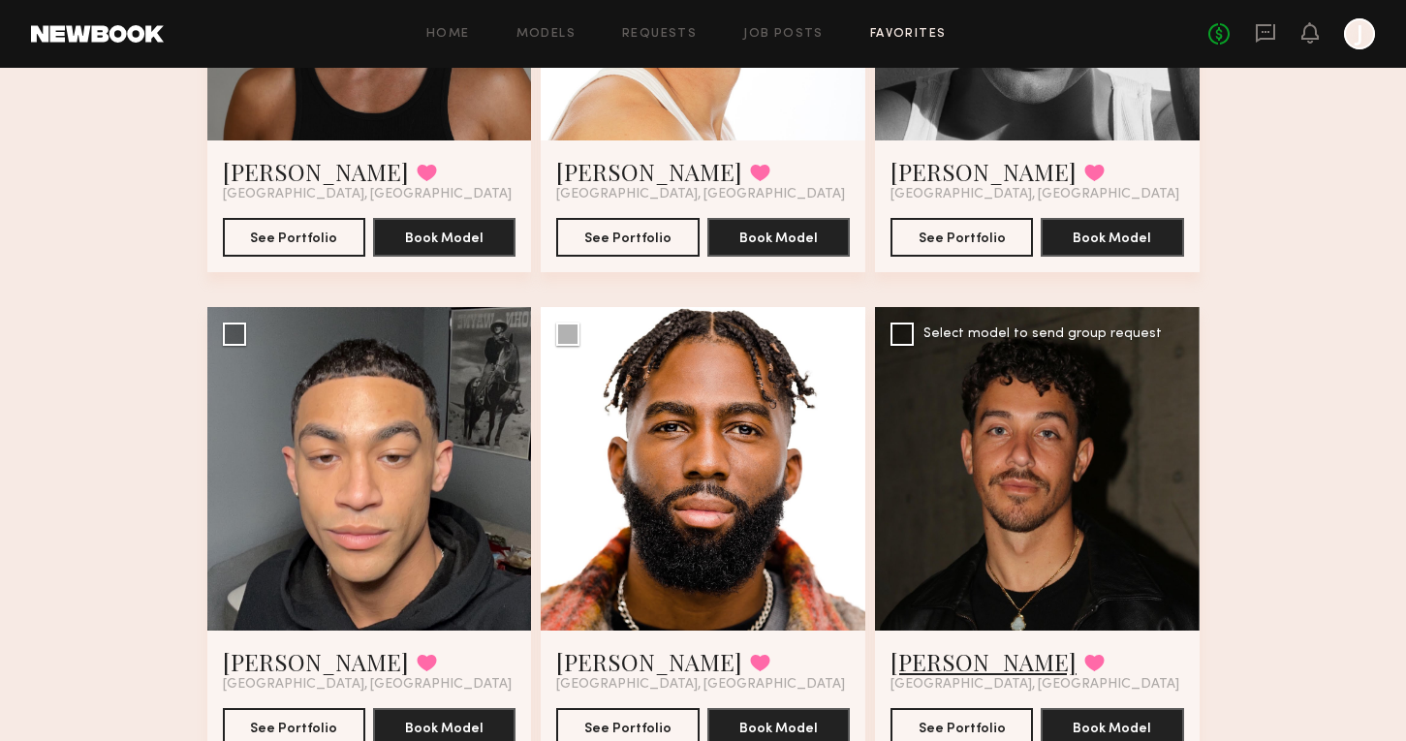
click at [947, 646] on link "Caleb L." at bounding box center [984, 661] width 186 height 31
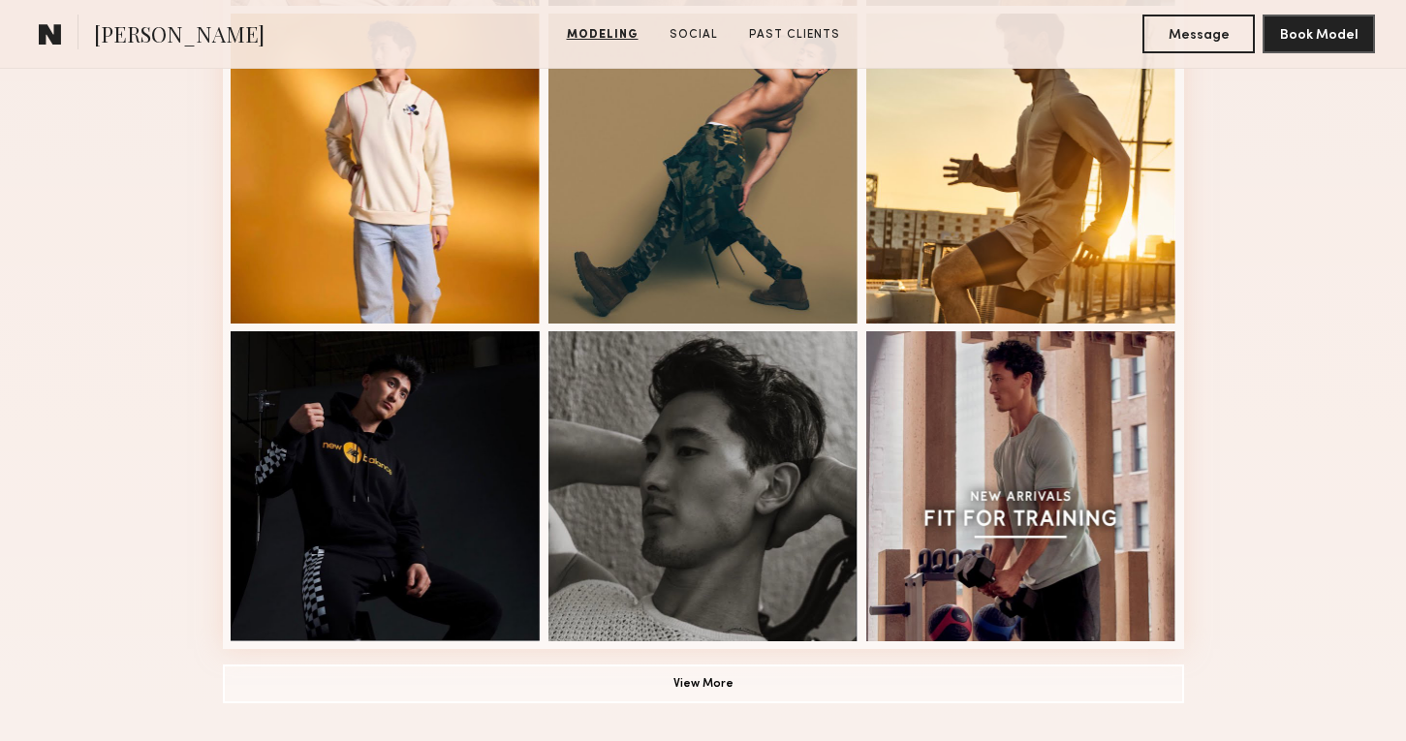
scroll to position [1199, 0]
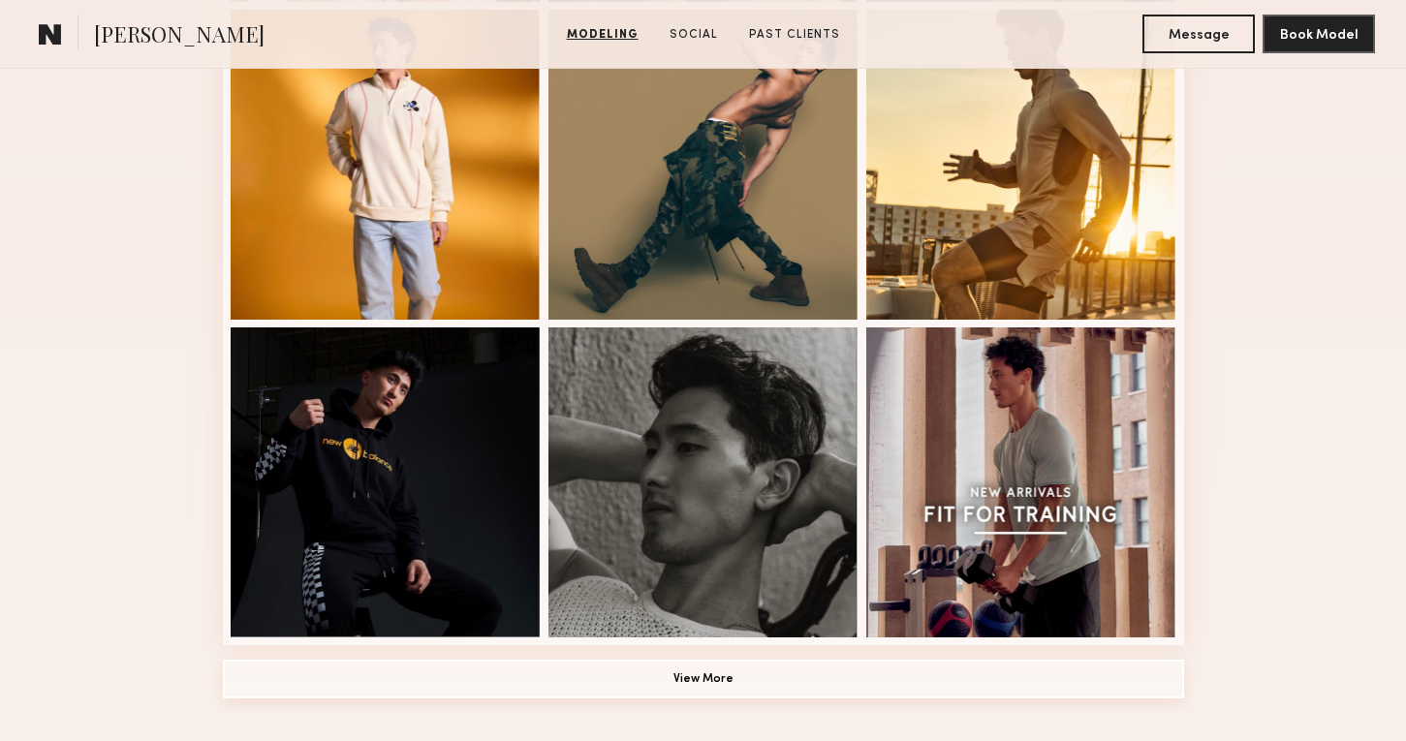
click at [728, 686] on button "View More" at bounding box center [703, 679] width 961 height 39
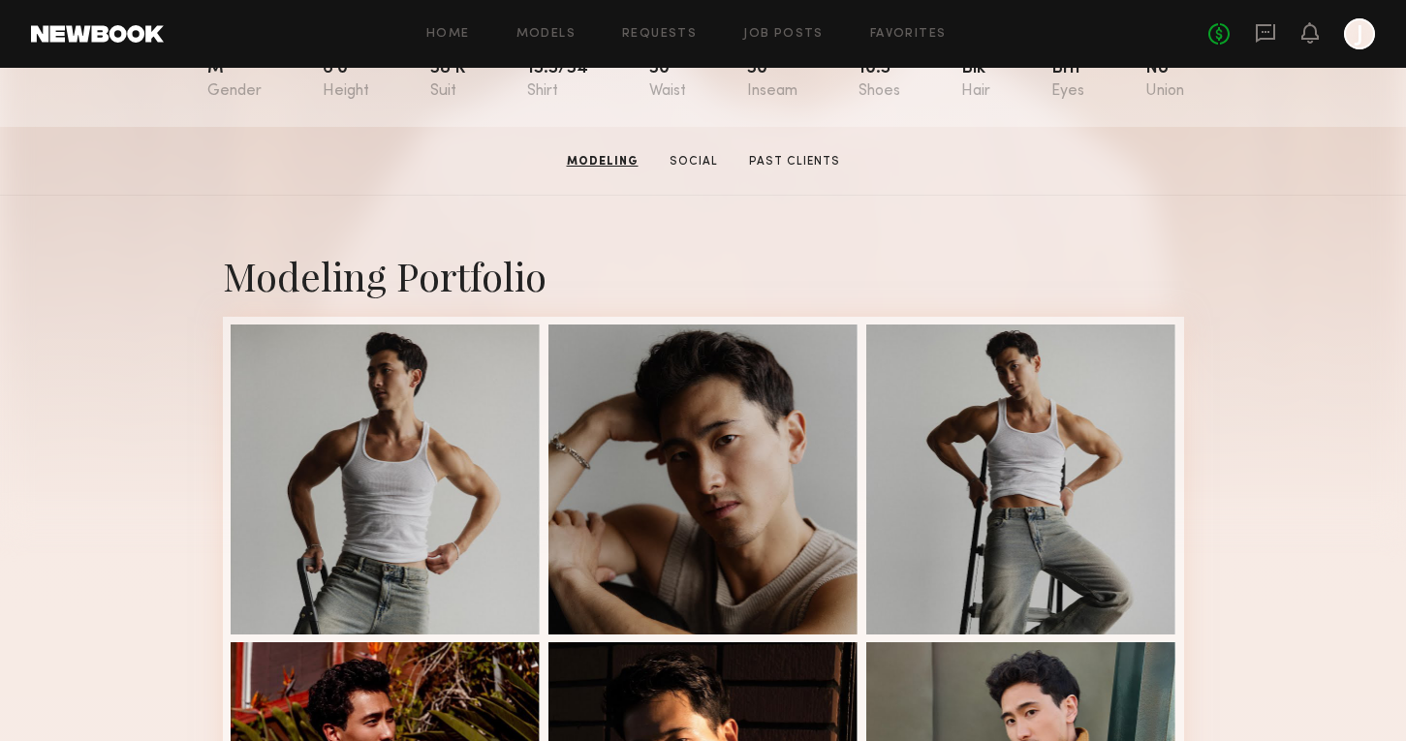
scroll to position [262, 0]
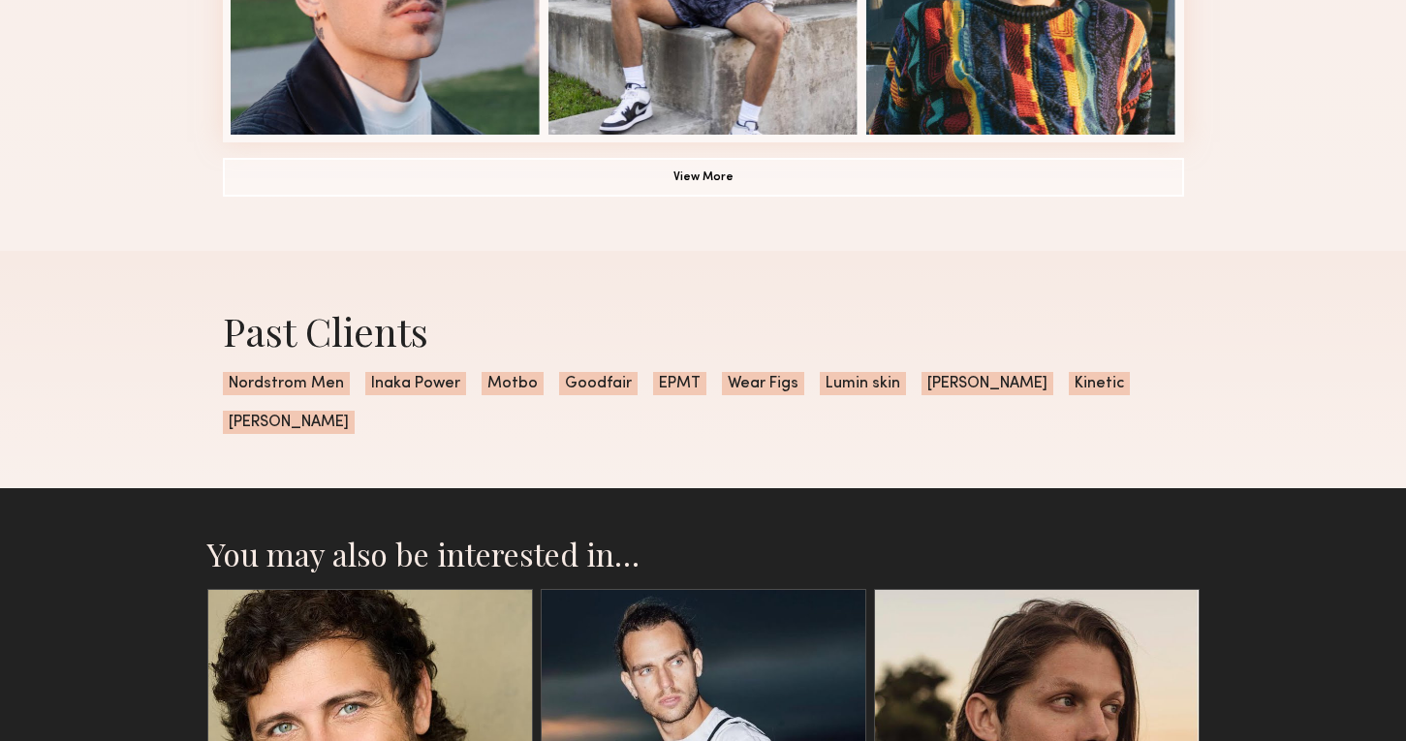
scroll to position [1635, 0]
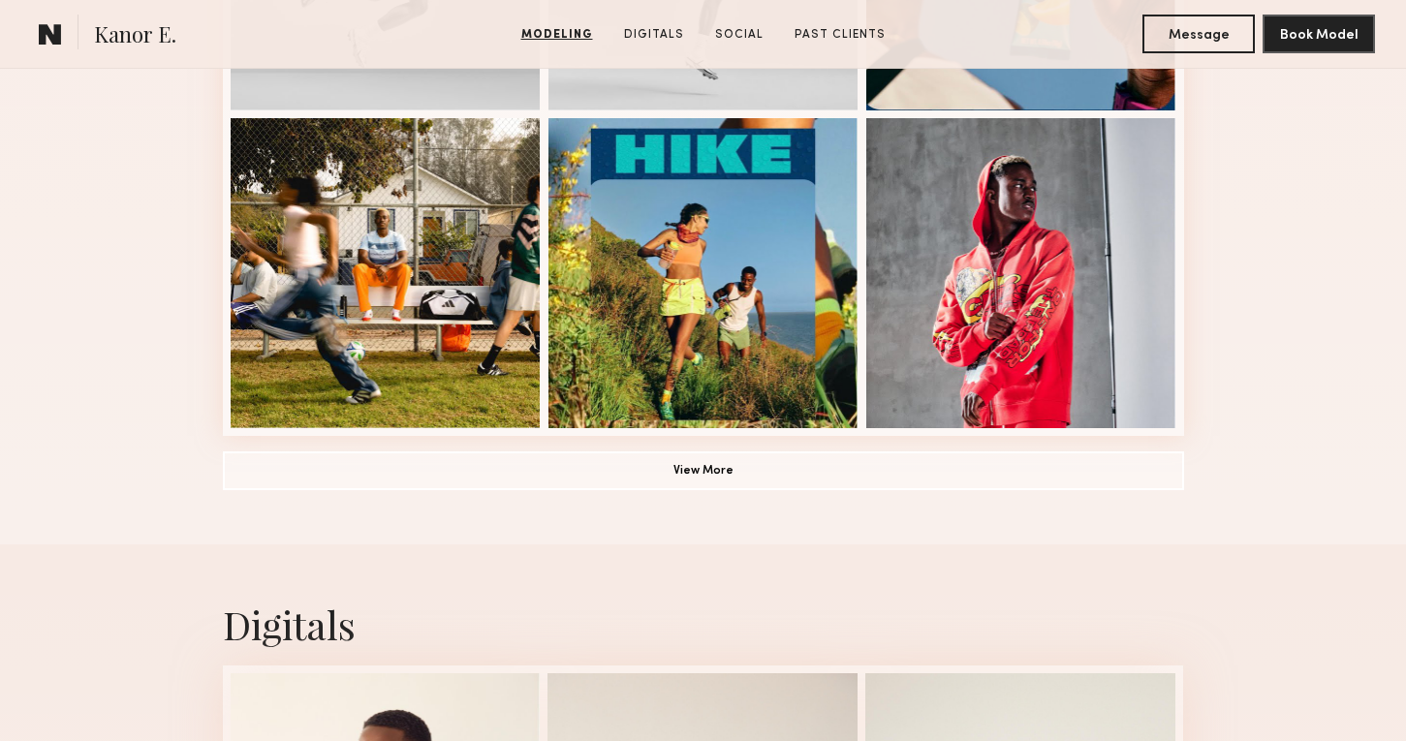
scroll to position [1419, 0]
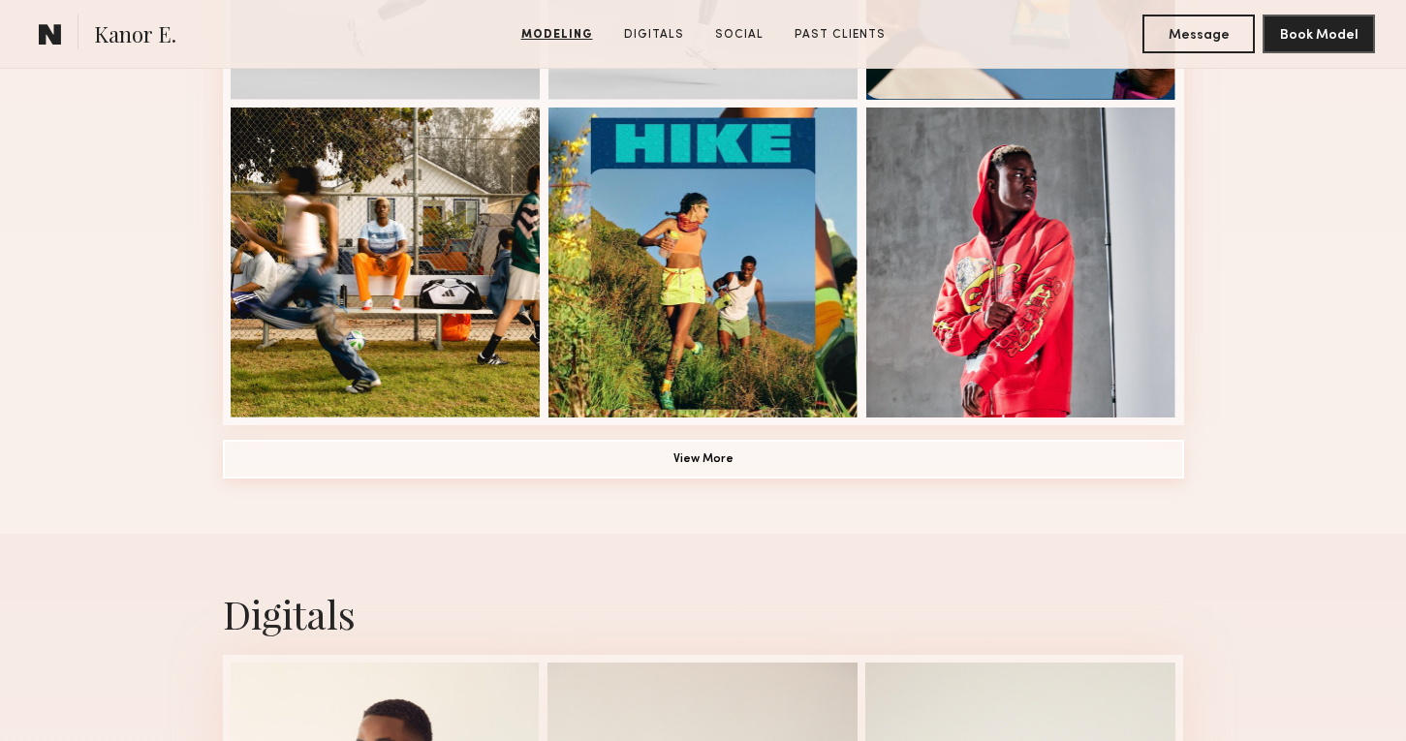
click at [678, 475] on button "View More" at bounding box center [703, 459] width 961 height 39
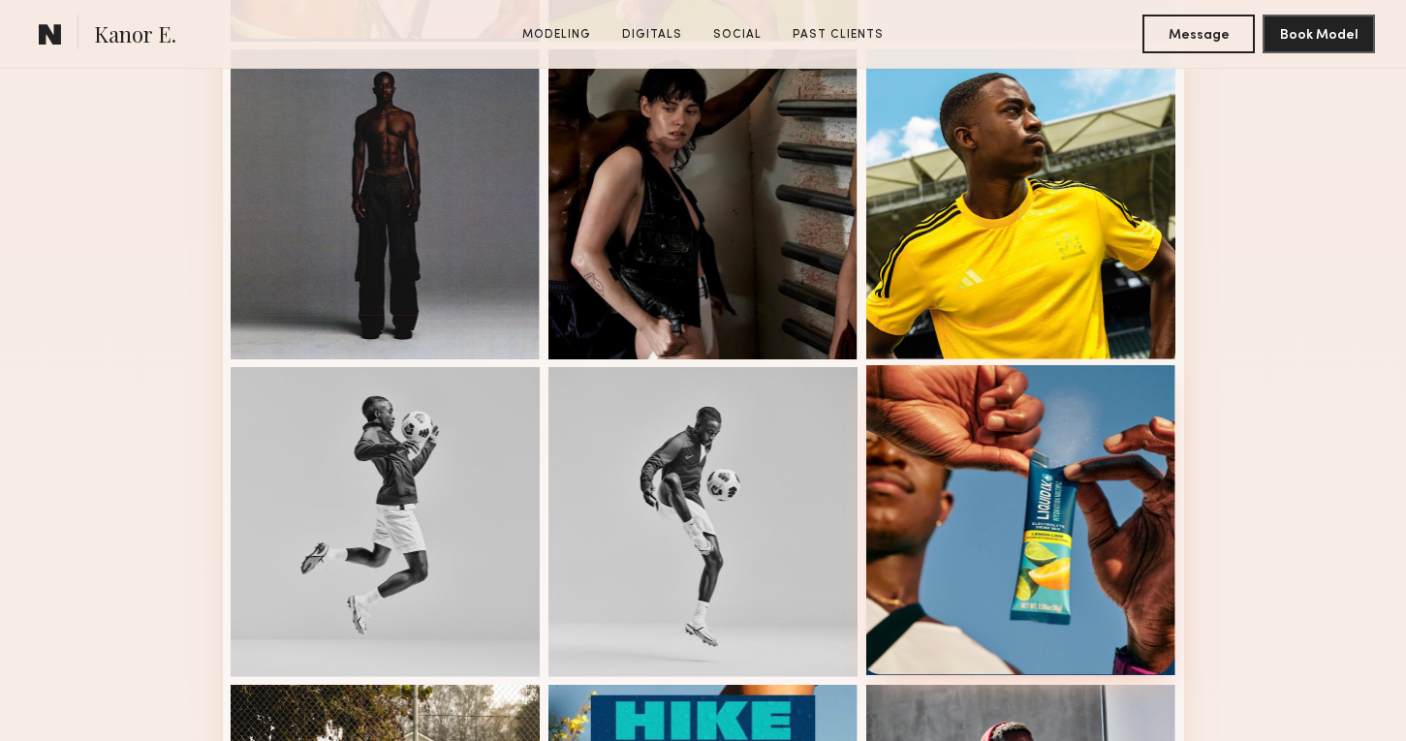
scroll to position [875, 0]
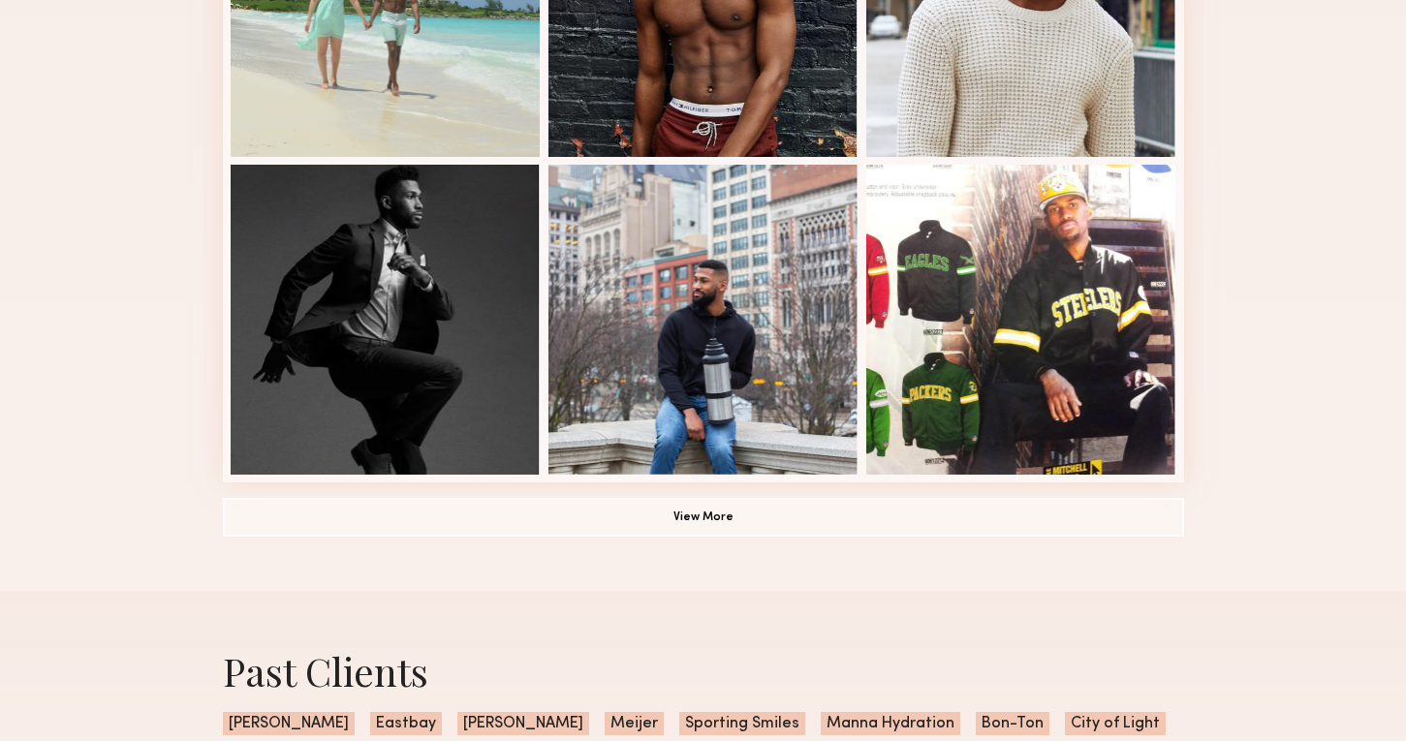
scroll to position [1377, 0]
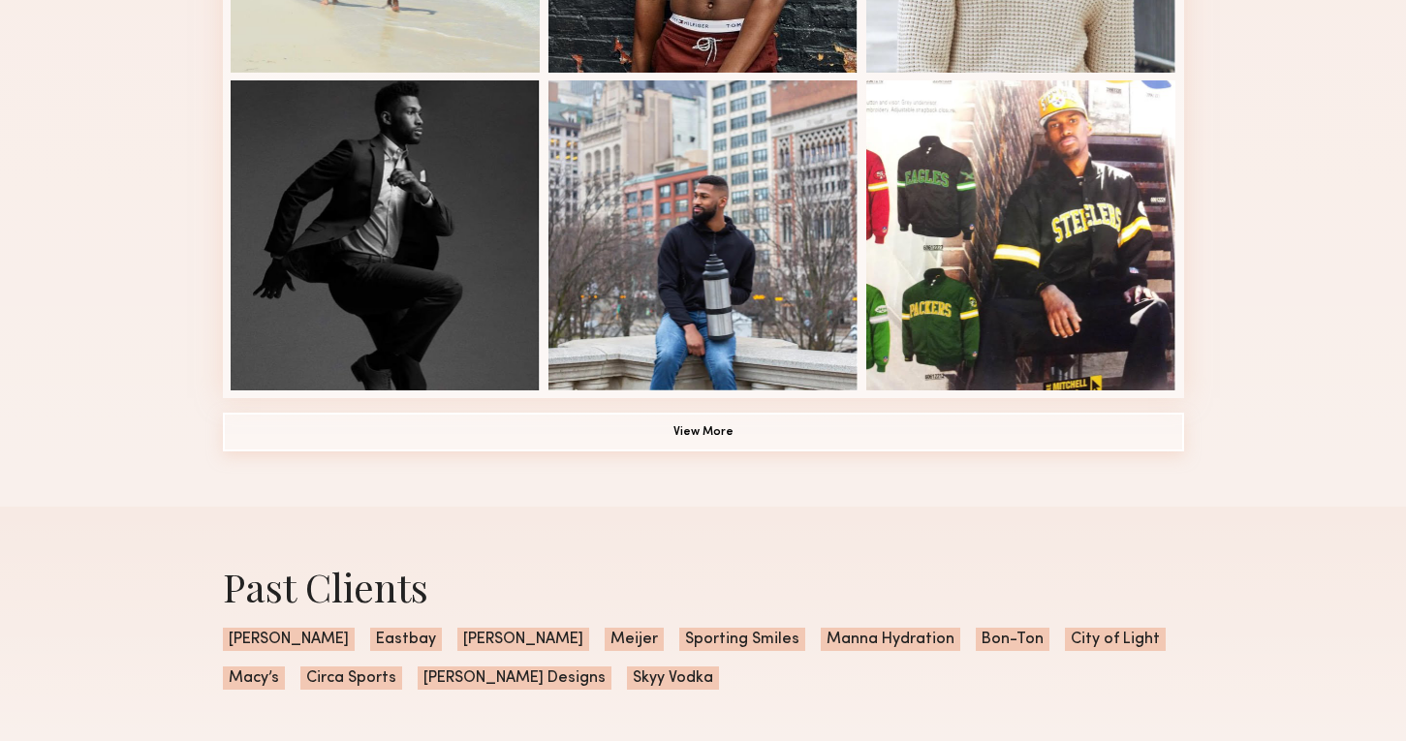
click at [667, 438] on button "View More" at bounding box center [703, 432] width 961 height 39
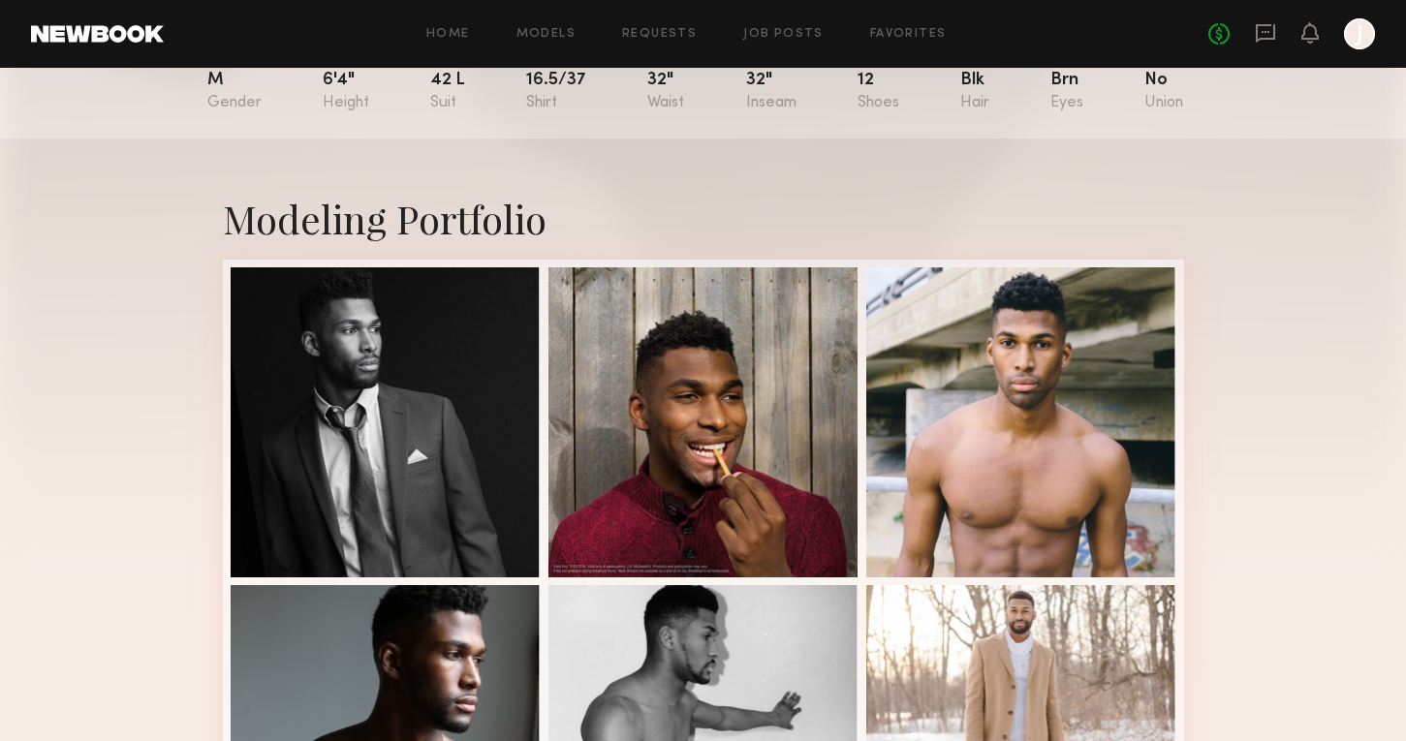
scroll to position [0, 0]
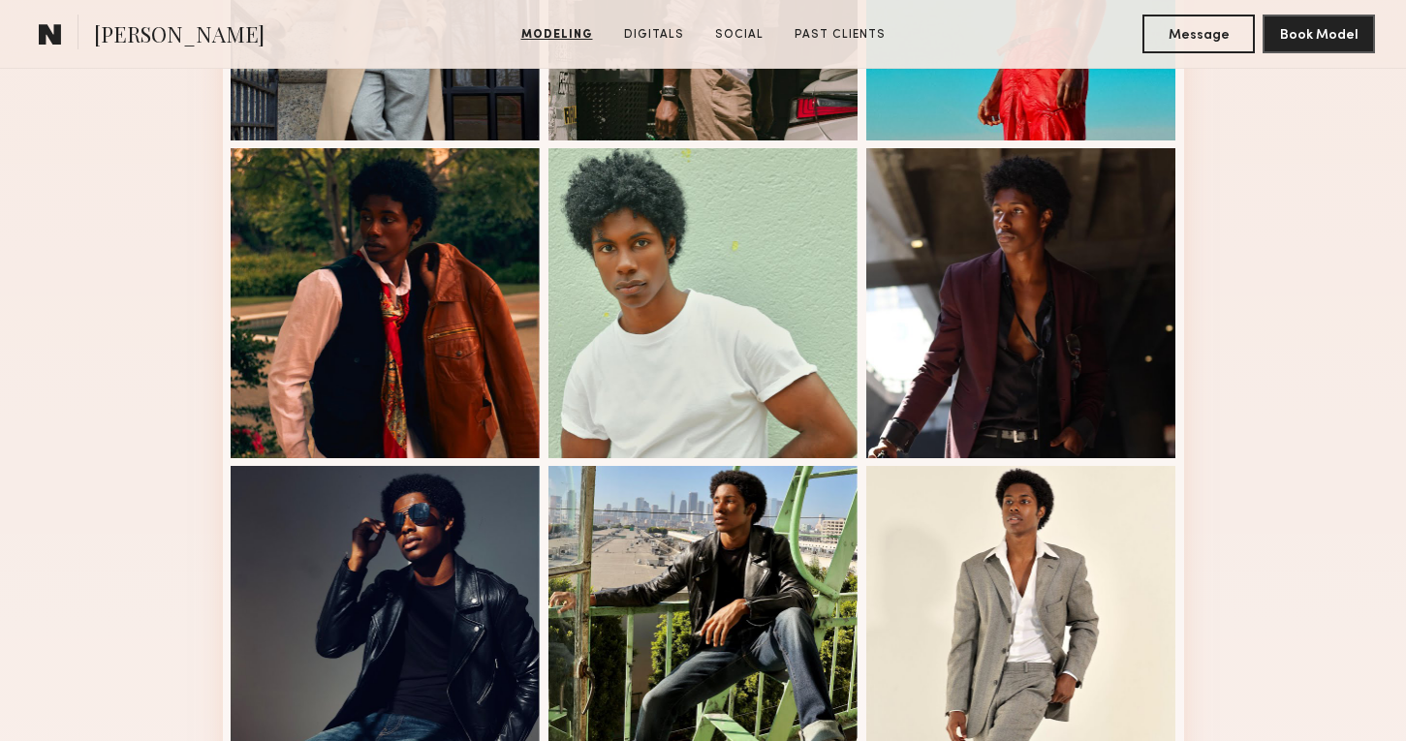
scroll to position [739, 0]
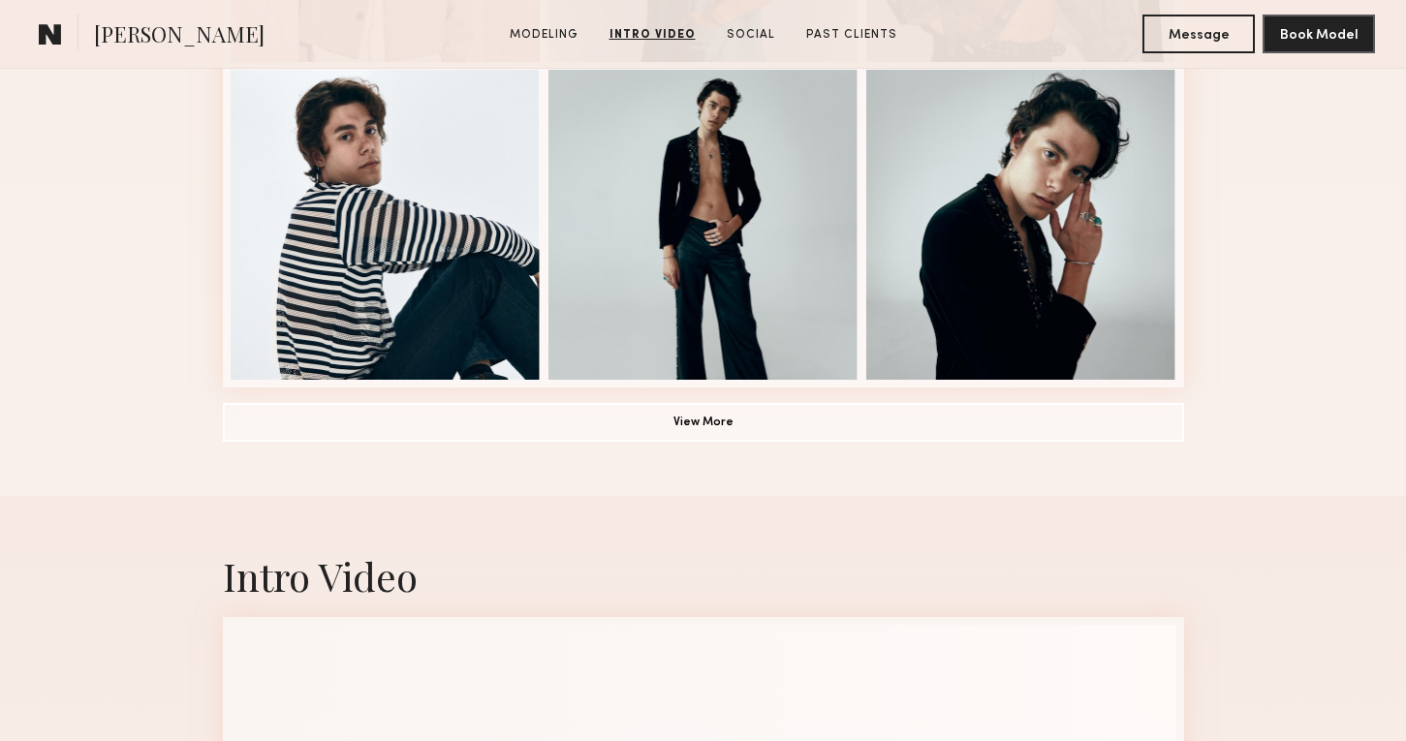
scroll to position [1451, 0]
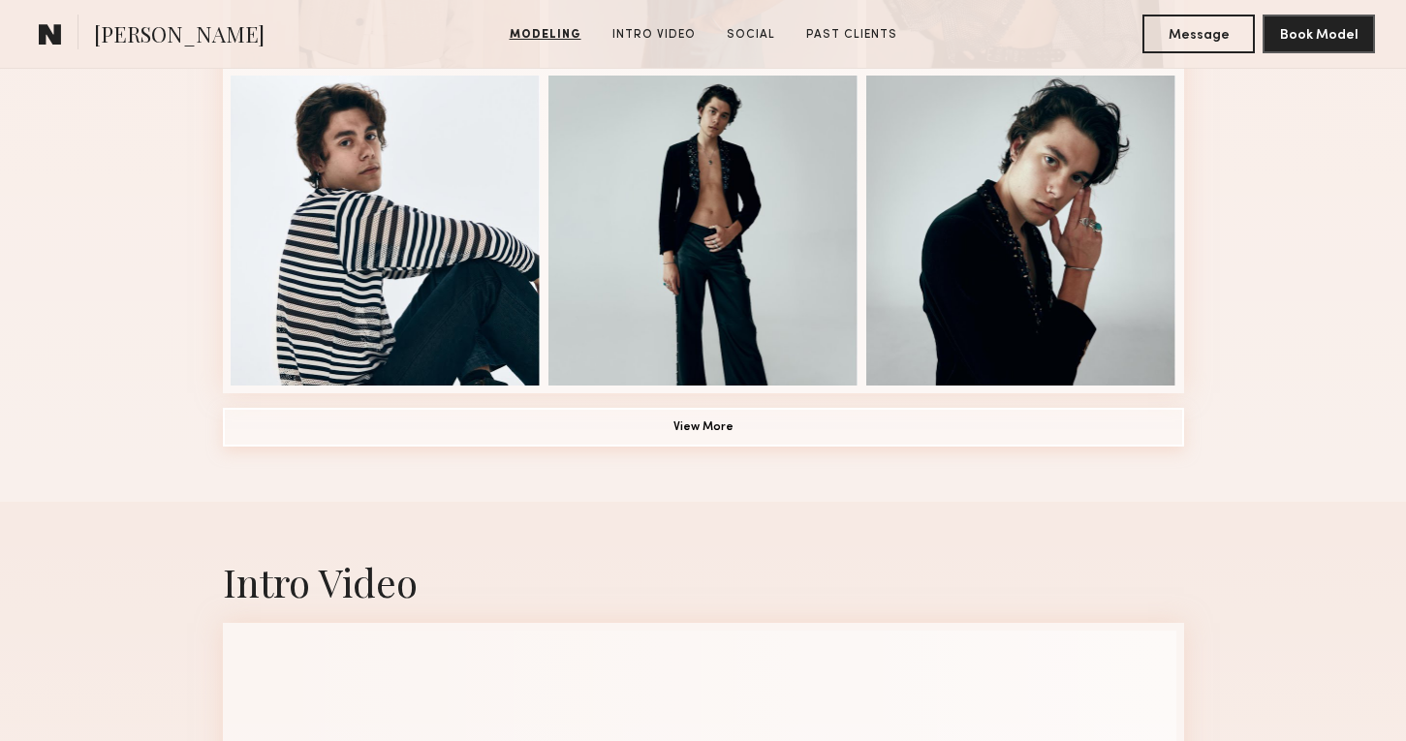
click at [640, 434] on button "View More" at bounding box center [703, 427] width 961 height 39
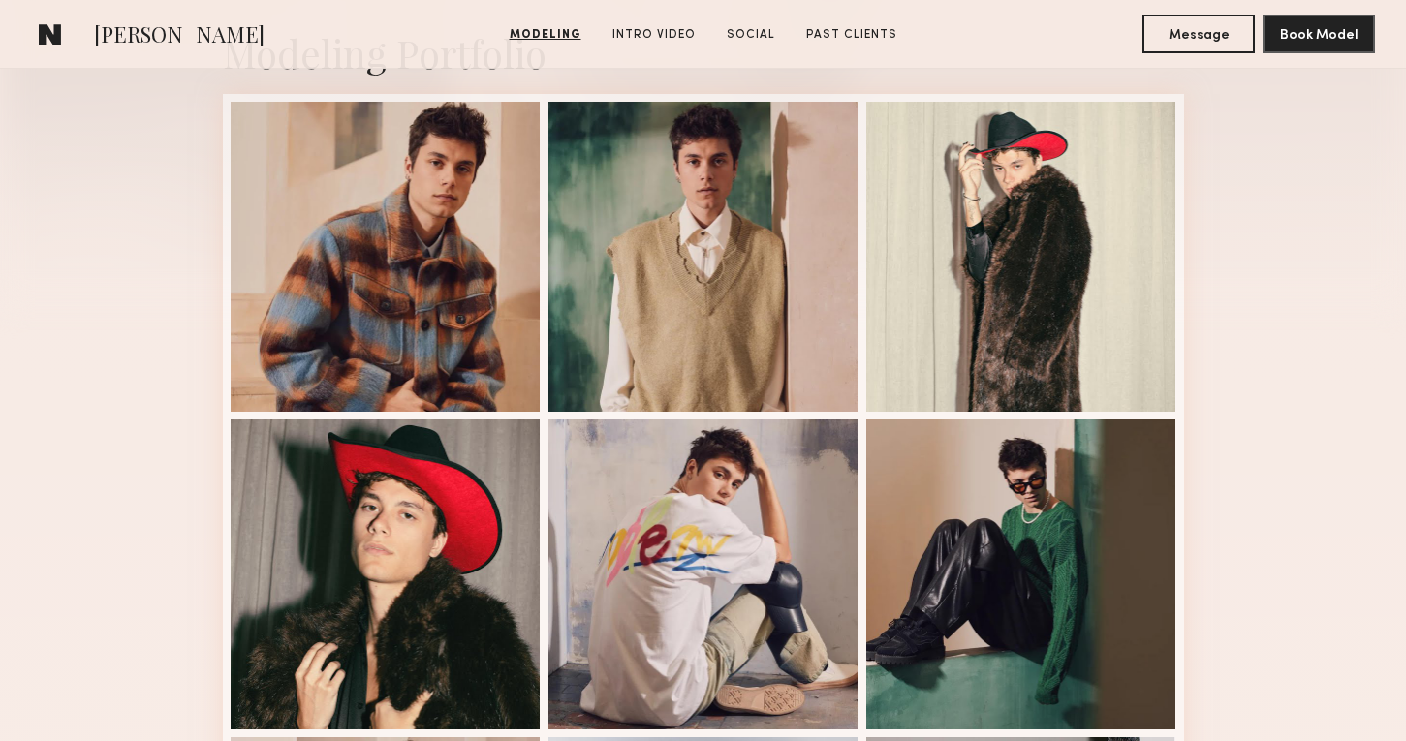
scroll to position [488, 0]
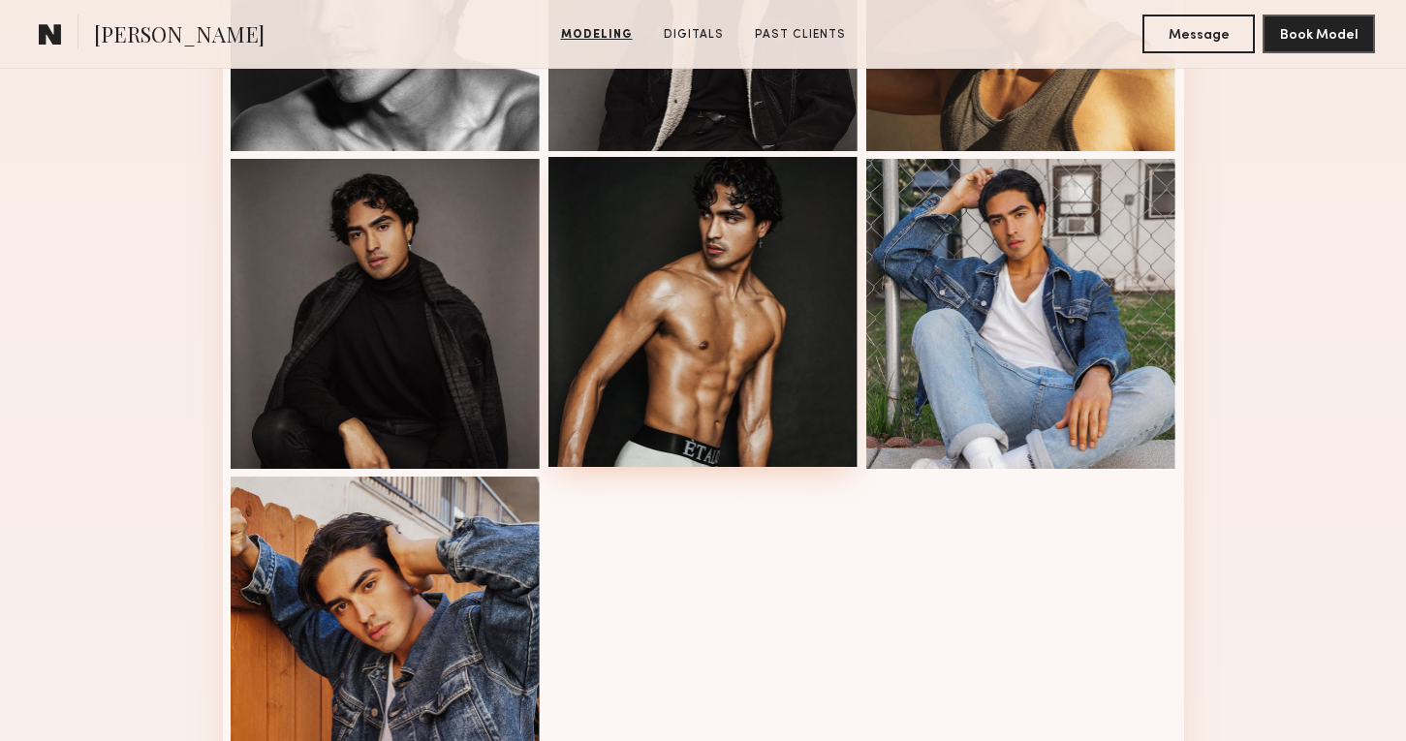
scroll to position [724, 0]
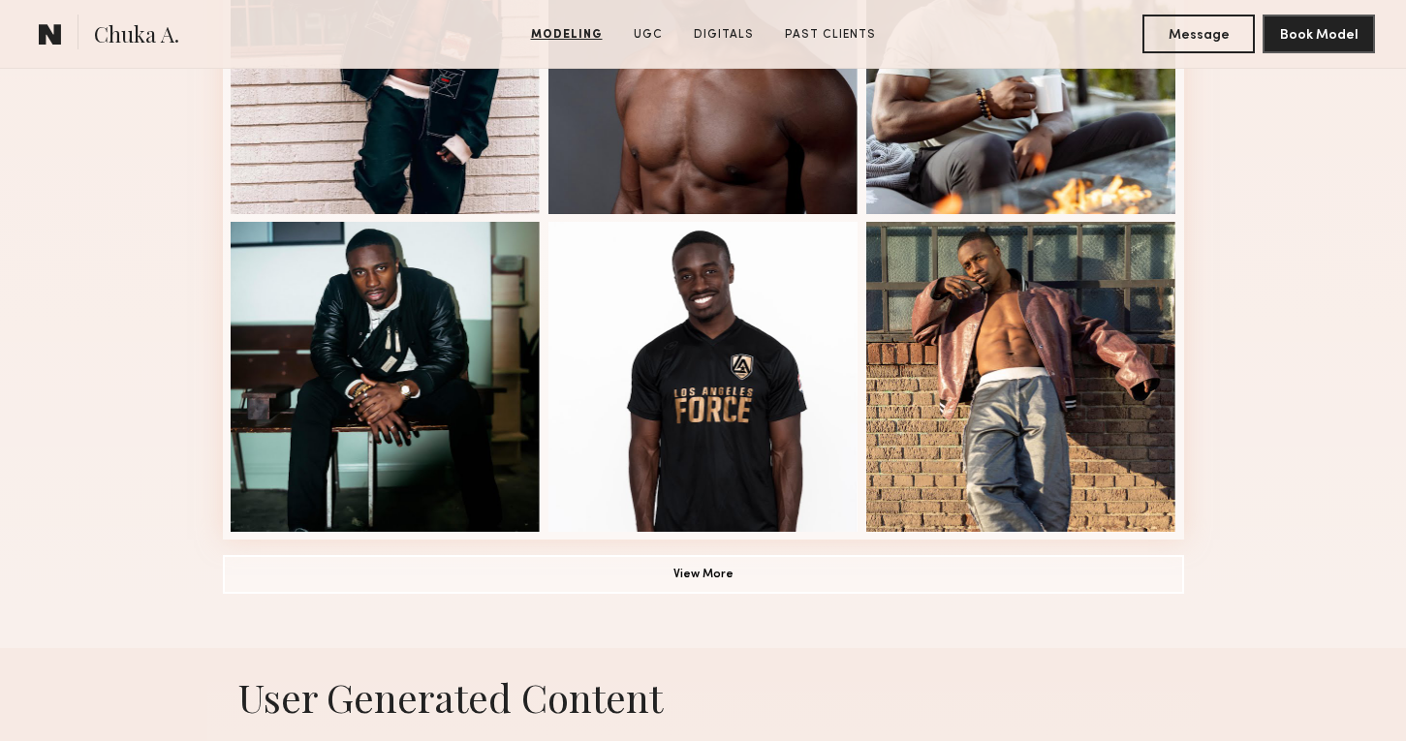
scroll to position [1306, 0]
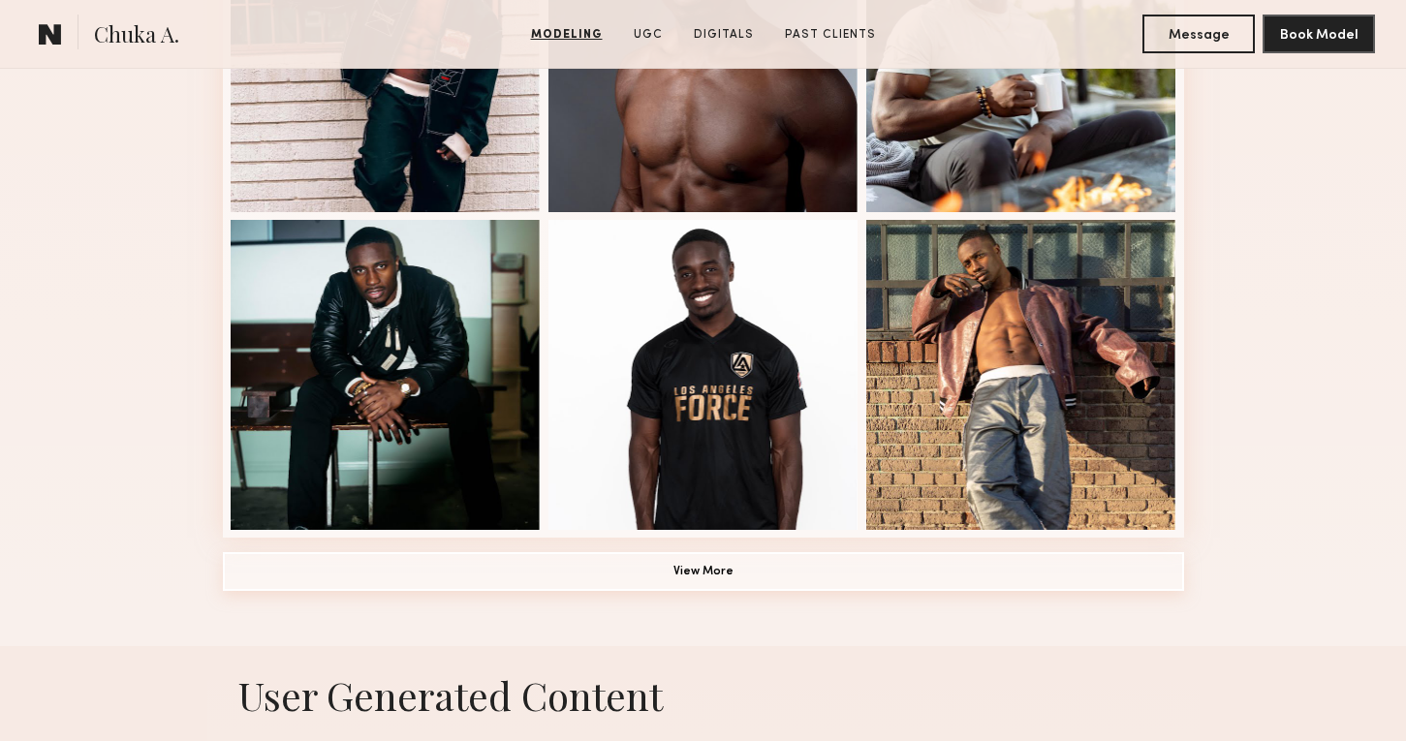
click at [912, 572] on button "View More" at bounding box center [703, 571] width 961 height 39
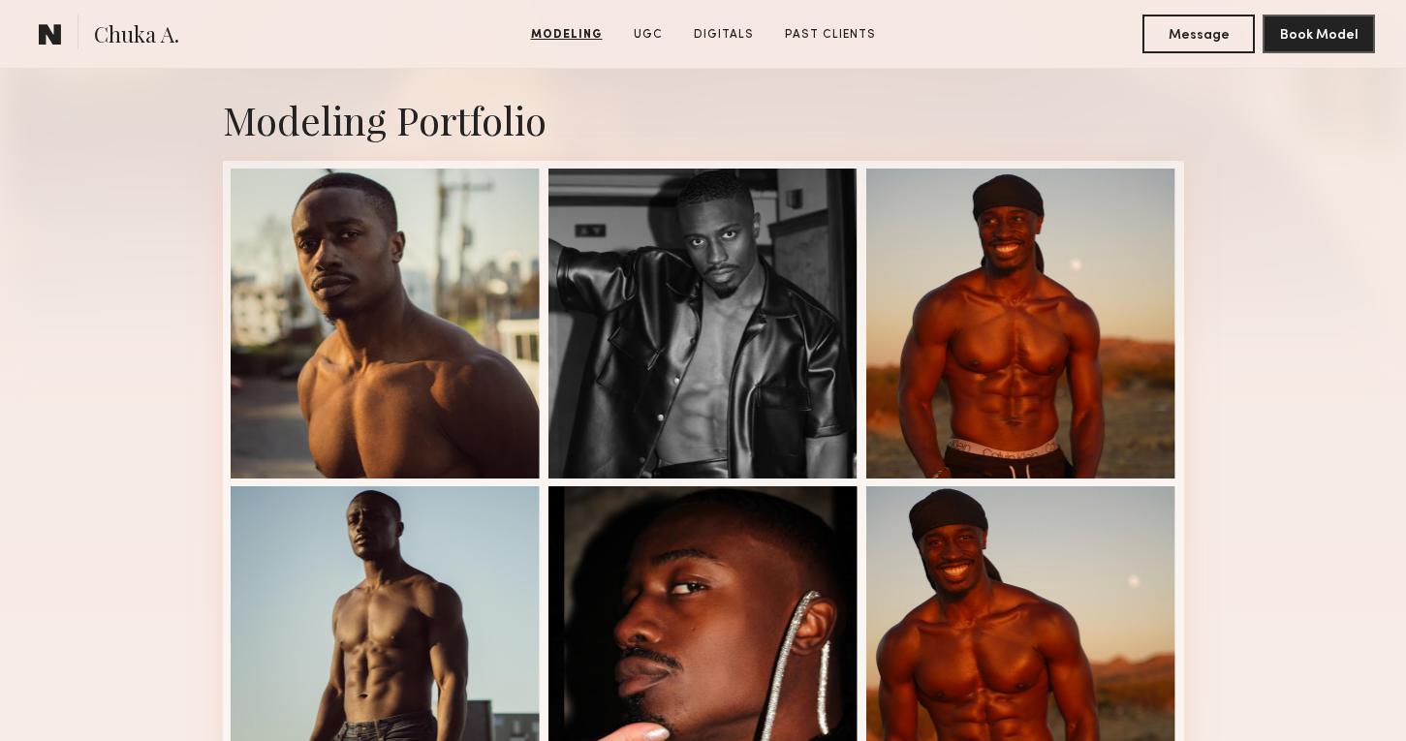
scroll to position [0, 0]
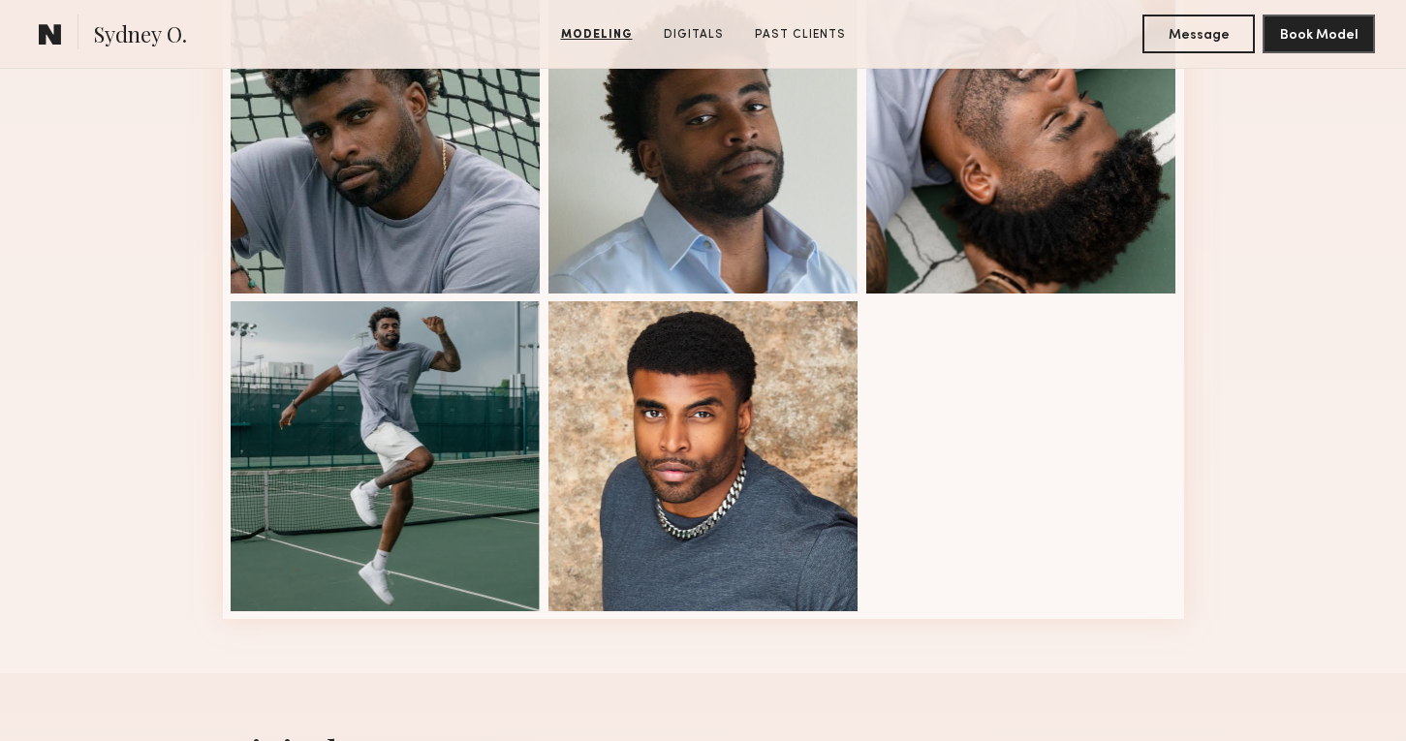
scroll to position [1253, 0]
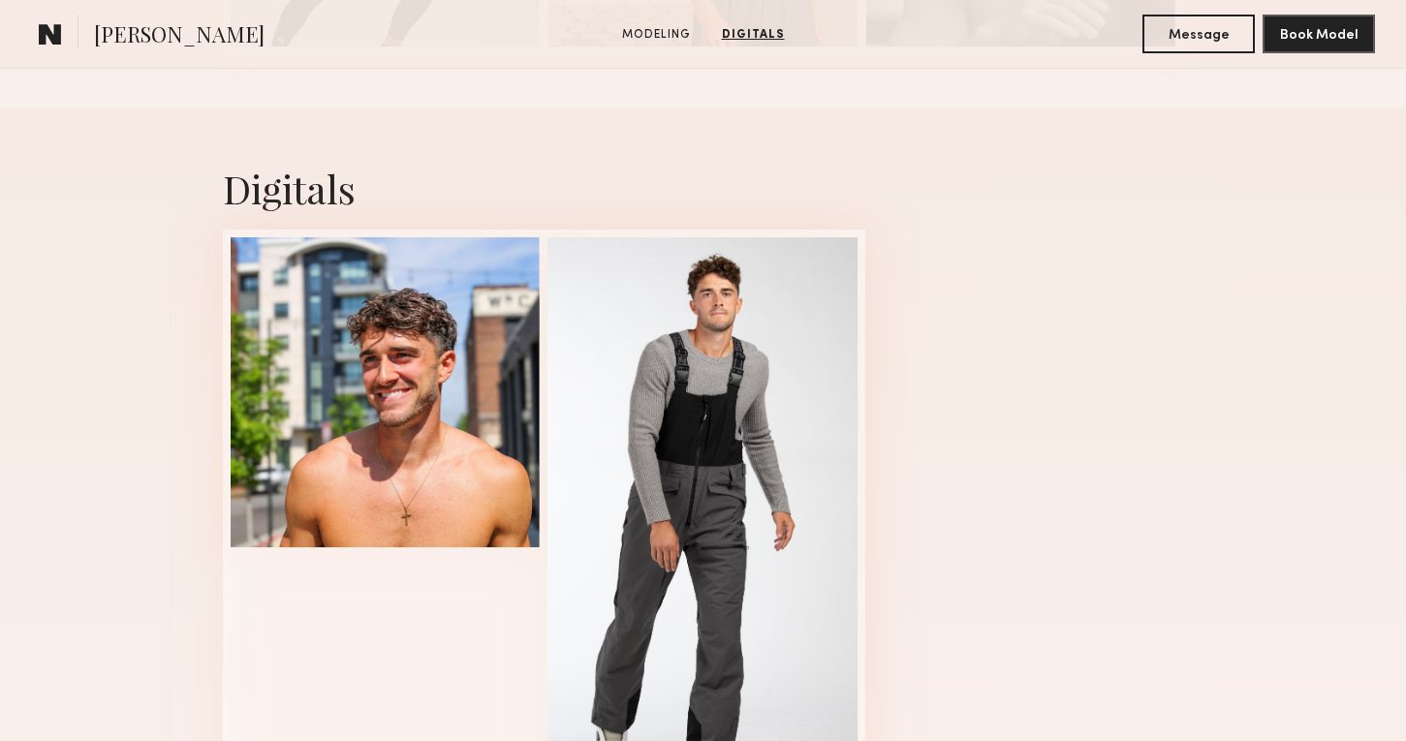
scroll to position [1155, 0]
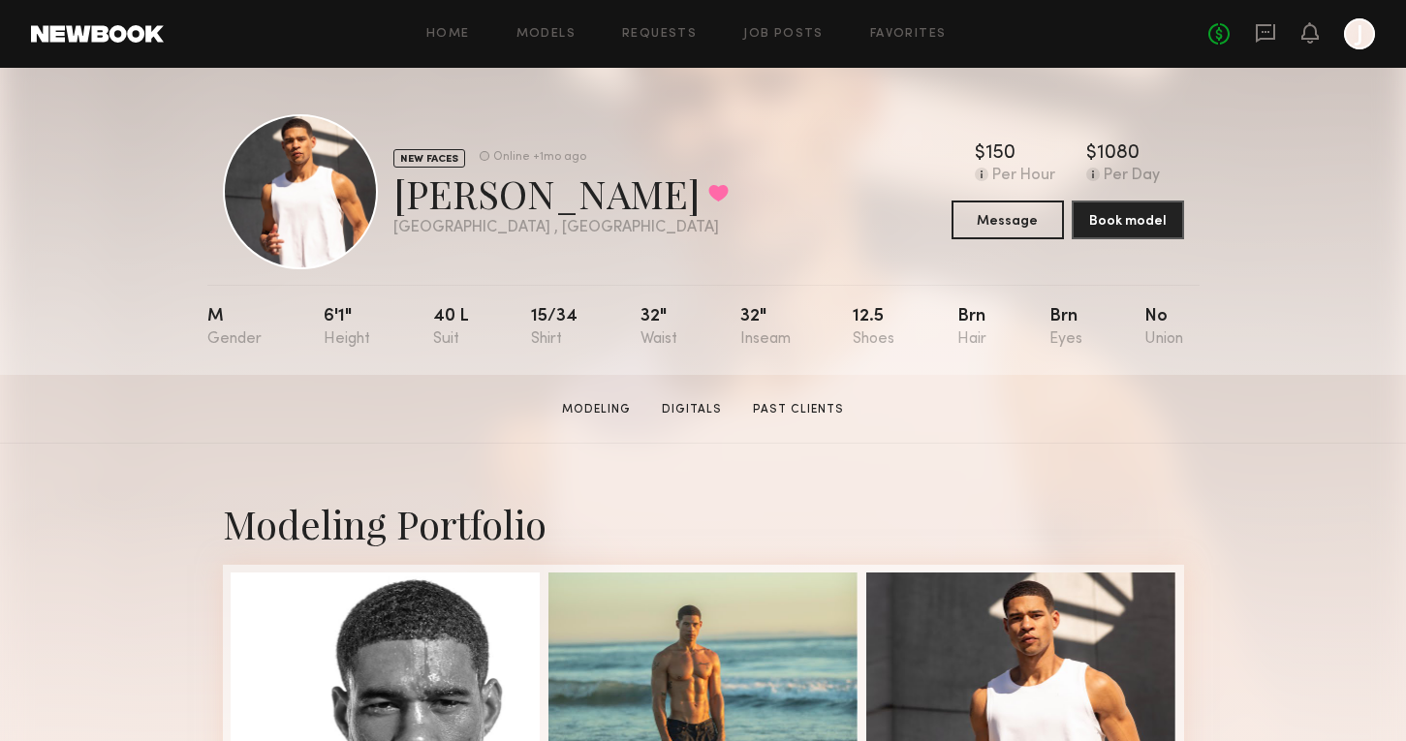
click at [649, 139] on div "NEW FACES Online +1mo ago [PERSON_NAME] Favorited [GEOGRAPHIC_DATA] , [GEOGRAPH…" at bounding box center [703, 191] width 961 height 155
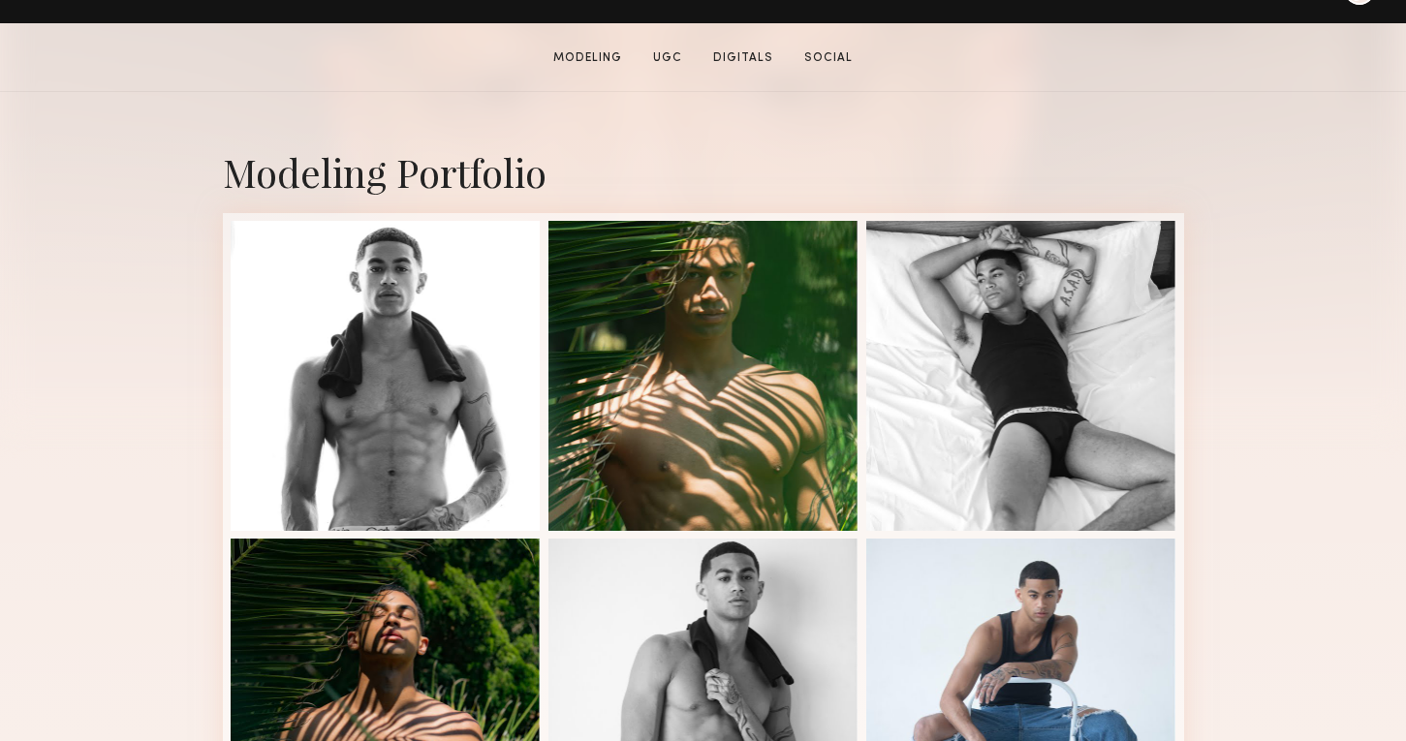
scroll to position [353, 0]
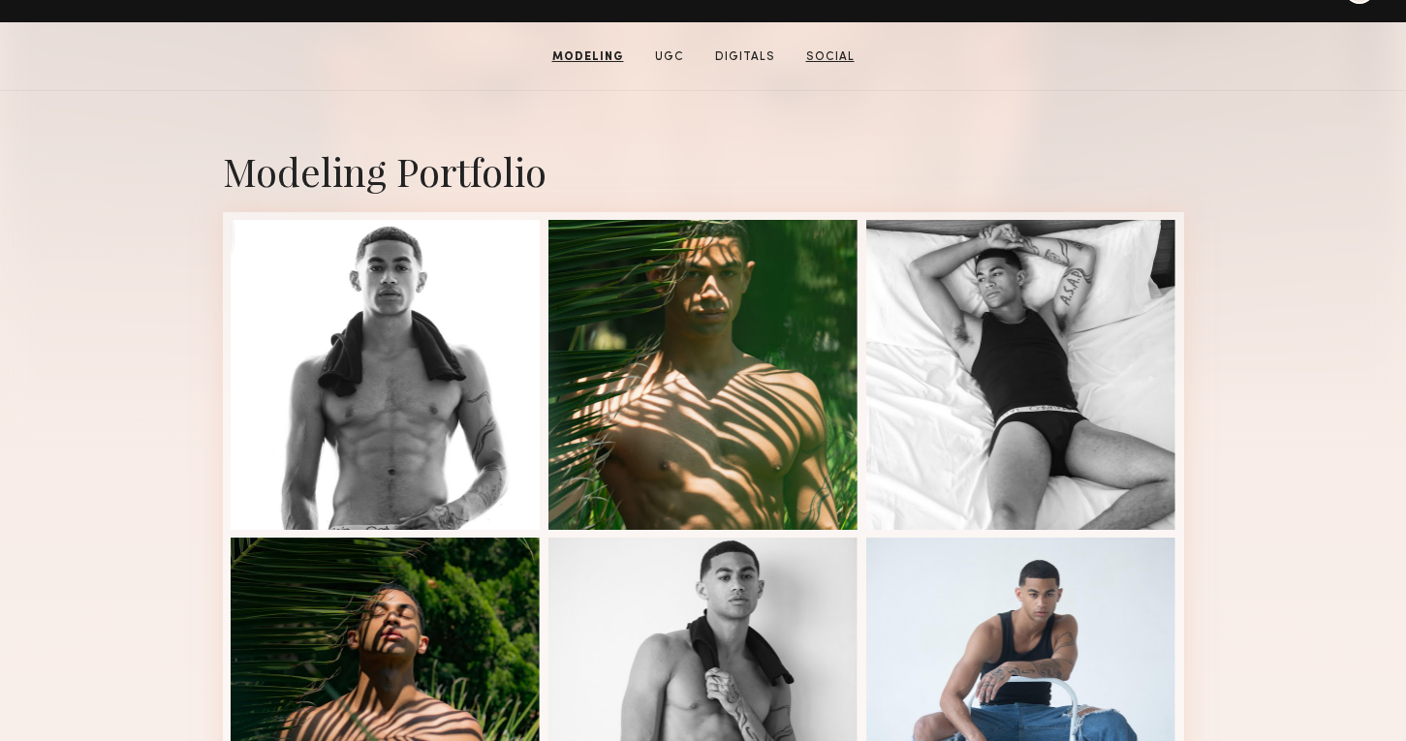
click at [825, 58] on link "Social" at bounding box center [831, 56] width 64 height 17
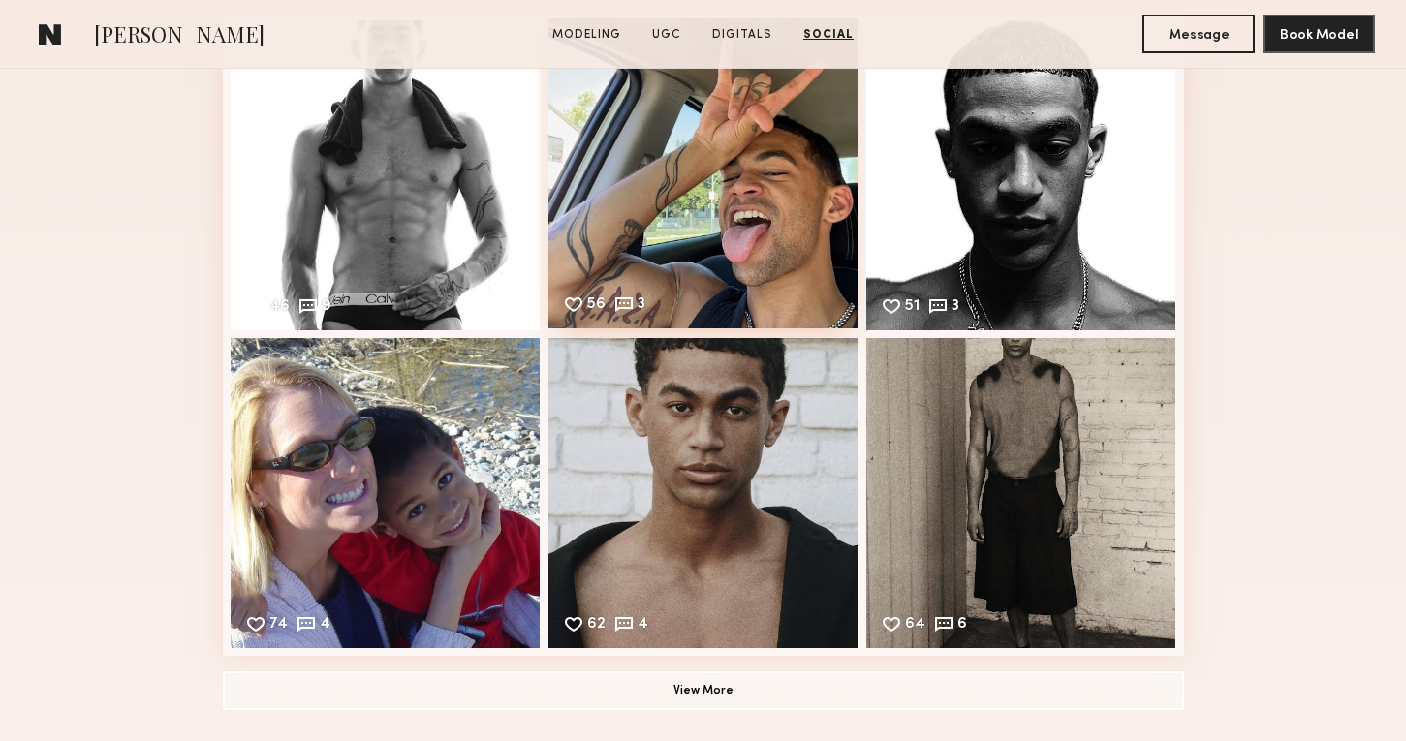
scroll to position [2825, 0]
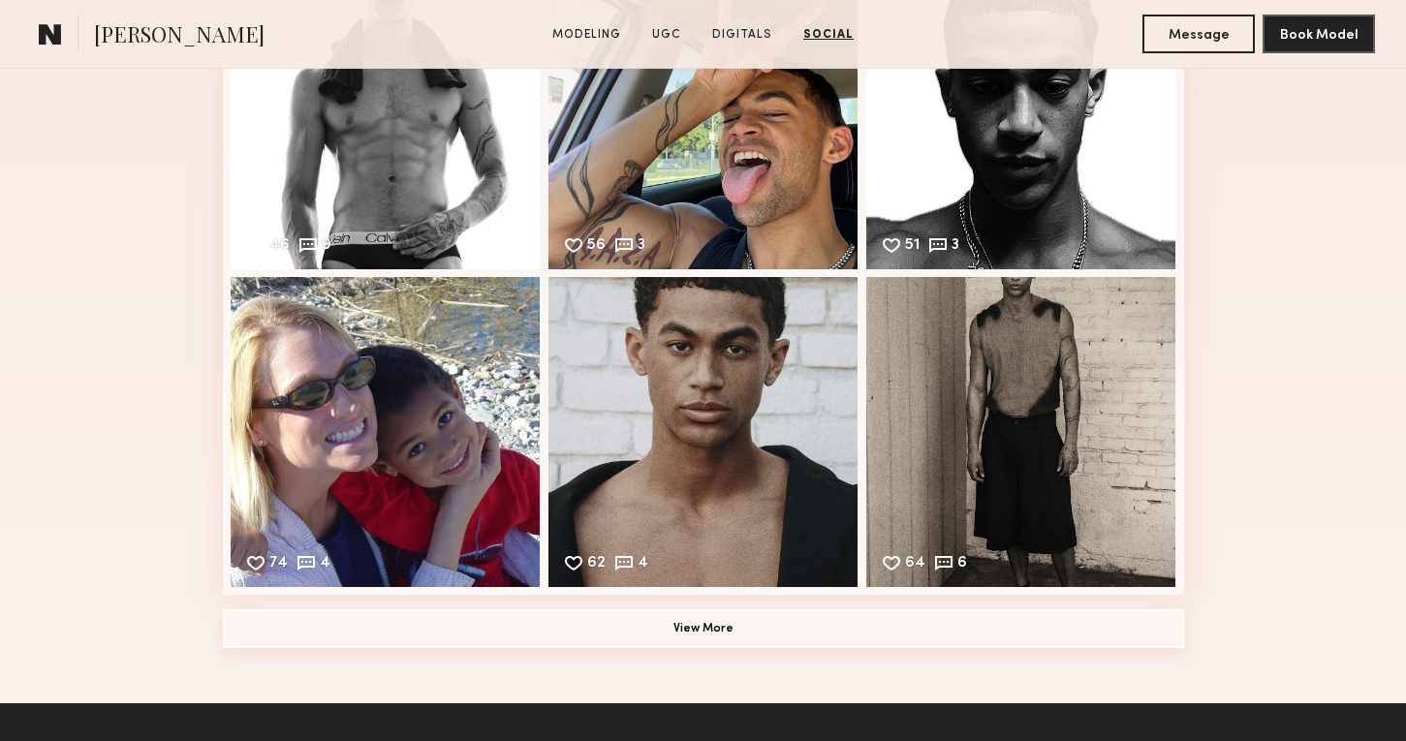
click at [787, 627] on button "View More" at bounding box center [703, 629] width 961 height 39
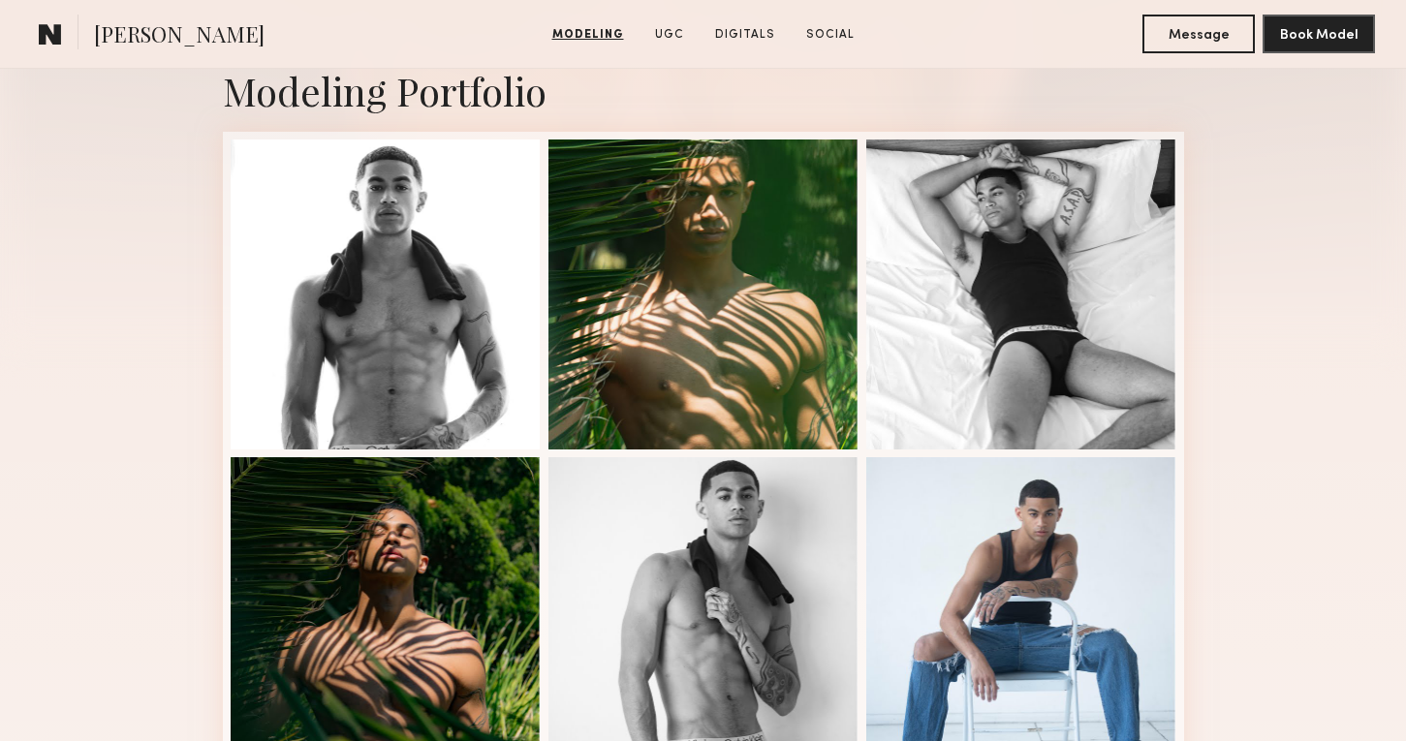
scroll to position [435, 0]
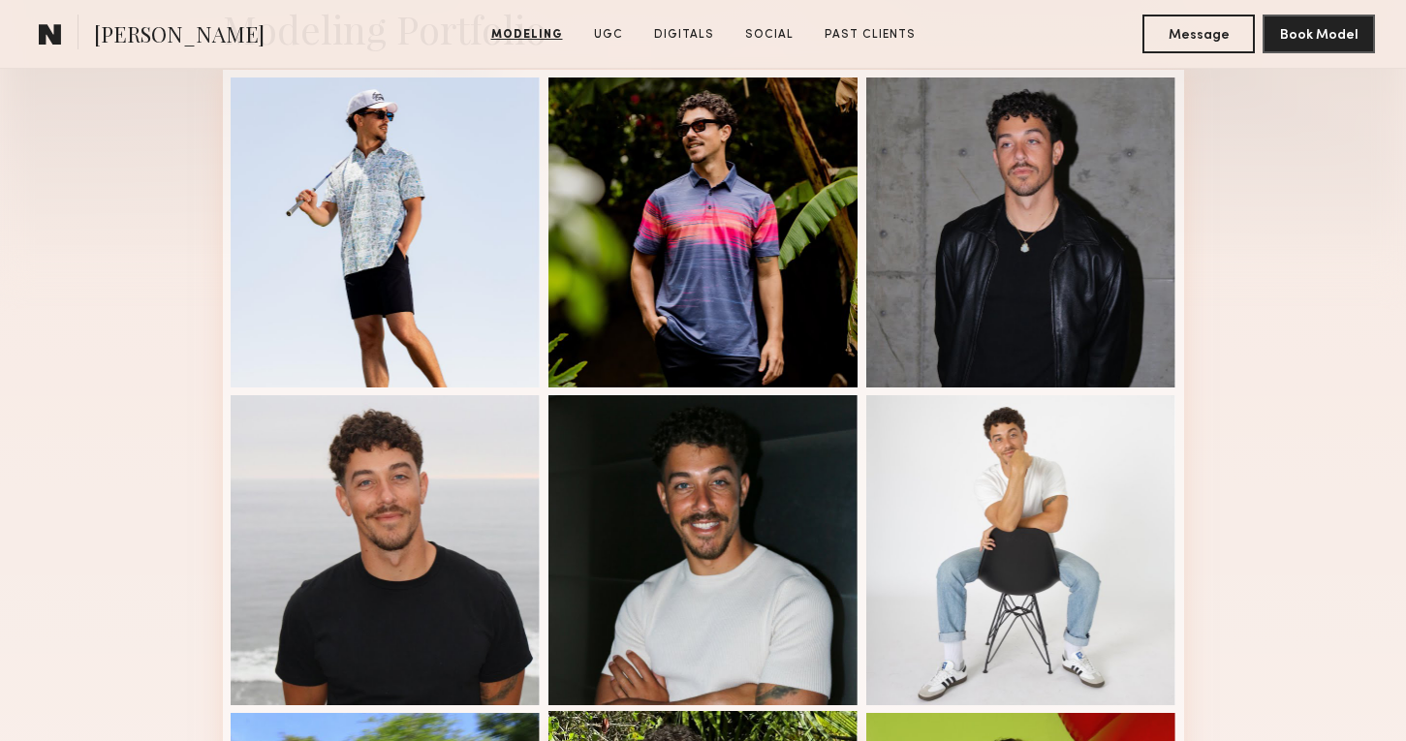
scroll to position [563, 0]
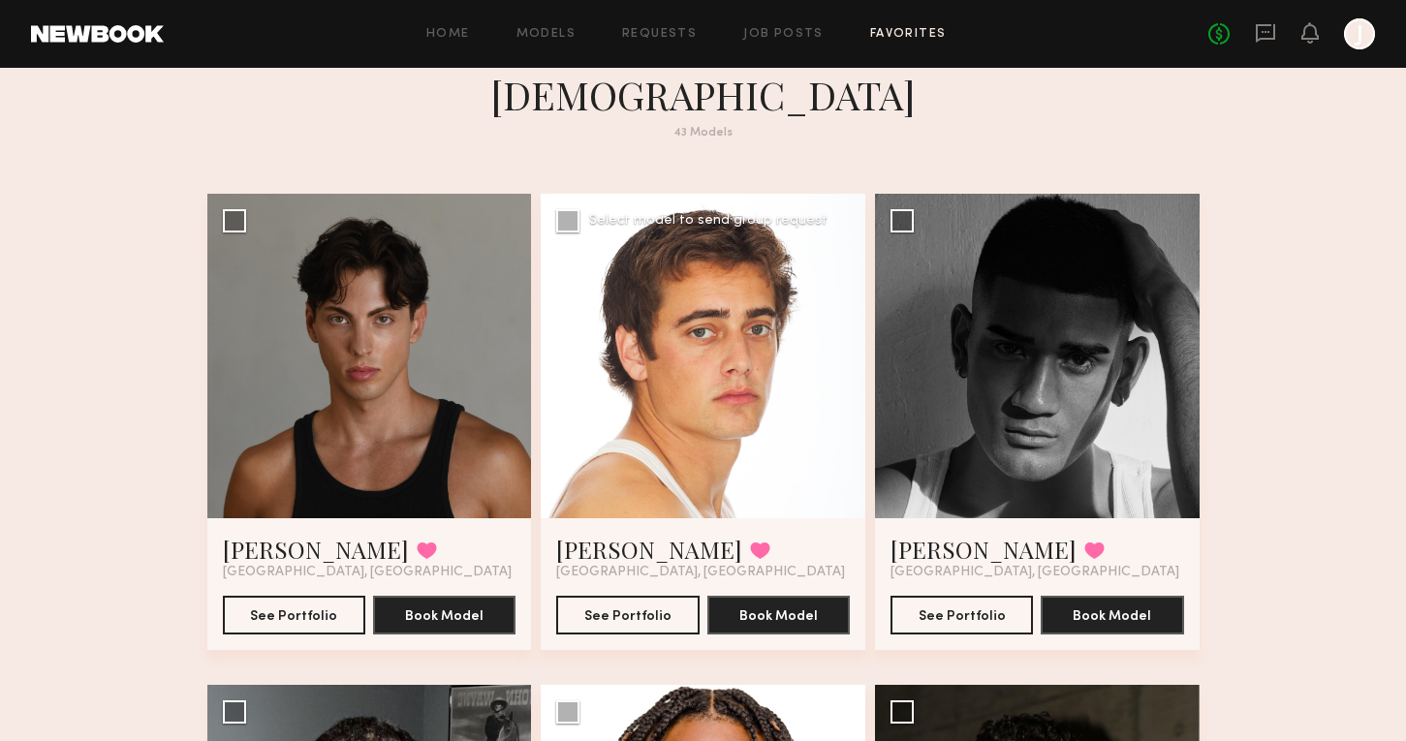
scroll to position [41, 0]
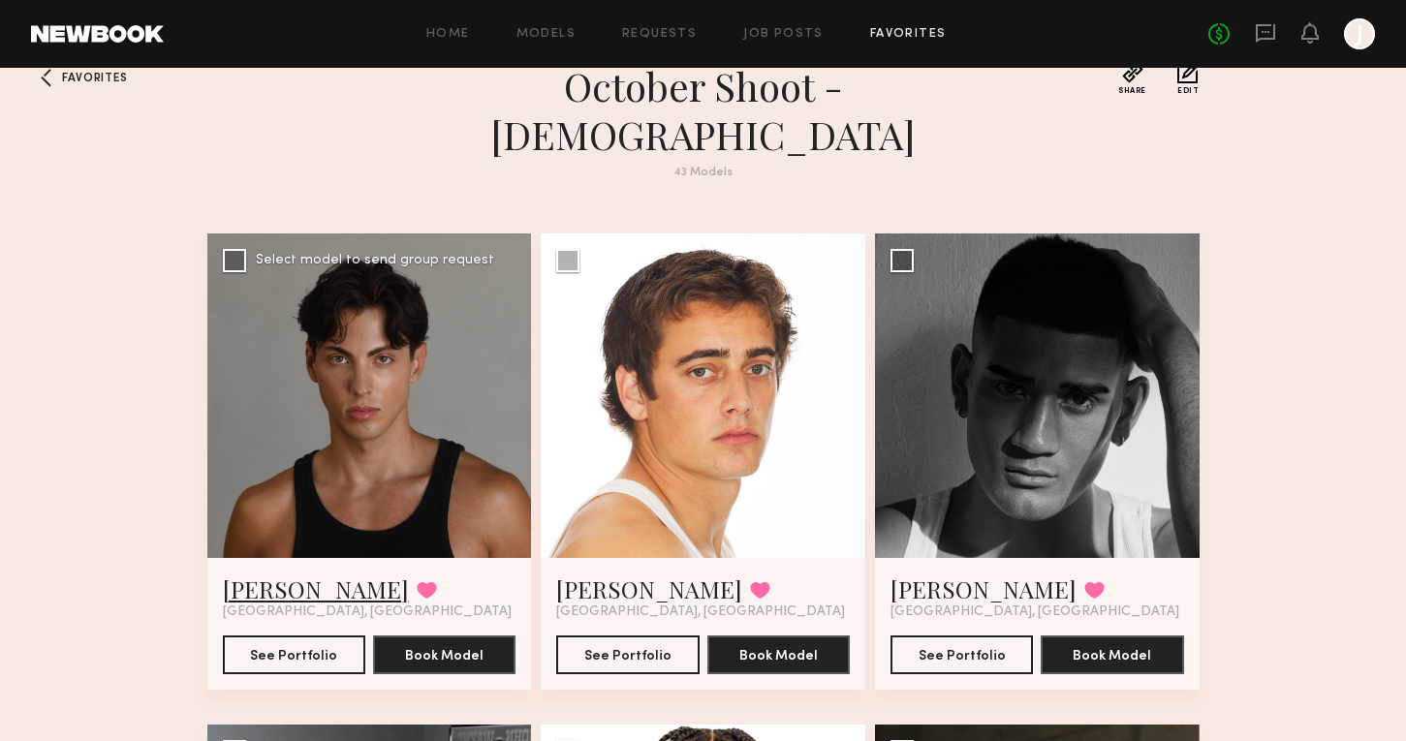
click at [269, 574] on link "Quinn H." at bounding box center [316, 589] width 186 height 31
click at [951, 574] on link "[PERSON_NAME]" at bounding box center [984, 589] width 186 height 31
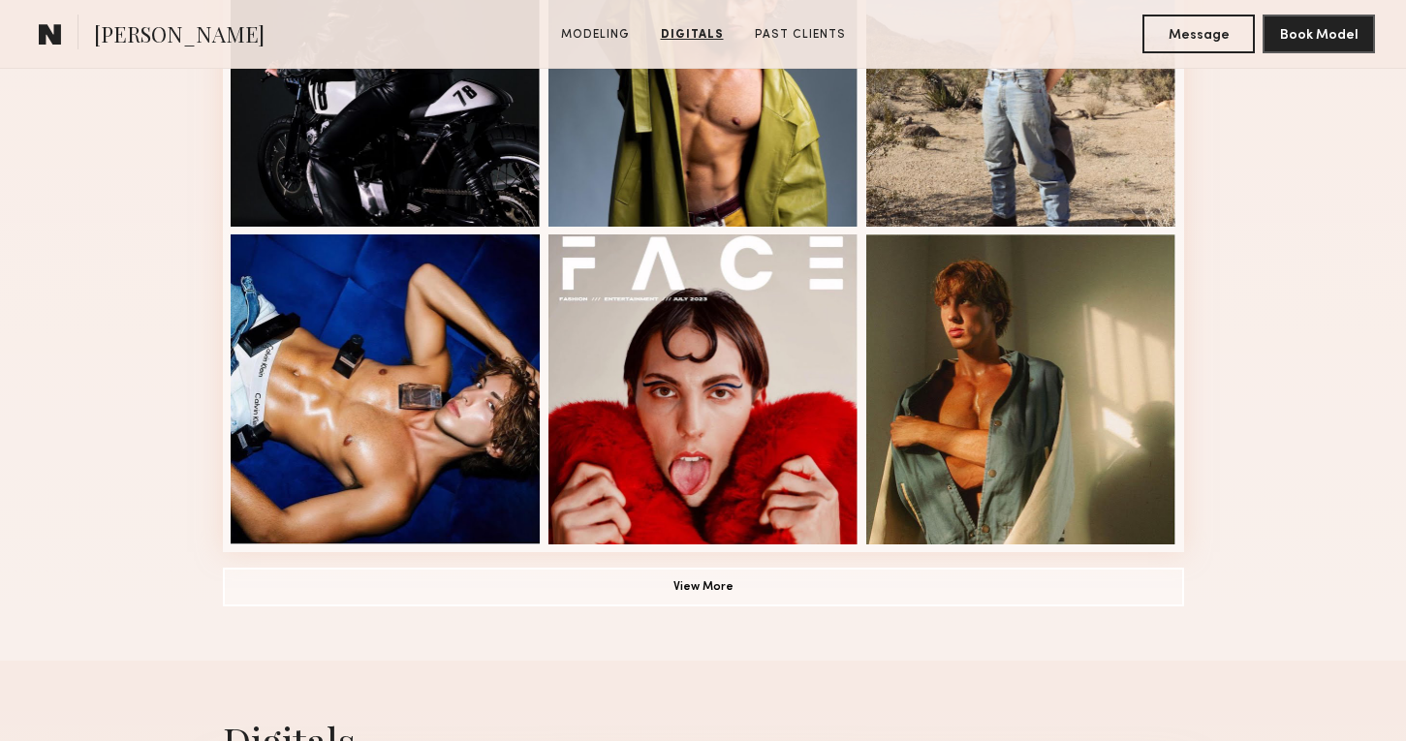
scroll to position [1286, 0]
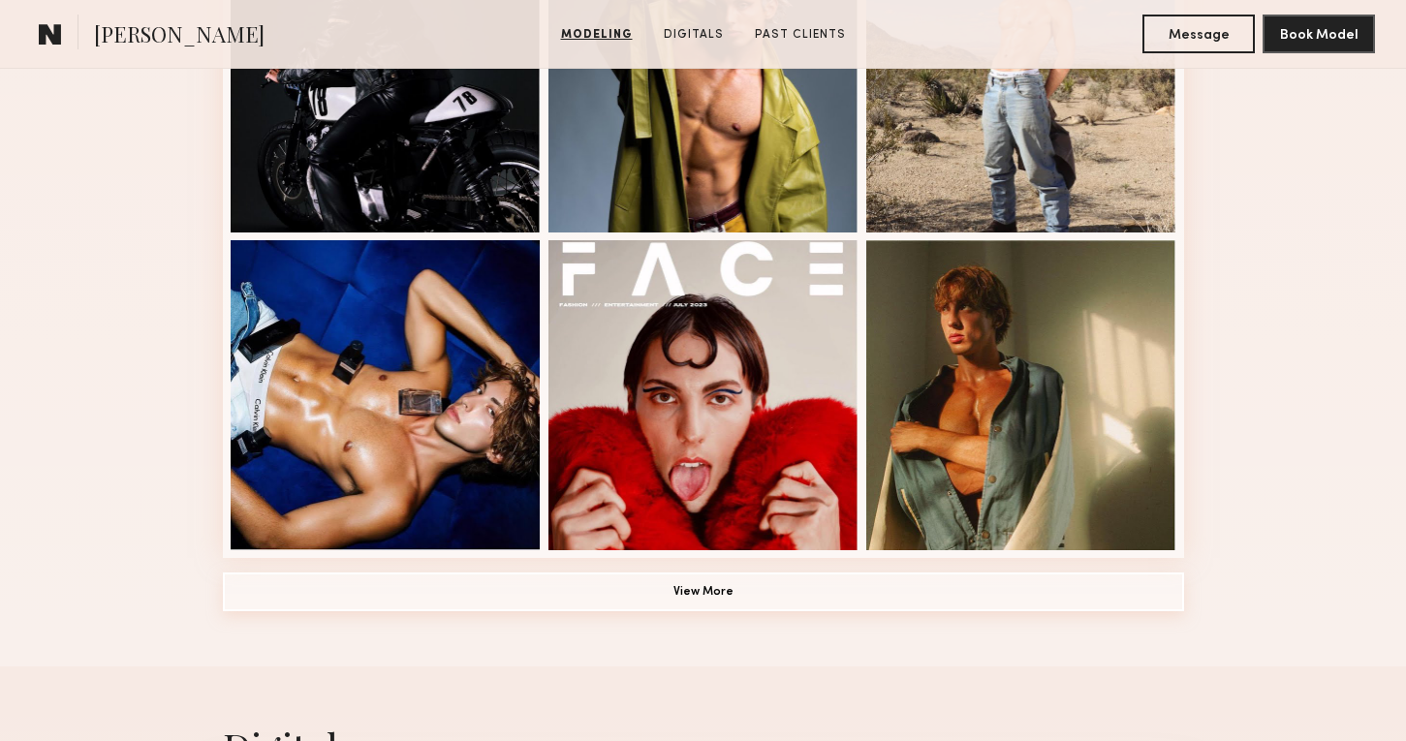
click at [676, 591] on button "View More" at bounding box center [703, 592] width 961 height 39
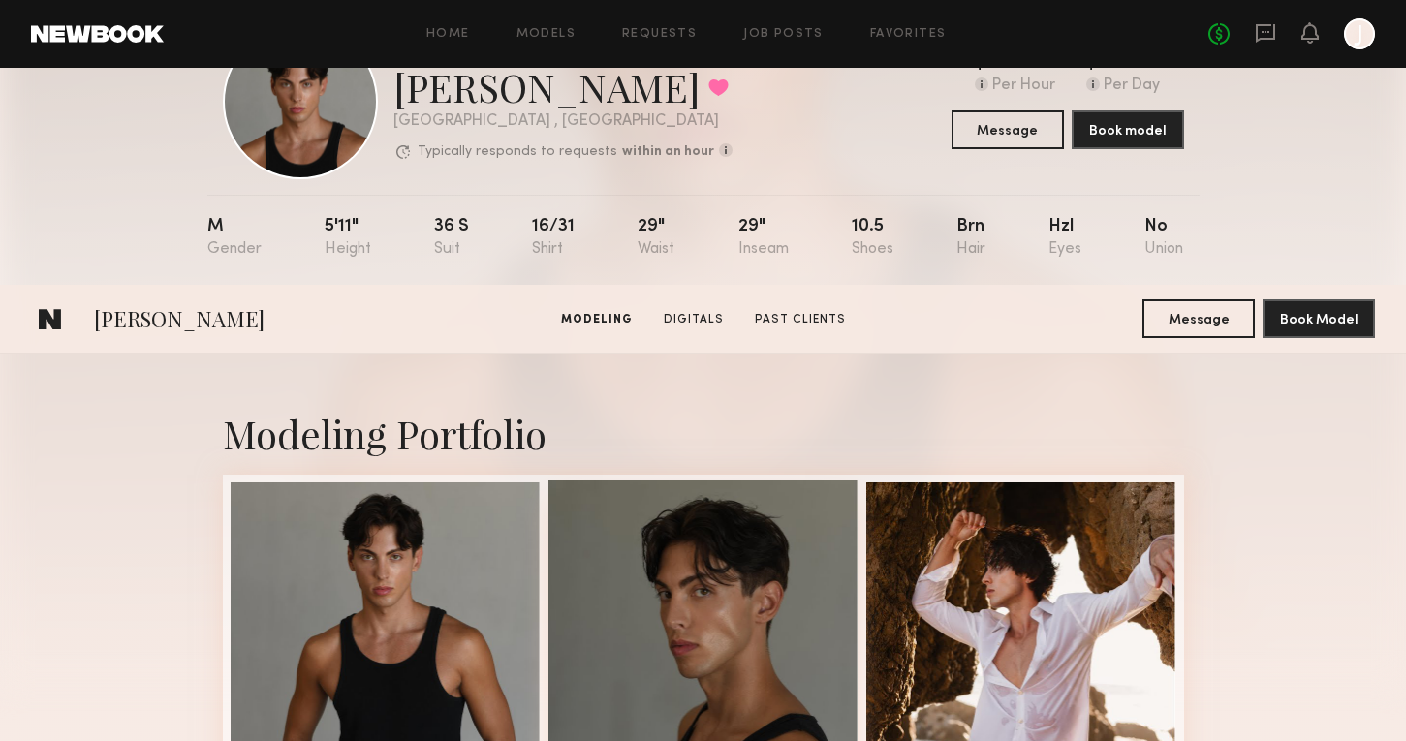
scroll to position [0, 0]
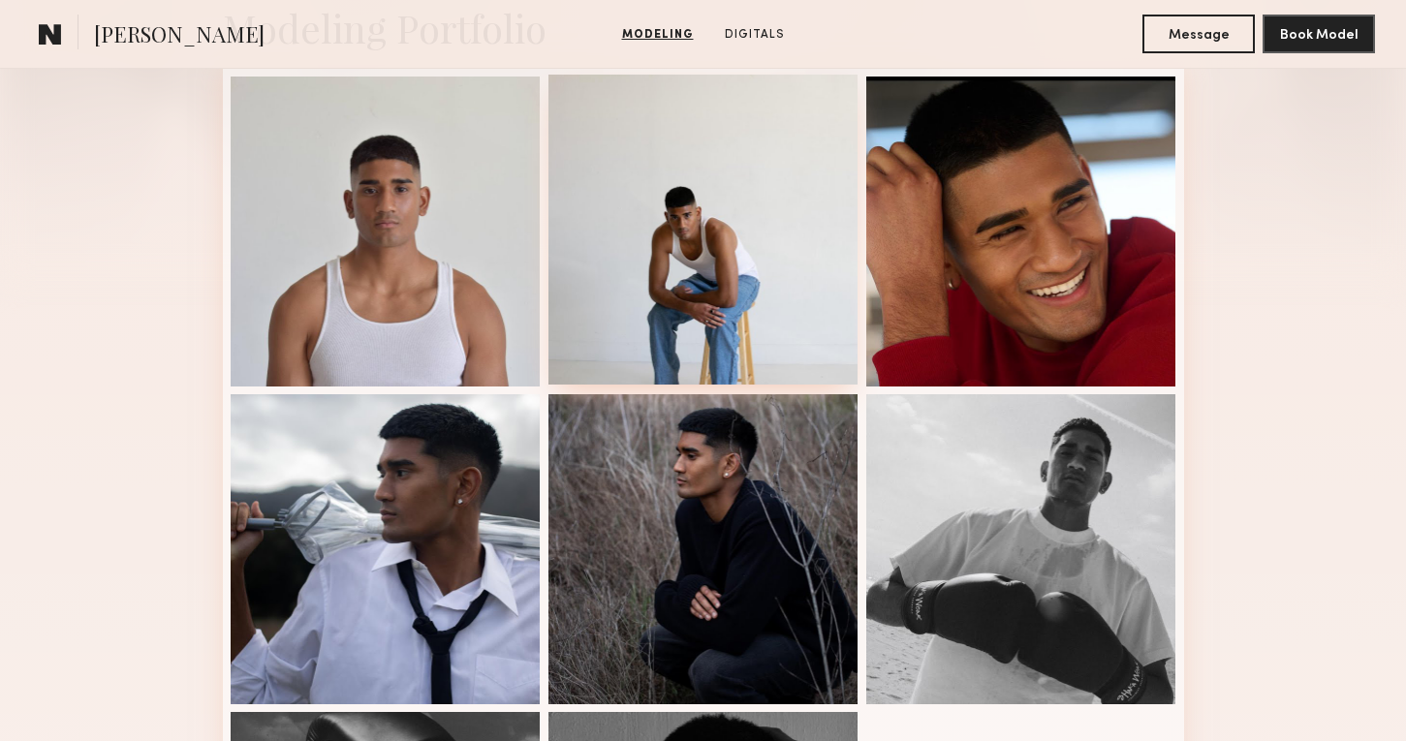
scroll to position [497, 0]
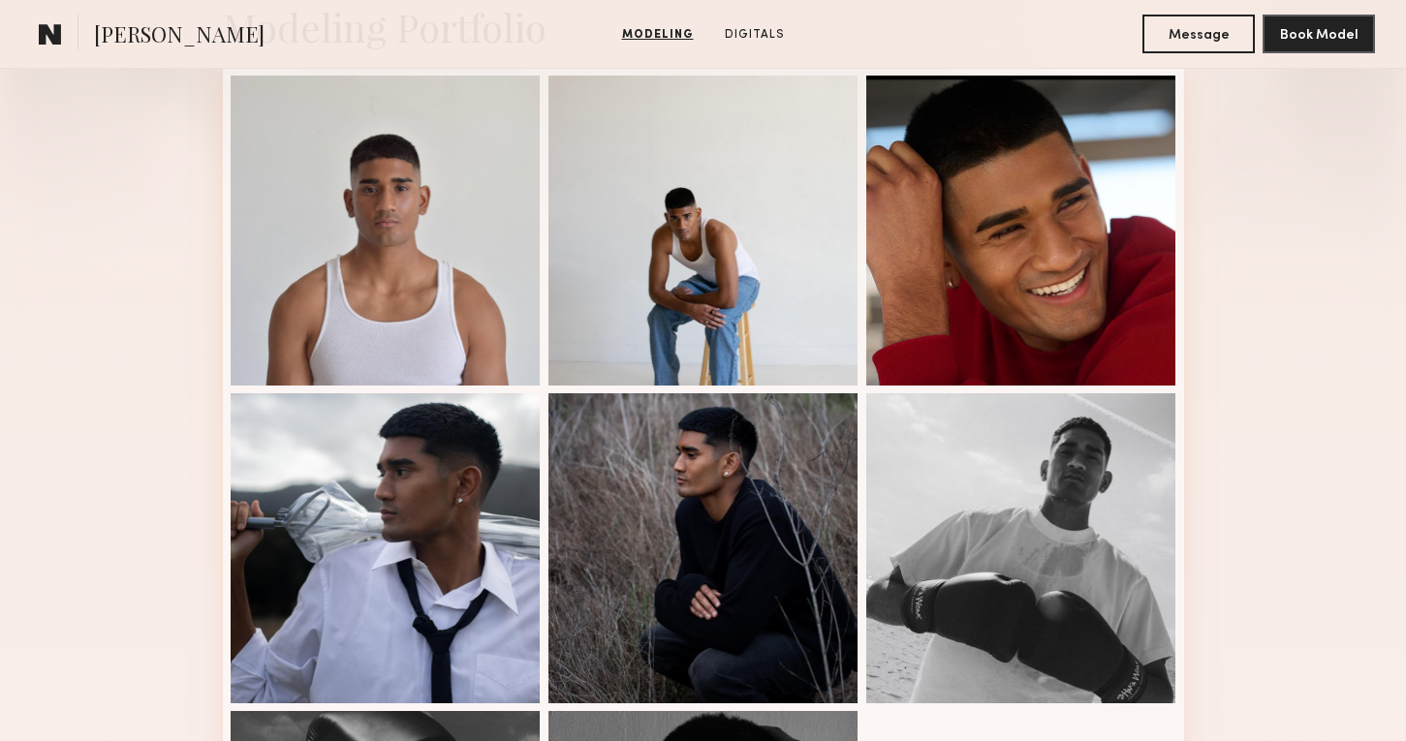
click at [502, 31] on section "[PERSON_NAME] Modeling Digitals Message Book Model" at bounding box center [703, 34] width 1406 height 69
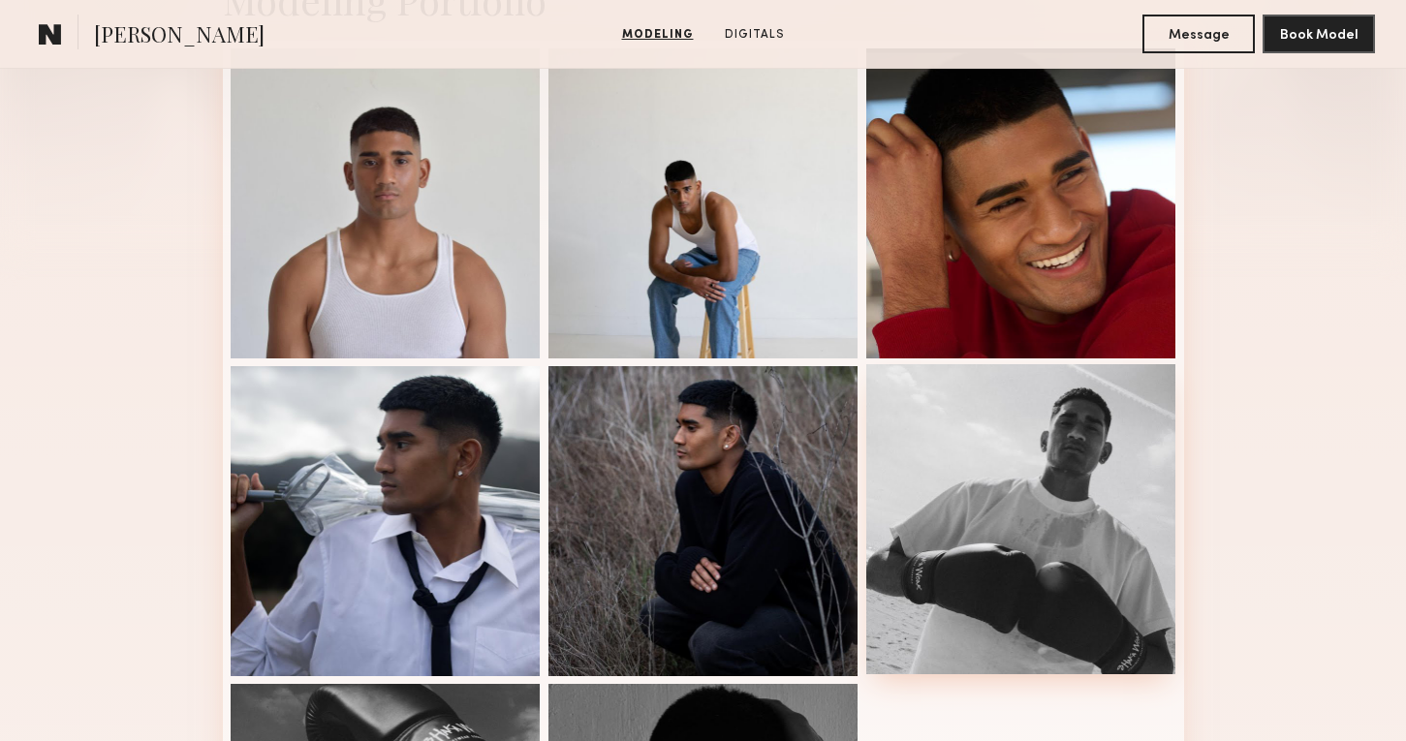
scroll to position [527, 0]
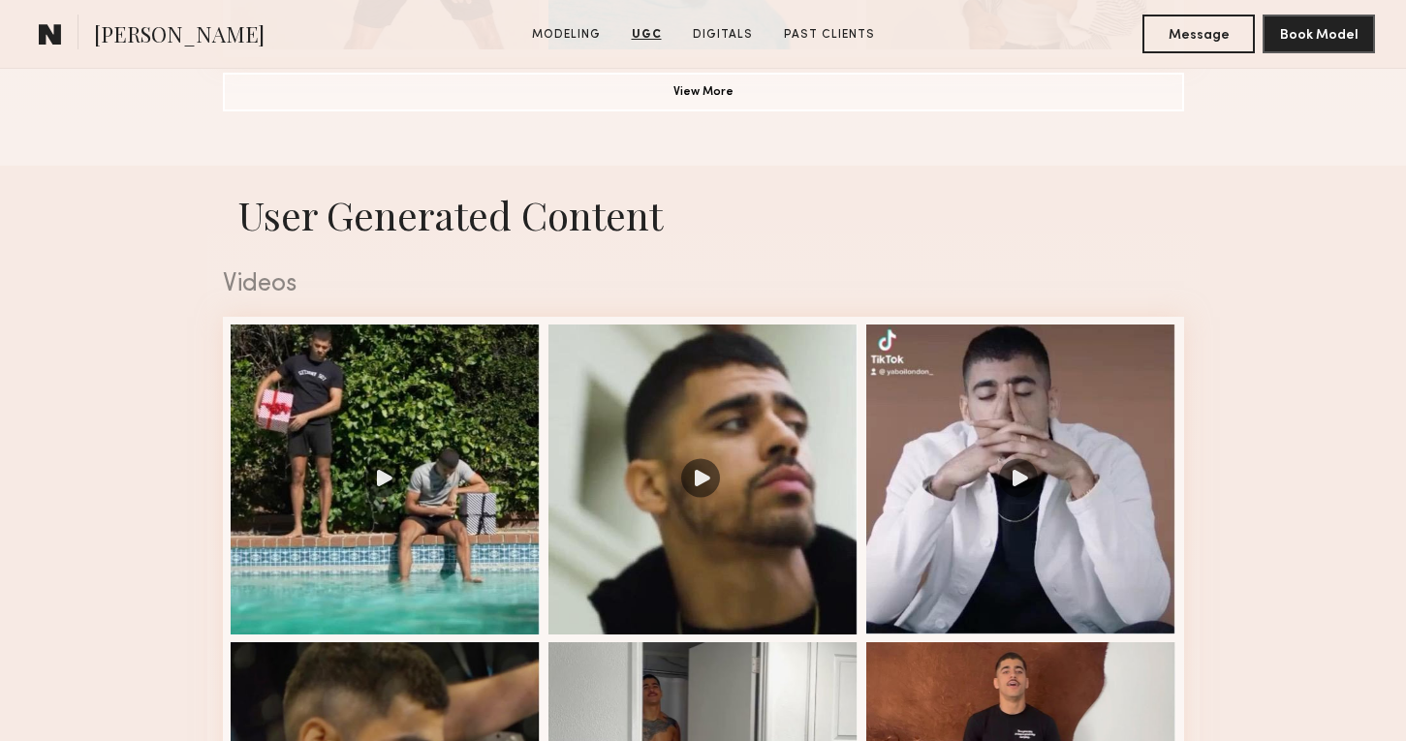
scroll to position [1779, 0]
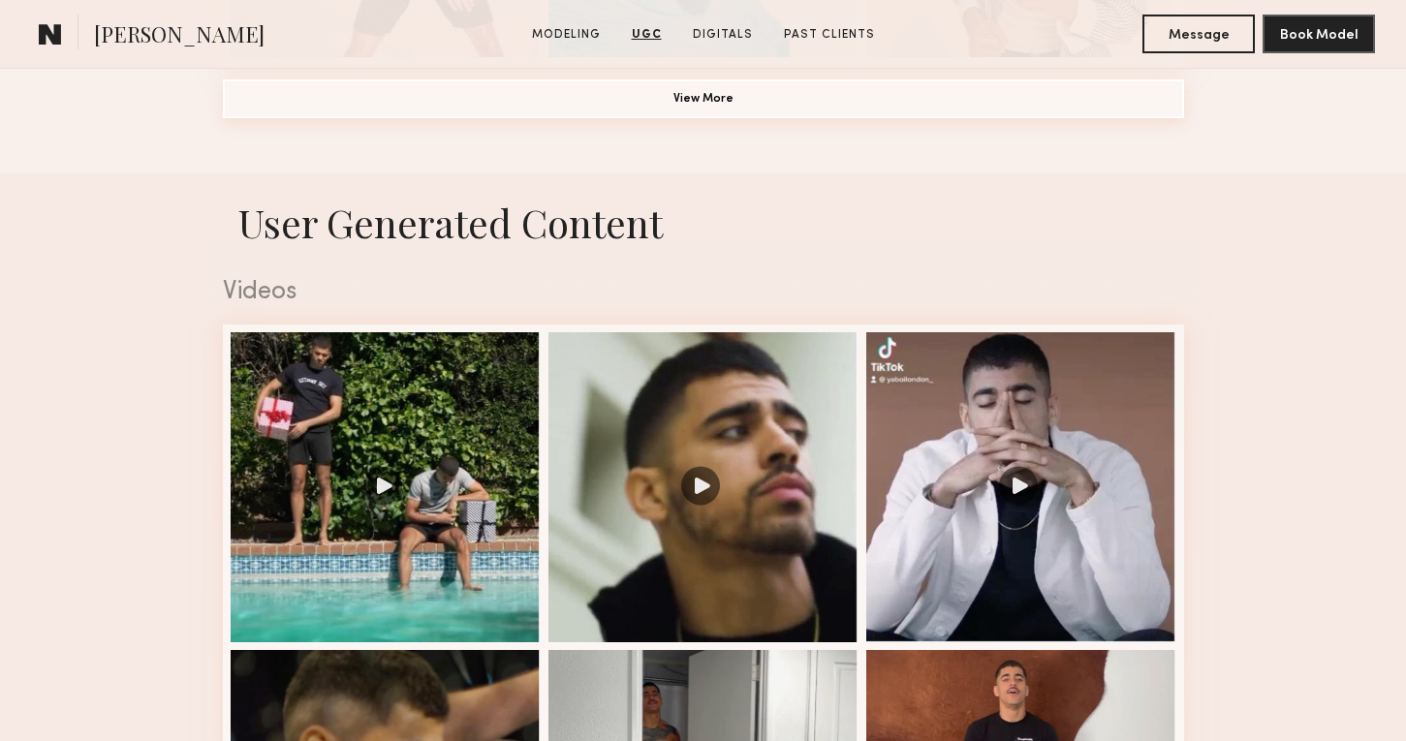
click at [772, 102] on button "View More" at bounding box center [703, 98] width 961 height 39
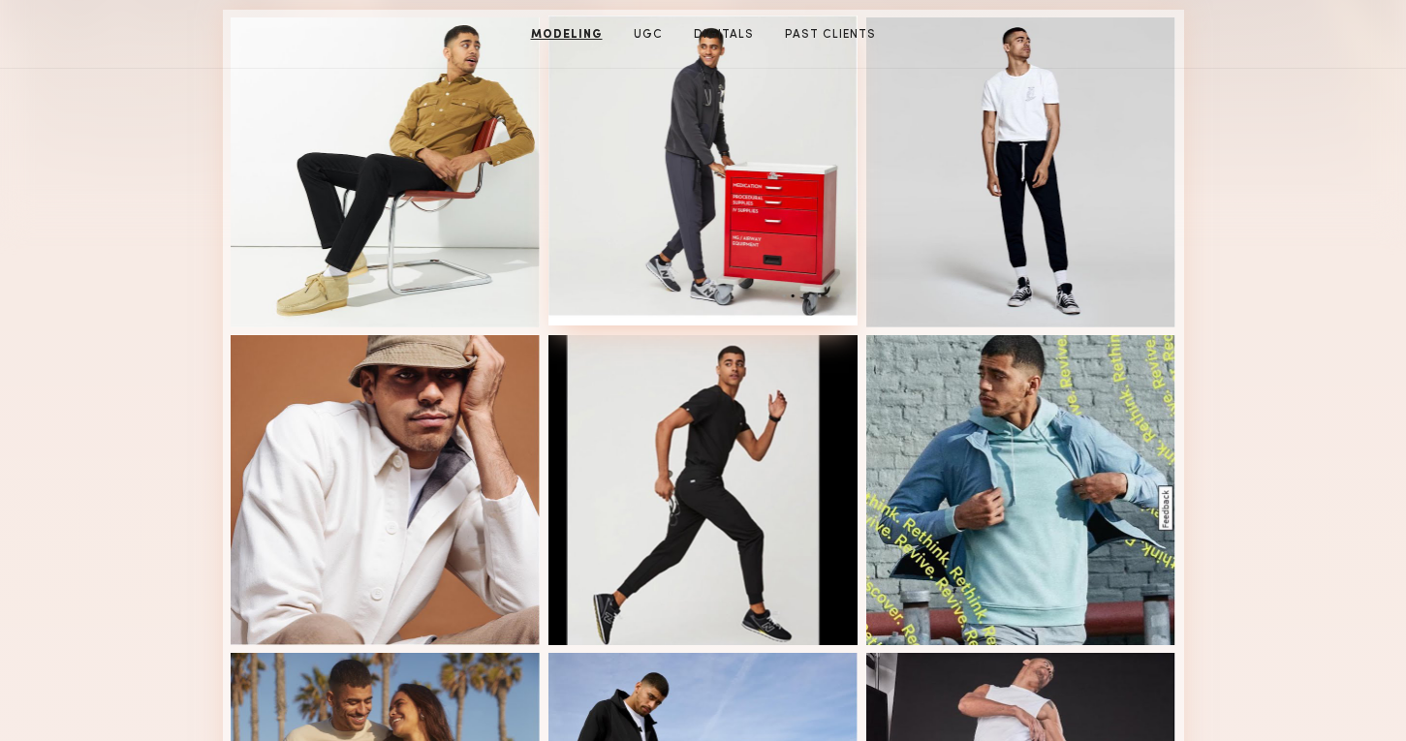
scroll to position [0, 0]
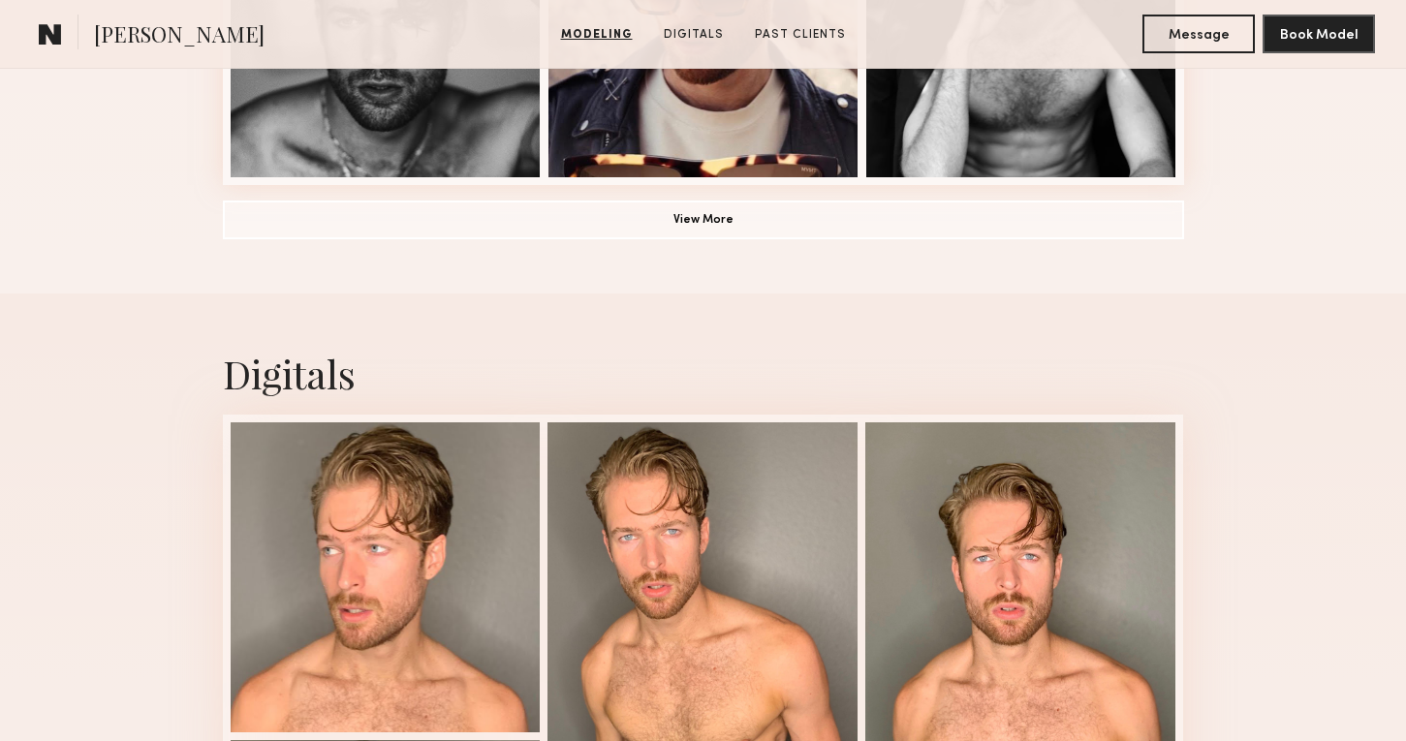
scroll to position [1663, 0]
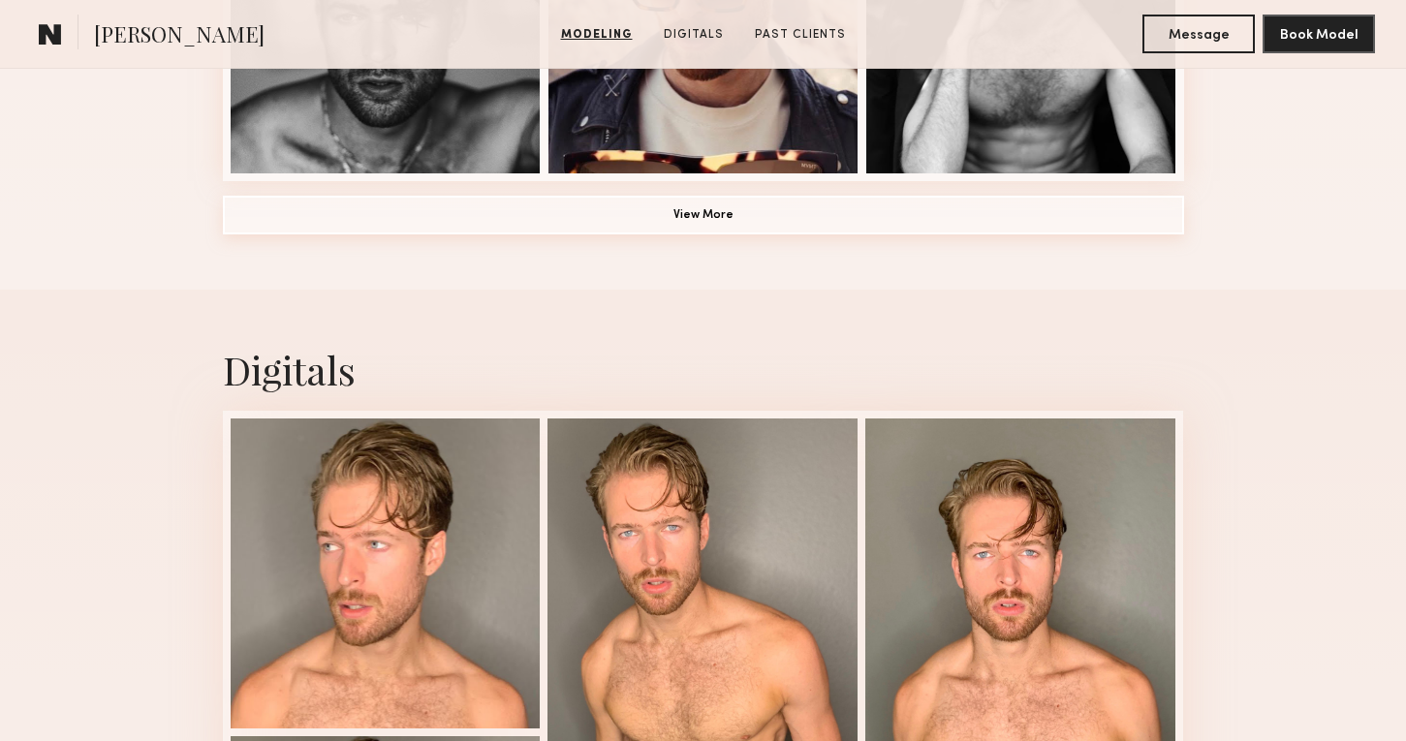
click at [597, 217] on button "View More" at bounding box center [703, 215] width 961 height 39
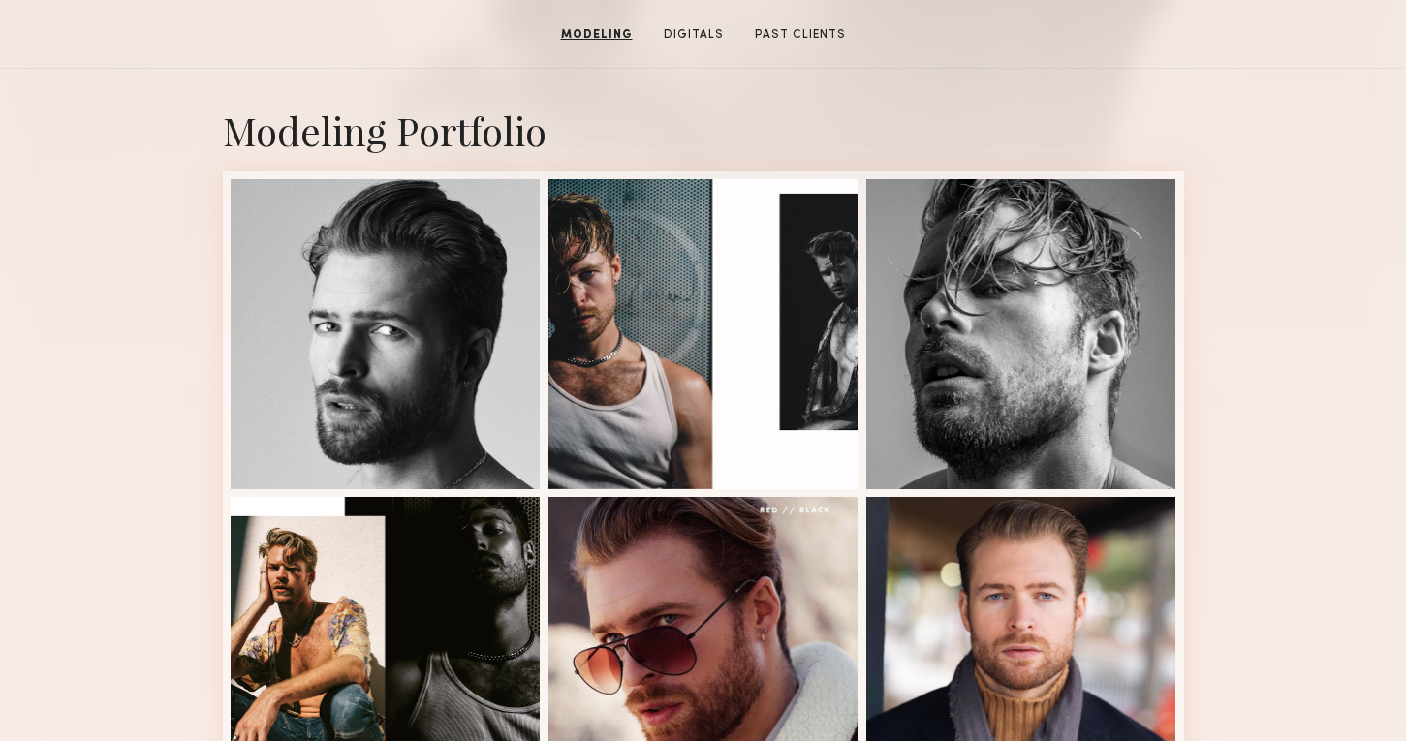
scroll to position [0, 0]
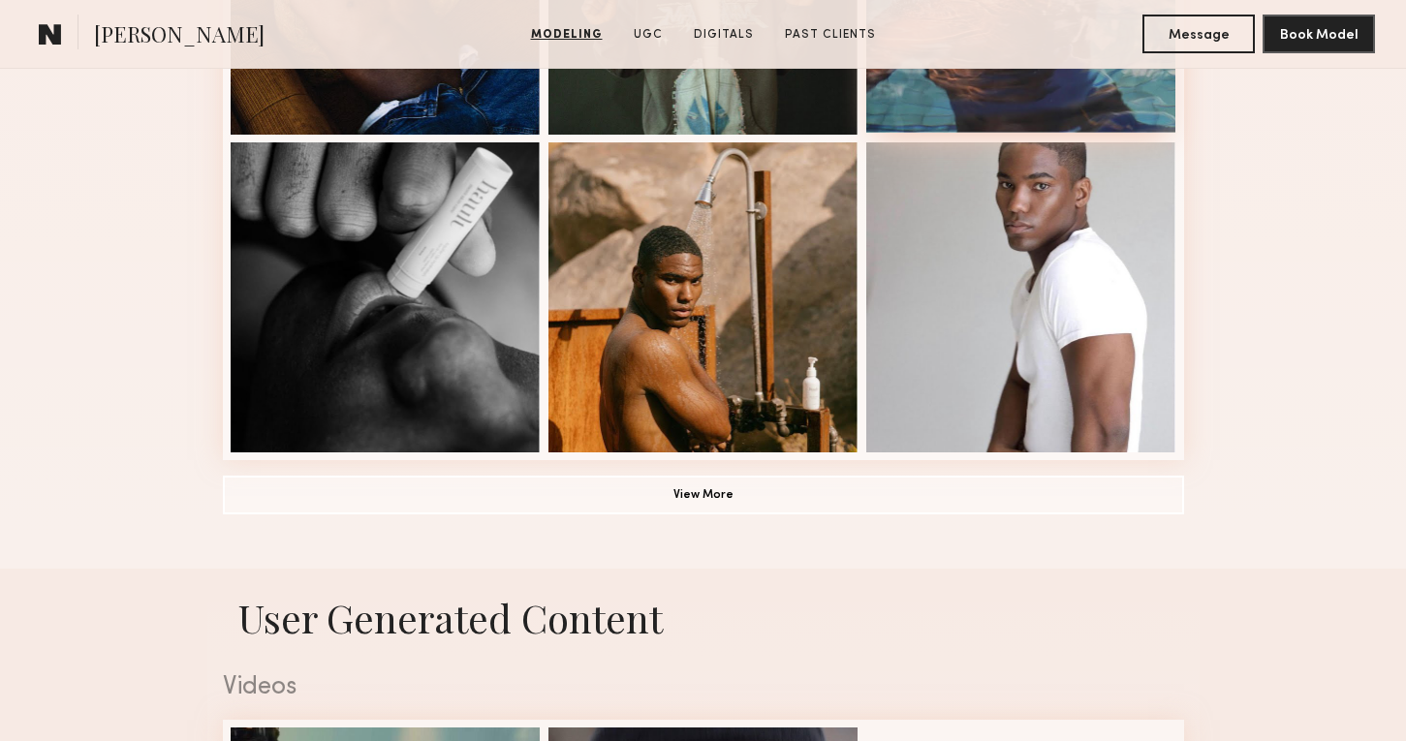
scroll to position [1380, 0]
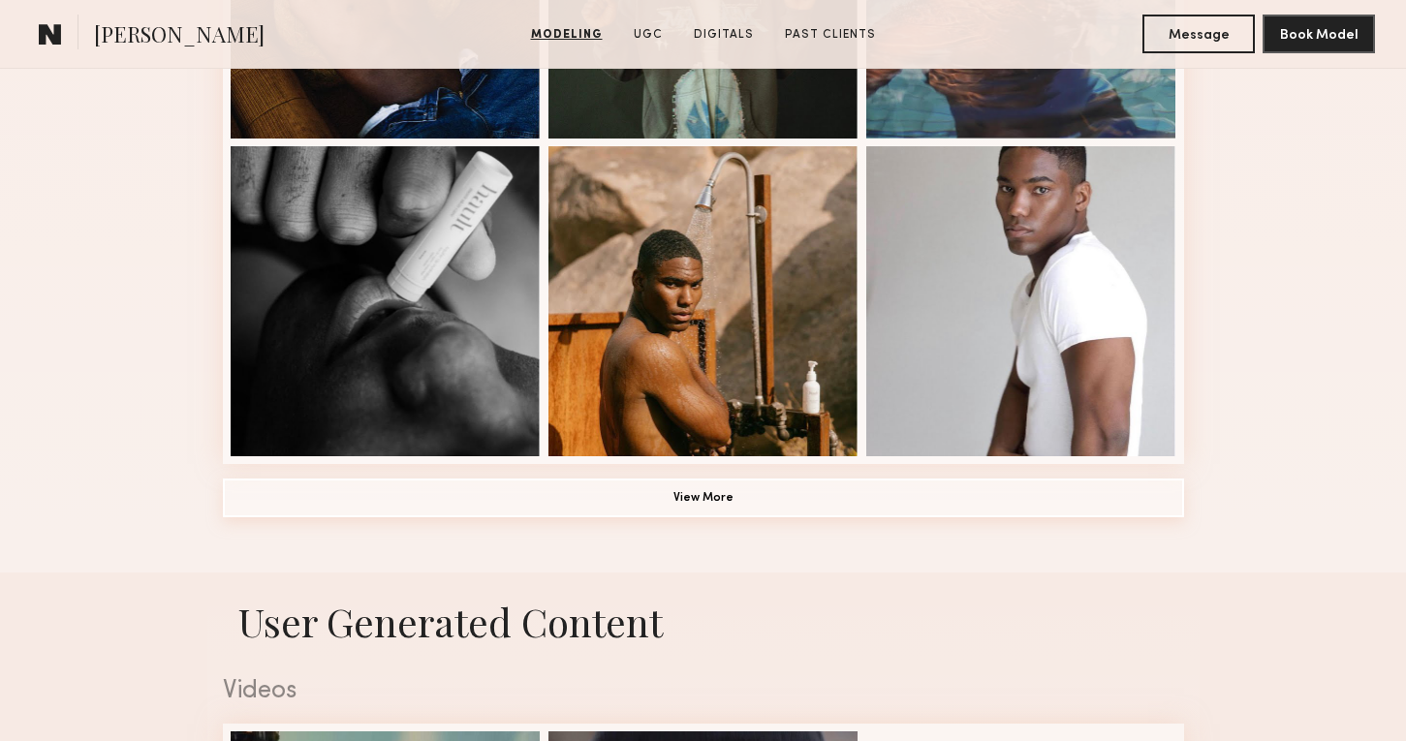
click at [888, 516] on button "View More" at bounding box center [703, 498] width 961 height 39
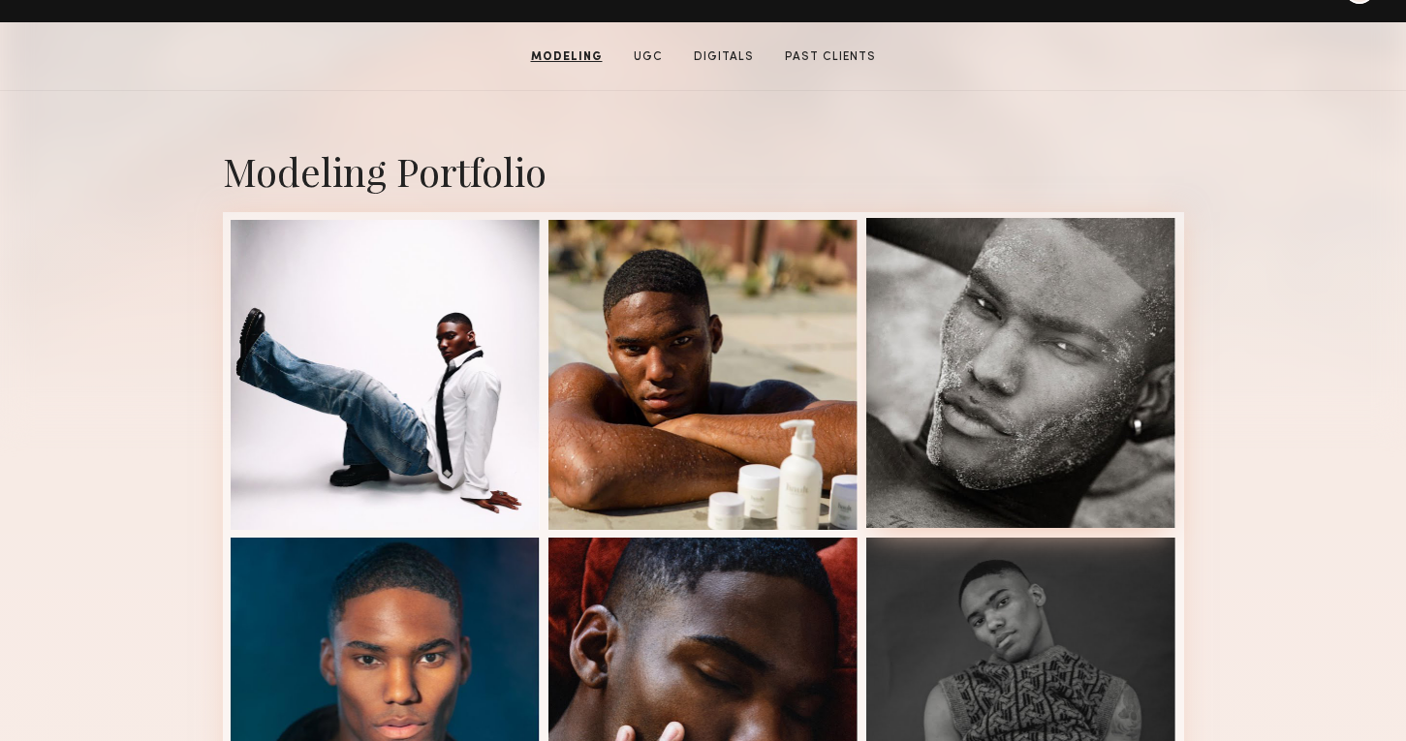
scroll to position [0, 0]
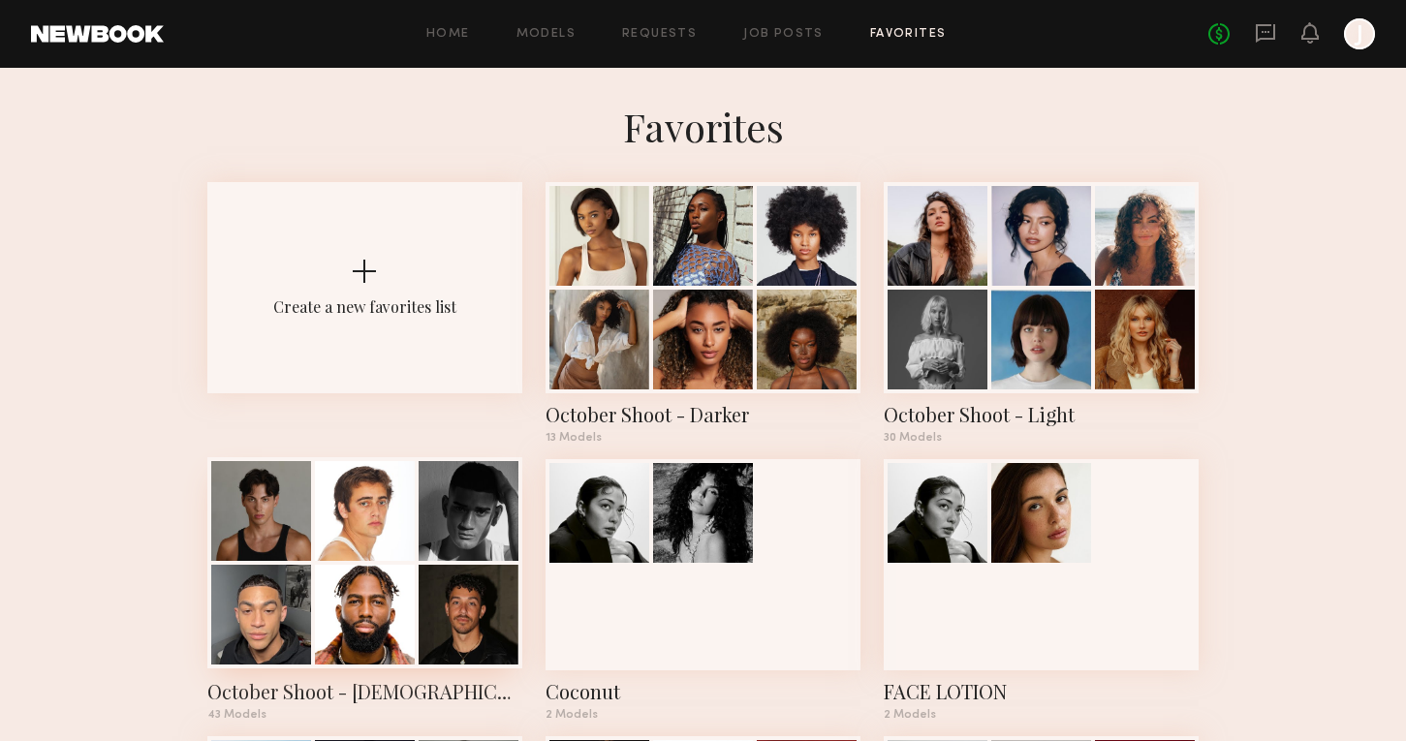
click at [339, 695] on div "October Shoot - Male" at bounding box center [364, 691] width 315 height 27
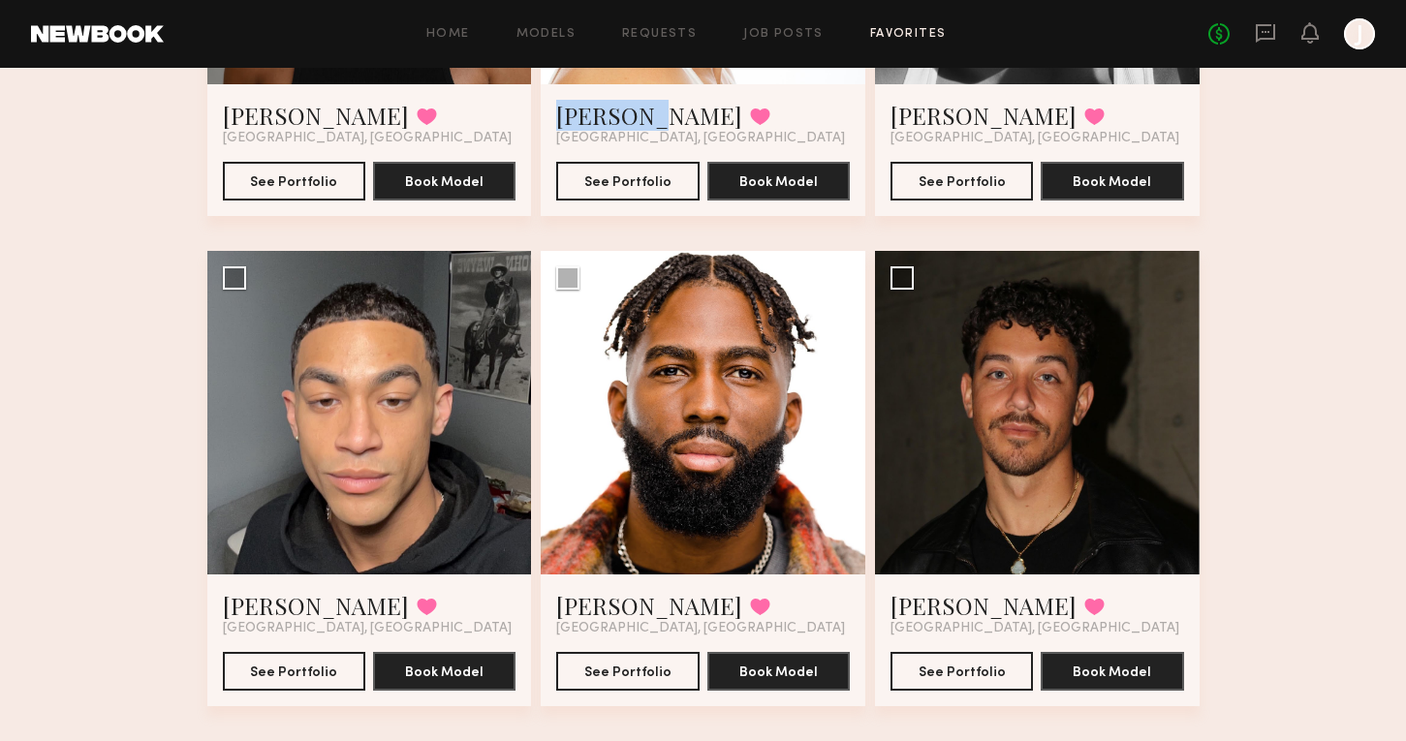
scroll to position [515, 0]
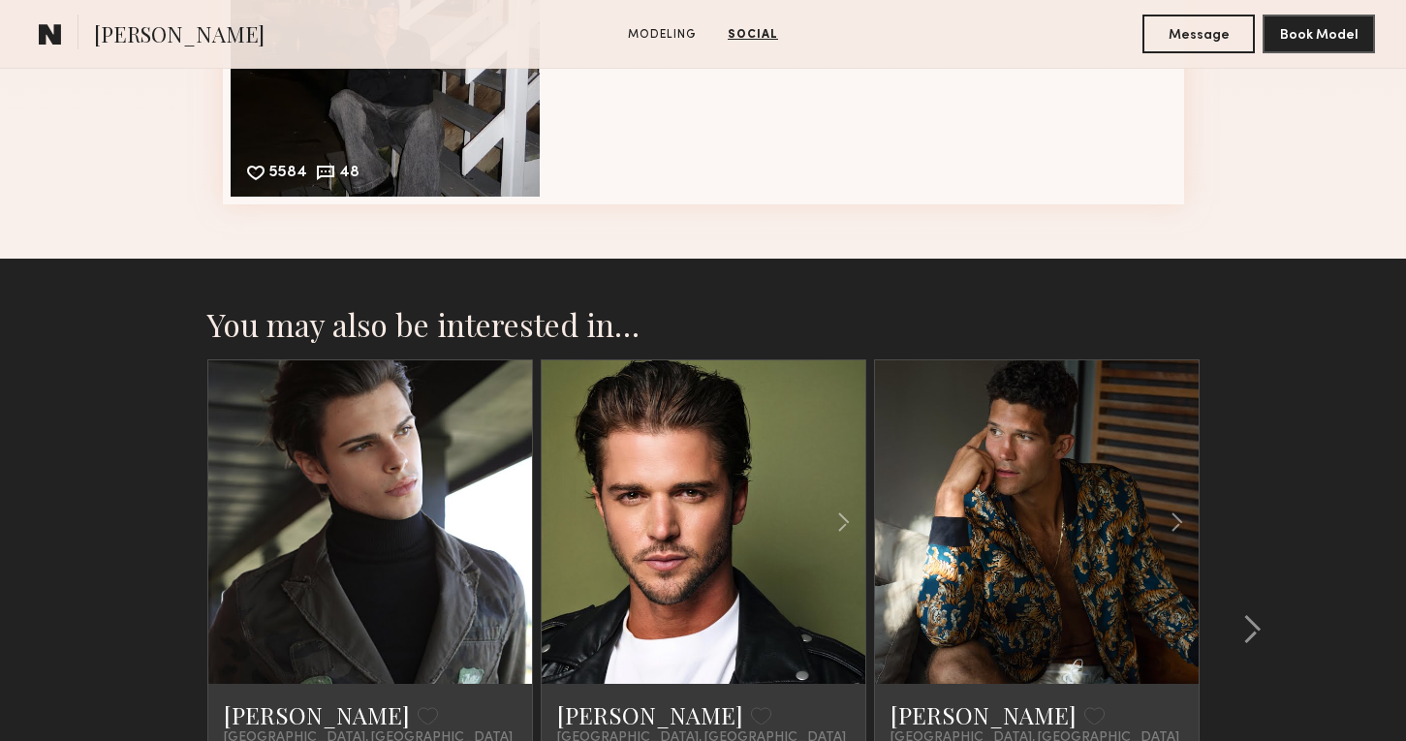
scroll to position [1915, 0]
